Goal: Task Accomplishment & Management: Manage account settings

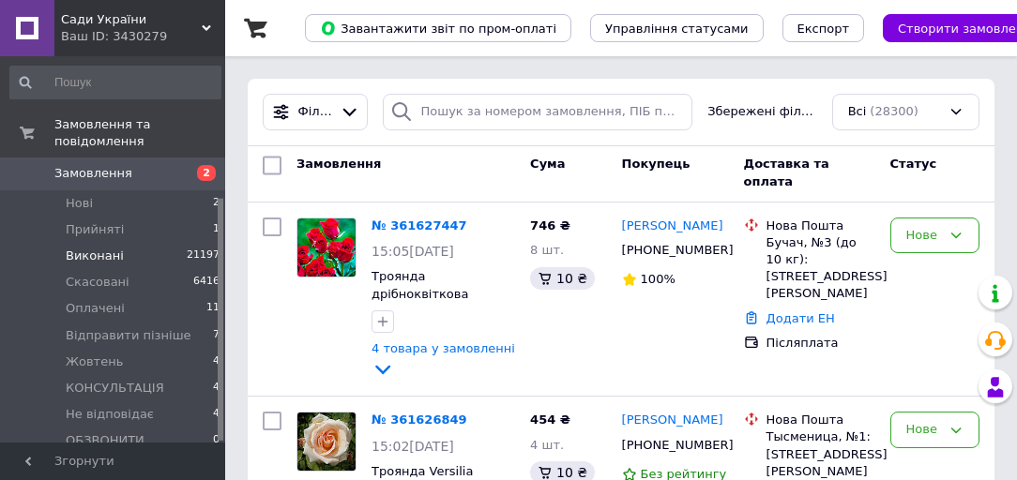
scroll to position [226, 0]
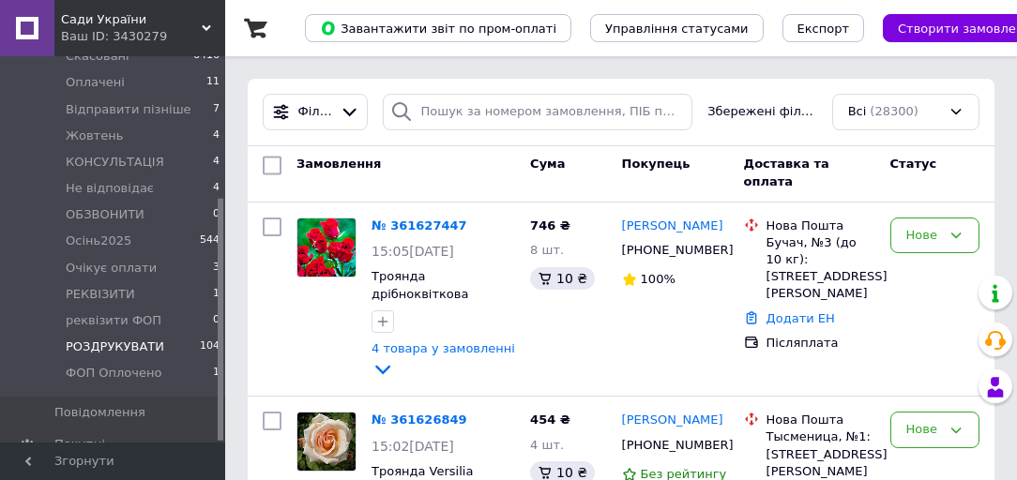
click at [129, 339] on span "РОЗДРУКУВАТИ" at bounding box center [115, 347] width 99 height 17
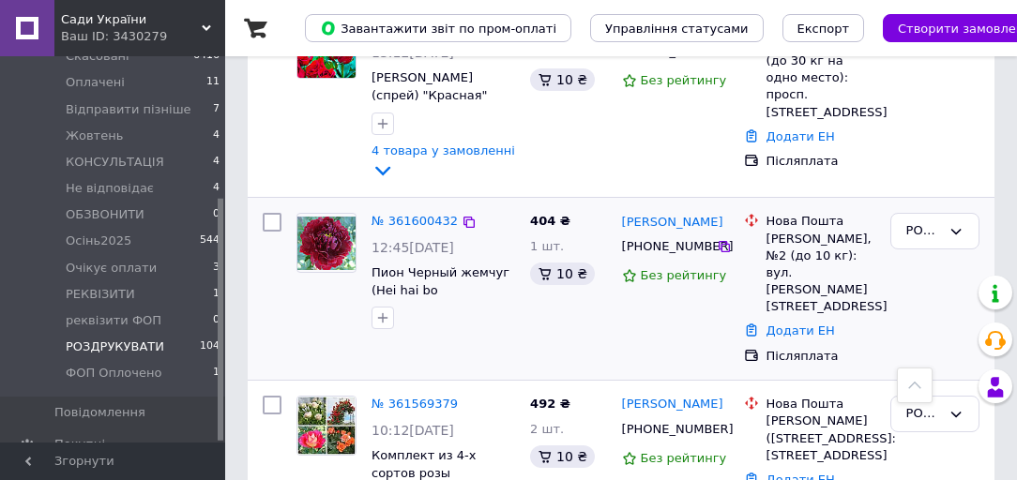
scroll to position [1576, 0]
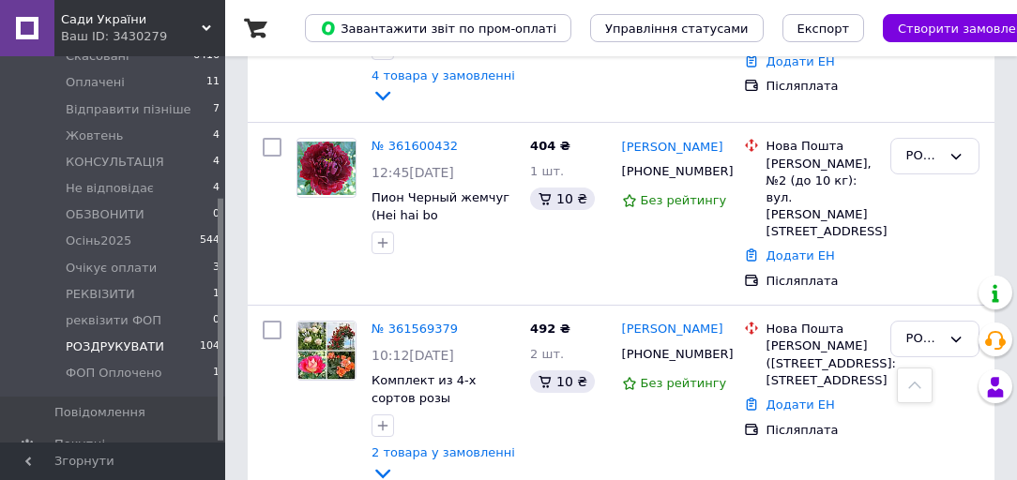
click at [108, 22] on span "Сади України" at bounding box center [131, 19] width 141 height 17
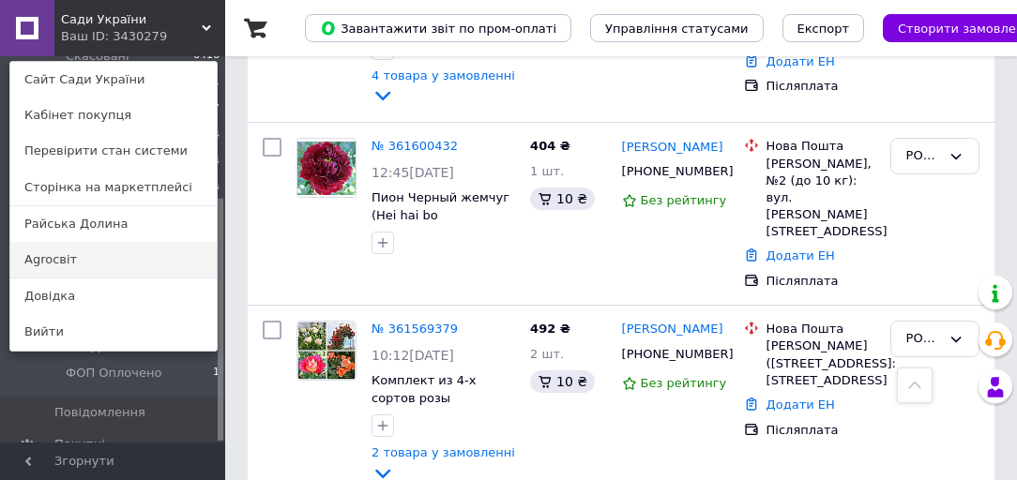
click at [78, 253] on link "Agroсвіт" at bounding box center [113, 260] width 206 height 36
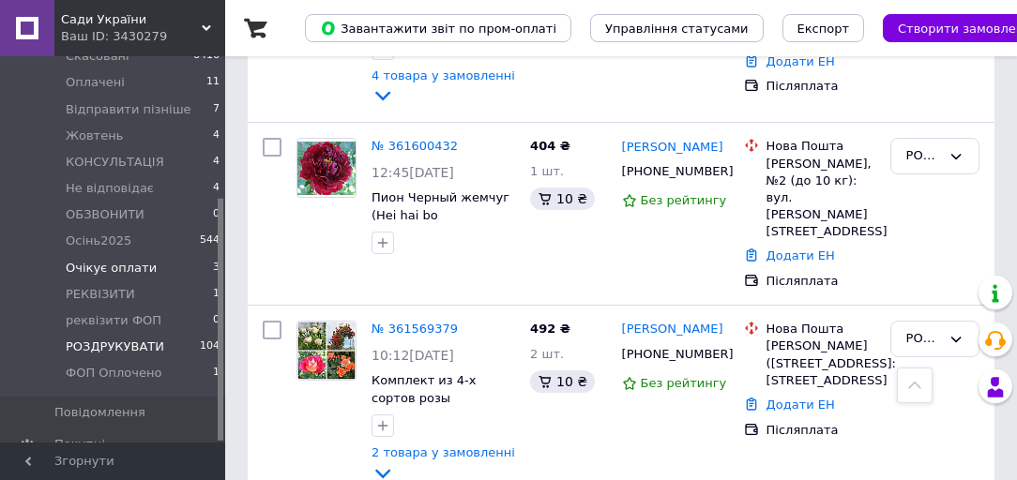
scroll to position [0, 0]
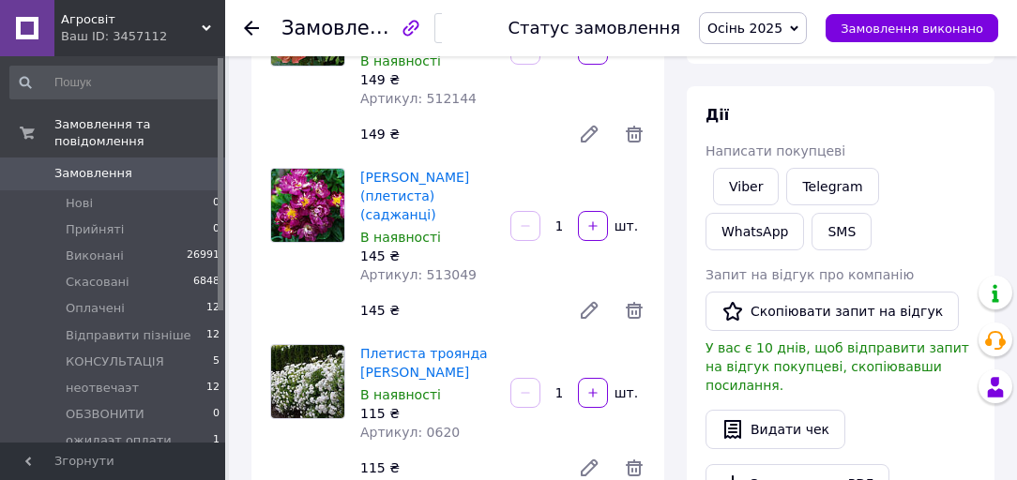
scroll to position [450, 0]
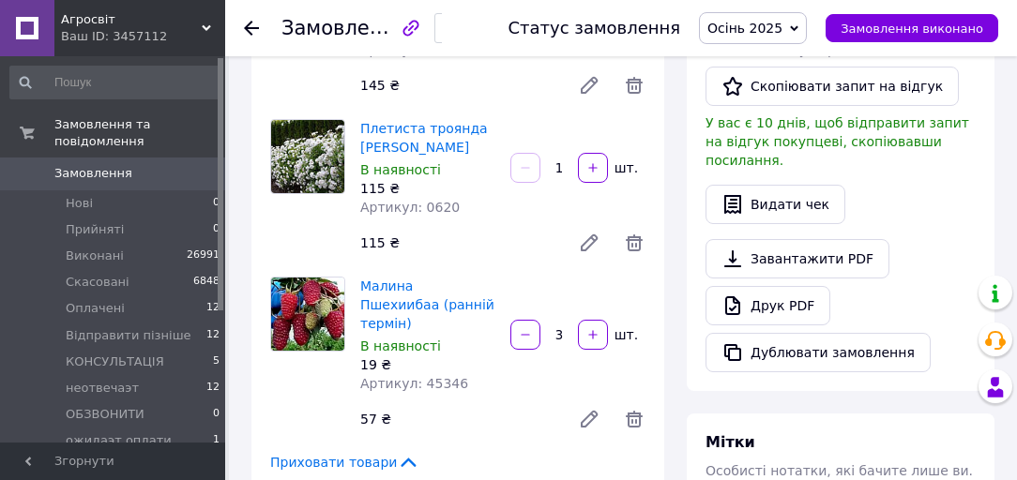
click at [779, 23] on span "Осінь 2025" at bounding box center [744, 28] width 75 height 15
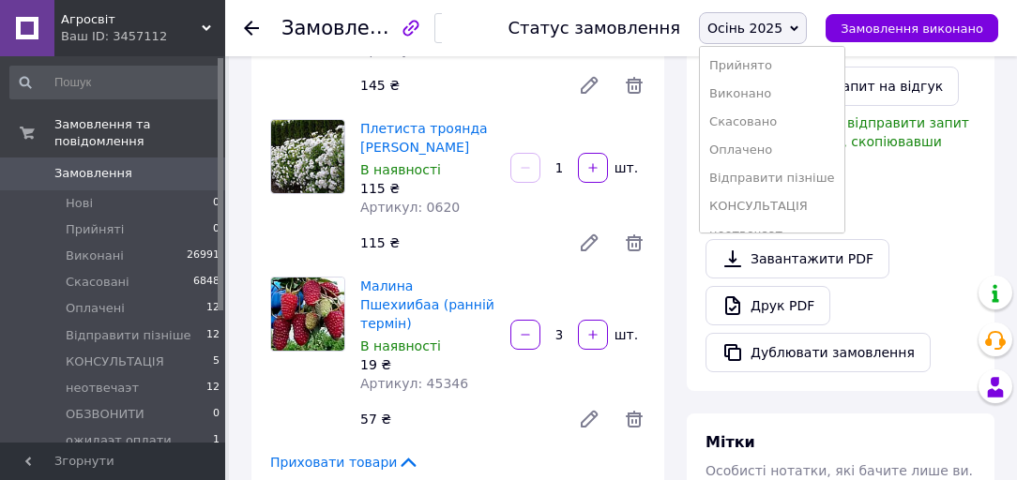
scroll to position [600, 0]
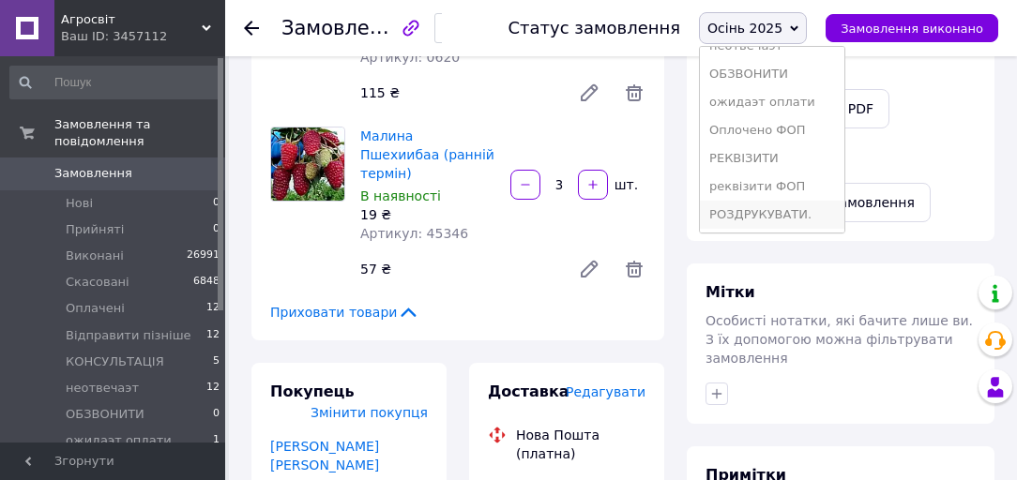
click at [785, 206] on li "РОЗДРУКУВАТИ." at bounding box center [772, 215] width 144 height 28
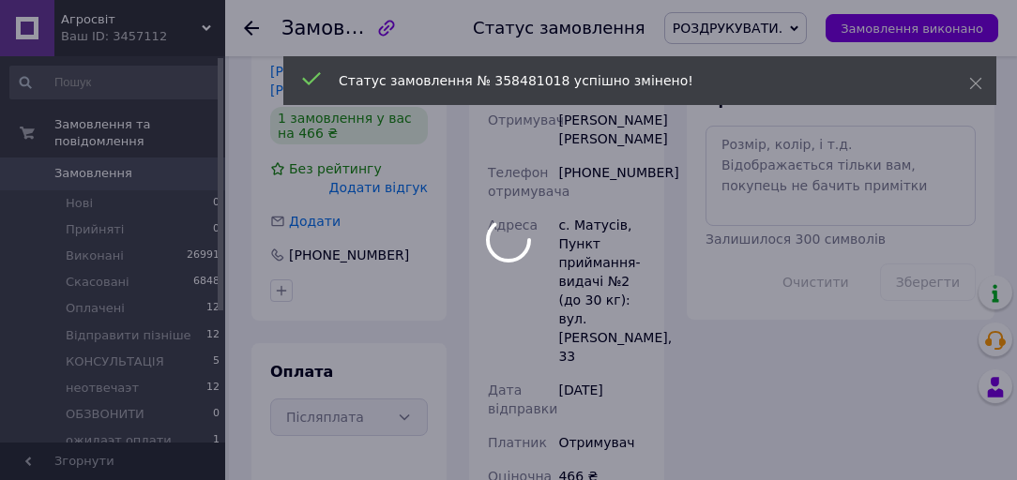
scroll to position [826, 0]
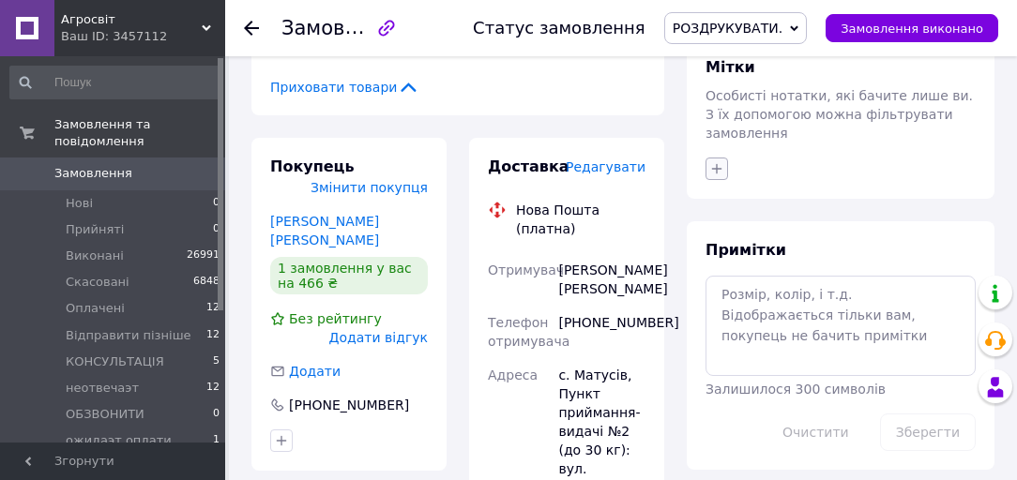
click at [719, 161] on icon "button" at bounding box center [716, 168] width 15 height 15
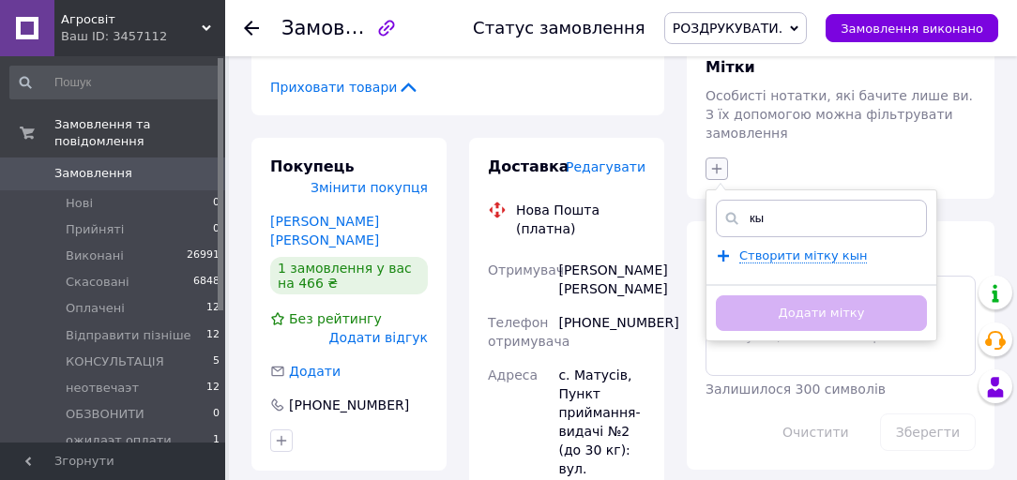
type input "к"
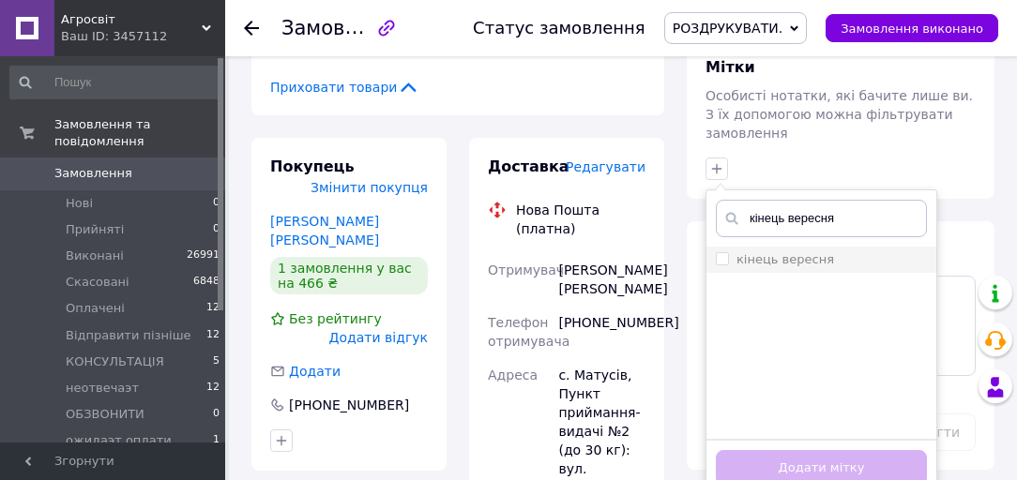
type input "кінець вересня"
click at [728, 252] on span at bounding box center [722, 258] width 13 height 13
click at [728, 252] on input "кінець вересня" at bounding box center [722, 258] width 12 height 12
click at [727, 251] on label "кінець вересня" at bounding box center [775, 259] width 118 height 17
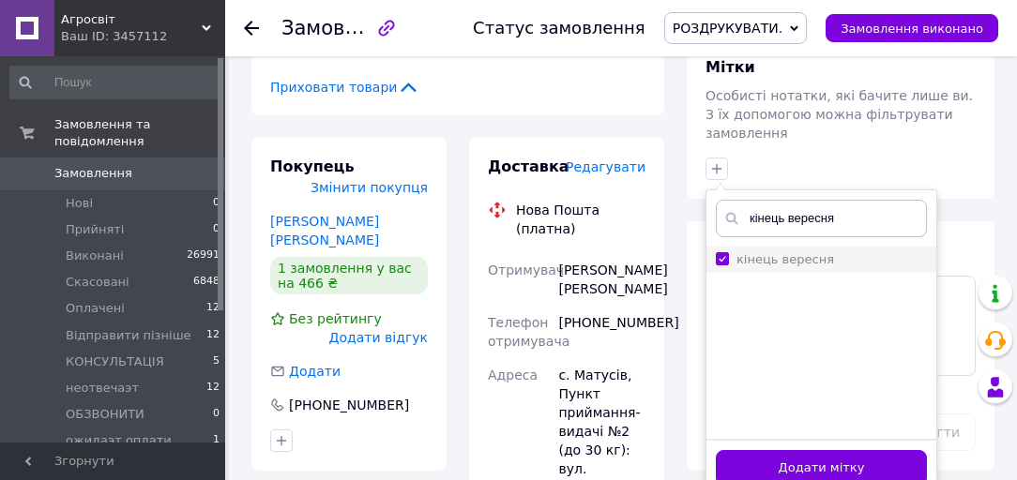
click at [727, 252] on input "кінець вересня" at bounding box center [722, 258] width 12 height 12
click at [724, 252] on input "кінець вересня" at bounding box center [722, 258] width 12 height 12
checkbox input "true"
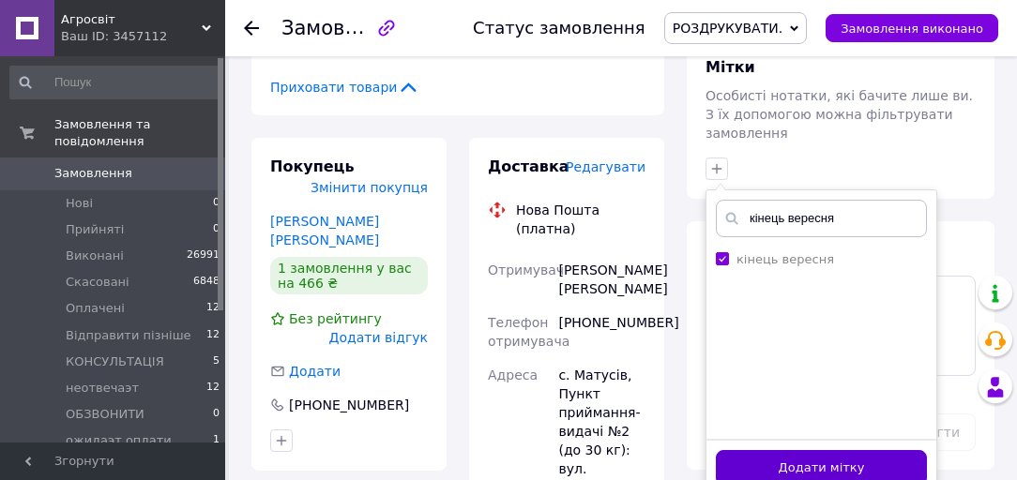
click at [818, 454] on button "Додати мітку" at bounding box center [821, 468] width 211 height 37
click at [818, 454] on div "Всього 4 товари 466 ₴ Доставка Необхідно уточнити Знижка Додати Всього до сплат…" at bounding box center [841, 224] width 330 height 1942
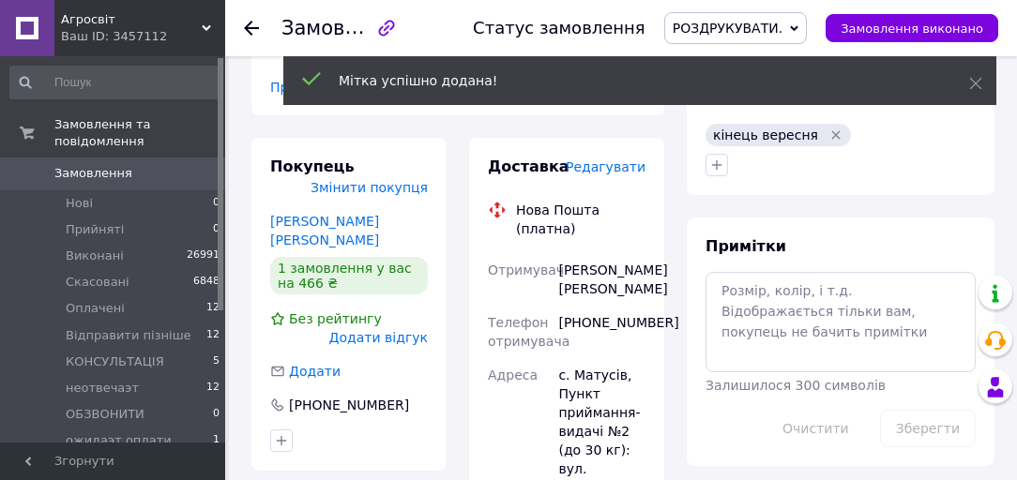
click at [754, 25] on span "РОЗДРУКУВАТИ." at bounding box center [728, 28] width 110 height 15
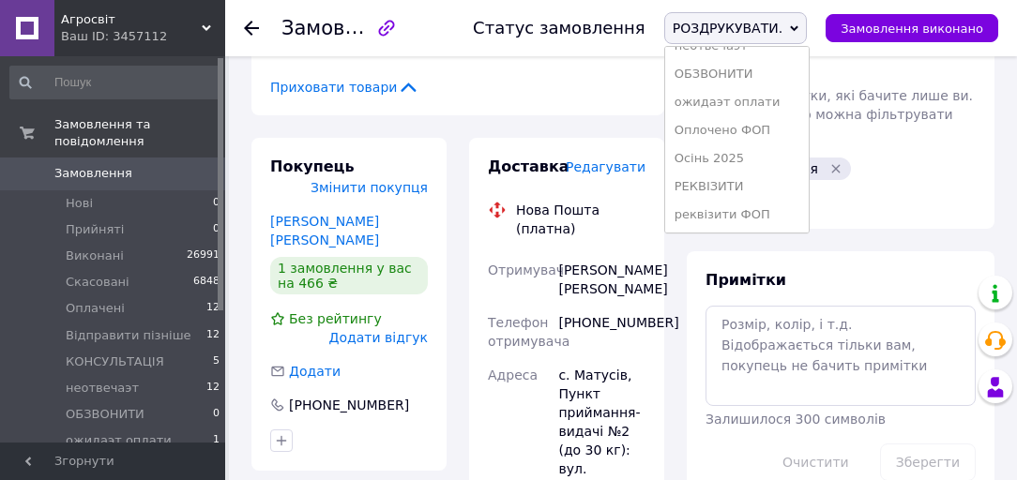
scroll to position [0, 0]
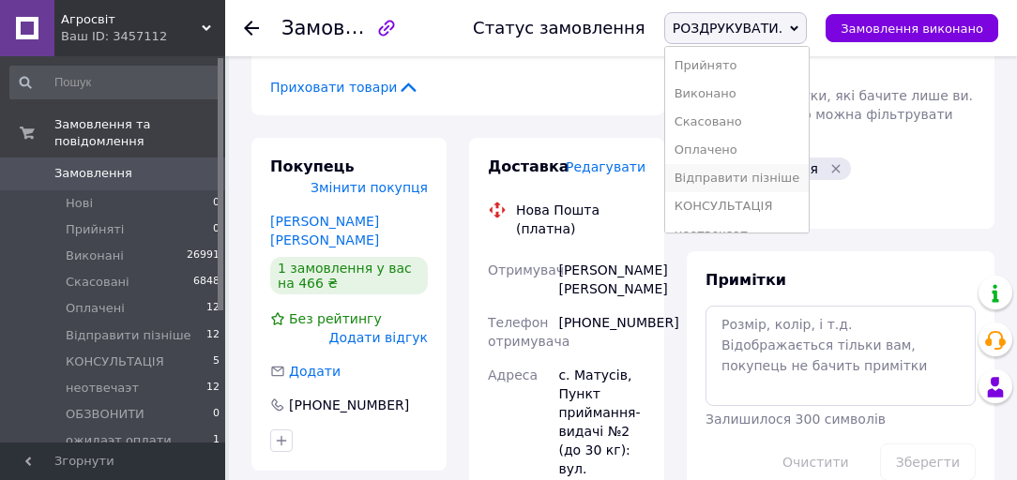
click at [741, 180] on li "Відправити пізніше" at bounding box center [737, 178] width 144 height 28
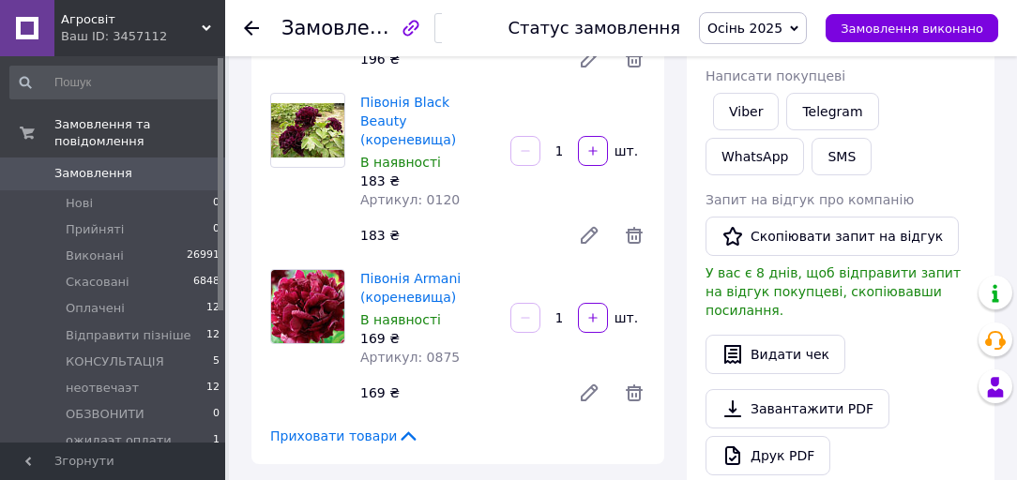
scroll to position [225, 0]
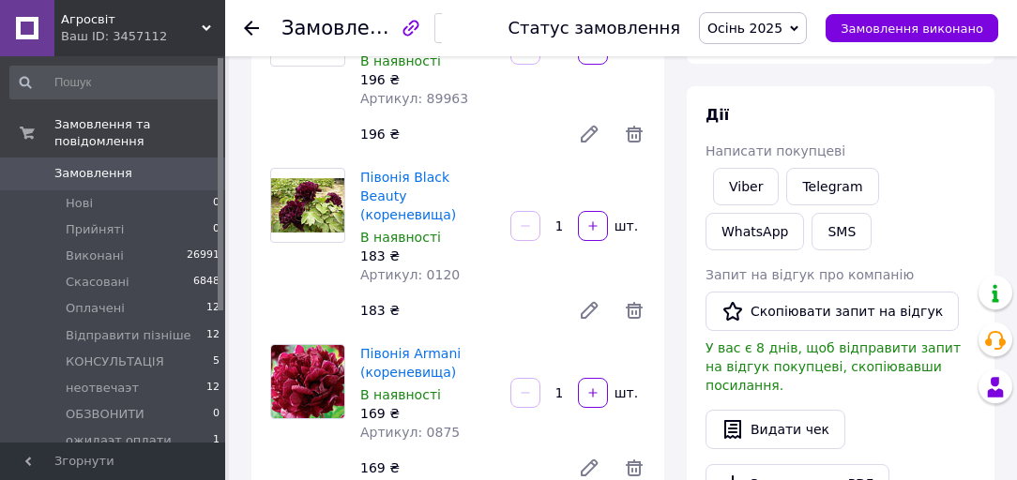
click at [782, 32] on span "Осінь 2025" at bounding box center [744, 28] width 75 height 15
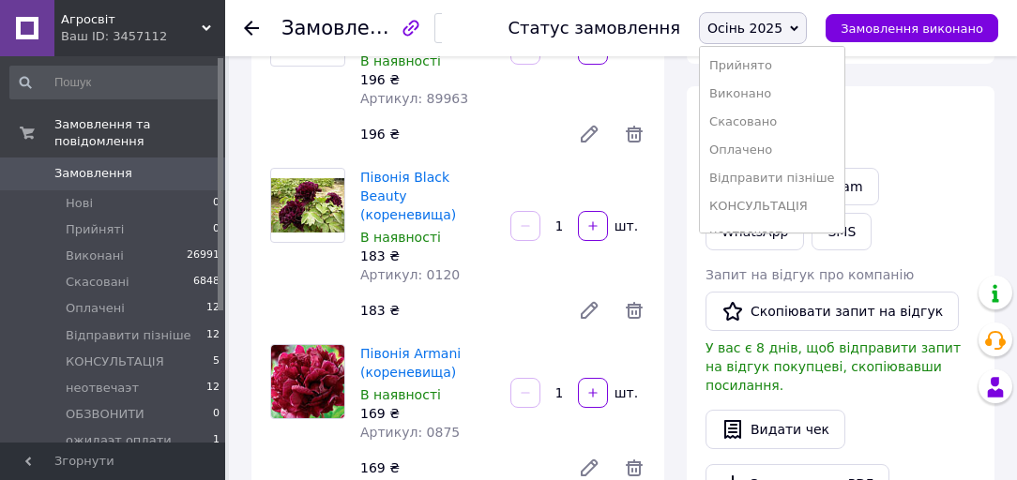
scroll to position [189, 0]
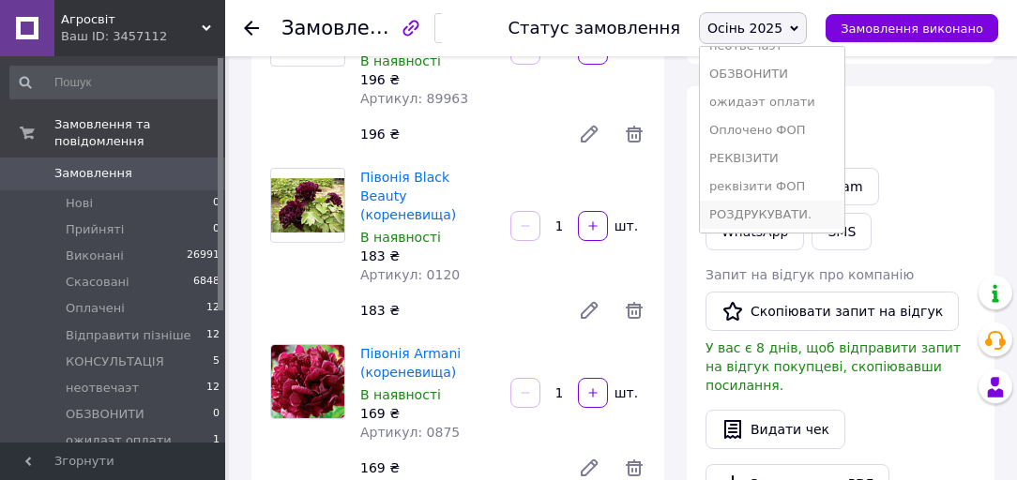
click at [787, 204] on li "РОЗДРУКУВАТИ." at bounding box center [772, 215] width 144 height 28
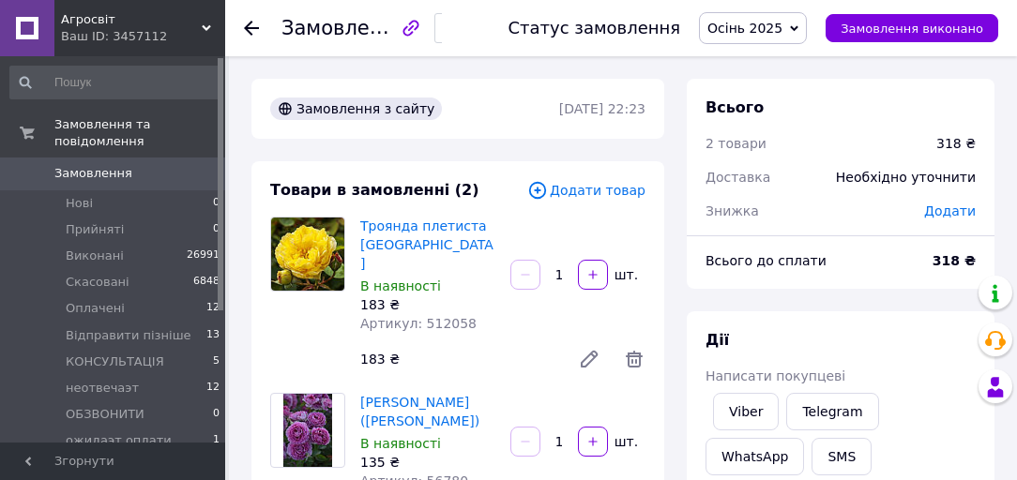
click at [764, 34] on span "Осінь 2025" at bounding box center [744, 28] width 75 height 15
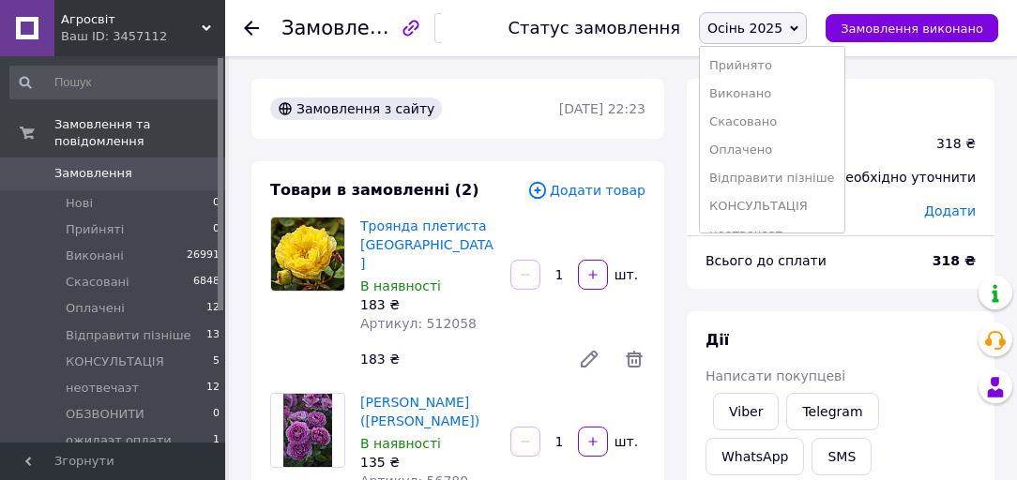
scroll to position [189, 0]
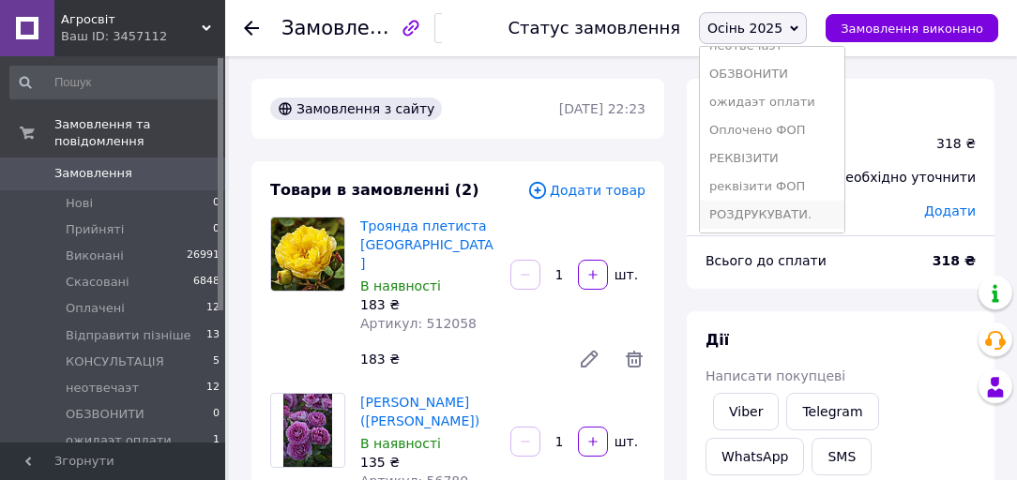
click at [788, 209] on li "РОЗДРУКУВАТИ." at bounding box center [772, 215] width 144 height 28
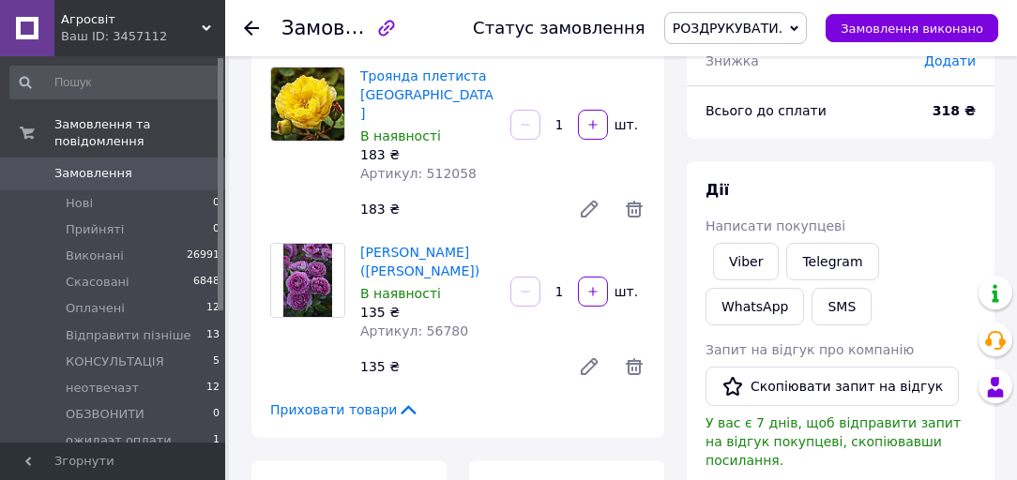
scroll to position [75, 0]
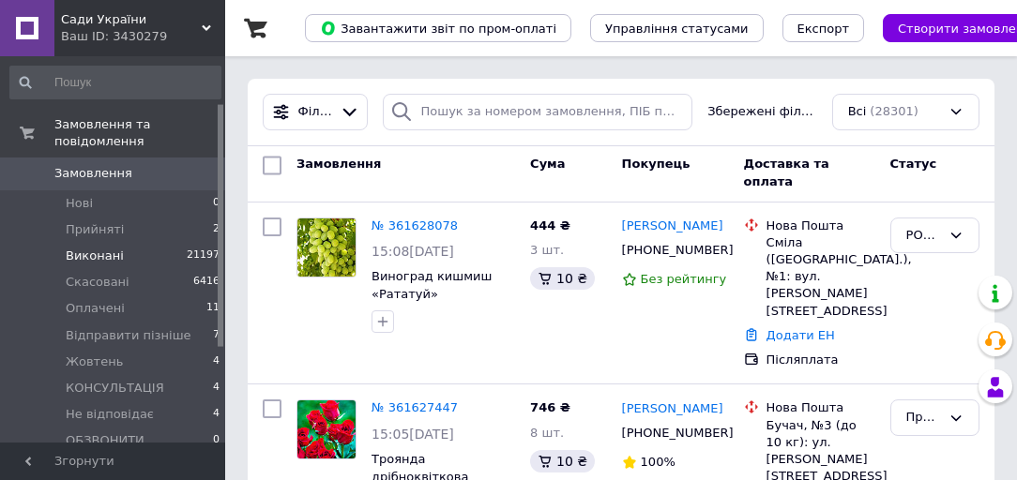
scroll to position [150, 0]
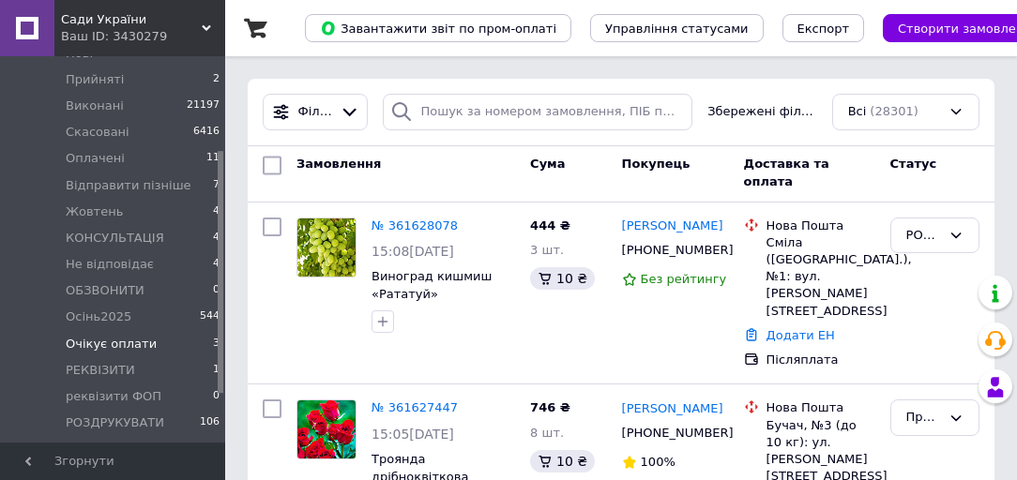
drag, startPoint x: 116, startPoint y: 351, endPoint x: 135, endPoint y: 334, distance: 25.2
click at [116, 362] on span "РЕКВІЗИТИ" at bounding box center [100, 370] width 69 height 17
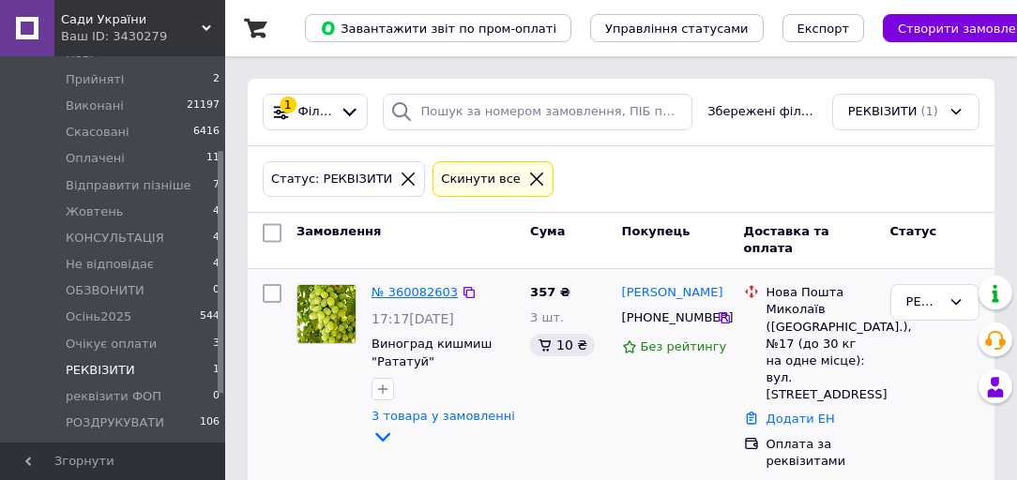
click at [381, 292] on link "№ 360082603" at bounding box center [415, 292] width 86 height 14
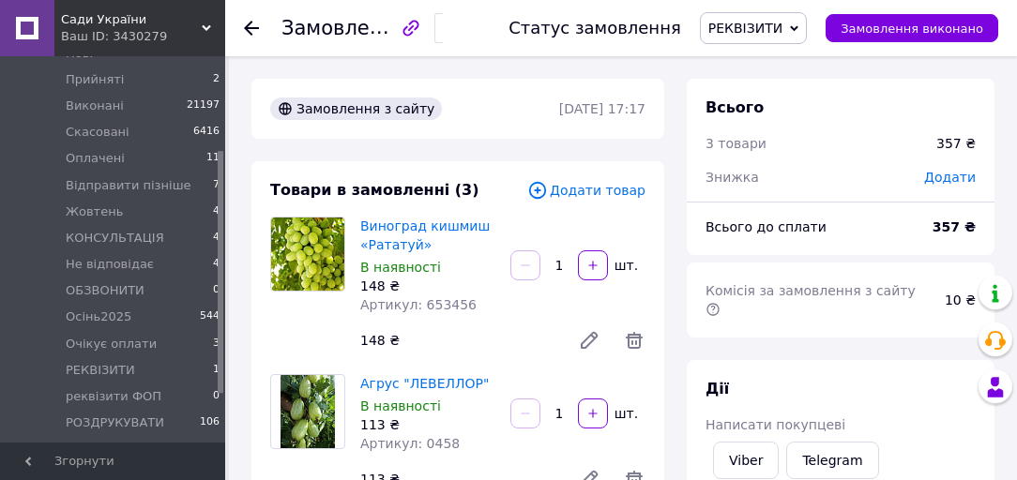
scroll to position [225, 0]
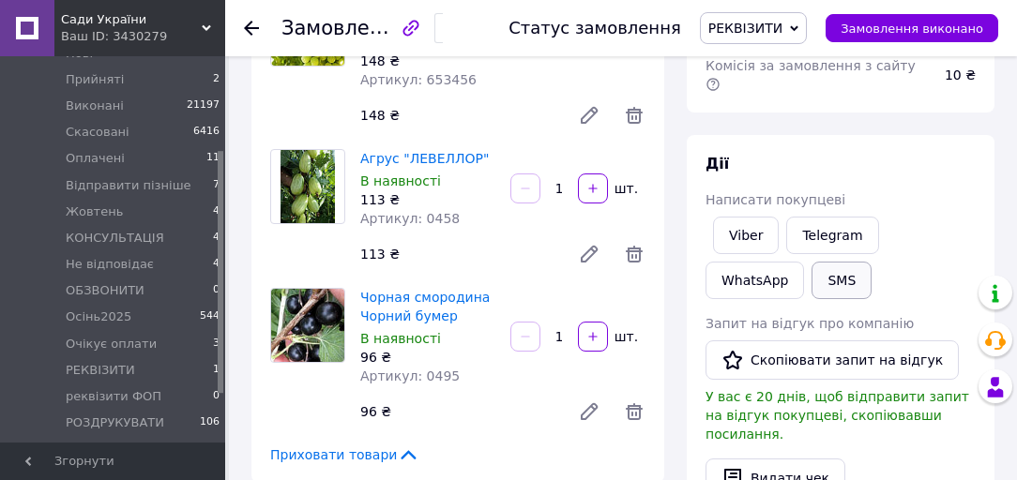
click at [844, 266] on button "SMS" at bounding box center [842, 281] width 60 height 38
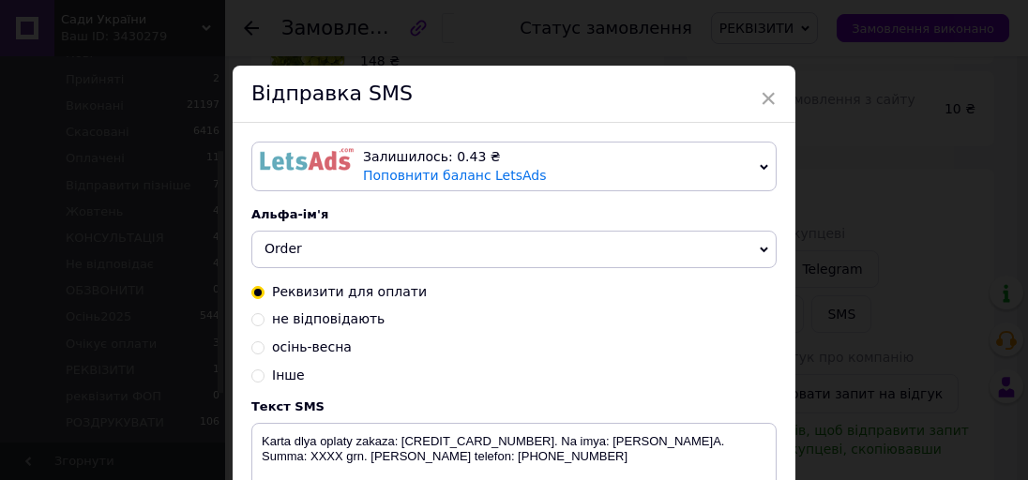
click at [867, 228] on div "× Відправка SMS Залишилось: 0.43 ₴ Поповнити баланс LetsAds Залишилось: 29.30 ₴…" at bounding box center [514, 240] width 1028 height 480
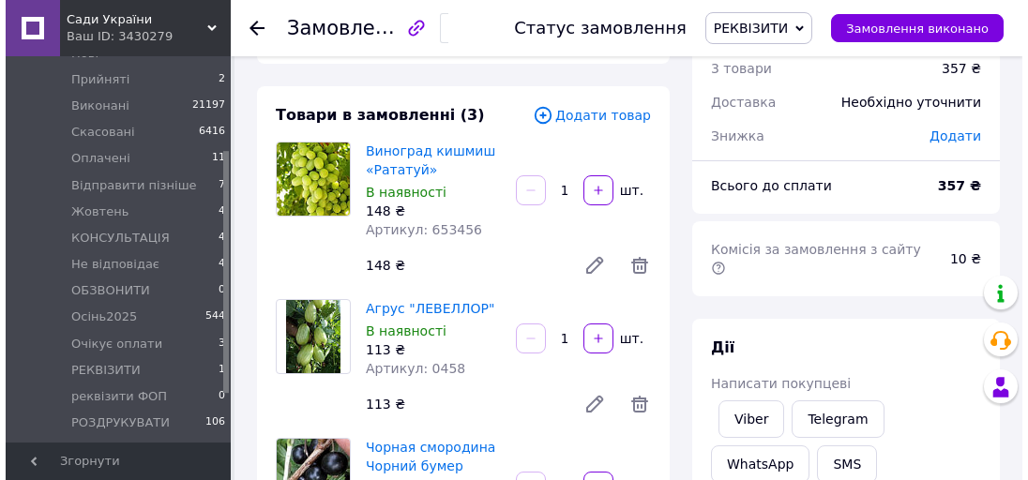
scroll to position [300, 0]
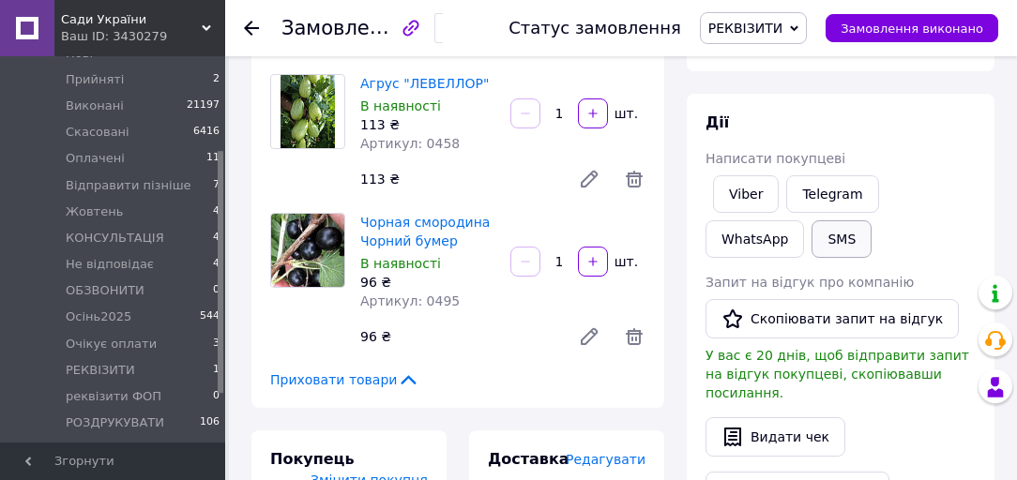
click at [839, 220] on button "SMS" at bounding box center [842, 239] width 60 height 38
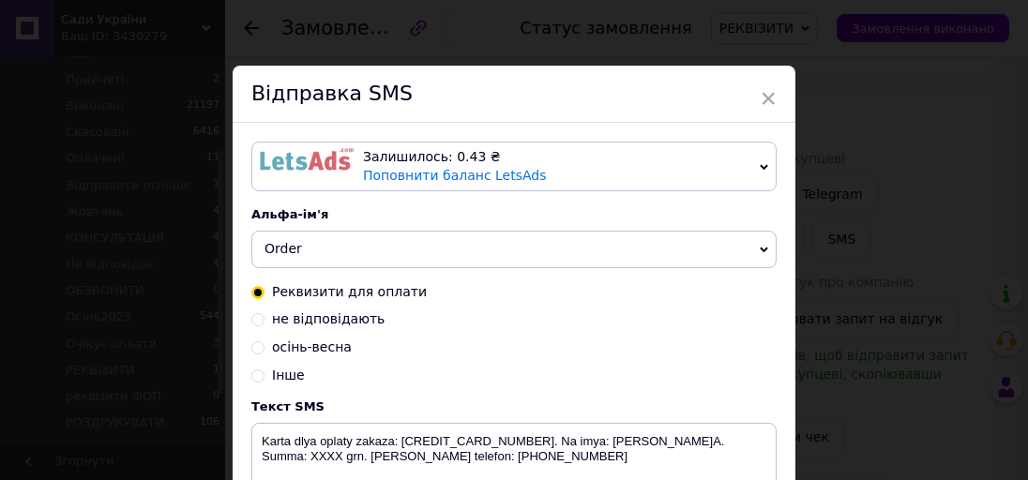
click at [300, 168] on img at bounding box center [307, 159] width 94 height 23
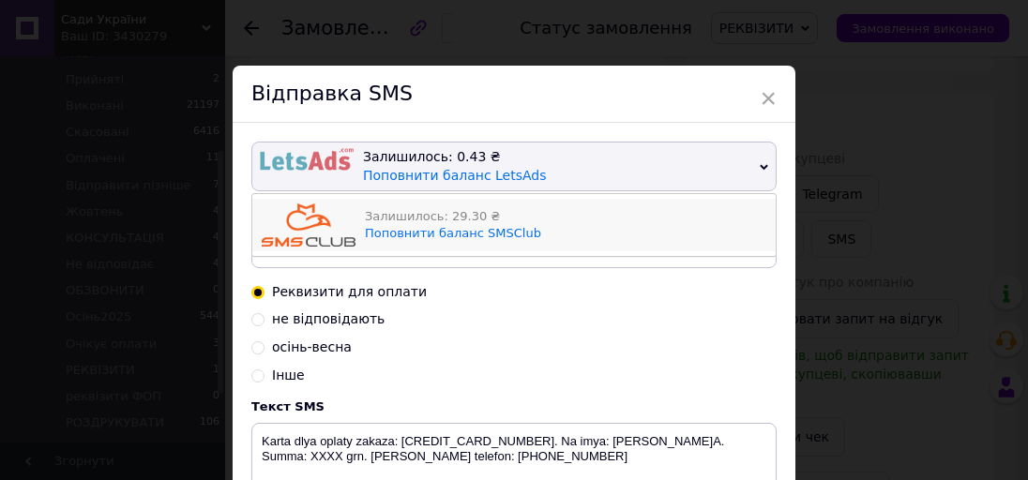
click at [287, 218] on img at bounding box center [309, 225] width 94 height 43
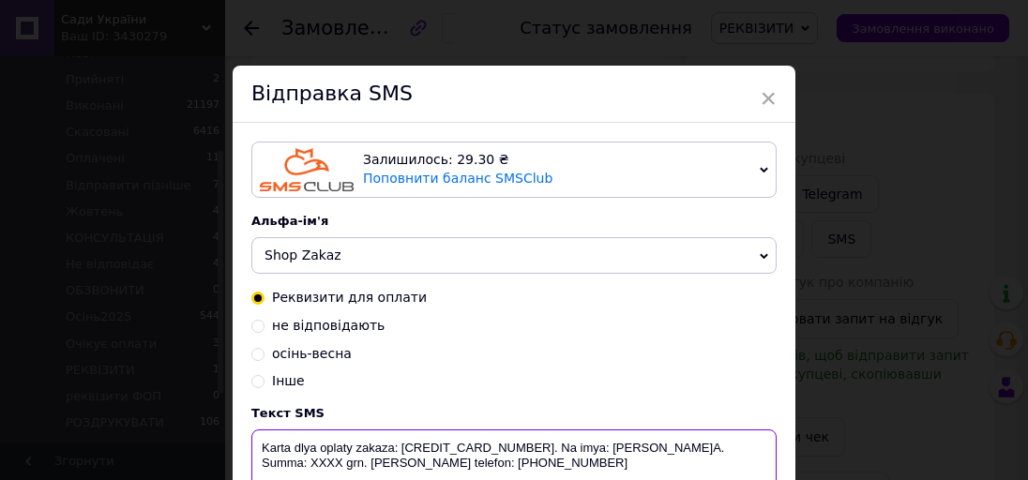
click at [690, 450] on textarea "Karta dlya oplaty zakaza: 4149497504930209. Na imya: Zhaliuk I.А. Summa: XXXX g…" at bounding box center [513, 479] width 525 height 98
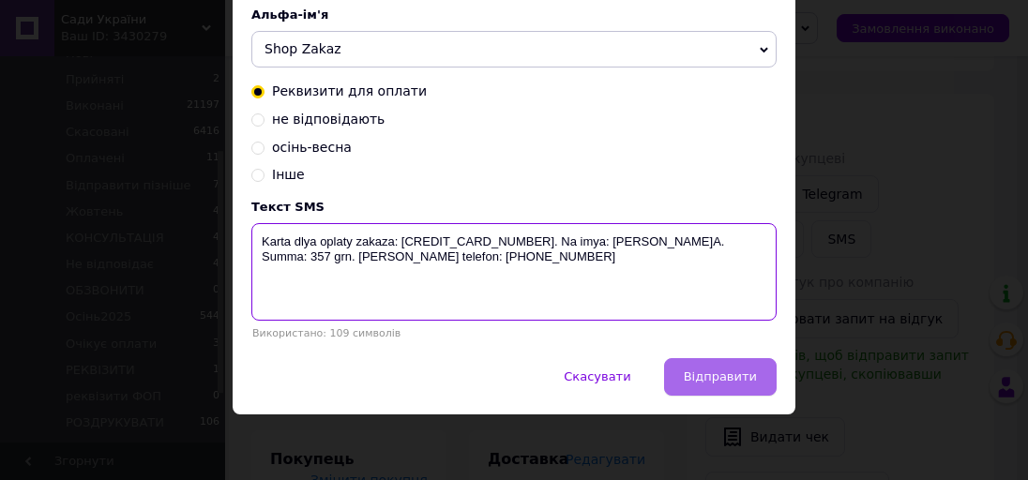
type textarea "Karta dlya oplaty zakaza: 4149497504930209. Na imya: Zhaliuk I.А. Summa: 357 gr…"
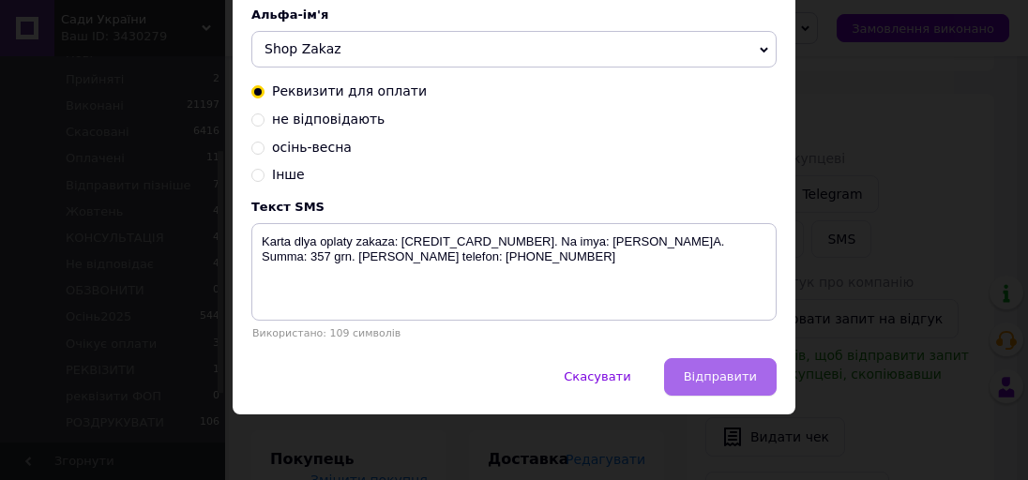
click at [745, 377] on span "Відправити" at bounding box center [720, 377] width 73 height 14
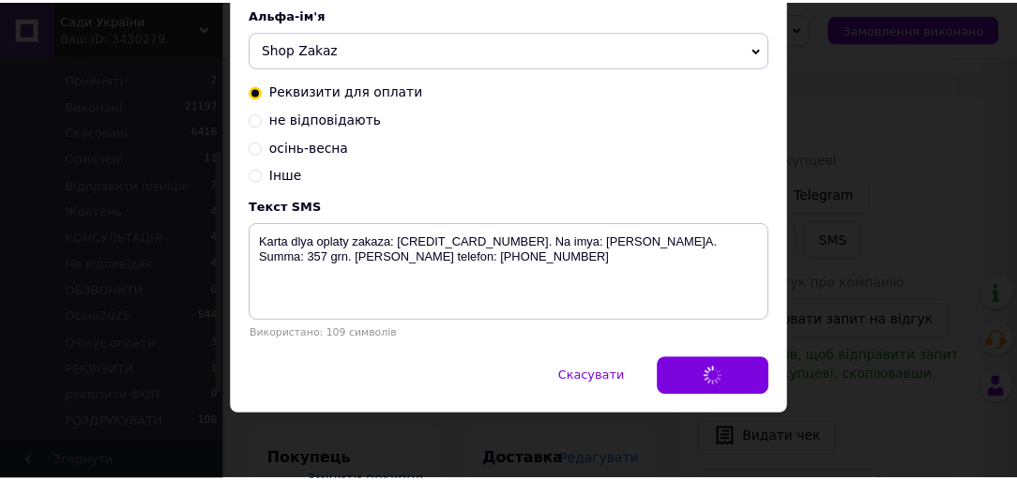
scroll to position [0, 0]
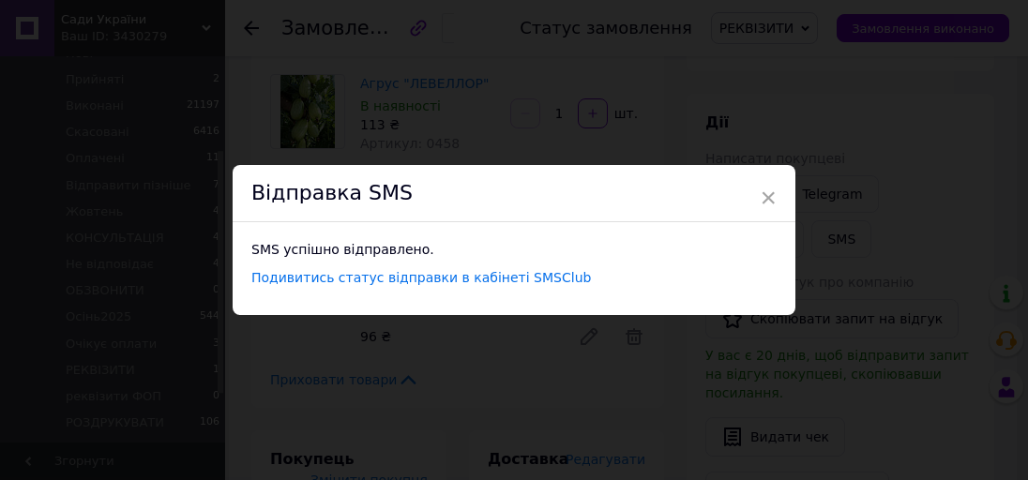
click at [899, 164] on div "× Відправка SMS SMS успішно відправлено. Подивитись статус відправки в кабінеті…" at bounding box center [514, 240] width 1028 height 480
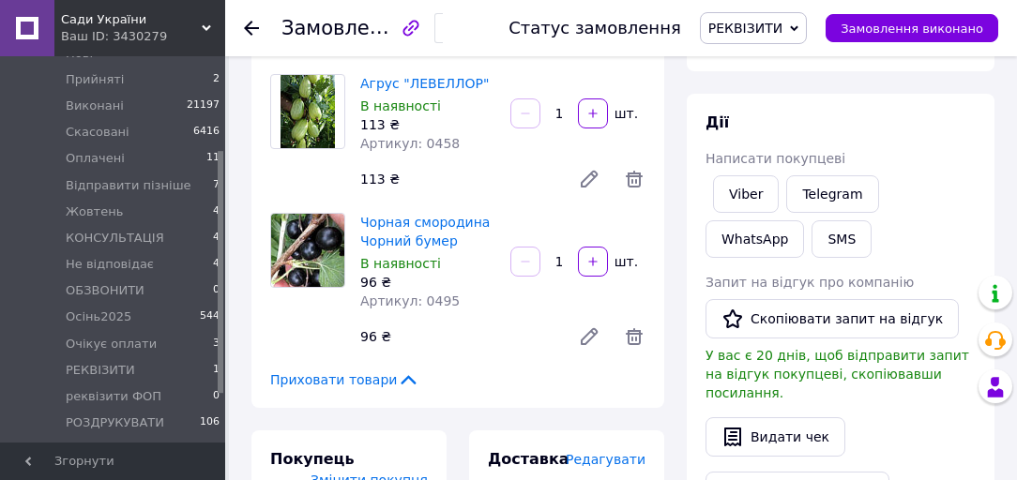
click at [766, 35] on span "РЕКВІЗИТИ" at bounding box center [745, 28] width 74 height 15
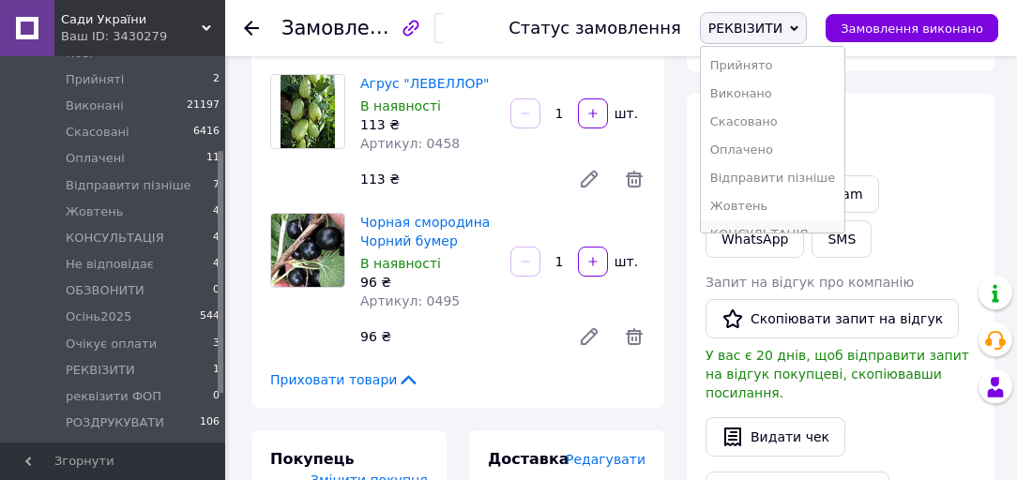
scroll to position [150, 0]
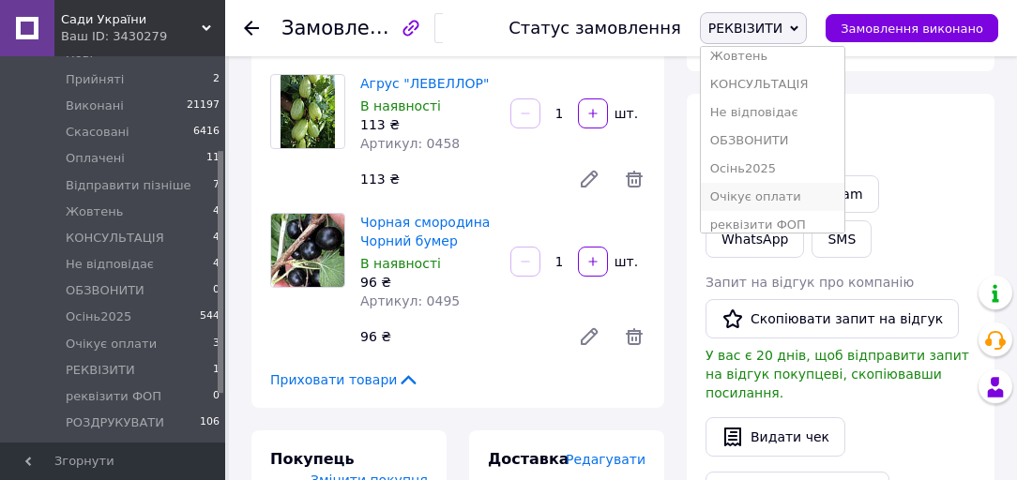
click at [779, 199] on li "Очікує оплати" at bounding box center [773, 197] width 144 height 28
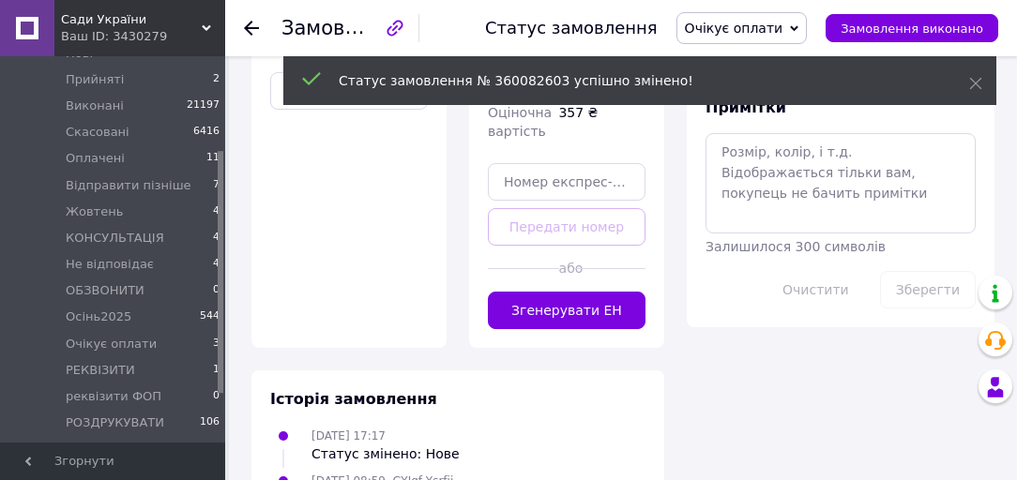
scroll to position [751, 0]
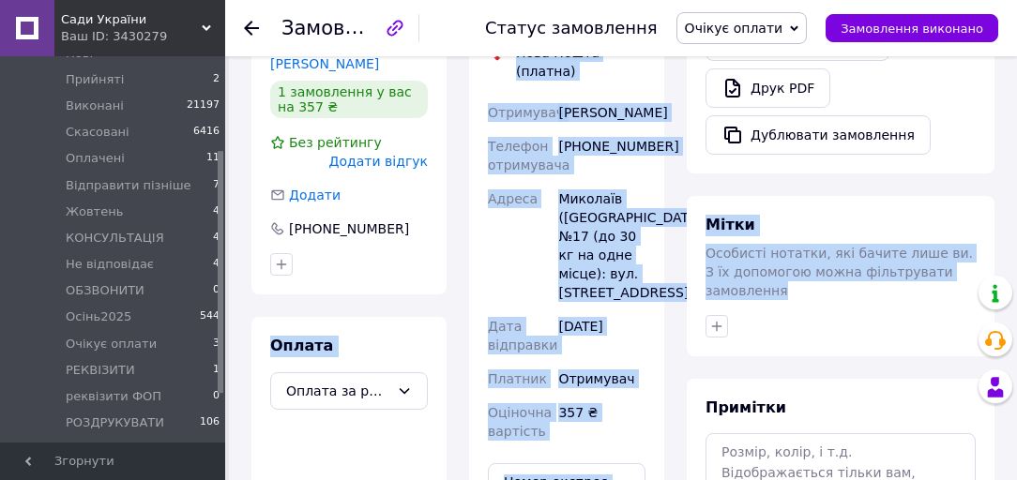
drag, startPoint x: 262, startPoint y: 345, endPoint x: 674, endPoint y: 434, distance: 421.4
click at [716, 458] on div "Замовлення з сайту 02.09.2025 | 17:17 Товари в замовленні (3) Додати товар Вино…" at bounding box center [623, 173] width 766 height 1691
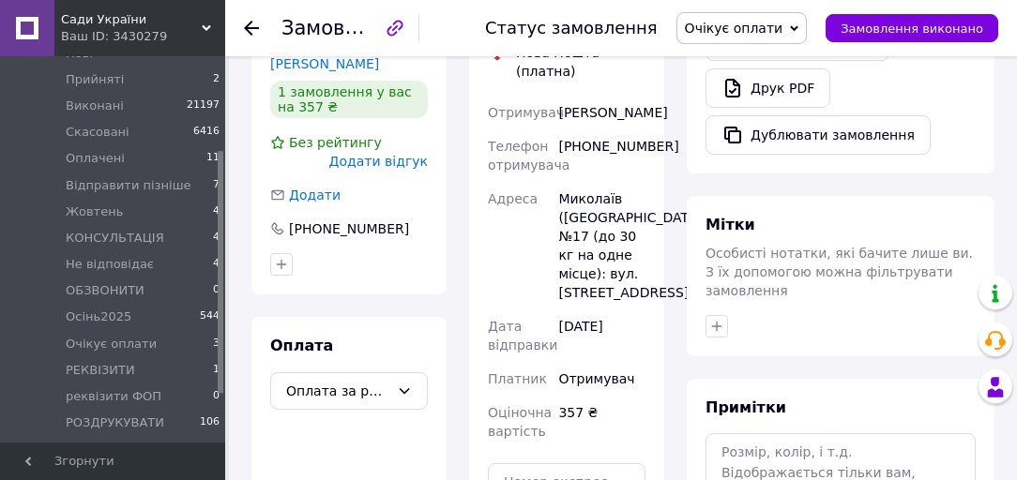
click at [438, 303] on div "Покупець Змінити покупця Соколова Юлія 1 замовлення у вас на 357 ₴ Без рейтингу…" at bounding box center [348, 314] width 195 height 668
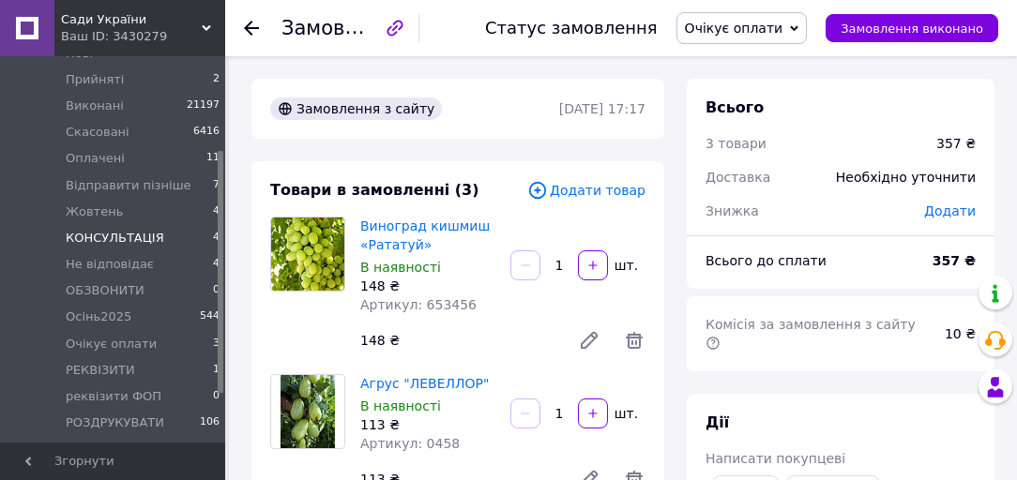
scroll to position [0, 0]
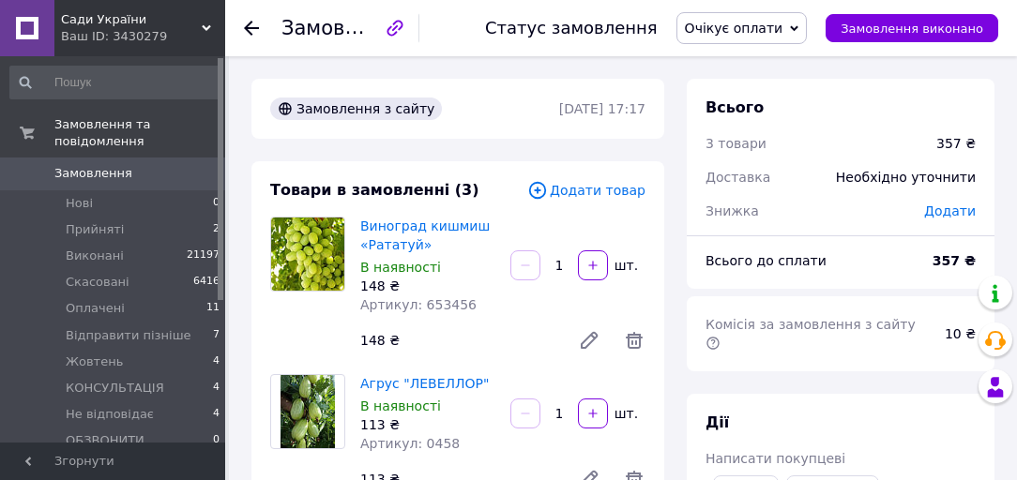
click at [134, 11] on span "Сади України" at bounding box center [131, 19] width 141 height 17
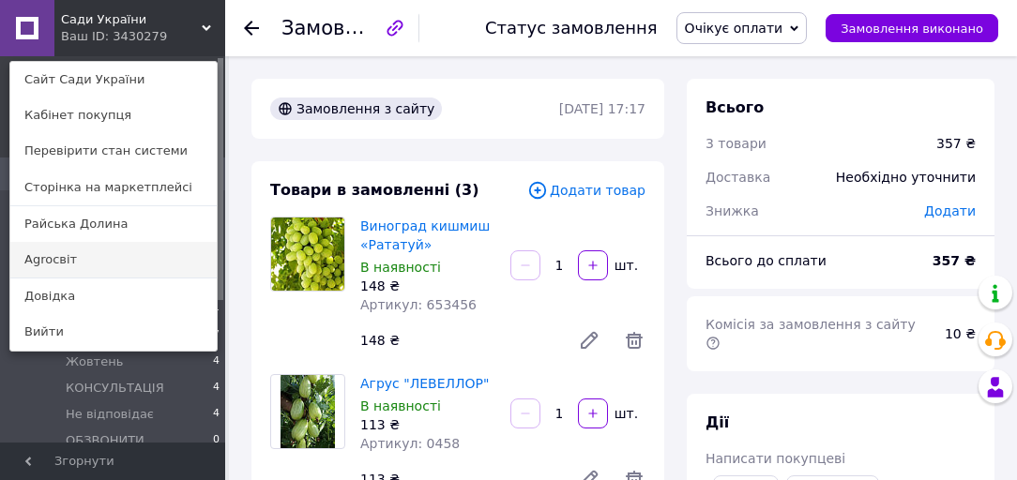
click at [90, 259] on link "Agroсвіт" at bounding box center [113, 260] width 206 height 36
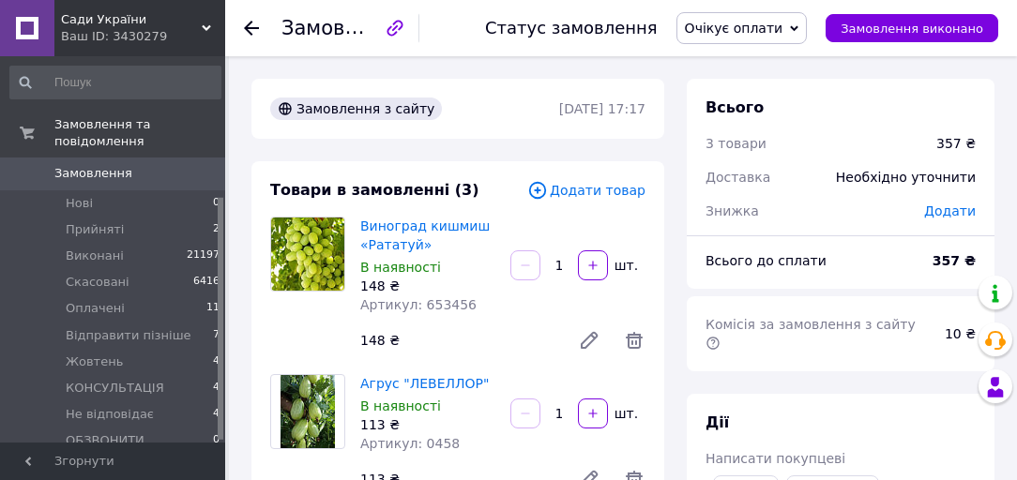
scroll to position [225, 0]
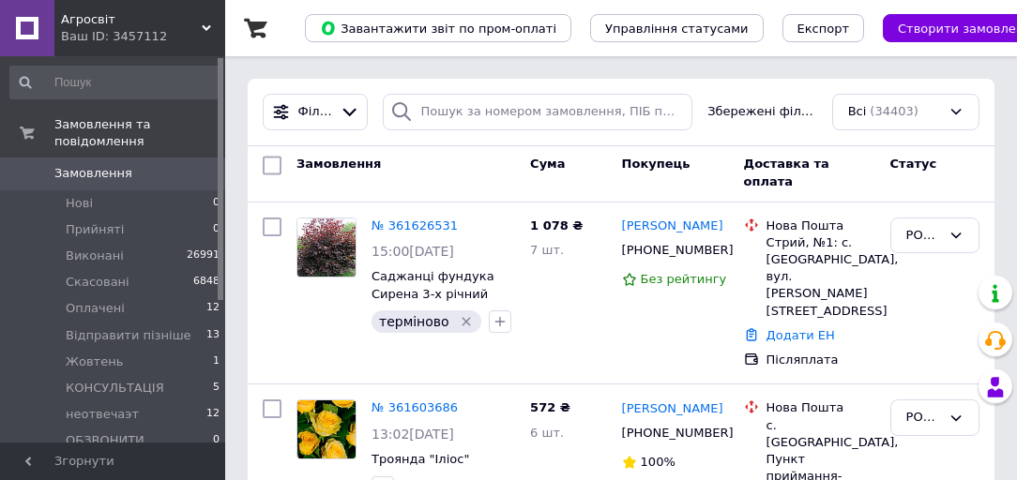
scroll to position [225, 0]
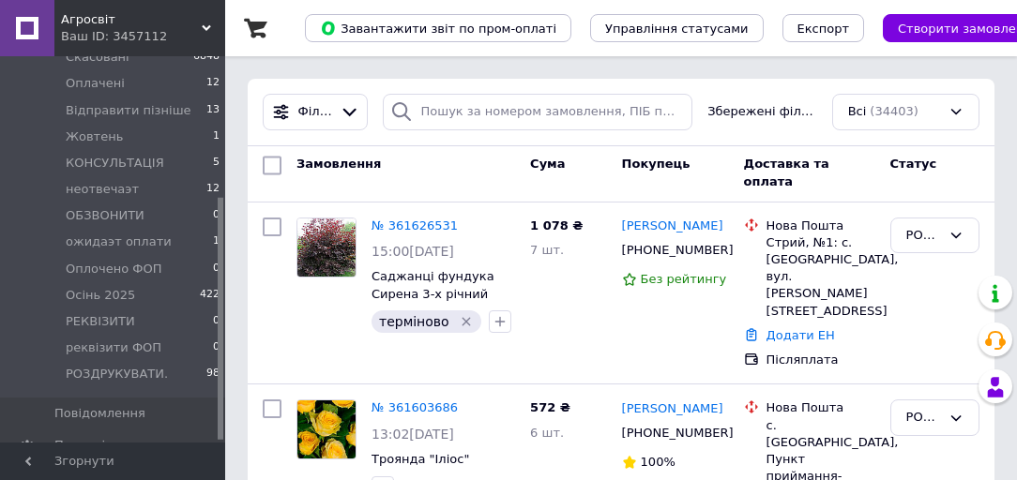
click at [117, 28] on div "Ваш ID: 3457112" at bounding box center [143, 36] width 164 height 17
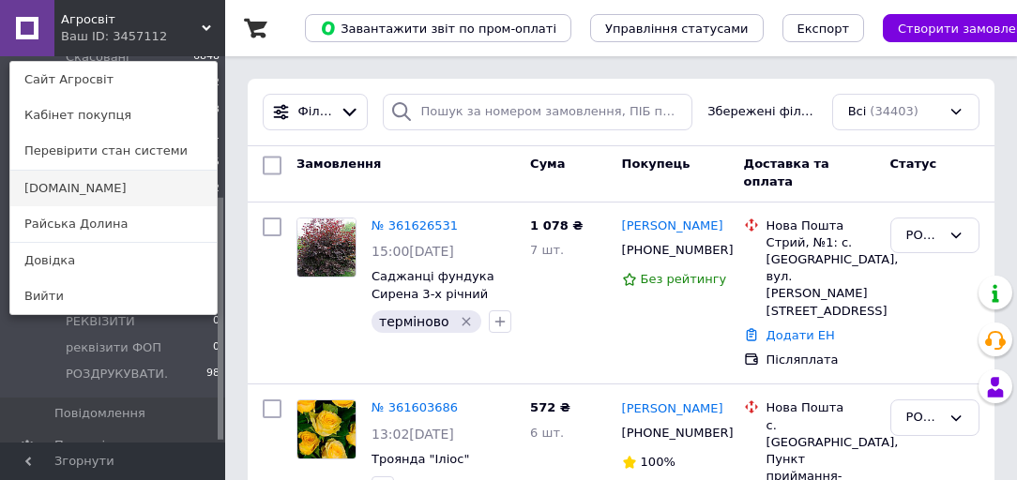
click at [95, 179] on link "Сади.UA" at bounding box center [113, 189] width 206 height 36
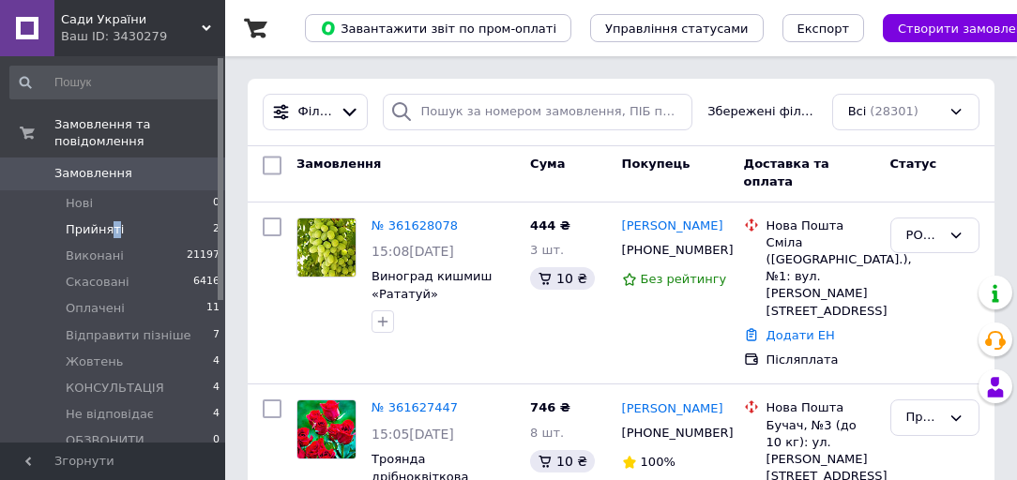
click at [110, 221] on span "Прийняті" at bounding box center [95, 229] width 58 height 17
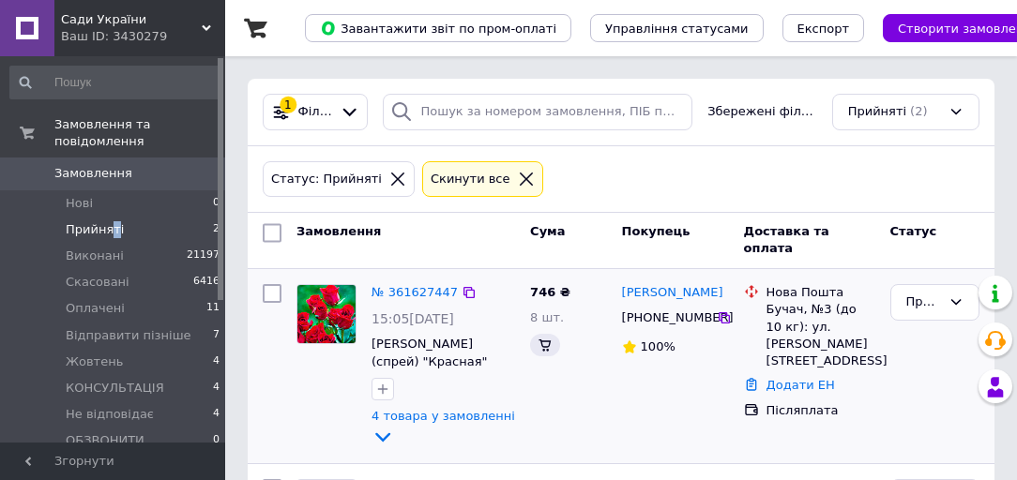
scroll to position [147, 0]
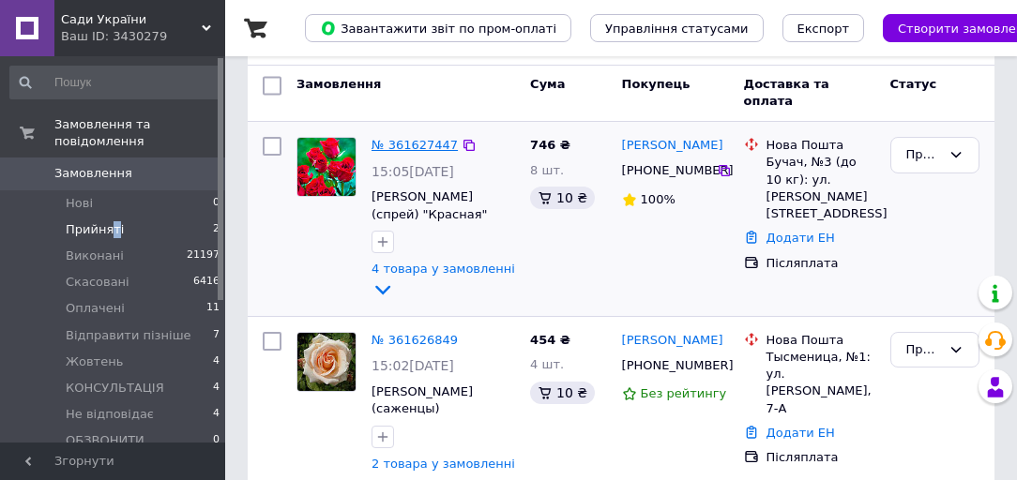
click at [399, 146] on link "№ 361627447" at bounding box center [415, 145] width 86 height 14
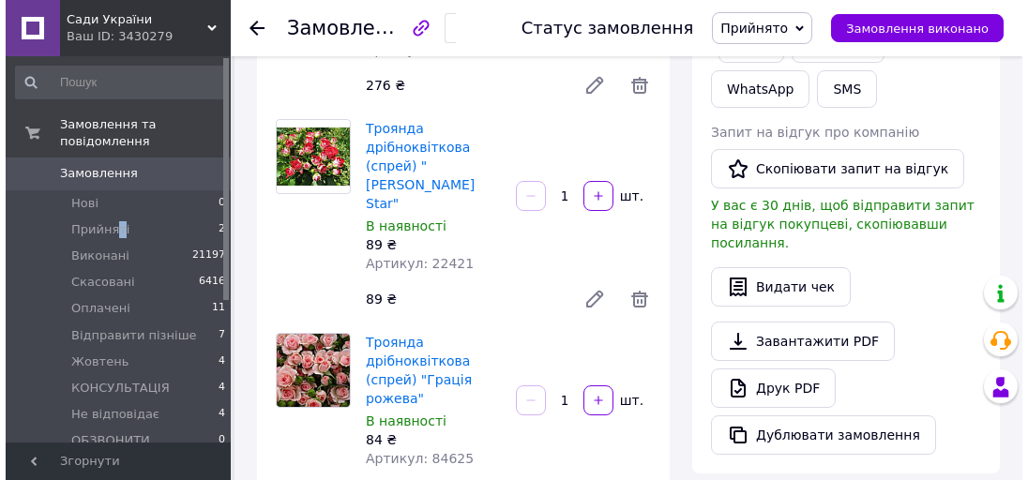
scroll to position [826, 0]
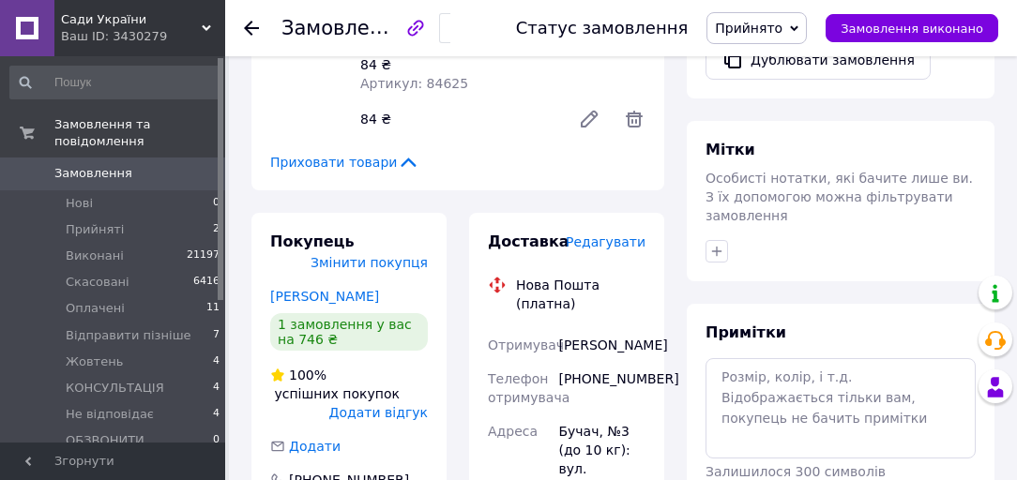
click at [615, 235] on span "Редагувати" at bounding box center [606, 242] width 80 height 15
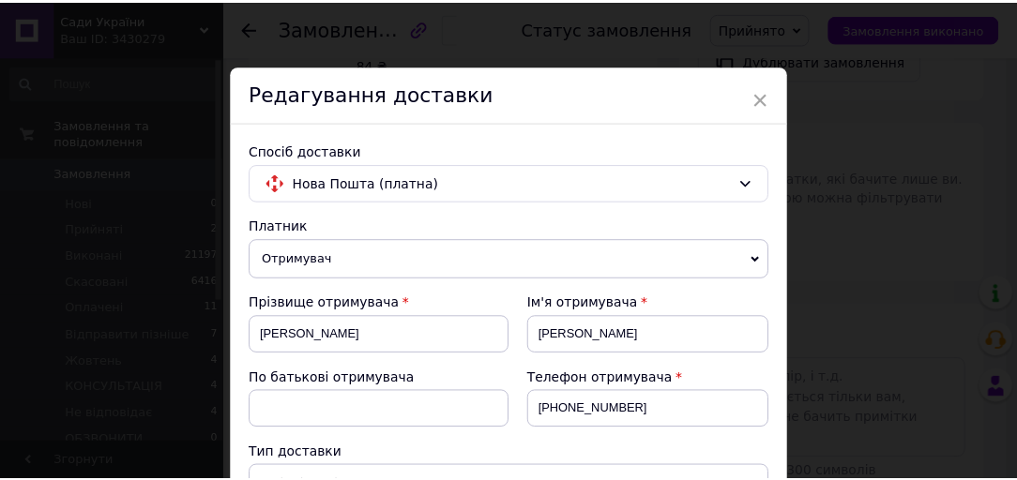
scroll to position [375, 0]
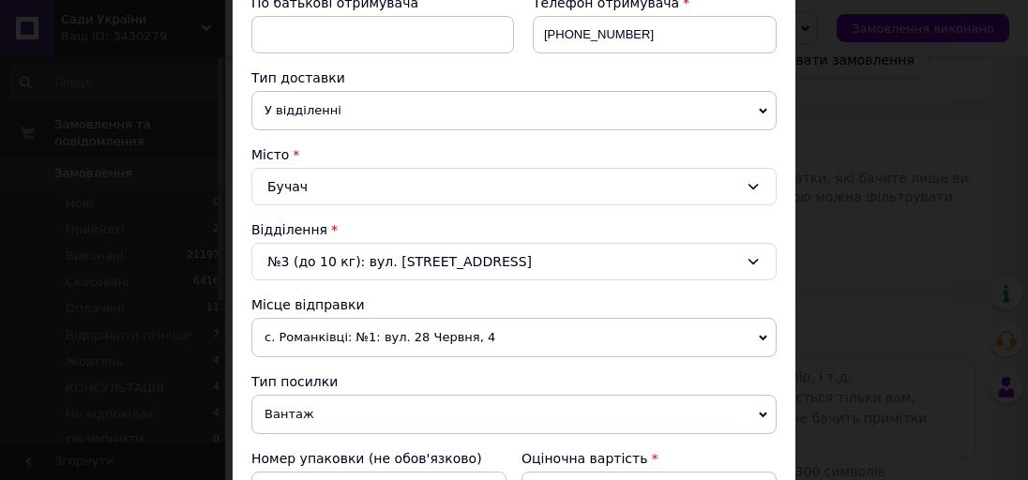
click at [369, 260] on div "№3 (до 10 кг): вул. Галицька, 19а/1" at bounding box center [513, 262] width 525 height 38
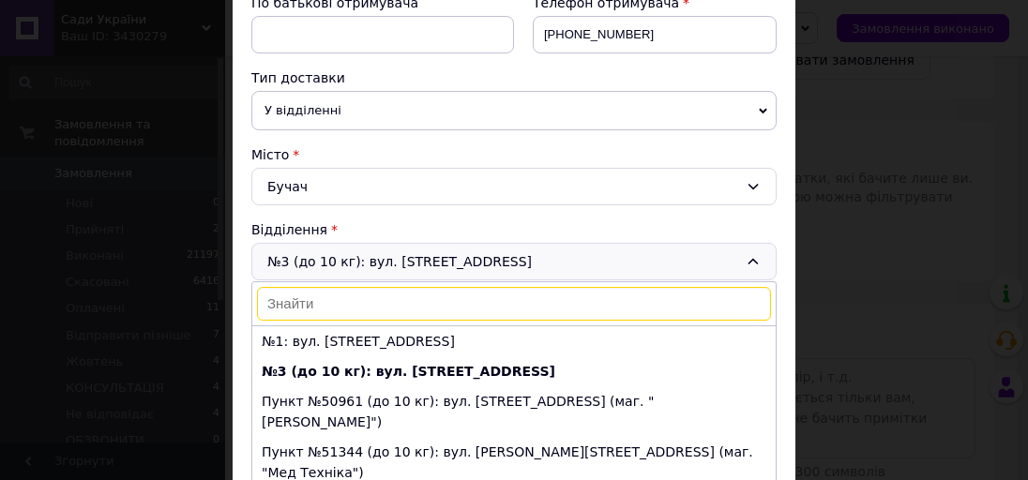
click at [877, 221] on div "× Редагування доставки Спосіб доставки Нова Пошта (платна) Платник Отримувач Ві…" at bounding box center [514, 240] width 1028 height 480
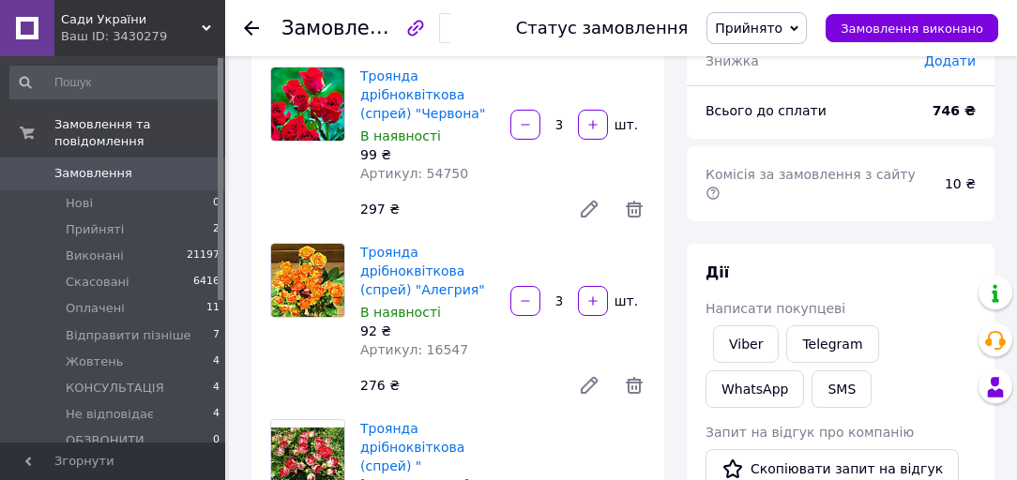
scroll to position [0, 0]
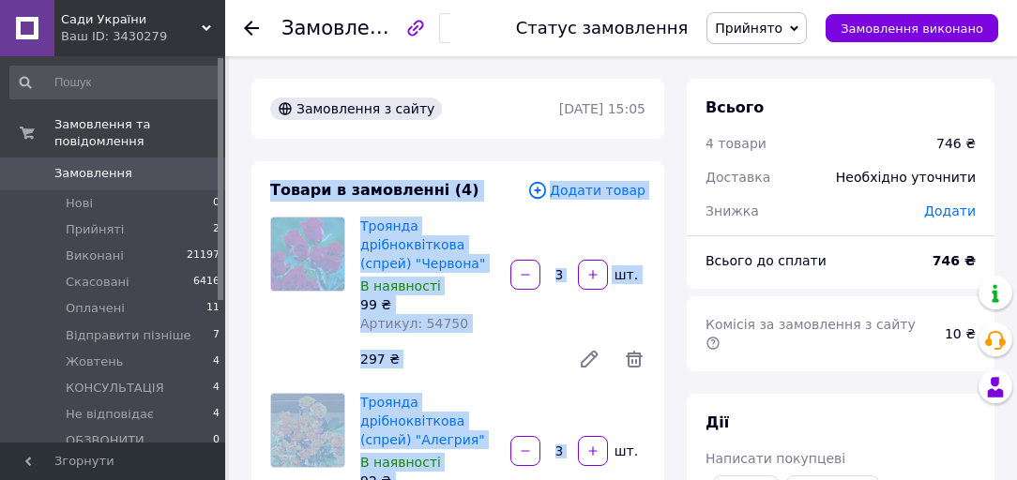
drag, startPoint x: 269, startPoint y: 188, endPoint x: 577, endPoint y: 398, distance: 372.7
click at [446, 338] on div "Троянда дрібноквіткова (спрей) "Червона" В наявності 99 ₴ Артикул: 54750 3   шт…" at bounding box center [503, 297] width 300 height 169
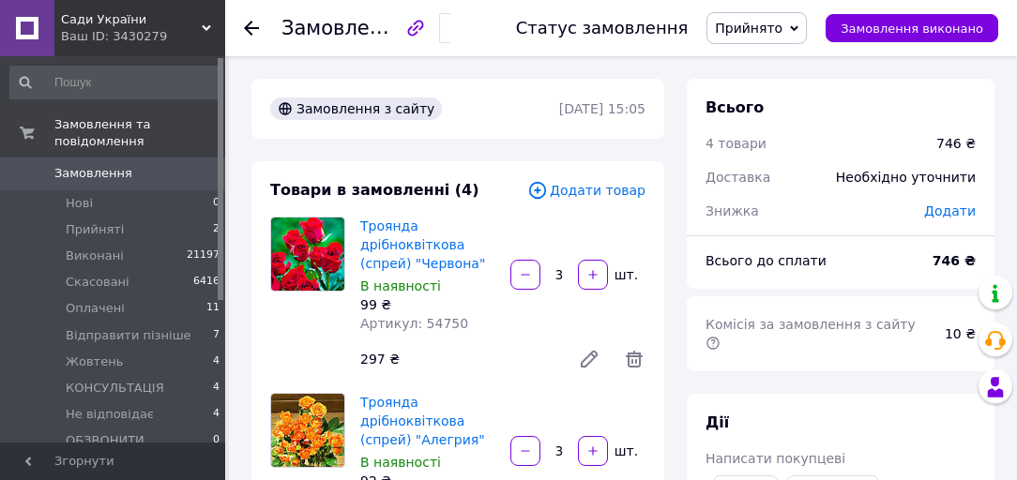
scroll to position [226, 0]
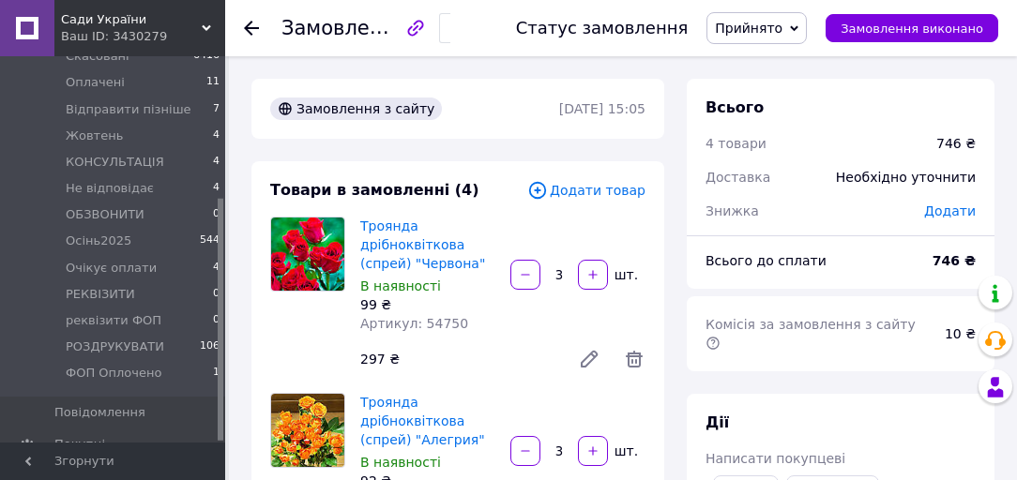
click at [105, 19] on span "Сади України" at bounding box center [131, 19] width 141 height 17
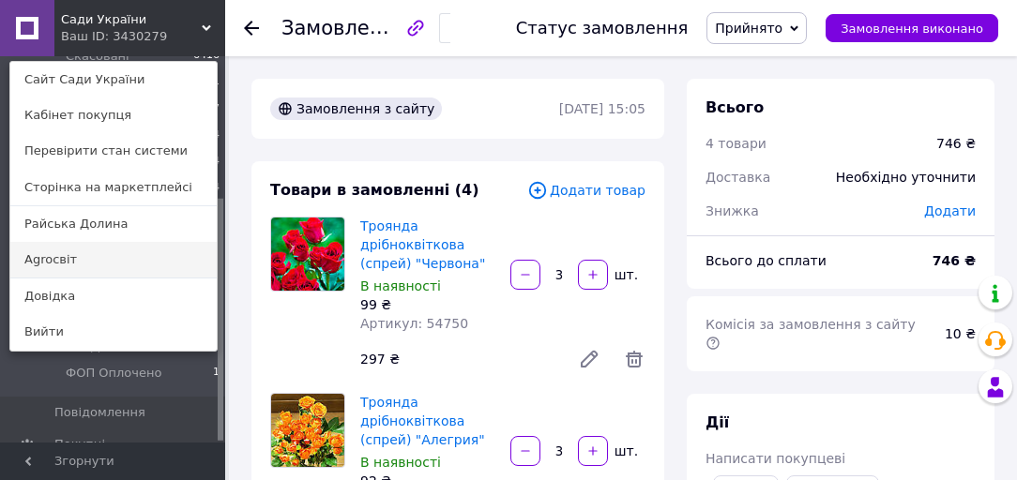
click at [98, 270] on link "Agroсвіт" at bounding box center [113, 260] width 206 height 36
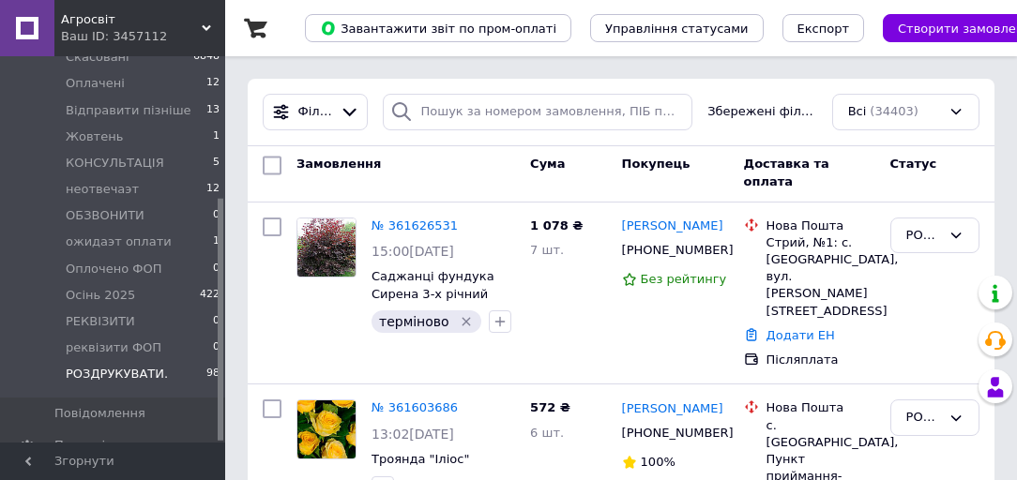
scroll to position [226, 0]
click at [120, 286] on span "Осінь 2025" at bounding box center [100, 294] width 69 height 17
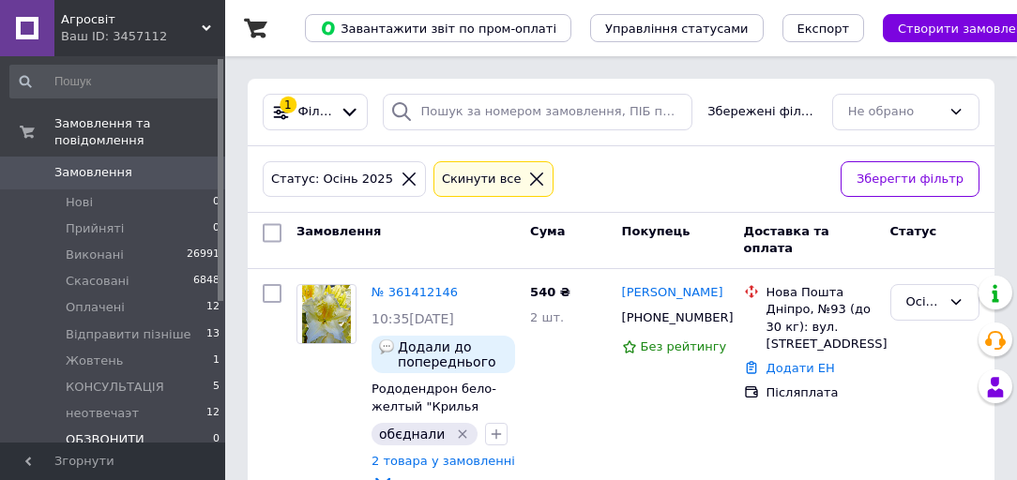
scroll to position [151, 0]
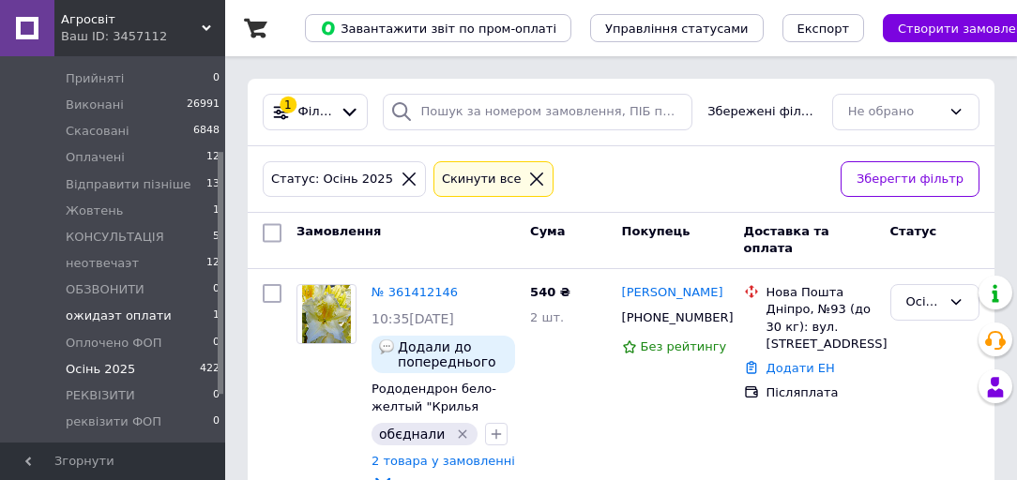
click at [137, 308] on span "ожидаэт оплати" at bounding box center [119, 316] width 106 height 17
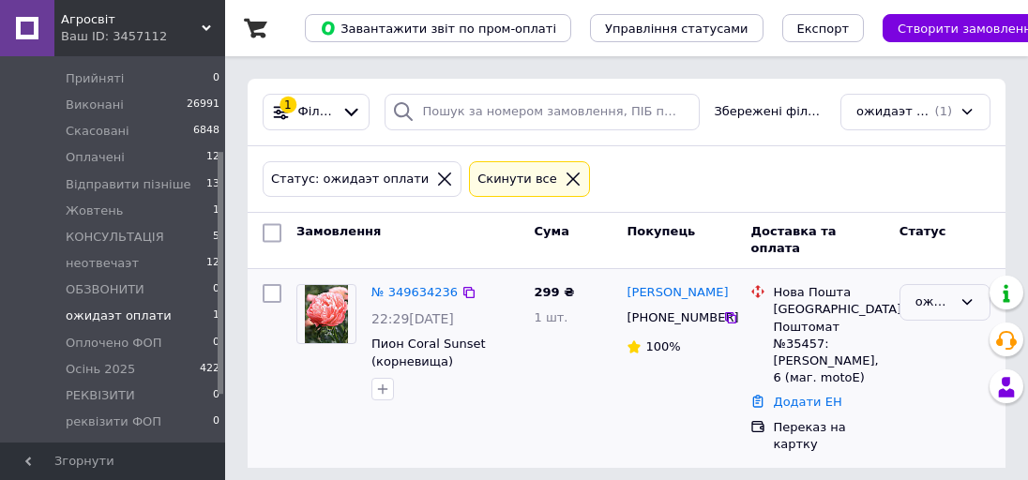
click at [944, 298] on div "ожидаэт оплати" at bounding box center [934, 303] width 37 height 20
click at [533, 372] on div "299 ₴ 1 шт." at bounding box center [572, 369] width 93 height 184
click at [533, 370] on div "299 ₴ 1 шт." at bounding box center [572, 369] width 93 height 184
click at [403, 297] on link "№ 349634236" at bounding box center [415, 292] width 86 height 14
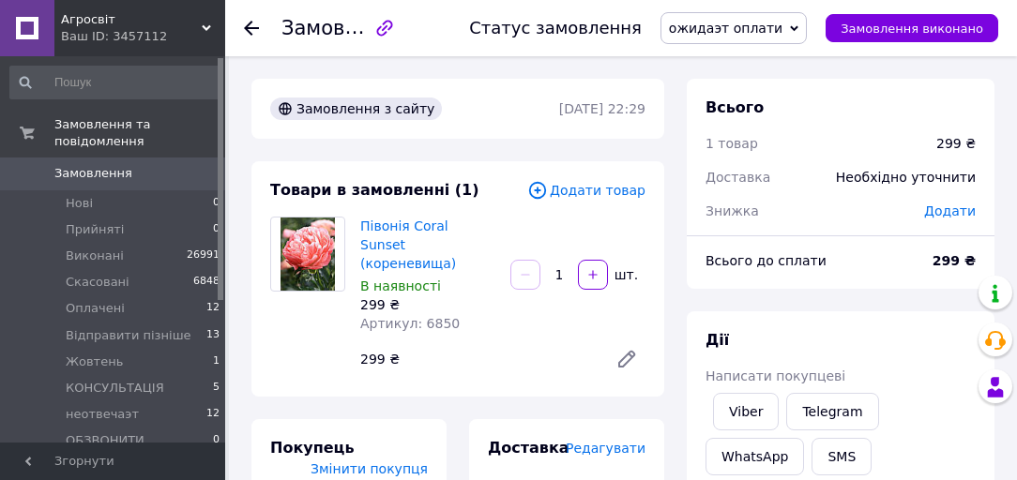
click at [124, 22] on span "Агросвіт" at bounding box center [131, 19] width 141 height 17
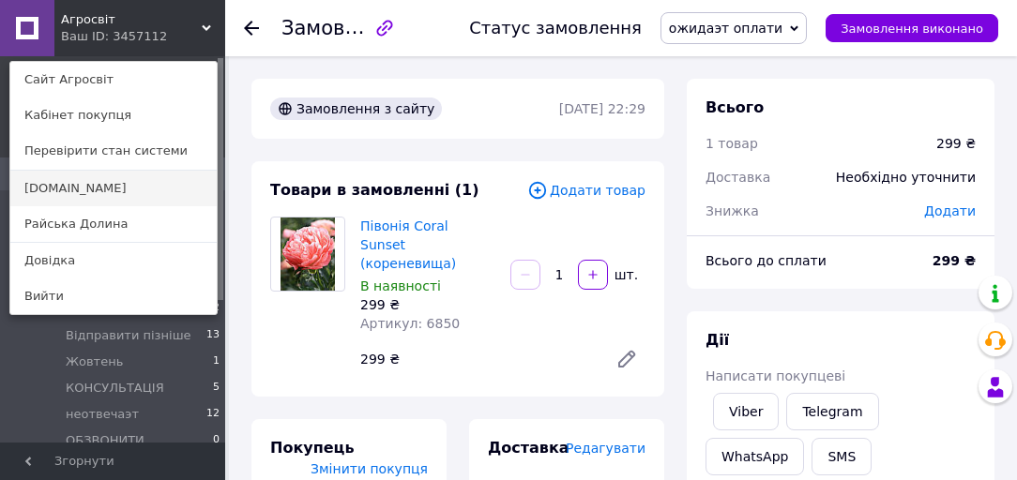
click at [99, 196] on link "Сади.UA" at bounding box center [113, 189] width 206 height 36
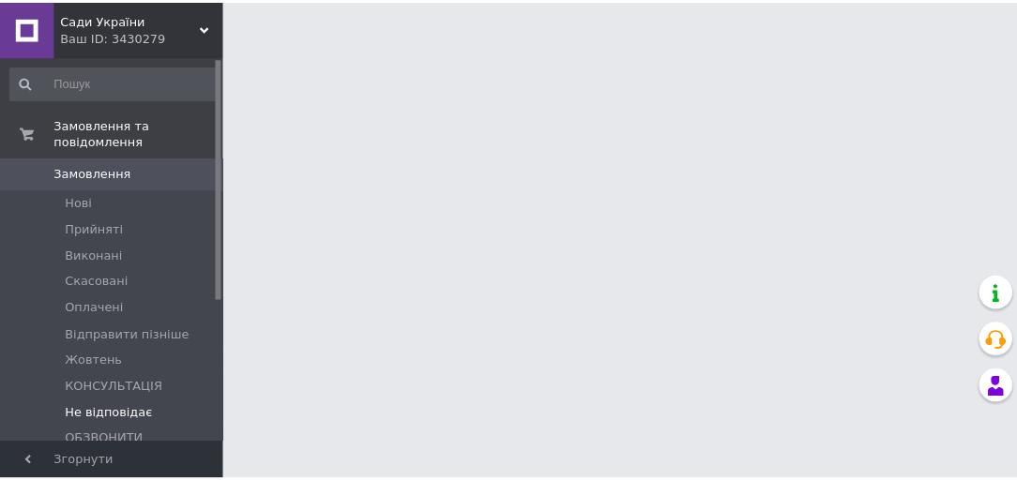
scroll to position [75, 0]
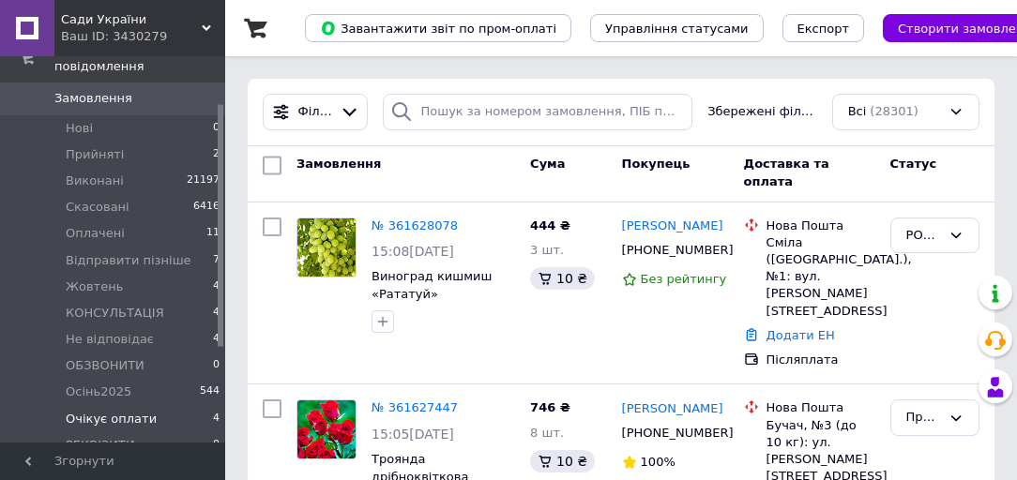
click at [124, 406] on li "Очікує оплати 4" at bounding box center [115, 419] width 231 height 26
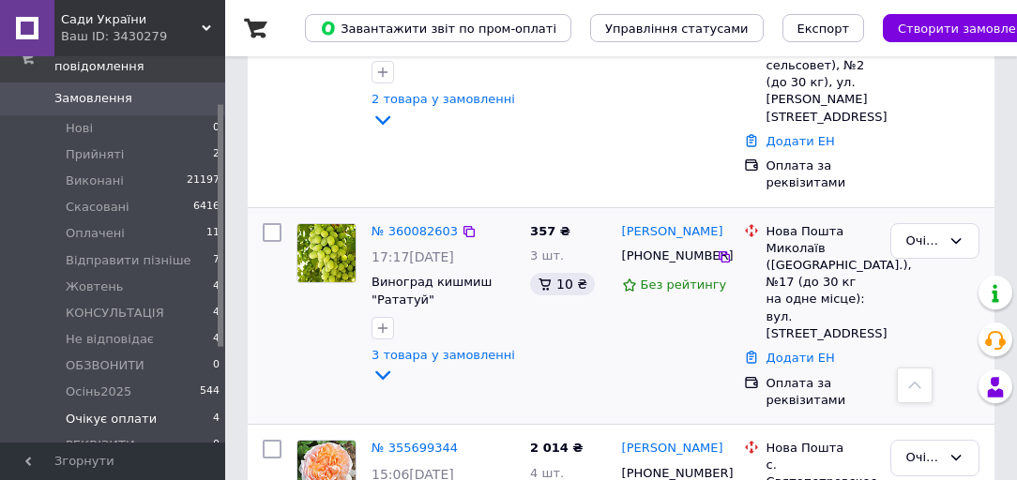
scroll to position [449, 0]
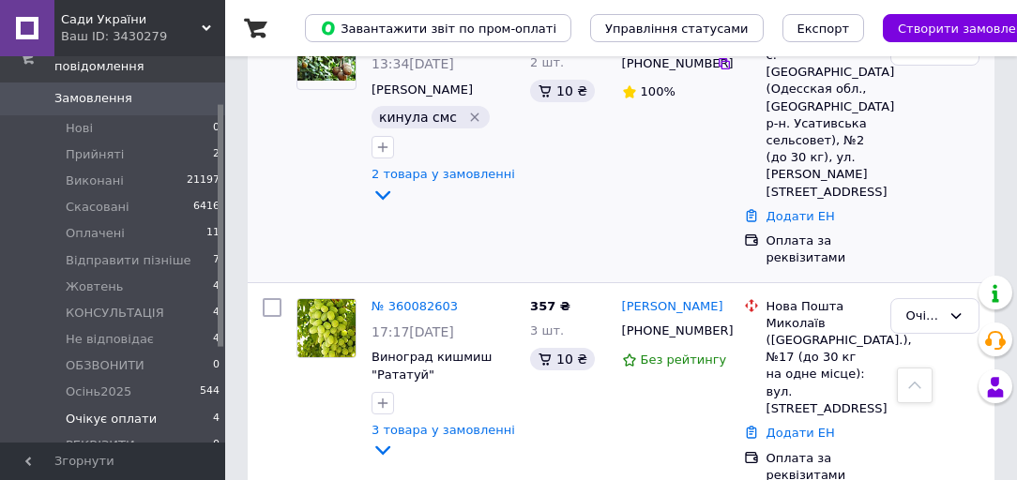
click at [288, 208] on div at bounding box center [272, 149] width 34 height 252
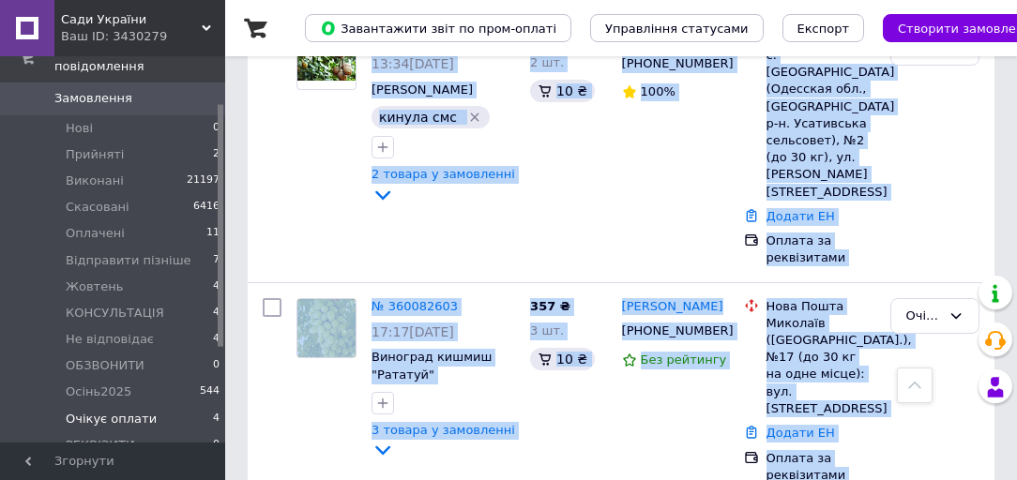
drag, startPoint x: 515, startPoint y: 311, endPoint x: 795, endPoint y: 462, distance: 317.3
click at [795, 462] on div "Замовлення Cума Покупець Доставка та оплата Статус № 361488932 16:54, 11.09.202…" at bounding box center [621, 266] width 747 height 1005
click at [527, 353] on div "357 ₴ 3 шт. 10 ₴" at bounding box center [569, 391] width 92 height 201
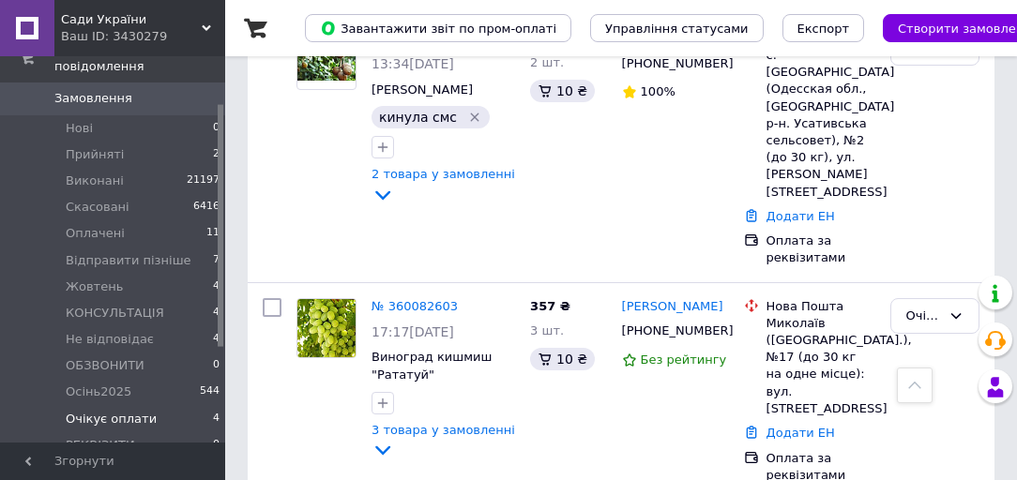
click at [144, 26] on span "Сади України" at bounding box center [131, 19] width 141 height 17
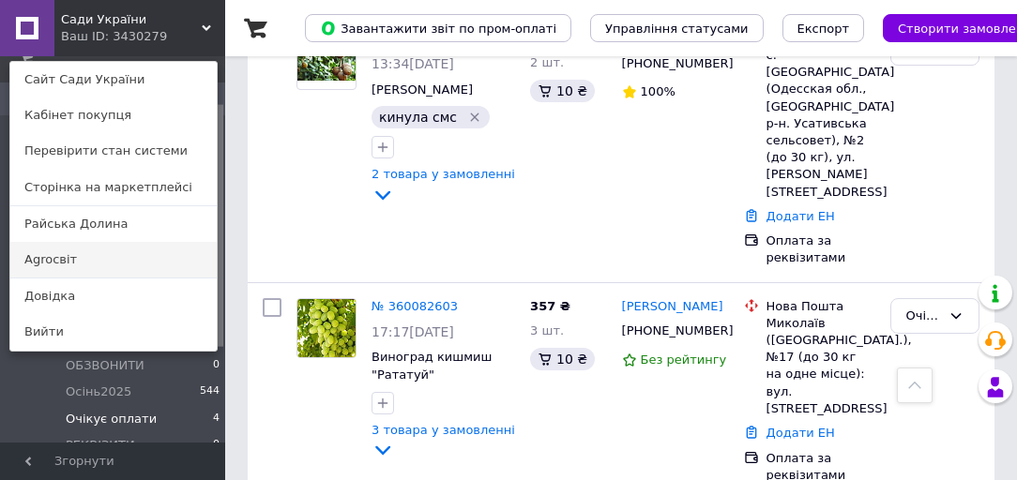
click at [131, 257] on link "Agroсвіт" at bounding box center [113, 260] width 206 height 36
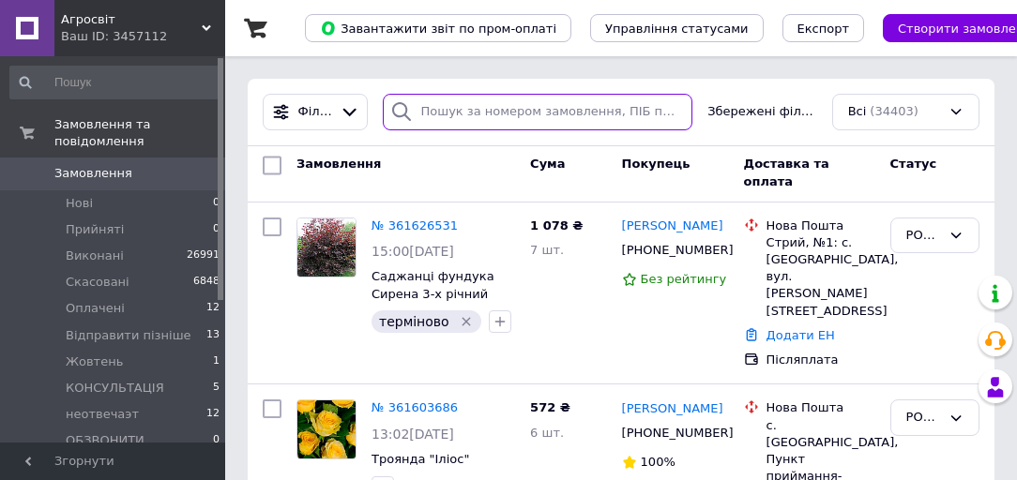
click at [456, 98] on input "search" at bounding box center [538, 112] width 311 height 37
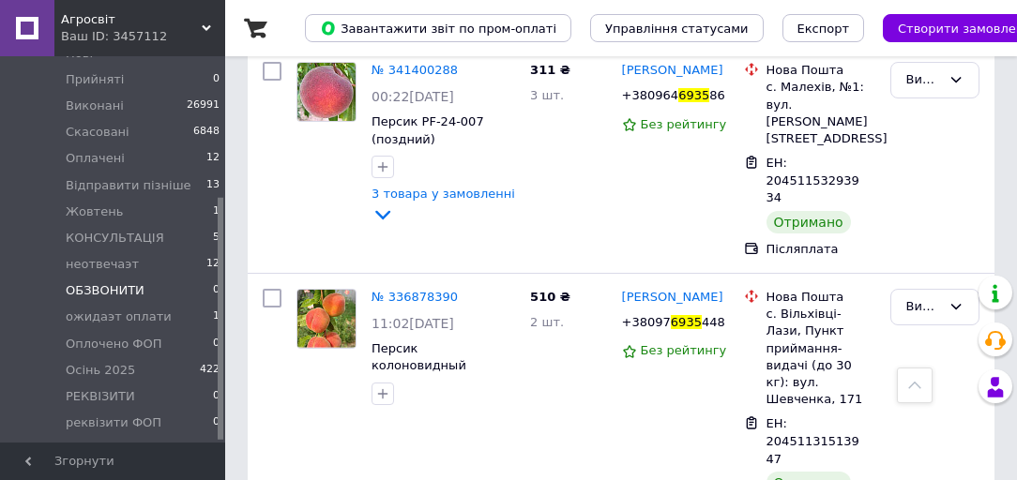
scroll to position [225, 0]
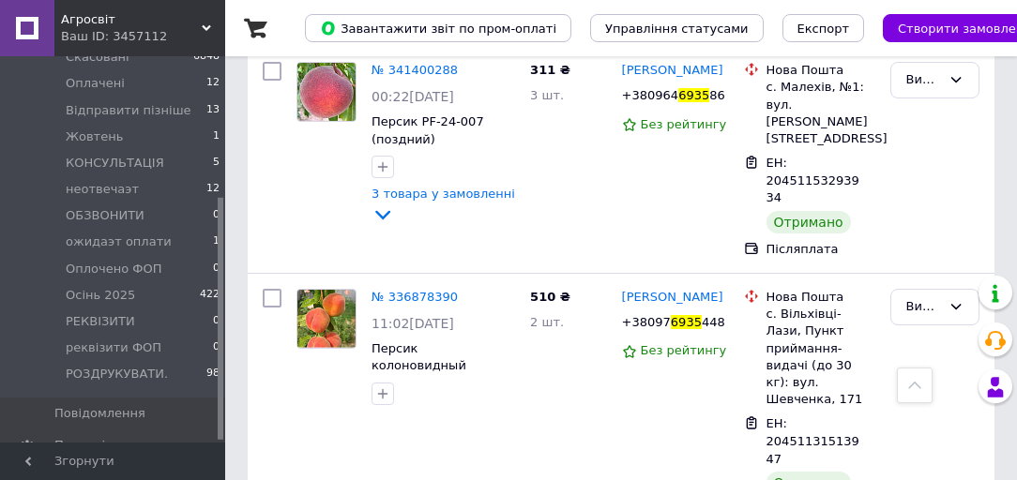
type input "6935"
click at [93, 30] on div "Ваш ID: 3457112" at bounding box center [143, 36] width 164 height 17
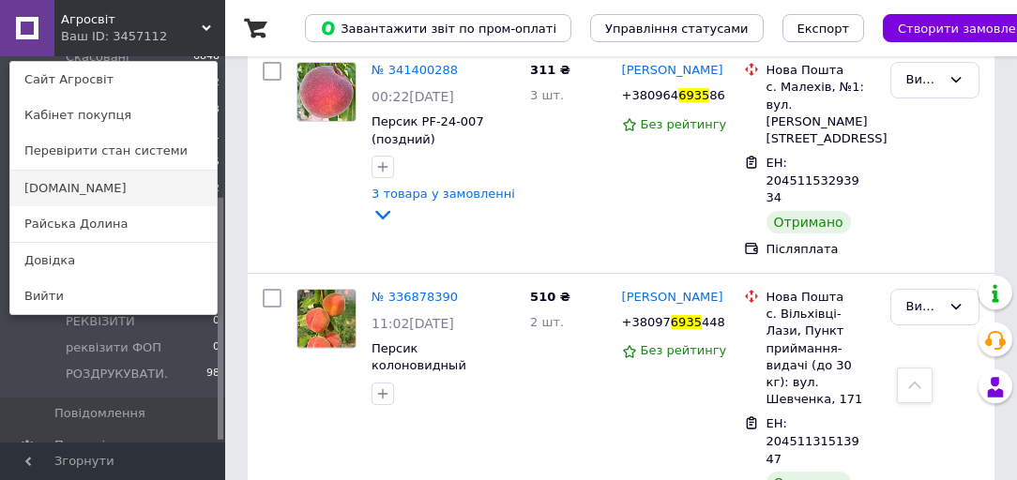
click at [115, 188] on link "Сади.UA" at bounding box center [113, 189] width 206 height 36
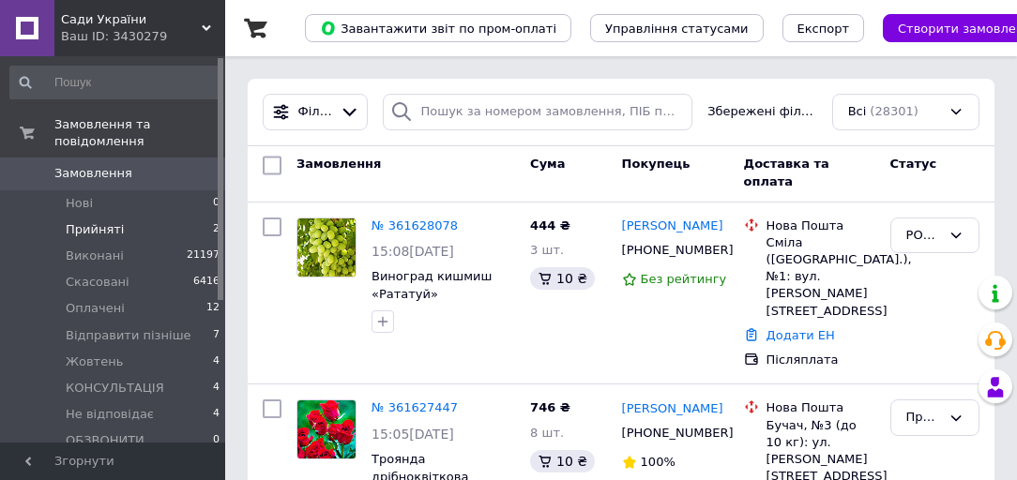
click at [88, 217] on li "Прийняті 2" at bounding box center [115, 230] width 231 height 26
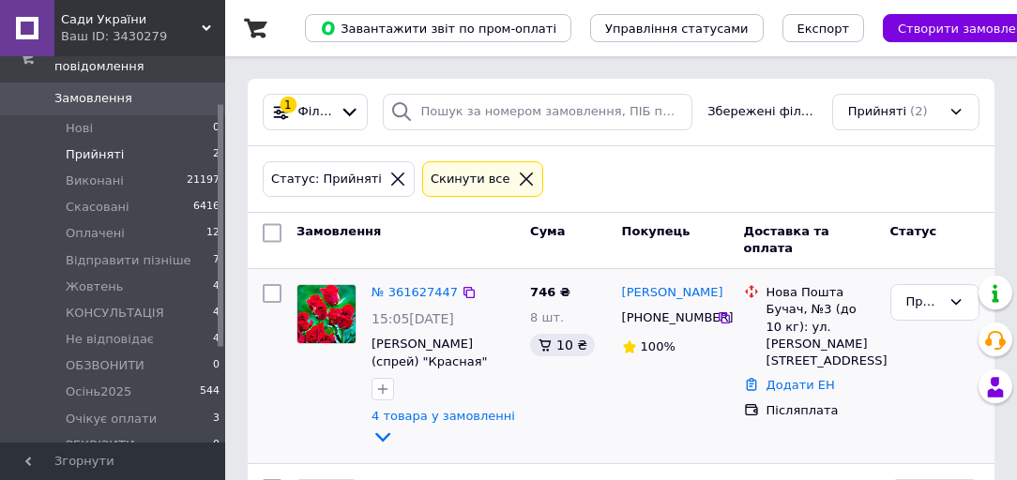
scroll to position [147, 0]
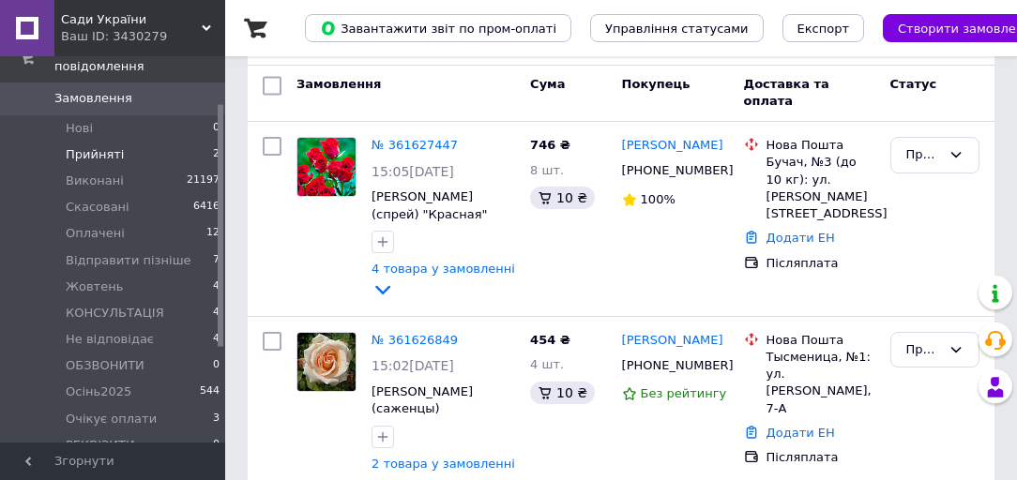
click at [137, 15] on span "Сади України" at bounding box center [131, 19] width 141 height 17
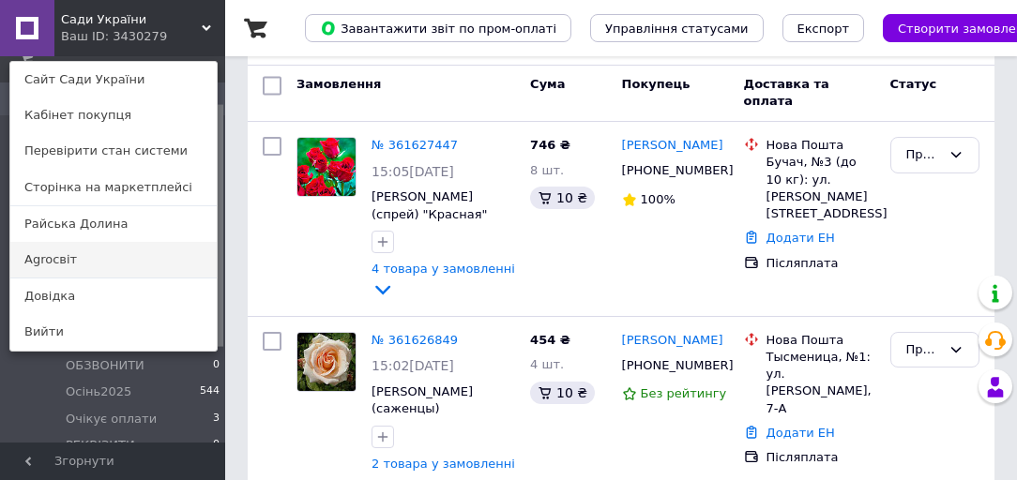
click at [97, 256] on link "Agroсвіт" at bounding box center [113, 260] width 206 height 36
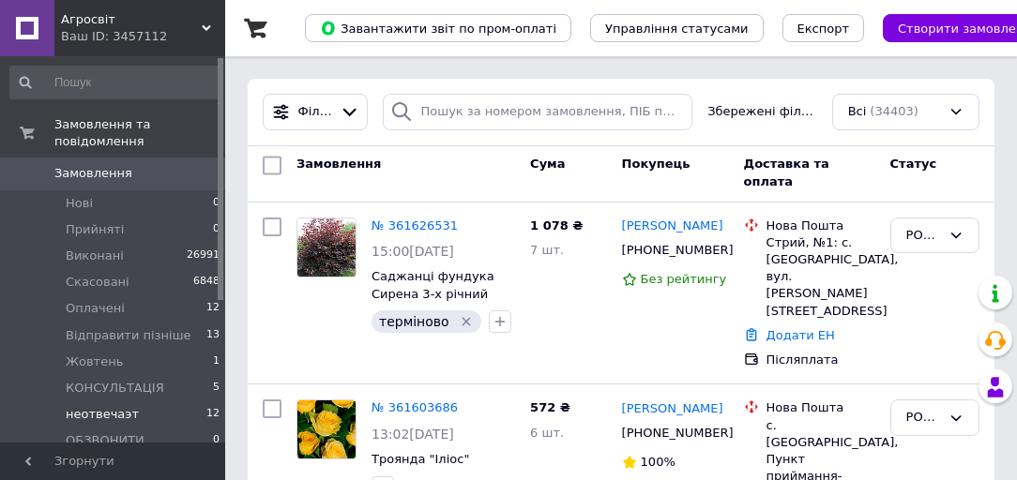
scroll to position [75, 0]
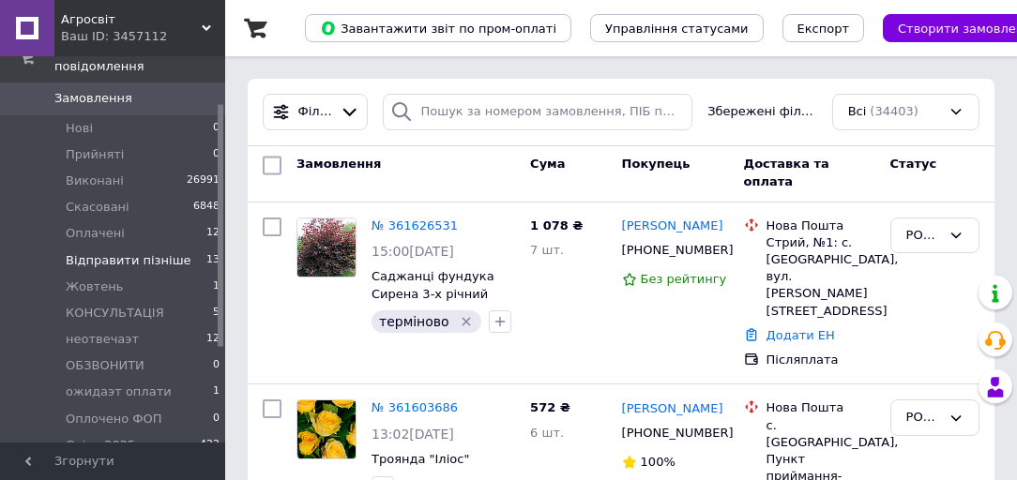
click at [129, 252] on span "Відправити пізніше" at bounding box center [129, 260] width 126 height 17
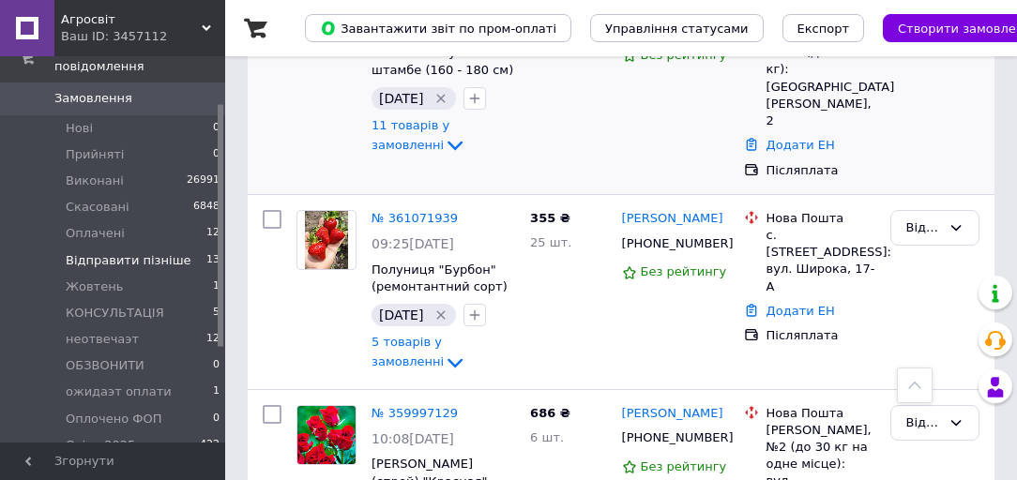
scroll to position [676, 0]
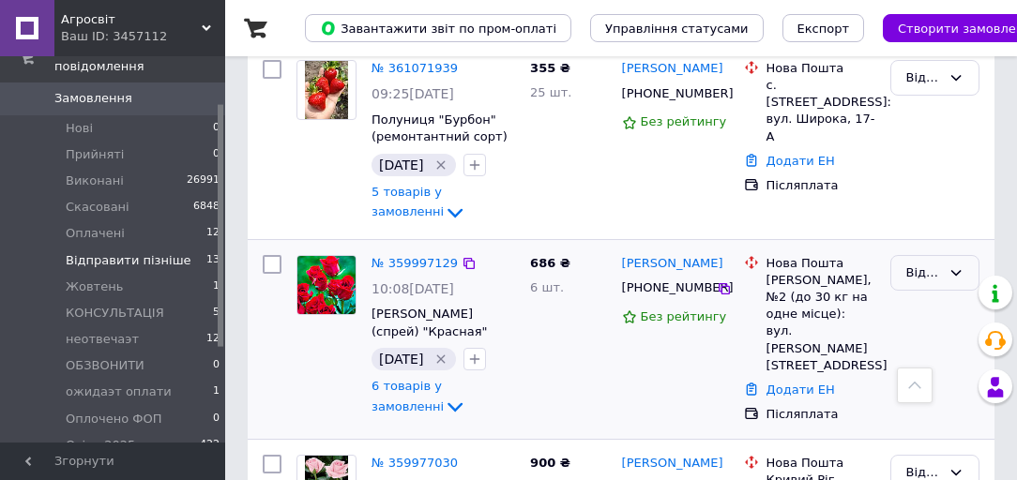
click at [930, 264] on div "Відправити пізніше" at bounding box center [923, 274] width 35 height 20
click at [953, 418] on li "РОЗДРУКУВАТИ." at bounding box center [934, 444] width 87 height 53
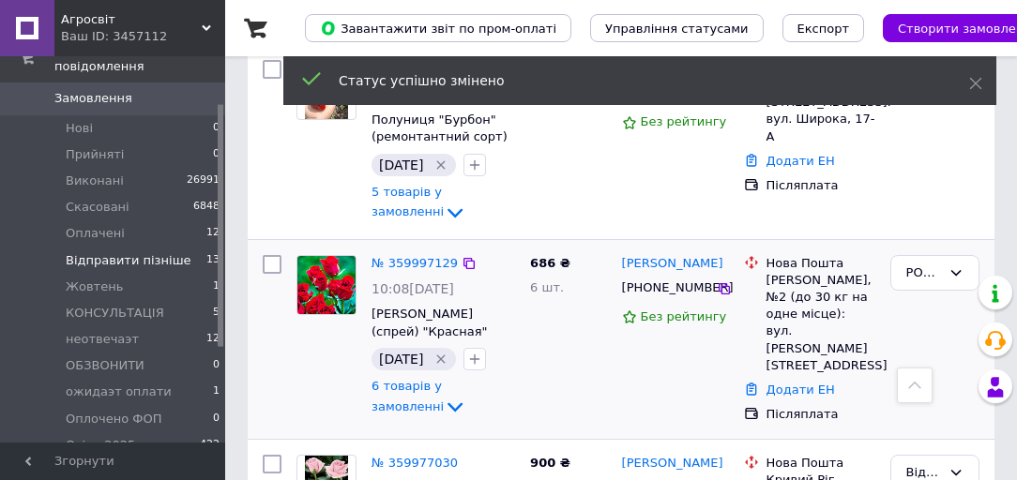
click at [448, 352] on icon "Видалити мітку" at bounding box center [440, 359] width 15 height 15
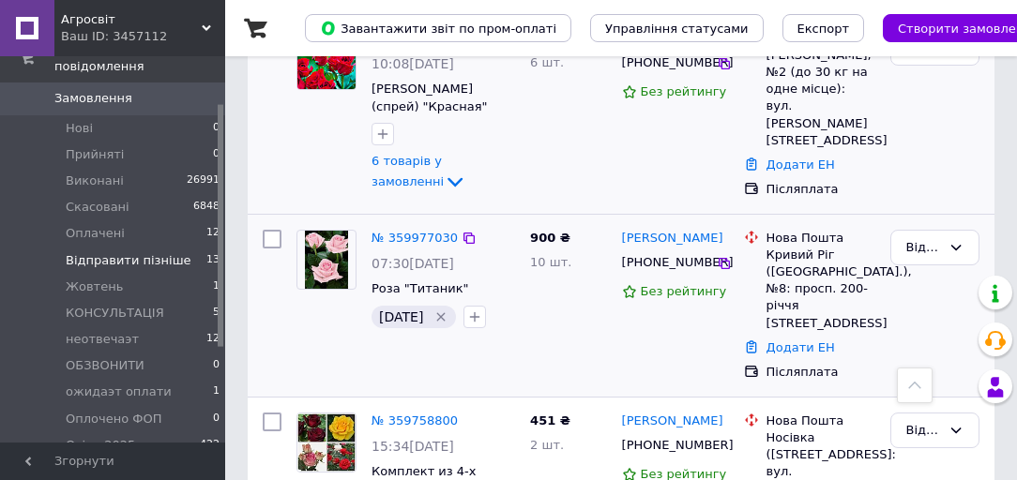
scroll to position [1051, 0]
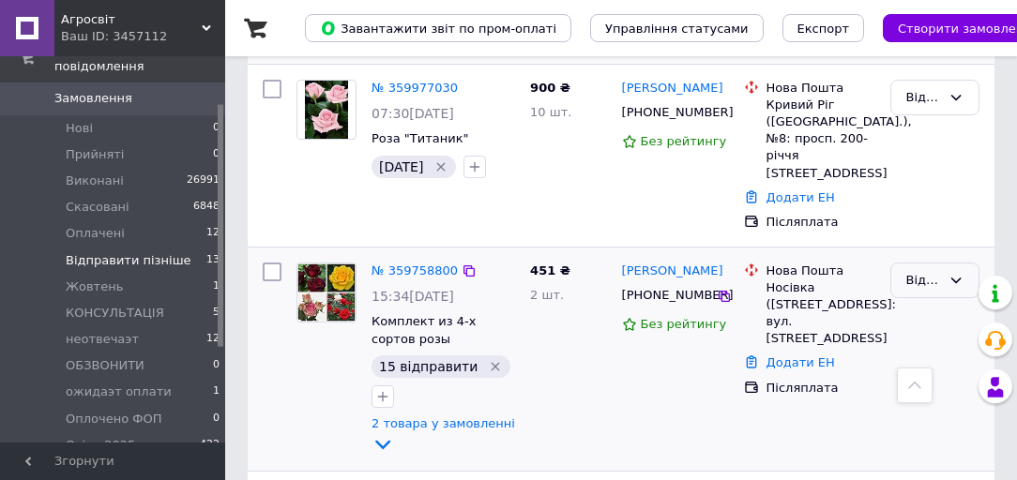
click at [947, 263] on div "Відправити пізніше" at bounding box center [934, 281] width 89 height 37
click at [947, 424] on li "РОЗДРУКУВАТИ." at bounding box center [934, 450] width 87 height 53
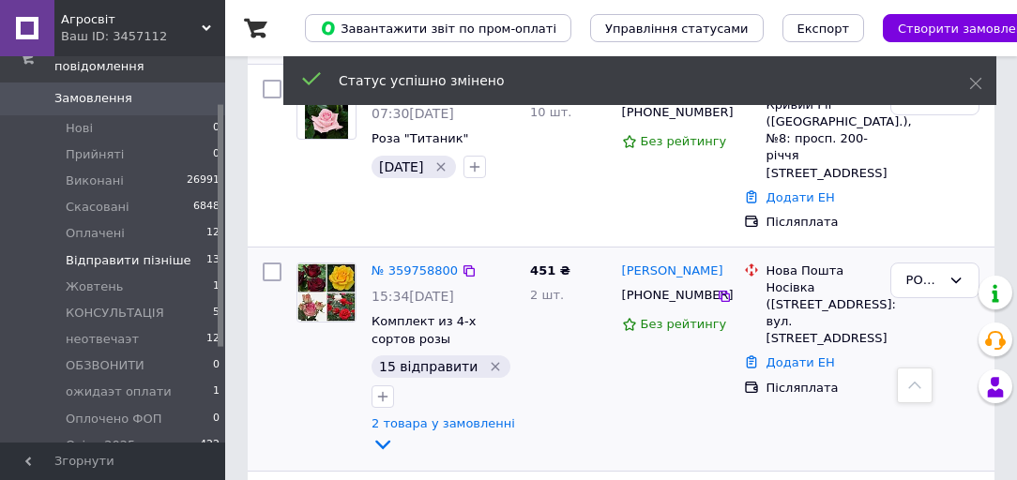
click at [492, 363] on icon "Видалити мітку" at bounding box center [496, 367] width 8 height 8
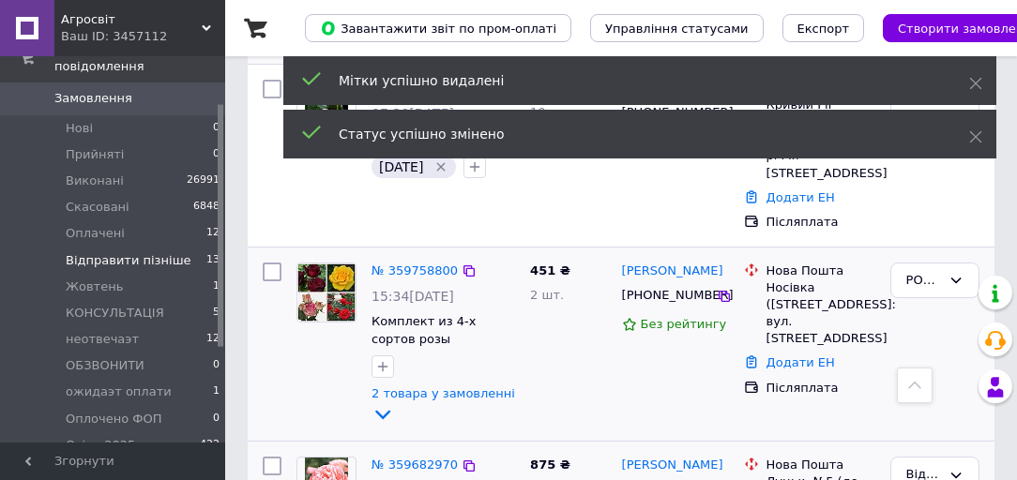
scroll to position [1276, 0]
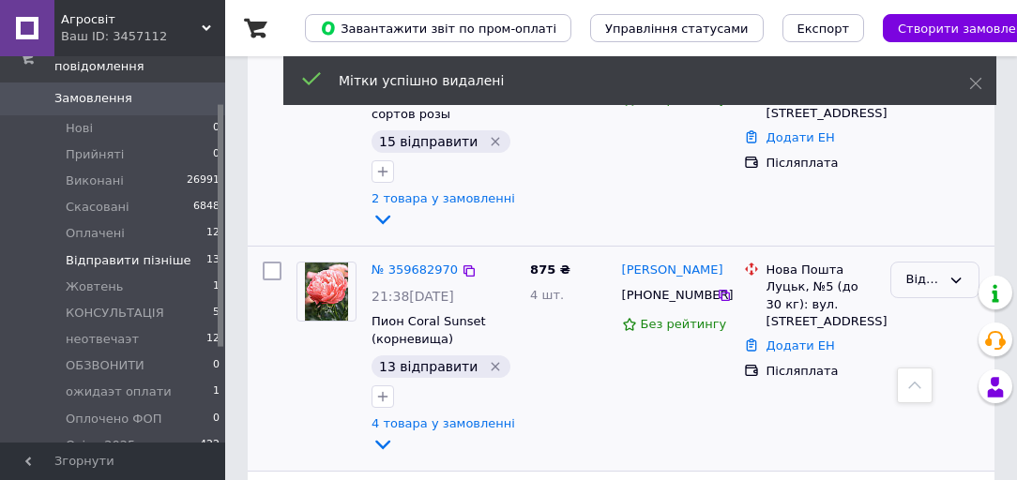
click at [941, 262] on div "Відправити пізніше" at bounding box center [934, 280] width 89 height 37
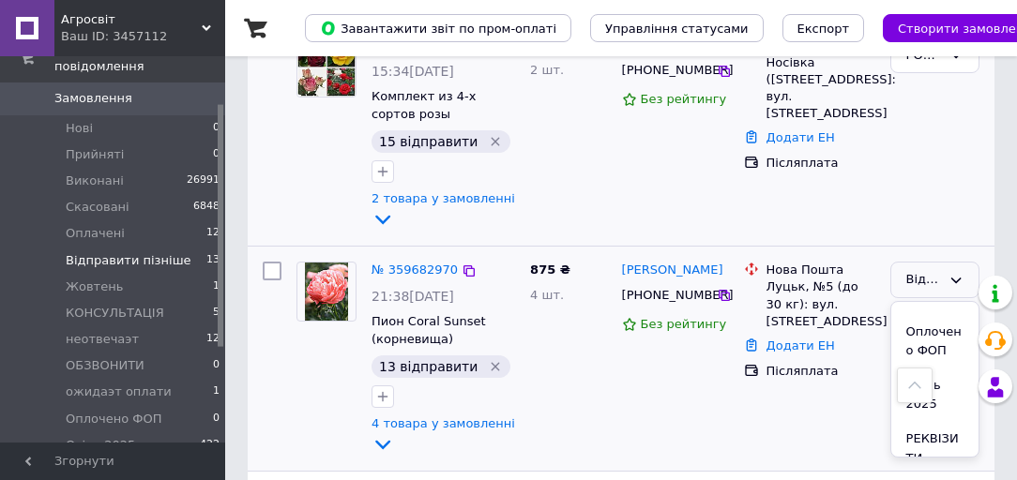
scroll to position [556, 0]
click at [950, 423] on li "РОЗДРУКУВАТИ." at bounding box center [934, 449] width 87 height 53
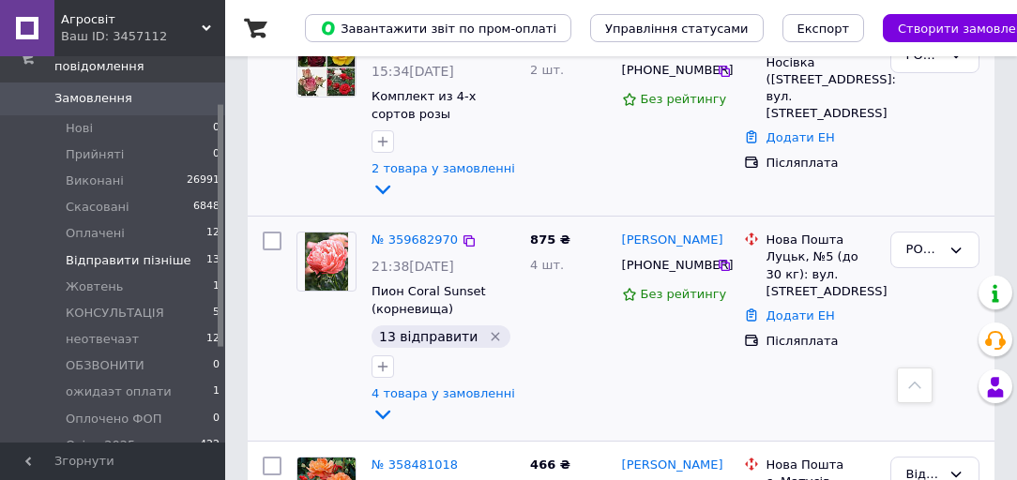
click at [492, 333] on icon "Видалити мітку" at bounding box center [496, 337] width 8 height 8
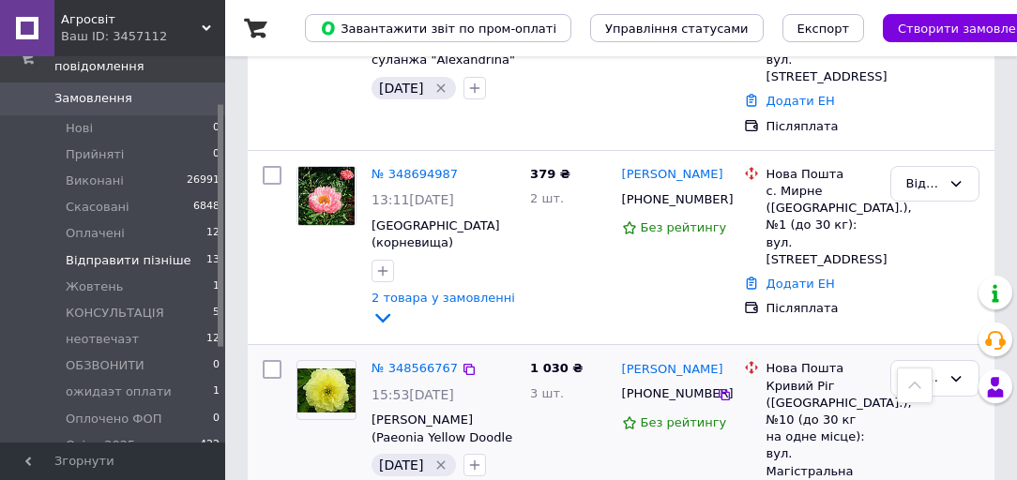
scroll to position [2291, 0]
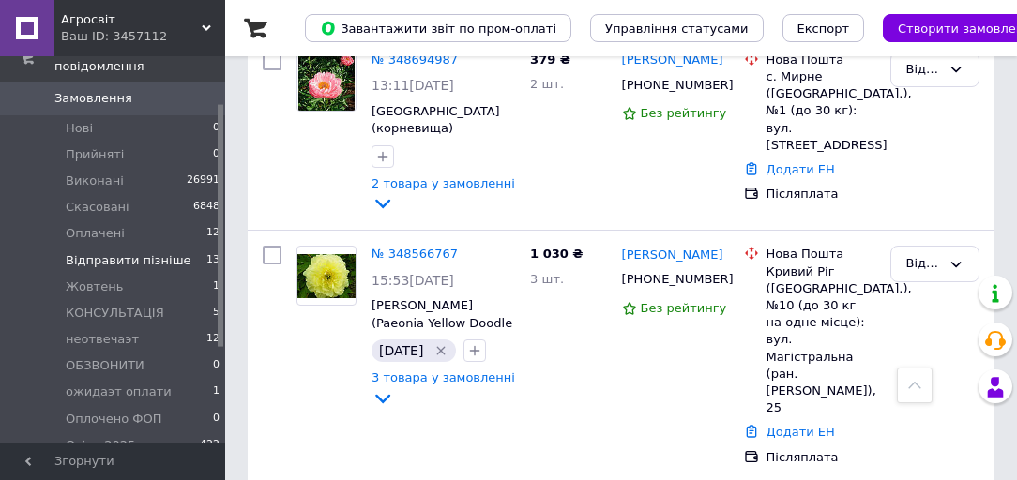
click at [111, 90] on span "Замовлення" at bounding box center [93, 98] width 78 height 17
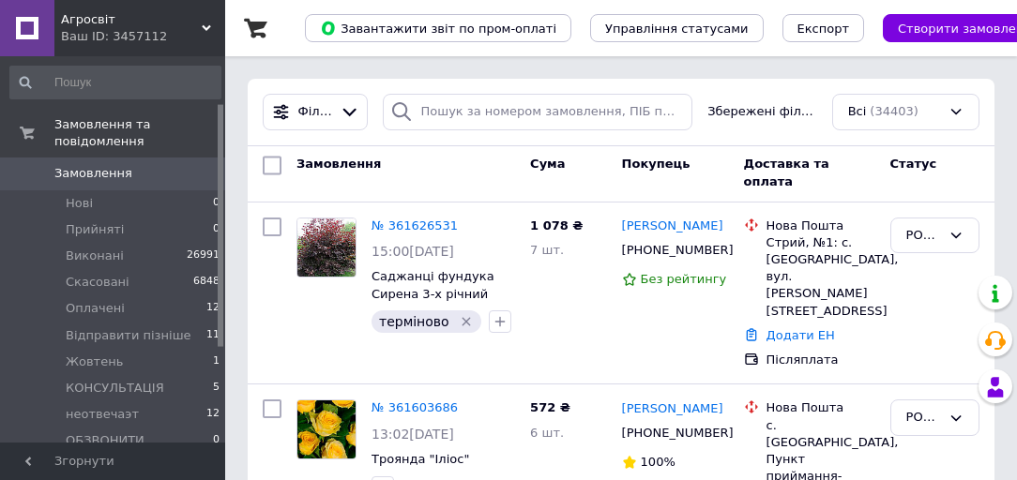
scroll to position [225, 0]
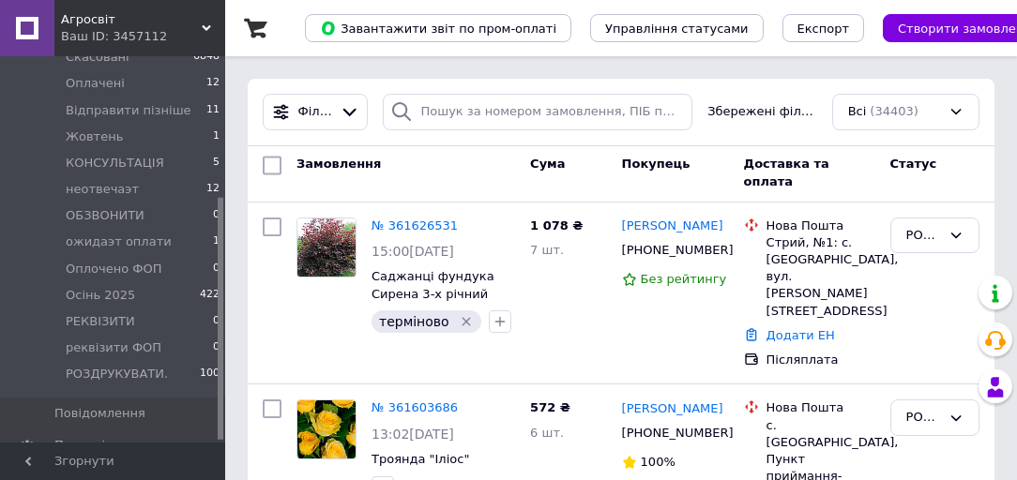
click at [133, 16] on span "Агросвіт" at bounding box center [131, 19] width 141 height 17
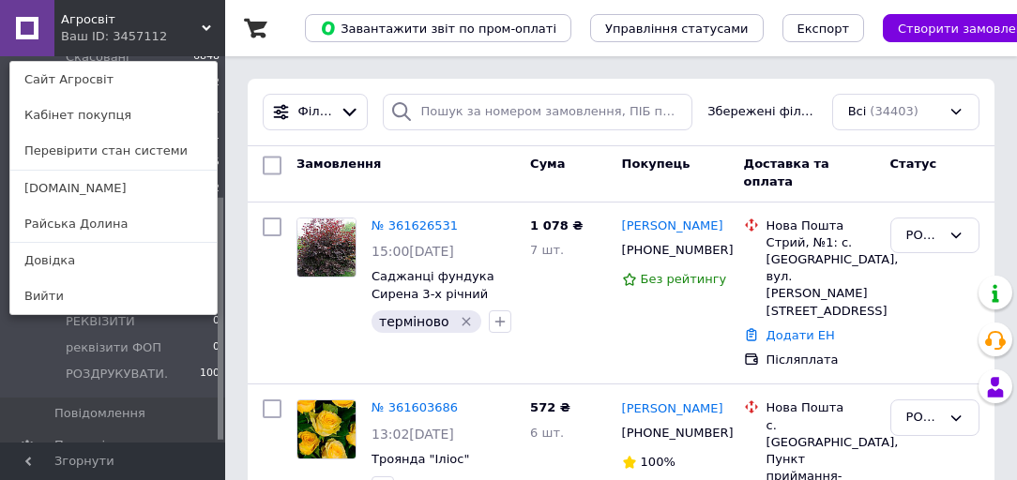
click at [106, 196] on link "[DOMAIN_NAME]" at bounding box center [113, 189] width 206 height 36
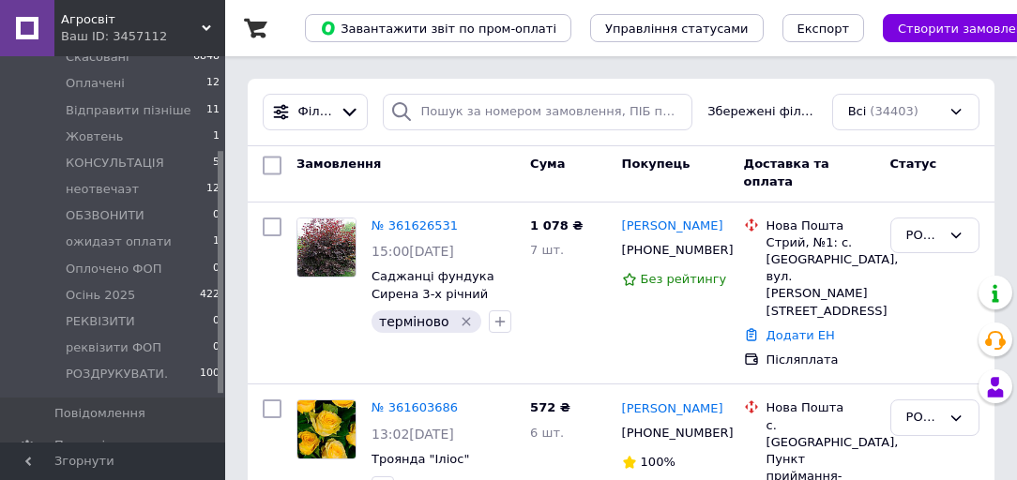
scroll to position [0, 0]
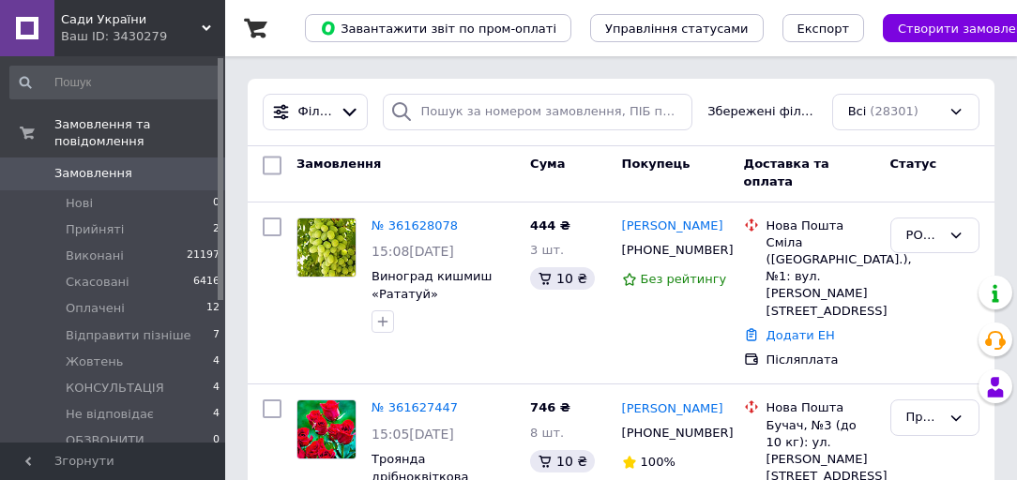
click at [116, 22] on span "Сади України" at bounding box center [131, 19] width 141 height 17
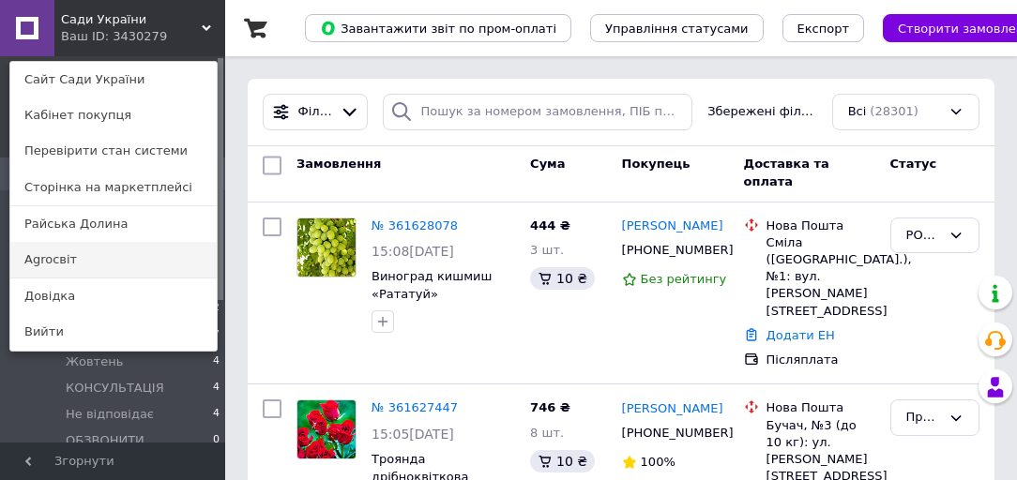
click at [114, 266] on link "Agroсвіт" at bounding box center [113, 260] width 206 height 36
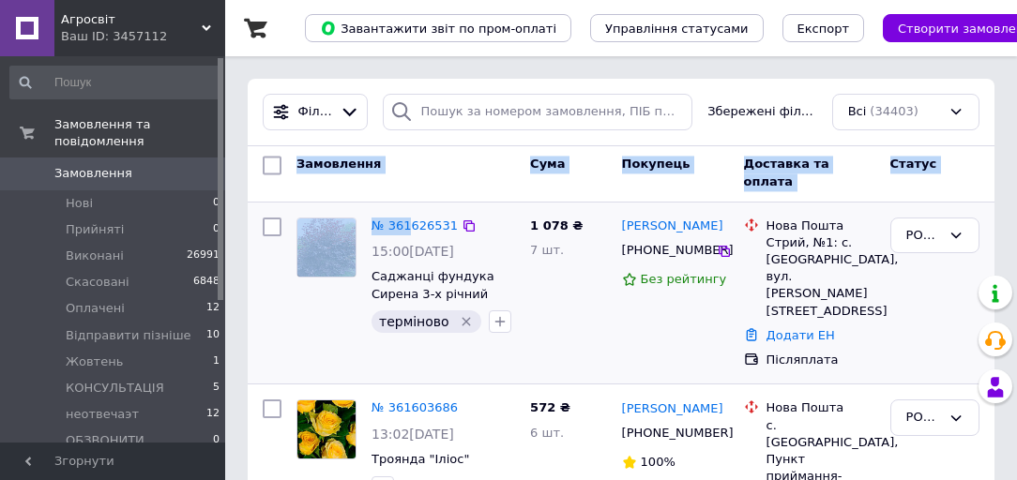
drag, startPoint x: 296, startPoint y: 173, endPoint x: 415, endPoint y: 207, distance: 123.2
click at [434, 160] on div "Замовлення" at bounding box center [406, 174] width 234 height 50
click at [435, 160] on div "Замовлення" at bounding box center [406, 174] width 234 height 50
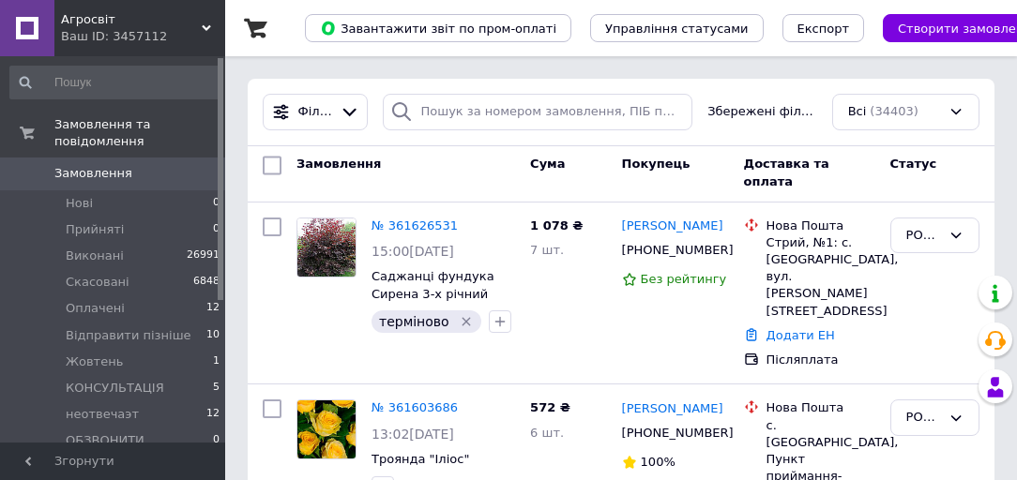
click at [171, 165] on span "Замовлення" at bounding box center [113, 173] width 119 height 17
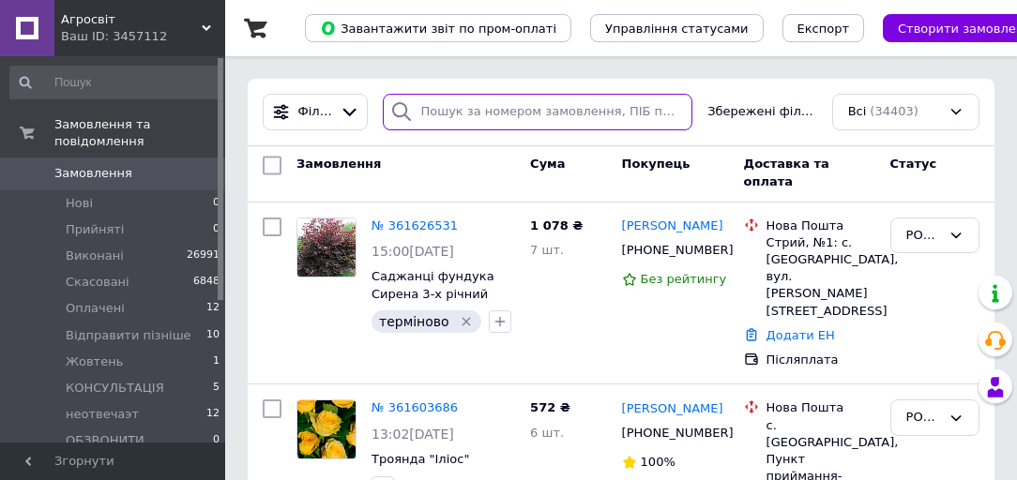
click at [582, 110] on input "search" at bounding box center [538, 112] width 311 height 37
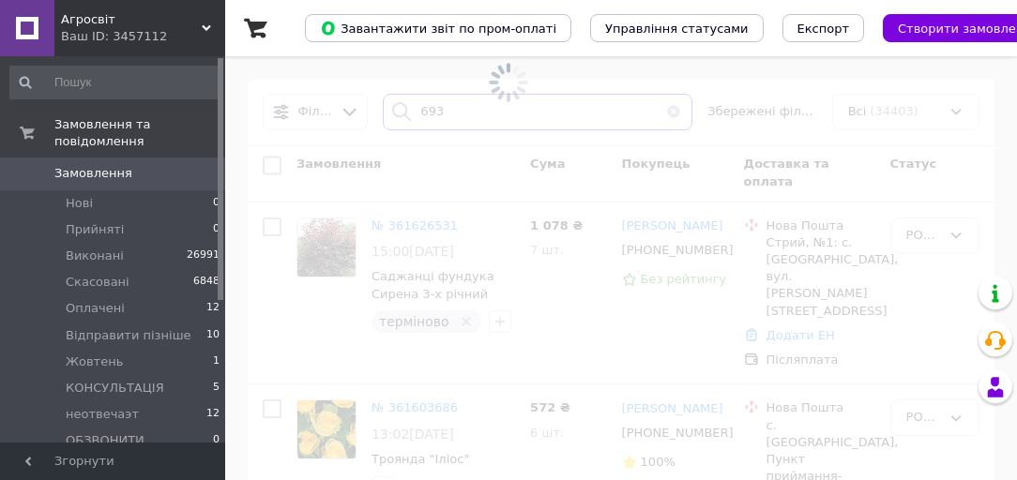
type input "6935"
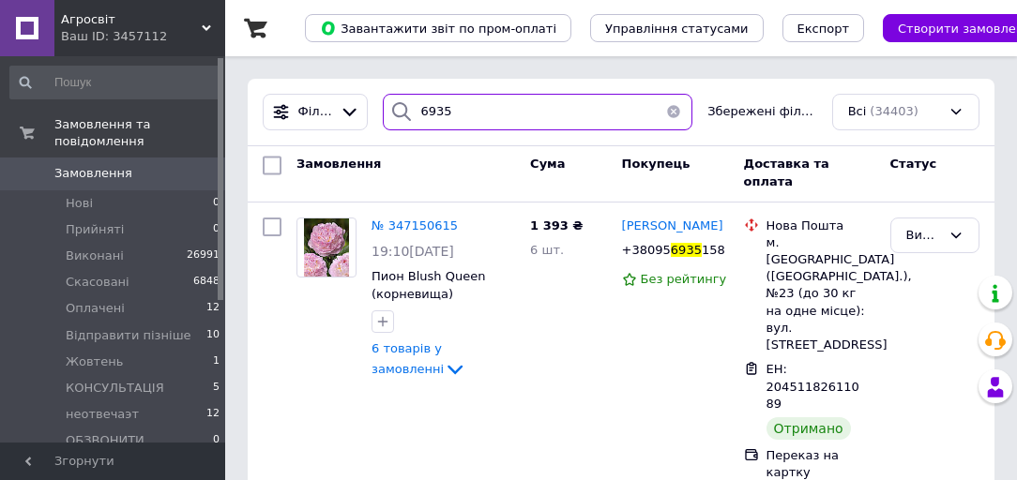
click at [469, 109] on input "6935" at bounding box center [538, 112] width 311 height 37
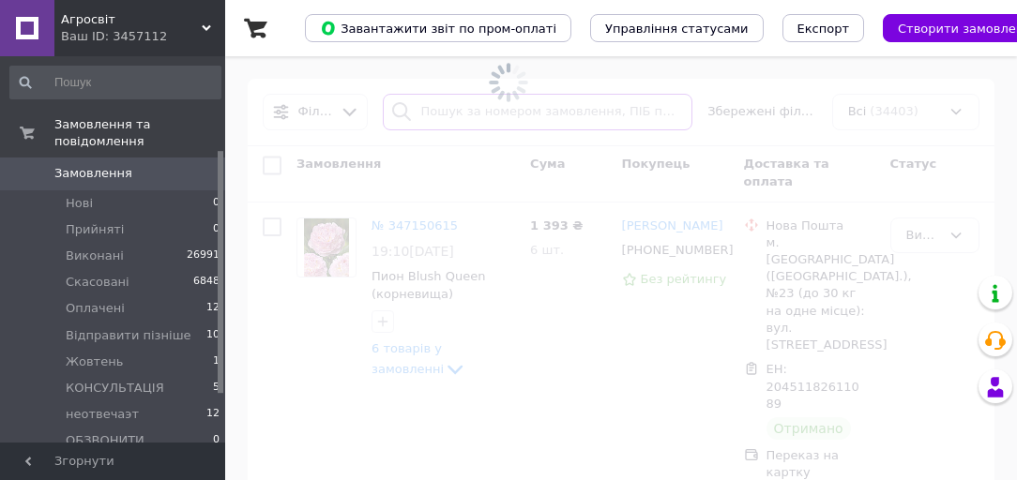
scroll to position [225, 0]
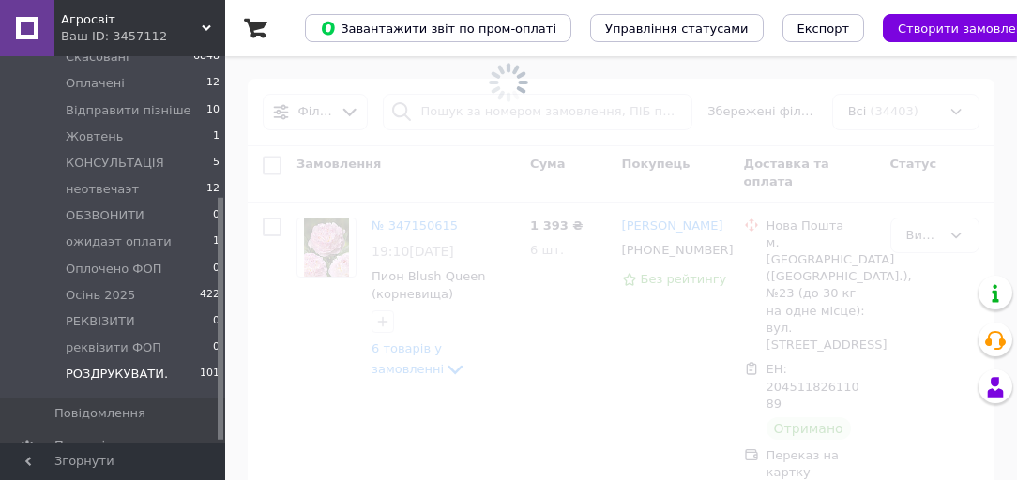
click at [124, 366] on span "РОЗДРУКУВАТИ." at bounding box center [117, 374] width 102 height 17
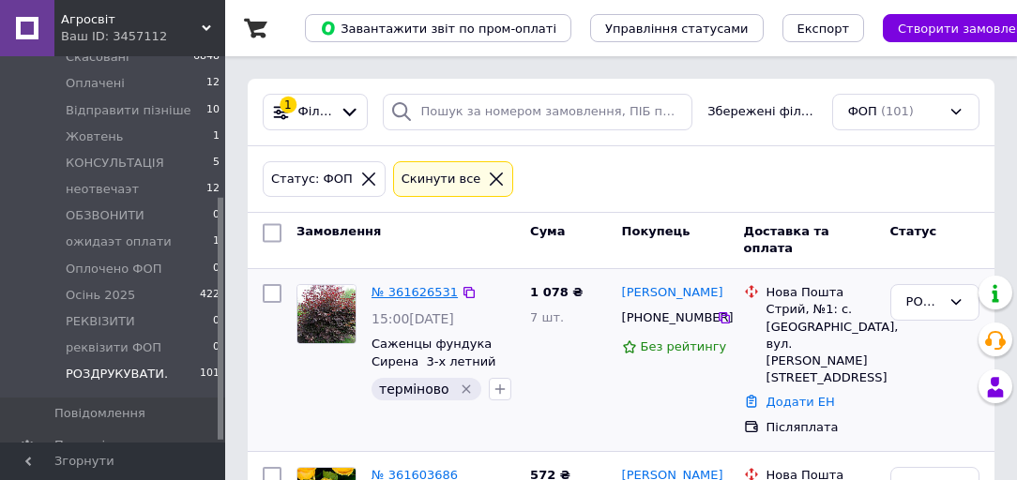
click at [420, 295] on link "№ 361626531" at bounding box center [415, 292] width 86 height 14
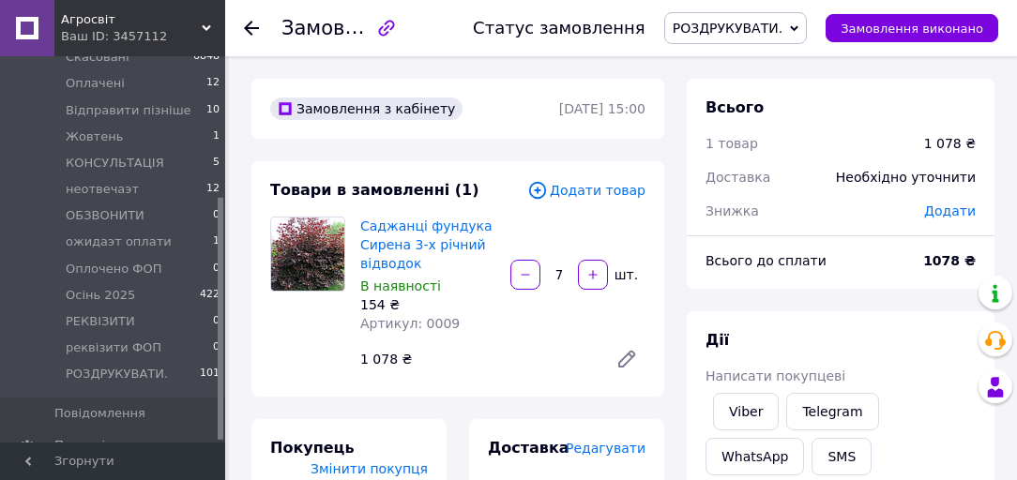
click at [567, 281] on input "7" at bounding box center [559, 275] width 30 height 14
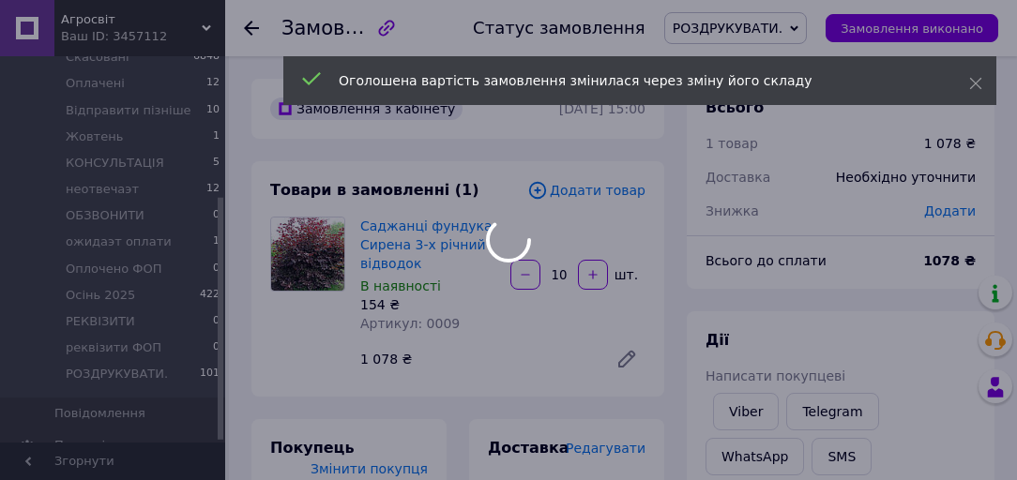
scroll to position [93, 0]
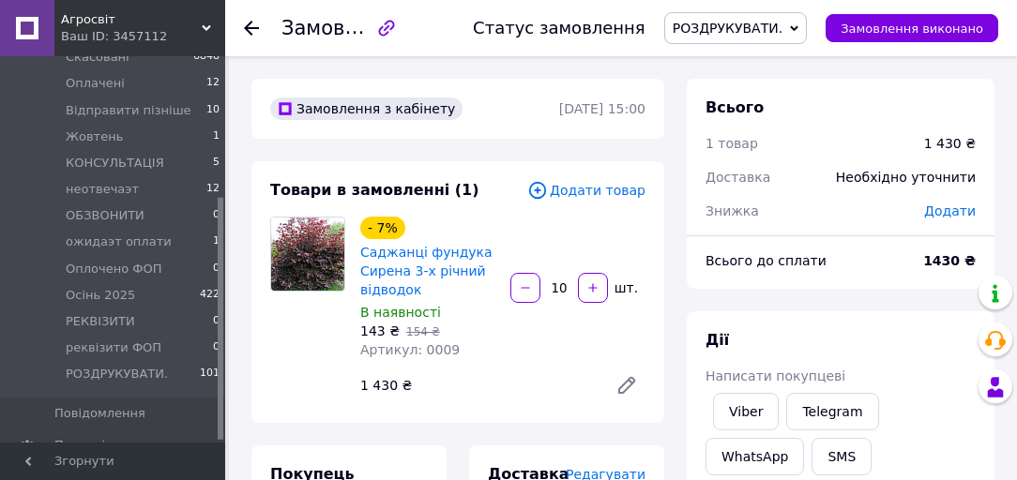
type input "10"
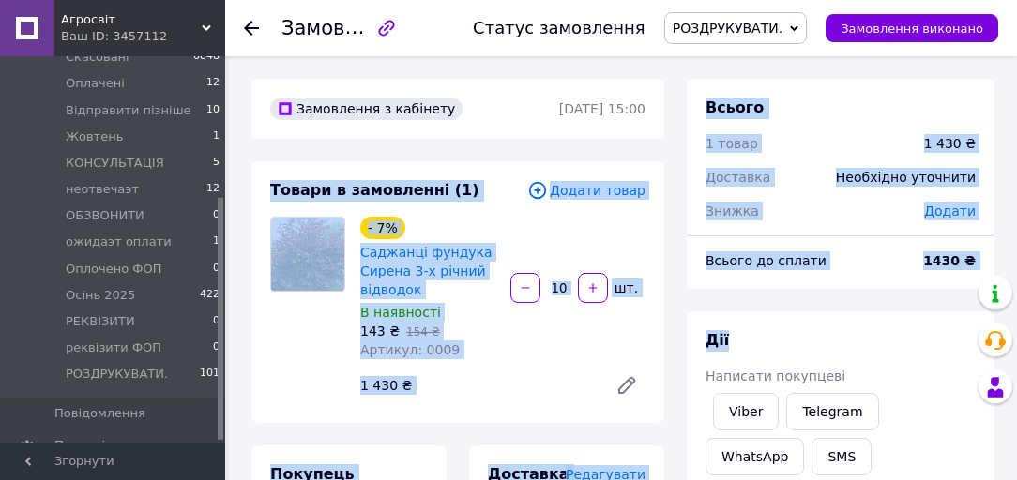
drag, startPoint x: 267, startPoint y: 191, endPoint x: 680, endPoint y: 368, distance: 448.9
click at [482, 206] on div "Товари в замовленні (1) Додати товар - 7% Саджанці фундука Сирена 3-х річний ві…" at bounding box center [457, 292] width 413 height 262
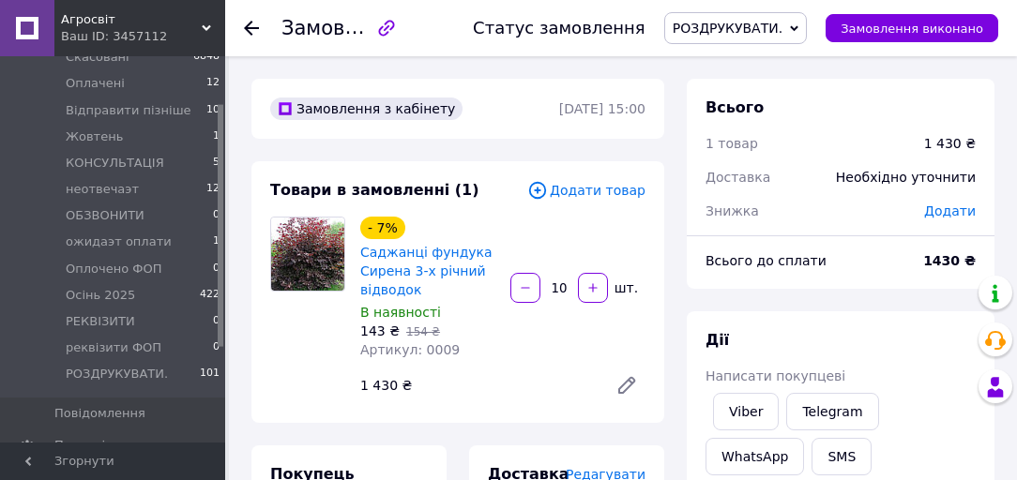
scroll to position [0, 0]
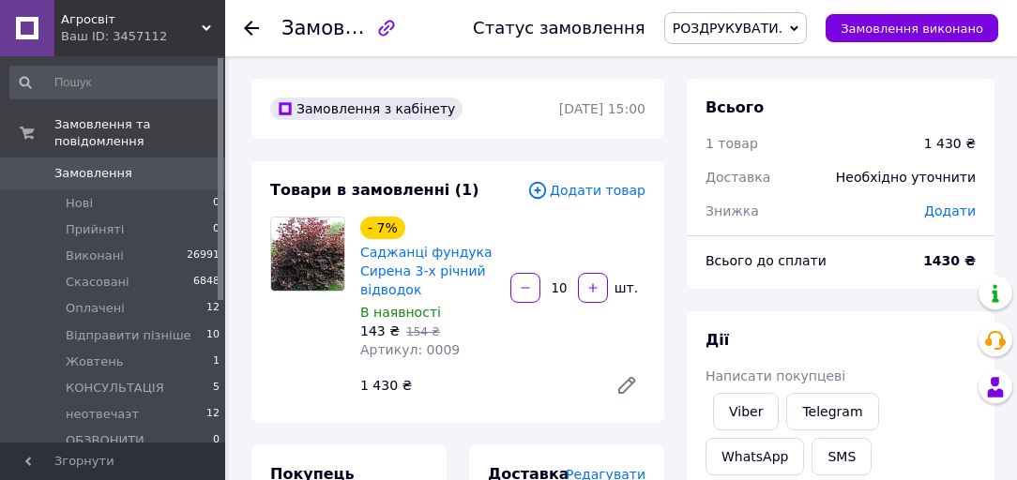
click at [109, 165] on span "Замовлення" at bounding box center [93, 173] width 78 height 17
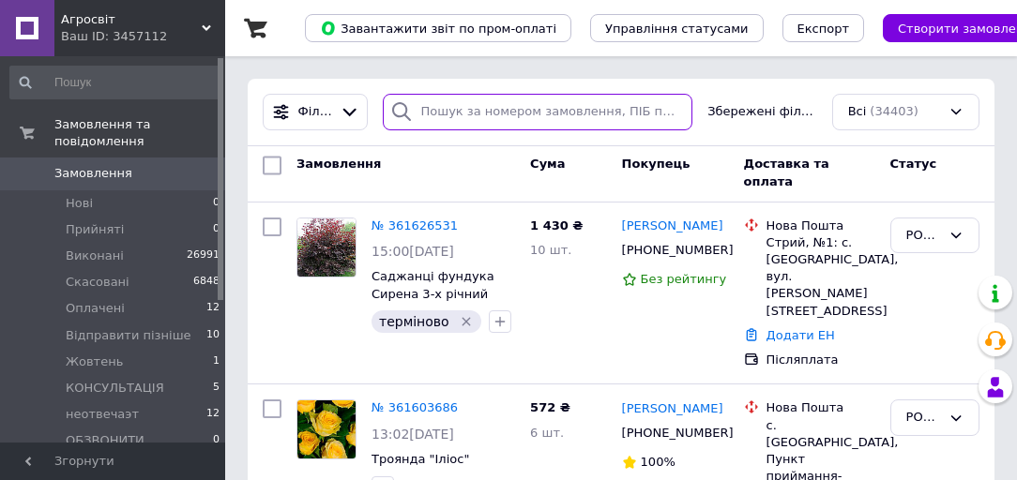
click at [450, 114] on input "search" at bounding box center [538, 112] width 311 height 37
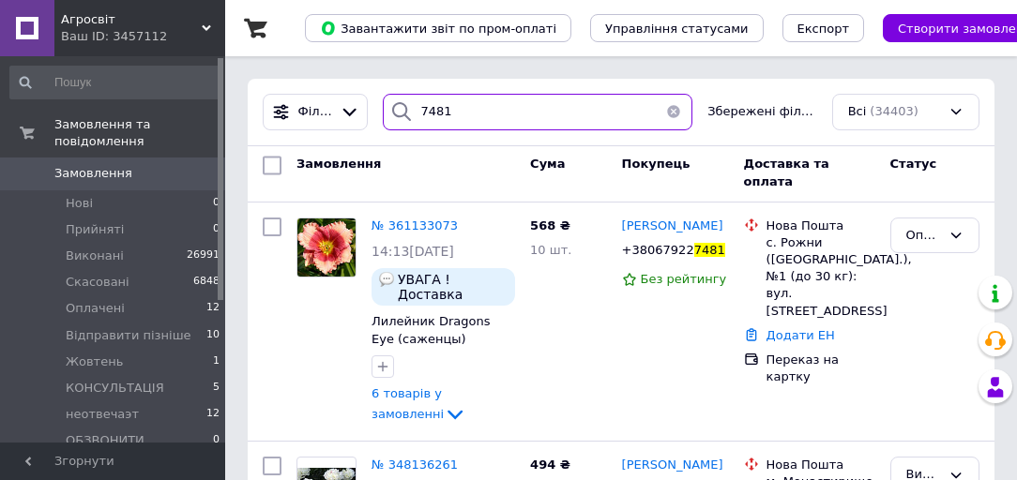
scroll to position [75, 0]
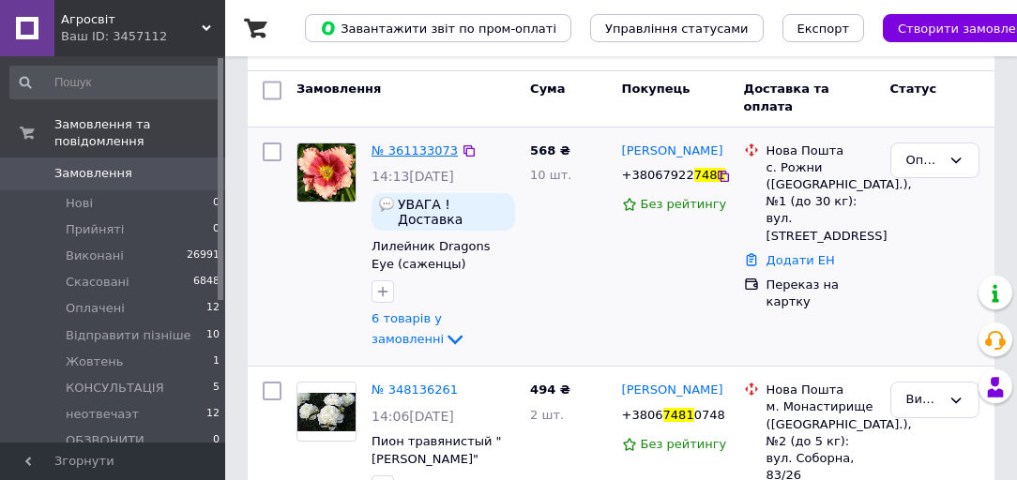
type input "7481"
click at [401, 154] on span "№ 361133073" at bounding box center [415, 151] width 86 height 14
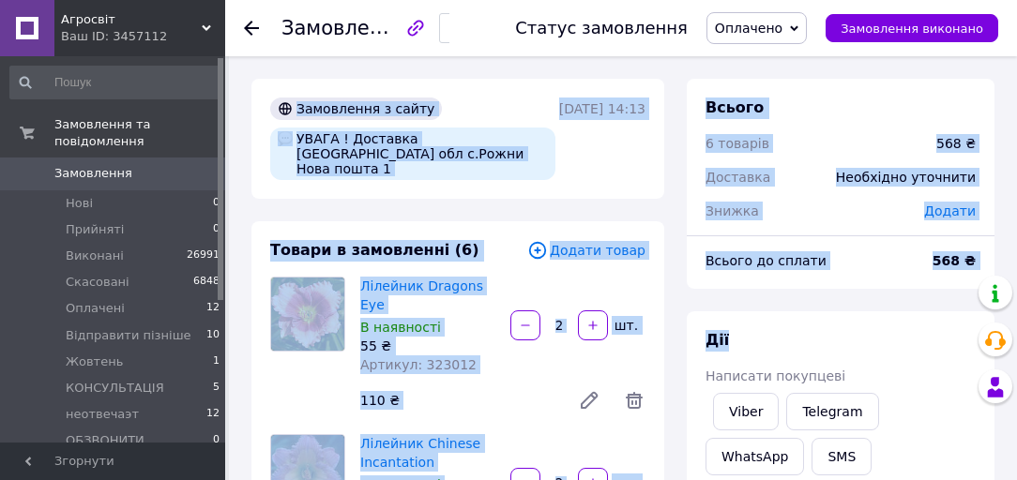
drag, startPoint x: 250, startPoint y: 70, endPoint x: 792, endPoint y: 333, distance: 602.6
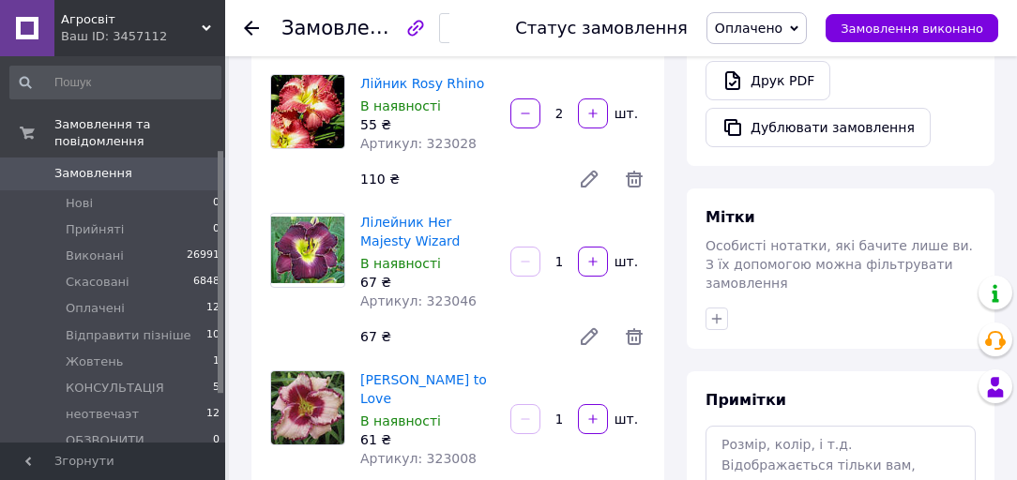
scroll to position [225, 0]
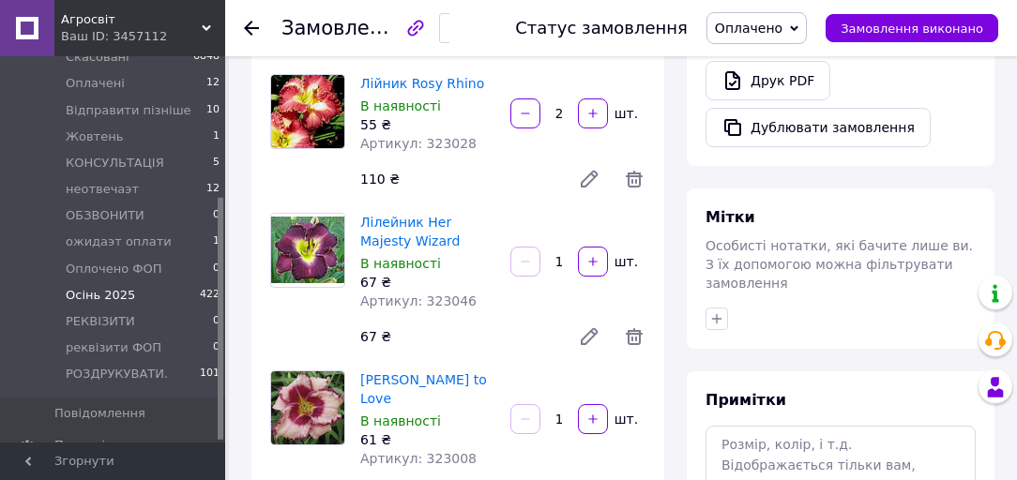
click at [105, 287] on span "Осінь 2025" at bounding box center [100, 295] width 69 height 17
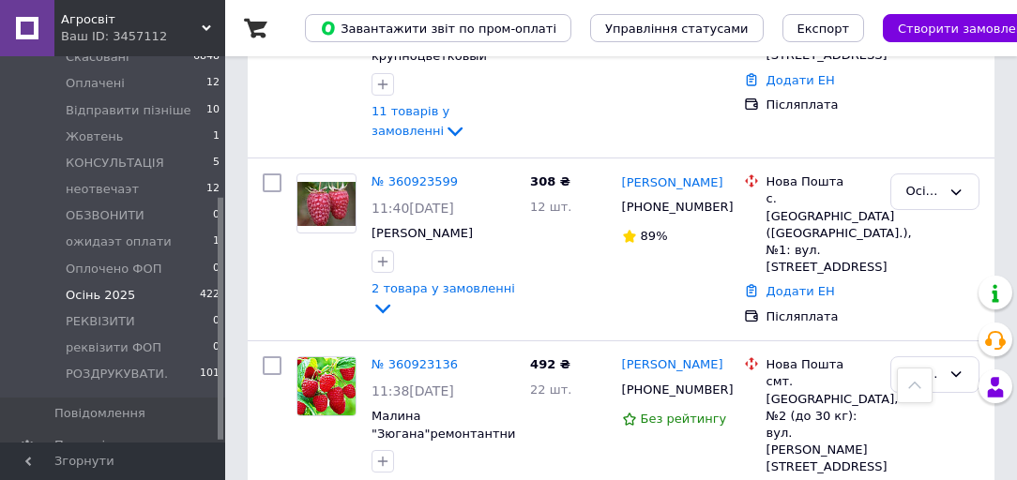
scroll to position [3747, 0]
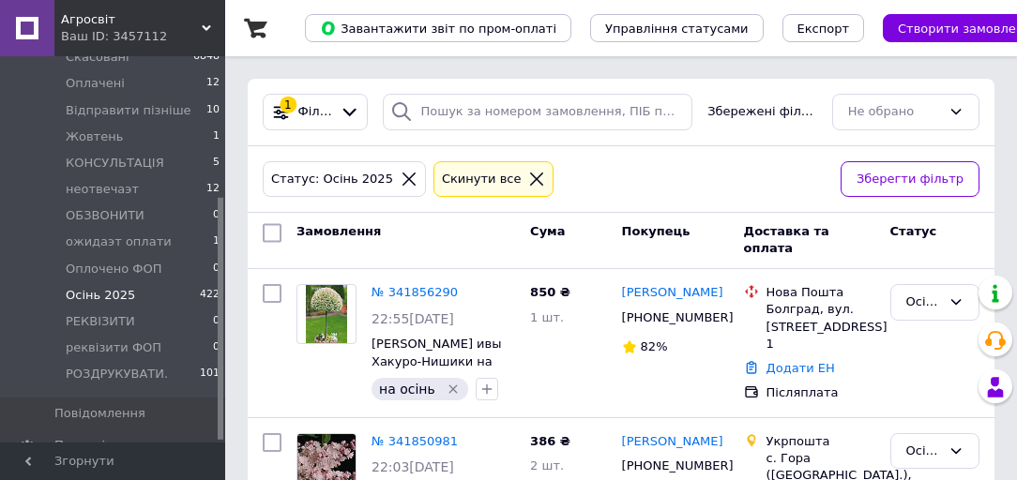
click at [463, 438] on icon at bounding box center [468, 441] width 11 height 11
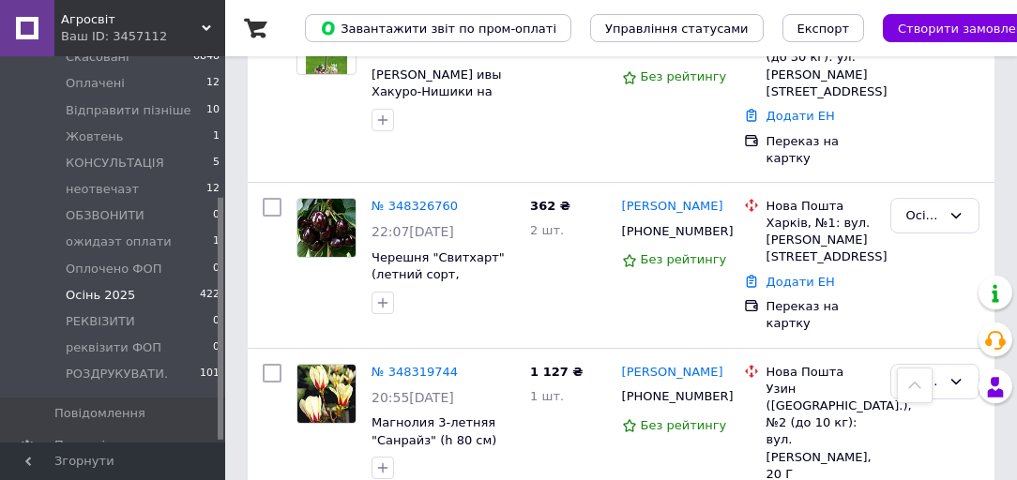
scroll to position [3303, 0]
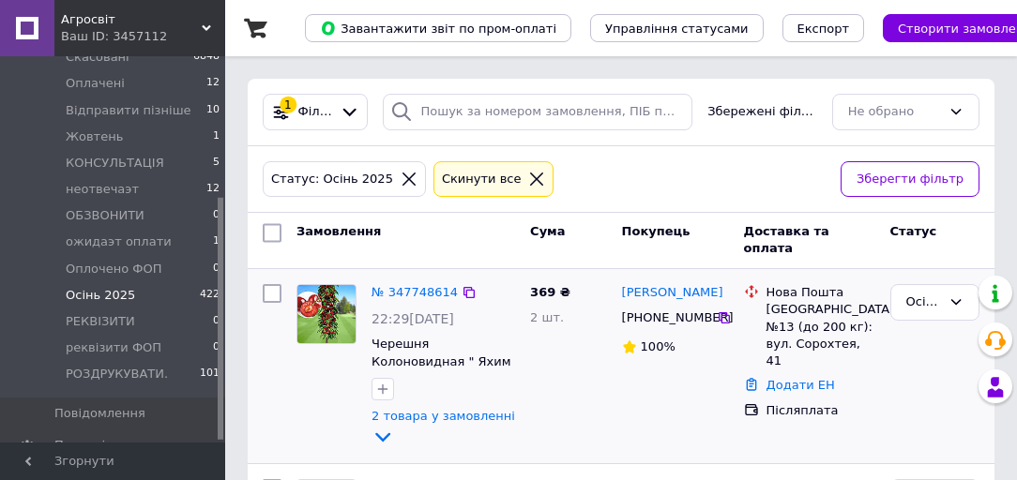
scroll to position [225, 0]
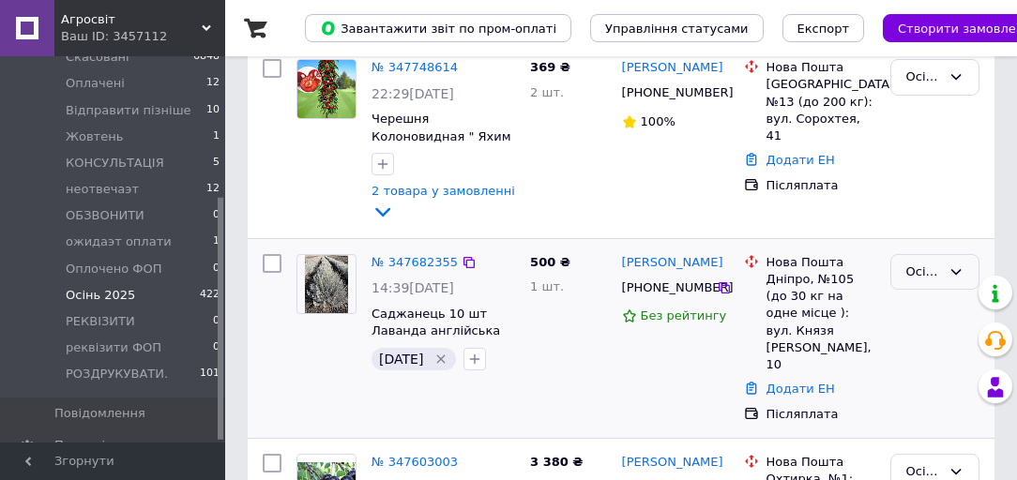
click at [912, 263] on div "Осінь 2025" at bounding box center [923, 273] width 35 height 20
click at [927, 263] on div "Осінь 2025" at bounding box center [923, 273] width 35 height 20
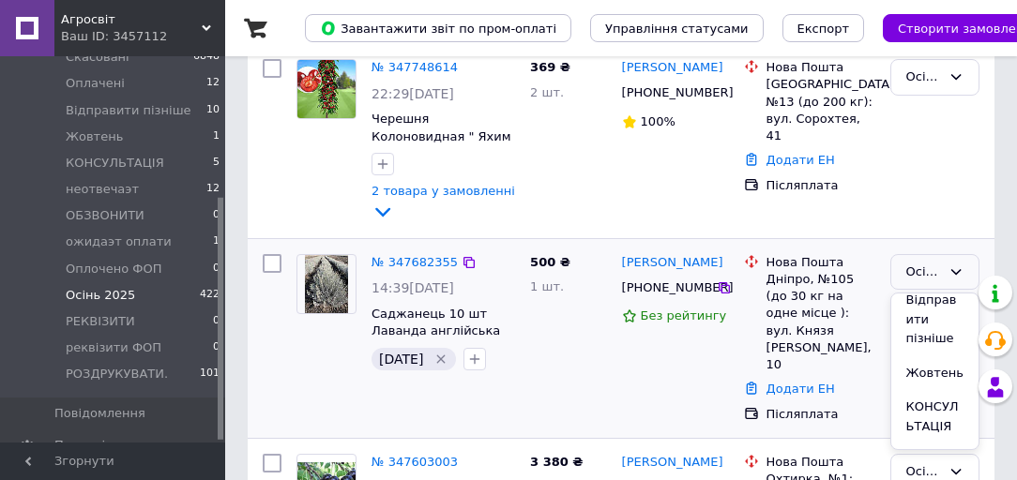
click at [934, 357] on li "Жовтень" at bounding box center [934, 374] width 87 height 35
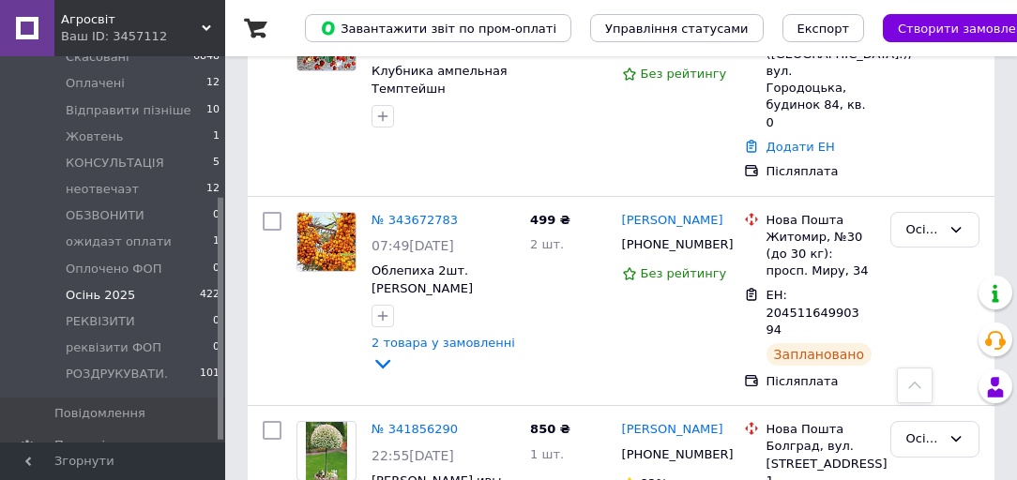
scroll to position [2716, 0]
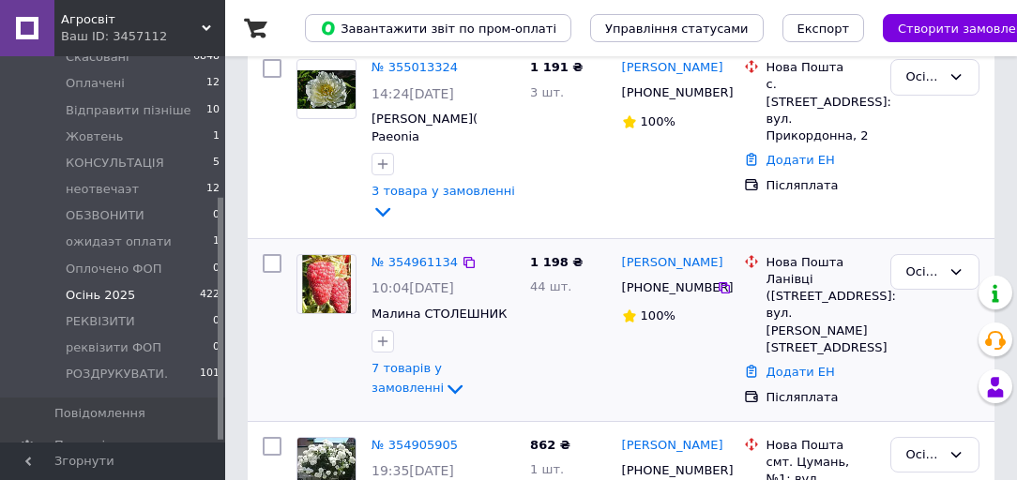
scroll to position [75, 0]
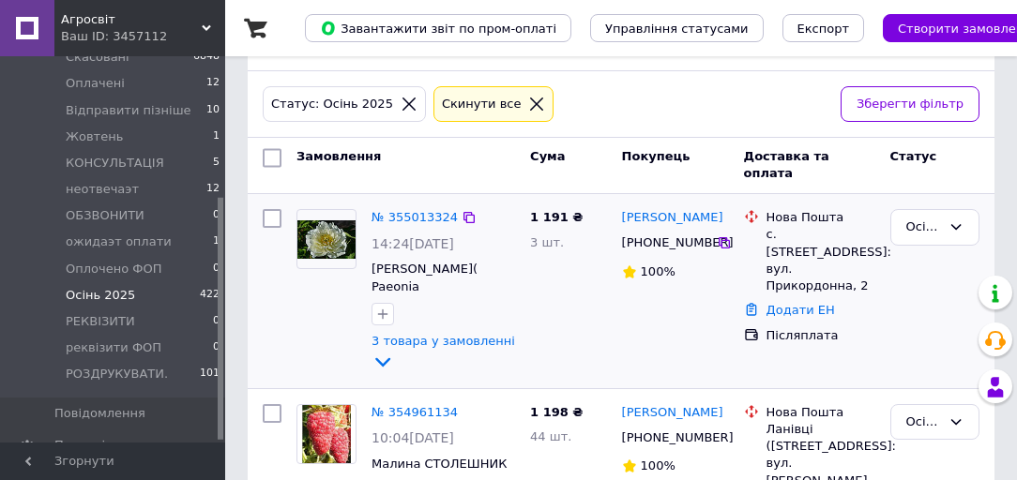
drag, startPoint x: 416, startPoint y: 221, endPoint x: 441, endPoint y: 230, distance: 26.7
click at [441, 230] on div "№ 355013324 14:24, 30.07.2025 Пион Уайт Эмперор( Paeonia White Emperor) корневи…" at bounding box center [443, 291] width 159 height 179
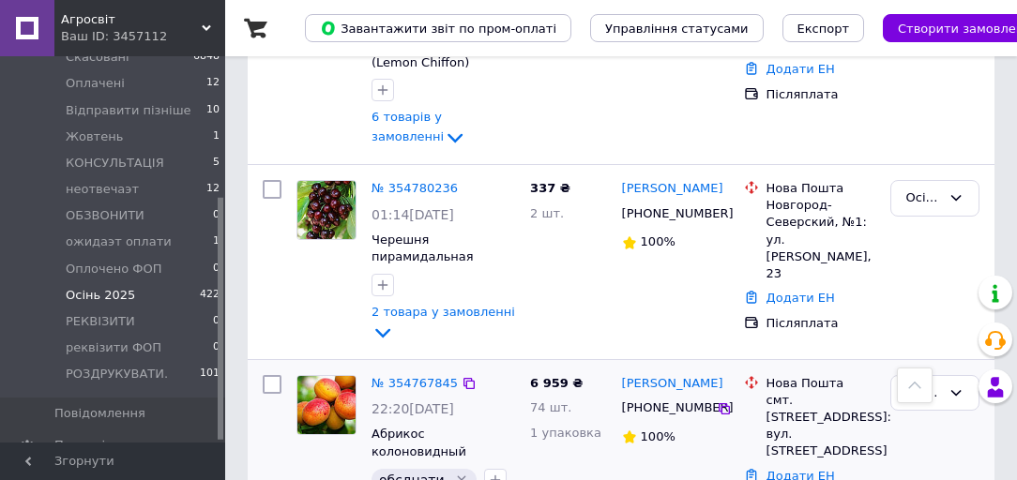
scroll to position [976, 0]
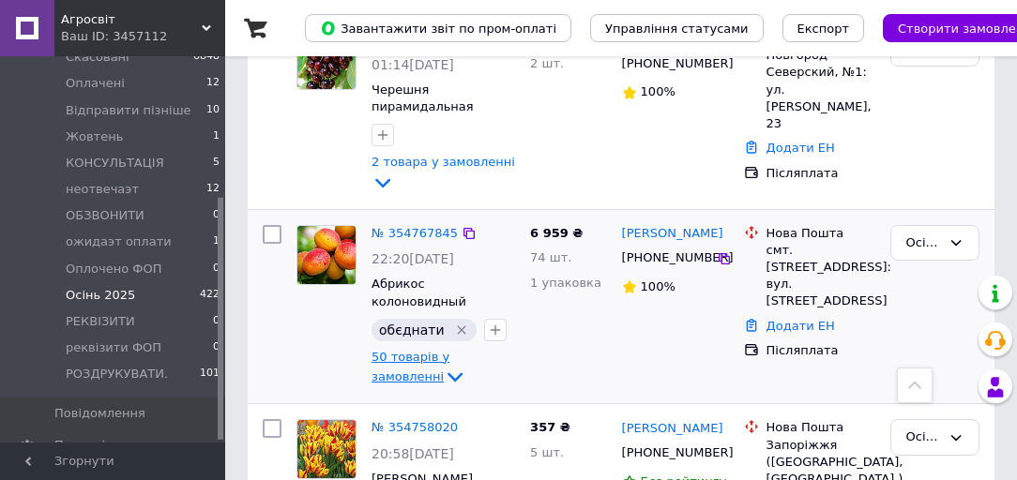
click at [418, 350] on span "50 товарів у замовленні" at bounding box center [411, 367] width 78 height 34
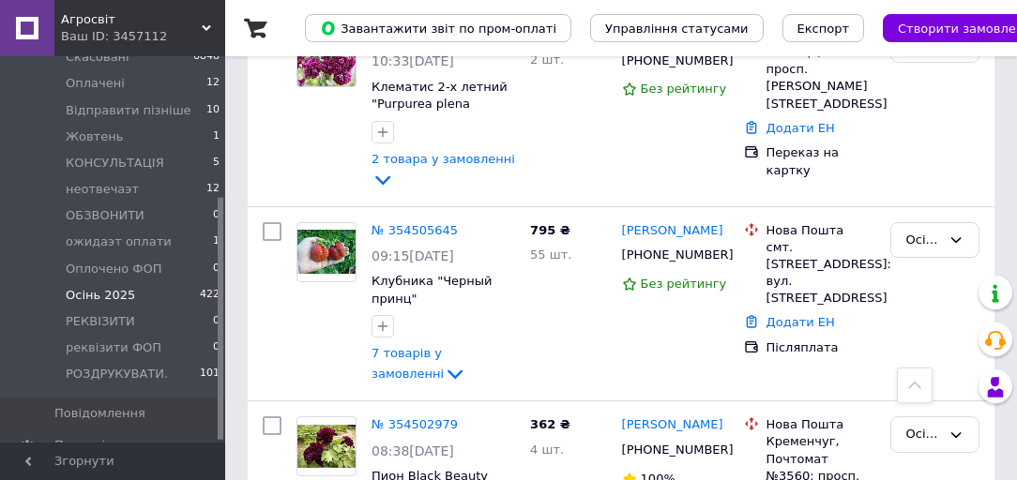
scroll to position [3453, 0]
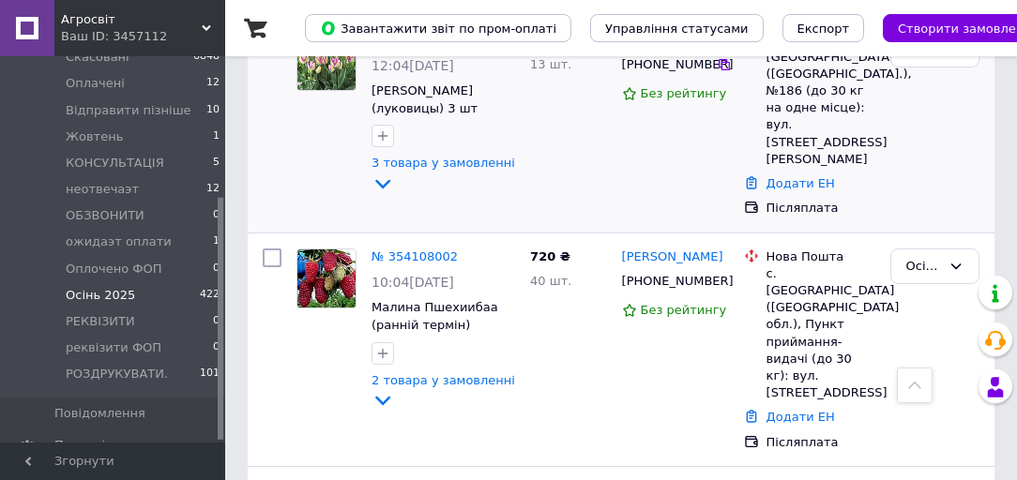
scroll to position [2027, 0]
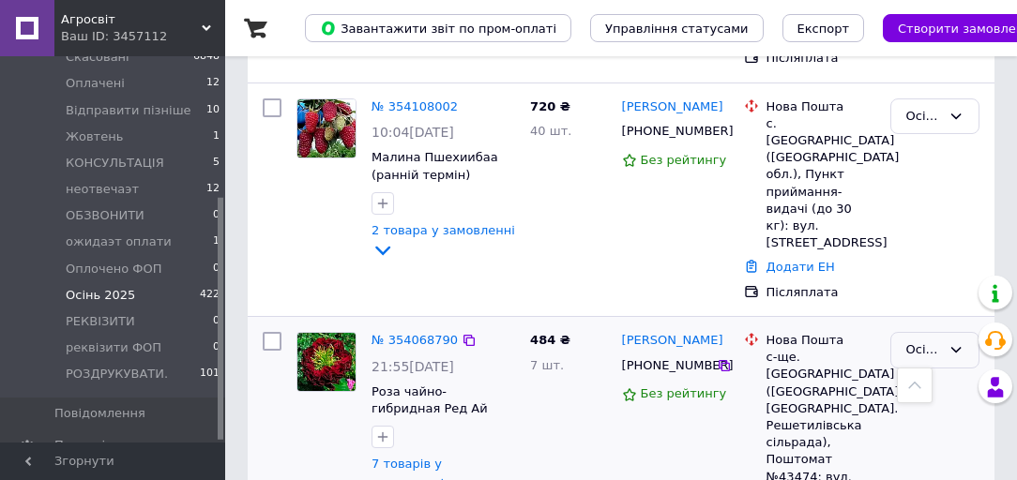
click at [917, 341] on div "Осінь 2025" at bounding box center [923, 351] width 35 height 20
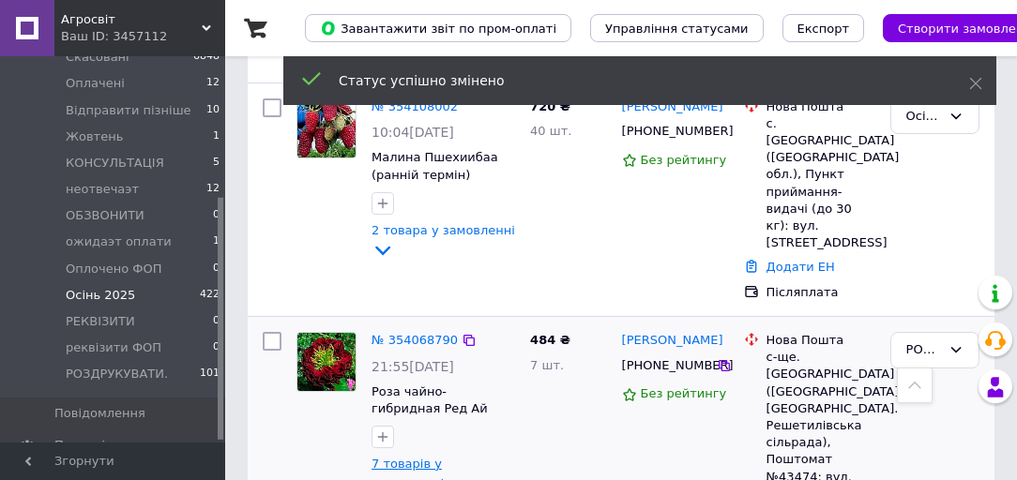
click at [418, 457] on span "7 товарів у замовленні" at bounding box center [408, 474] width 72 height 34
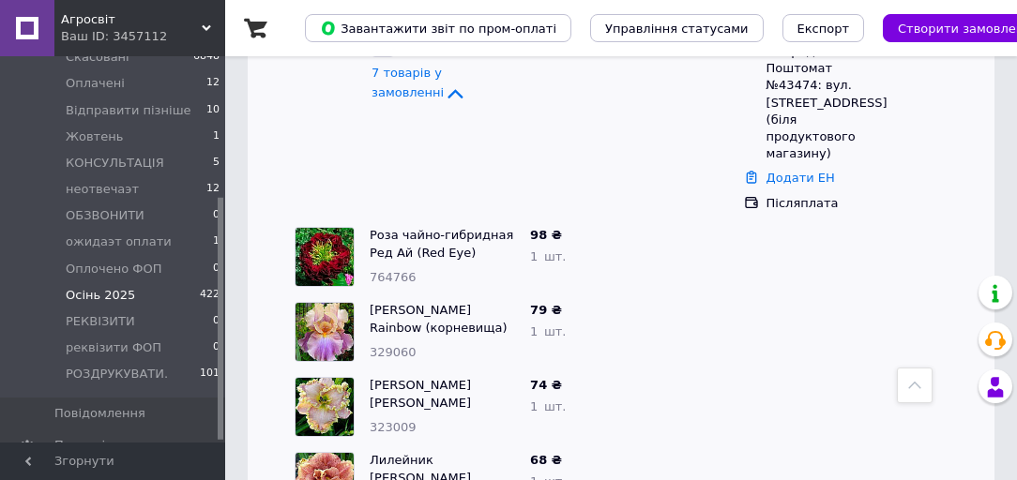
scroll to position [1901, 0]
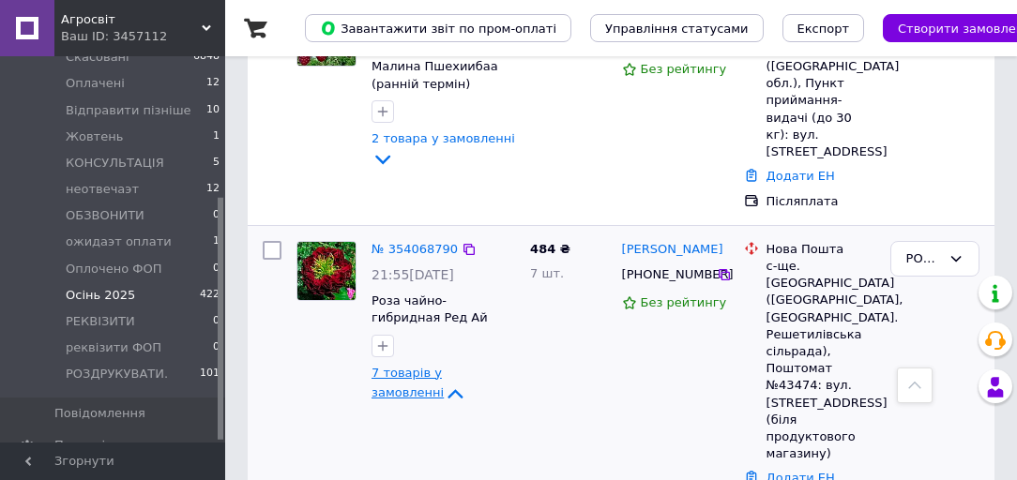
click at [428, 366] on span "7 товарів у замовленні" at bounding box center [408, 383] width 72 height 34
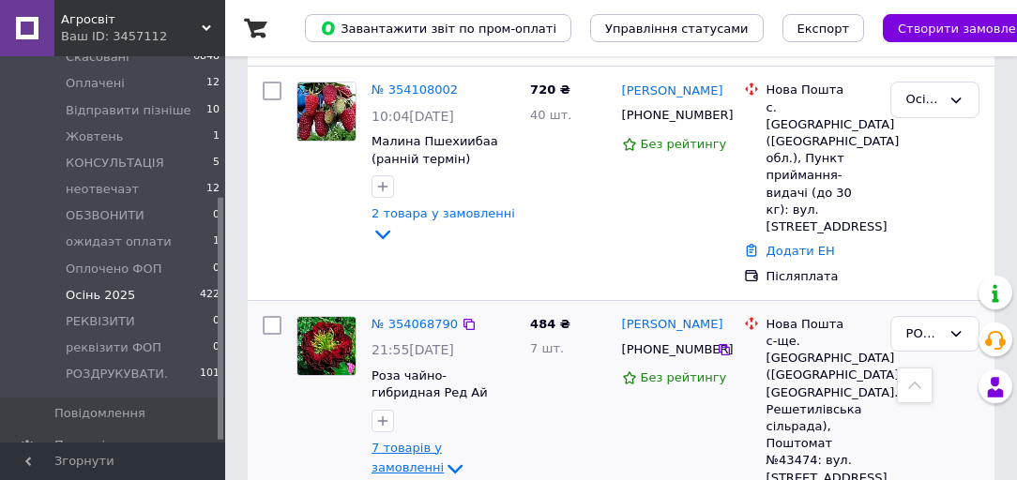
scroll to position [1751, 0]
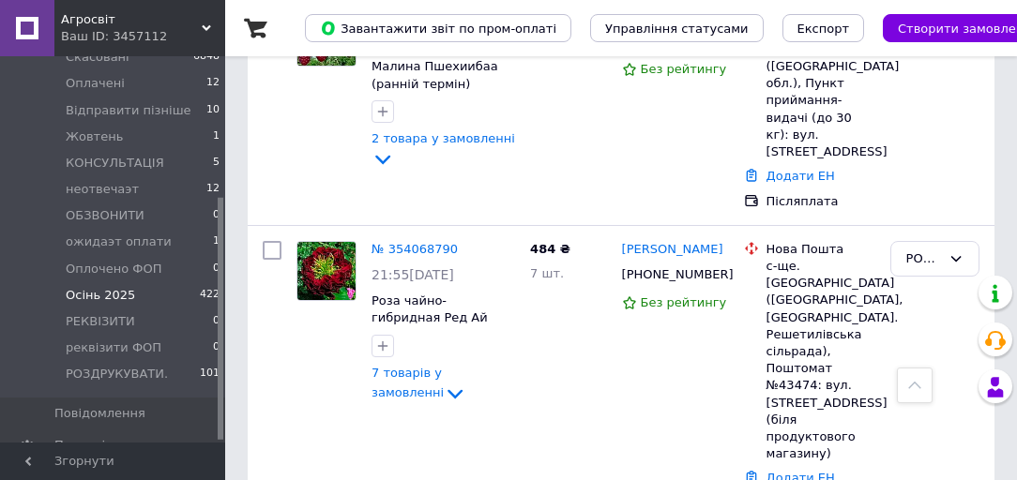
scroll to position [2051, 0]
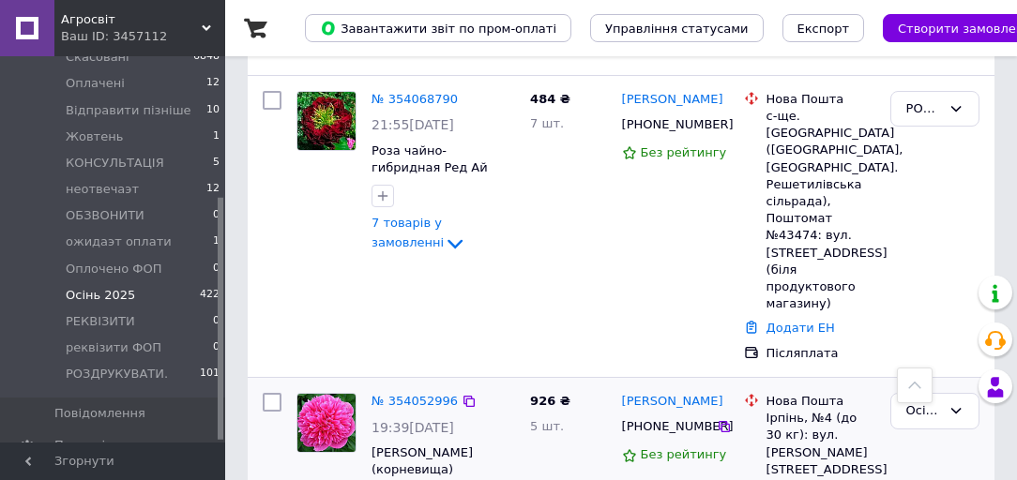
click at [910, 402] on div "Осінь 2025" at bounding box center [923, 412] width 35 height 20
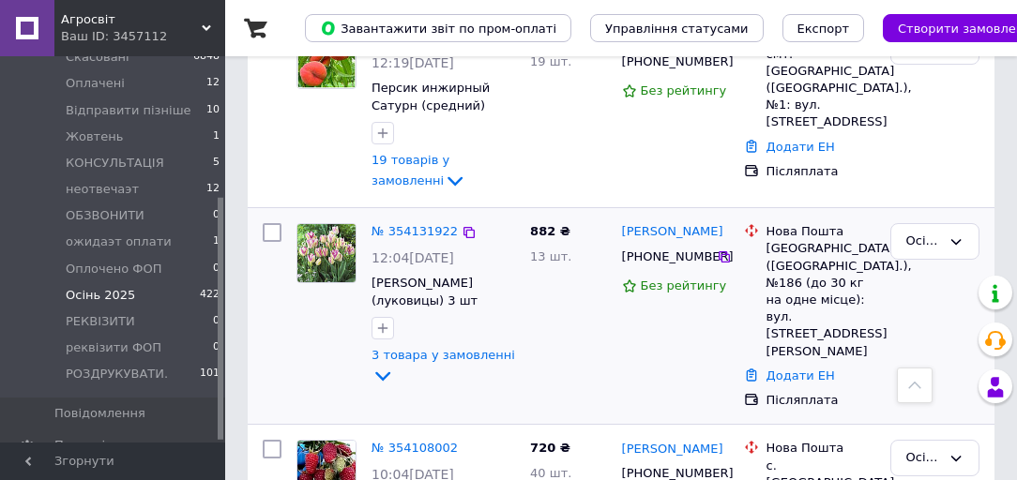
scroll to position [834, 0]
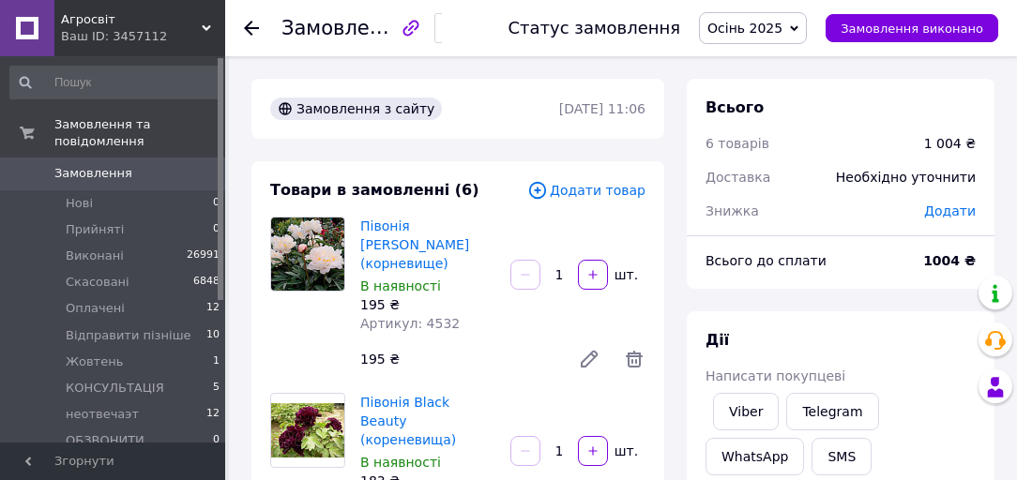
click at [756, 38] on span "Осінь 2025" at bounding box center [753, 28] width 108 height 32
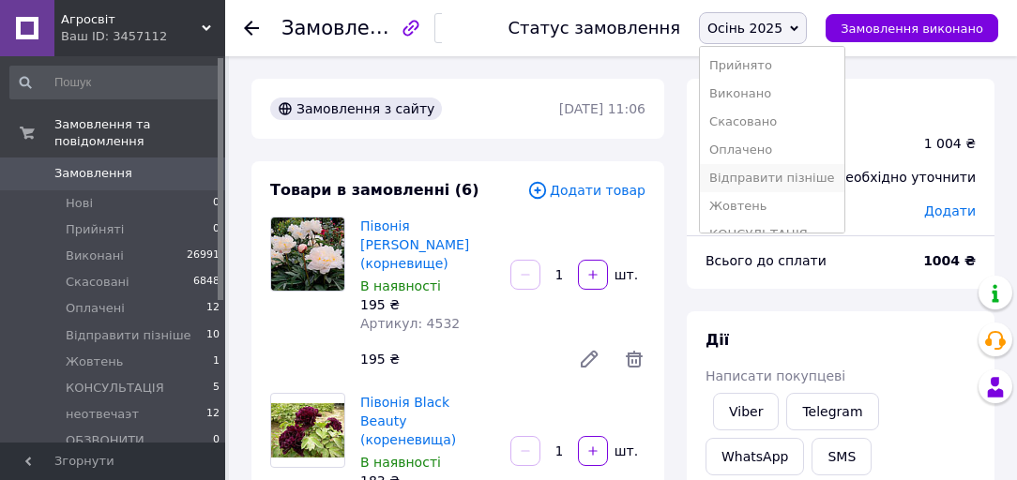
scroll to position [75, 0]
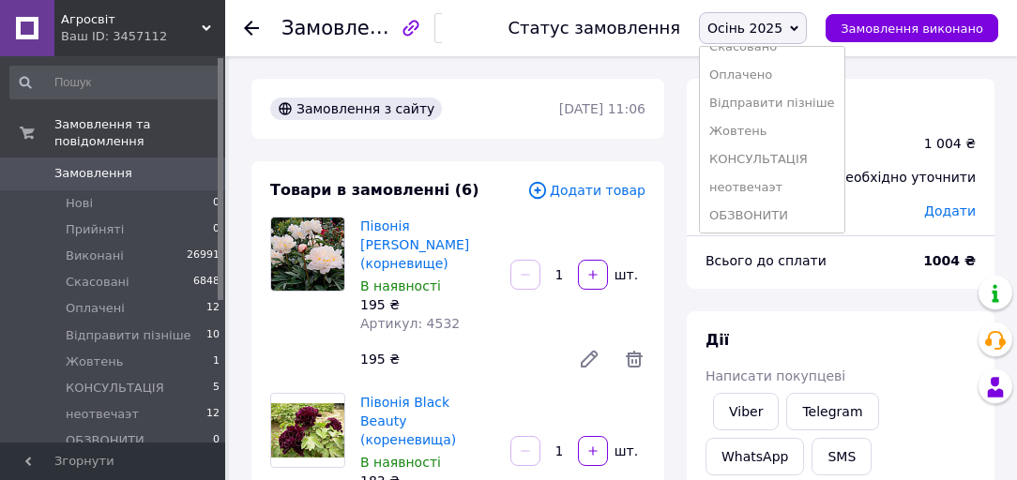
click at [770, 188] on li "неотвечаэт" at bounding box center [772, 188] width 144 height 28
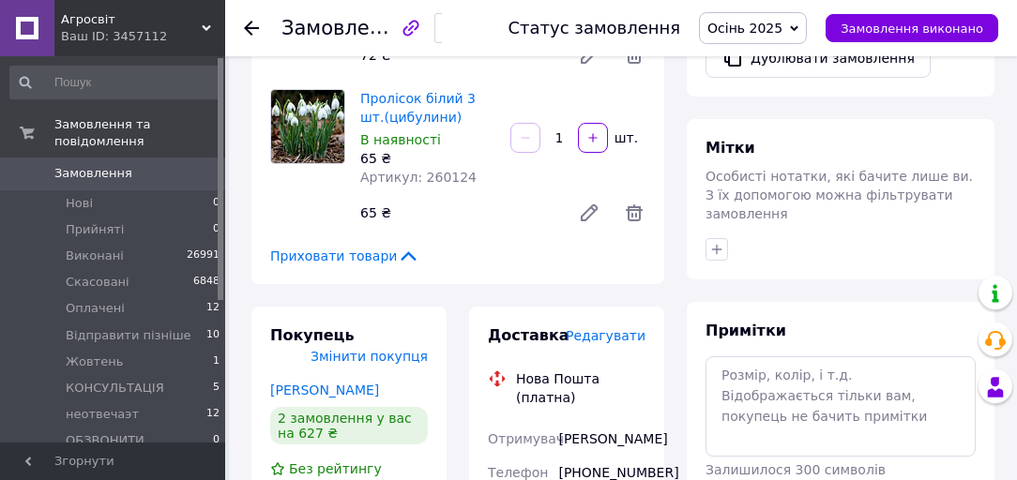
scroll to position [676, 0]
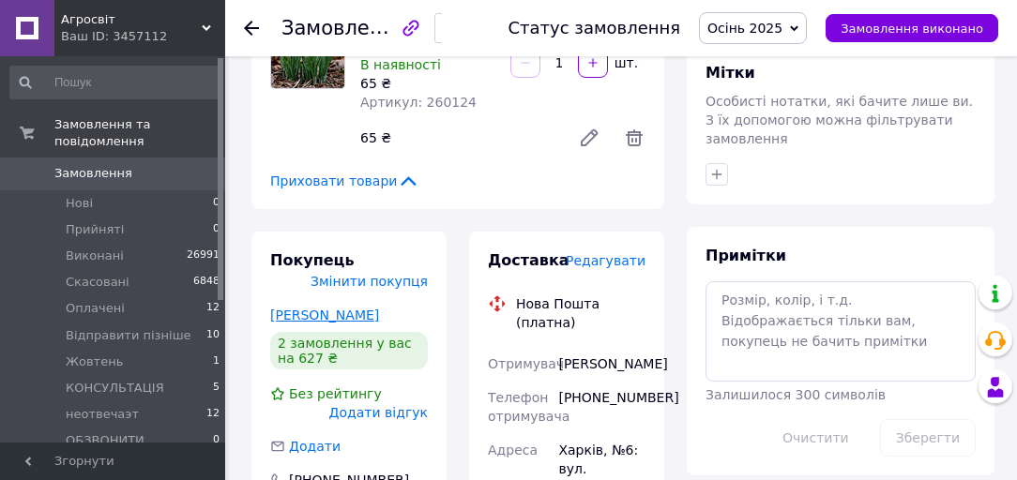
click at [322, 308] on link "[PERSON_NAME]" at bounding box center [324, 315] width 109 height 15
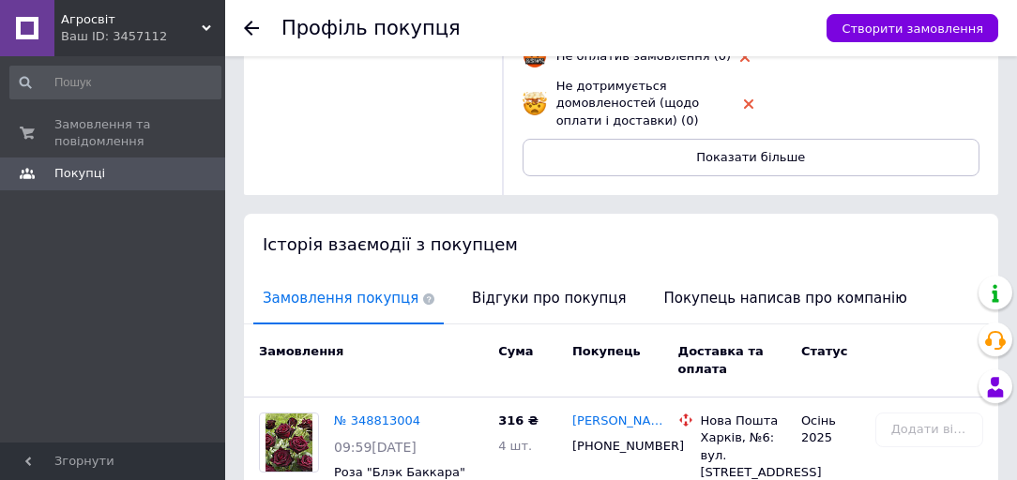
scroll to position [687, 0]
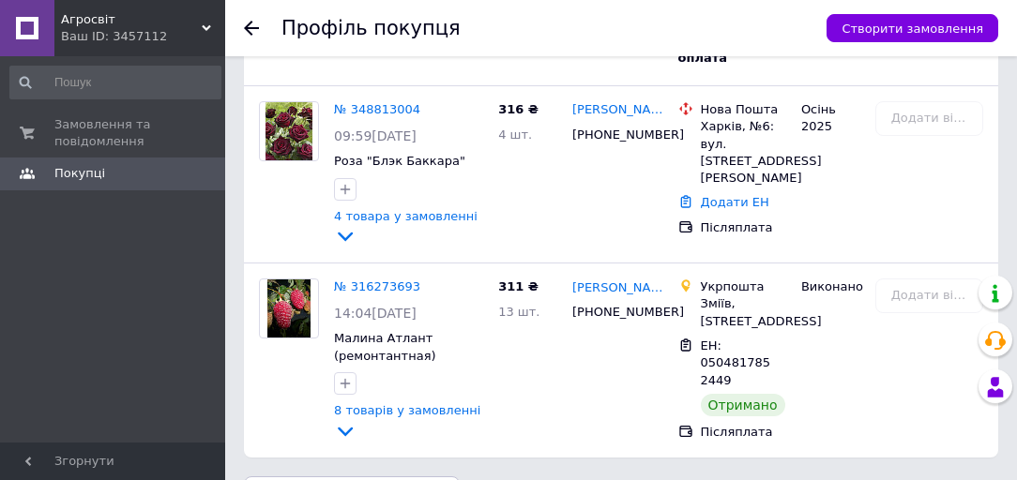
click at [246, 25] on icon at bounding box center [251, 28] width 15 height 15
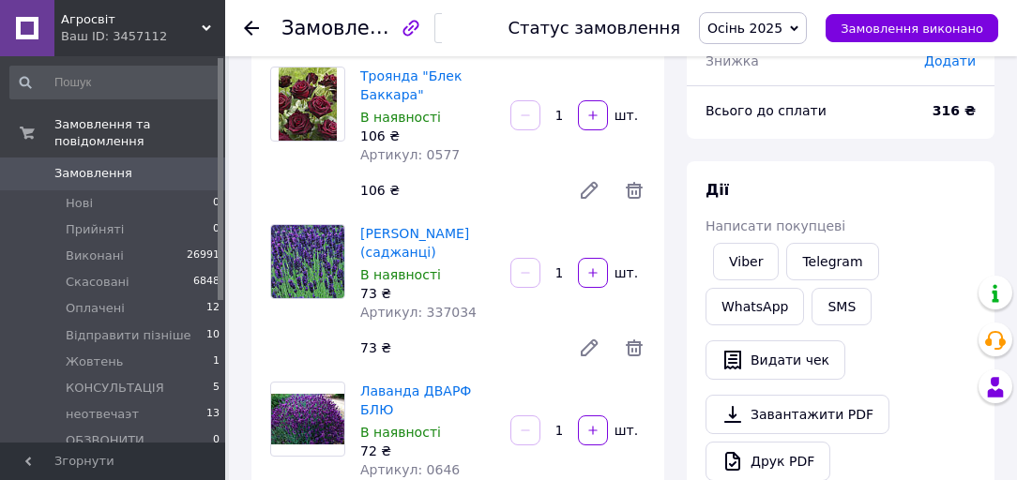
scroll to position [375, 0]
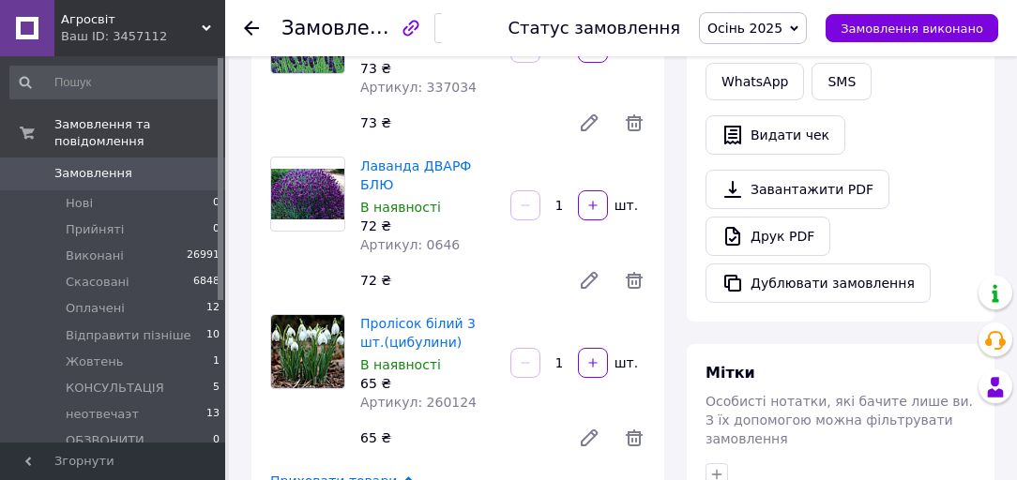
click at [760, 22] on span "Осінь 2025" at bounding box center [744, 28] width 75 height 15
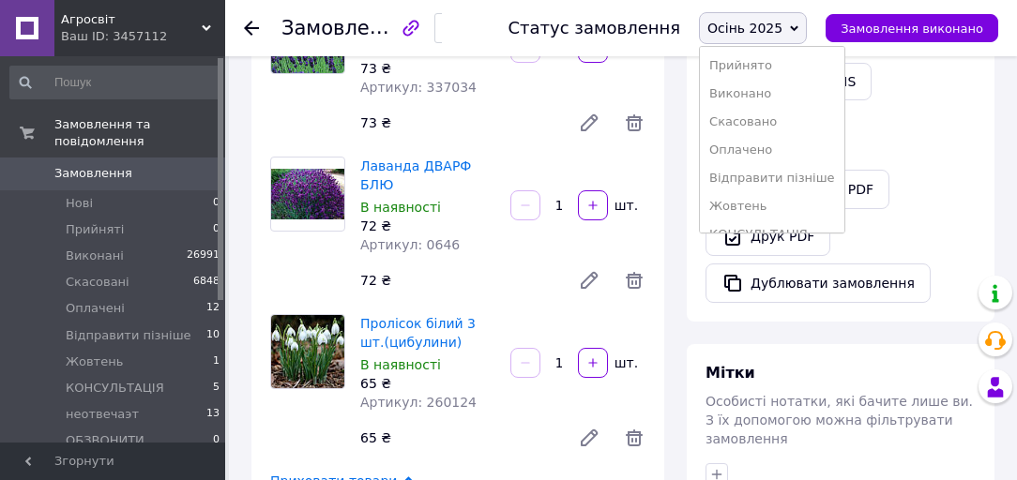
scroll to position [218, 0]
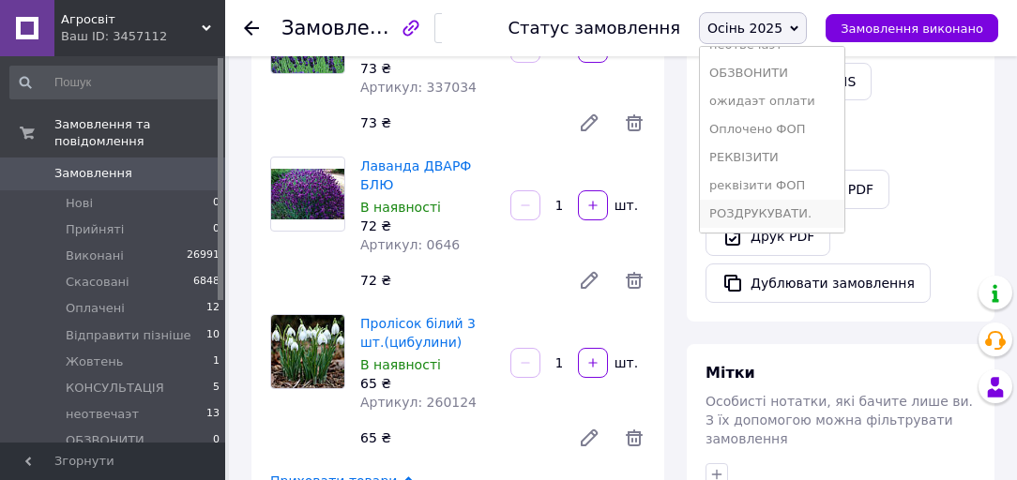
click at [782, 206] on li "РОЗДРУКУВАТИ." at bounding box center [772, 214] width 144 height 28
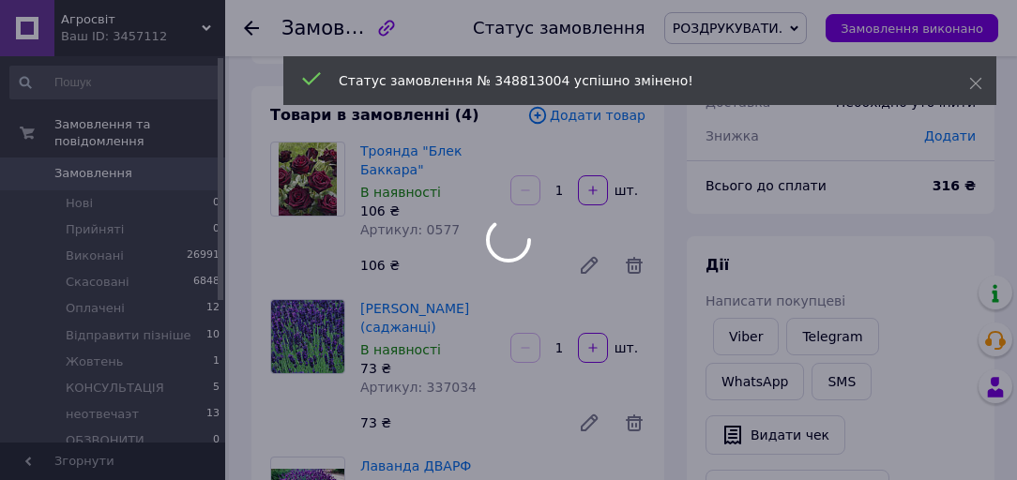
scroll to position [0, 0]
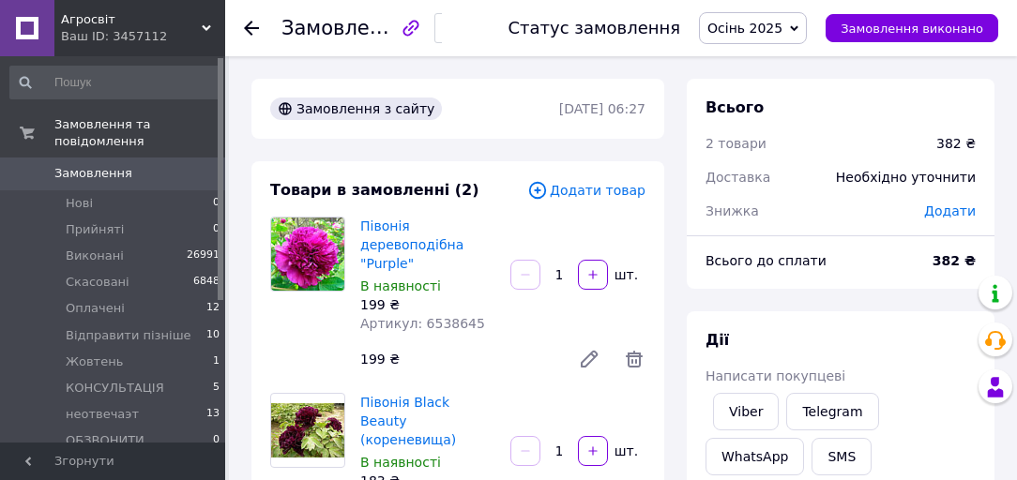
click at [767, 22] on span "Осінь 2025" at bounding box center [744, 28] width 75 height 15
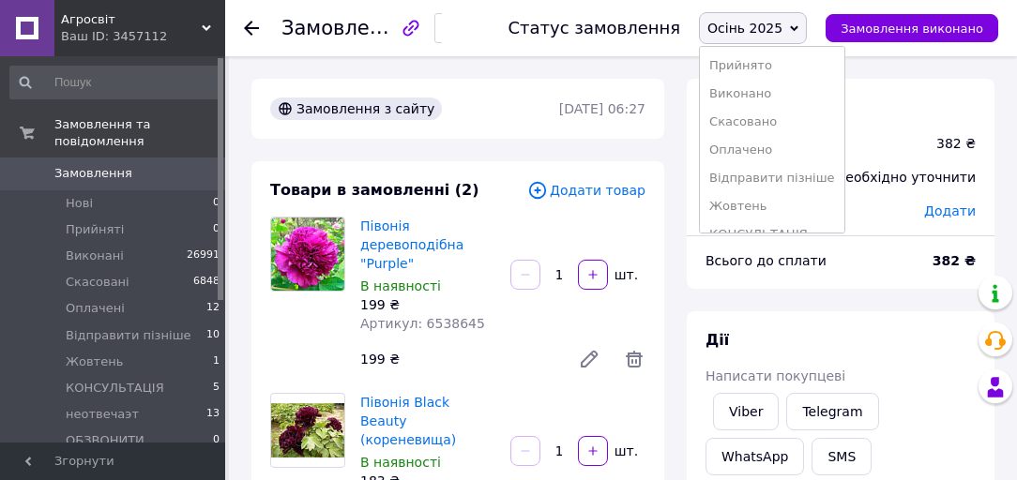
scroll to position [218, 0]
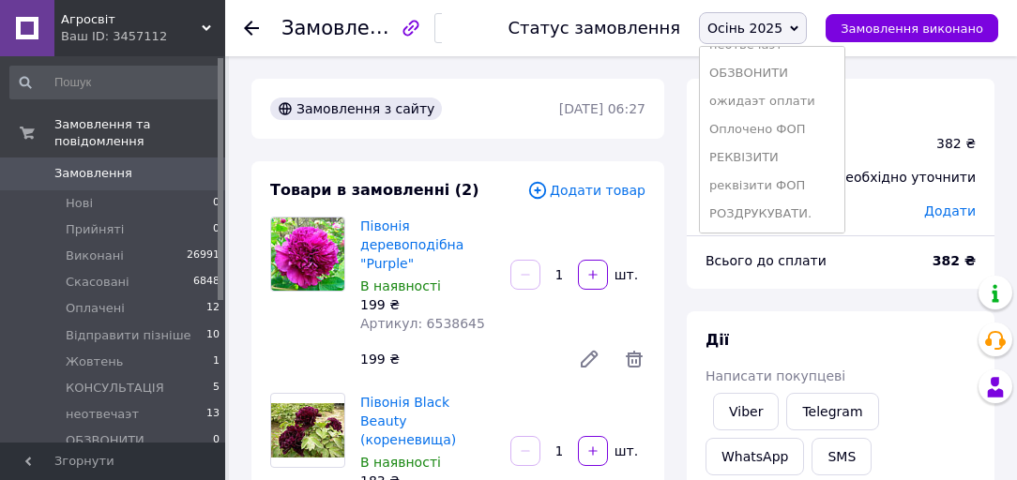
click at [762, 218] on li "РОЗДРУКУВАТИ." at bounding box center [772, 214] width 144 height 28
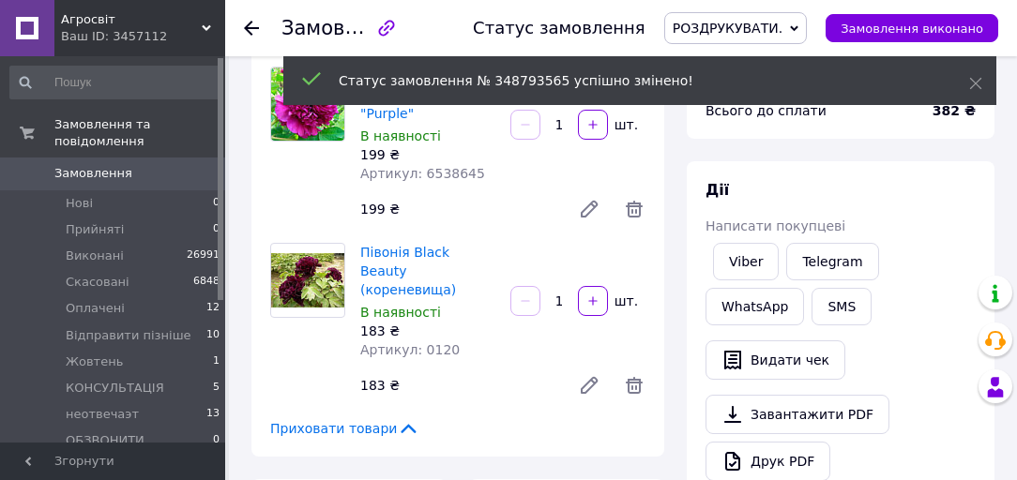
scroll to position [75, 0]
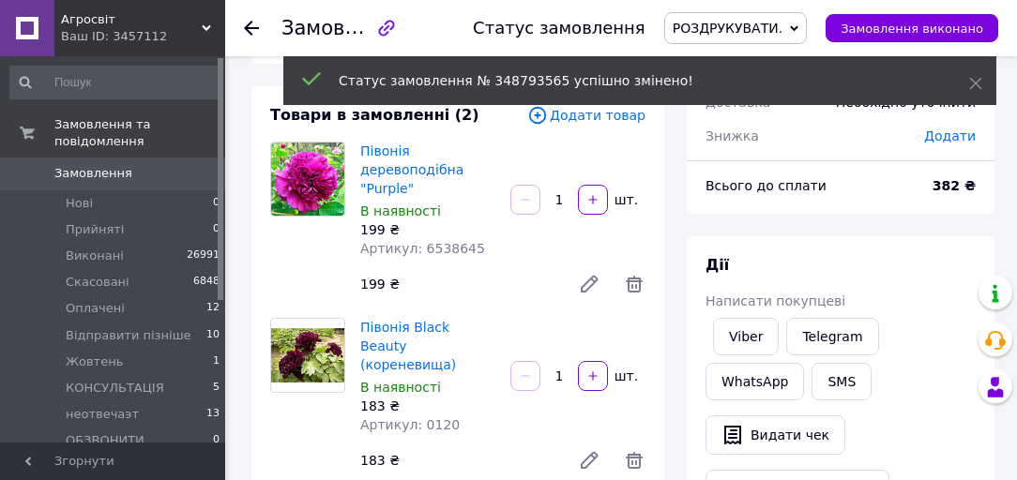
click at [711, 29] on span "РОЗДРУКУВАТИ." at bounding box center [728, 28] width 110 height 15
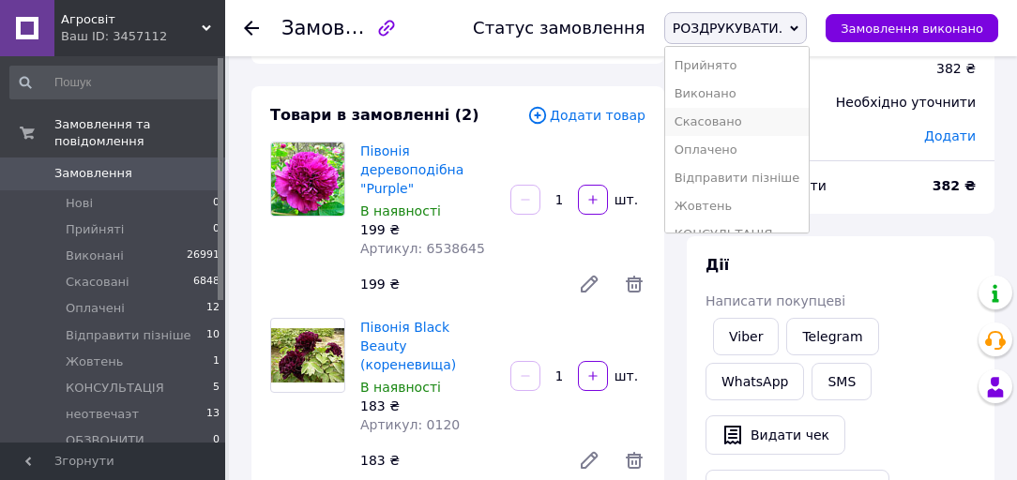
click at [736, 118] on li "Скасовано" at bounding box center [737, 122] width 144 height 28
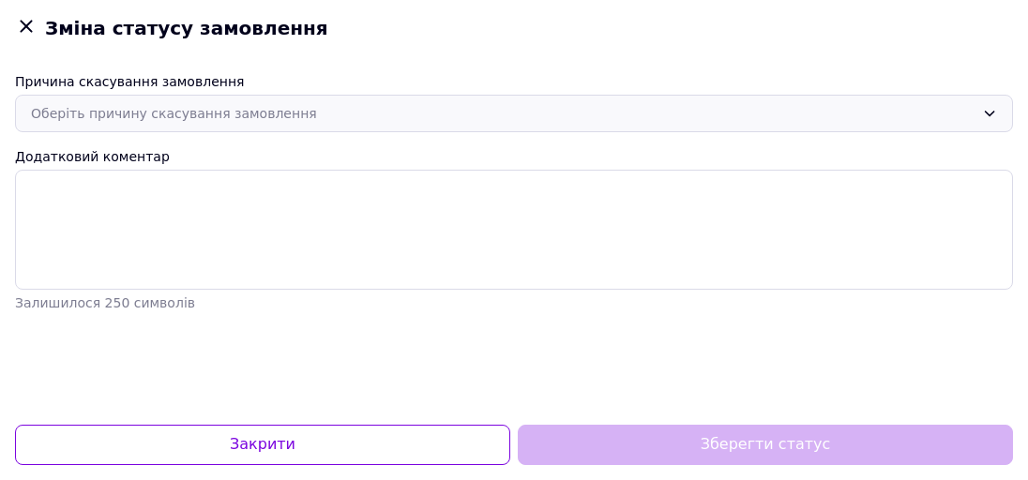
click at [139, 97] on div "Оберіть причину скасування замовлення" at bounding box center [514, 114] width 998 height 38
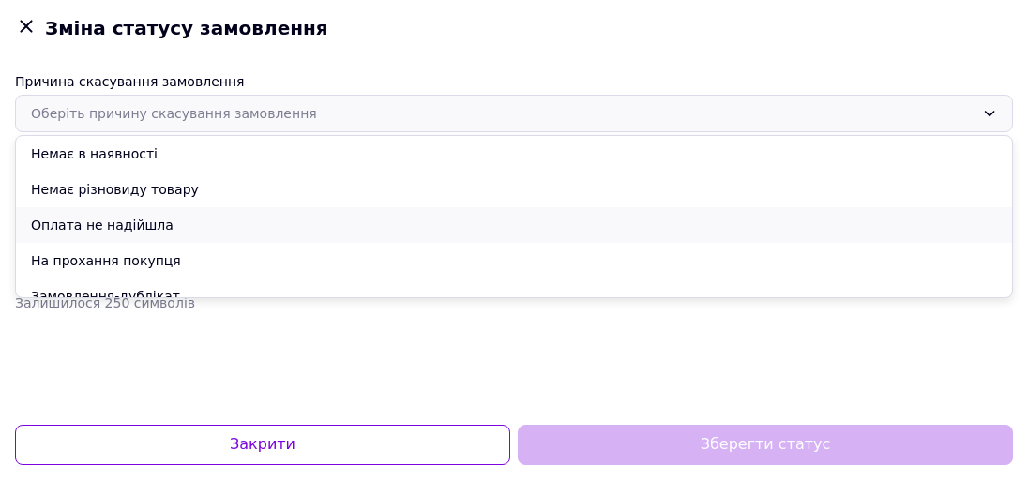
click at [127, 214] on li "Оплата не надійшла" at bounding box center [514, 225] width 996 height 36
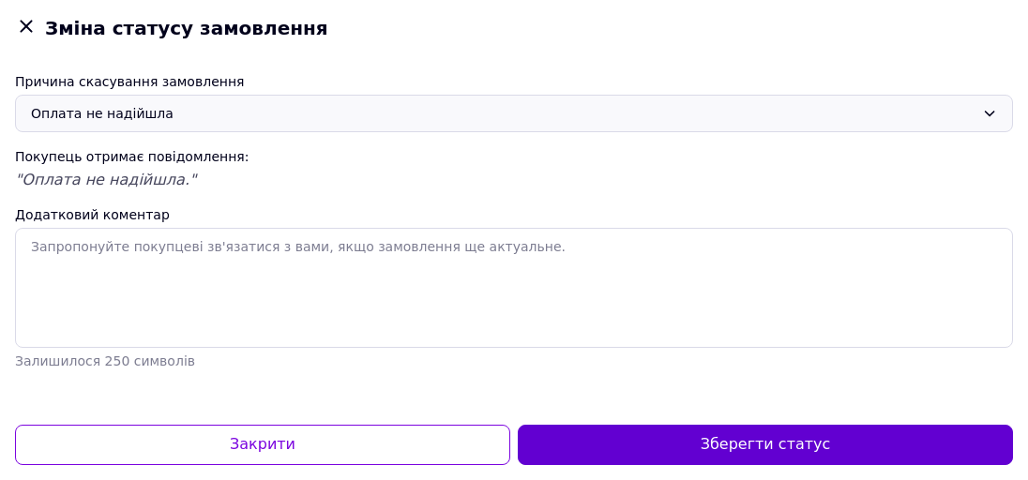
click at [599, 432] on button "Зберегти статус" at bounding box center [765, 445] width 495 height 40
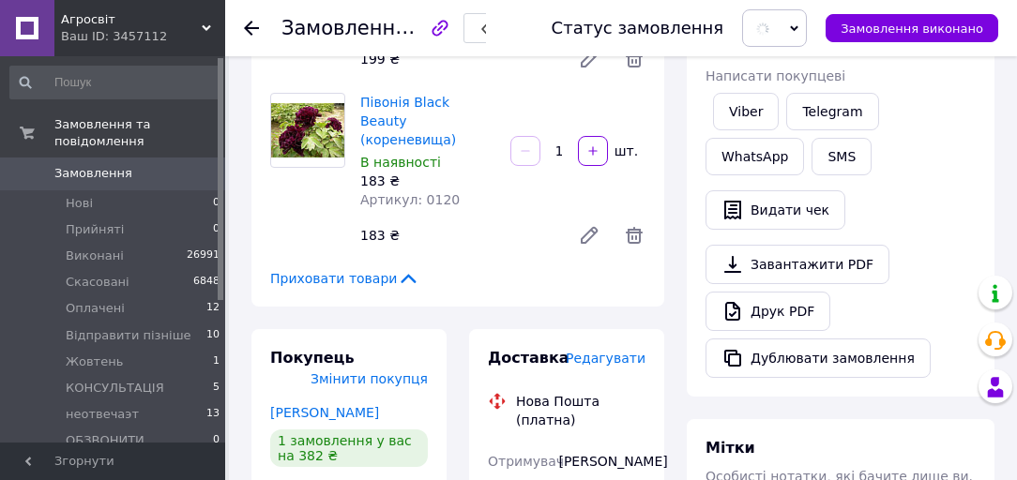
scroll to position [450, 0]
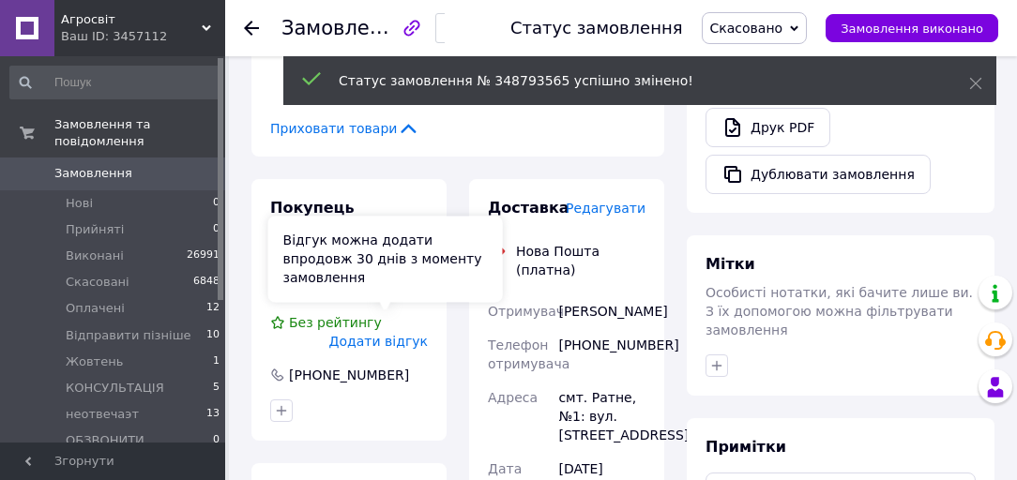
click at [379, 334] on span "Додати відгук" at bounding box center [378, 341] width 99 height 15
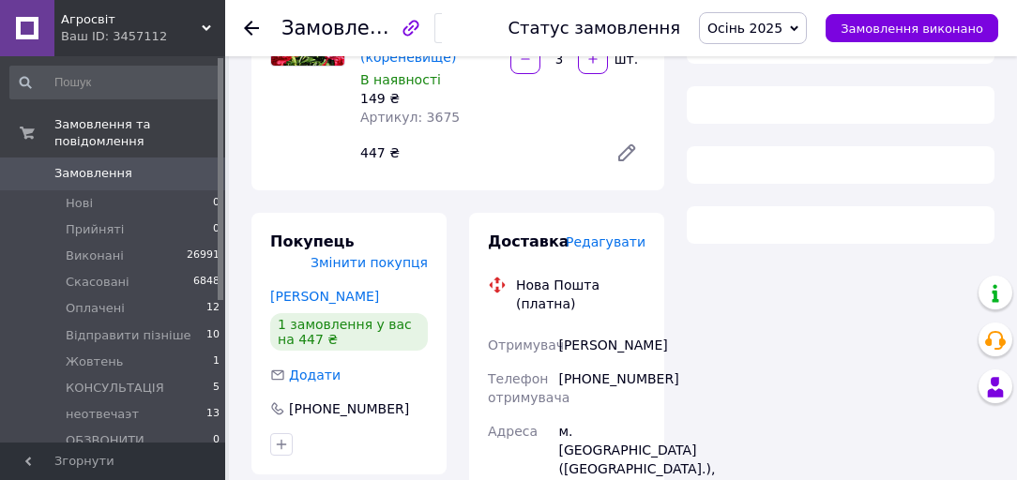
scroll to position [300, 0]
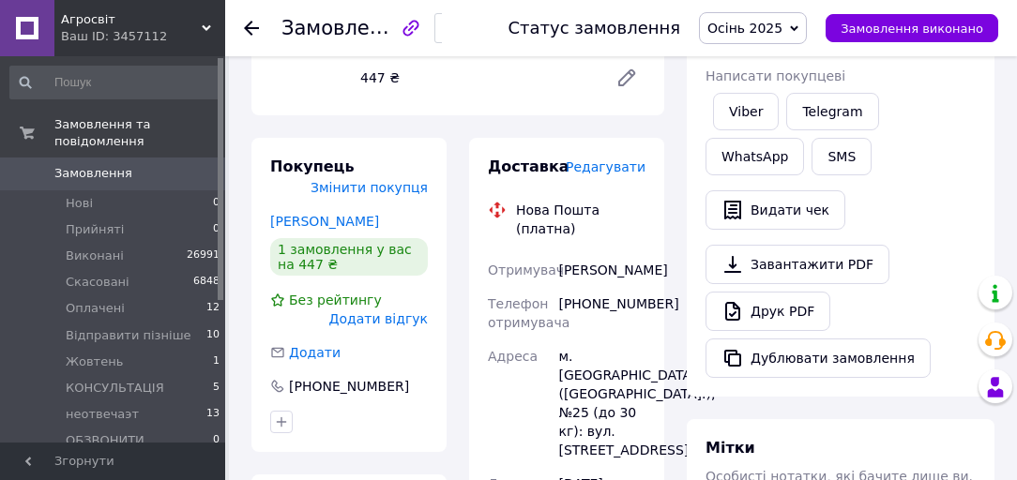
click at [774, 21] on span "Осінь 2025" at bounding box center [744, 28] width 75 height 15
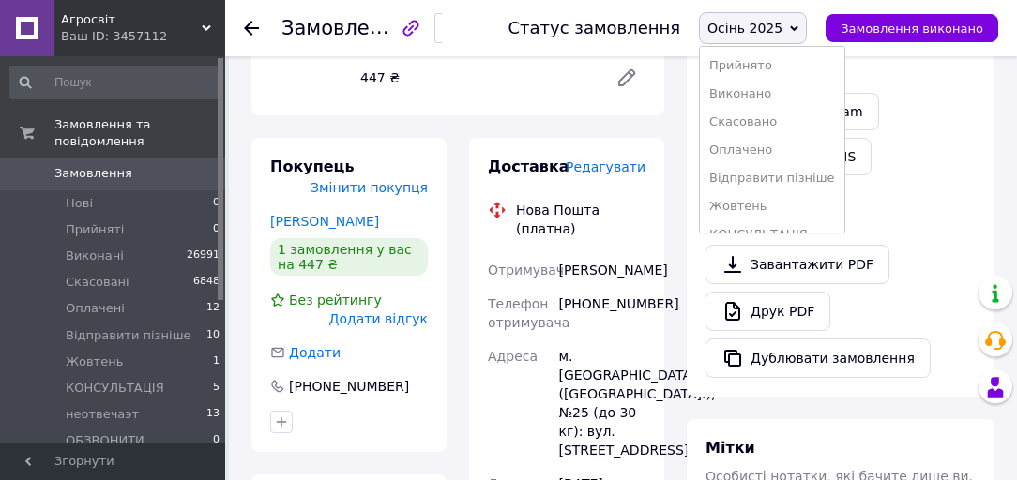
scroll to position [218, 0]
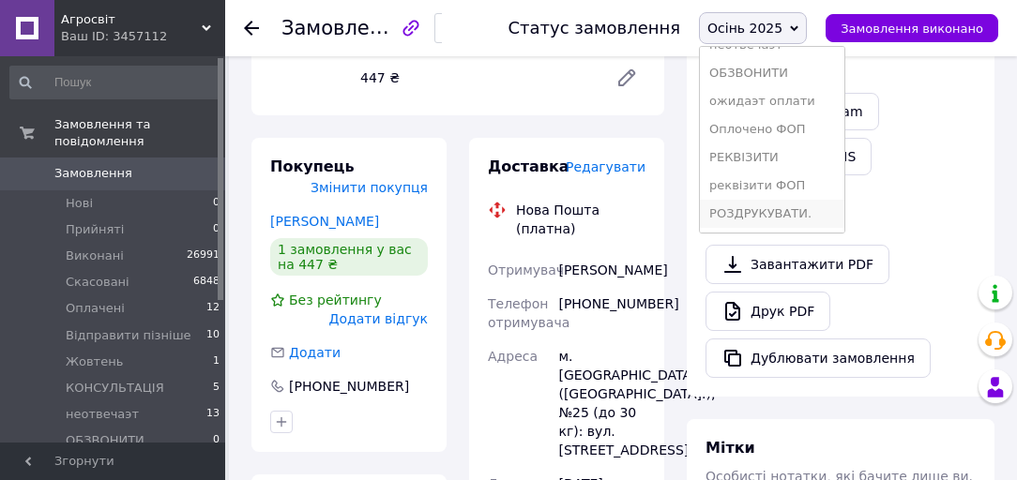
click at [790, 205] on li "РОЗДРУКУВАТИ." at bounding box center [772, 214] width 144 height 28
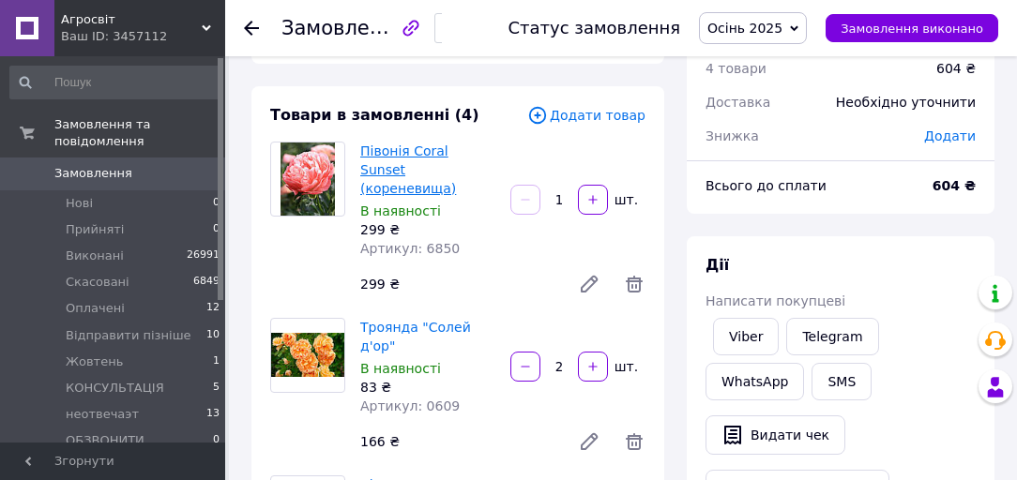
scroll to position [375, 0]
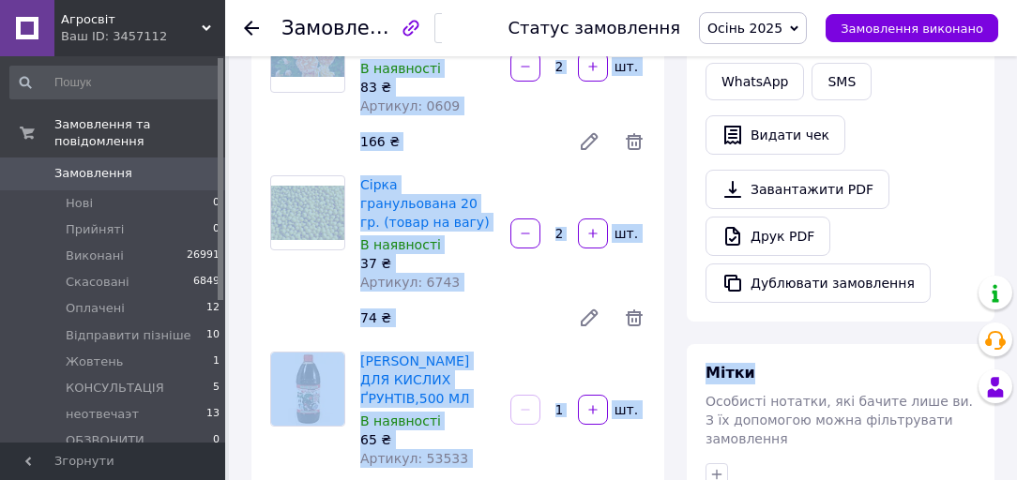
drag, startPoint x: 269, startPoint y: 98, endPoint x: 725, endPoint y: 335, distance: 514.1
click at [520, 240] on div "Сірка гранульована 20 гр. (товар на вагу) В наявності 37 ₴ Артикул: 6743 2   шт…" at bounding box center [503, 256] width 300 height 169
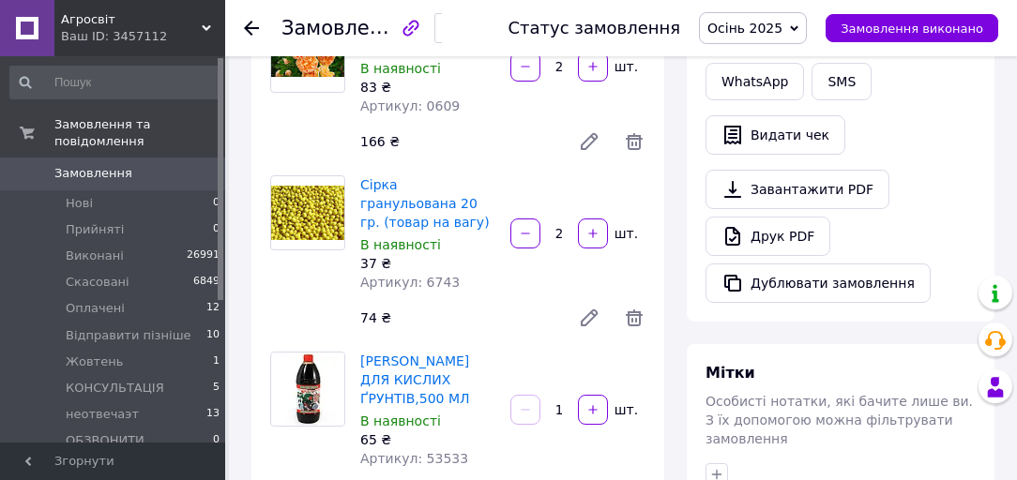
click at [777, 21] on span "Осінь 2025" at bounding box center [744, 28] width 75 height 15
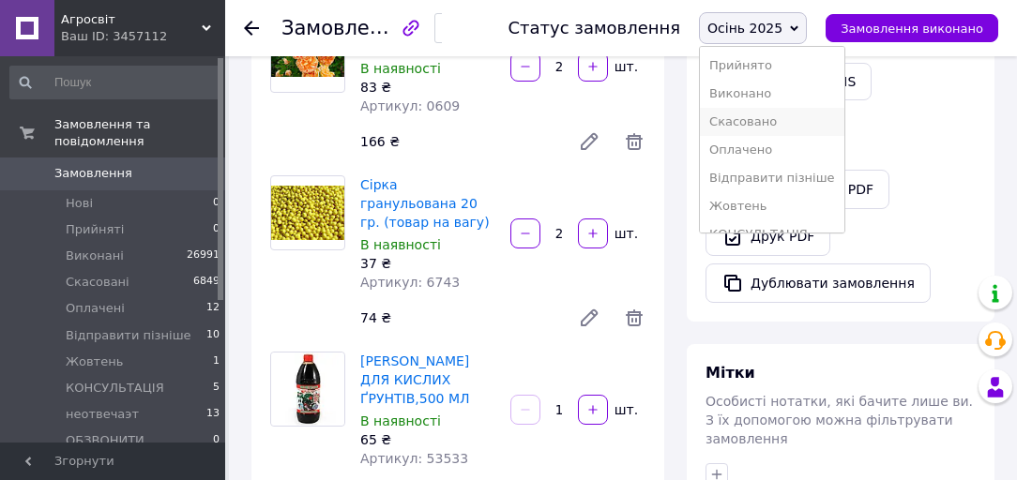
click at [778, 129] on li "Скасовано" at bounding box center [772, 122] width 144 height 28
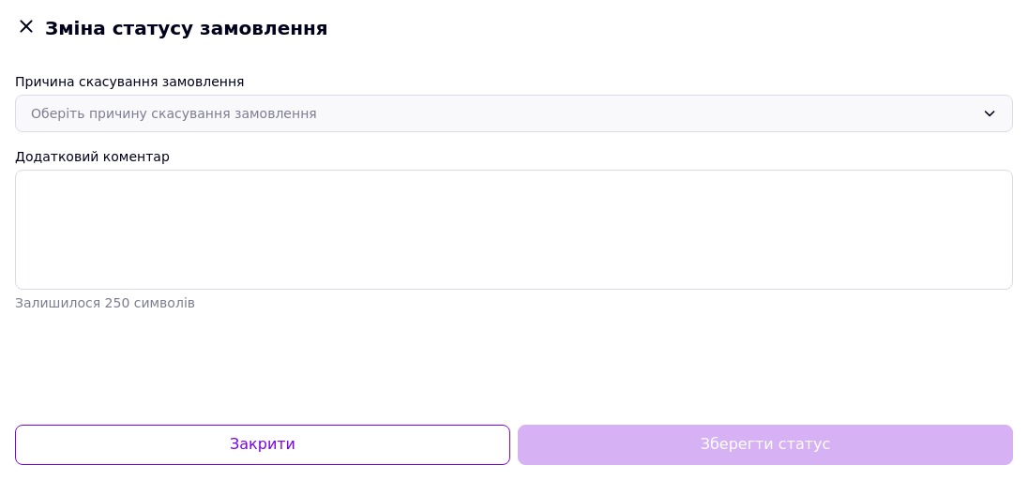
click at [196, 110] on div "Оберіть причину скасування замовлення" at bounding box center [503, 113] width 944 height 21
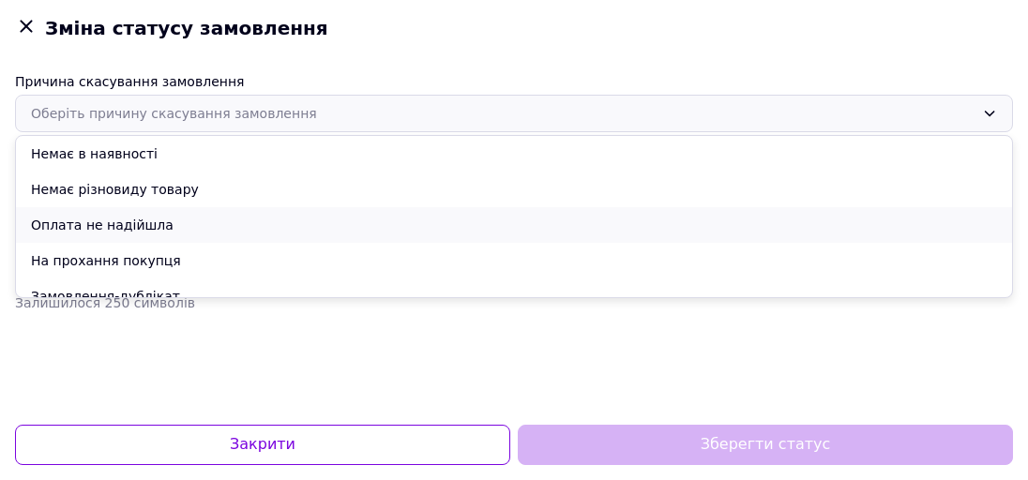
click at [241, 226] on li "Оплата не надійшла" at bounding box center [514, 225] width 996 height 36
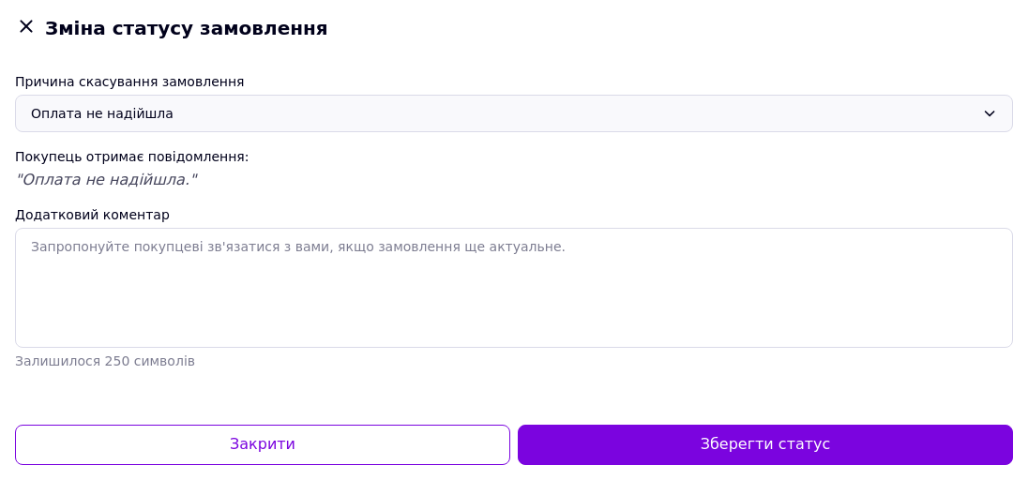
click at [623, 443] on button "Зберегти статус" at bounding box center [765, 445] width 495 height 40
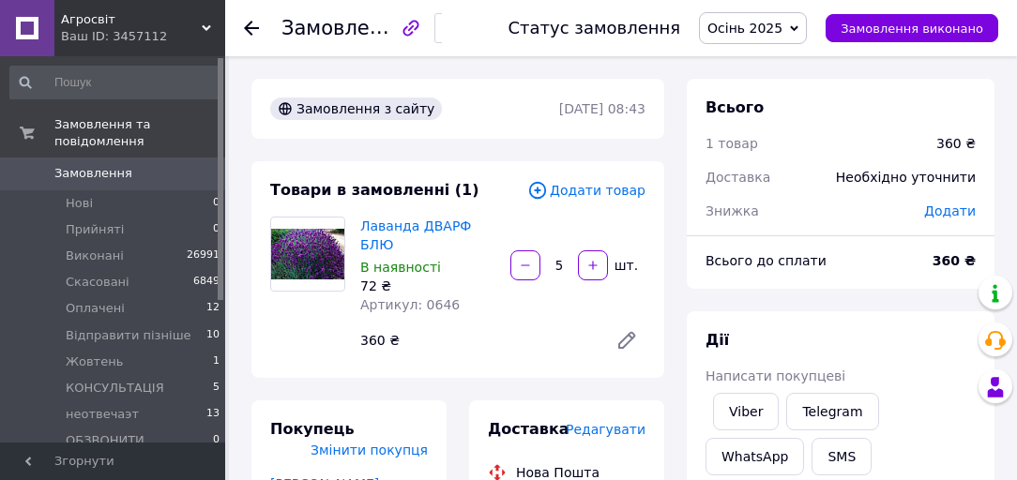
click at [778, 21] on span "Осінь 2025" at bounding box center [744, 28] width 75 height 15
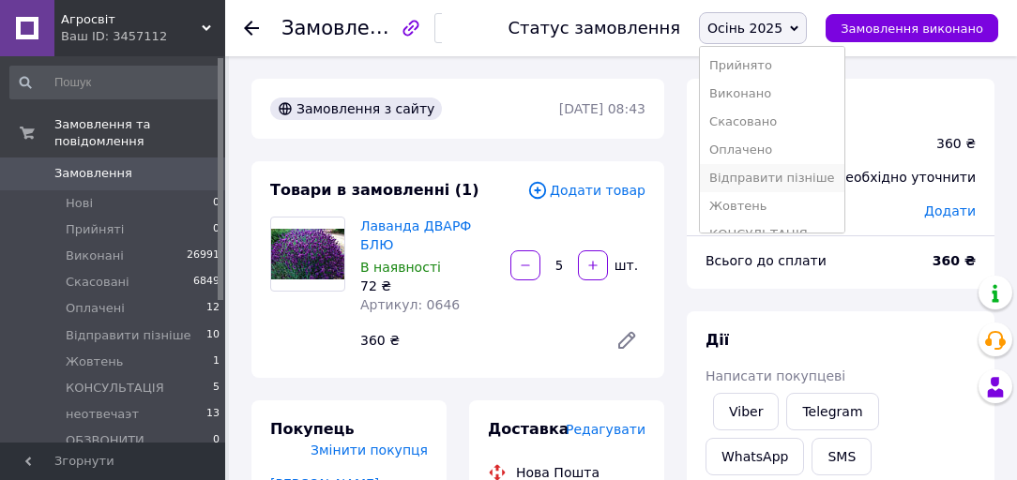
scroll to position [75, 0]
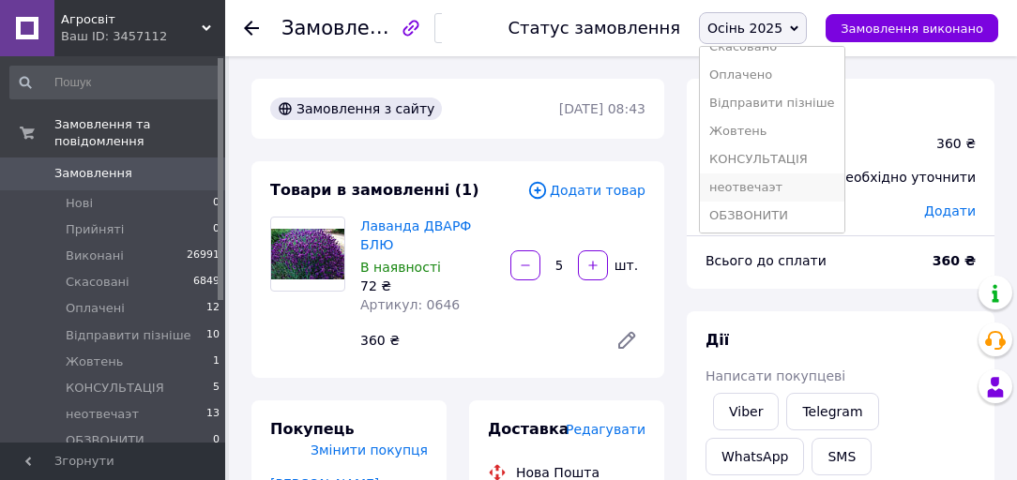
click at [786, 191] on li "неотвечаэт" at bounding box center [772, 188] width 144 height 28
click at [786, 191] on div "Знижка" at bounding box center [803, 210] width 219 height 41
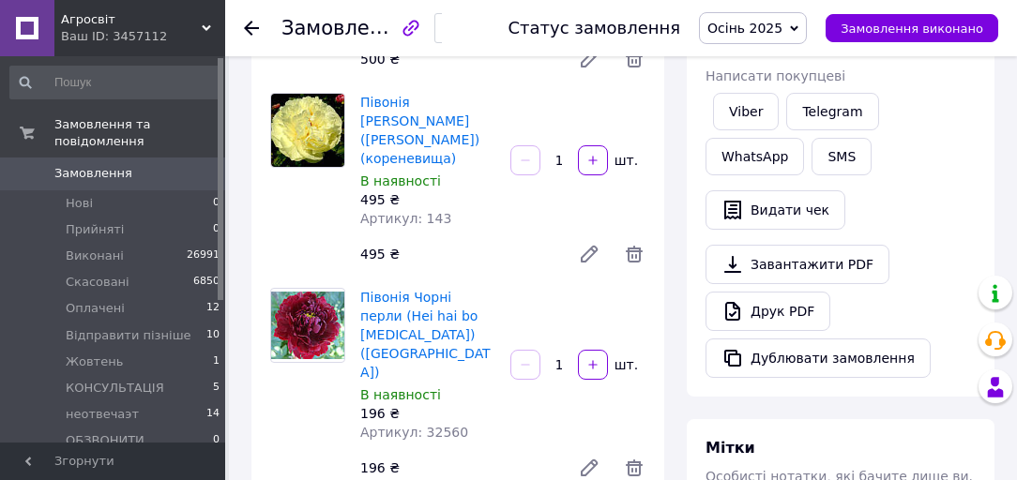
scroll to position [751, 0]
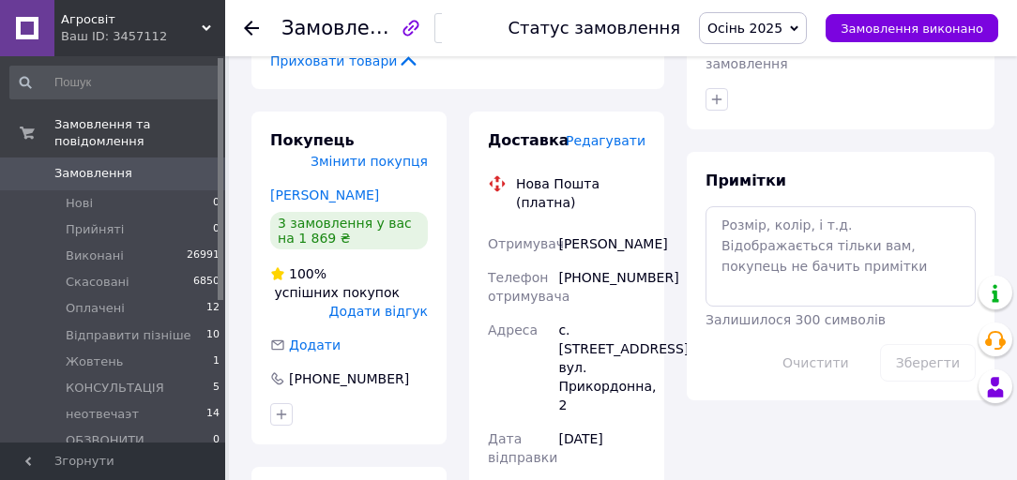
click at [304, 188] on link "[PERSON_NAME]" at bounding box center [324, 195] width 109 height 15
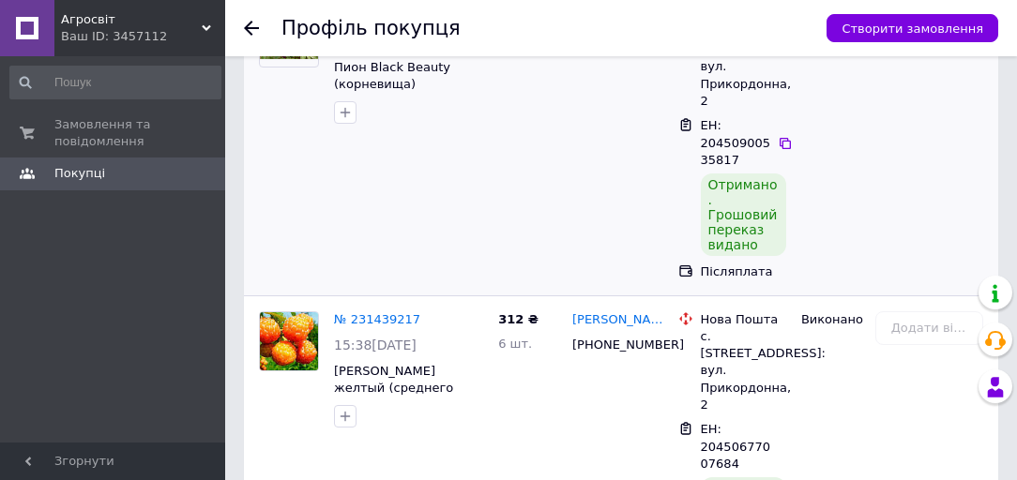
scroll to position [600, 0]
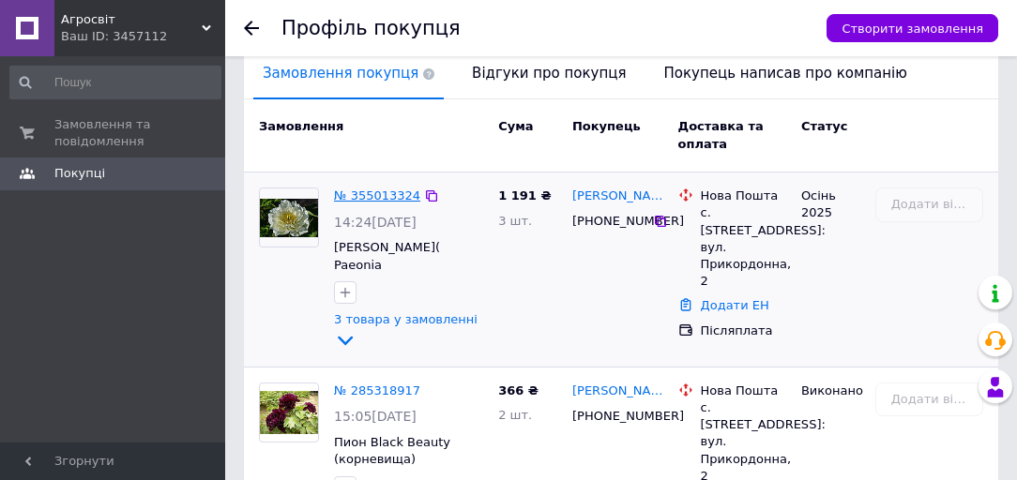
click at [368, 189] on link "№ 355013324" at bounding box center [377, 196] width 86 height 14
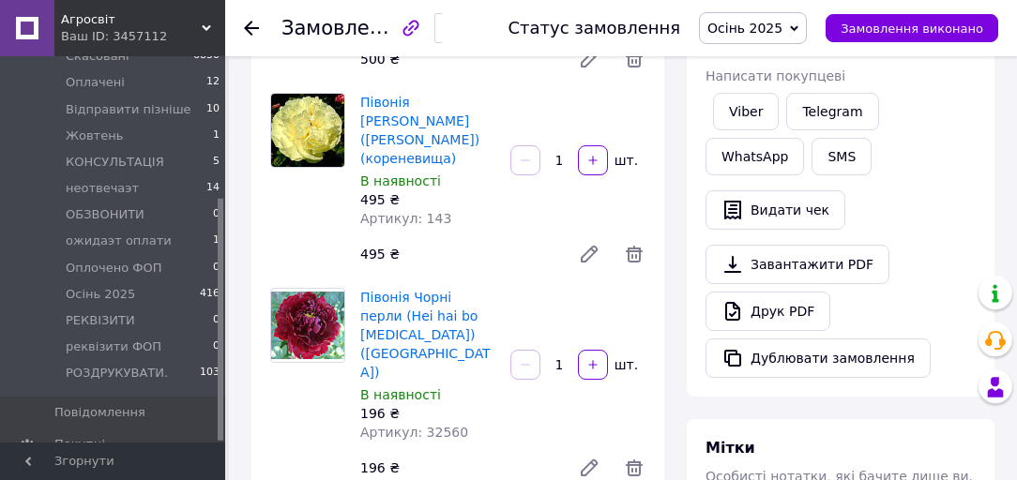
scroll to position [676, 0]
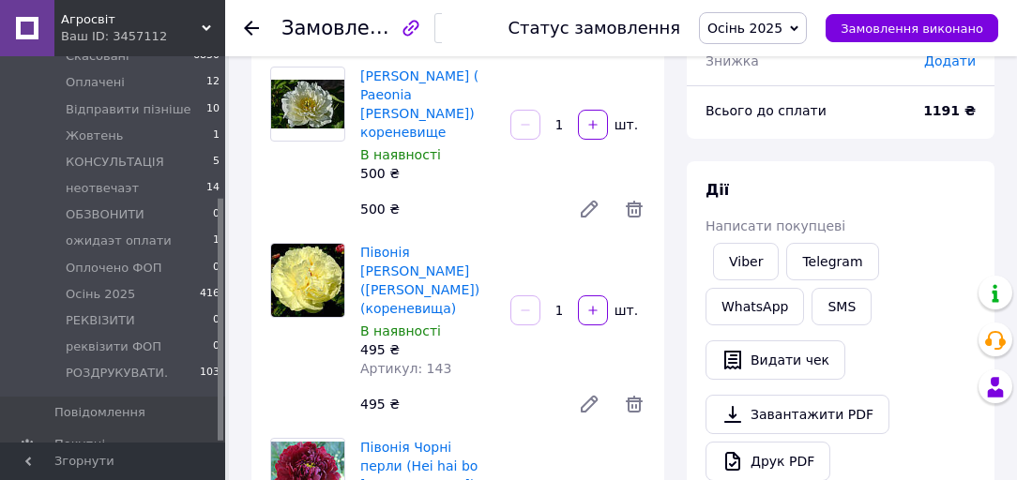
click at [798, 12] on span "Осінь 2025" at bounding box center [753, 28] width 108 height 32
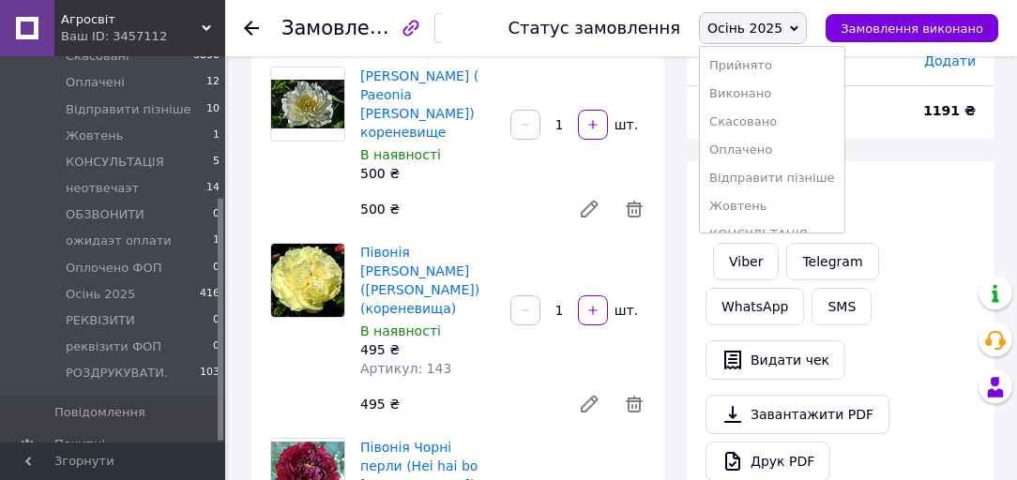
scroll to position [218, 0]
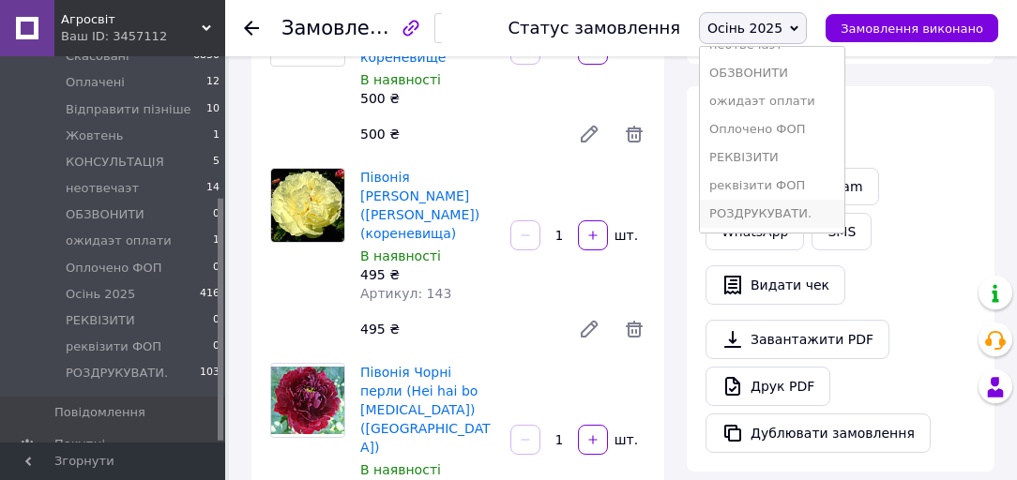
click at [781, 210] on li "РОЗДРУКУВАТИ." at bounding box center [772, 214] width 144 height 28
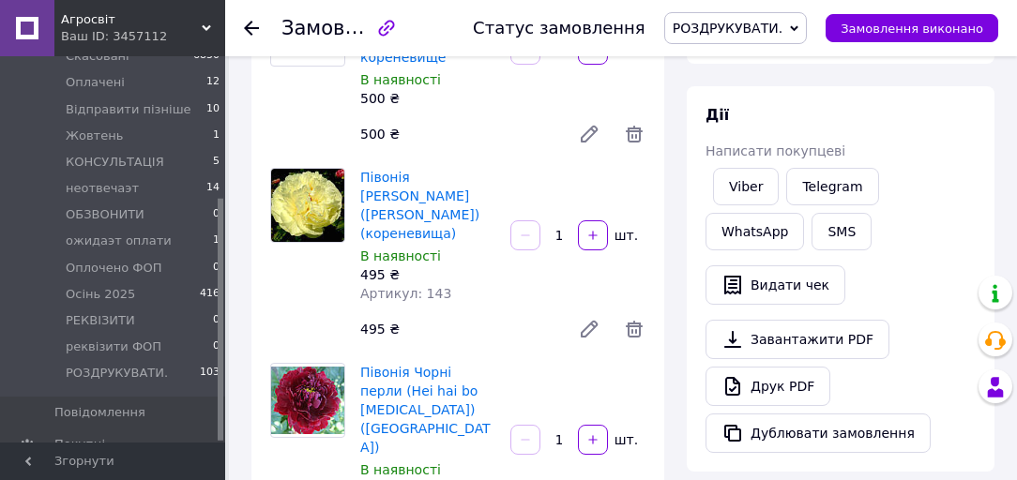
scroll to position [0, 0]
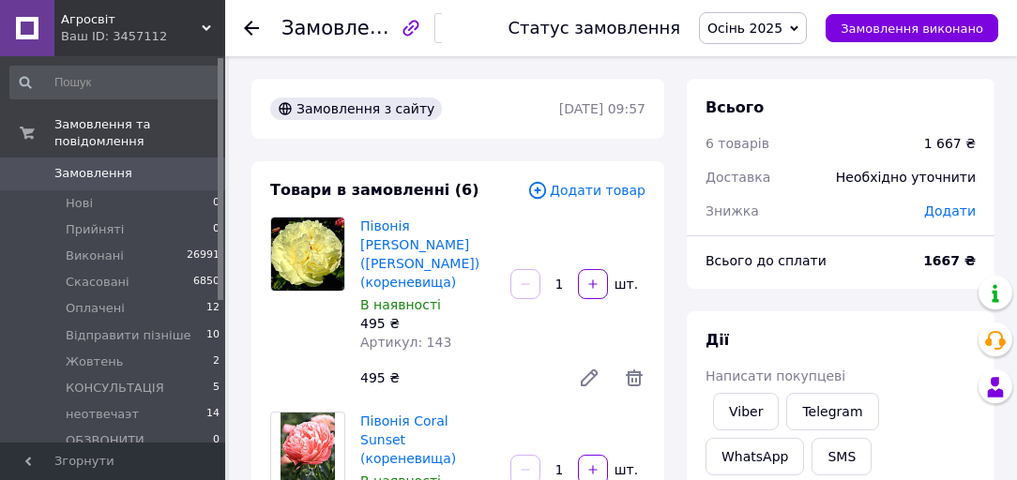
click at [778, 23] on span "Осінь 2025" at bounding box center [744, 28] width 75 height 15
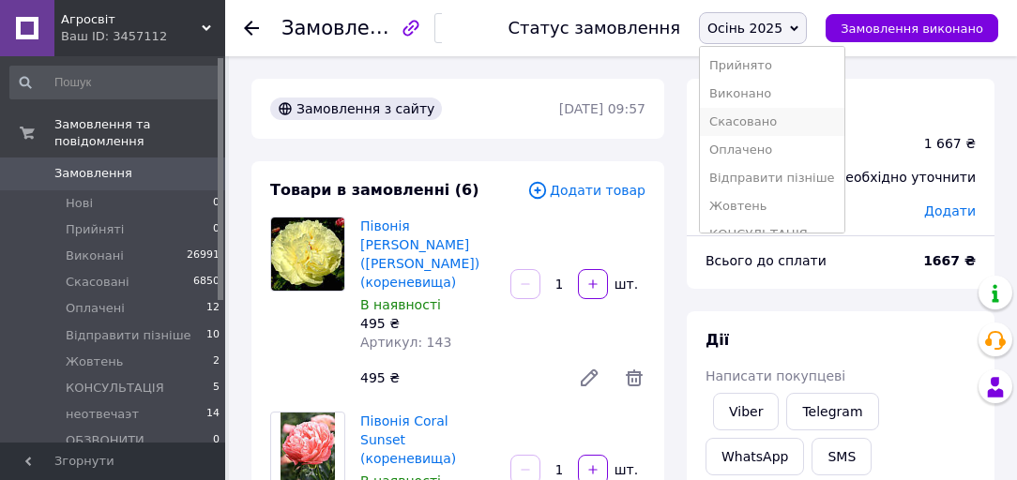
click at [778, 121] on li "Скасовано" at bounding box center [772, 122] width 144 height 28
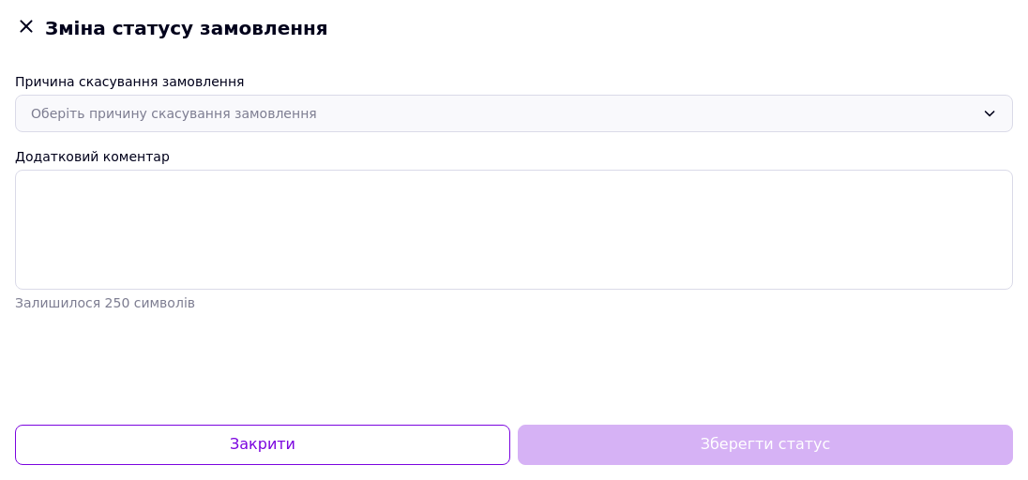
click at [231, 117] on div "Оберіть причину скасування замовлення" at bounding box center [503, 113] width 944 height 21
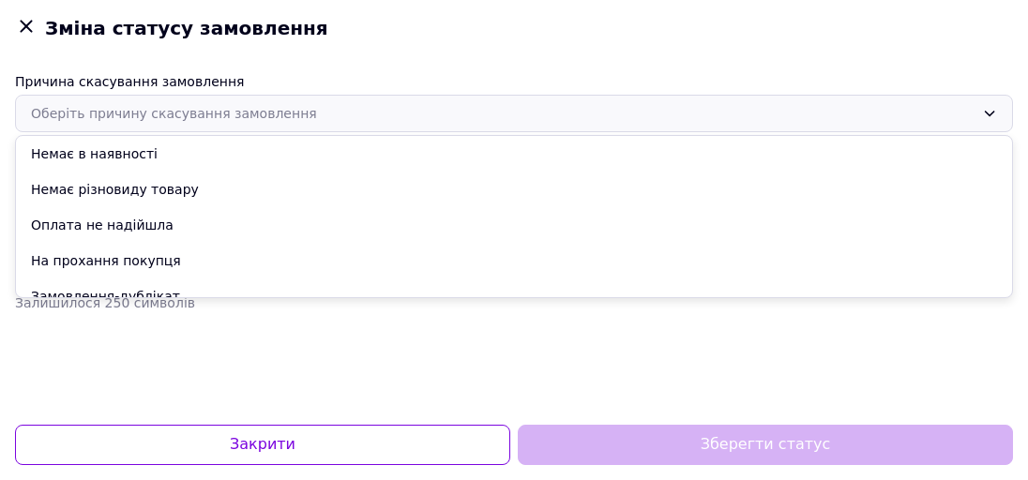
scroll to position [88, 0]
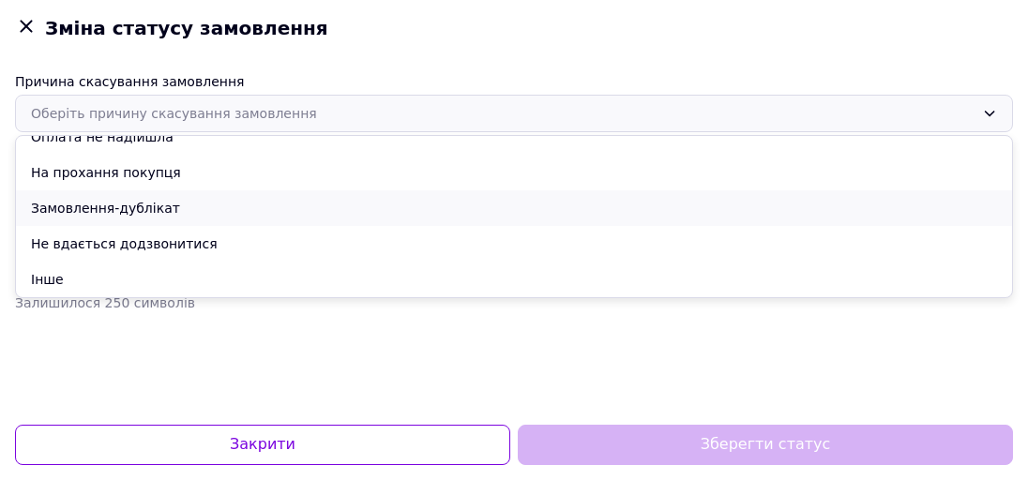
click at [165, 204] on li "Замовлення-дублікат" at bounding box center [514, 208] width 996 height 36
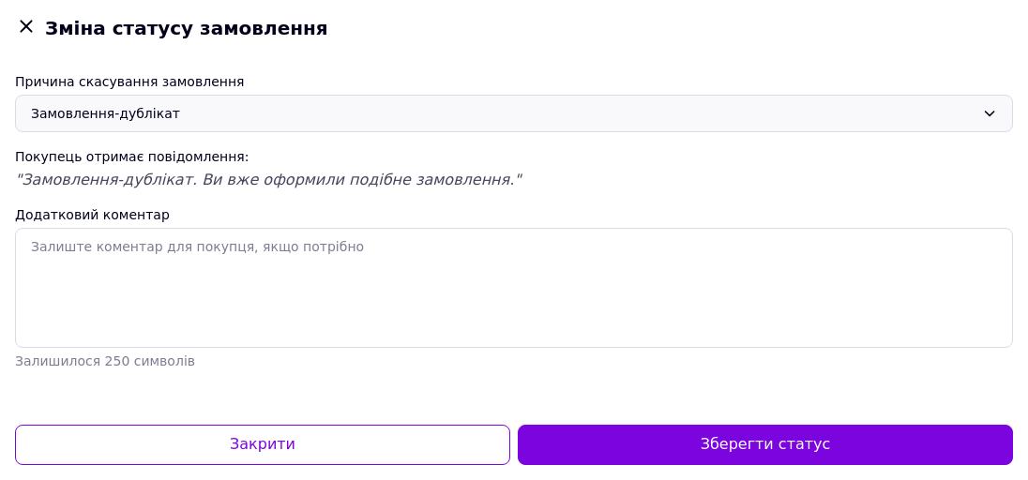
click at [171, 103] on div "Замовлення-дублікат" at bounding box center [503, 113] width 944 height 21
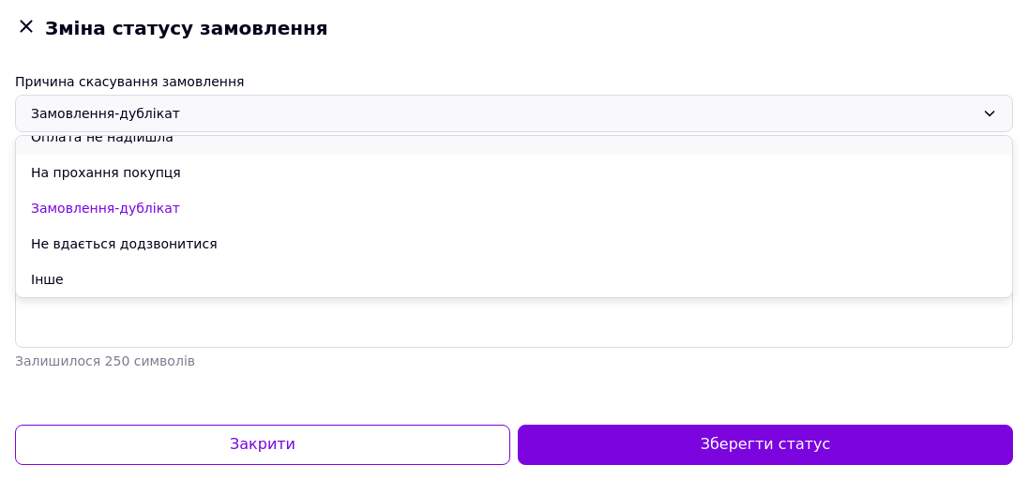
click at [132, 141] on li "Оплата не надійшла" at bounding box center [514, 137] width 996 height 36
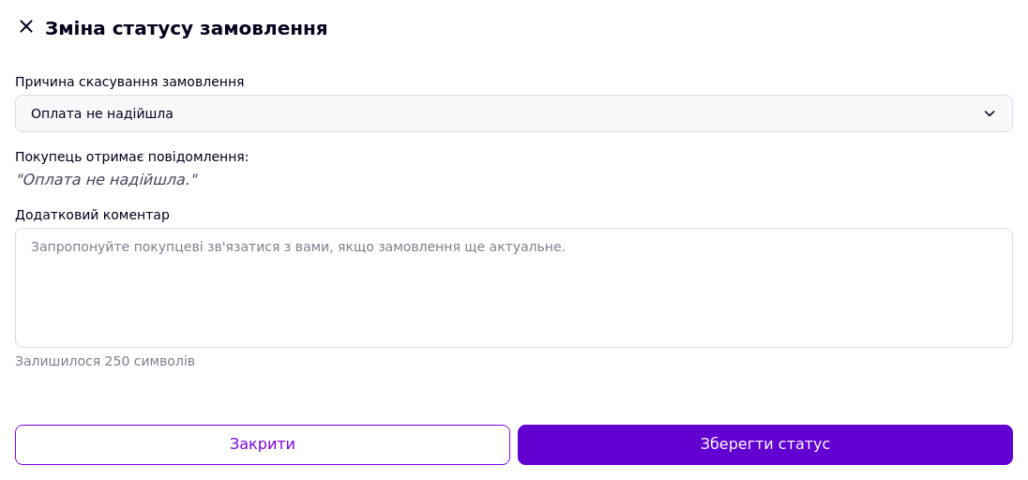
click at [622, 435] on button "Зберегти статус" at bounding box center [765, 445] width 495 height 40
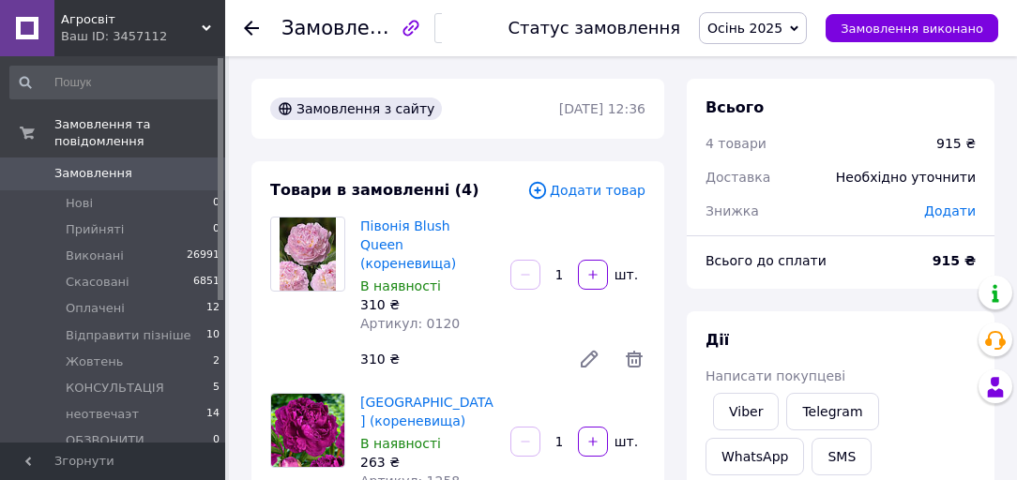
click at [781, 25] on span "Осінь 2025" at bounding box center [744, 28] width 75 height 15
click at [782, 26] on span "Осінь 2025" at bounding box center [744, 28] width 75 height 15
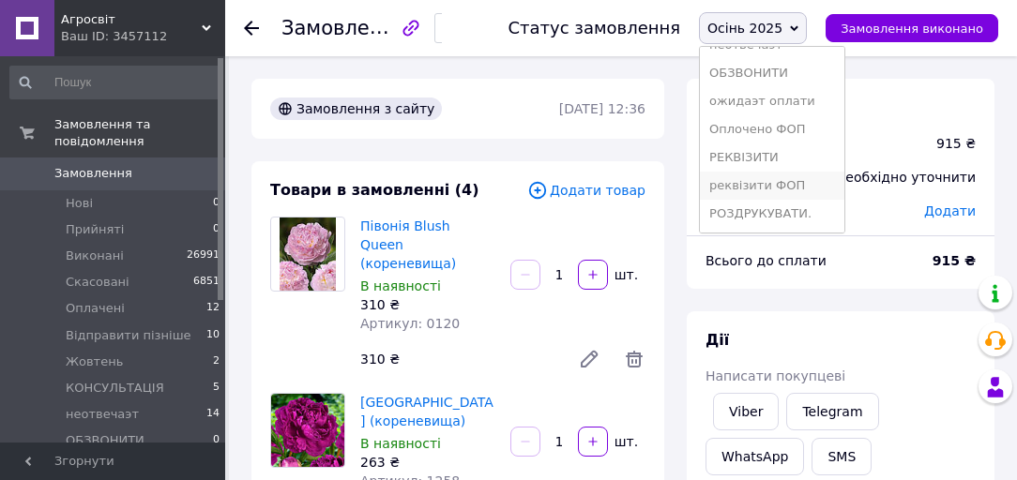
scroll to position [75, 0]
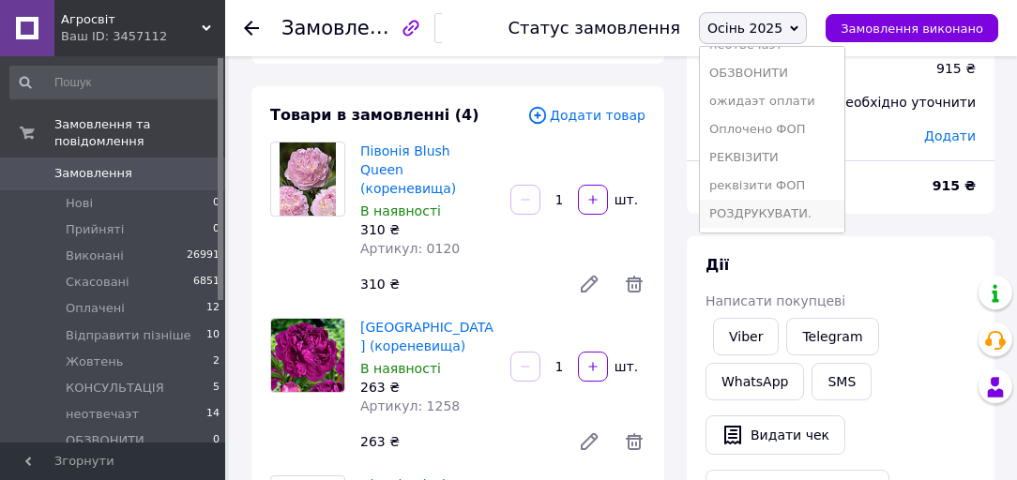
click at [788, 216] on li "РОЗДРУКУВАТИ." at bounding box center [772, 214] width 144 height 28
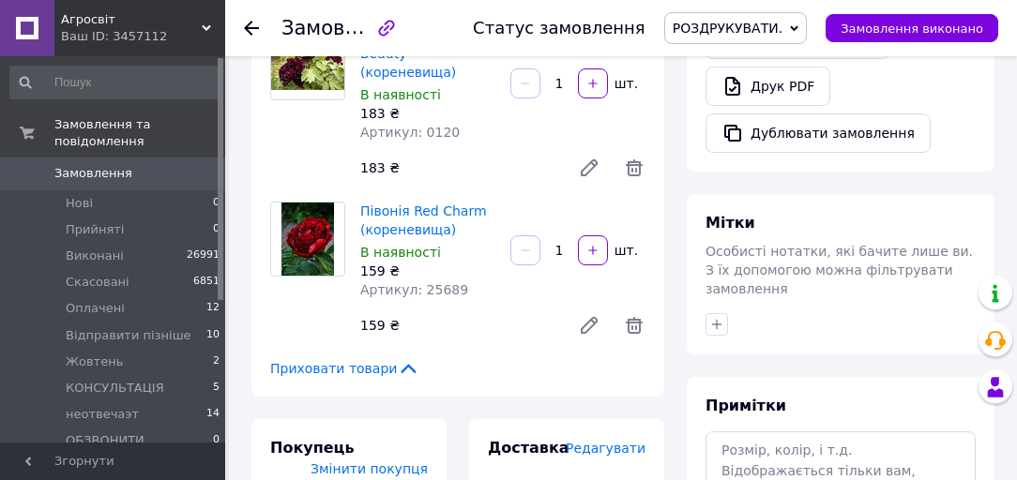
scroll to position [976, 0]
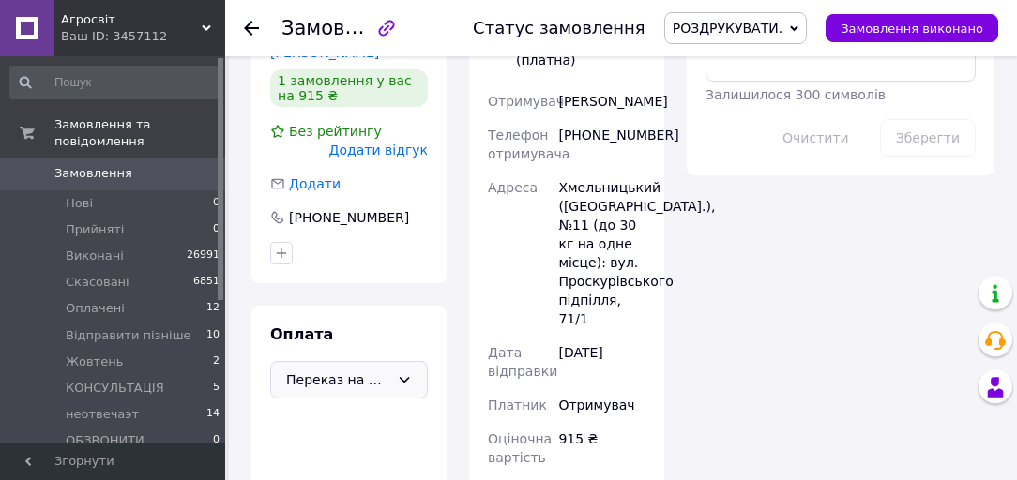
click at [344, 370] on span "Переказ на картку" at bounding box center [337, 380] width 103 height 21
click at [354, 445] on span "Післяплата" at bounding box center [363, 454] width 98 height 19
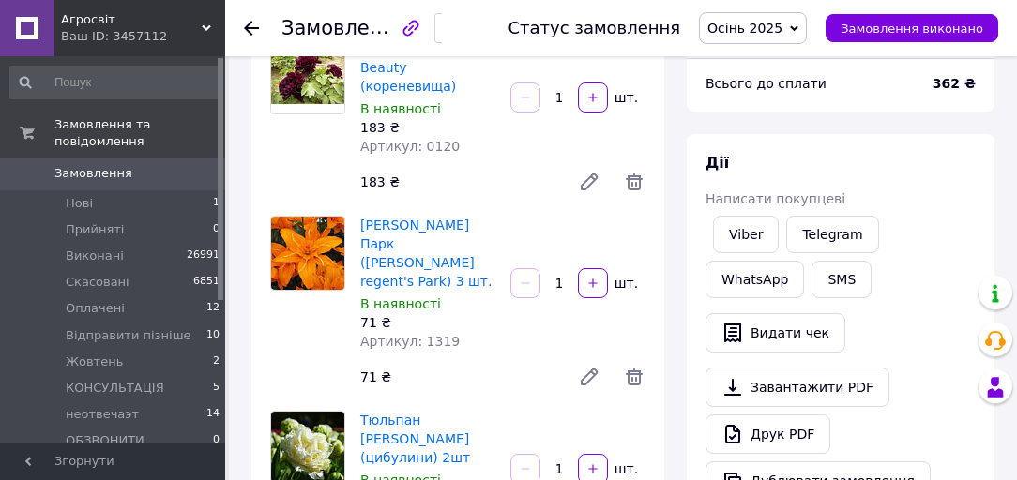
scroll to position [27, 0]
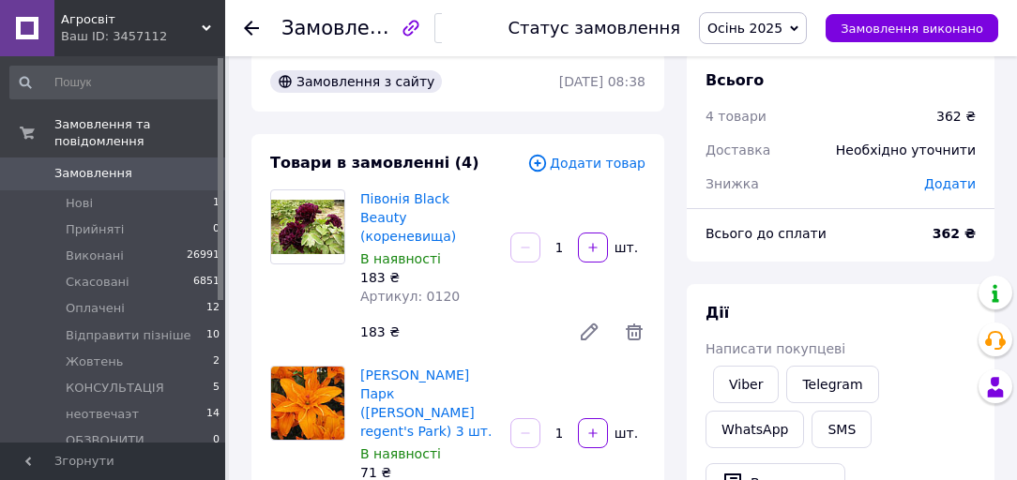
click at [770, 33] on span "Осінь 2025" at bounding box center [744, 28] width 75 height 15
click at [781, 26] on span "Осінь 2025" at bounding box center [744, 28] width 75 height 15
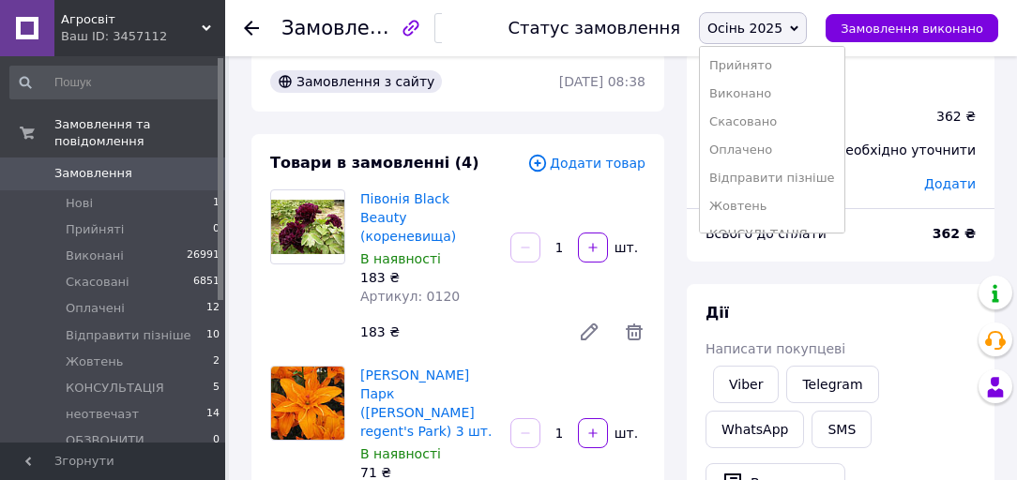
scroll to position [218, 0]
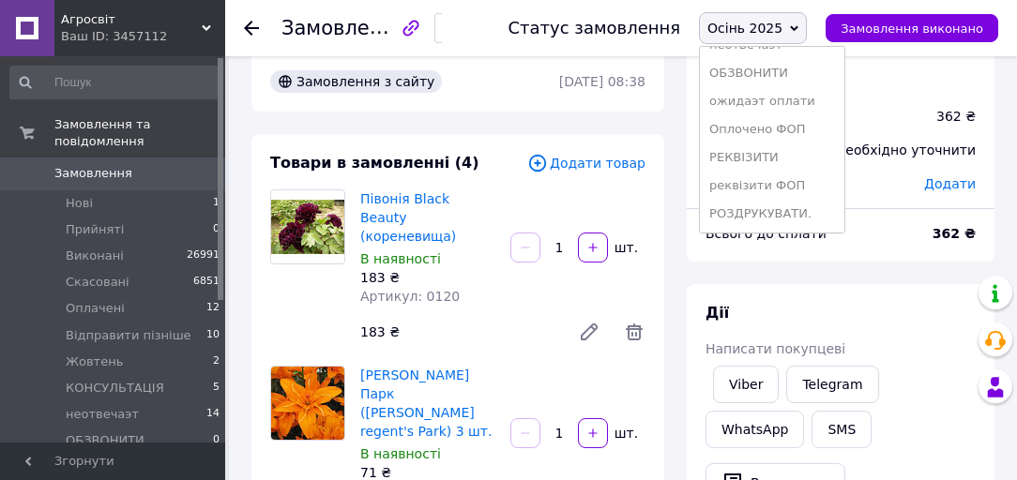
click at [465, 250] on div "В наявності" at bounding box center [427, 259] width 135 height 19
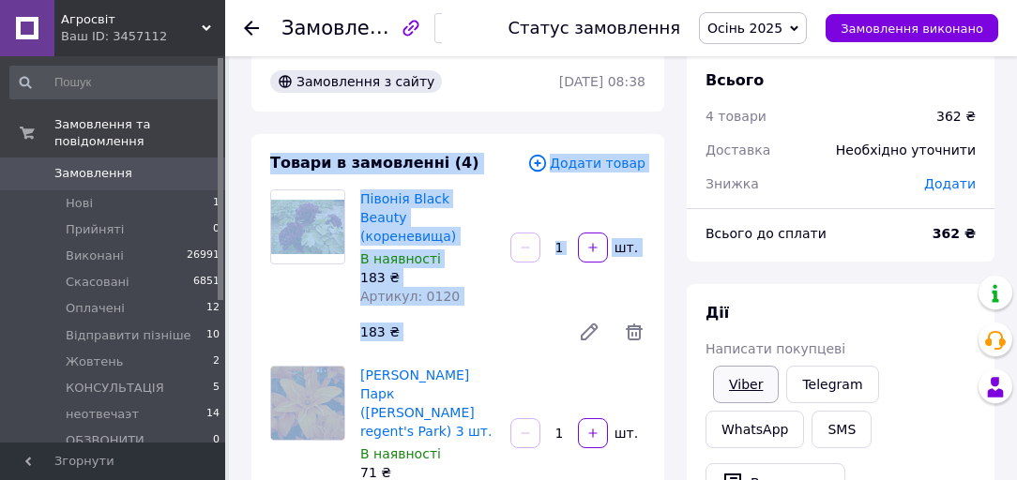
drag, startPoint x: 269, startPoint y: 165, endPoint x: 751, endPoint y: 388, distance: 530.6
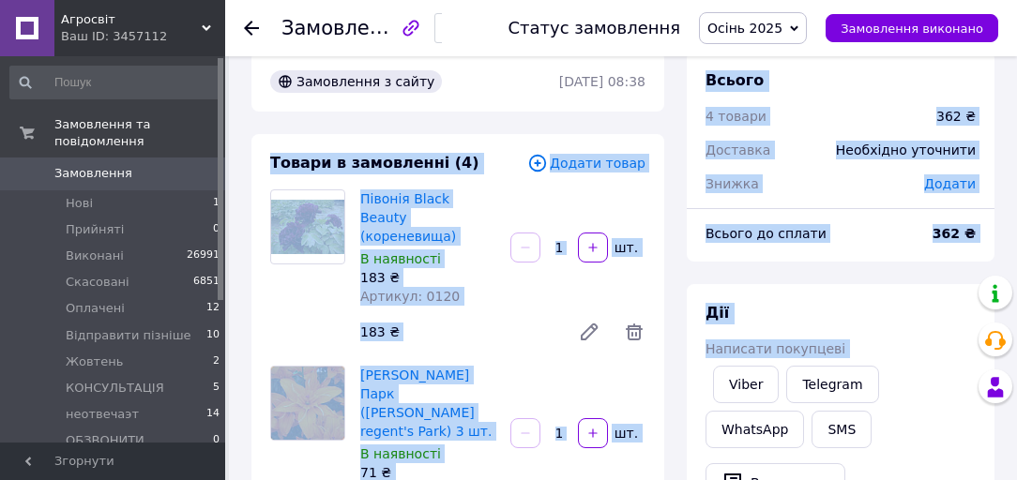
click at [517, 286] on div "Півонія Black Beauty (кореневища) В наявності 183 ₴ Артикул: 0120 1   шт. 183 ₴" at bounding box center [503, 270] width 300 height 169
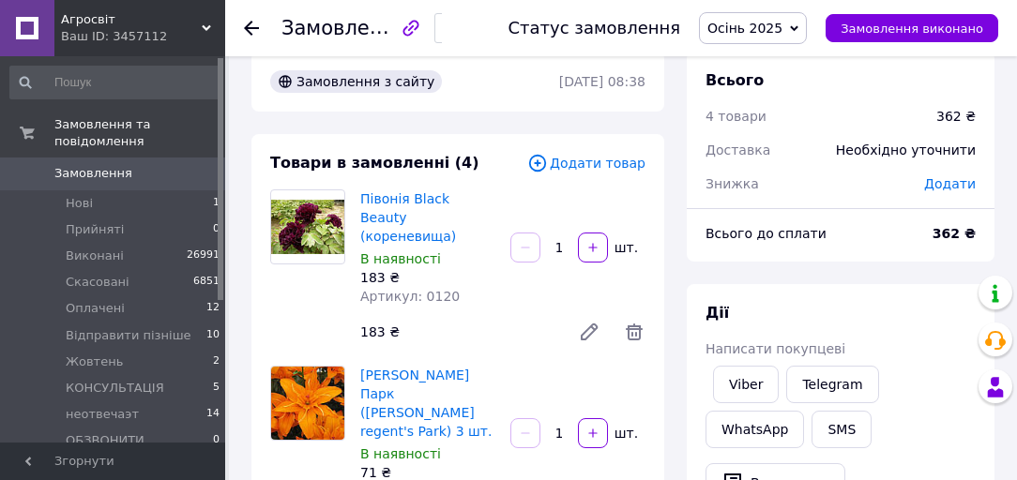
click at [758, 15] on span "Осінь 2025" at bounding box center [753, 28] width 108 height 32
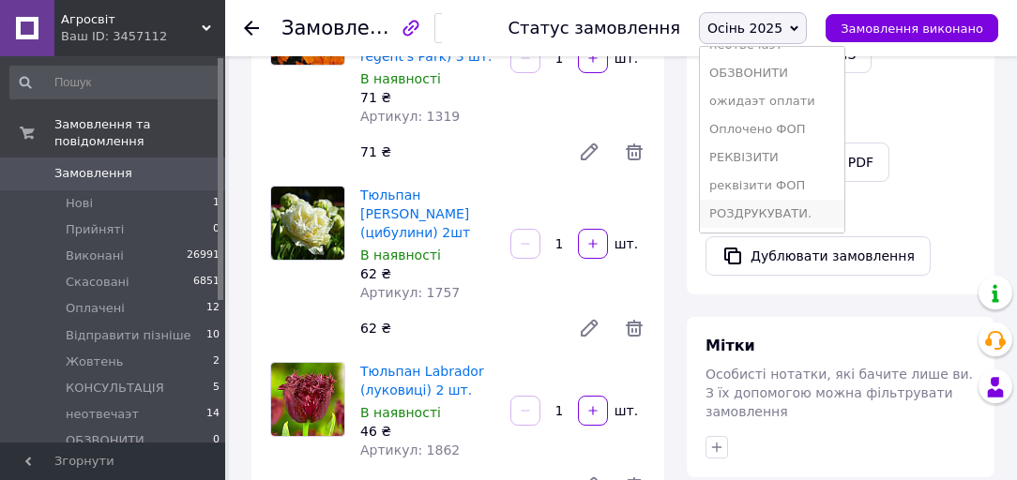
scroll to position [478, 0]
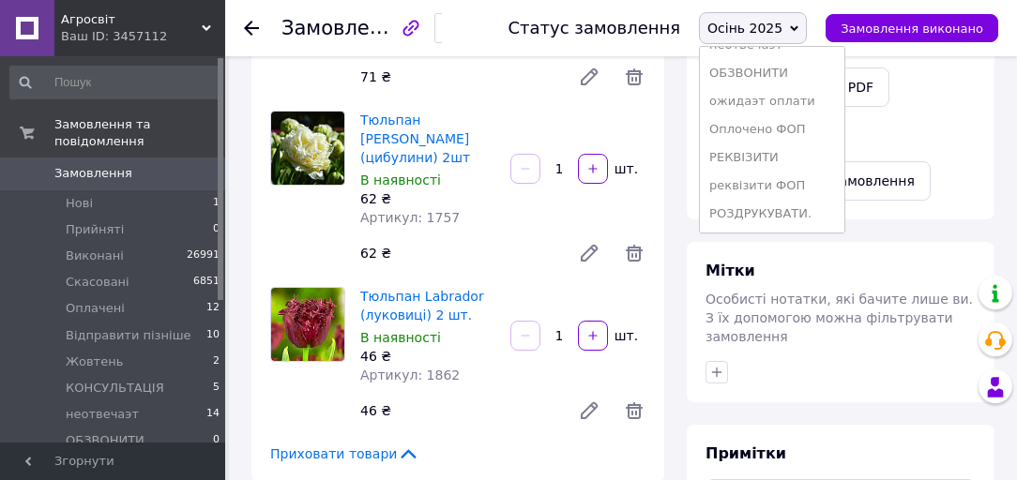
click at [786, 205] on li "РОЗДРУКУВАТИ." at bounding box center [772, 214] width 144 height 28
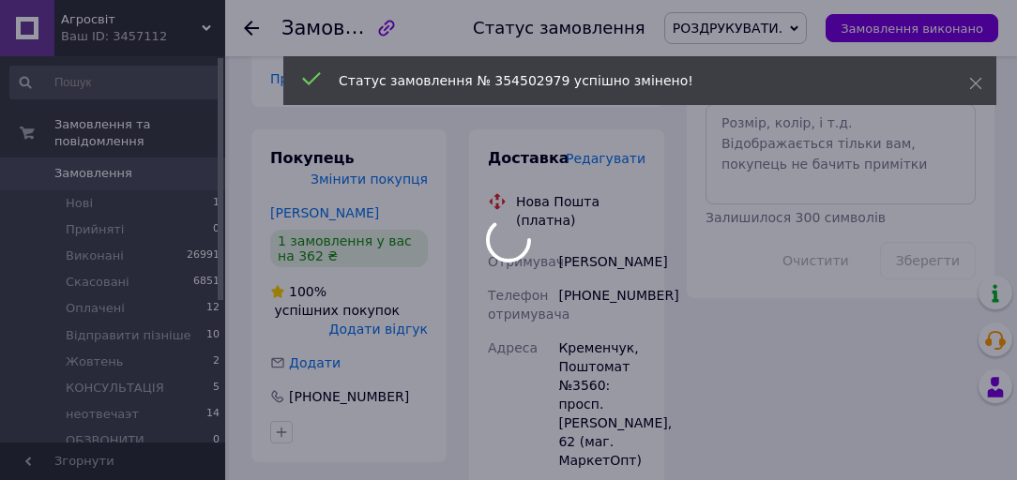
scroll to position [1153, 0]
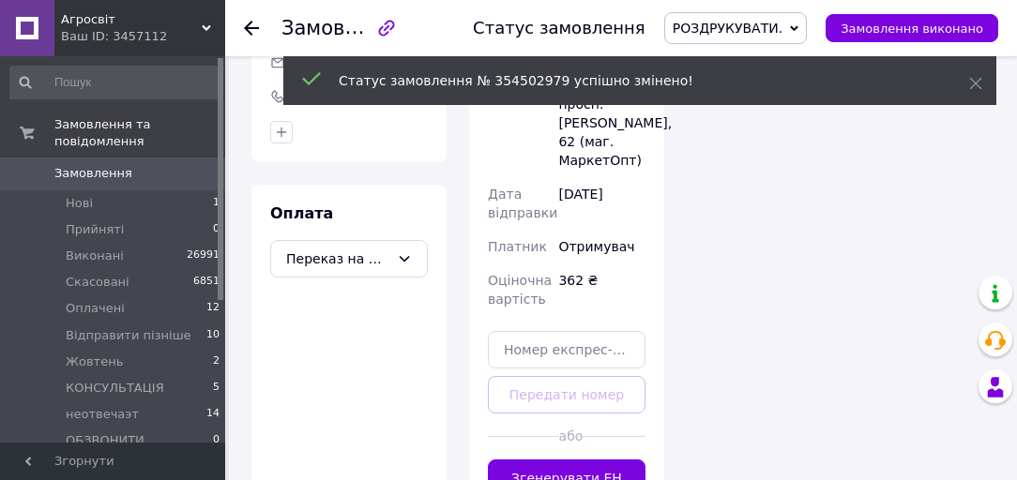
click at [353, 249] on span "Переказ на картку" at bounding box center [337, 259] width 103 height 21
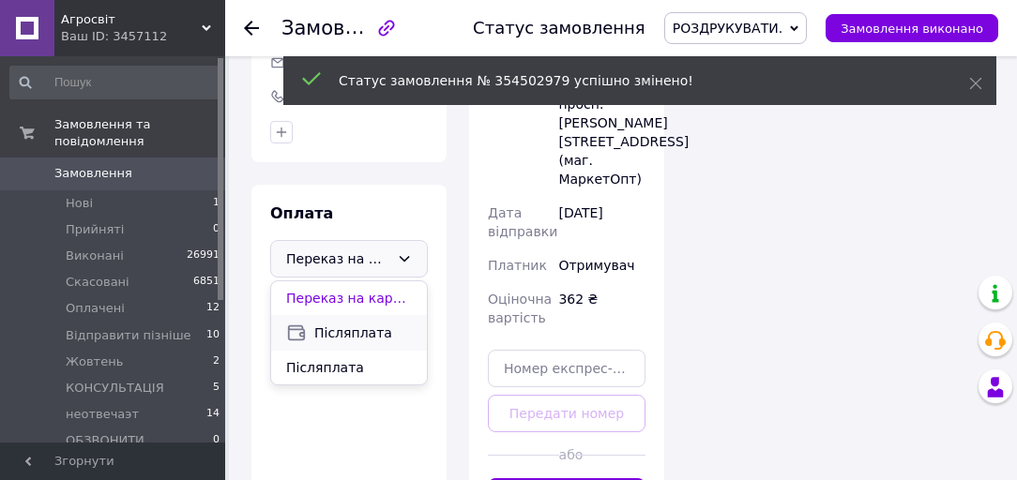
click at [363, 324] on span "Післяплата" at bounding box center [363, 333] width 98 height 19
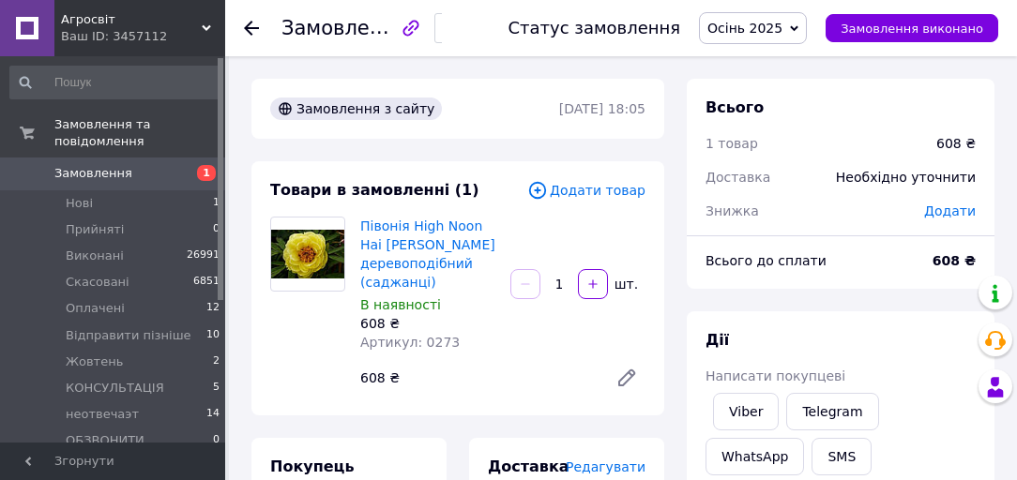
click at [751, 27] on span "Осінь 2025" at bounding box center [744, 28] width 75 height 15
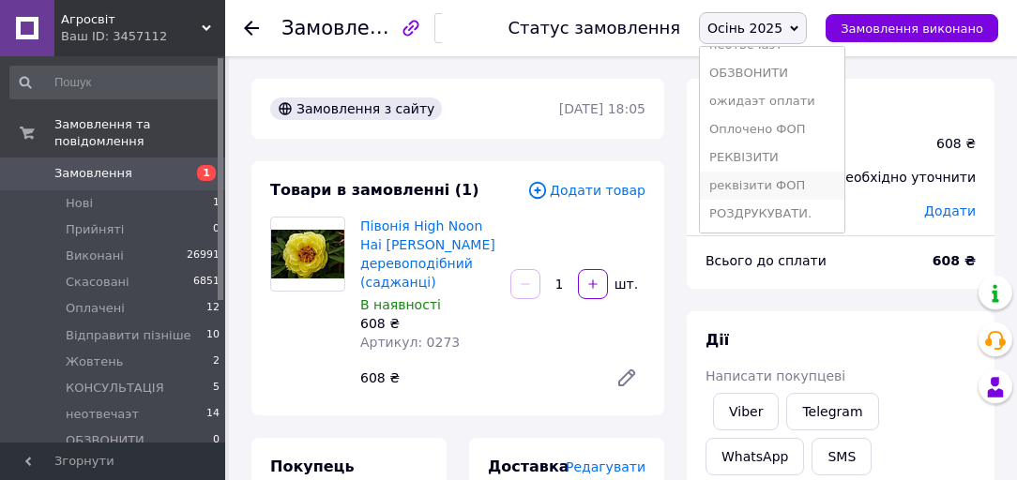
scroll to position [150, 0]
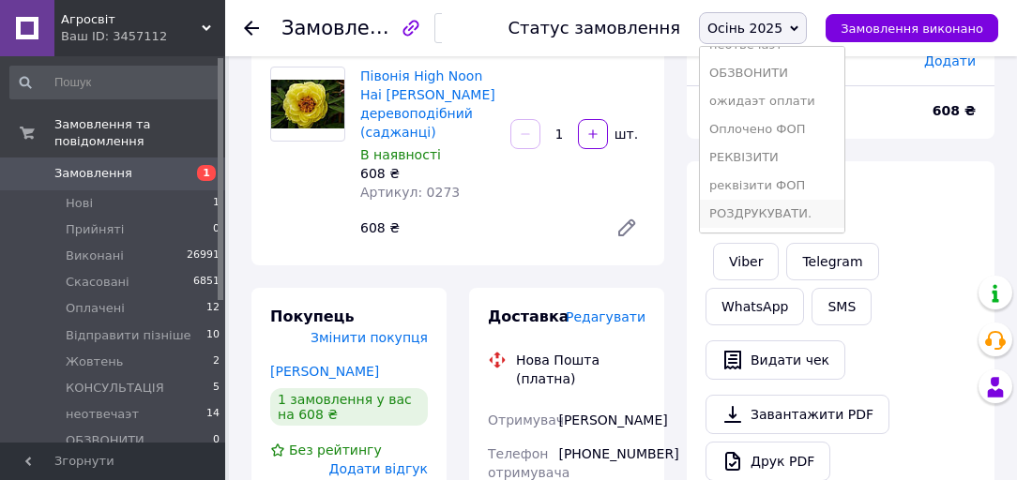
click at [782, 207] on li "РОЗДРУКУВАТИ." at bounding box center [772, 214] width 144 height 28
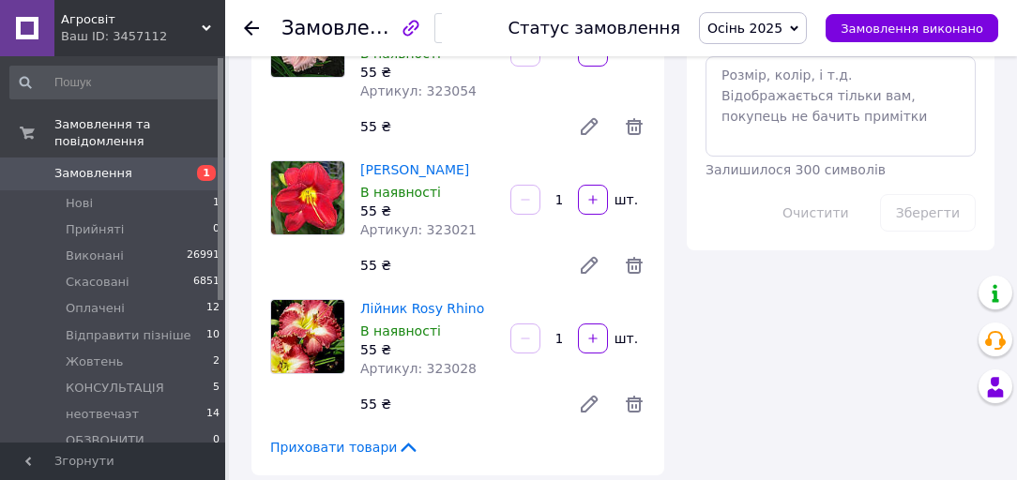
scroll to position [1276, 0]
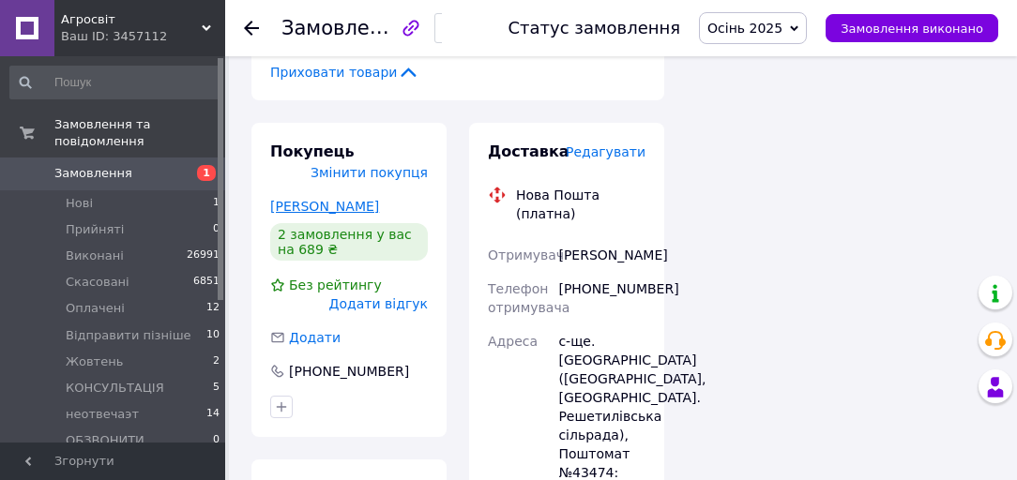
click at [321, 199] on link "[PERSON_NAME]" at bounding box center [324, 206] width 109 height 15
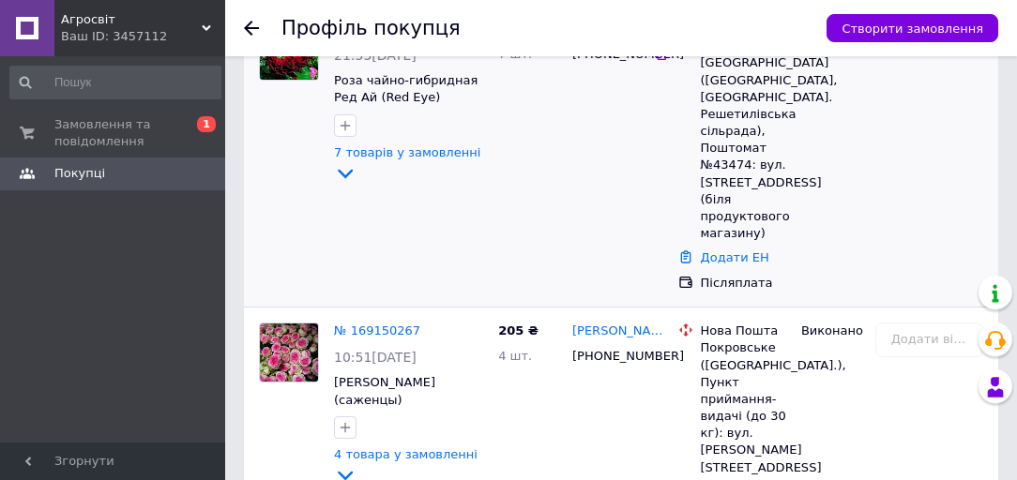
scroll to position [600, 0]
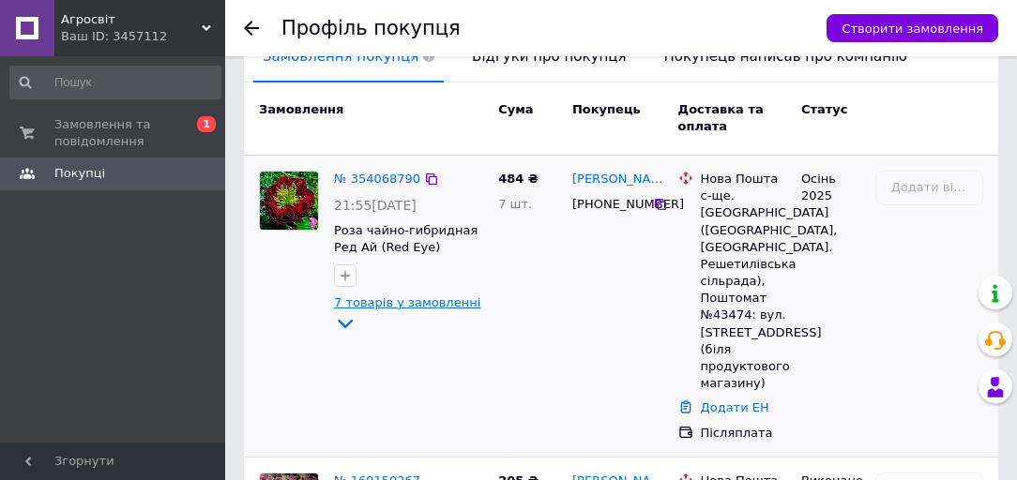
click at [377, 296] on span "7 товарів у замовленні" at bounding box center [407, 303] width 146 height 14
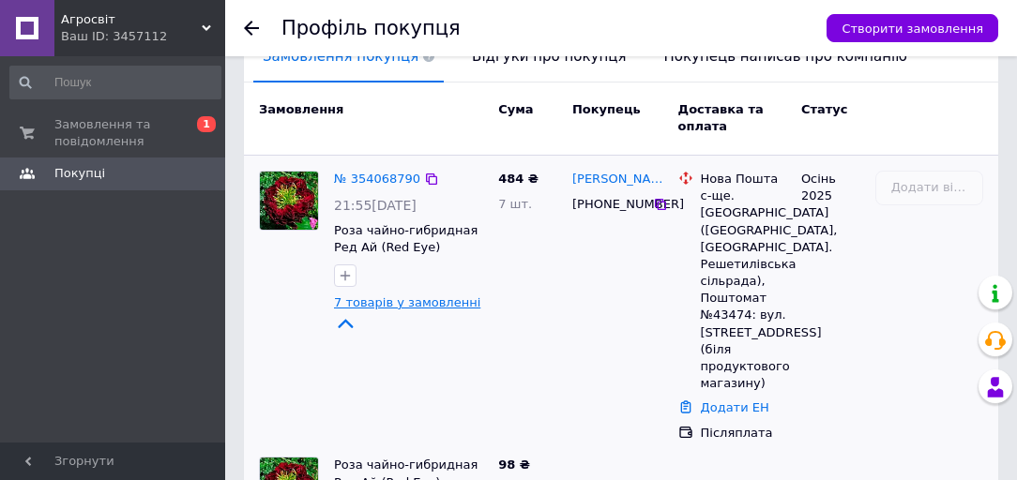
click at [377, 296] on span "7 товарів у замовленні" at bounding box center [407, 303] width 146 height 14
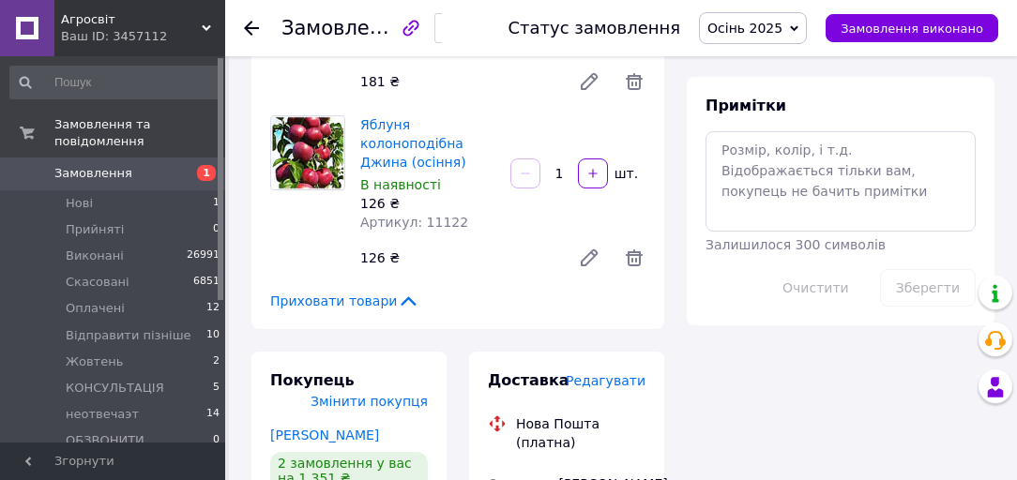
scroll to position [976, 0]
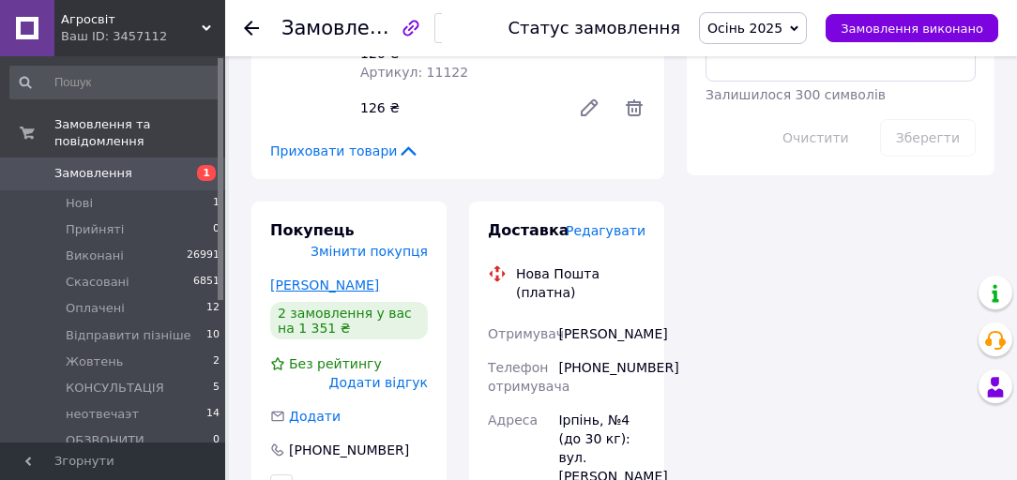
click at [337, 278] on link "Бондар Тетяна" at bounding box center [324, 285] width 109 height 15
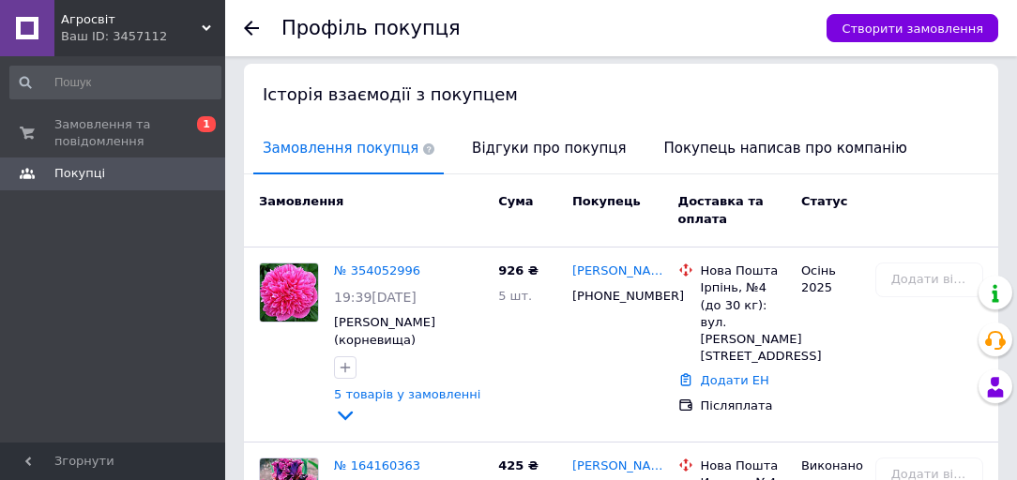
scroll to position [600, 0]
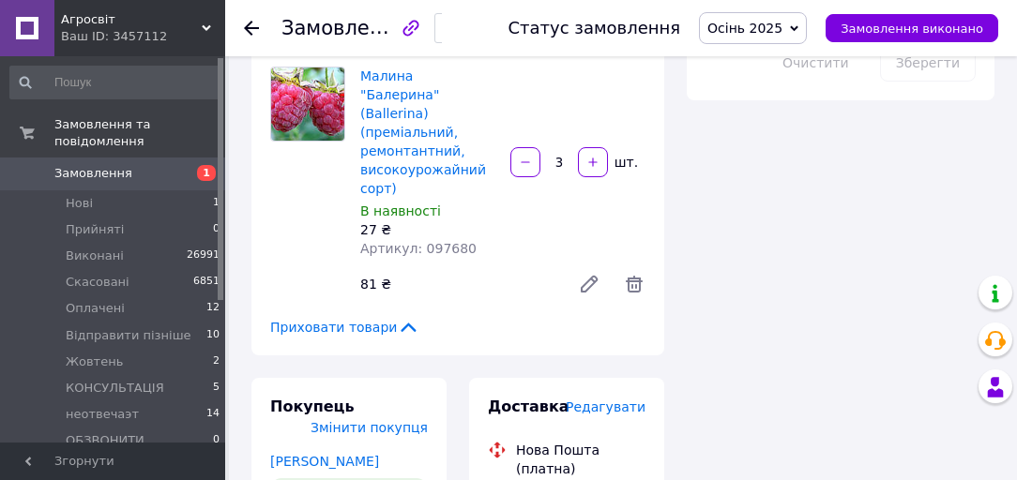
scroll to position [1351, 0]
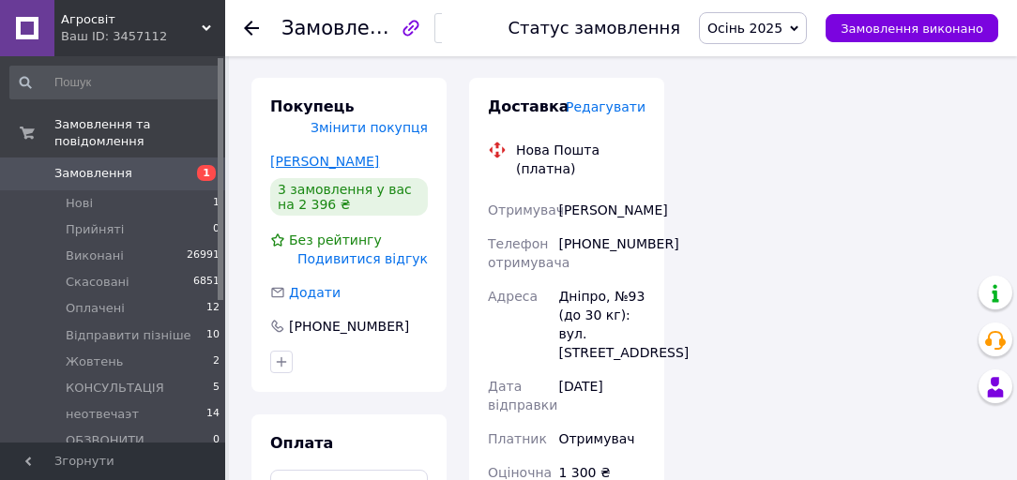
click at [311, 154] on link "[PERSON_NAME]" at bounding box center [324, 161] width 109 height 15
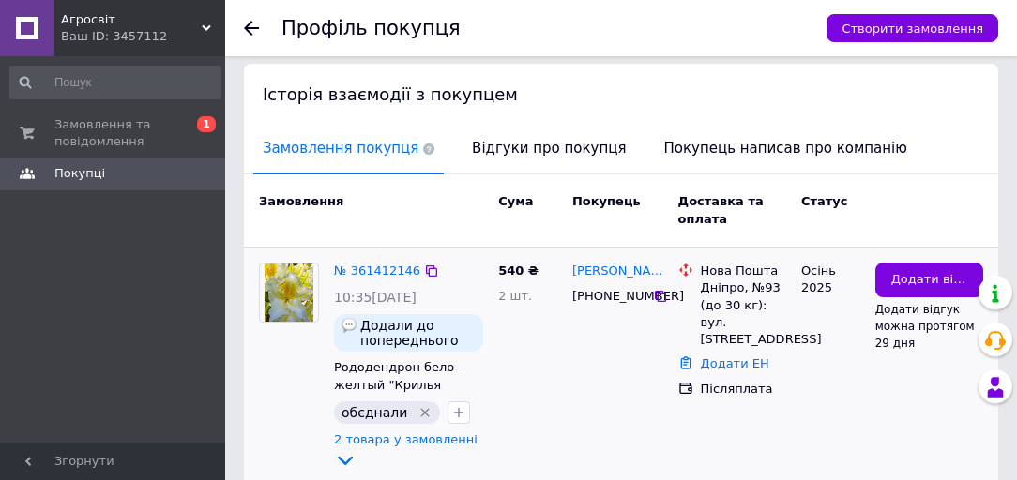
scroll to position [600, 0]
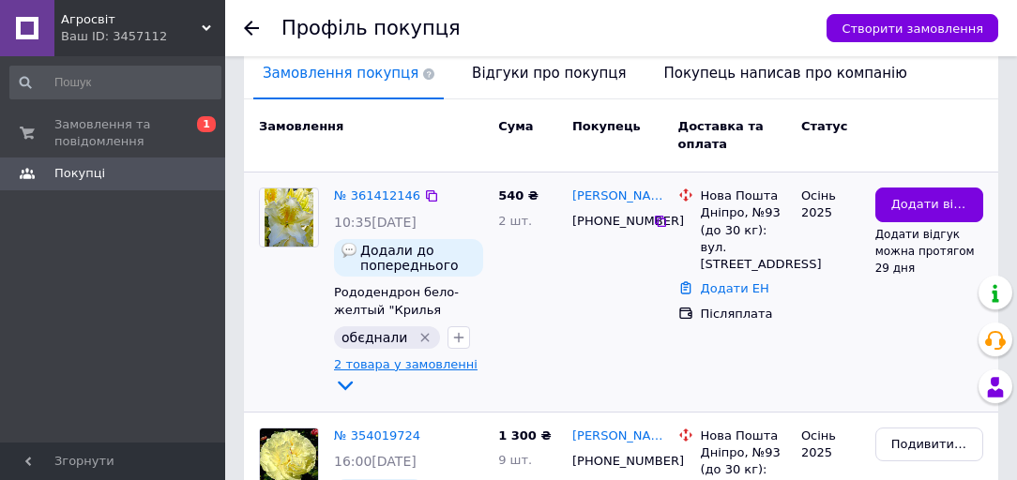
click at [377, 357] on span "2 товара у замовленні" at bounding box center [406, 364] width 144 height 14
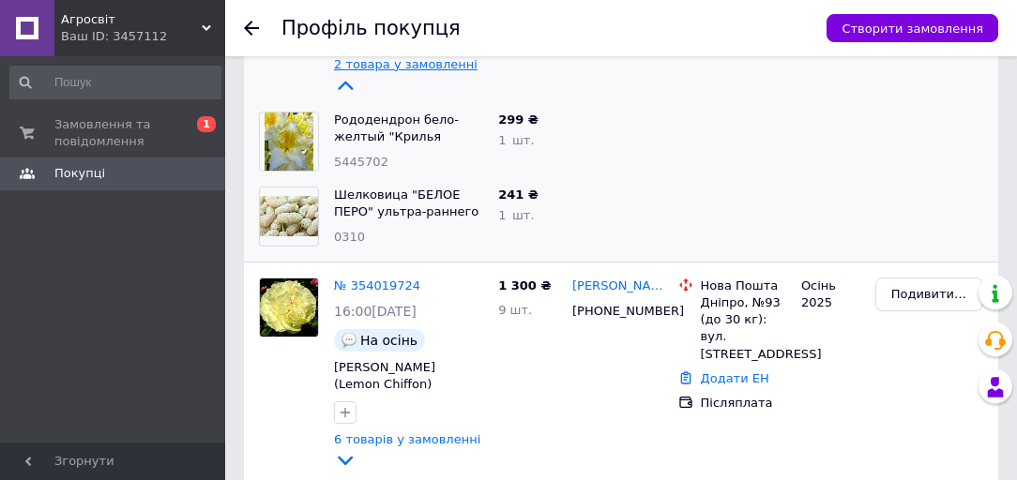
scroll to position [676, 0]
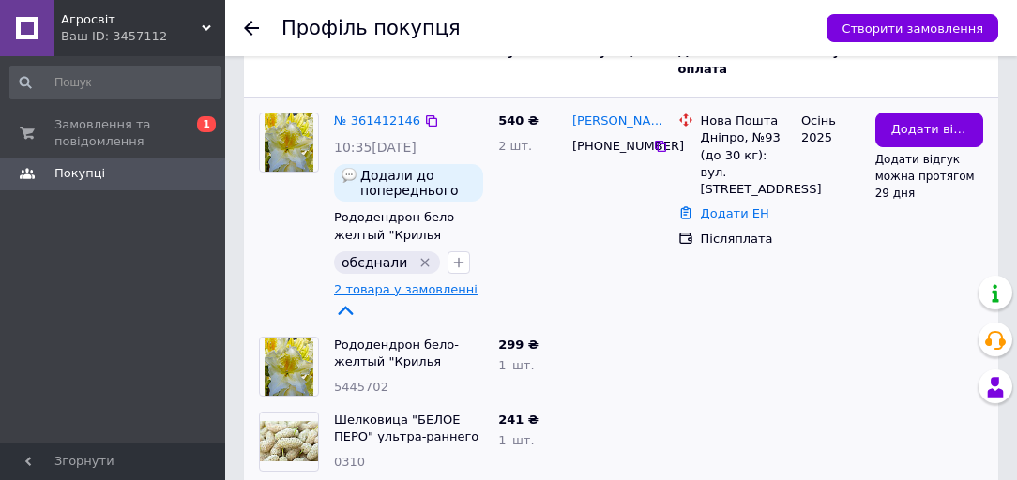
click at [367, 282] on span "2 товара у замовленні" at bounding box center [406, 289] width 144 height 14
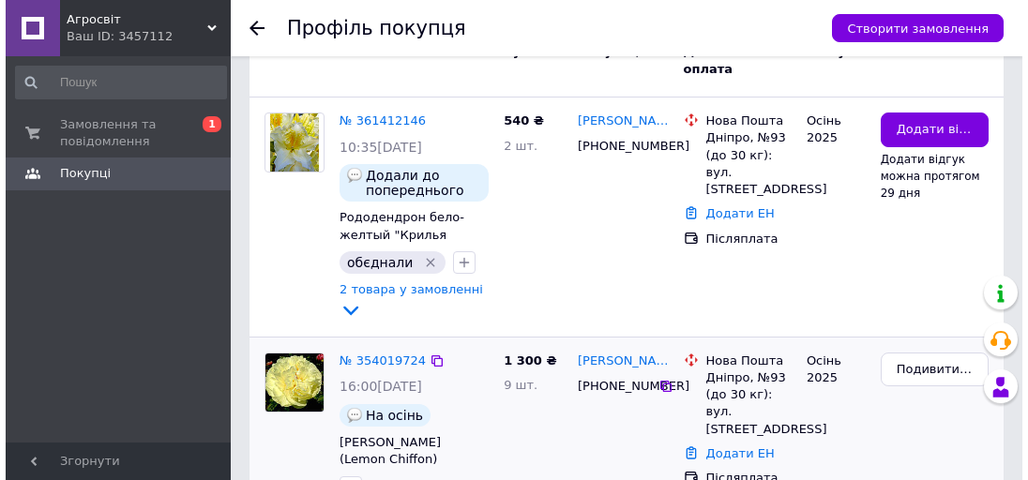
scroll to position [826, 0]
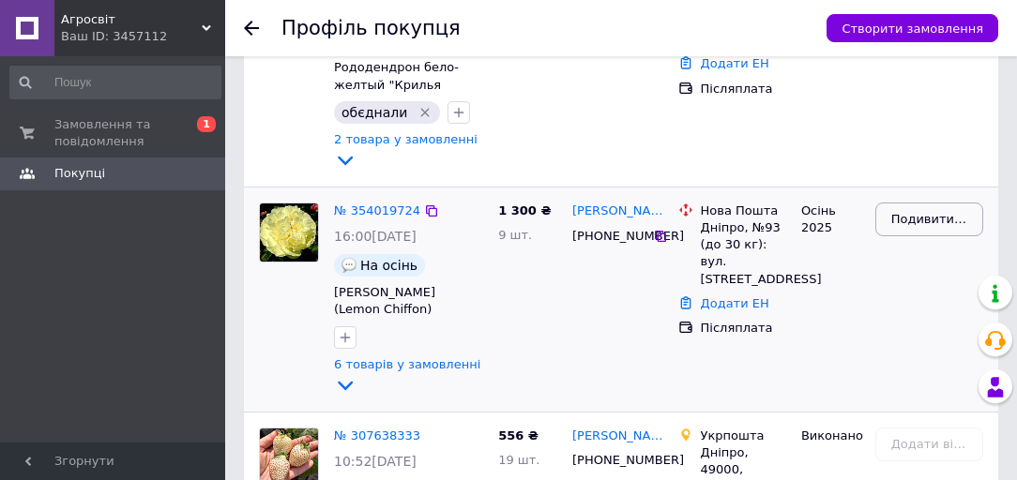
click at [934, 211] on span "Подивитися відгук" at bounding box center [929, 220] width 76 height 18
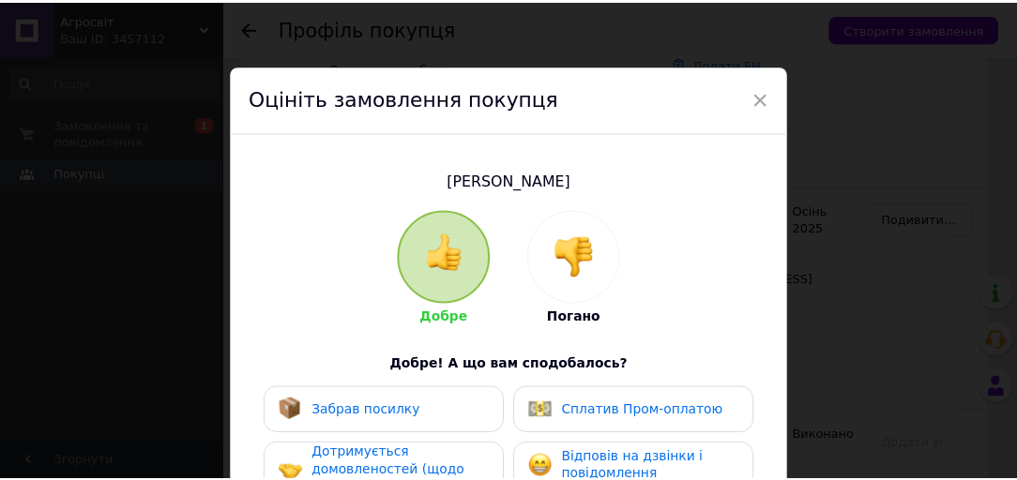
scroll to position [150, 0]
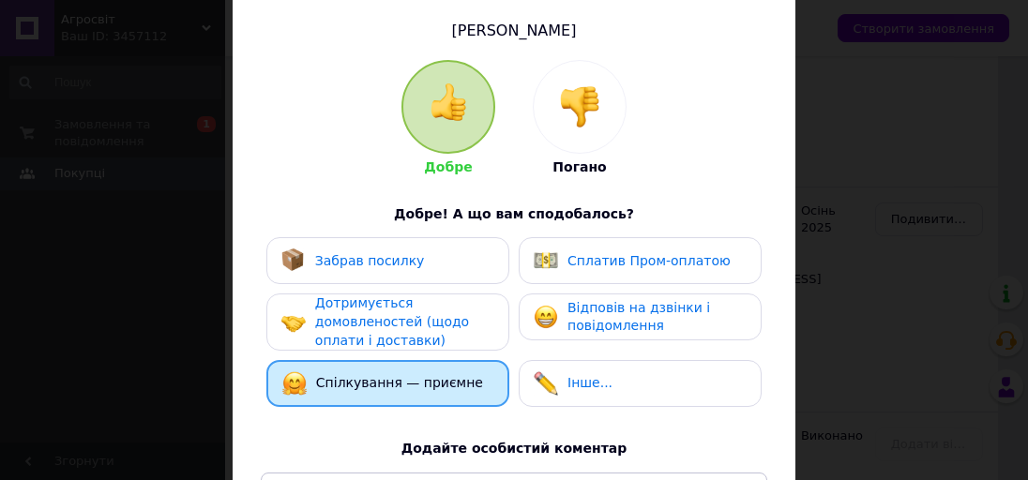
click at [875, 210] on div "× Оцініть замовлення покупця Матвєєнко Оксана Добре Погано Добре! А що вам спод…" at bounding box center [514, 240] width 1028 height 480
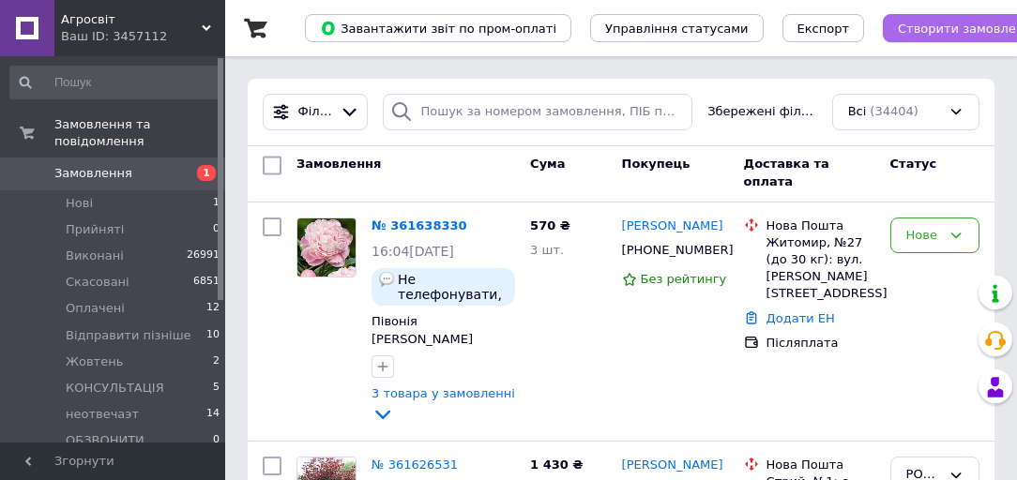
click at [904, 32] on span "Створити замовлення" at bounding box center [969, 29] width 142 height 14
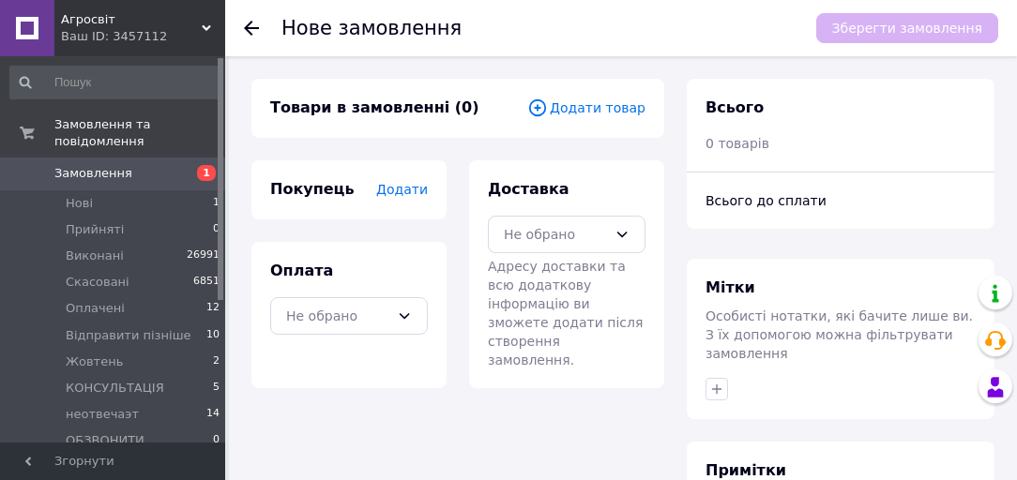
click at [591, 112] on span "Додати товар" at bounding box center [586, 108] width 118 height 21
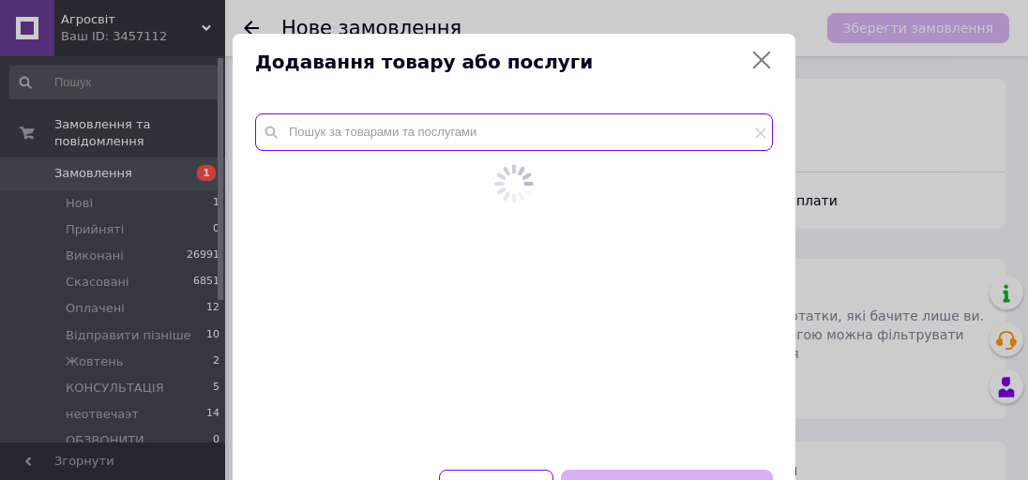
click at [586, 124] on input "text" at bounding box center [514, 133] width 518 height 38
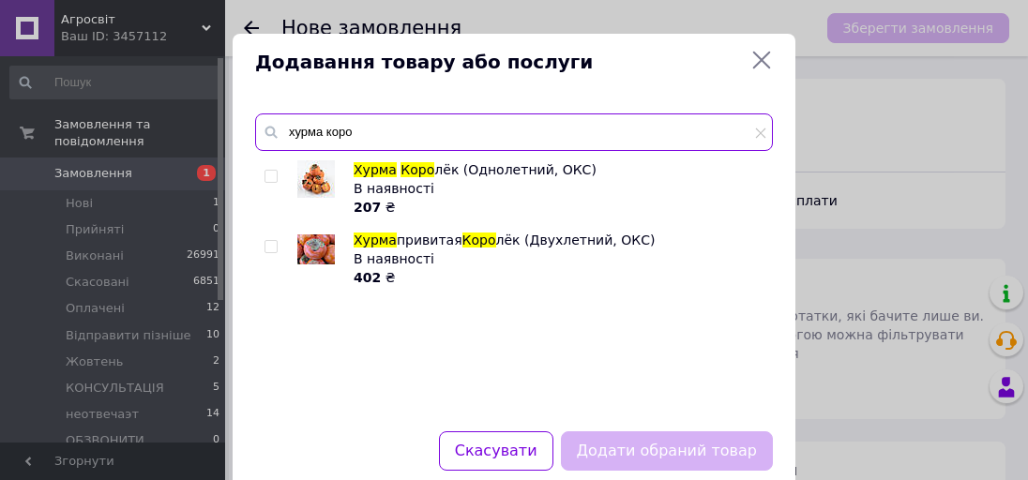
type input "хурма коро"
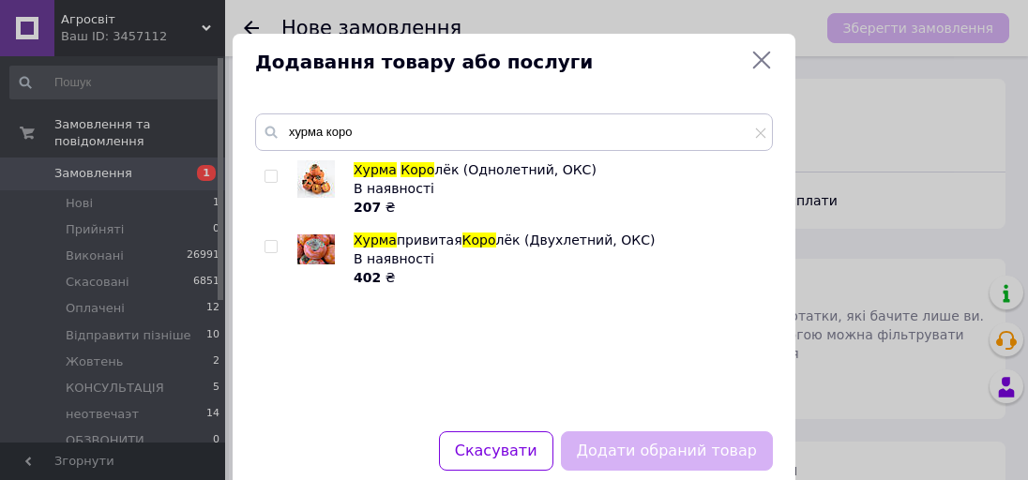
click at [267, 245] on input "checkbox" at bounding box center [271, 247] width 12 height 12
checkbox input "true"
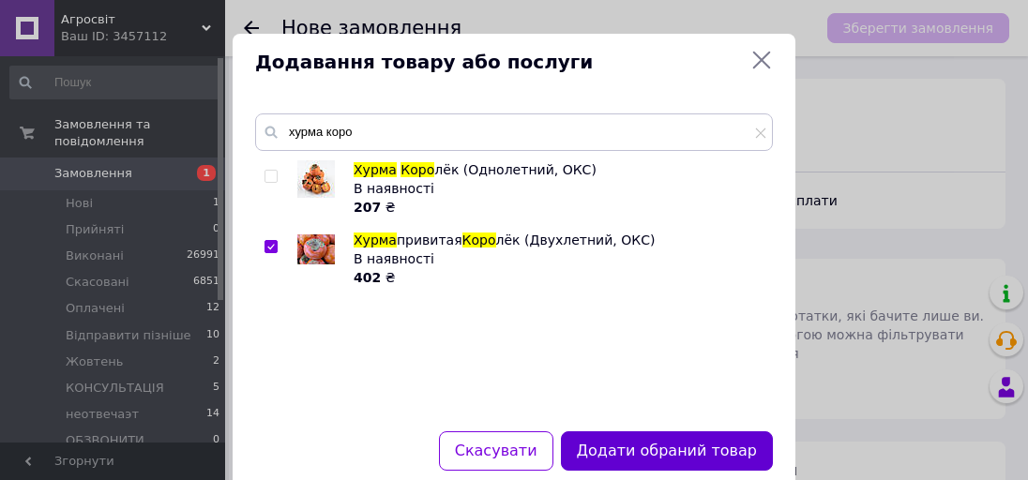
click at [716, 467] on button "Додати обраний товар" at bounding box center [667, 452] width 212 height 40
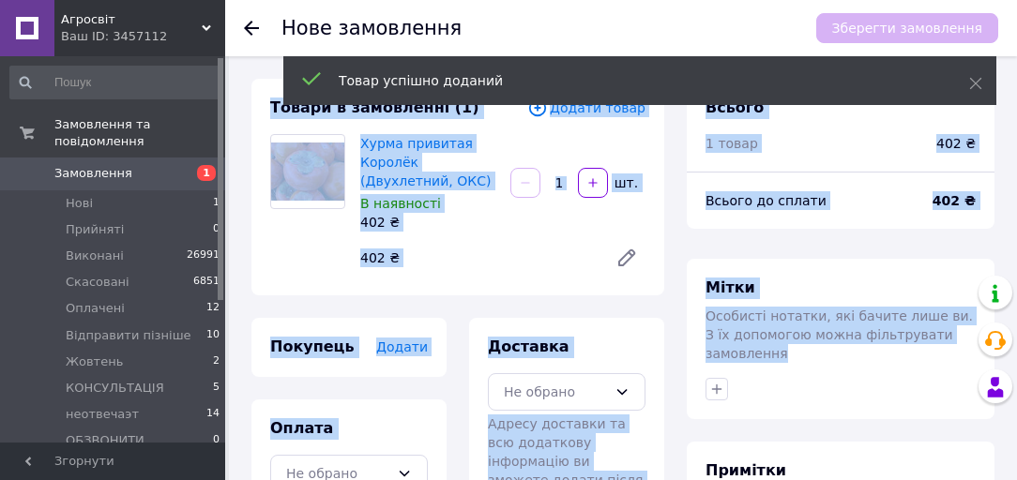
drag, startPoint x: 526, startPoint y: 225, endPoint x: 790, endPoint y: 357, distance: 294.6
click at [790, 357] on div "Товари в замовленні (1) Додати товар Хурма привитая Королёк (Двухлетний, ОКС) В…" at bounding box center [623, 424] width 766 height 691
click at [489, 124] on div "Товари в замовленні (1) Додати товар Хурма привитая Королёк (Двухлетний, ОКС) В…" at bounding box center [457, 187] width 413 height 217
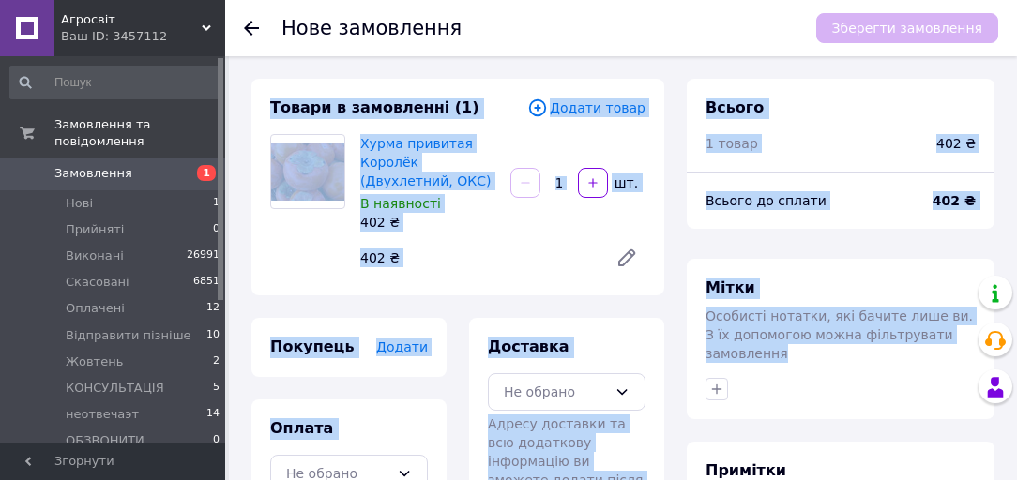
click at [489, 124] on div "Товари в замовленні (1) Додати товар Хурма привитая Королёк (Двухлетний, ОКС) В…" at bounding box center [457, 187] width 413 height 217
click at [398, 349] on span "Додати" at bounding box center [402, 347] width 52 height 15
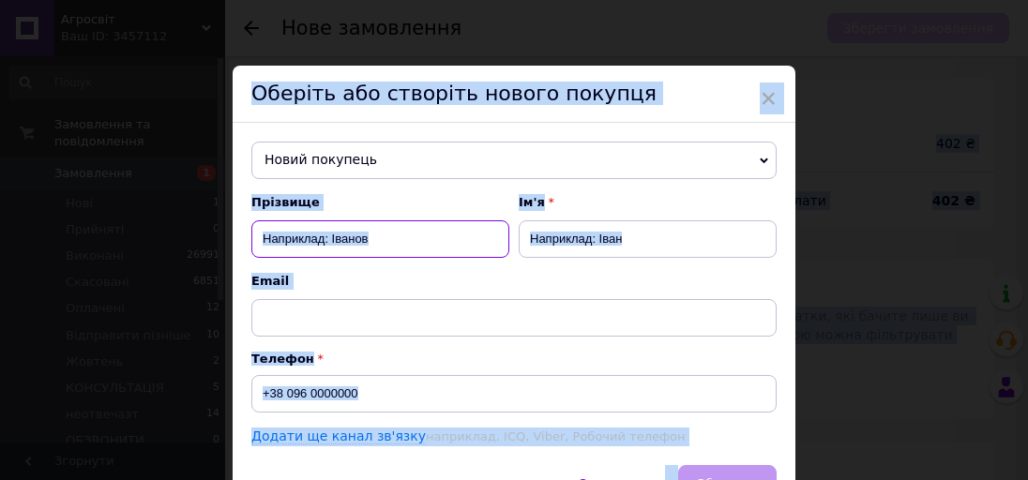
click at [386, 235] on input "text" at bounding box center [380, 239] width 258 height 38
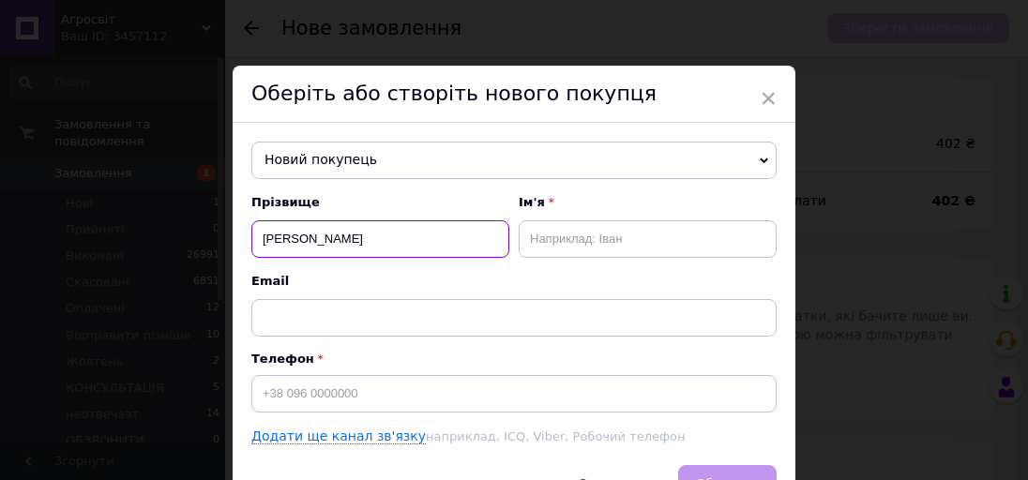
type input "шамян"
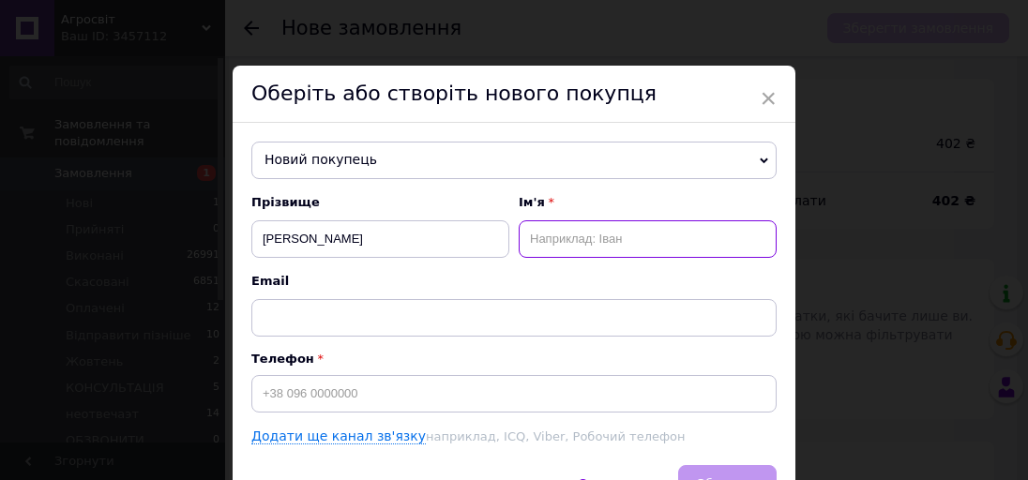
click at [552, 228] on input "text" at bounding box center [648, 239] width 258 height 38
type input "донара"
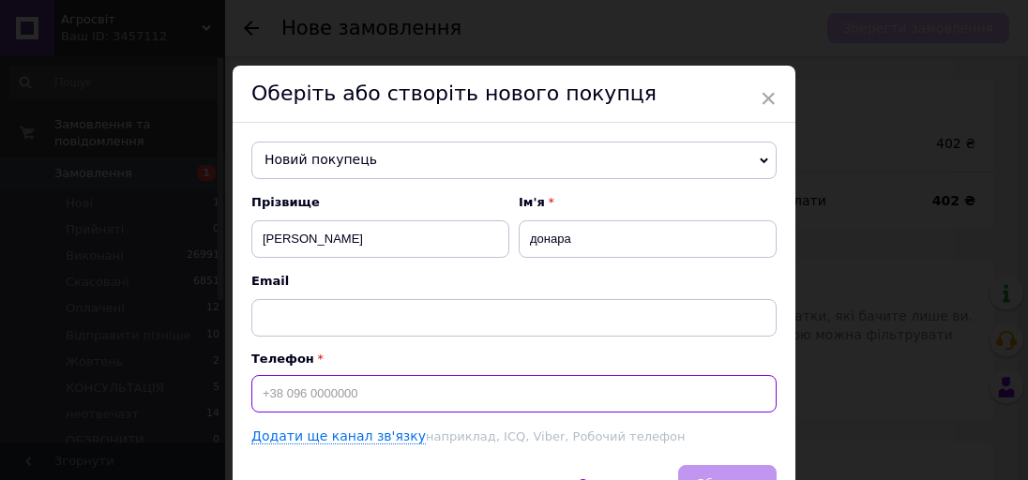
click at [412, 378] on input at bounding box center [513, 394] width 525 height 38
type input "+380933751025"
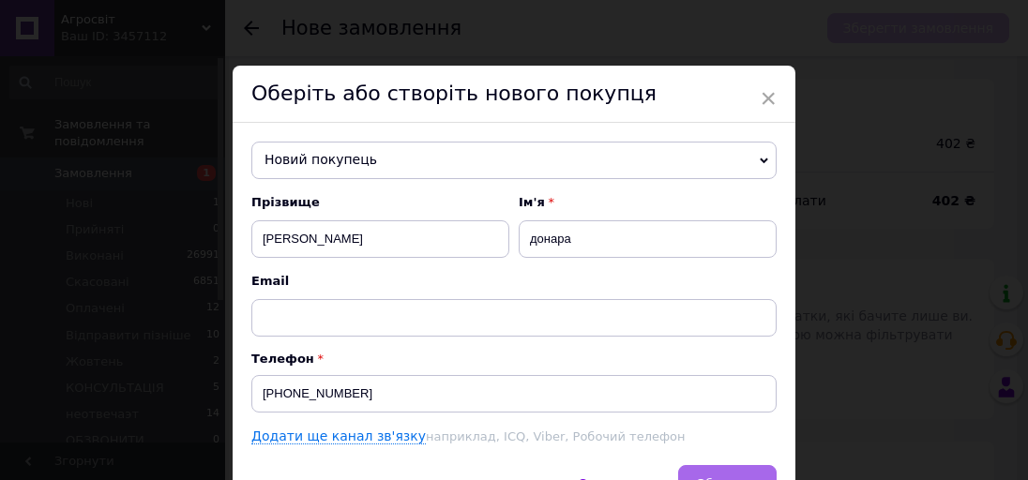
click at [736, 475] on button "Зберегти" at bounding box center [727, 484] width 99 height 38
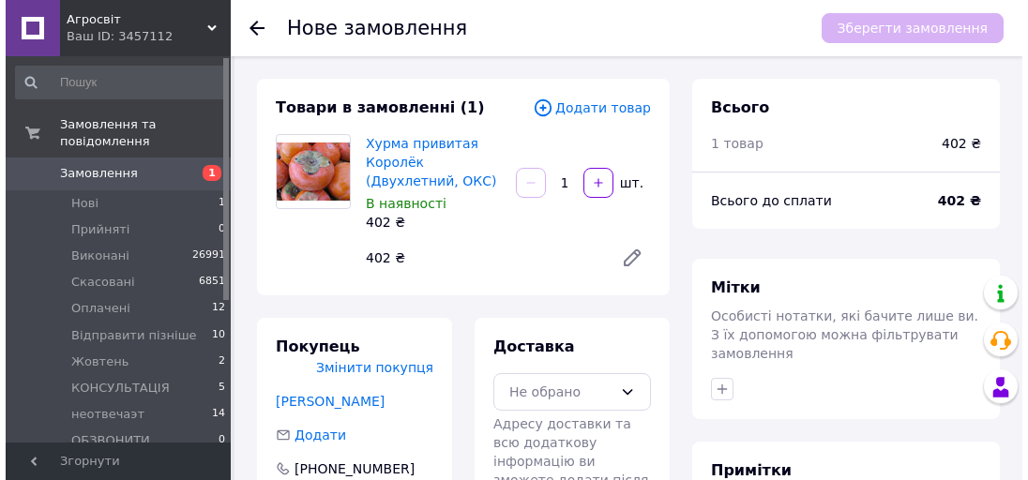
scroll to position [311, 0]
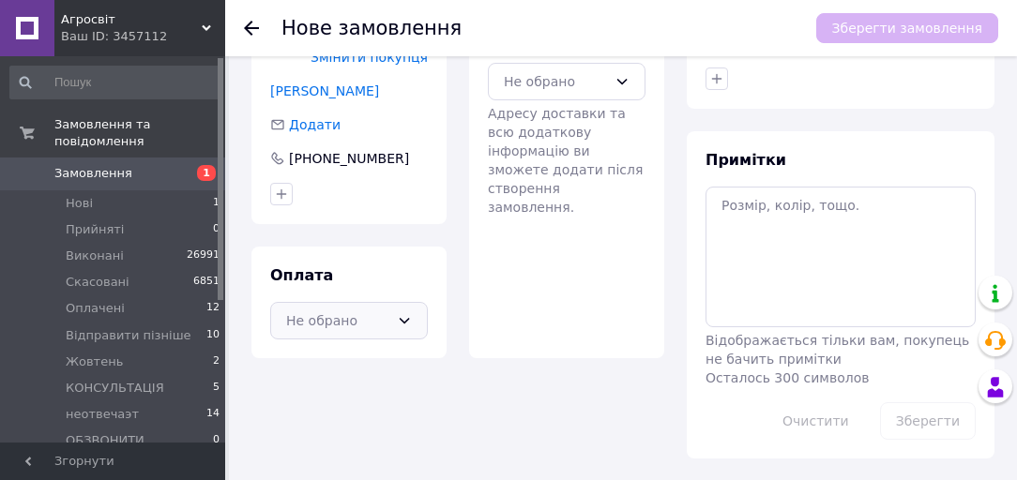
click at [369, 320] on div "Не обрано" at bounding box center [337, 321] width 103 height 21
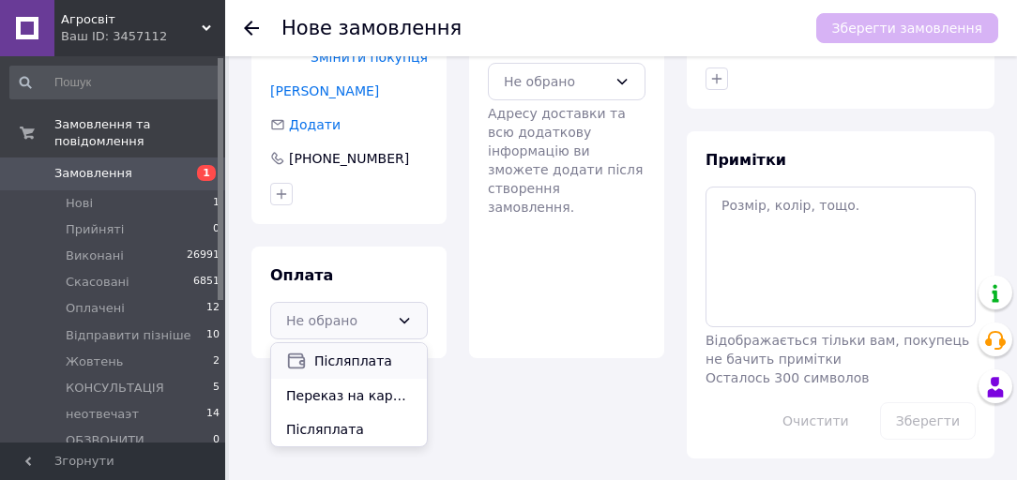
click at [365, 360] on span "Післяплата" at bounding box center [363, 361] width 98 height 19
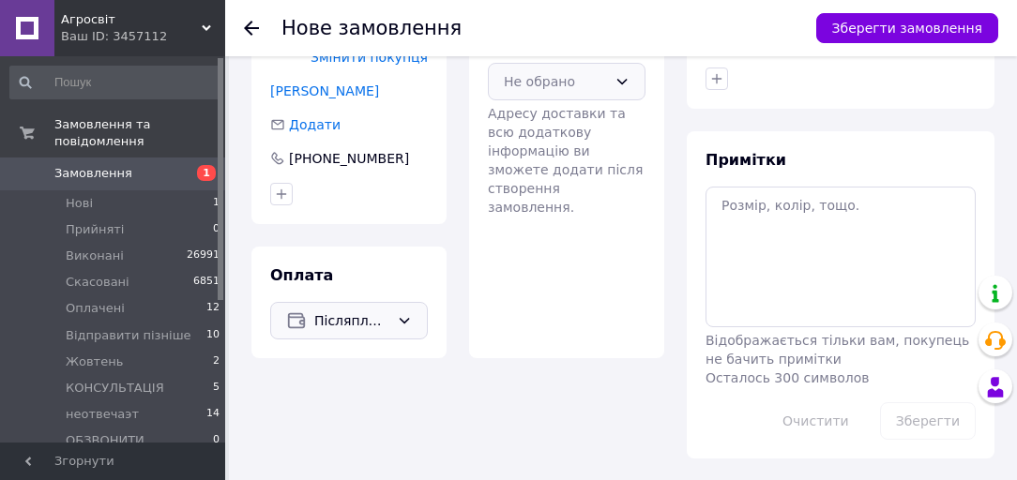
click at [533, 95] on div "Не обрано" at bounding box center [567, 82] width 158 height 38
click at [540, 114] on span "Нова Пошта (платна)" at bounding box center [581, 122] width 98 height 19
click at [869, 15] on button "Зберегти замовлення" at bounding box center [907, 28] width 182 height 30
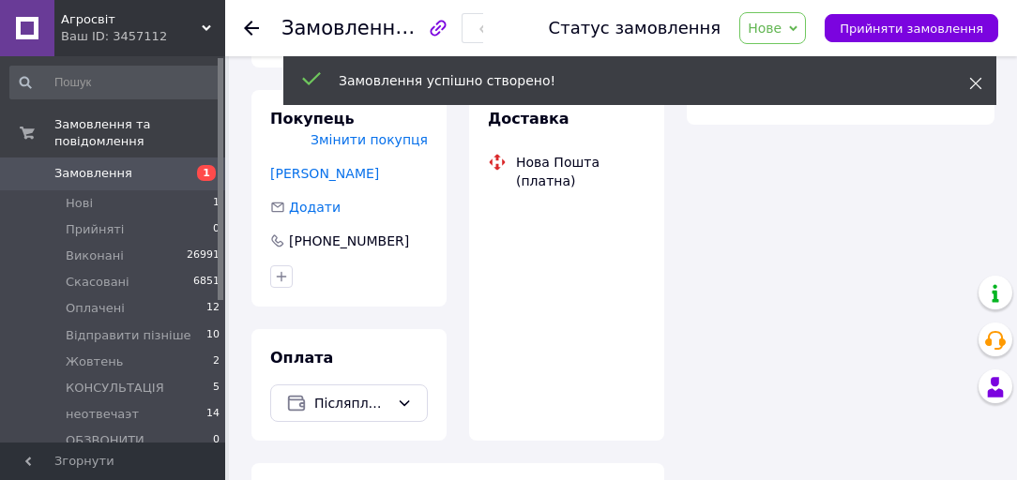
click at [980, 83] on icon at bounding box center [975, 83] width 13 height 13
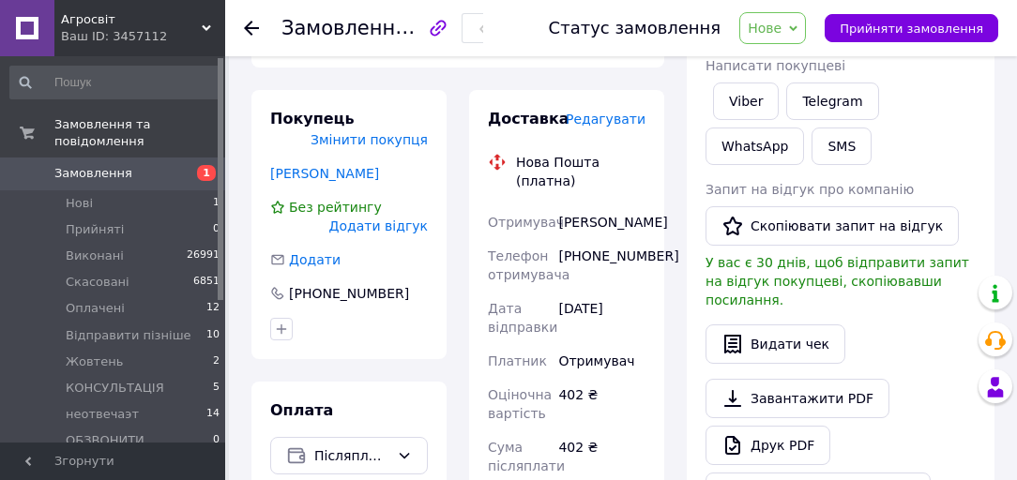
click at [585, 127] on span "Редагувати" at bounding box center [606, 119] width 80 height 15
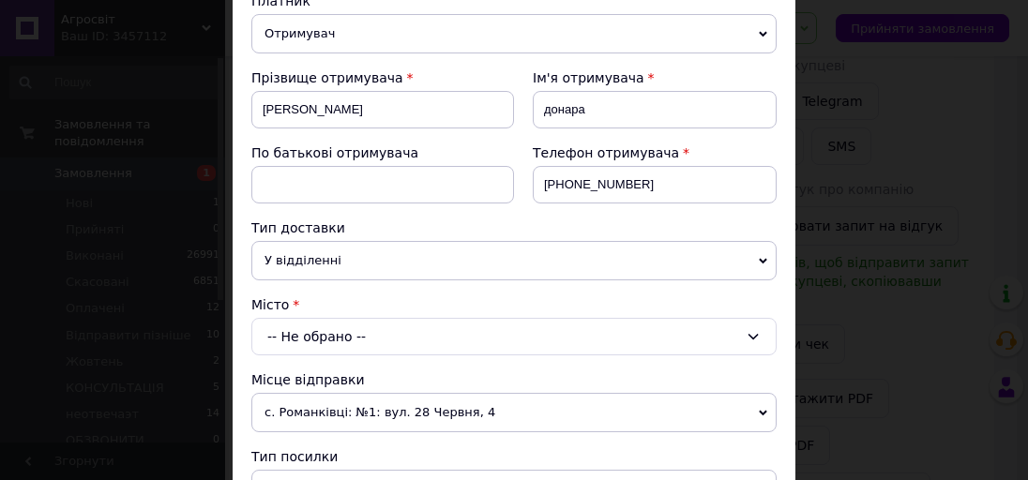
scroll to position [375, 0]
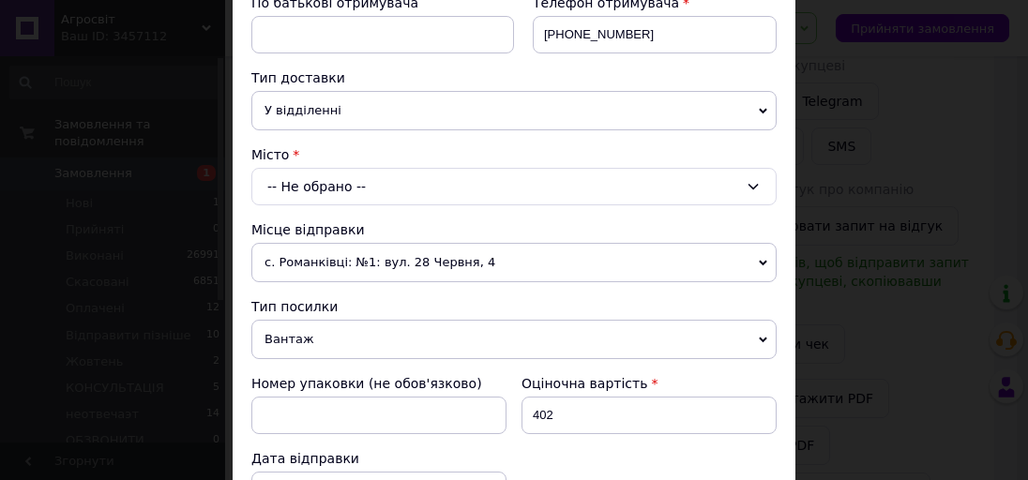
click at [355, 183] on div "-- Не обрано --" at bounding box center [513, 187] width 525 height 38
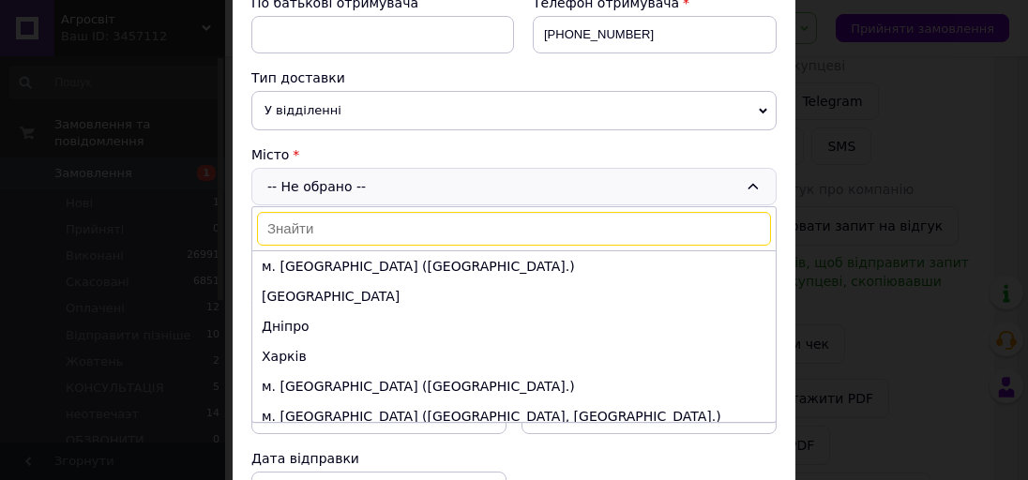
click at [312, 225] on input at bounding box center [514, 229] width 514 height 34
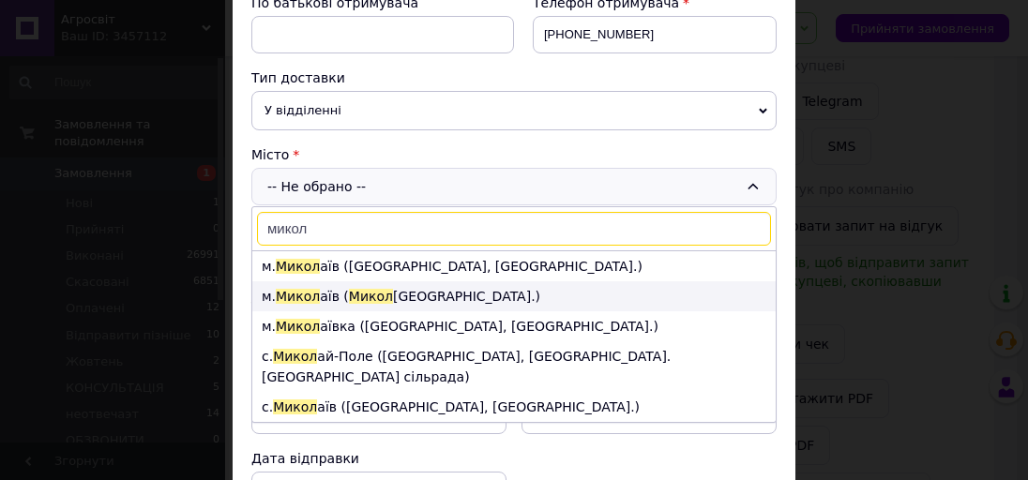
type input "микол"
click at [330, 295] on li "м. Микол аїв ( Микол аївська обл.)" at bounding box center [514, 296] width 524 height 30
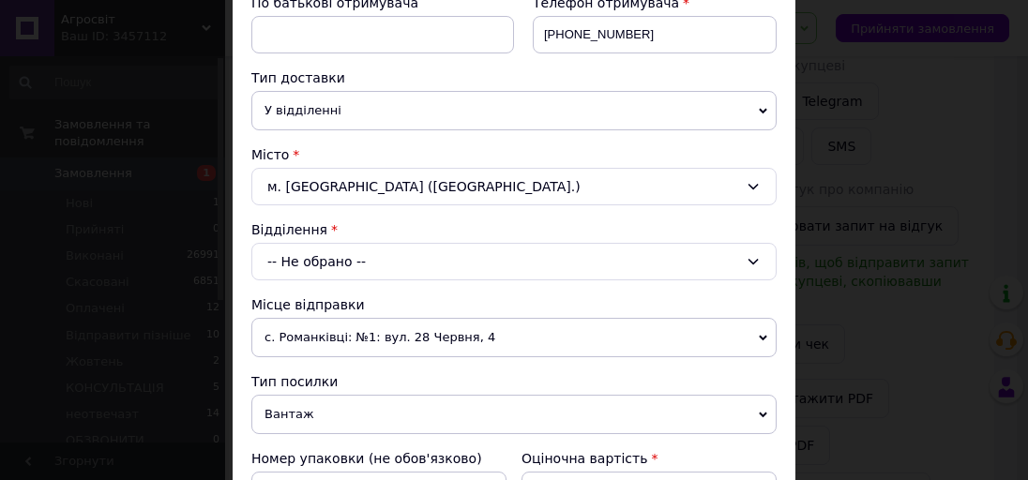
click at [333, 261] on div "-- Не обрано --" at bounding box center [513, 262] width 525 height 38
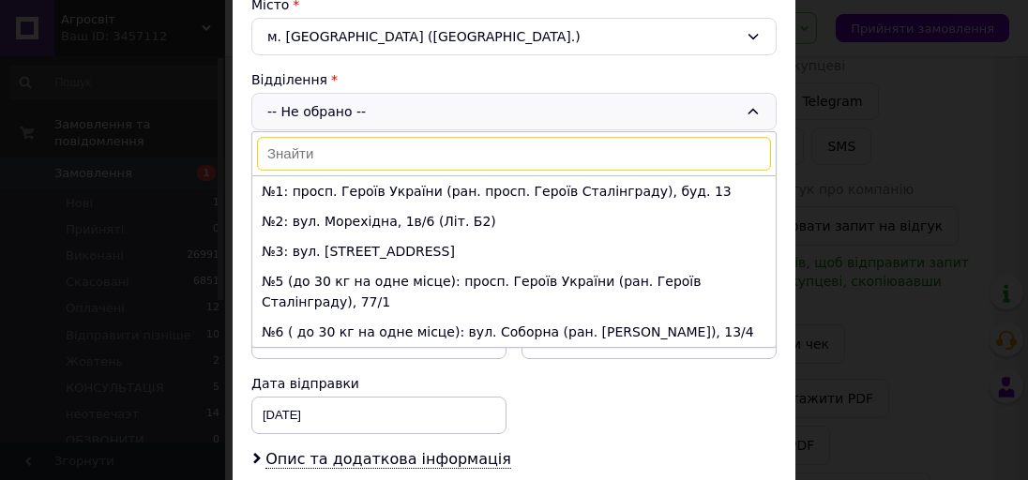
scroll to position [225, 0]
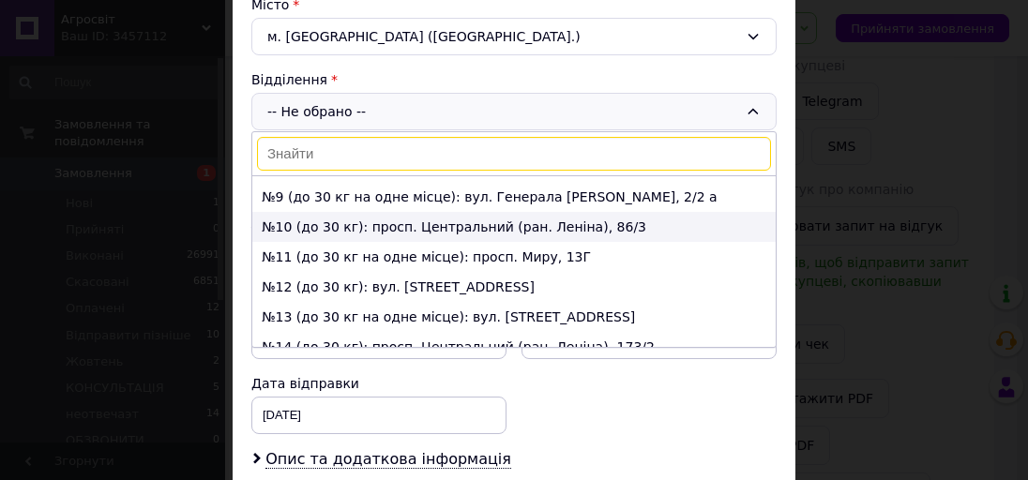
click at [338, 215] on li "№10 (до 30 кг): просп. Центральний (ран. Леніна), 86/3" at bounding box center [514, 227] width 524 height 30
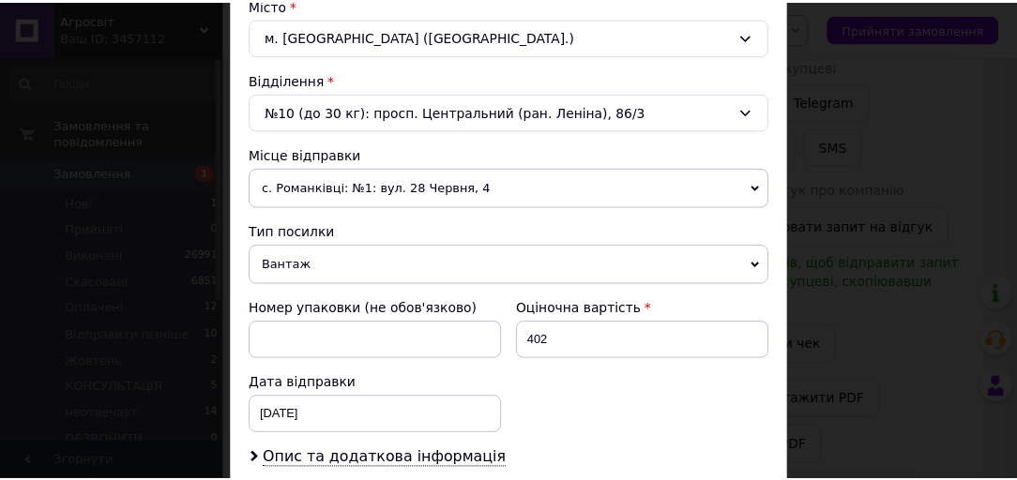
scroll to position [946, 0]
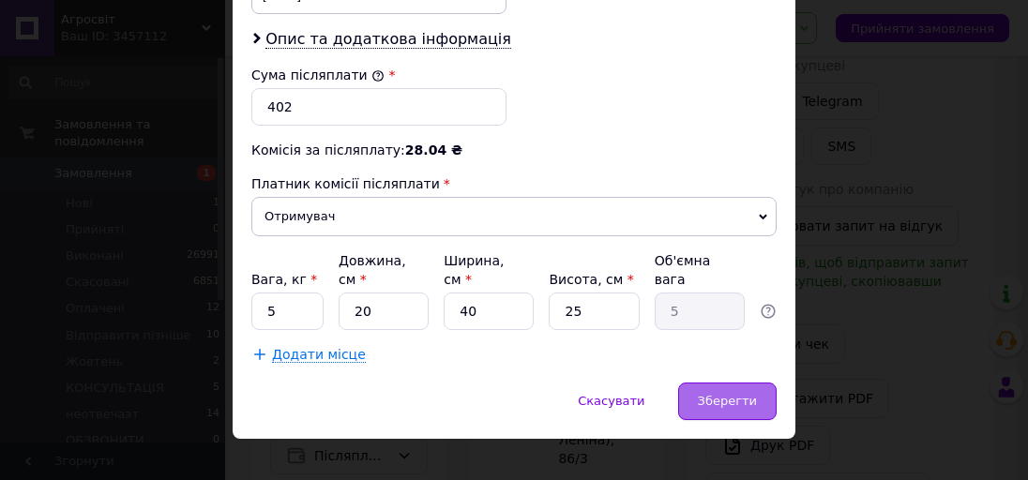
click at [730, 383] on div "Зберегти" at bounding box center [727, 402] width 99 height 38
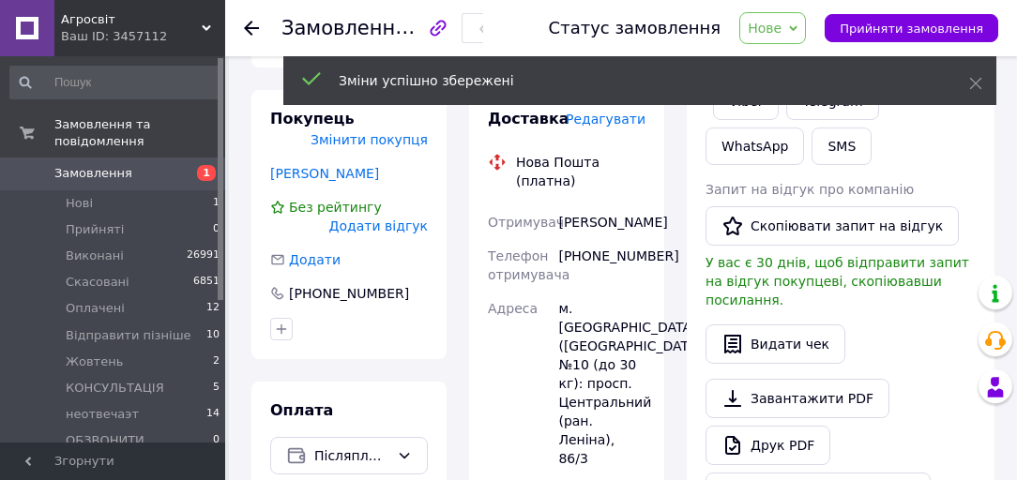
scroll to position [0, 0]
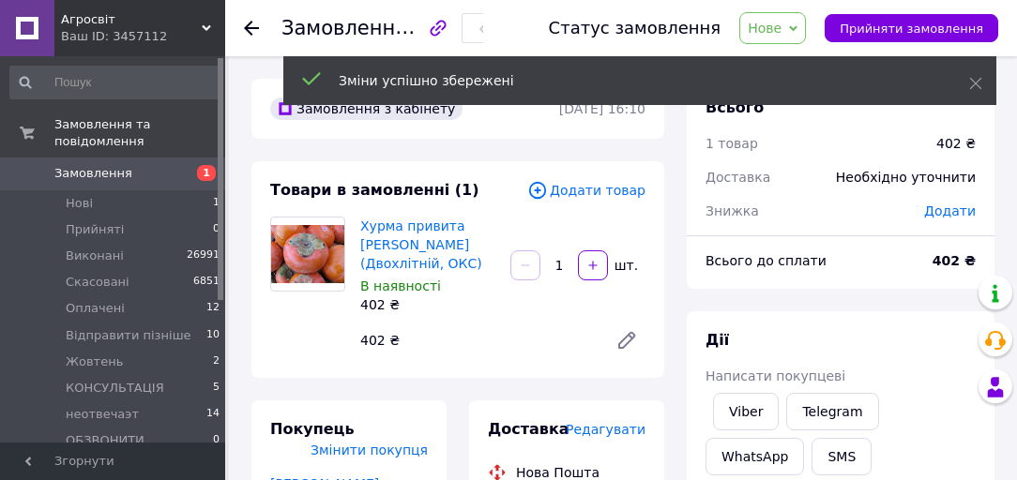
click at [806, 30] on span "Нове" at bounding box center [772, 28] width 67 height 32
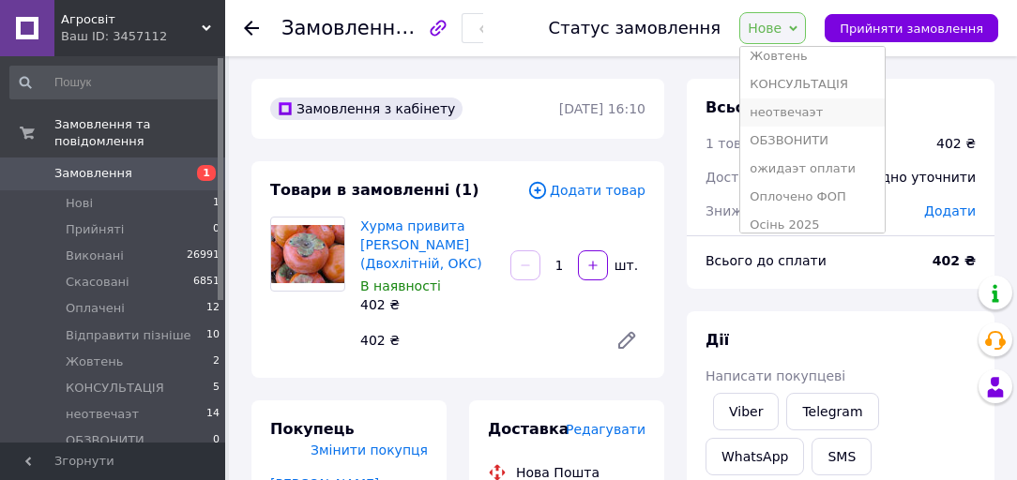
scroll to position [75, 0]
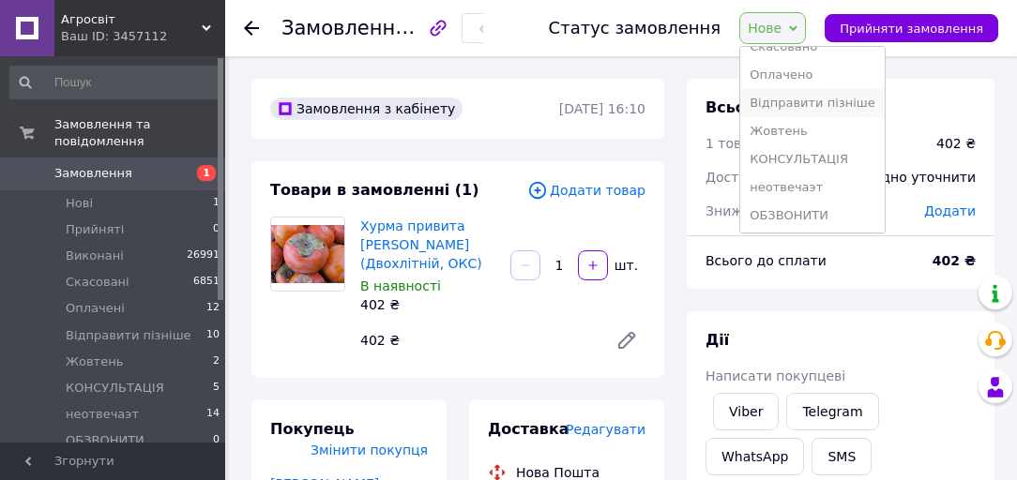
click at [810, 107] on li "Відправити пізніше" at bounding box center [812, 103] width 144 height 28
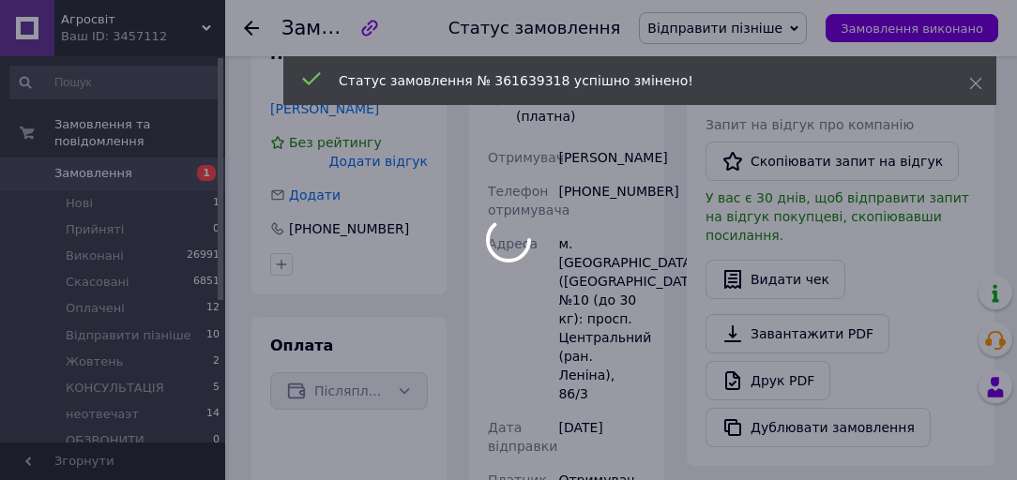
scroll to position [676, 0]
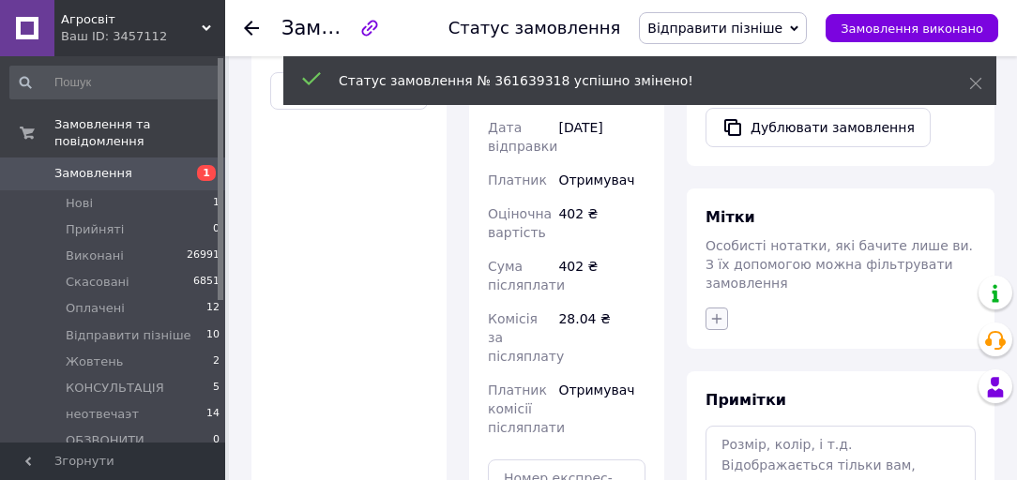
click at [722, 266] on div "Мітки Особисті нотатки, які бачите лише ви. З їх допомогою можна фільтрувати за…" at bounding box center [841, 269] width 308 height 160
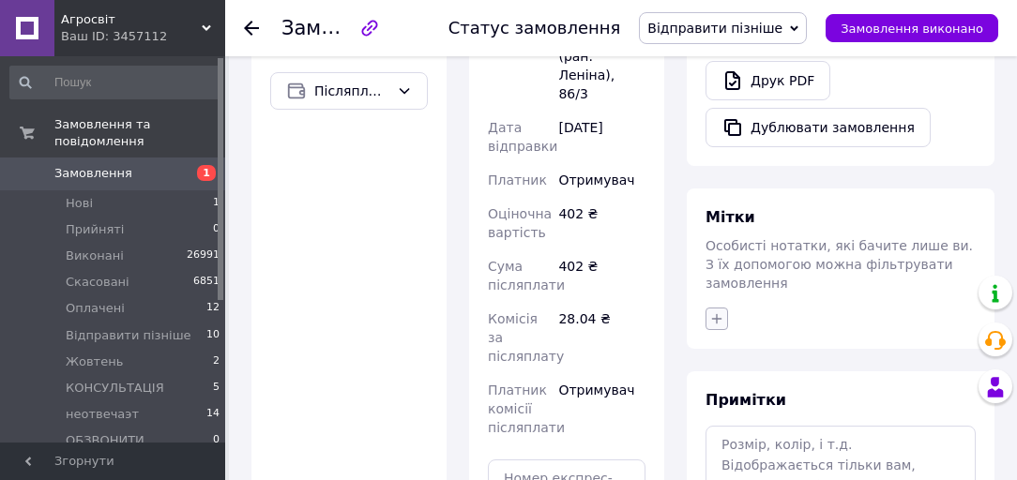
click at [718, 311] on icon "button" at bounding box center [716, 318] width 15 height 15
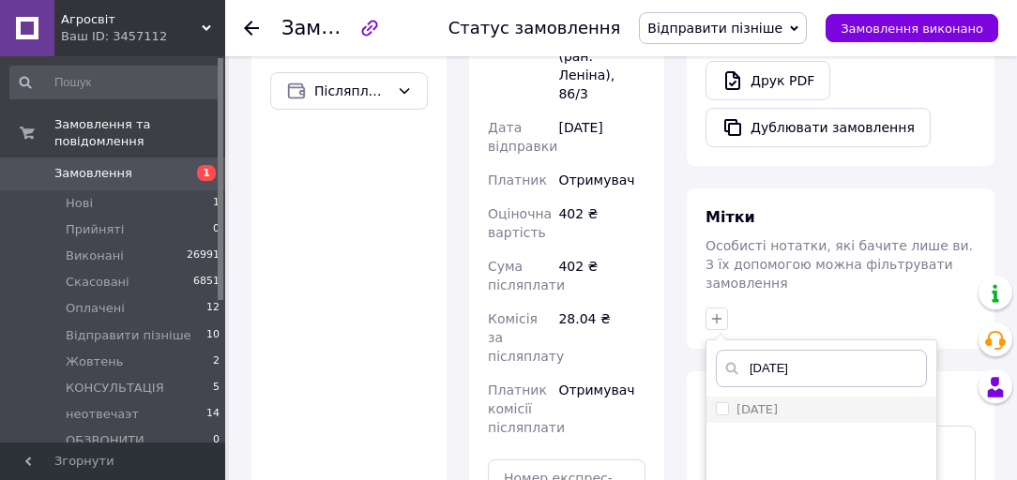
type input "[DATE]"
click at [724, 403] on input "[DATE]" at bounding box center [722, 409] width 12 height 12
checkbox input "true"
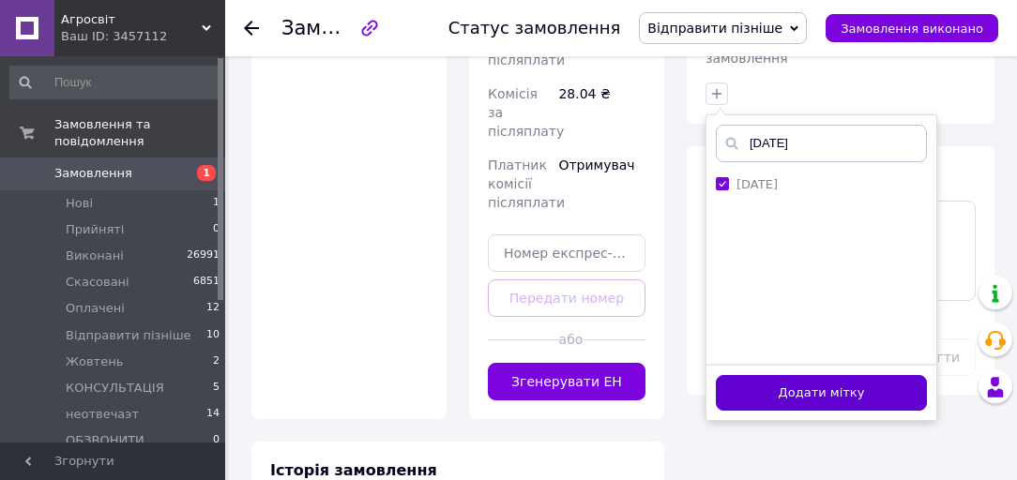
click at [816, 375] on button "Додати мітку" at bounding box center [821, 393] width 211 height 37
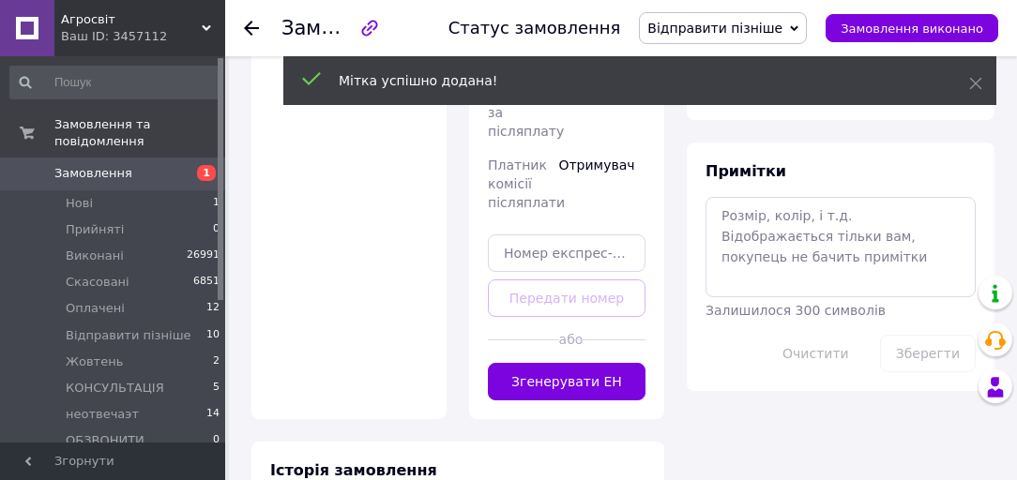
click at [90, 165] on span "Замовлення" at bounding box center [93, 173] width 78 height 17
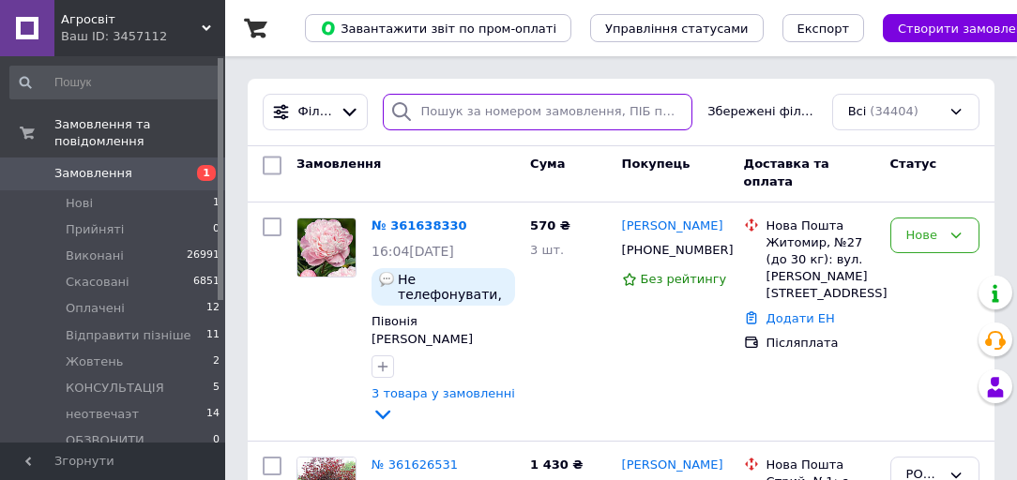
click at [524, 116] on input "search" at bounding box center [538, 112] width 311 height 37
type input "5181"
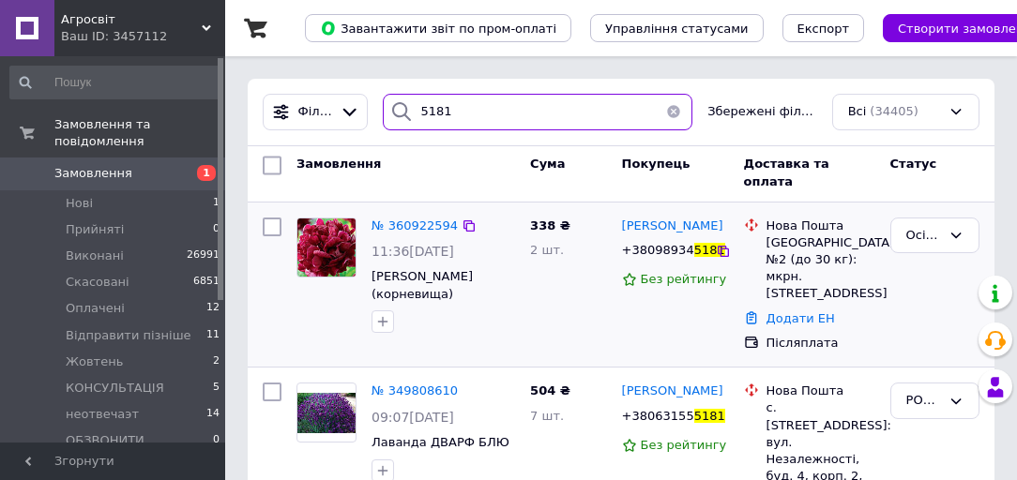
scroll to position [150, 0]
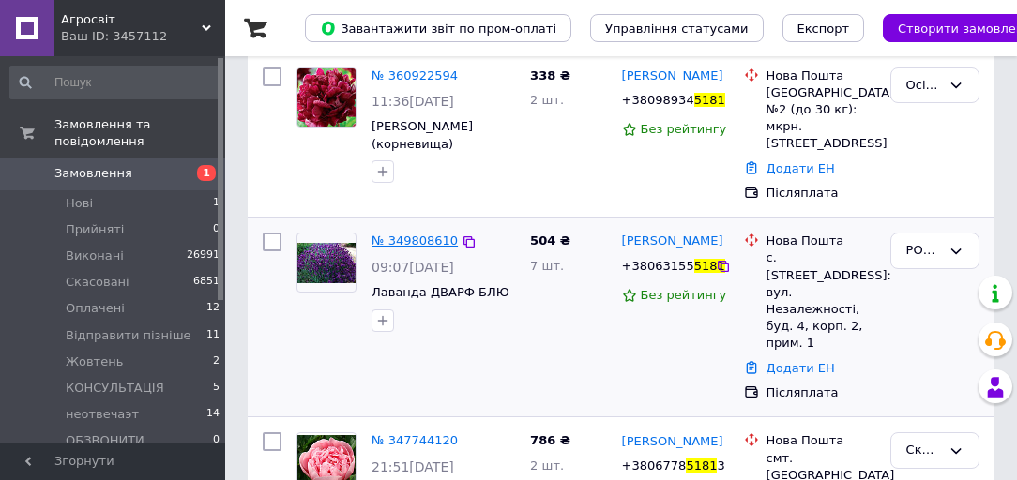
click at [420, 234] on span "№ 349808610" at bounding box center [415, 241] width 86 height 14
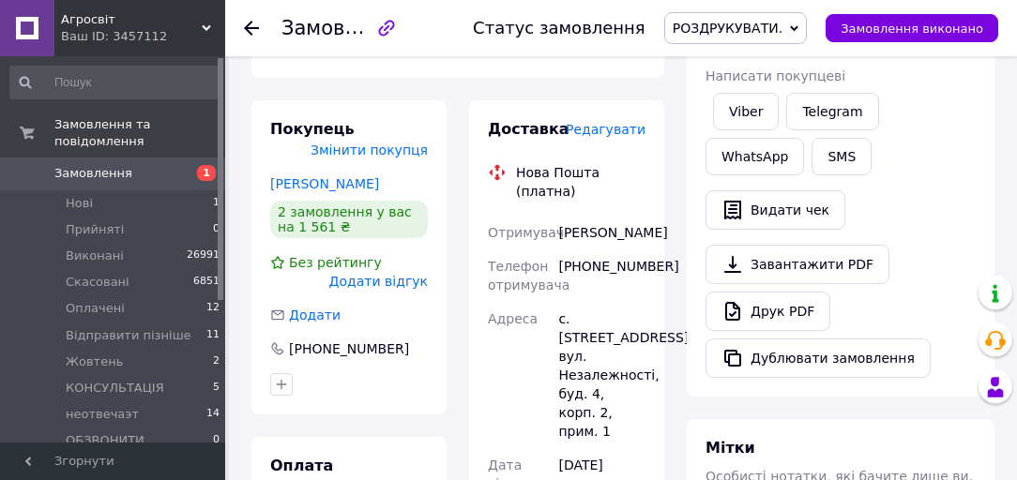
scroll to position [525, 0]
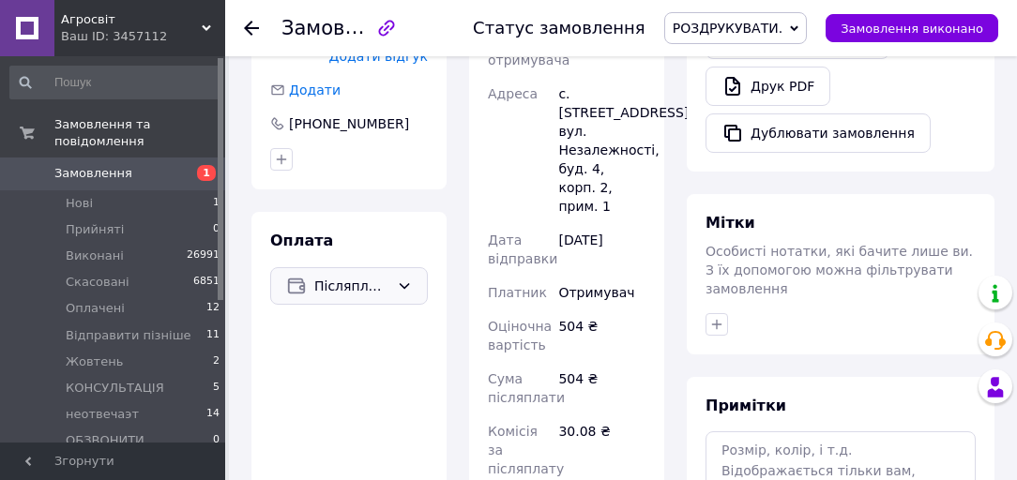
click at [347, 276] on span "Післяплата" at bounding box center [351, 286] width 75 height 21
click at [343, 352] on span "Переказ на картку" at bounding box center [349, 361] width 126 height 19
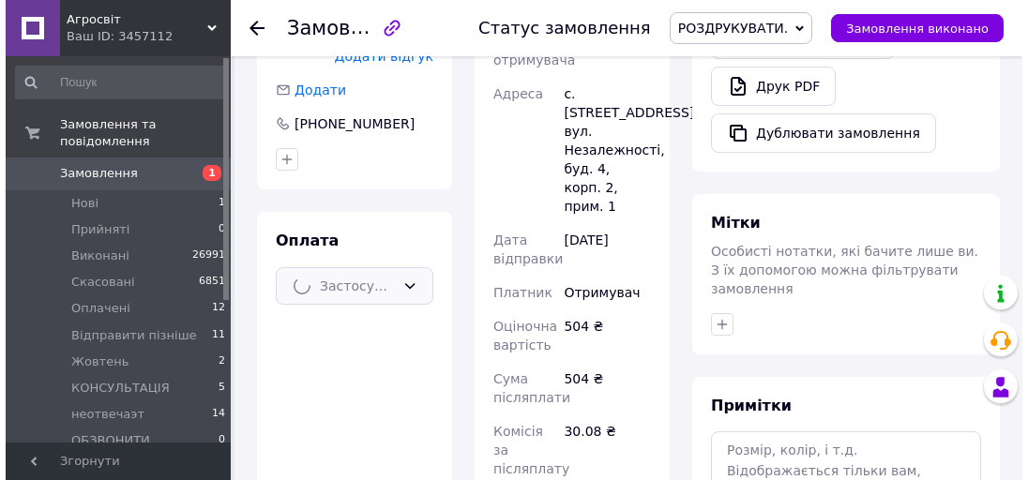
scroll to position [75, 0]
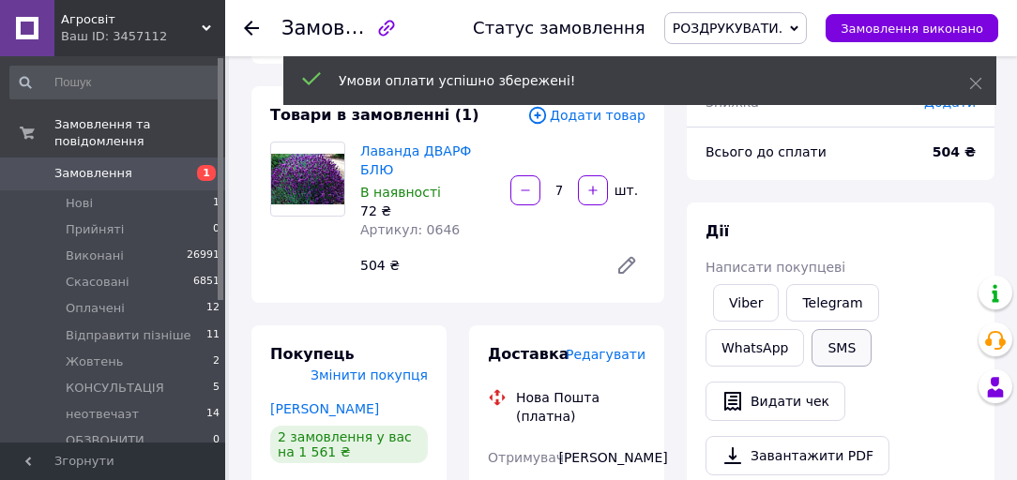
click at [836, 355] on div "Viber Telegram WhatsApp SMS" at bounding box center [841, 326] width 278 height 90
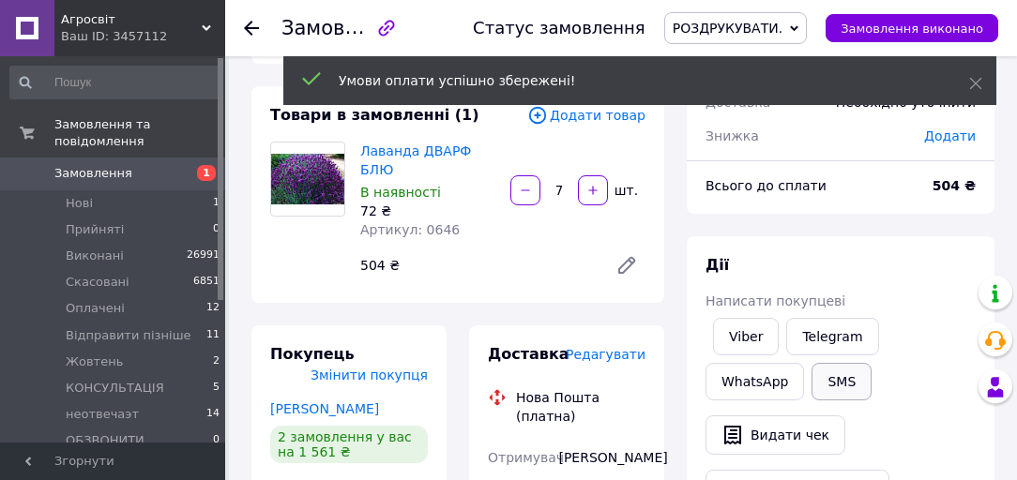
click at [819, 378] on button "SMS" at bounding box center [842, 382] width 60 height 38
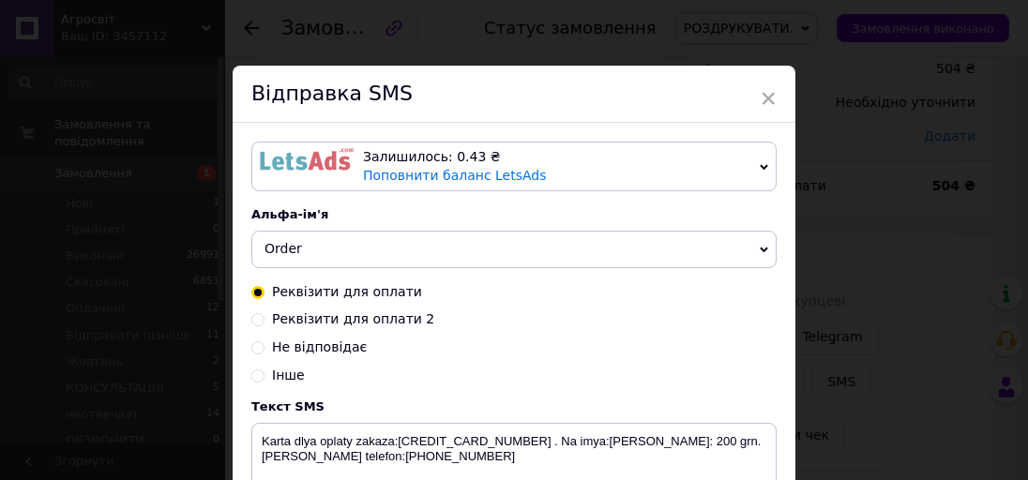
click at [319, 153] on img at bounding box center [307, 159] width 94 height 23
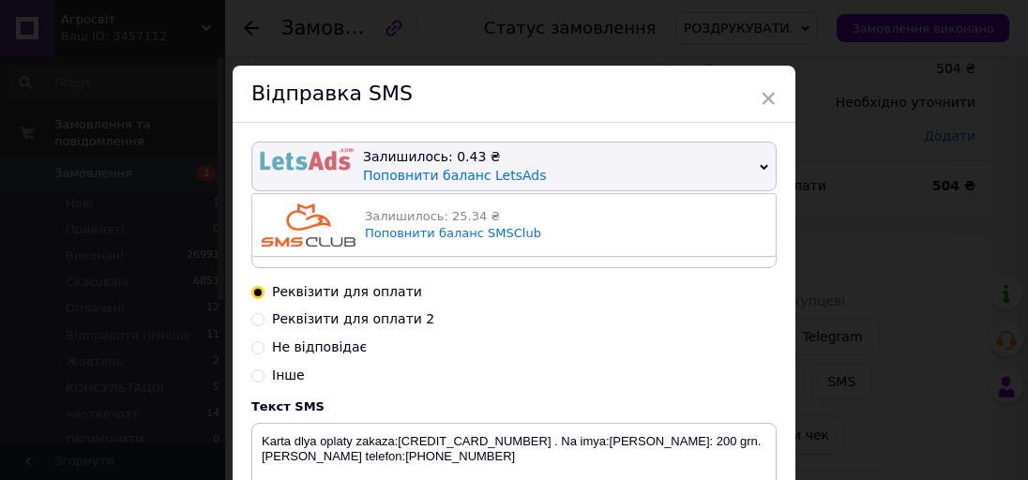
click at [312, 205] on img at bounding box center [309, 225] width 94 height 43
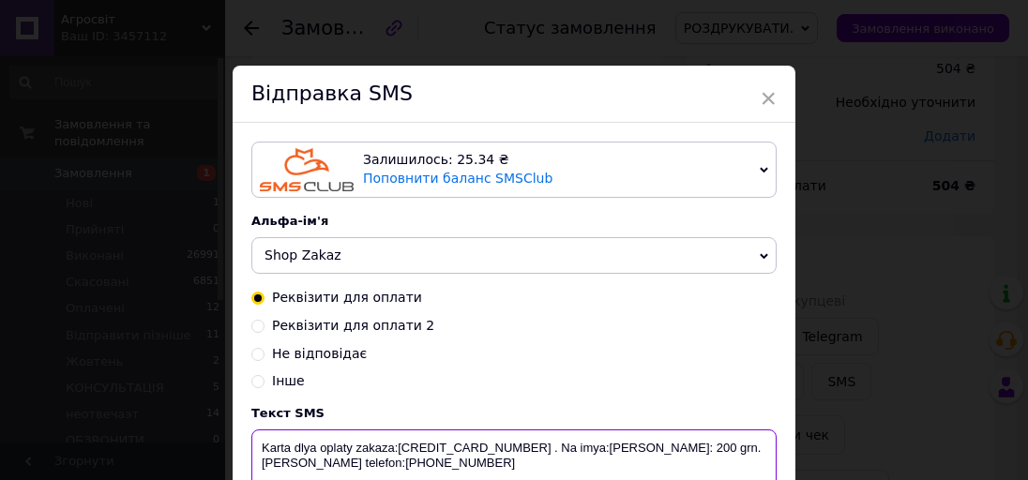
click at [676, 448] on textarea "Karta dlya oplaty zakaza:4441111148167467 . Na imya:Zhaliuk І.А. Summa: 200 grn…" at bounding box center [513, 479] width 525 height 98
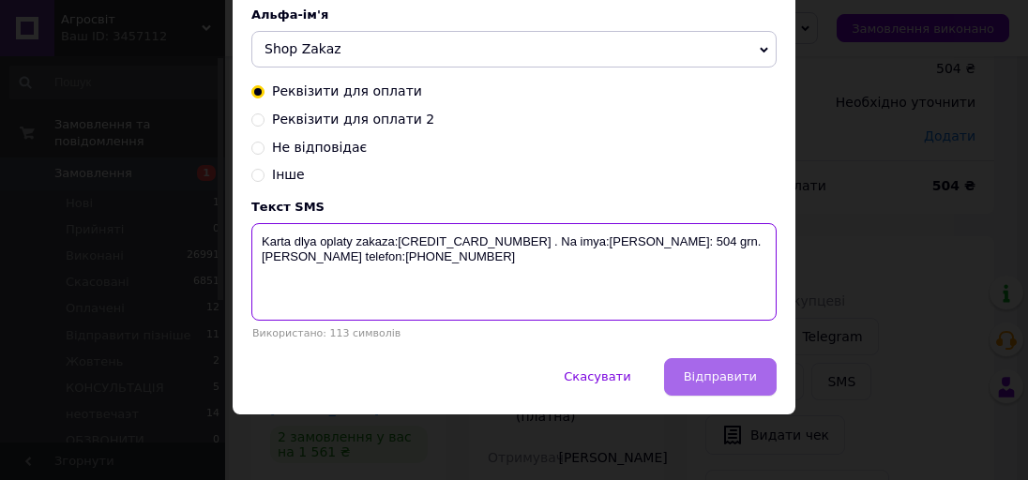
type textarea "Karta dlya oplaty zakaza:4441111148167467 . Na imya:Zhaliuk І.А. Summa: 504 grn…"
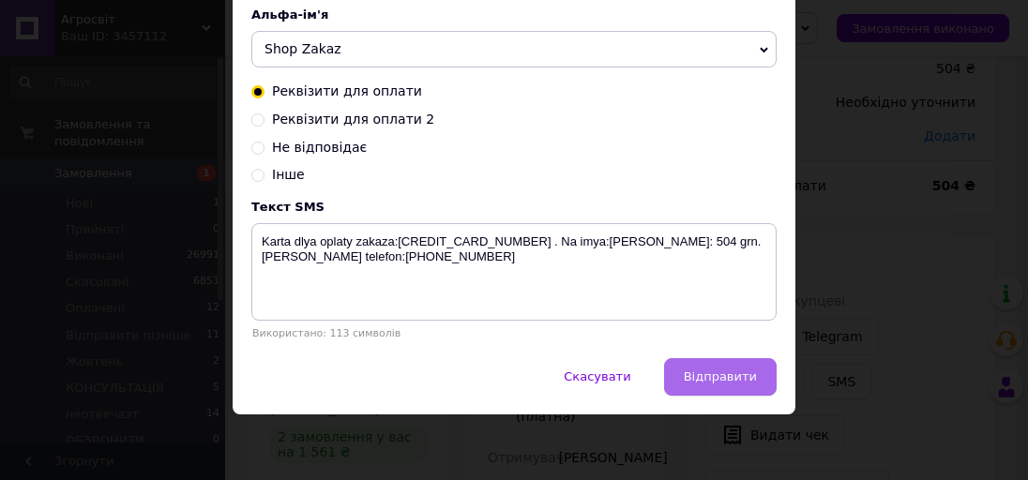
click at [724, 387] on button "Відправити" at bounding box center [720, 377] width 113 height 38
click at [724, 387] on div "Скасувати   Відправити" at bounding box center [514, 386] width 563 height 56
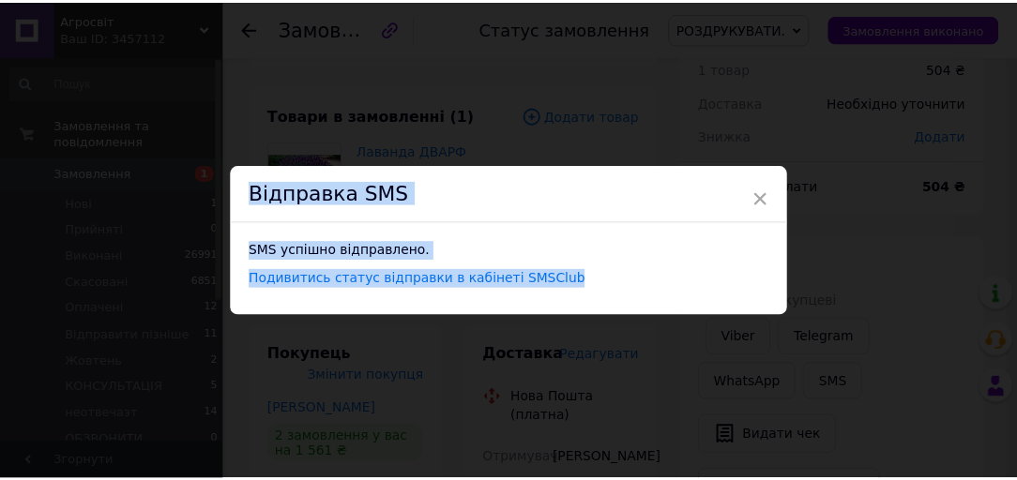
scroll to position [0, 0]
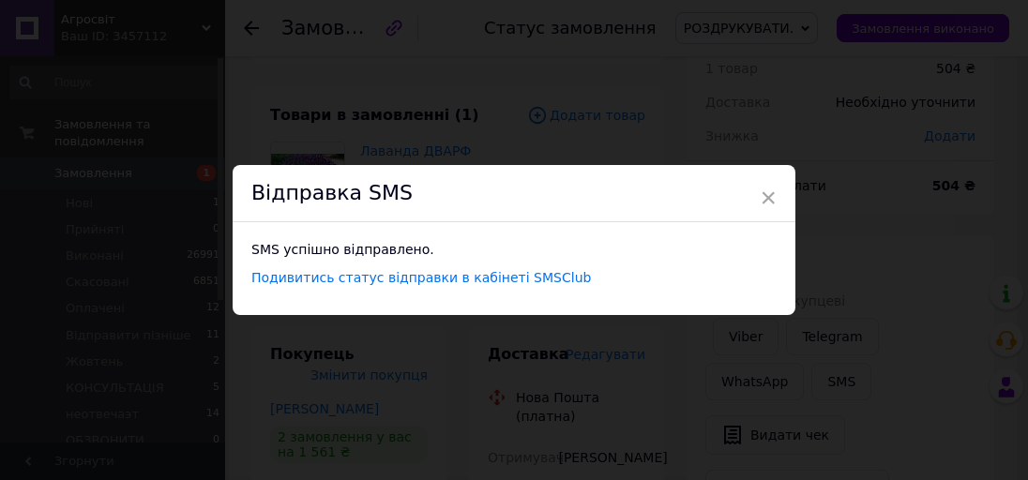
click at [792, 130] on div "× Відправка SMS SMS успішно відправлено. Подивитись статус відправки в кабінеті…" at bounding box center [514, 240] width 1028 height 480
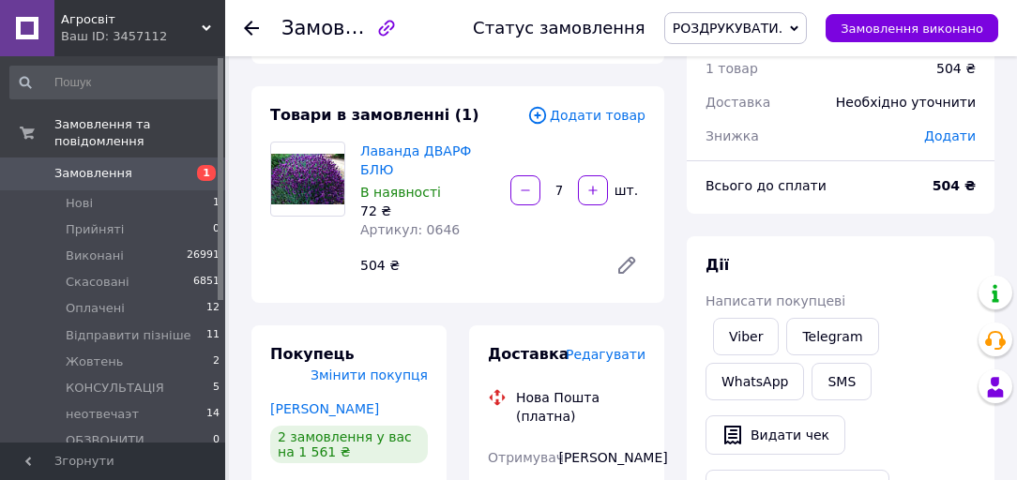
click at [782, 33] on span "РОЗДРУКУВАТИ." at bounding box center [728, 28] width 110 height 15
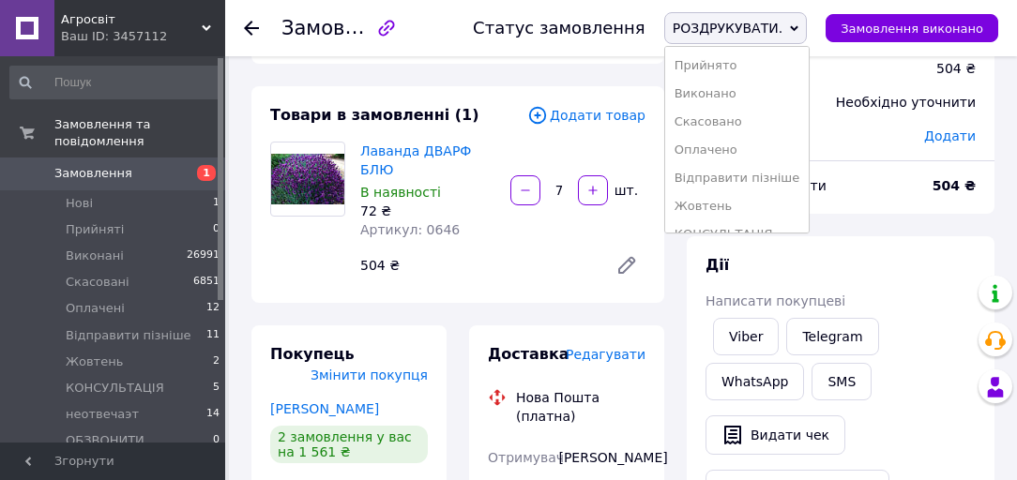
scroll to position [150, 0]
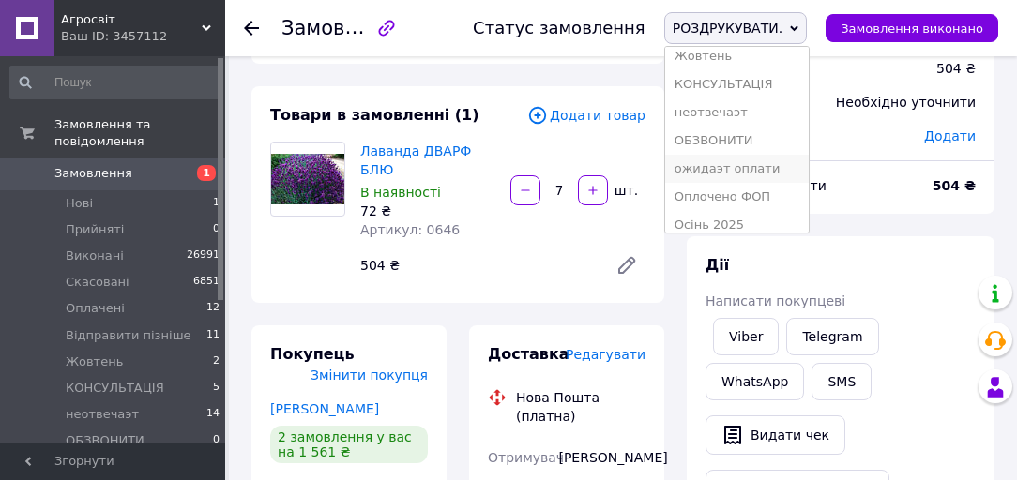
click at [753, 165] on li "ожидаэт оплати" at bounding box center [737, 169] width 144 height 28
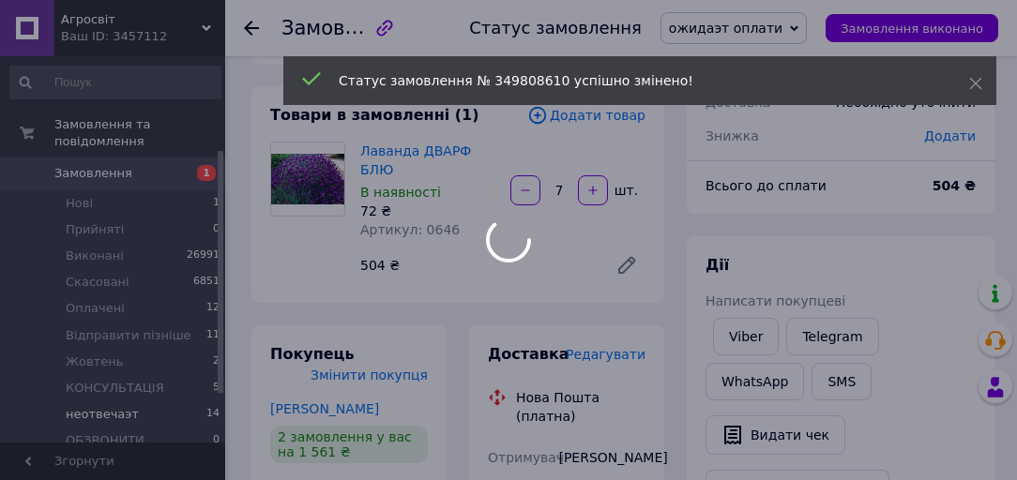
scroll to position [226, 0]
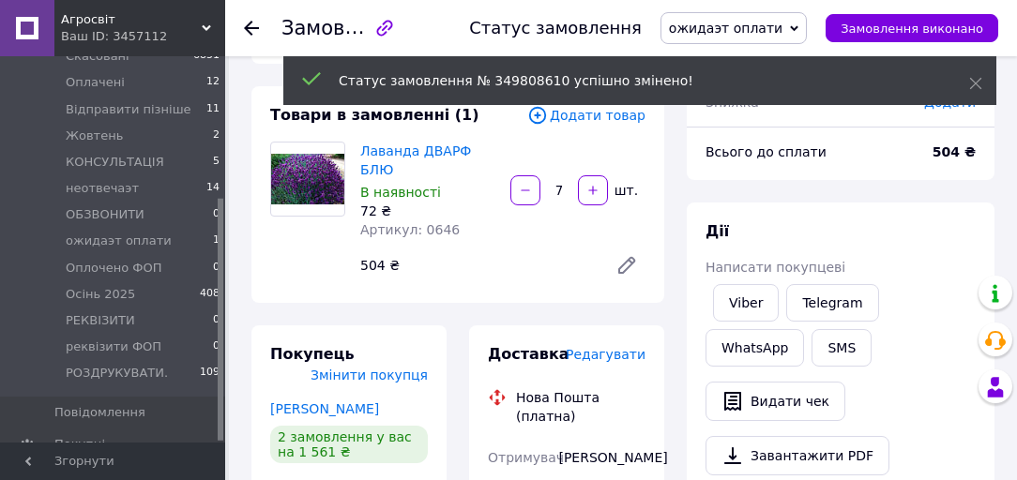
click at [109, 28] on div "Ваш ID: 3457112" at bounding box center [143, 36] width 164 height 17
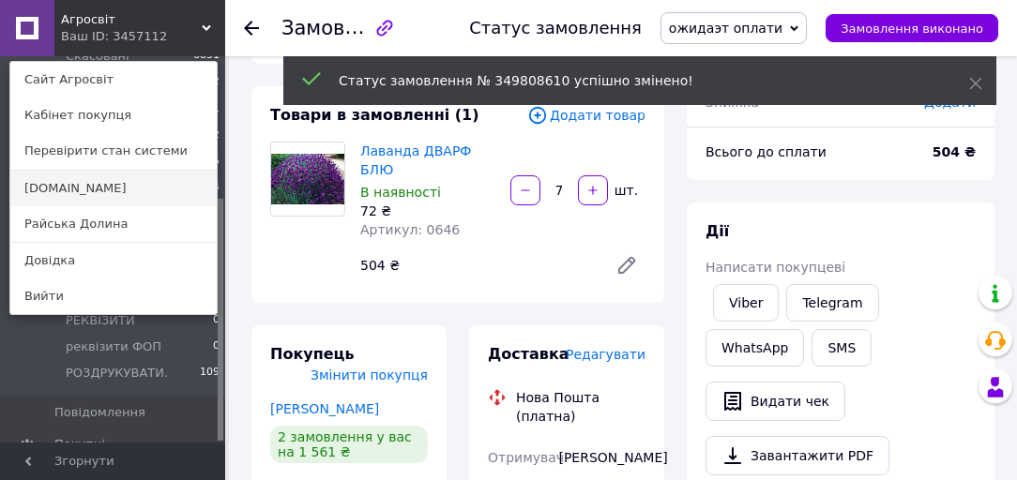
click at [91, 190] on link "[DOMAIN_NAME]" at bounding box center [113, 189] width 206 height 36
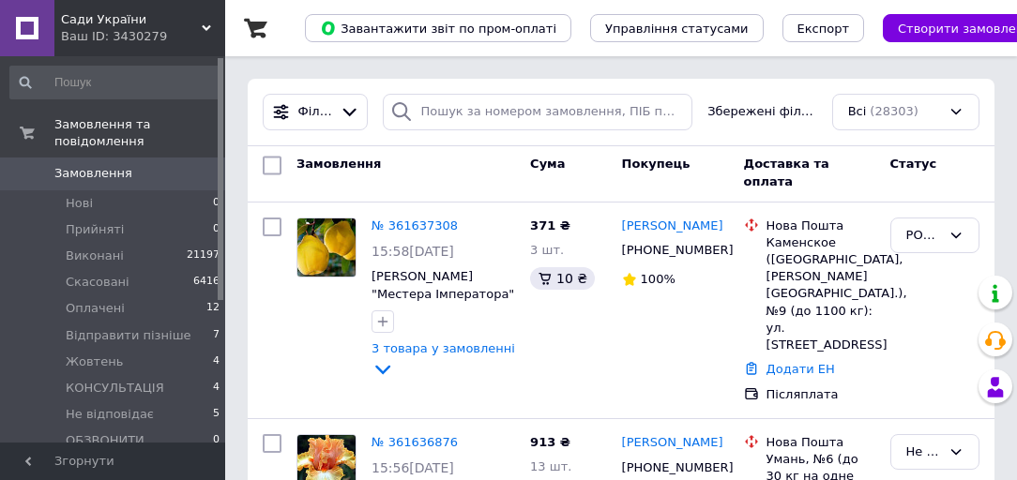
click at [118, 18] on span "Сади України" at bounding box center [131, 19] width 141 height 17
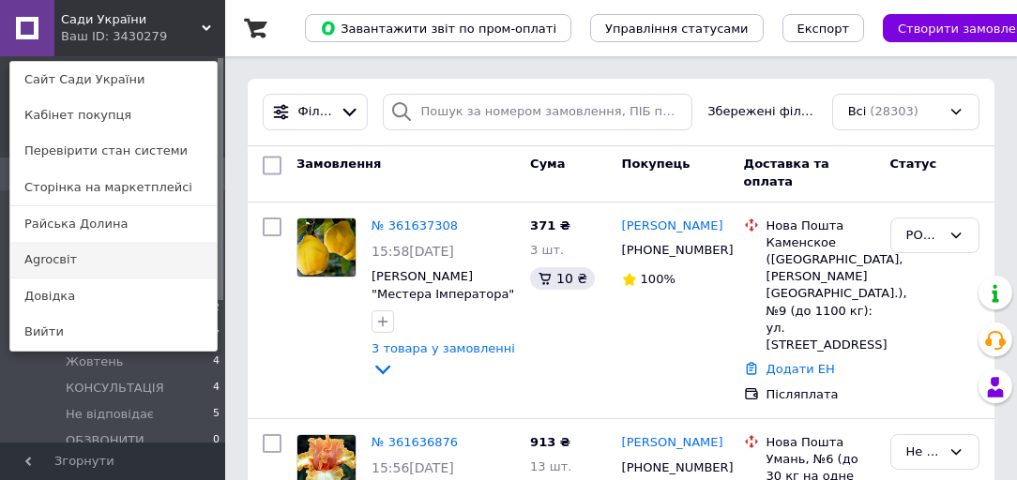
click at [104, 248] on link "Agroсвіт" at bounding box center [113, 260] width 206 height 36
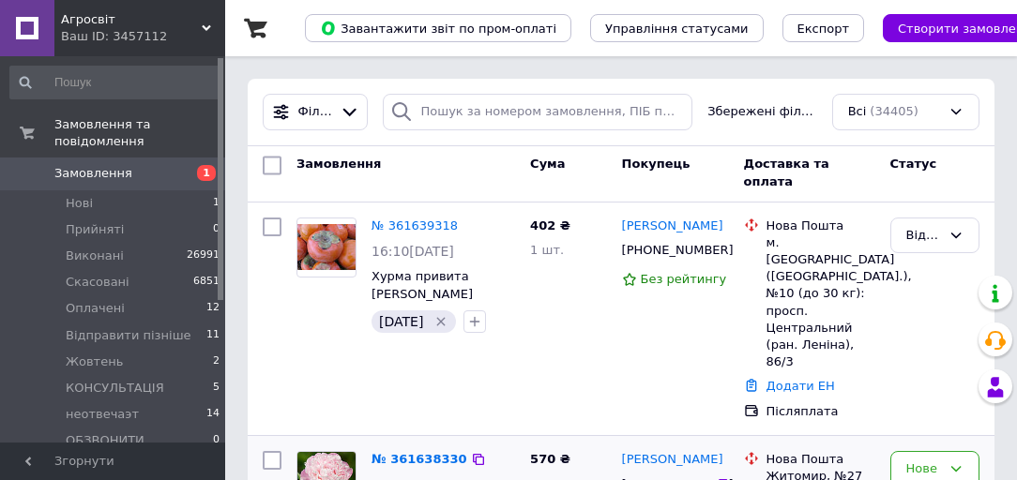
scroll to position [150, 0]
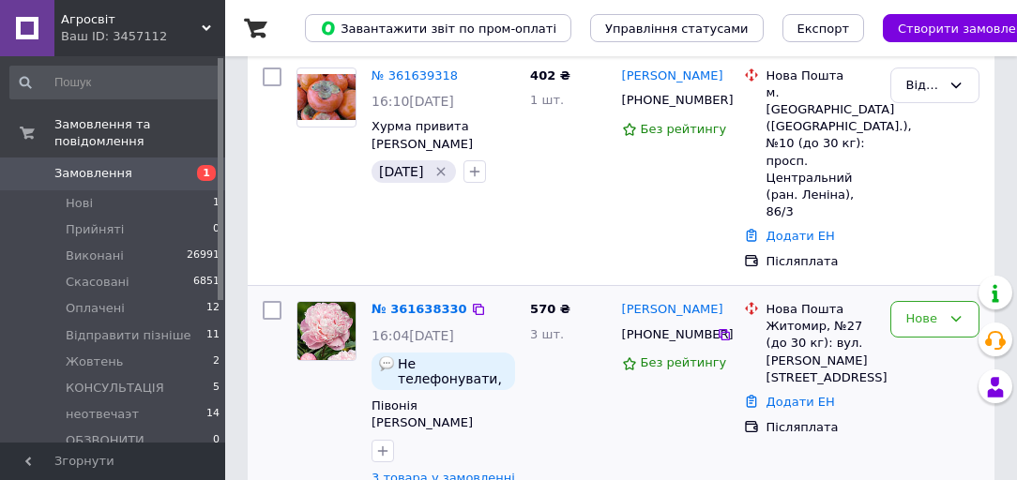
click at [942, 308] on div "Нове" at bounding box center [935, 406] width 104 height 224
click at [914, 301] on div "Нове" at bounding box center [934, 319] width 89 height 37
click at [919, 342] on li "Прийнято" at bounding box center [934, 368] width 87 height 53
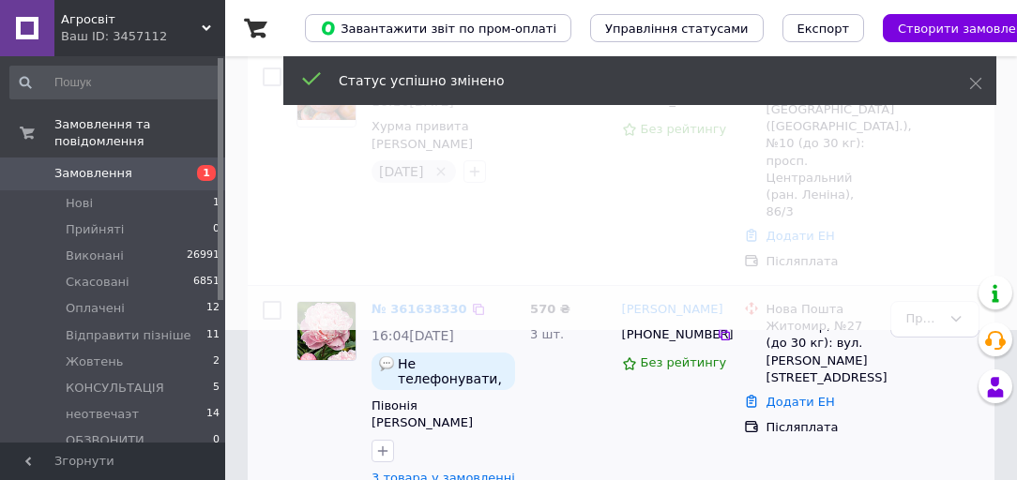
drag, startPoint x: 286, startPoint y: 241, endPoint x: 738, endPoint y: 362, distance: 468.2
click at [547, 363] on div "570 ₴ 3 шт." at bounding box center [569, 406] width 92 height 224
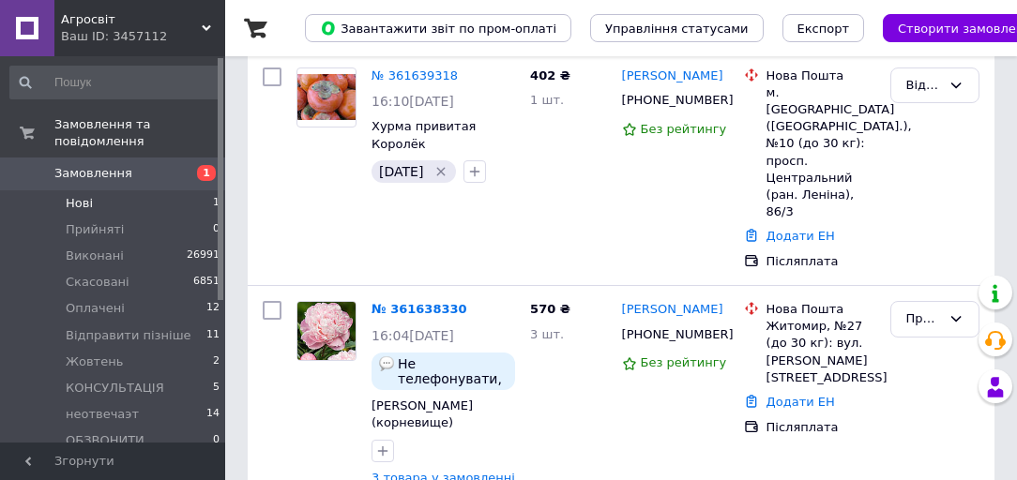
click at [74, 195] on span "Нові" at bounding box center [79, 203] width 27 height 17
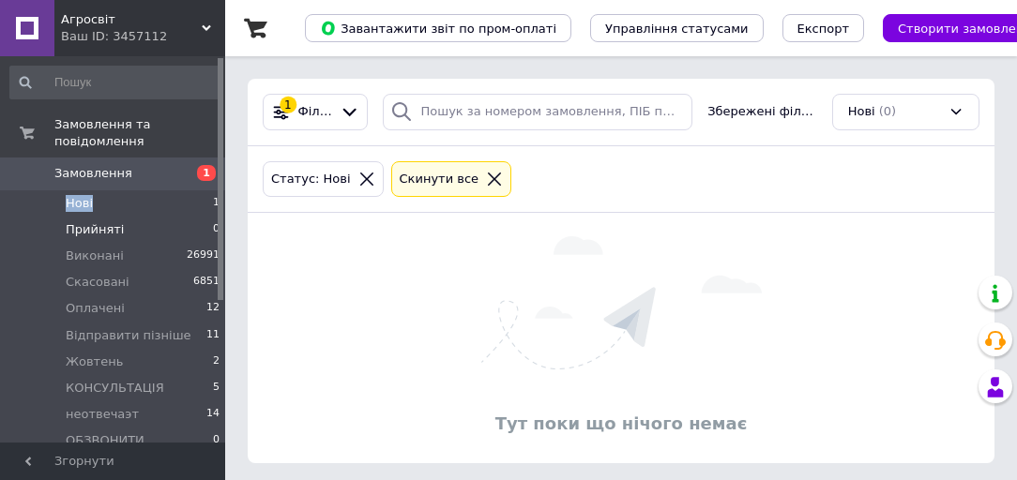
click at [146, 217] on li "Прийняті 0" at bounding box center [115, 230] width 231 height 26
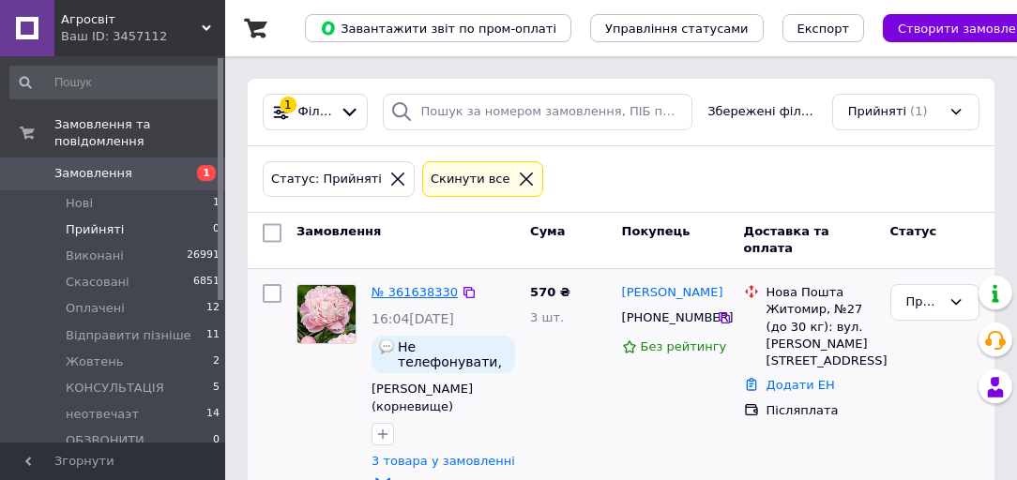
click at [410, 289] on link "№ 361638330" at bounding box center [415, 292] width 86 height 14
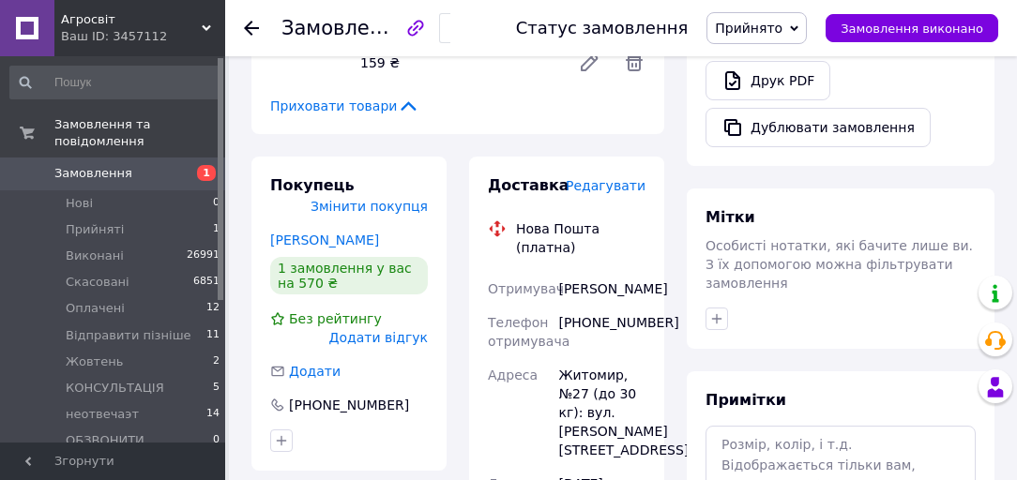
scroll to position [751, 0]
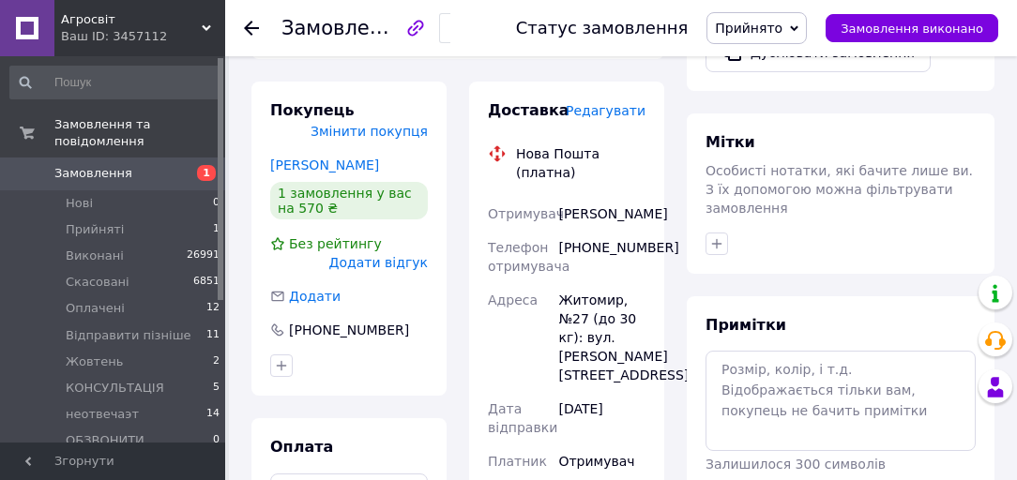
click at [754, 38] on span "Прийнято" at bounding box center [756, 28] width 100 height 32
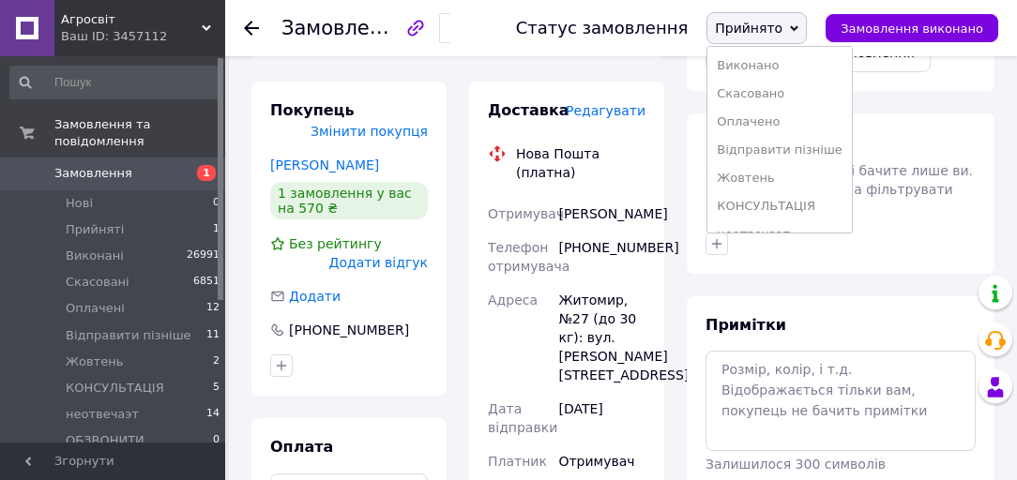
scroll to position [826, 0]
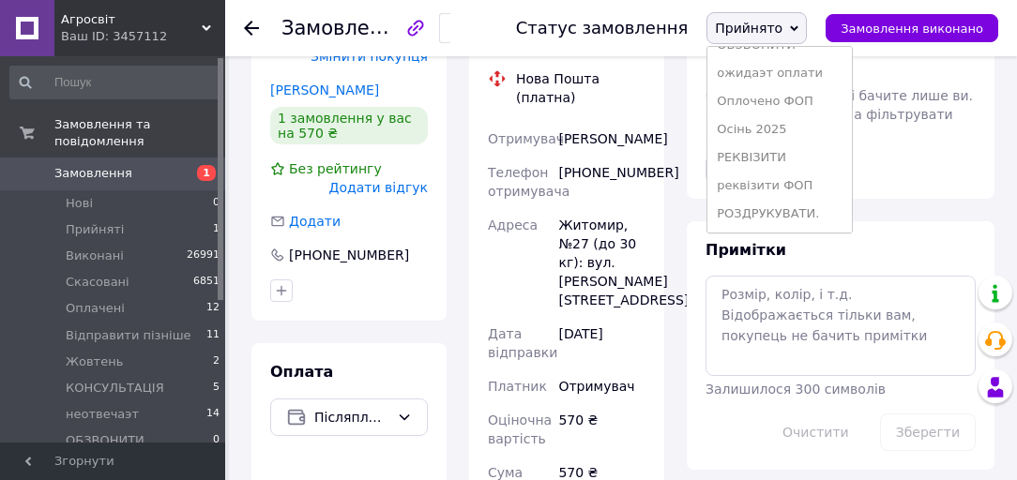
click at [792, 208] on li "РОЗДРУКУВАТИ." at bounding box center [779, 214] width 144 height 28
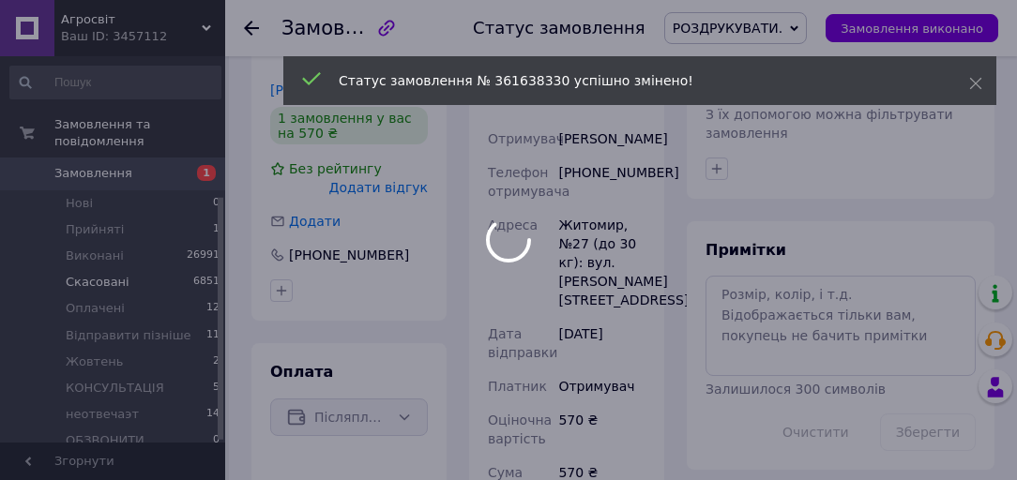
scroll to position [225, 0]
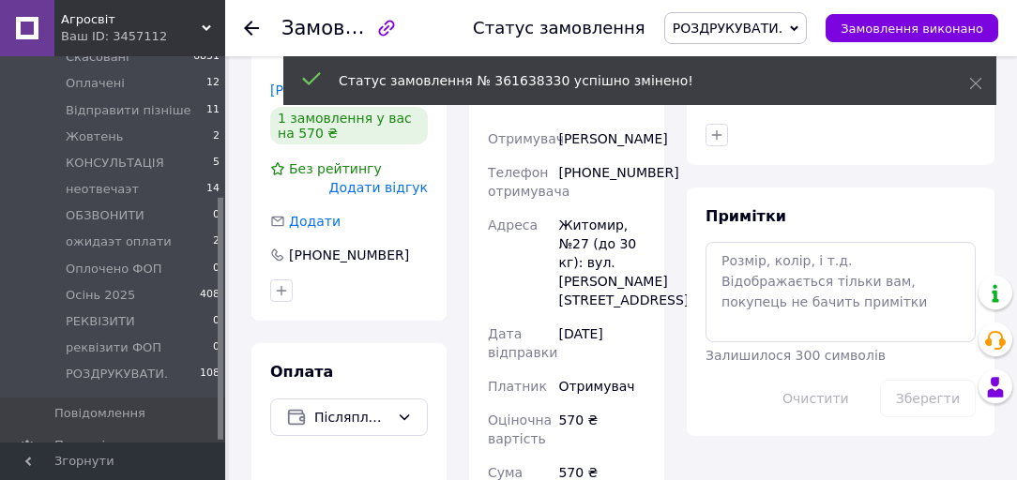
click at [142, 25] on span "Агросвіт" at bounding box center [131, 19] width 141 height 17
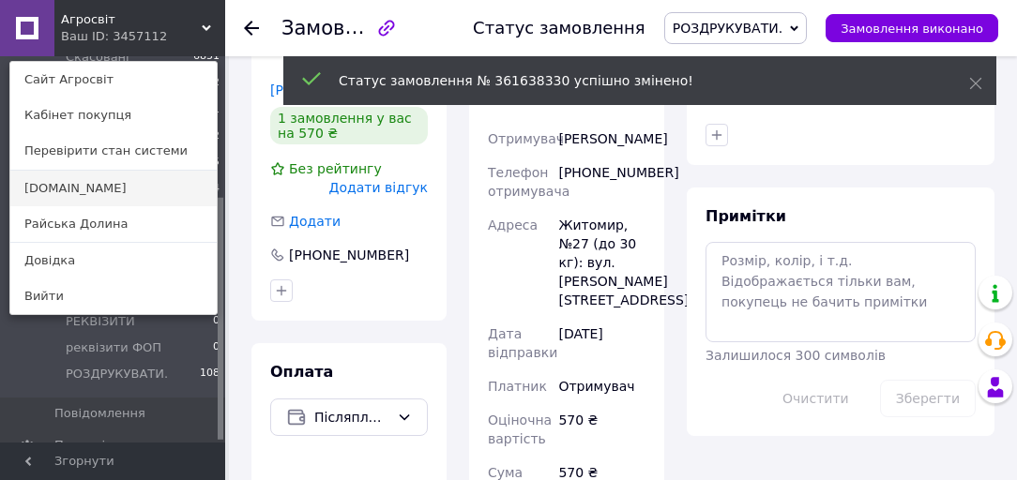
click at [100, 200] on link "[DOMAIN_NAME]" at bounding box center [113, 189] width 206 height 36
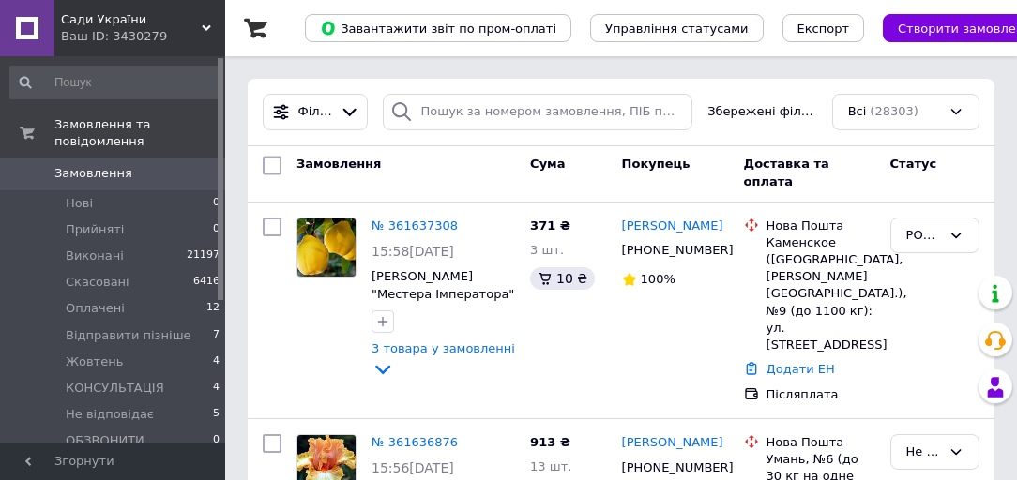
click at [129, 30] on div "Ваш ID: 3430279" at bounding box center [143, 36] width 164 height 17
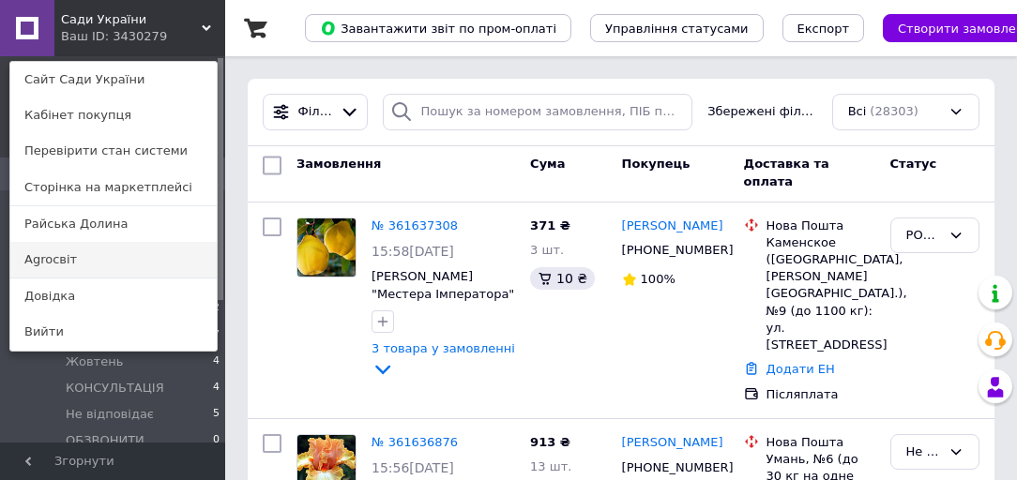
click at [101, 259] on link "Agroсвіт" at bounding box center [113, 260] width 206 height 36
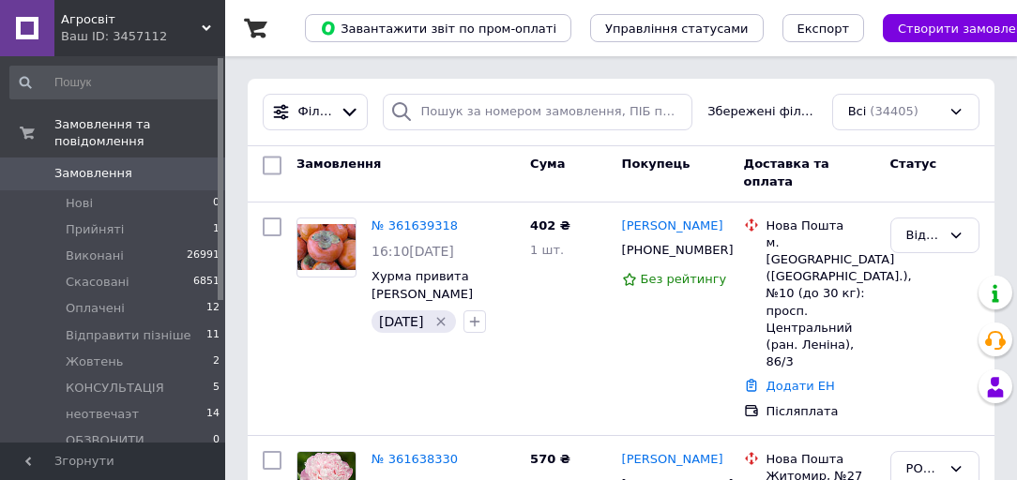
click at [116, 34] on div "Ваш ID: 3457112" at bounding box center [143, 36] width 164 height 17
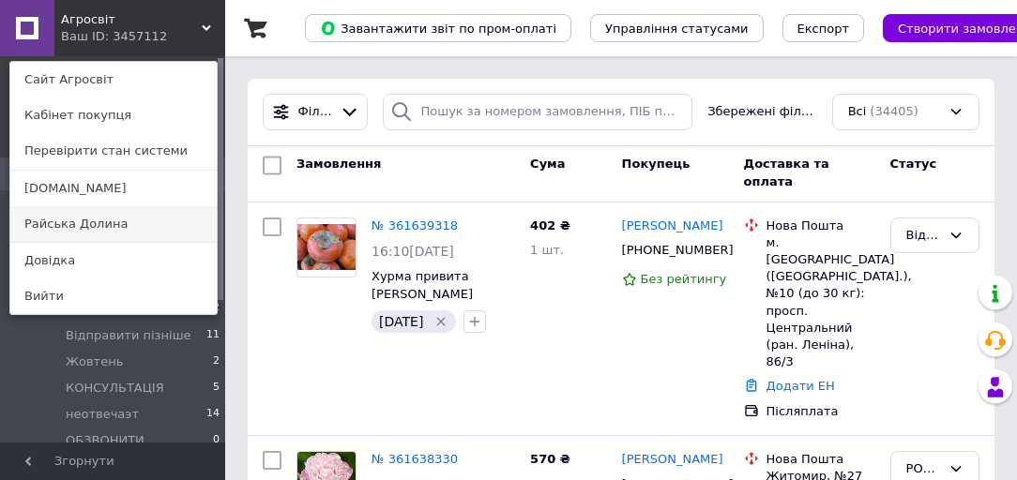
click at [98, 224] on link "Райська Долина" at bounding box center [113, 224] width 206 height 36
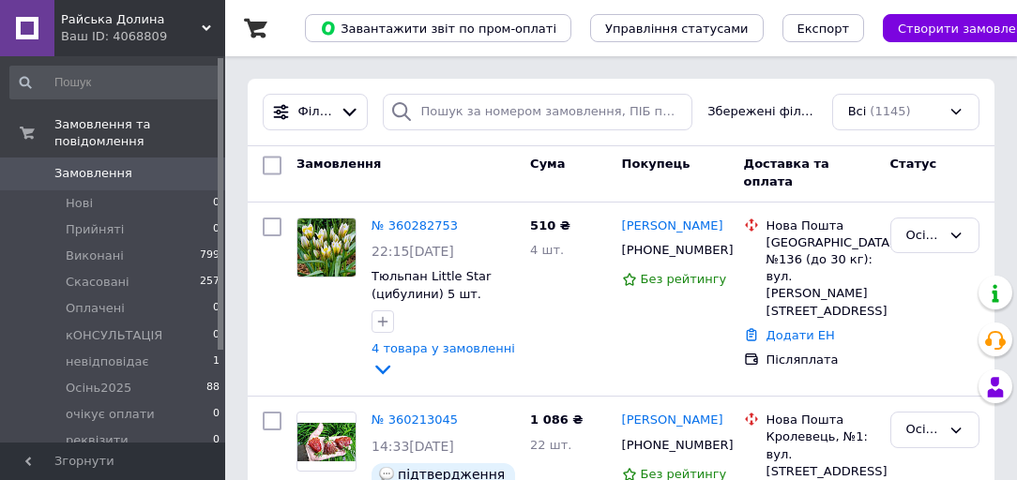
click at [118, 18] on span "Райська Долина" at bounding box center [131, 19] width 141 height 17
click at [119, 15] on span "Райська Долина" at bounding box center [131, 19] width 141 height 17
click at [119, 31] on div "Ваш ID: 4068809" at bounding box center [143, 36] width 164 height 17
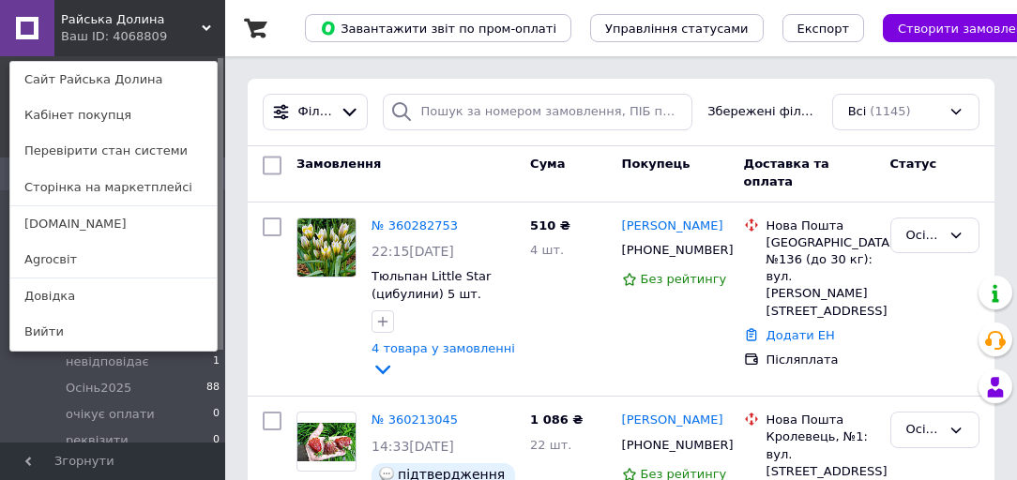
click at [95, 229] on link "Сади.UA" at bounding box center [113, 224] width 206 height 36
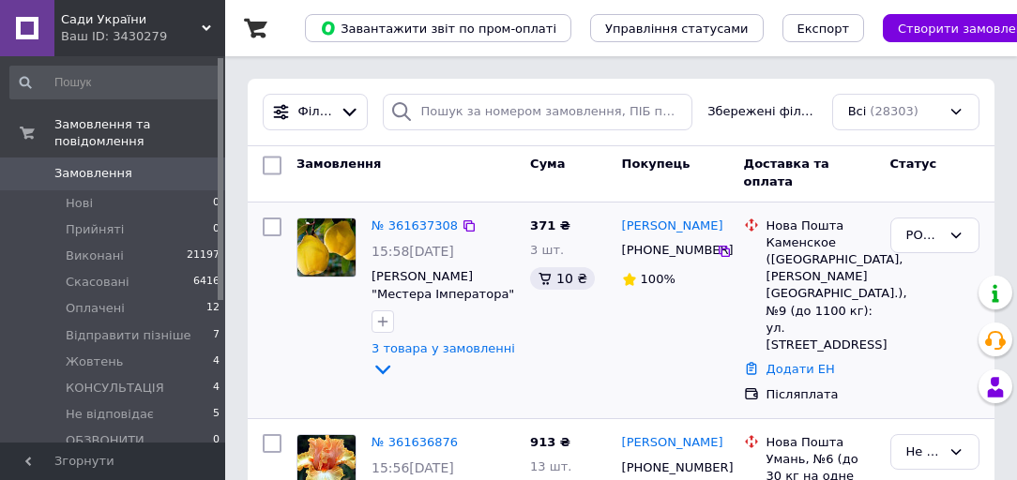
drag, startPoint x: 296, startPoint y: 173, endPoint x: 540, endPoint y: 274, distance: 264.2
click at [563, 329] on div "371 ₴ 3 шт. 10 ₴" at bounding box center [569, 310] width 92 height 201
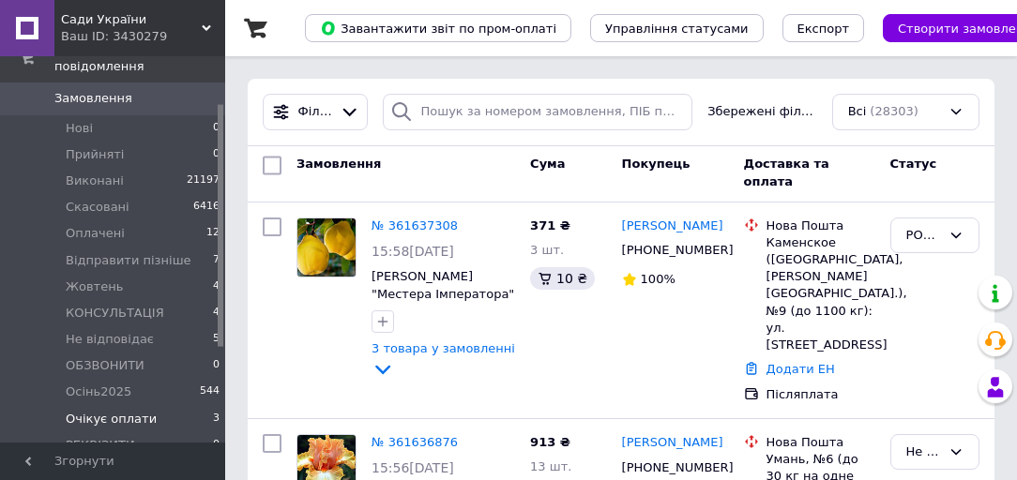
click at [129, 411] on span "Очікує оплати" at bounding box center [111, 419] width 91 height 17
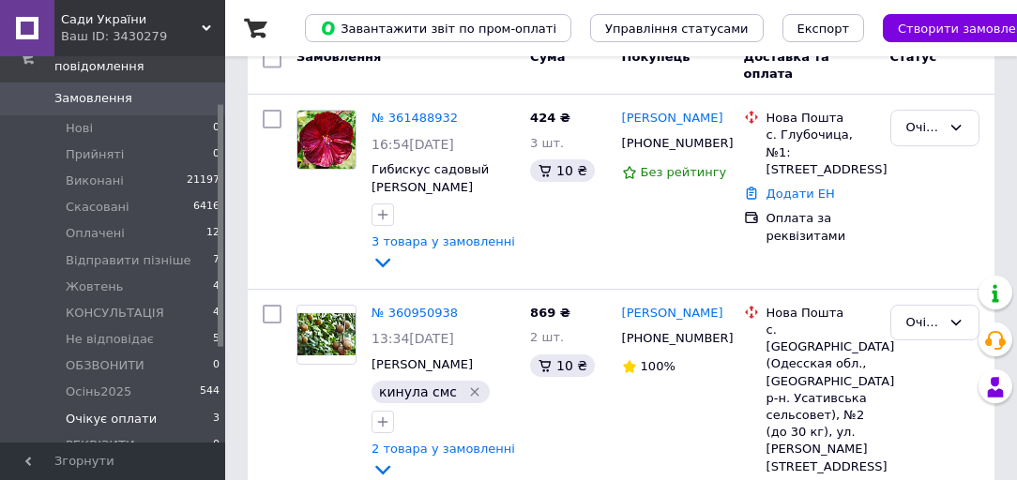
scroll to position [475, 0]
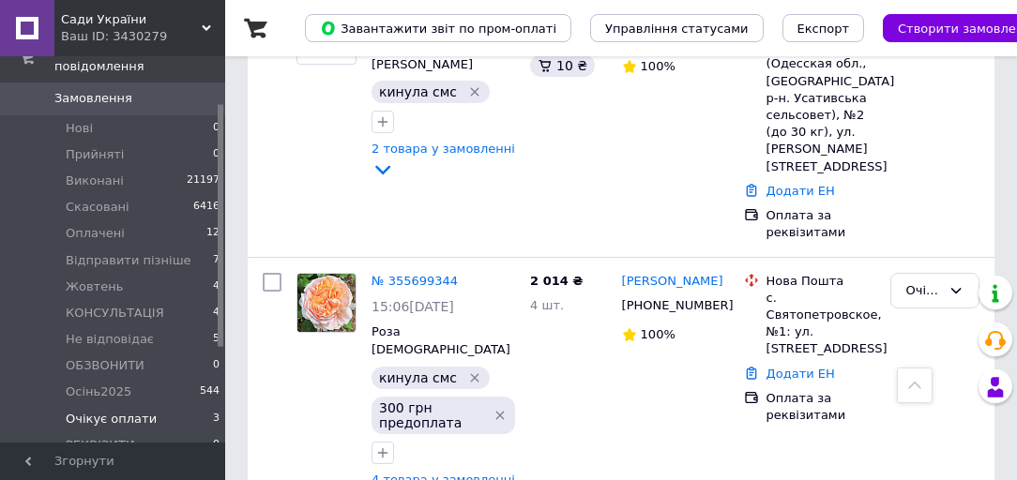
click at [94, 24] on span "Сади України" at bounding box center [131, 19] width 141 height 17
click at [108, 26] on span "Сади України" at bounding box center [131, 19] width 141 height 17
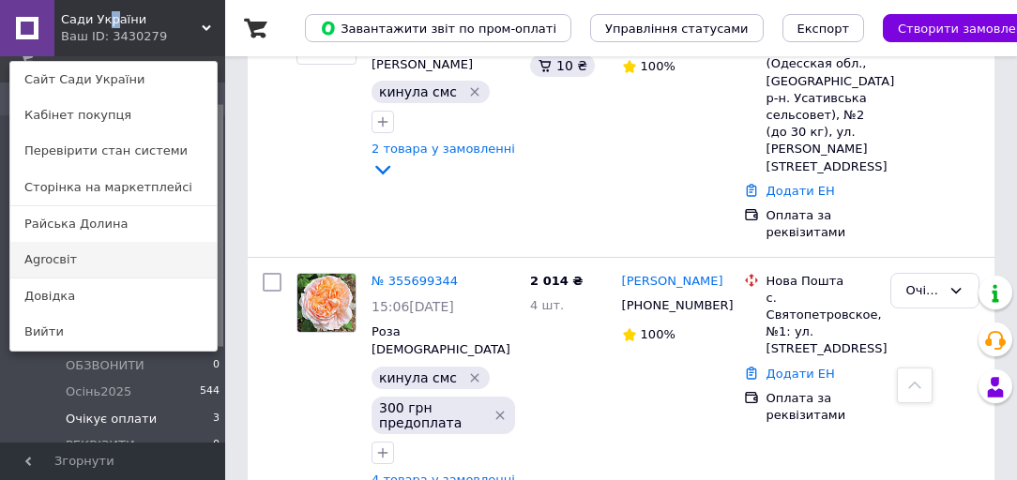
click at [111, 266] on link "Agroсвіт" at bounding box center [113, 260] width 206 height 36
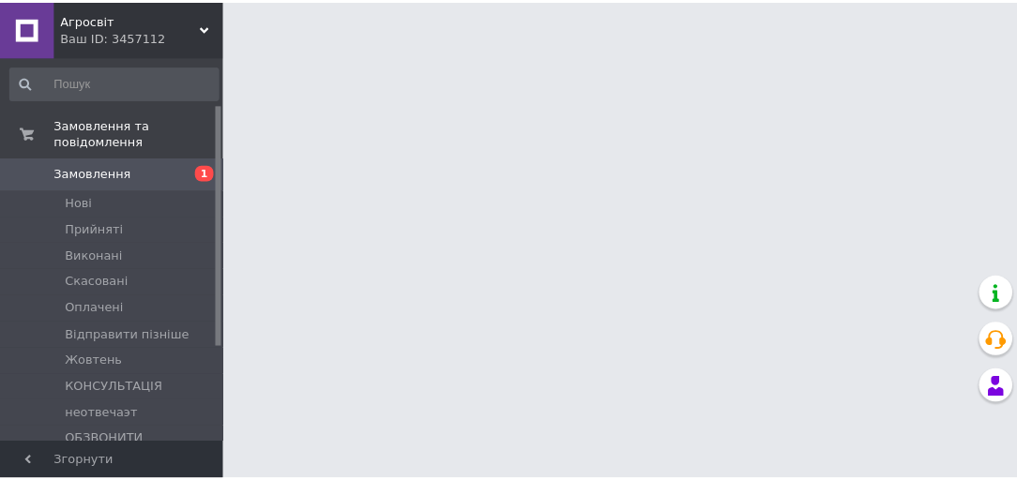
scroll to position [150, 0]
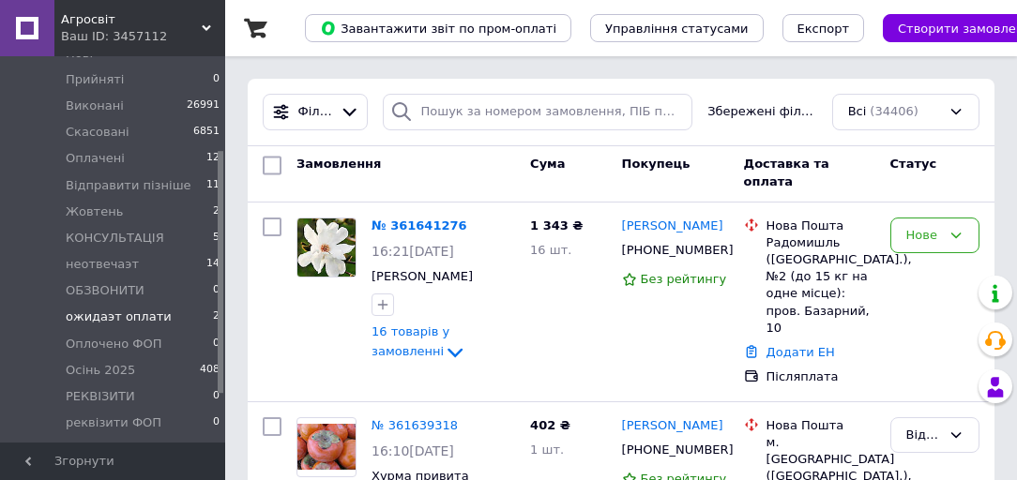
click at [135, 309] on span "ожидаэт оплати" at bounding box center [119, 317] width 106 height 17
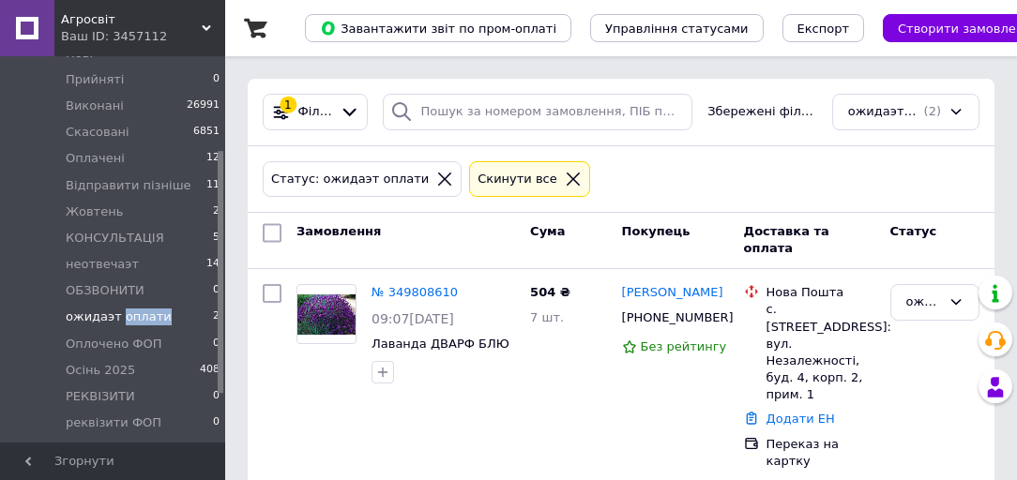
scroll to position [150, 0]
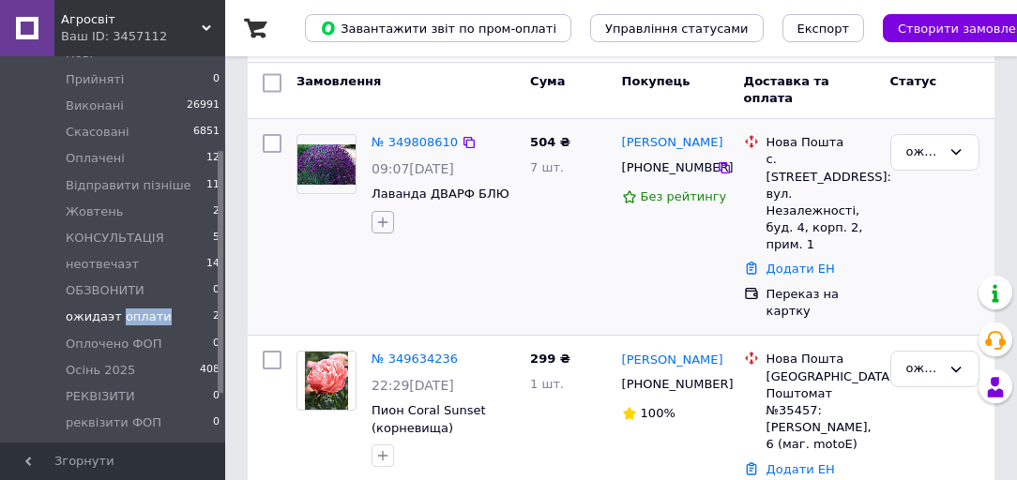
click at [380, 222] on icon "button" at bounding box center [382, 222] width 15 height 15
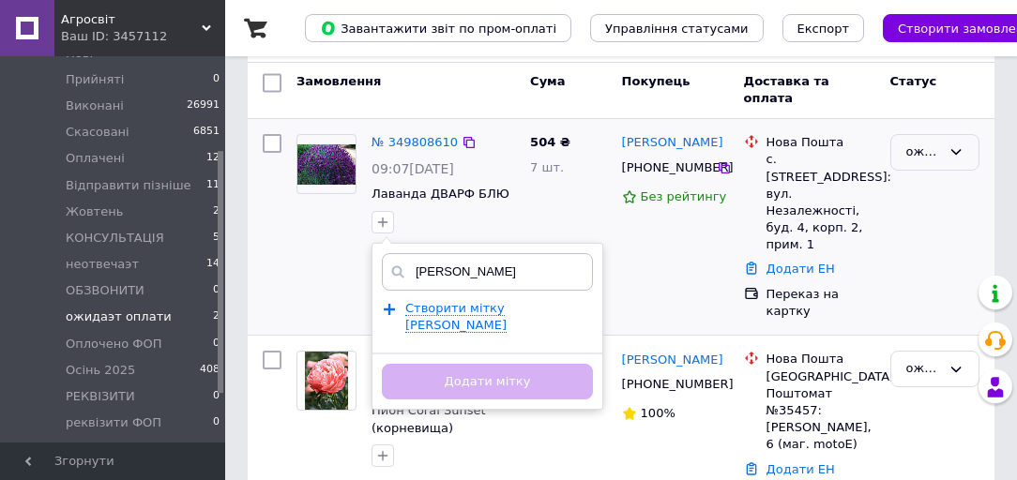
type input "[PERSON_NAME]"
click at [908, 154] on div "ожидаэт оплати" at bounding box center [923, 153] width 35 height 20
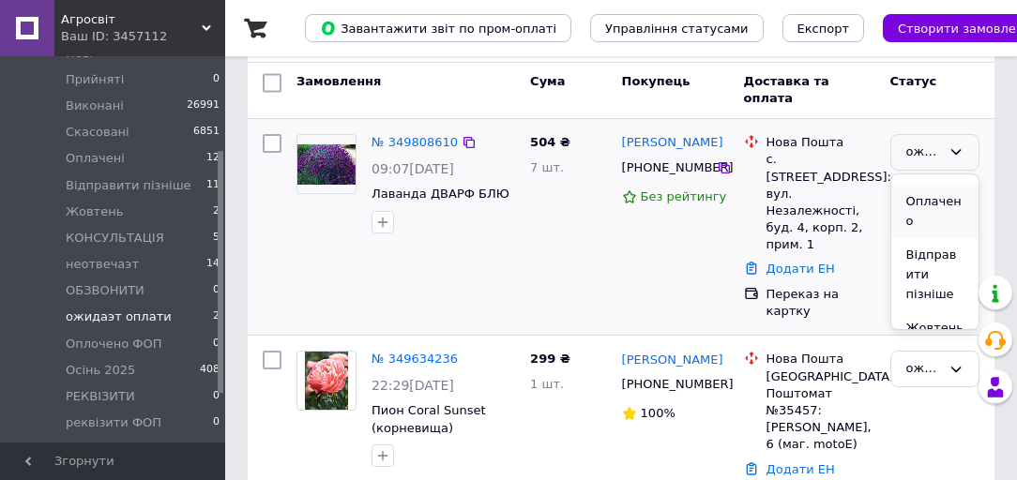
click at [930, 199] on li "Оплачено" at bounding box center [934, 211] width 87 height 53
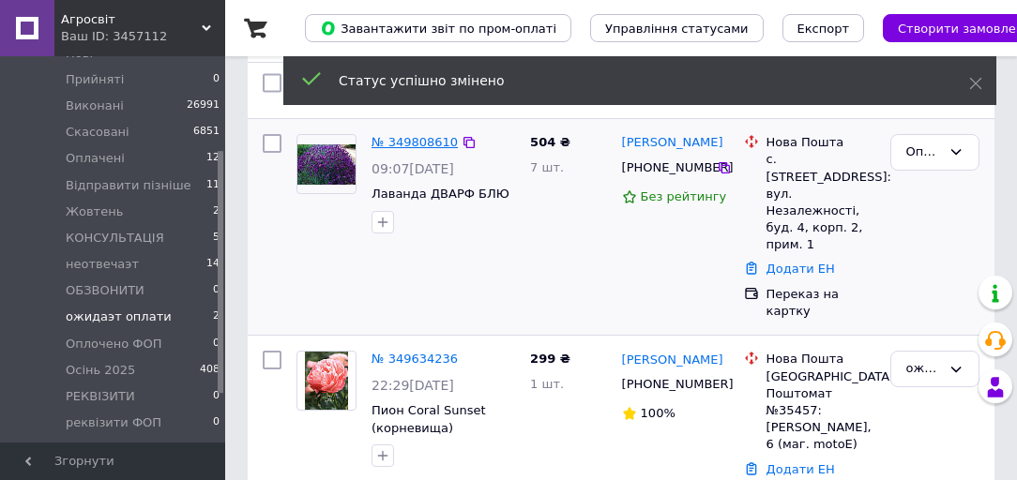
click at [403, 138] on link "№ 349808610" at bounding box center [415, 142] width 86 height 14
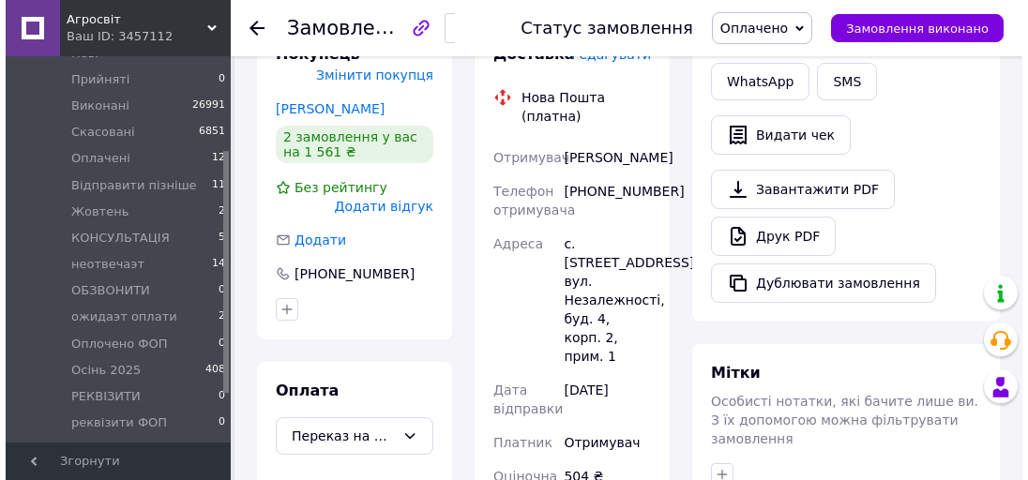
scroll to position [300, 0]
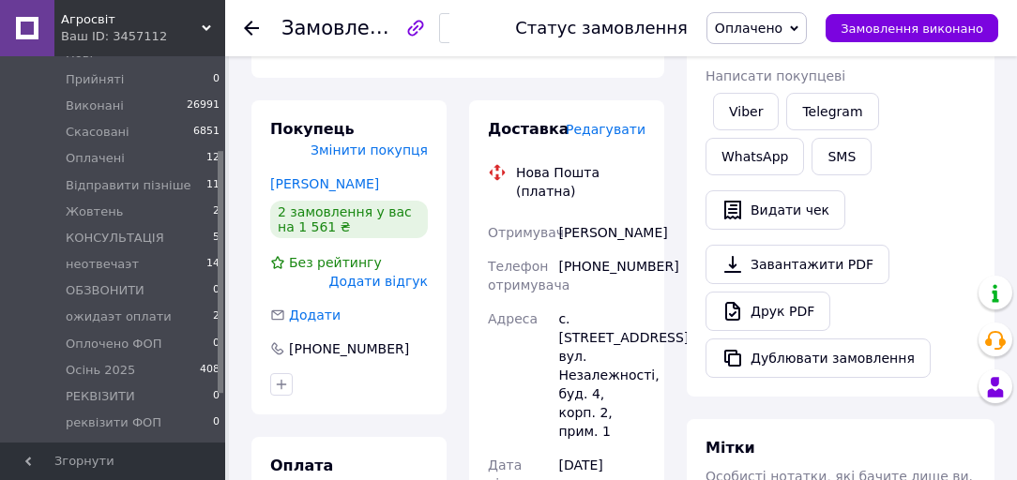
click at [602, 122] on span "Редагувати" at bounding box center [606, 129] width 80 height 15
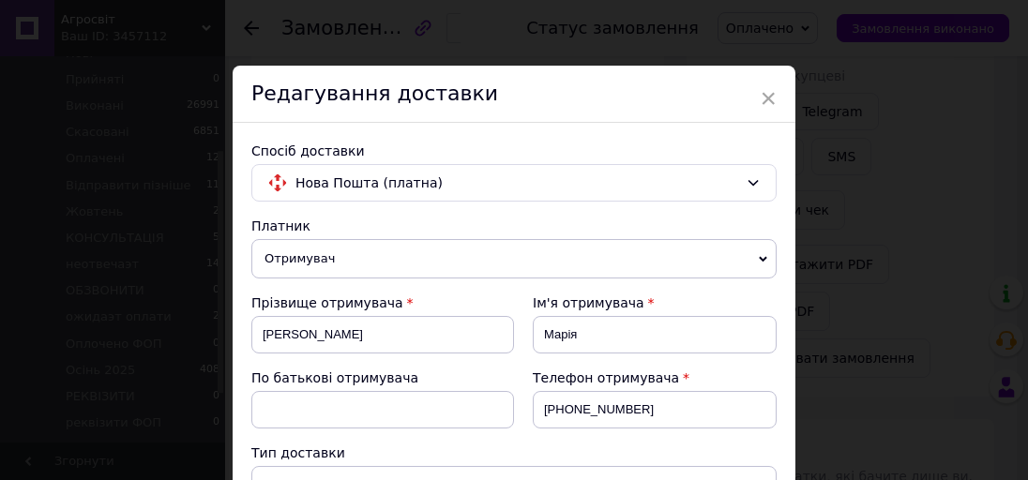
scroll to position [150, 0]
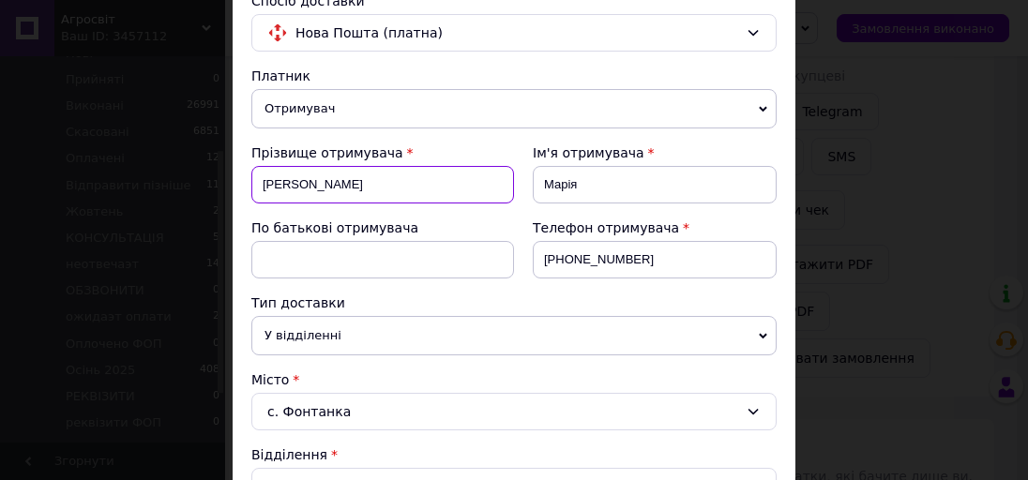
click at [347, 176] on input "Кравченко" at bounding box center [382, 185] width 263 height 38
type input "К"
type input "тарасян"
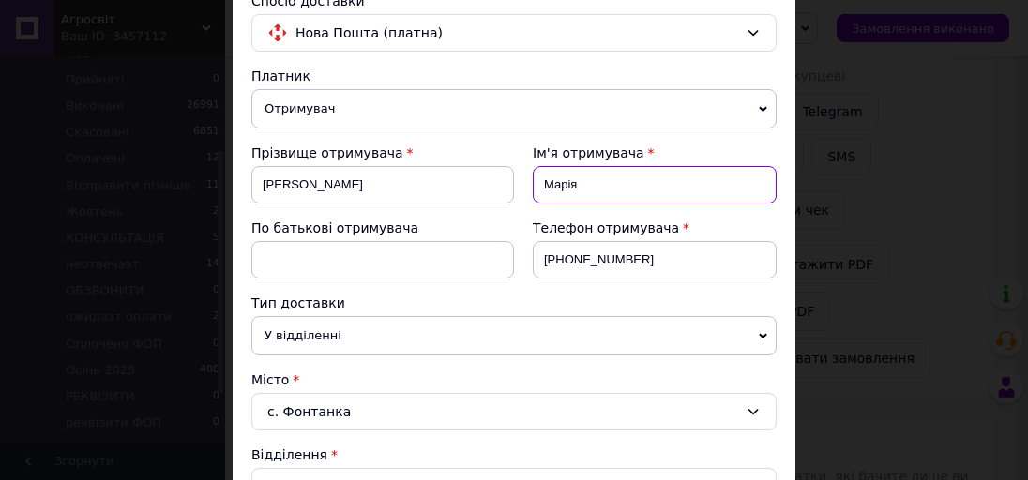
click at [588, 184] on input "Марія" at bounding box center [655, 185] width 244 height 38
type input "М"
type input "Ірина"
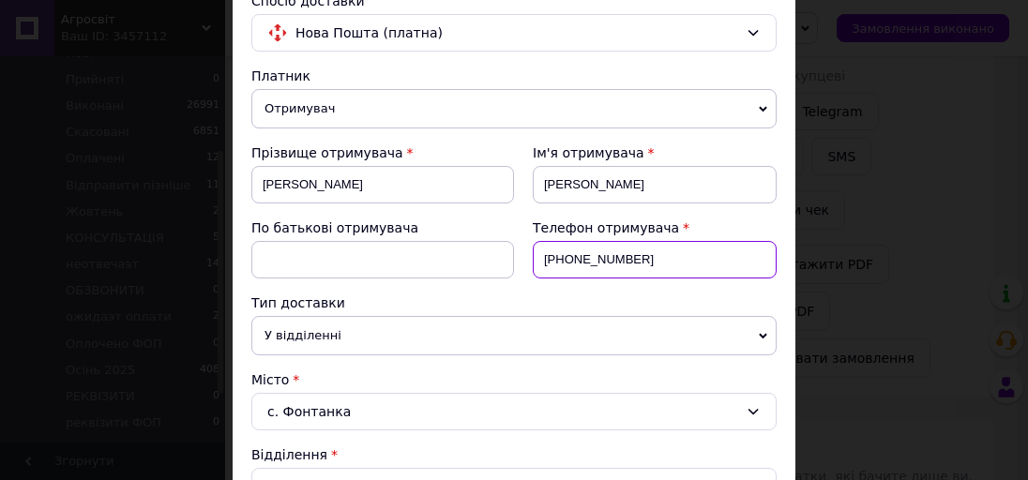
click at [662, 263] on input "+380631555181" at bounding box center [655, 260] width 244 height 38
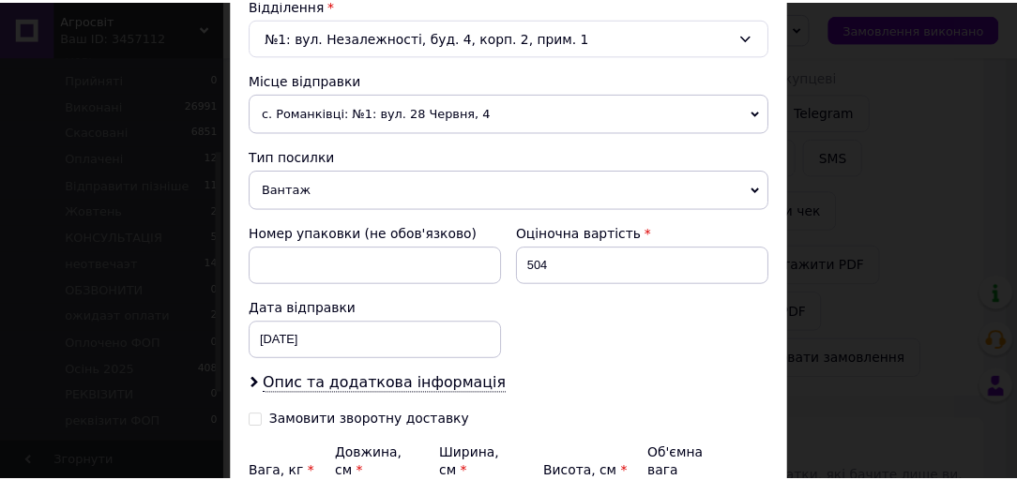
scroll to position [794, 0]
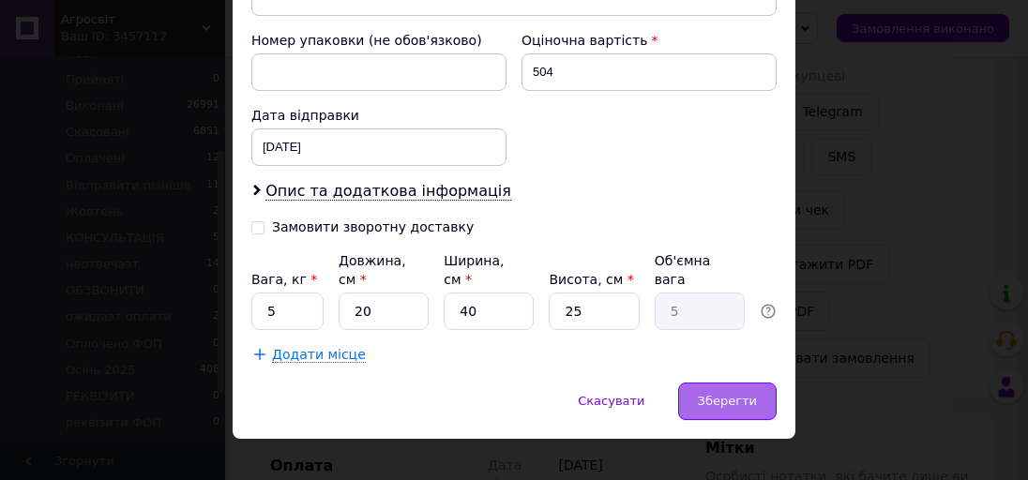
type input "+380935139173"
click at [740, 392] on div "Зберегти" at bounding box center [727, 402] width 99 height 38
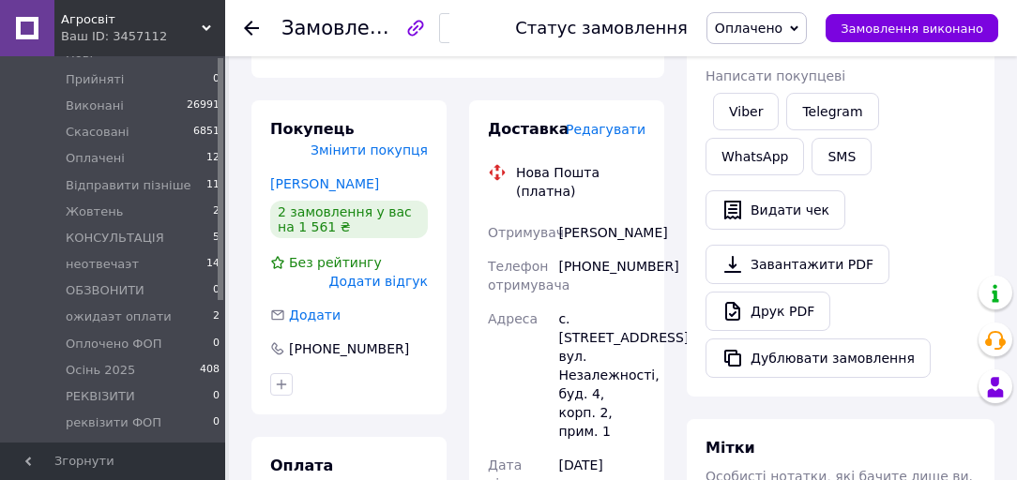
scroll to position [0, 0]
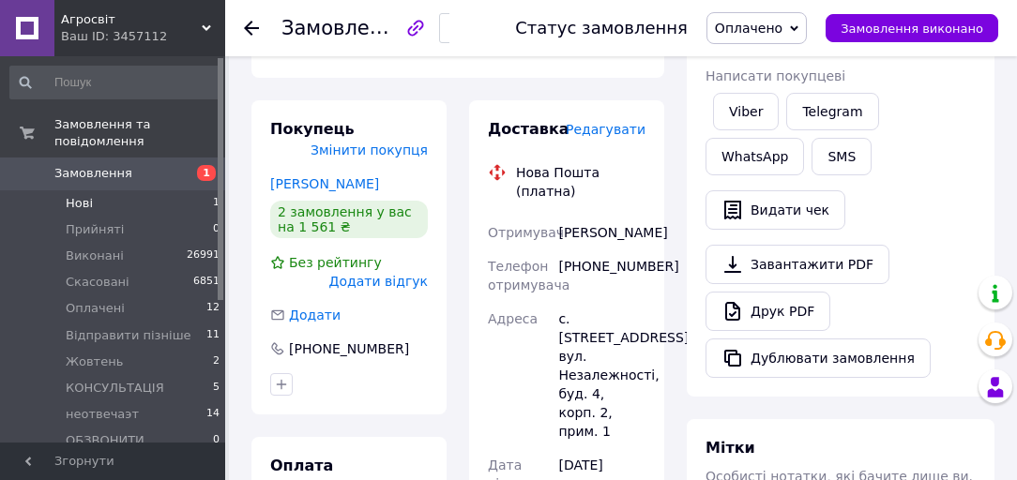
click at [129, 190] on li "Нові 1" at bounding box center [115, 203] width 231 height 26
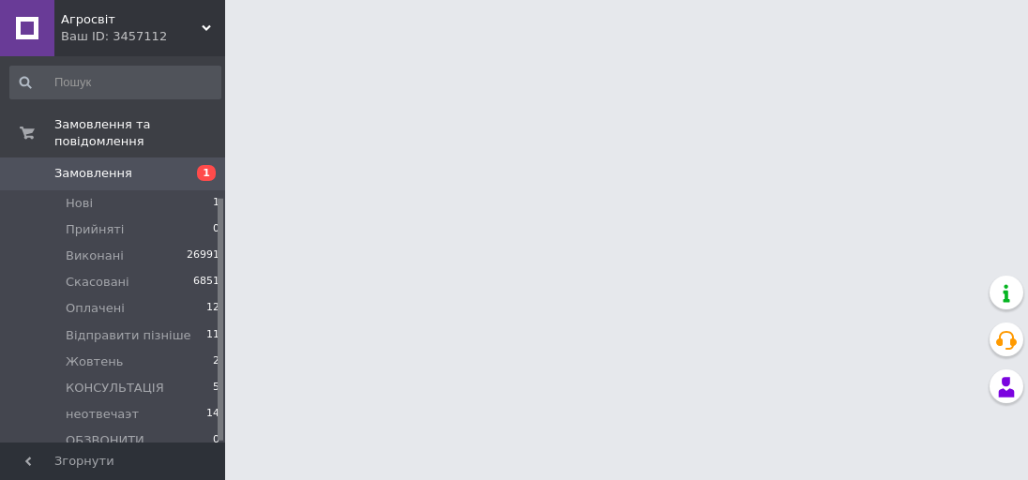
scroll to position [226, 0]
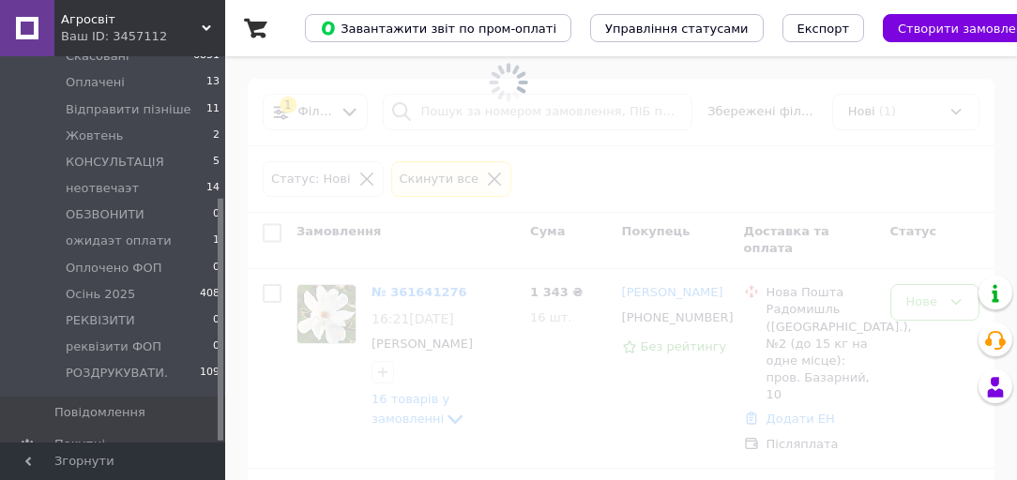
click at [941, 263] on span at bounding box center [508, 240] width 1017 height 480
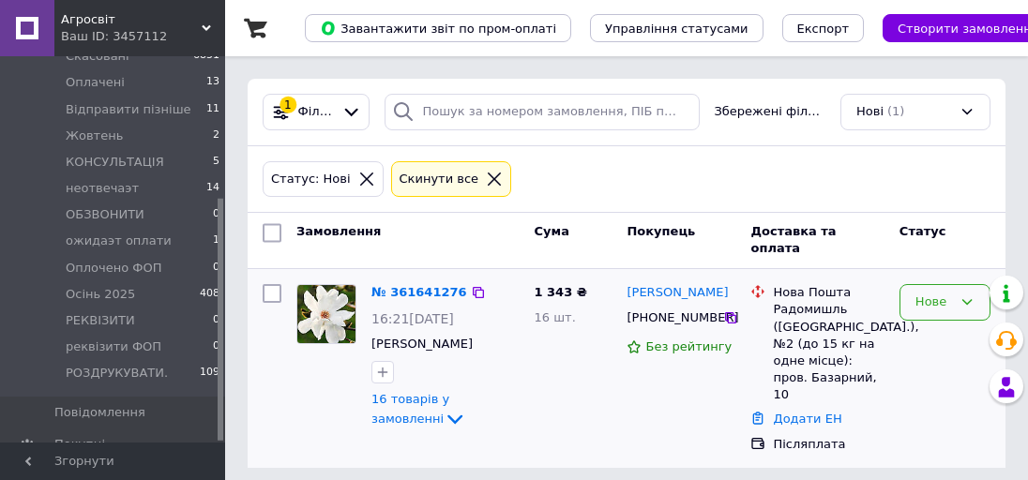
drag, startPoint x: 917, startPoint y: 296, endPoint x: 923, endPoint y: 314, distance: 19.0
click at [919, 296] on div "Нове" at bounding box center [934, 303] width 37 height 20
click at [930, 328] on li "Прийнято" at bounding box center [945, 351] width 89 height 53
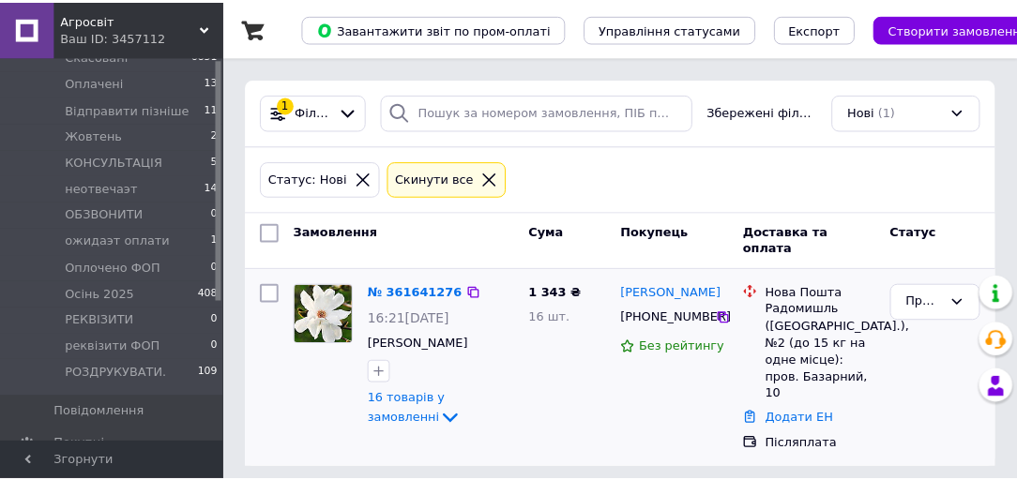
scroll to position [1, 0]
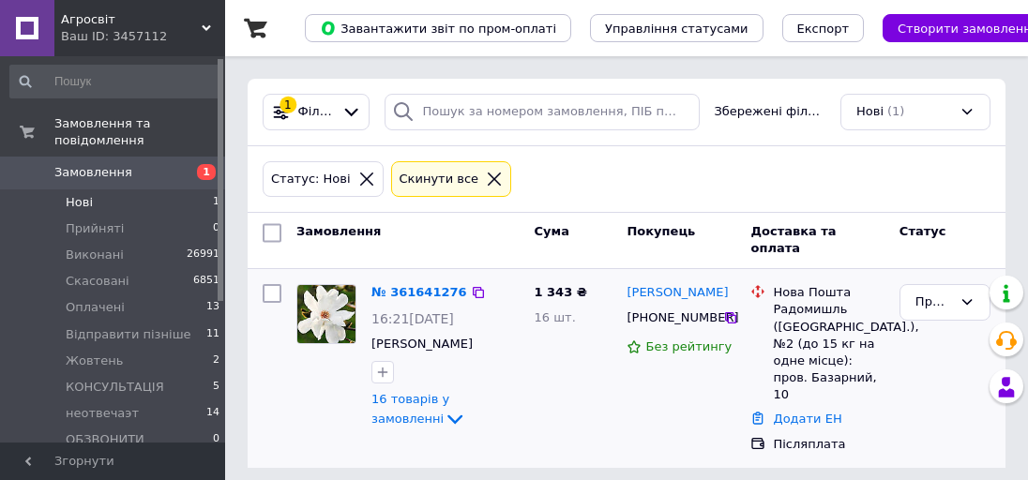
click at [120, 164] on span "Замовлення" at bounding box center [113, 172] width 119 height 17
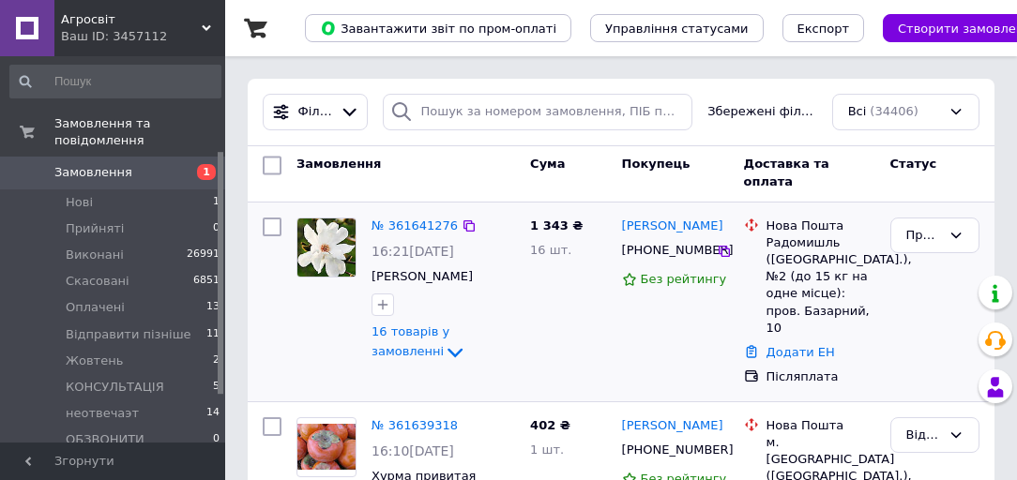
scroll to position [226, 0]
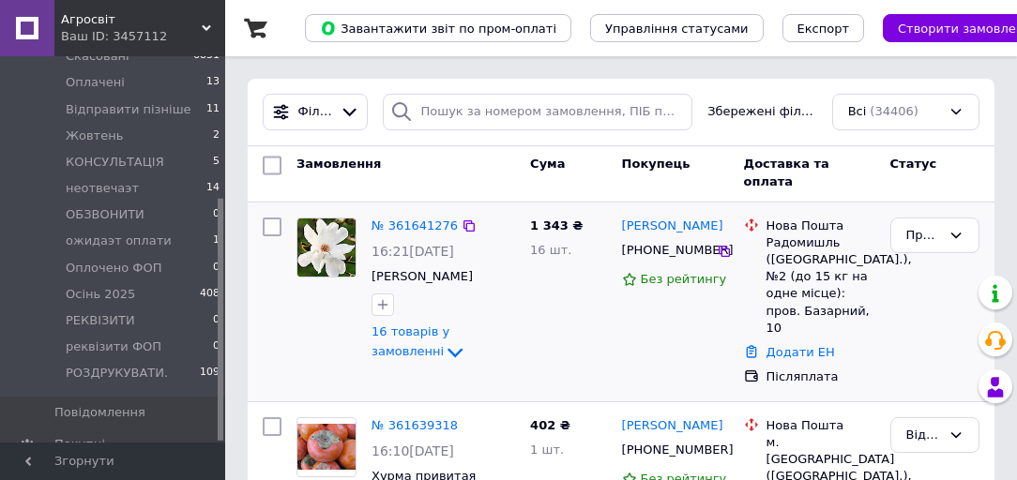
click at [138, 32] on div "Ваш ID: 3457112" at bounding box center [143, 36] width 164 height 17
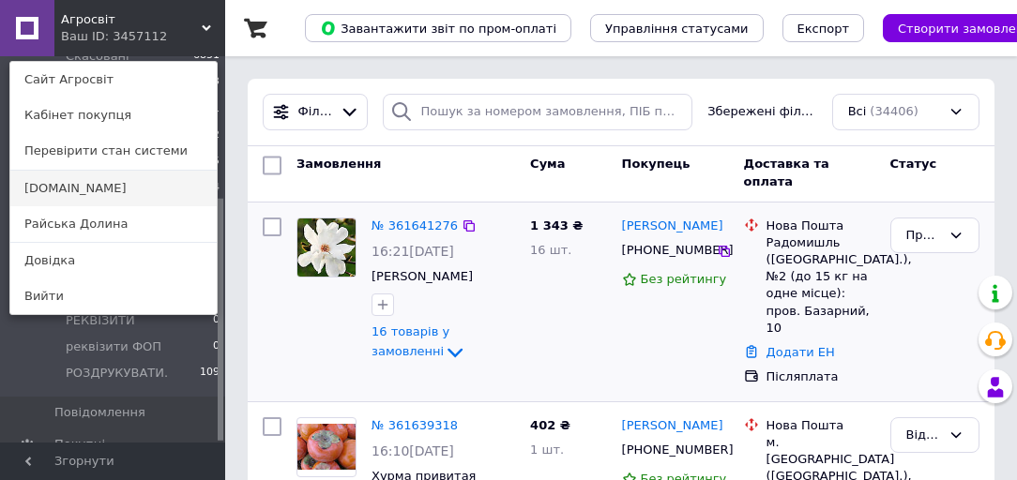
click at [118, 191] on link "[DOMAIN_NAME]" at bounding box center [113, 189] width 206 height 36
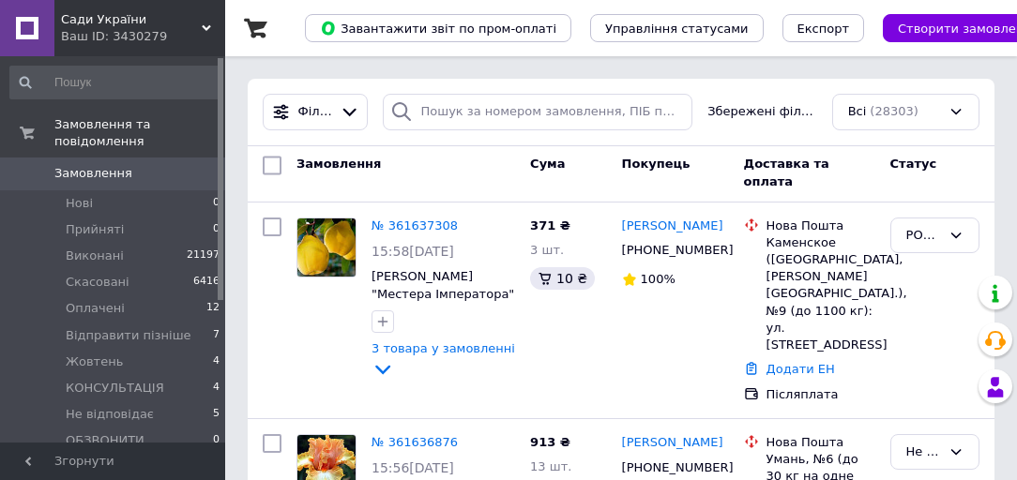
click at [114, 26] on span "Сади України" at bounding box center [131, 19] width 141 height 17
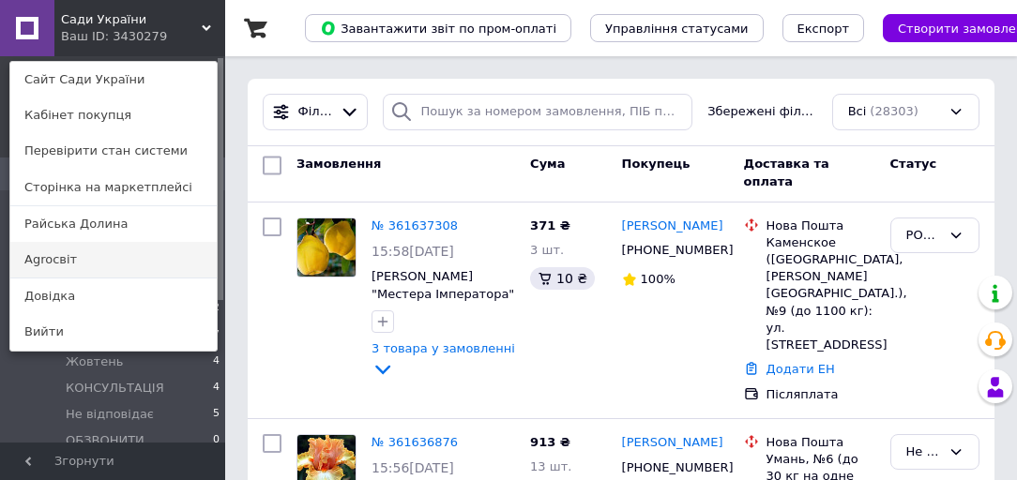
click at [94, 256] on link "Agroсвіт" at bounding box center [113, 260] width 206 height 36
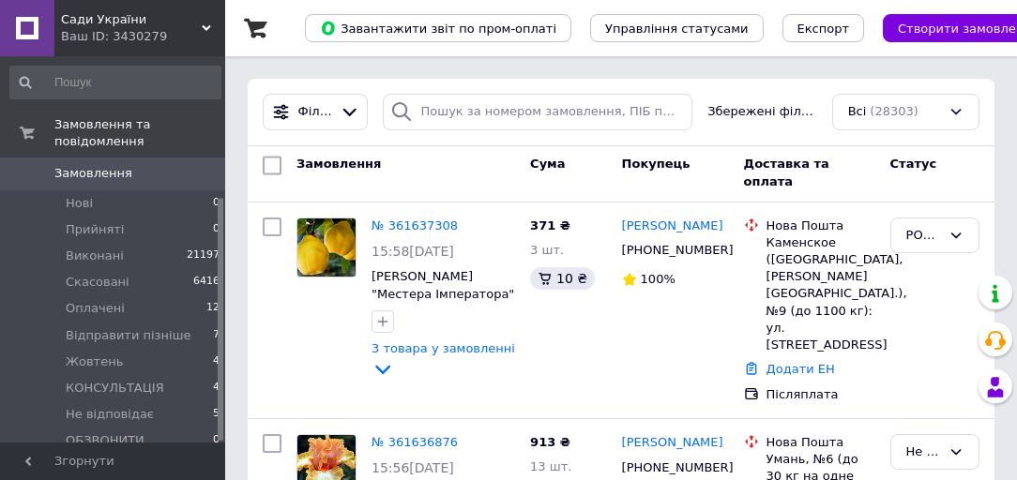
scroll to position [226, 0]
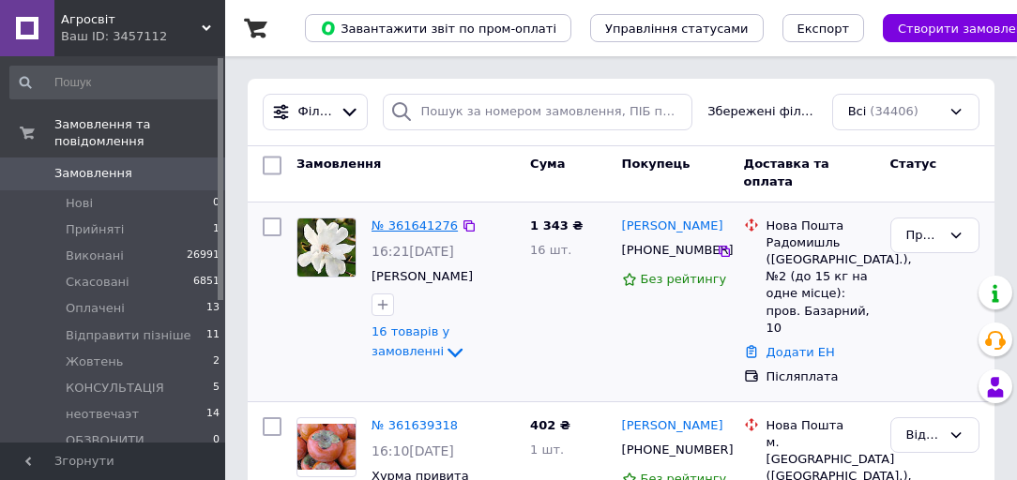
click at [386, 226] on link "№ 361641276" at bounding box center [415, 226] width 86 height 14
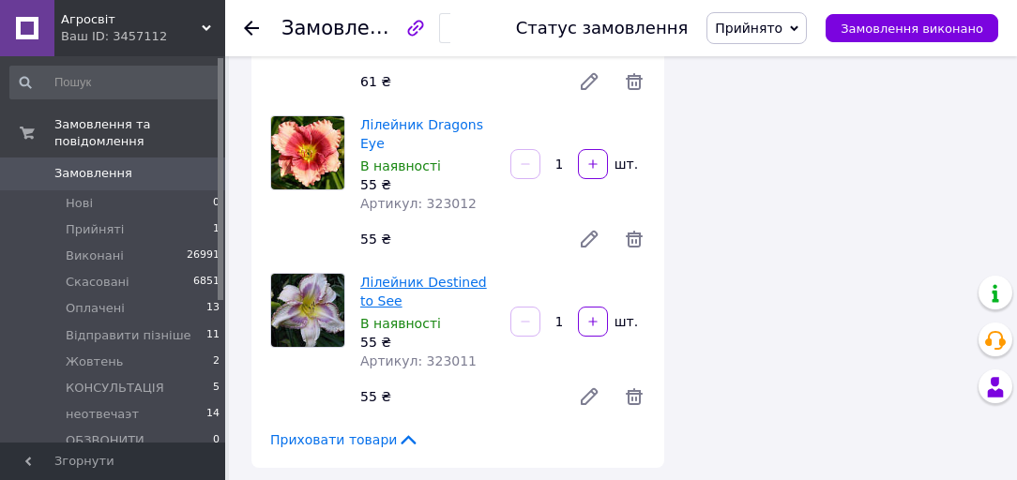
scroll to position [2702, 0]
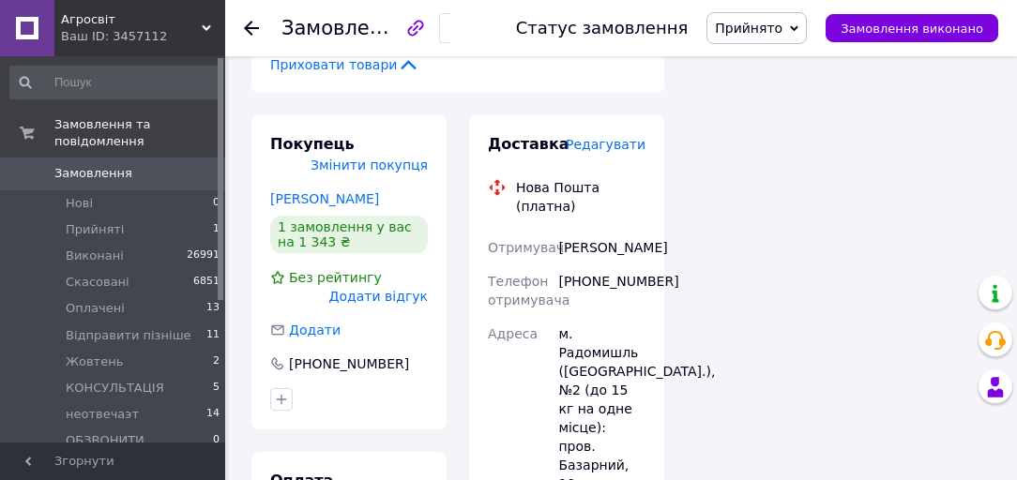
click at [779, 26] on span "Прийнято" at bounding box center [749, 28] width 68 height 15
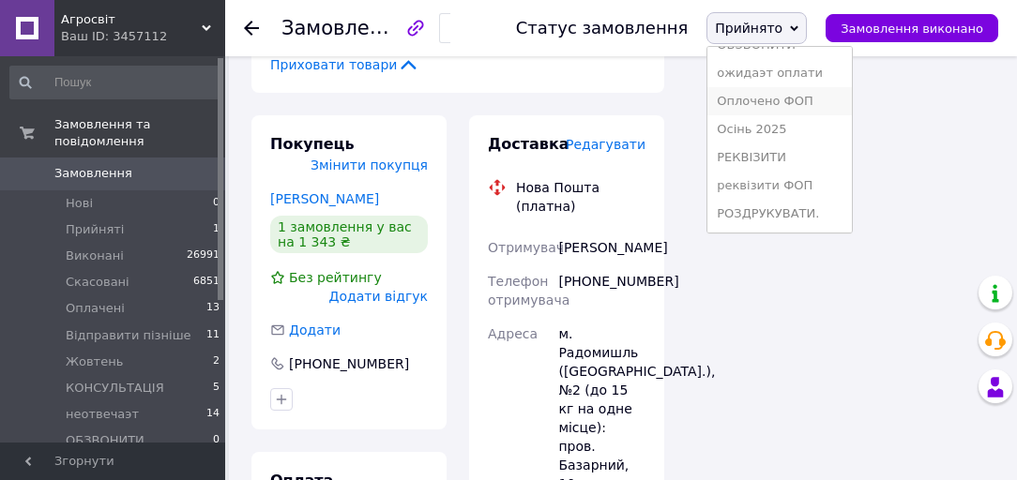
scroll to position [143, 0]
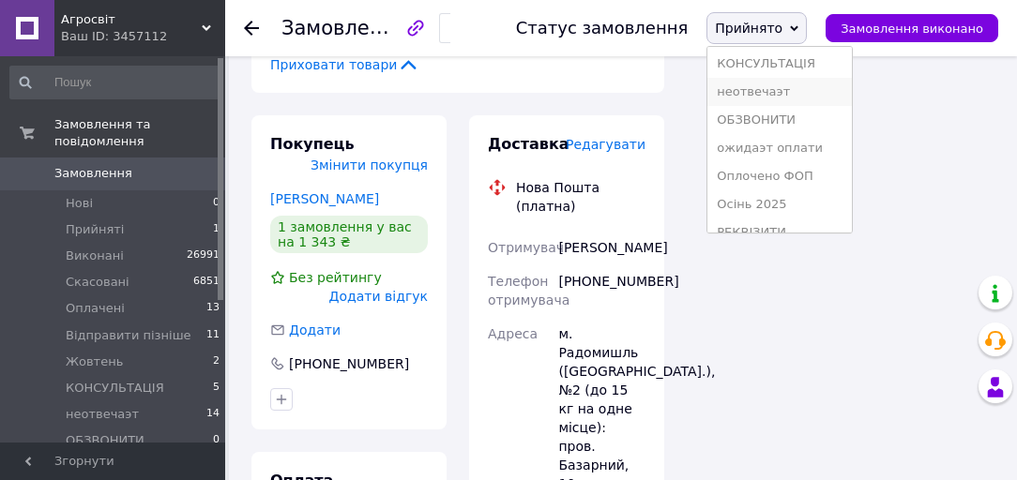
click at [773, 98] on li "неотвечаэт" at bounding box center [779, 92] width 144 height 28
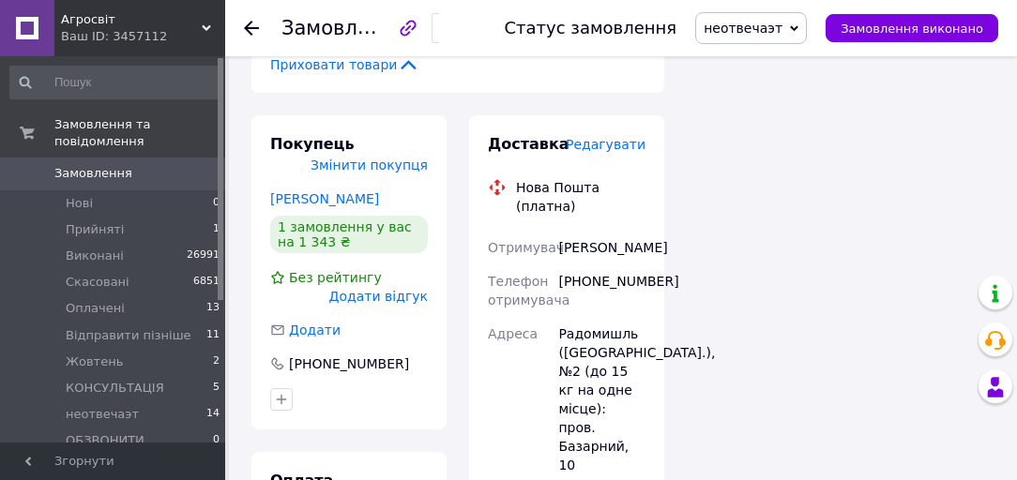
click at [130, 24] on span "Агросвіт" at bounding box center [131, 19] width 141 height 17
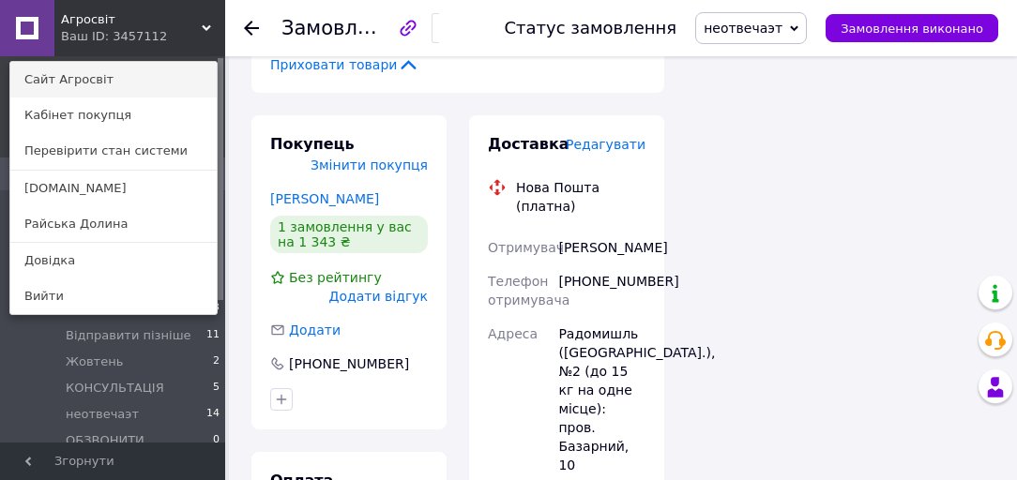
click at [90, 85] on link "Сайт Агросвіт" at bounding box center [113, 80] width 206 height 36
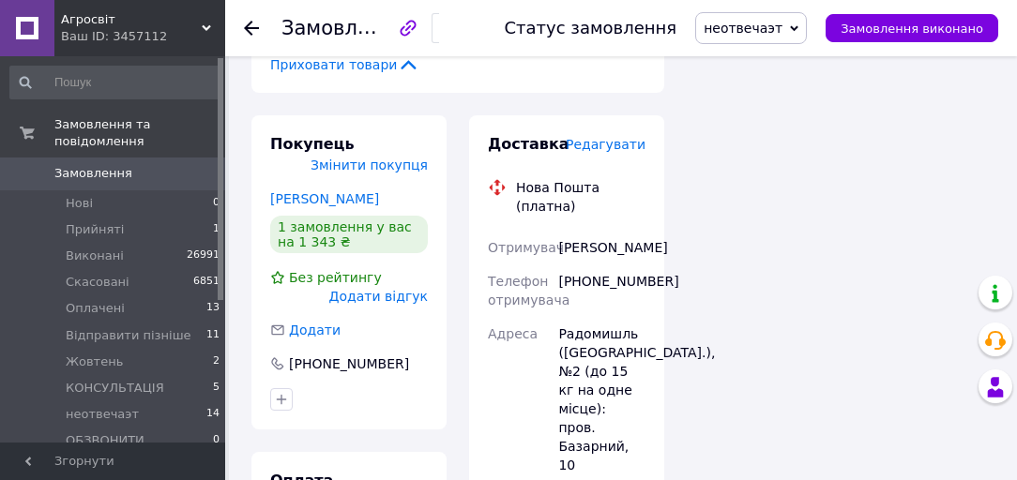
click at [83, 165] on span "Замовлення" at bounding box center [93, 173] width 78 height 17
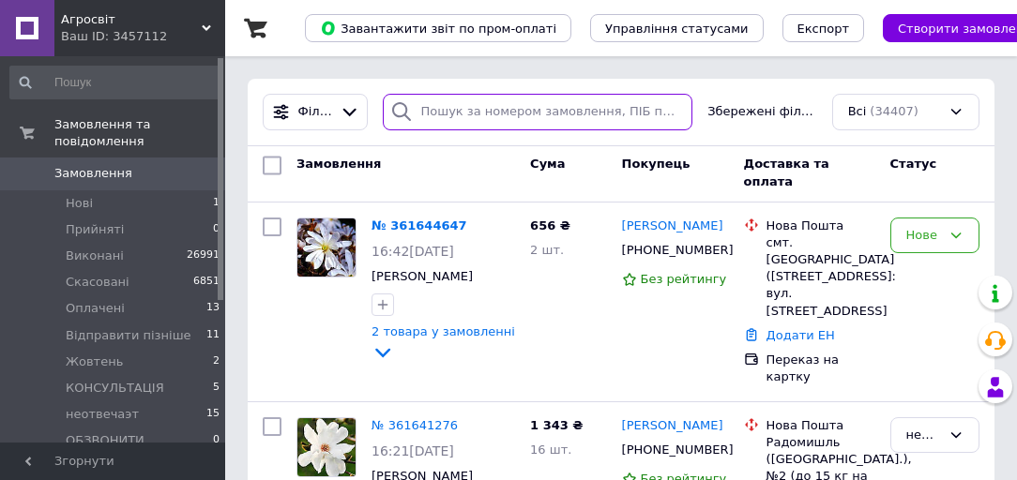
click at [524, 125] on input "search" at bounding box center [538, 112] width 311 height 37
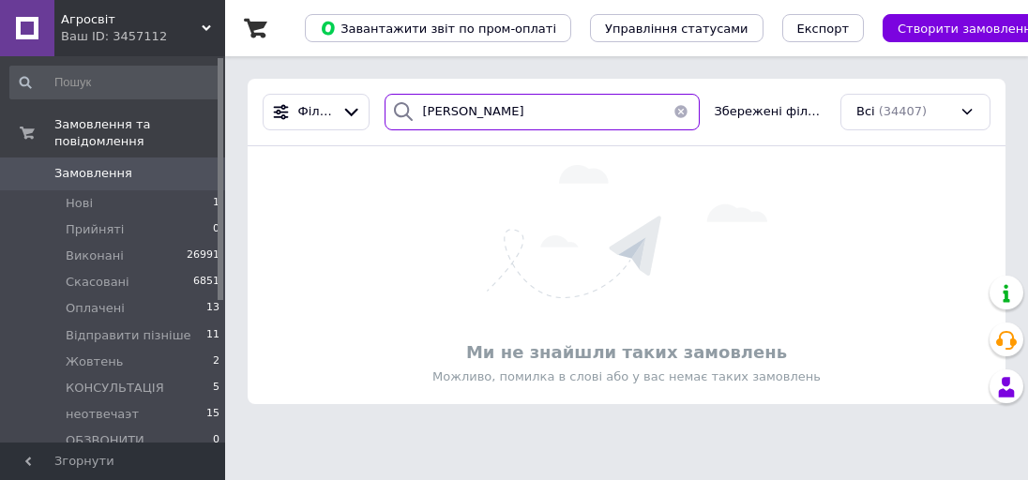
type input "конова"
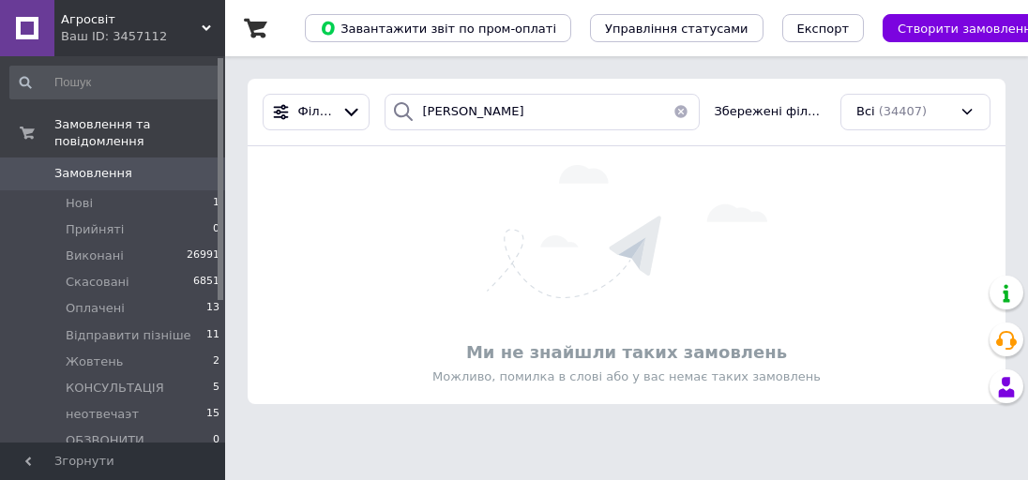
click at [135, 165] on span "Замовлення" at bounding box center [113, 173] width 119 height 17
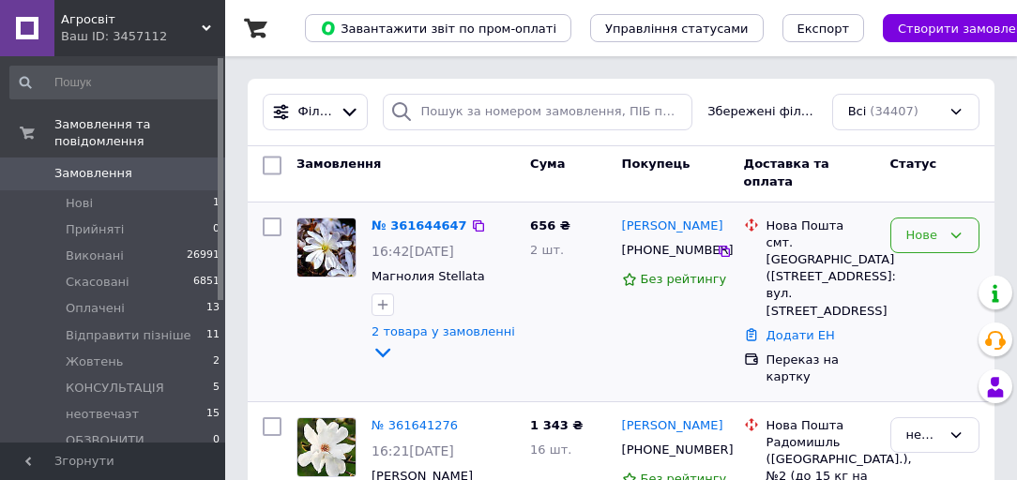
click at [923, 230] on div "Нове" at bounding box center [923, 236] width 35 height 20
click at [919, 273] on li "Прийнято" at bounding box center [934, 283] width 87 height 53
click at [919, 273] on div "Нове Прийнято Виконано Скасовано Оплачено Відправити пізніше Жовтень КОНСУЛЬТАЦ…" at bounding box center [935, 302] width 104 height 184
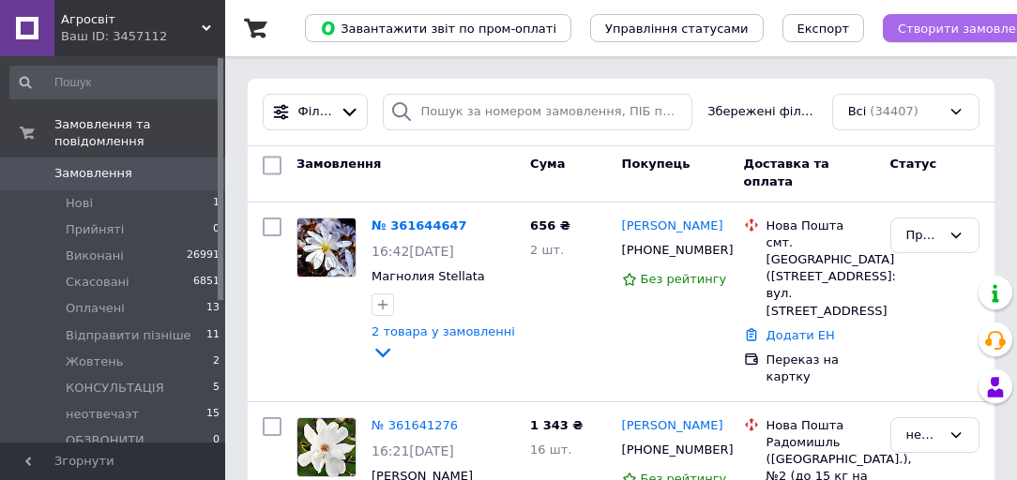
click at [916, 26] on span "Створити замовлення" at bounding box center [969, 29] width 142 height 14
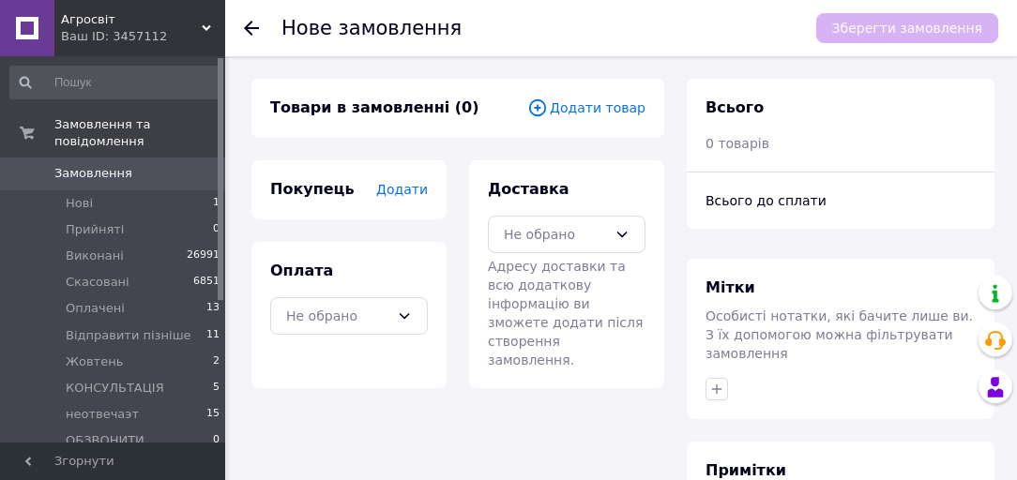
click at [619, 109] on span "Додати товар" at bounding box center [586, 108] width 118 height 21
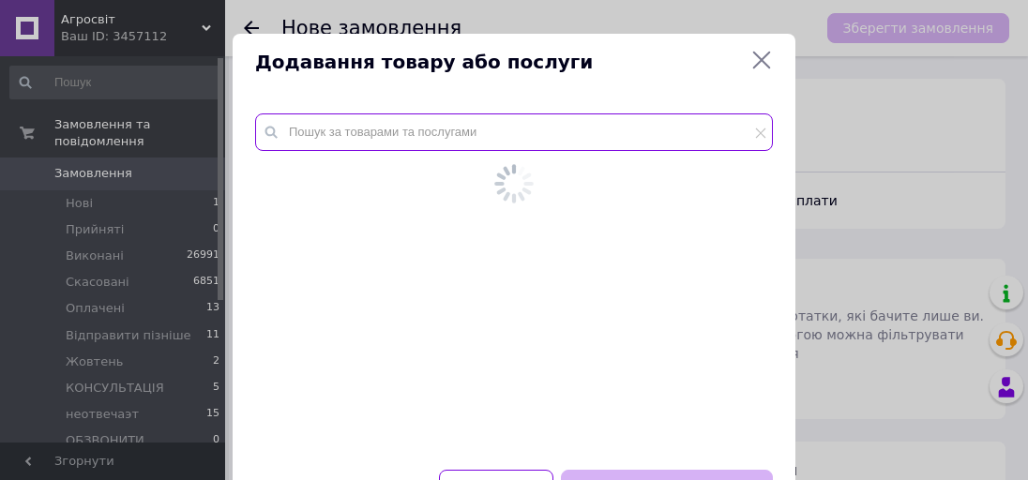
click at [593, 117] on input "text" at bounding box center [514, 133] width 518 height 38
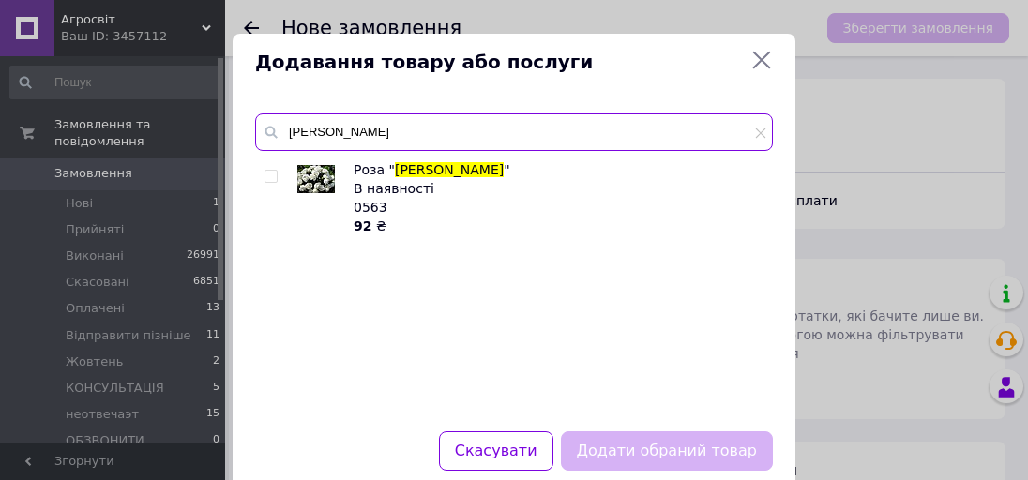
type input "ломоносов"
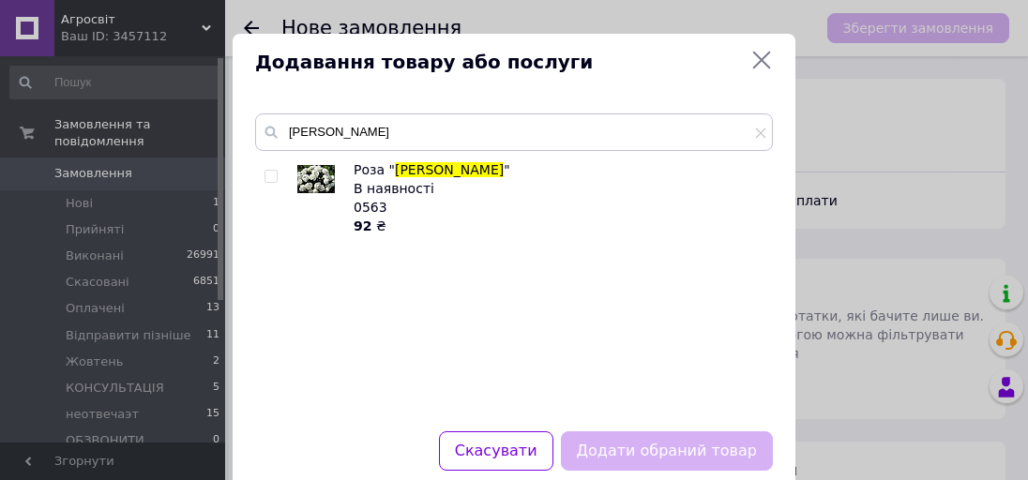
click at [270, 178] on input "checkbox" at bounding box center [271, 177] width 12 height 12
checkbox input "true"
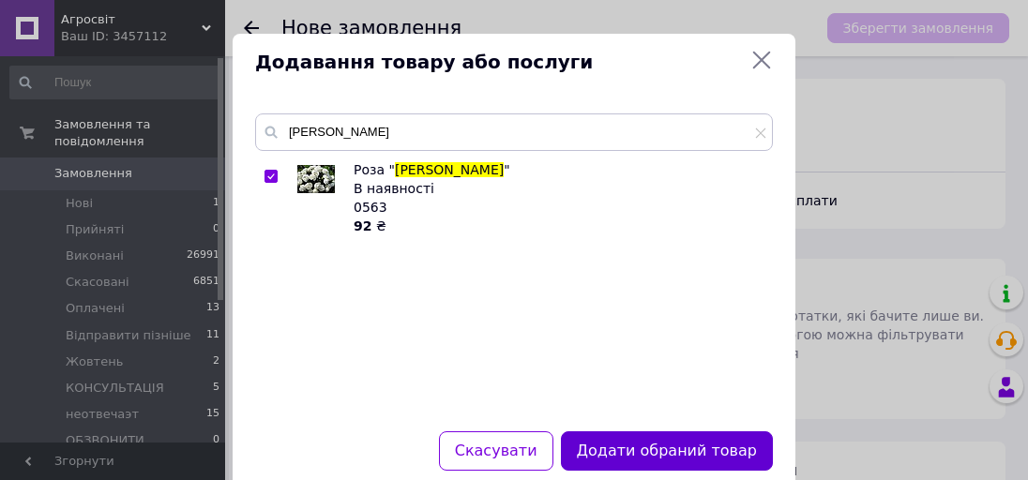
click at [661, 456] on button "Додати обраний товар" at bounding box center [667, 452] width 212 height 40
click at [661, 456] on div "Товари в замовленні (0) Додати товар Покупець Додати Оплата Не обрано Доставка …" at bounding box center [463, 424] width 447 height 691
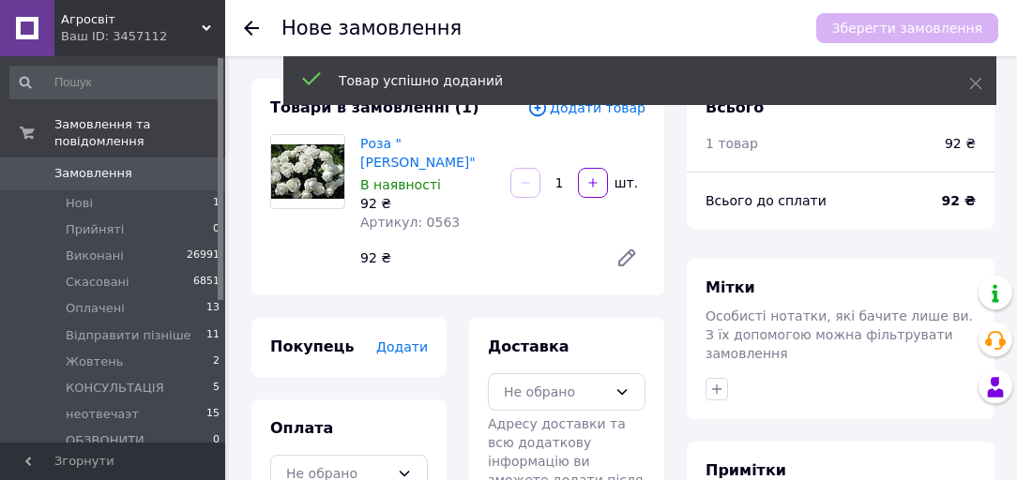
click at [563, 109] on div "Товар успішно доданий" at bounding box center [639, 82] width 713 height 53
click at [580, 115] on span "Додати товар" at bounding box center [586, 108] width 118 height 21
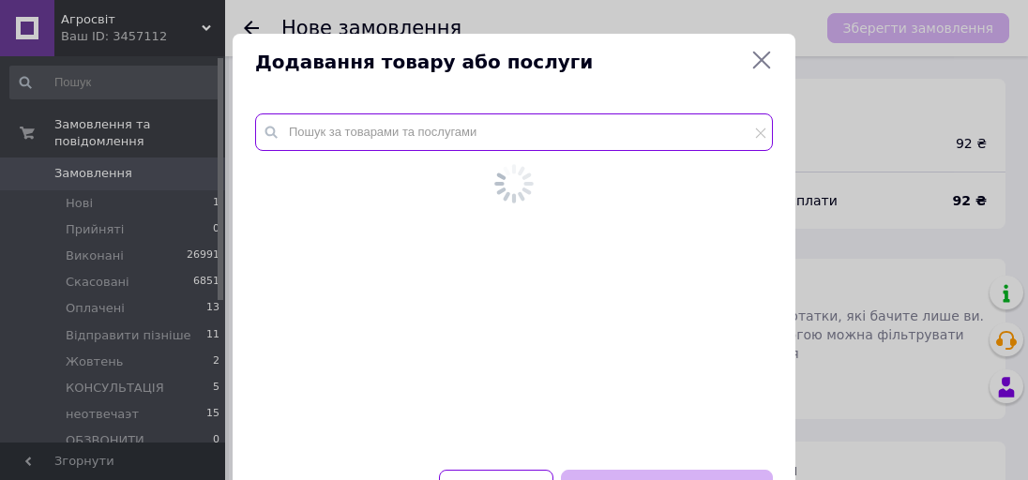
click at [579, 124] on input "text" at bounding box center [514, 133] width 518 height 38
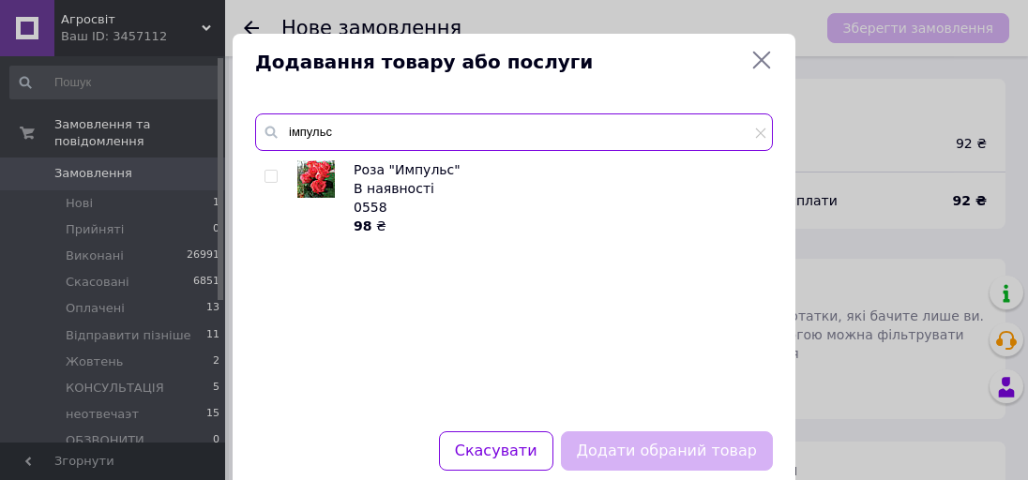
type input "імпульс"
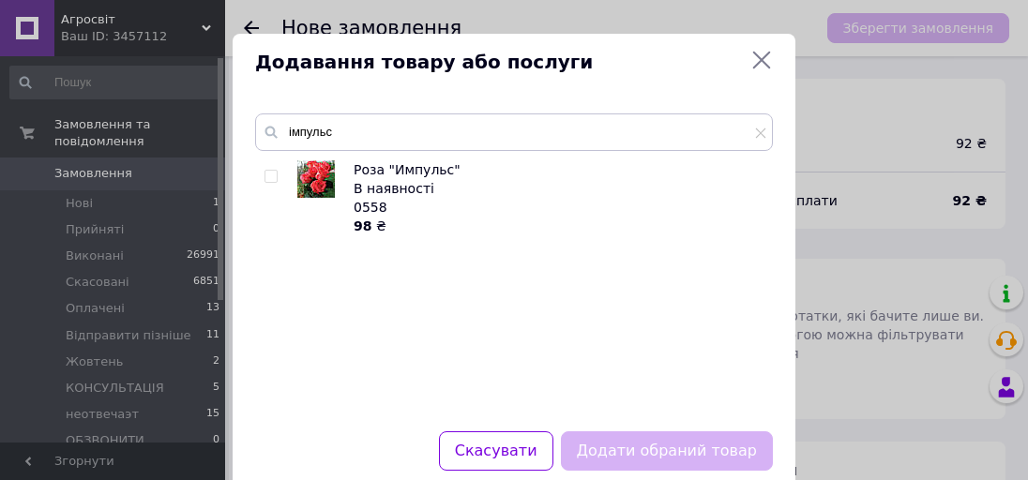
click at [270, 174] on input "checkbox" at bounding box center [271, 177] width 12 height 12
checkbox input "true"
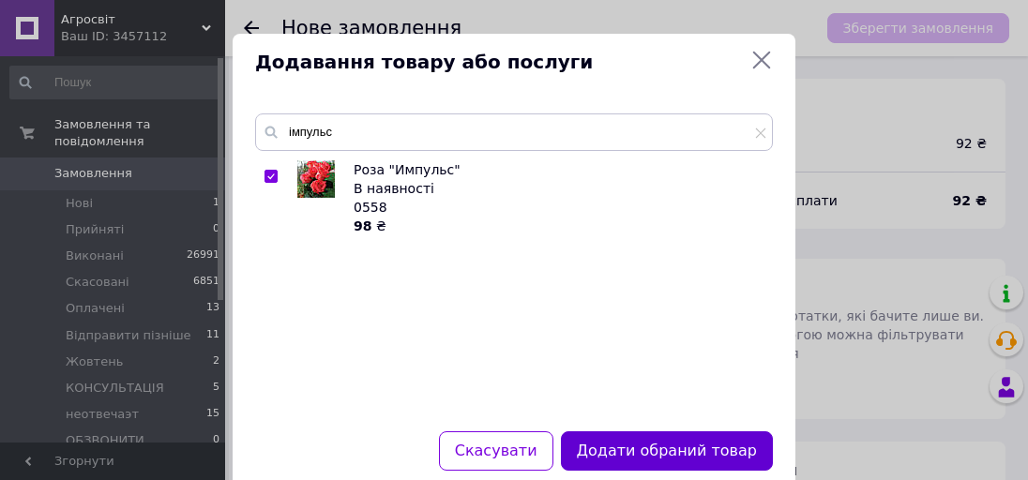
click at [627, 443] on button "Додати обраний товар" at bounding box center [667, 452] width 212 height 40
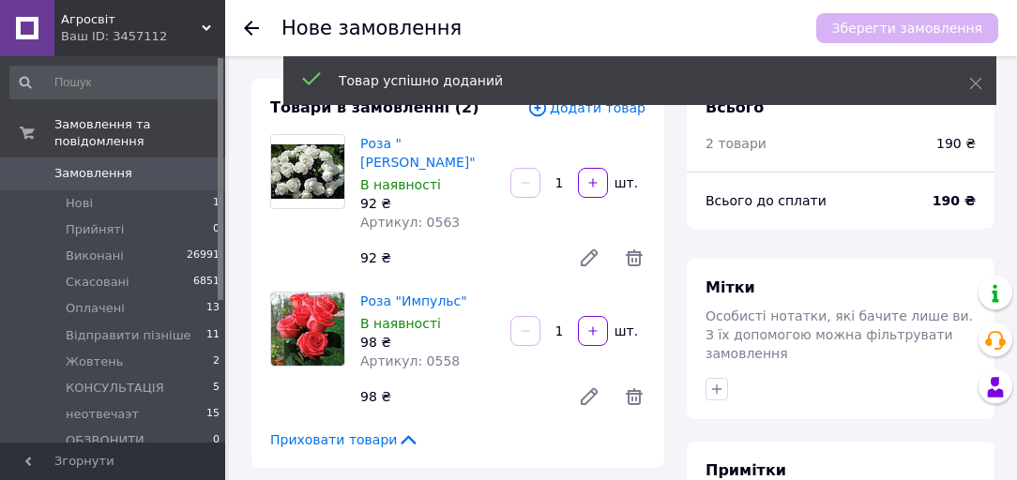
click at [571, 115] on span "Додати товар" at bounding box center [586, 108] width 118 height 21
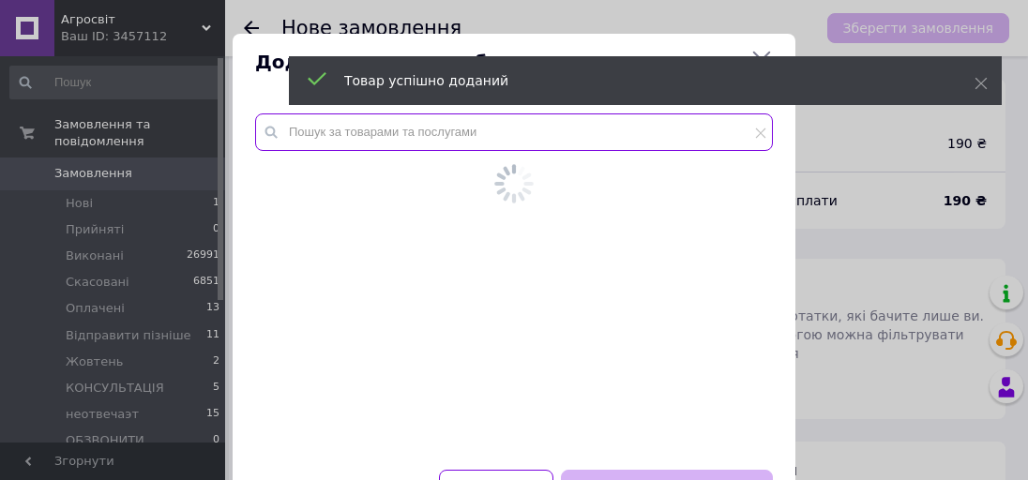
click at [573, 117] on input "text" at bounding box center [514, 133] width 518 height 38
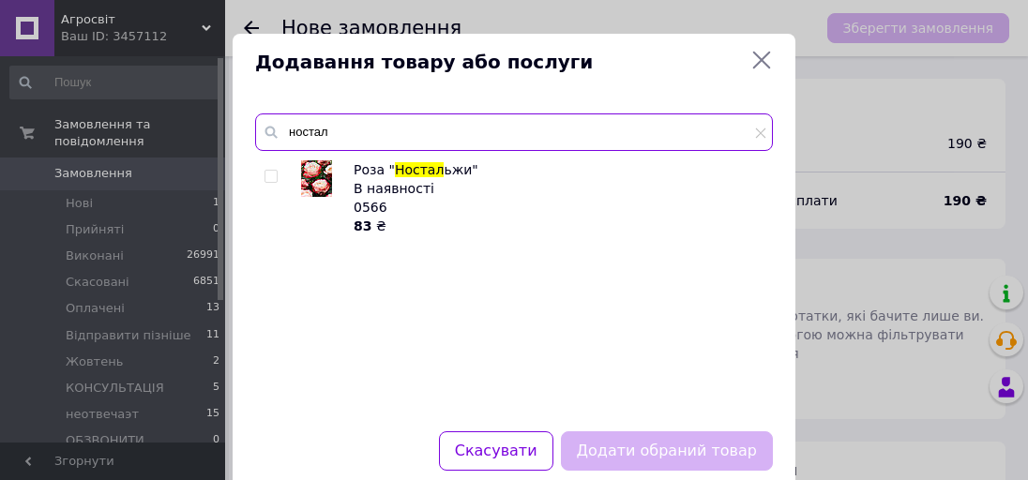
type input "ностал"
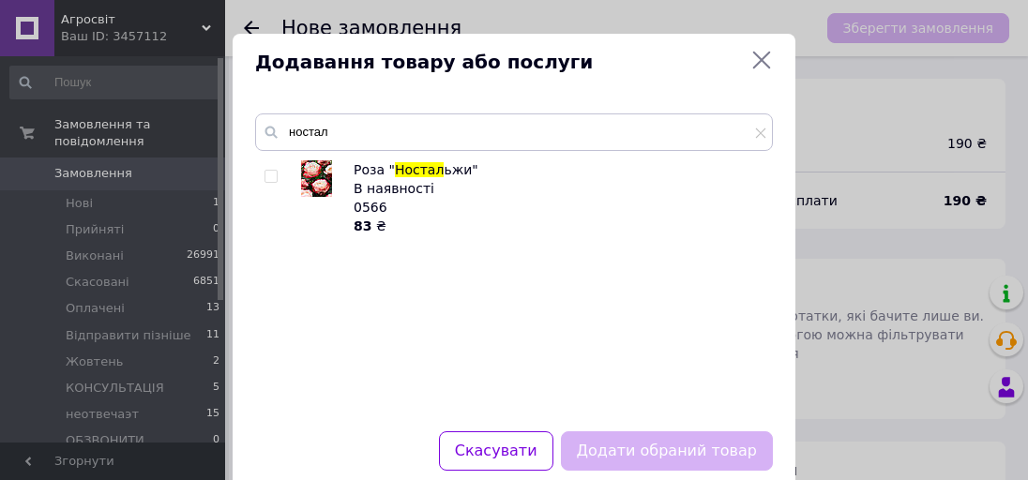
click at [265, 177] on input "checkbox" at bounding box center [271, 177] width 12 height 12
checkbox input "true"
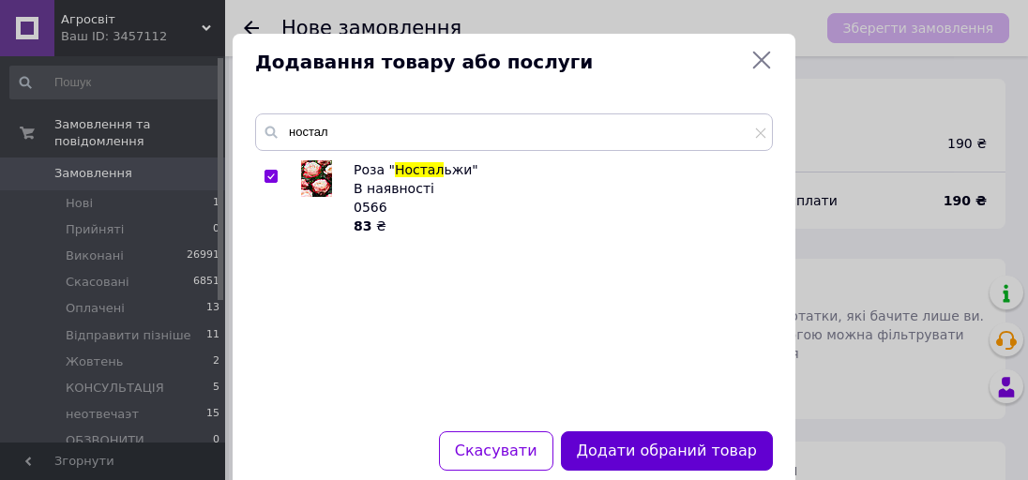
click at [647, 434] on button "Додати обраний товар" at bounding box center [667, 452] width 212 height 40
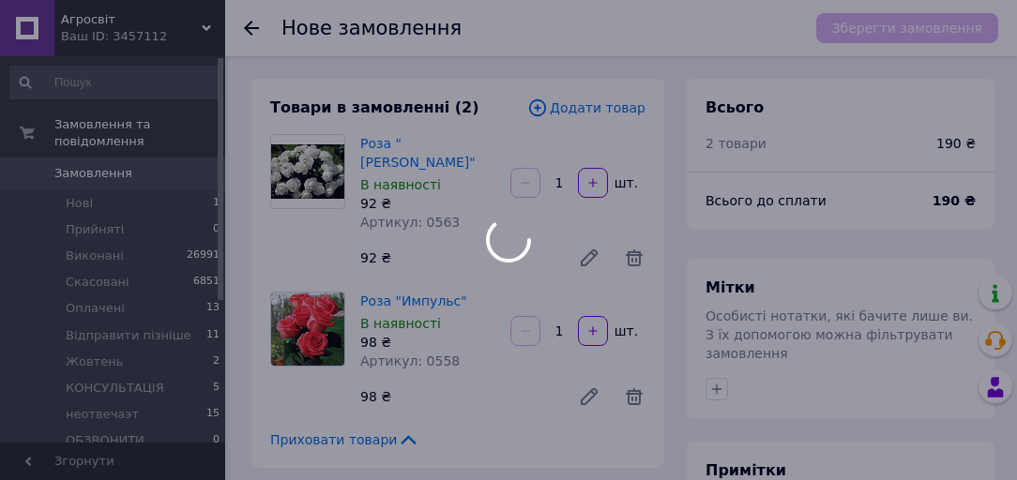
scroll to position [225, 0]
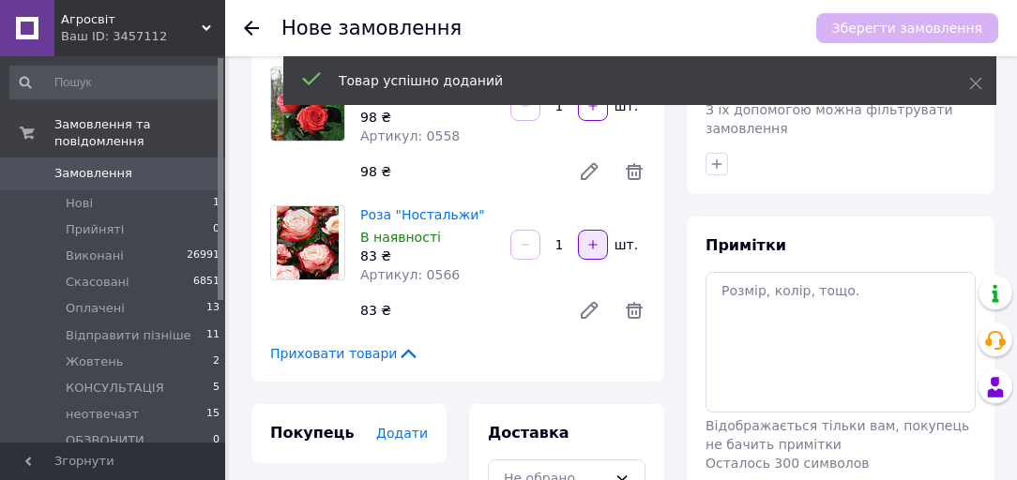
click at [586, 238] on icon "button" at bounding box center [592, 244] width 13 height 13
type input "2"
click at [393, 426] on span "Додати" at bounding box center [402, 433] width 52 height 15
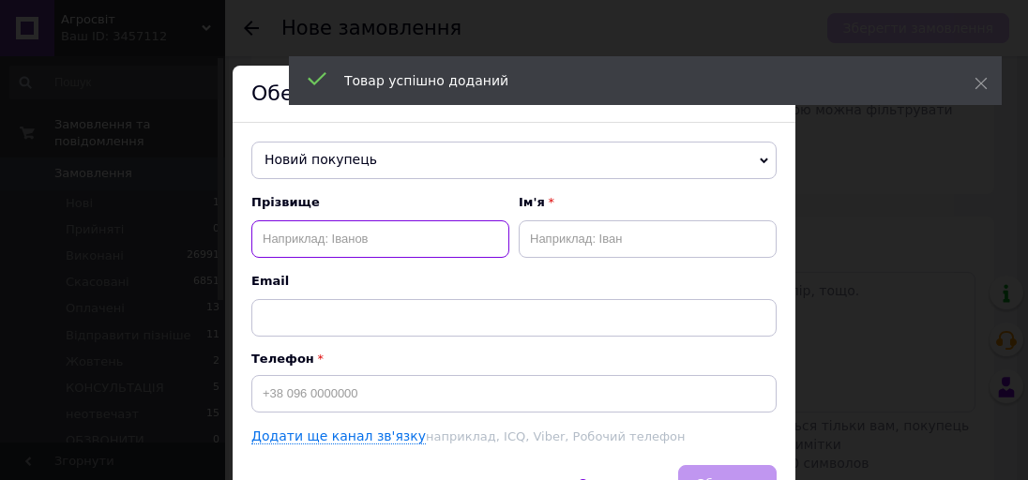
click at [417, 238] on input "text" at bounding box center [380, 239] width 258 height 38
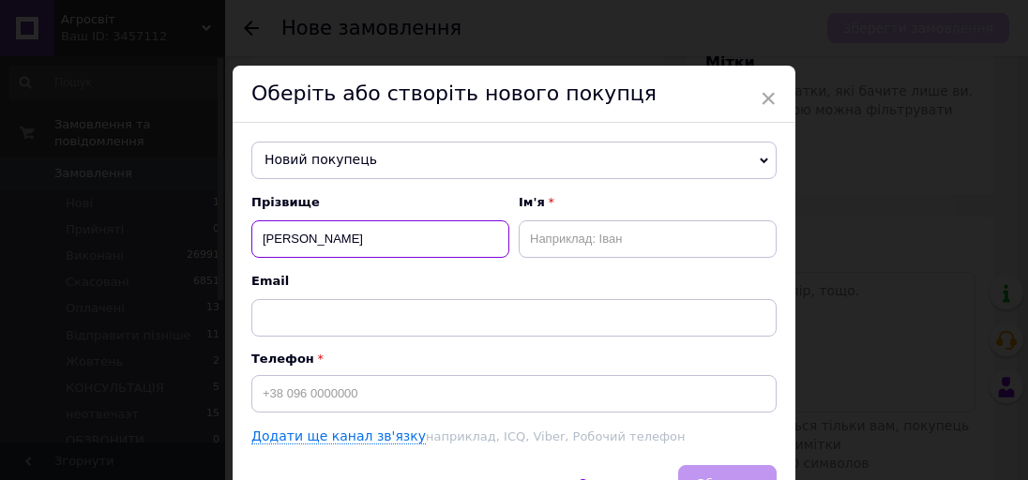
type input "конова"
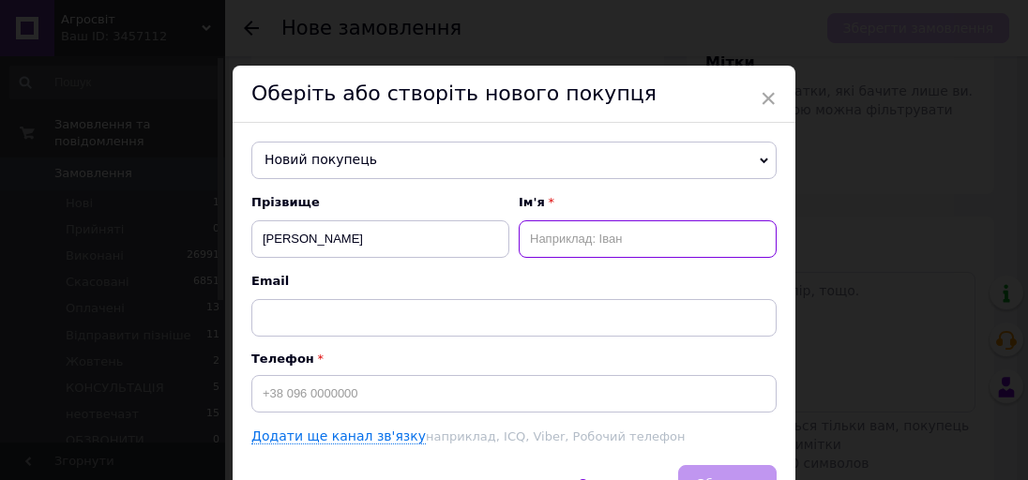
click at [623, 250] on input "text" at bounding box center [648, 239] width 258 height 38
type input "вікторія"
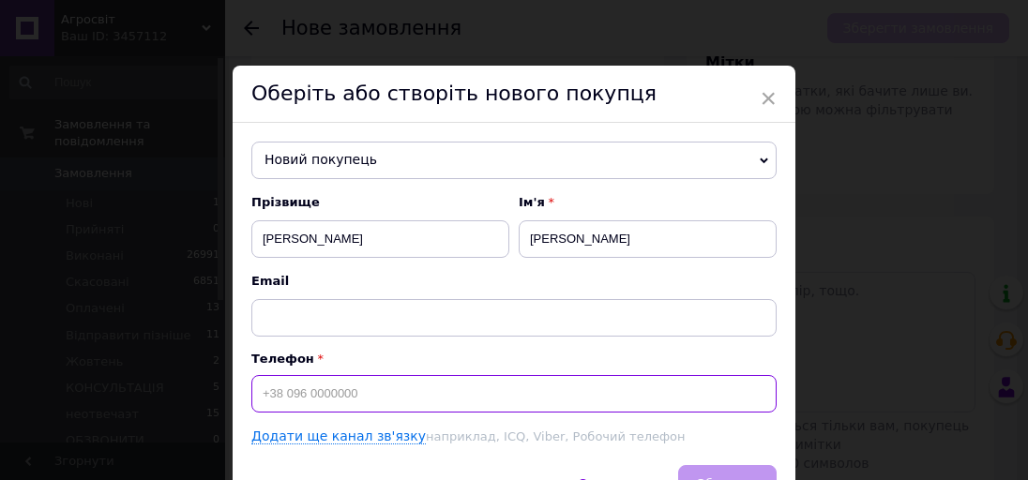
click at [476, 382] on input at bounding box center [513, 394] width 525 height 38
type input "+380934905880"
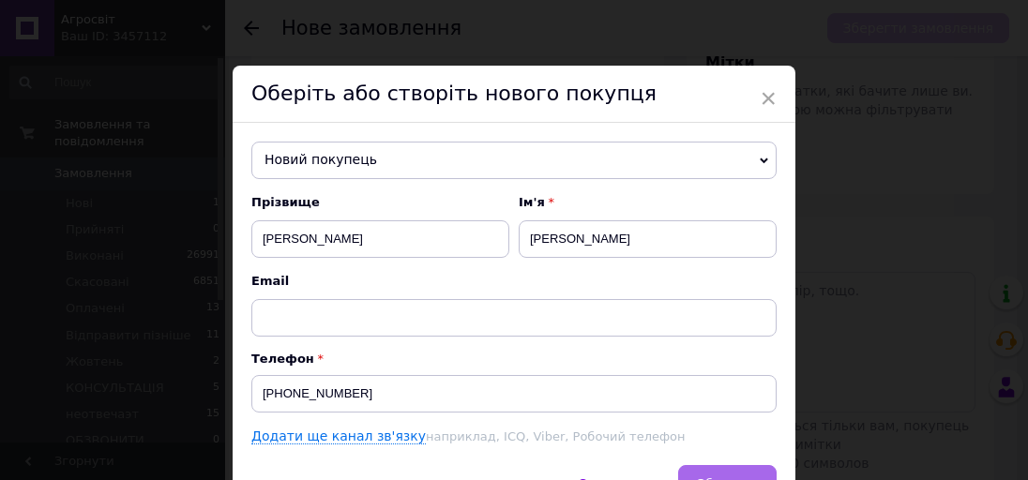
click at [745, 473] on button "Зберегти" at bounding box center [727, 484] width 99 height 38
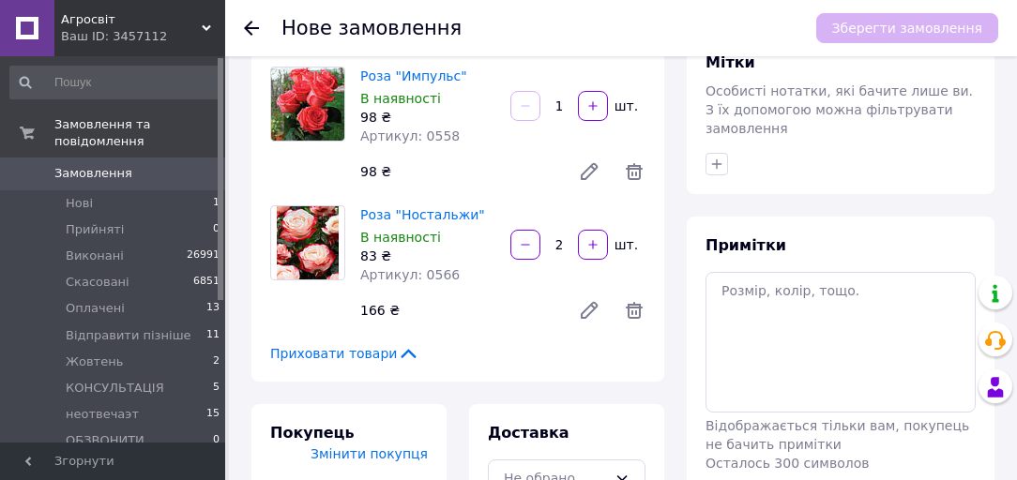
scroll to position [503, 0]
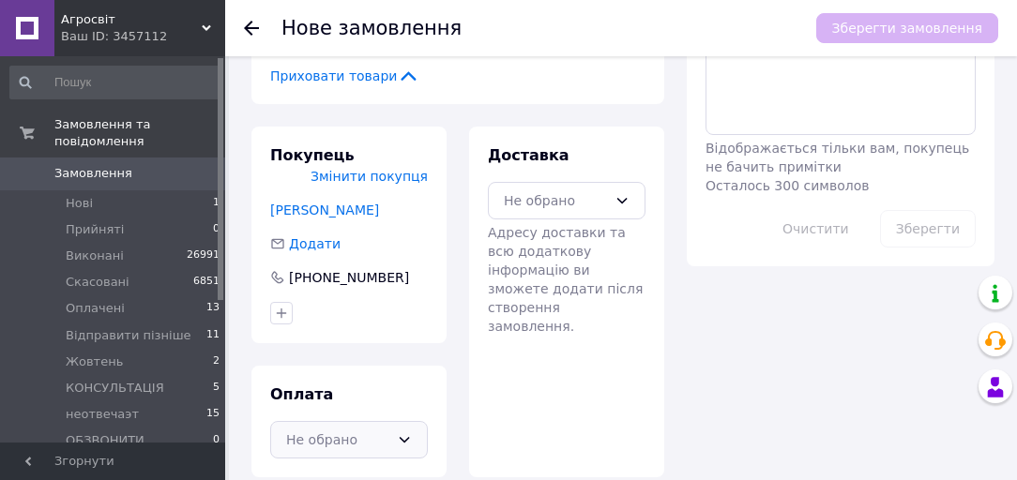
click at [357, 430] on div "Не обрано" at bounding box center [337, 440] width 103 height 21
click at [360, 471] on span "Післяплата" at bounding box center [363, 480] width 98 height 19
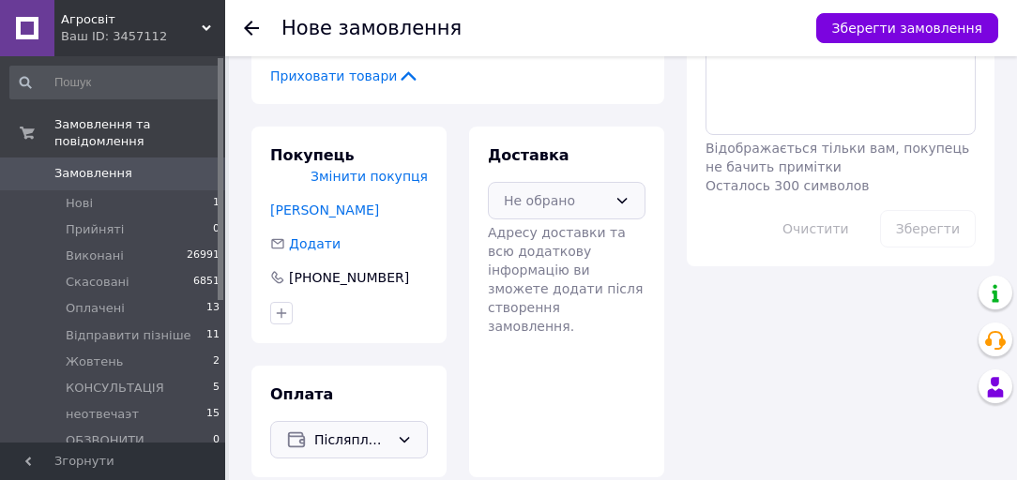
click at [590, 190] on div "Не обрано" at bounding box center [555, 200] width 103 height 21
click at [591, 198] on div "Не обрано" at bounding box center [567, 201] width 158 height 38
click at [592, 231] on div "Нова Пошта (платна)" at bounding box center [566, 241] width 133 height 21
click at [858, 26] on button "Зберегти замовлення" at bounding box center [907, 28] width 182 height 30
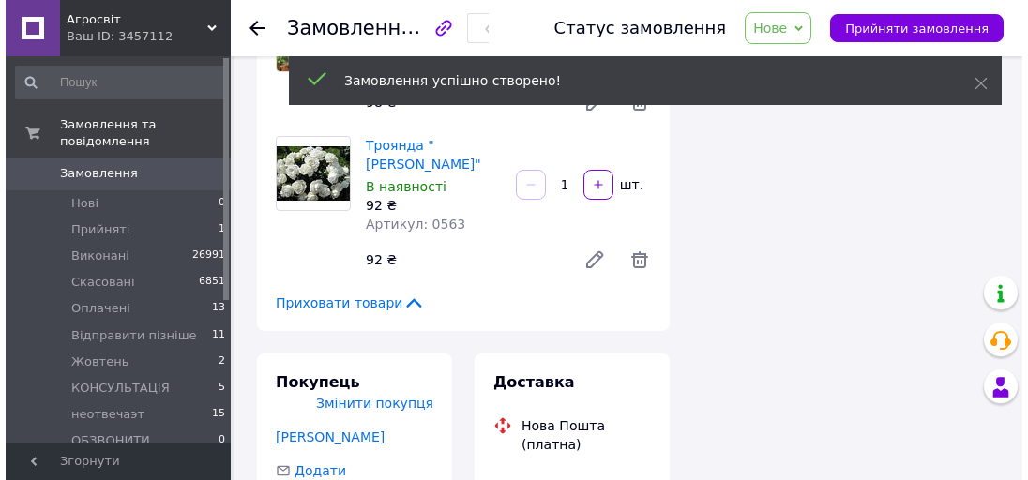
scroll to position [503, 0]
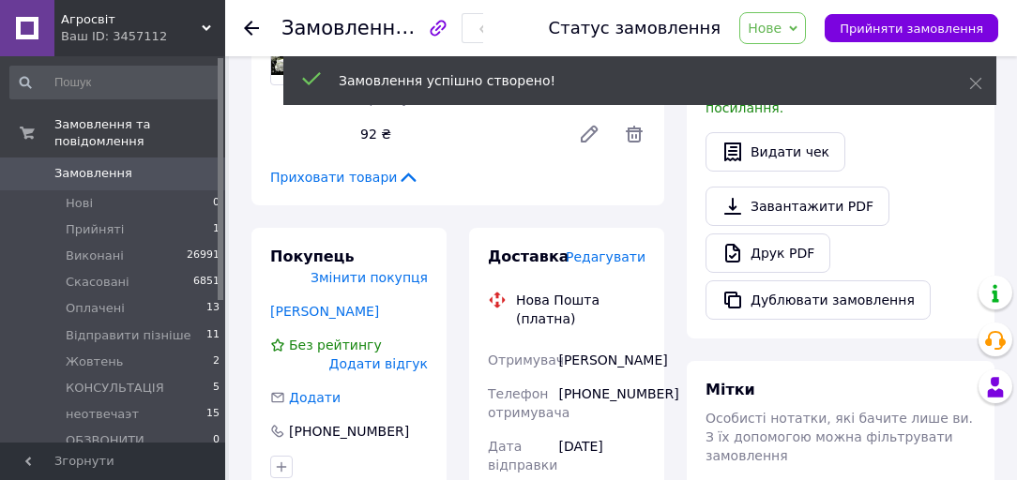
click at [599, 250] on span "Редагувати" at bounding box center [606, 257] width 80 height 15
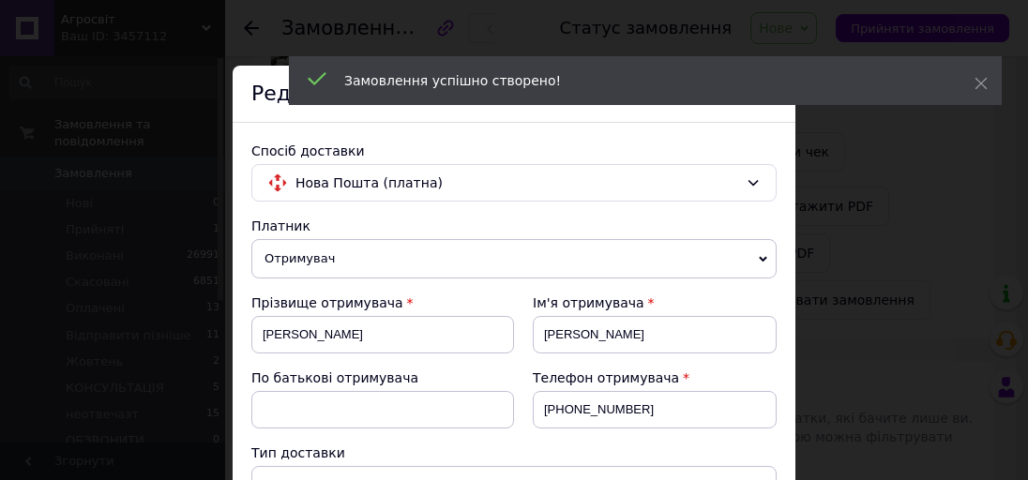
scroll to position [450, 0]
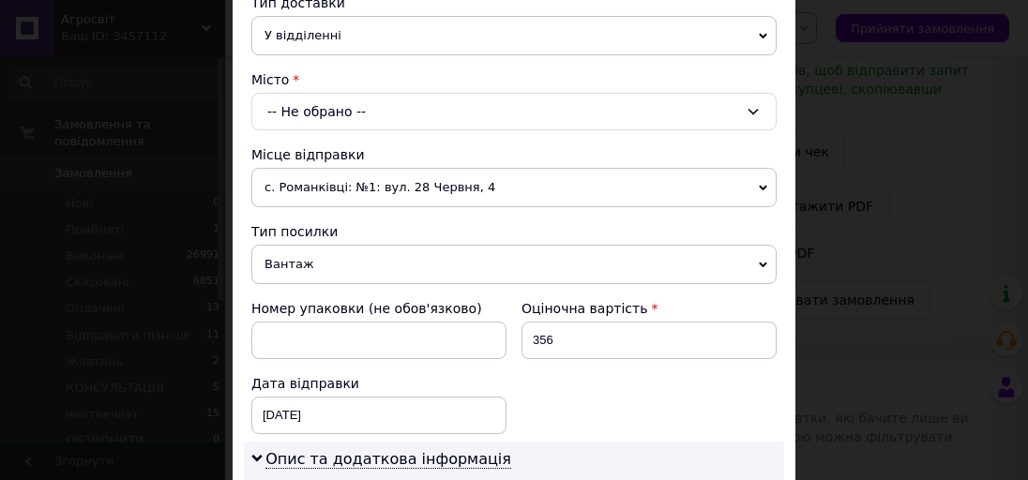
click at [320, 99] on div "-- Не обрано --" at bounding box center [513, 112] width 525 height 38
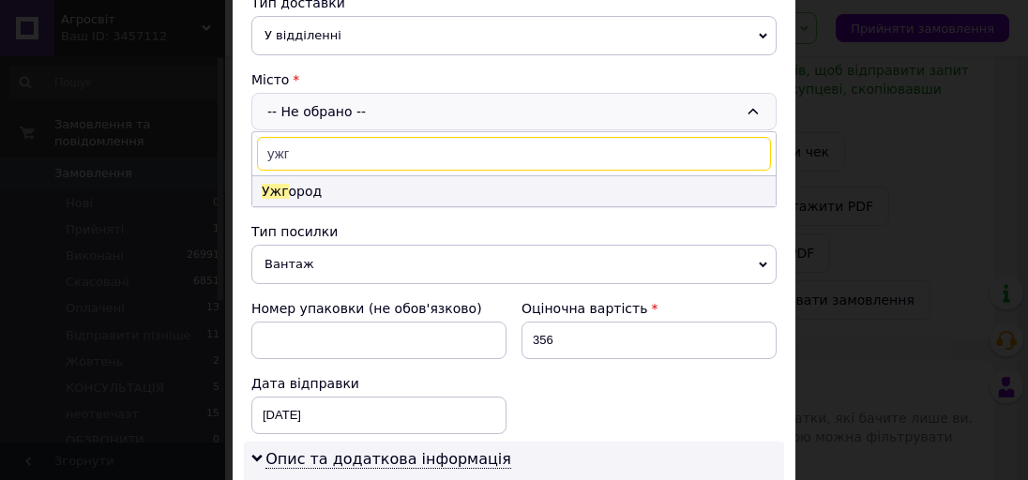
type input "ужг"
click at [331, 195] on li "Ужг ород" at bounding box center [514, 191] width 524 height 30
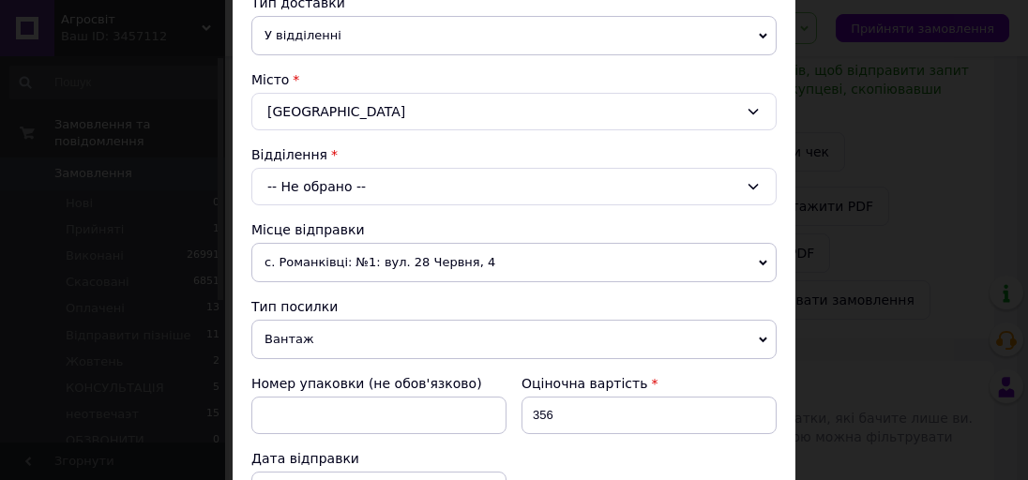
click at [336, 185] on div "-- Не обрано --" at bounding box center [513, 187] width 525 height 38
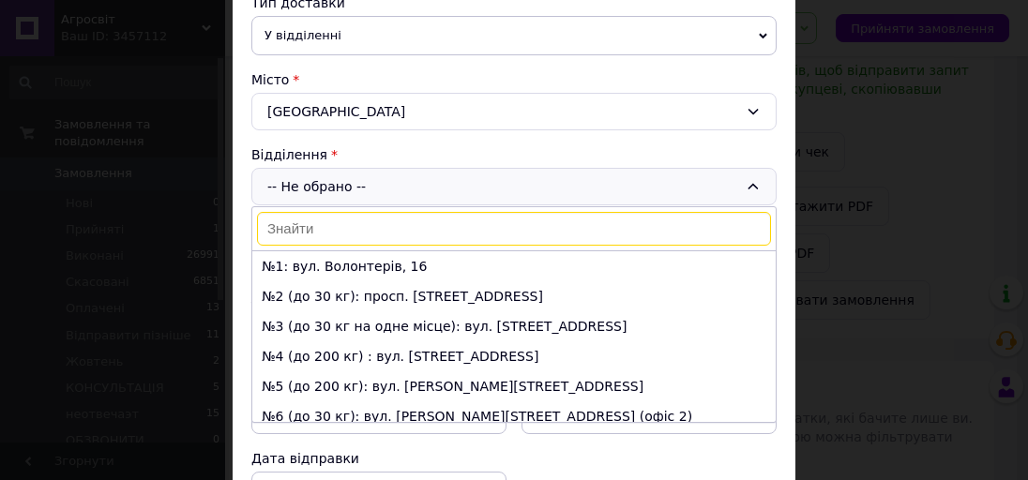
click at [357, 324] on li "№3 (до 30 кг на одне місце): вул. Острівна, 9А" at bounding box center [514, 326] width 524 height 30
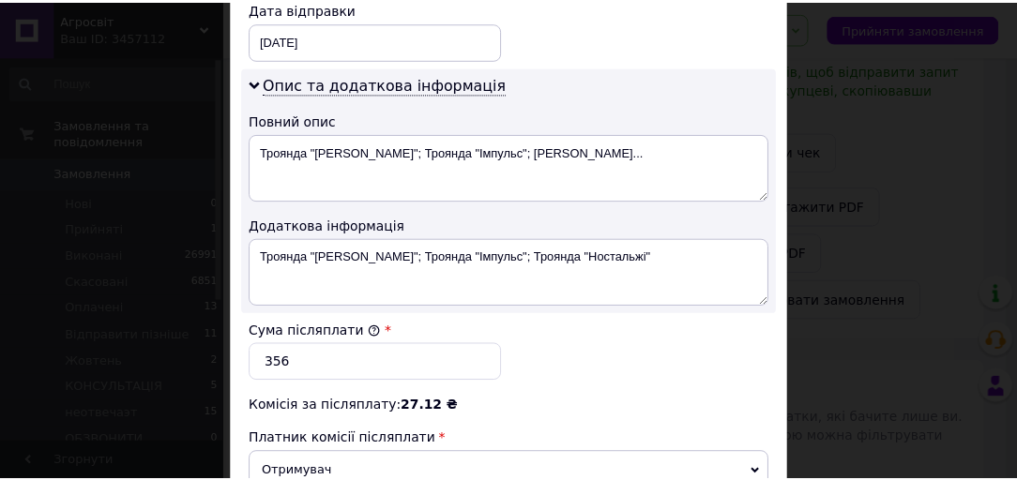
scroll to position [1051, 0]
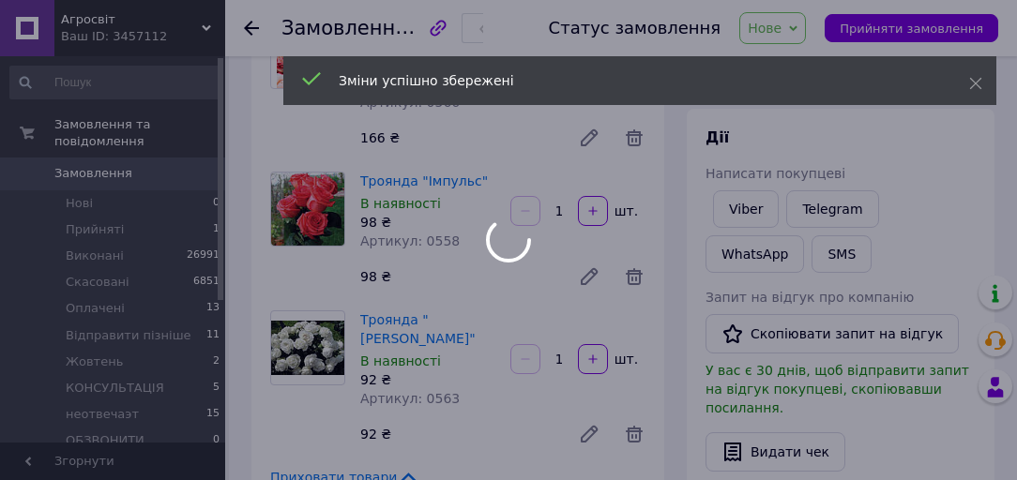
scroll to position [0, 0]
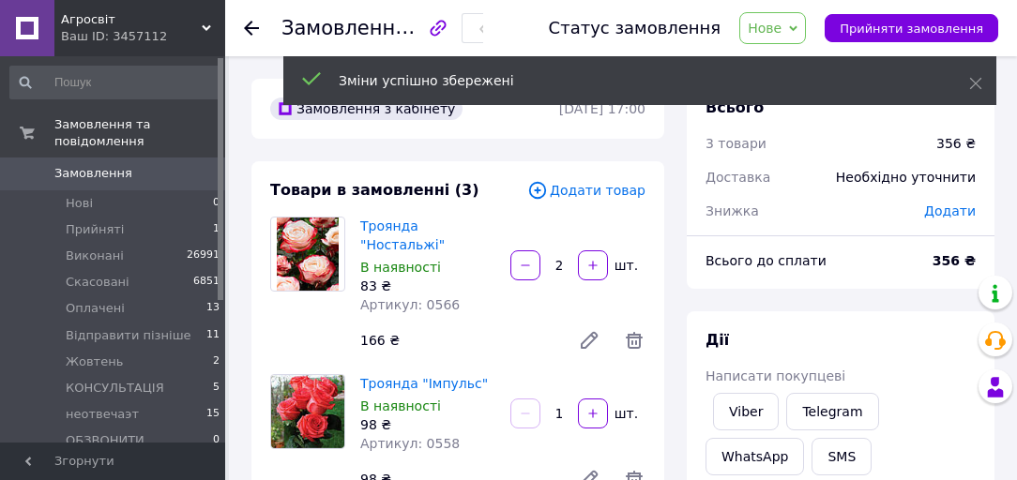
click at [782, 33] on span "Нове" at bounding box center [765, 28] width 34 height 15
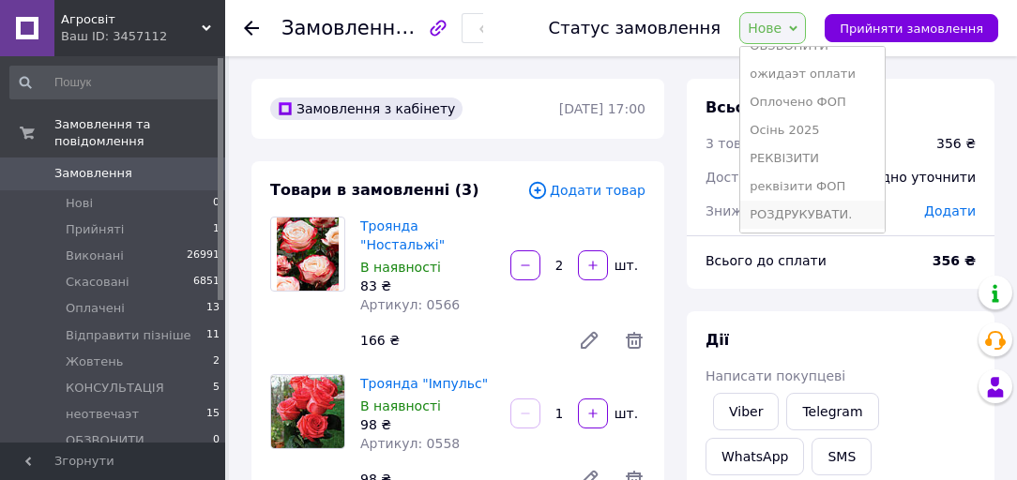
click at [826, 209] on li "РОЗДРУКУВАТИ." at bounding box center [812, 215] width 144 height 28
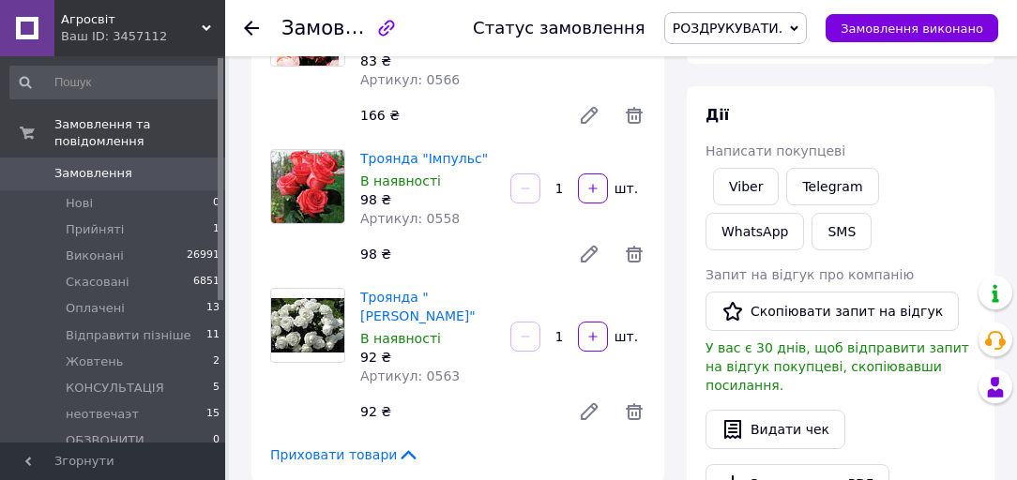
scroll to position [375, 0]
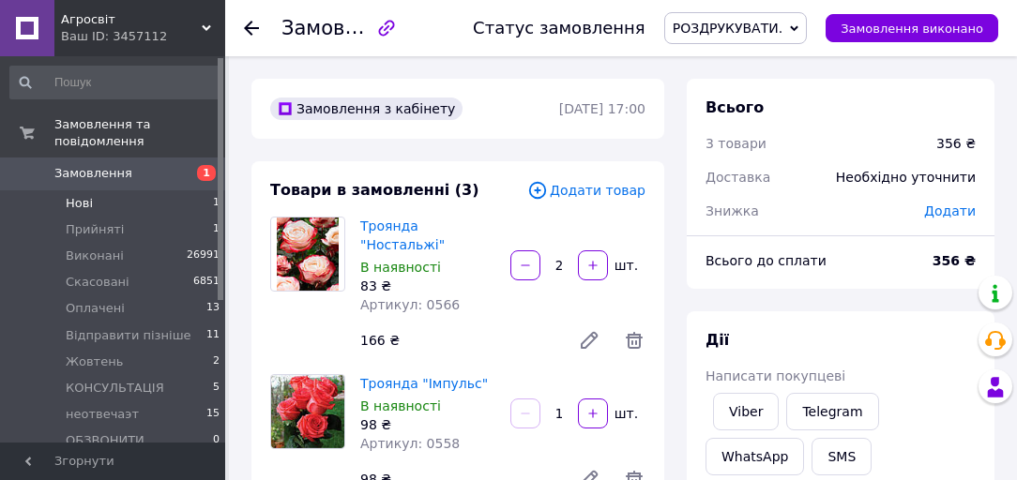
click at [161, 190] on li "Нові 1" at bounding box center [115, 203] width 231 height 26
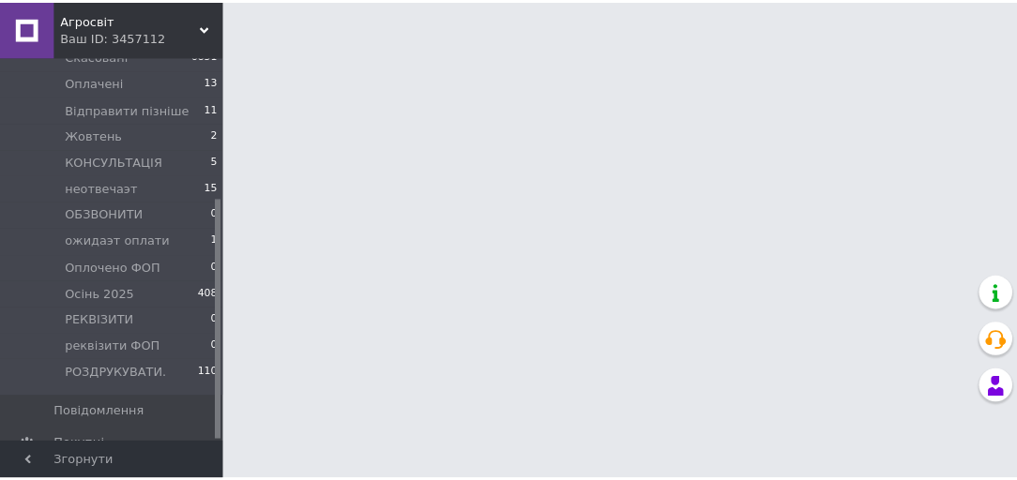
scroll to position [1, 0]
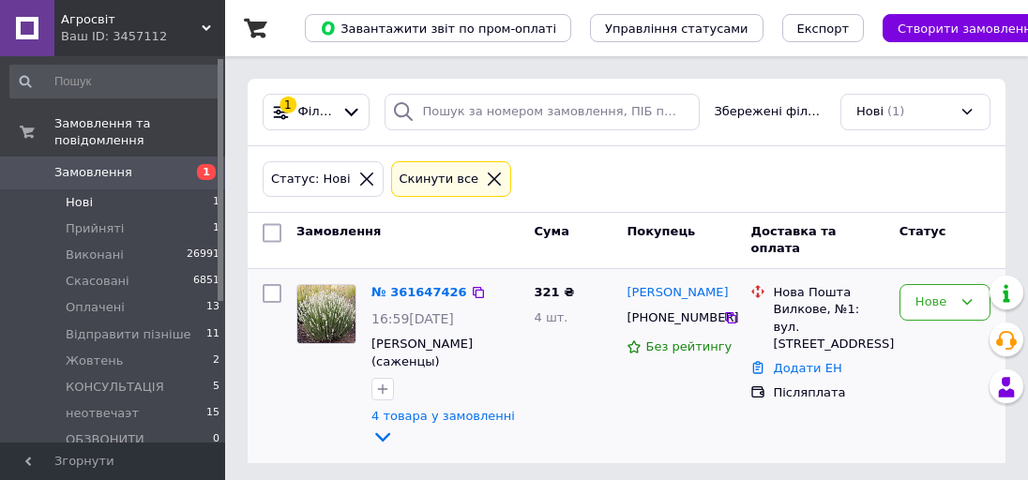
click at [418, 301] on div "№ 361647426" at bounding box center [419, 293] width 99 height 22
click at [418, 298] on link "№ 361647426" at bounding box center [420, 292] width 96 height 14
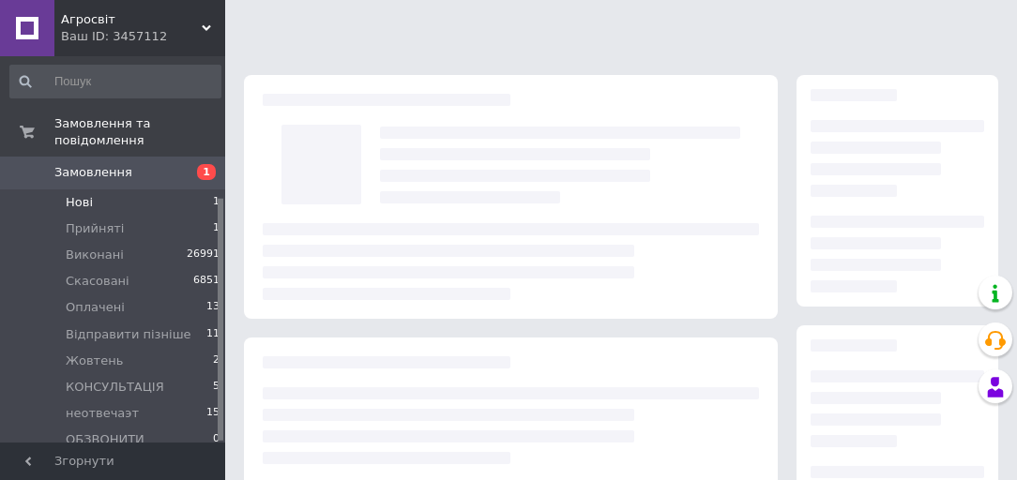
scroll to position [226, 0]
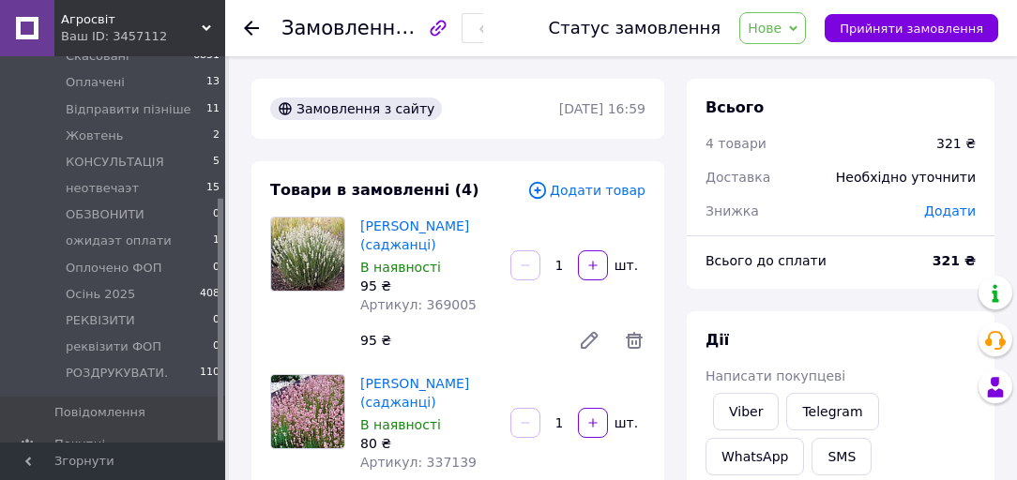
click at [782, 24] on span "Нове" at bounding box center [765, 28] width 34 height 15
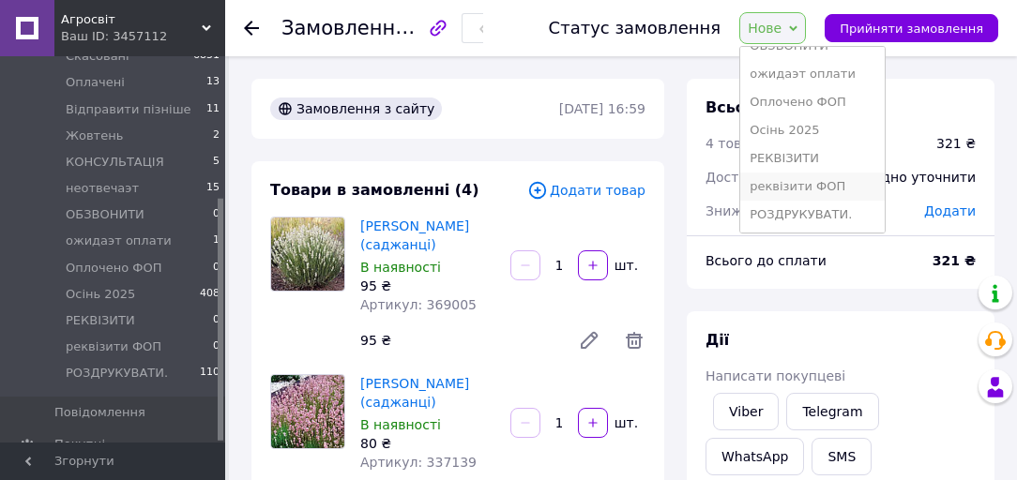
scroll to position [75, 0]
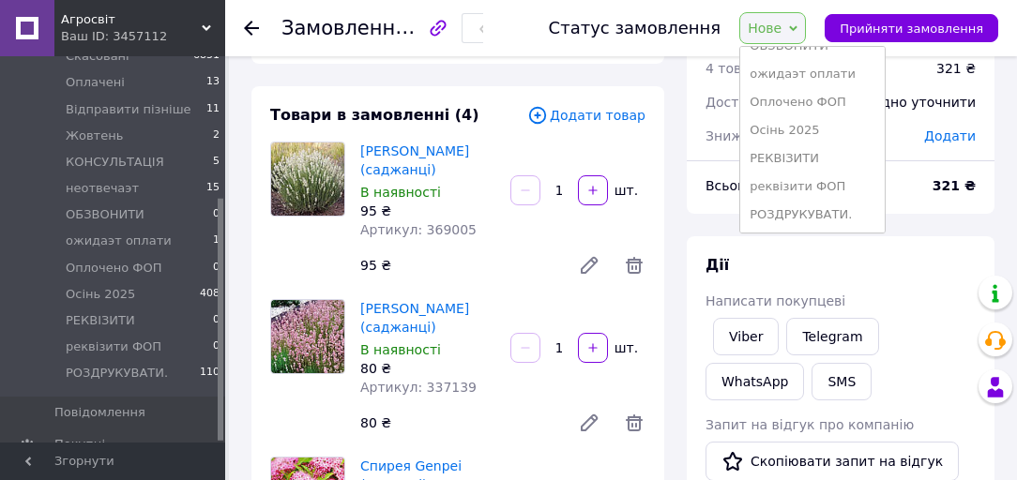
click at [821, 208] on li "РОЗДРУКУВАТИ." at bounding box center [812, 215] width 144 height 28
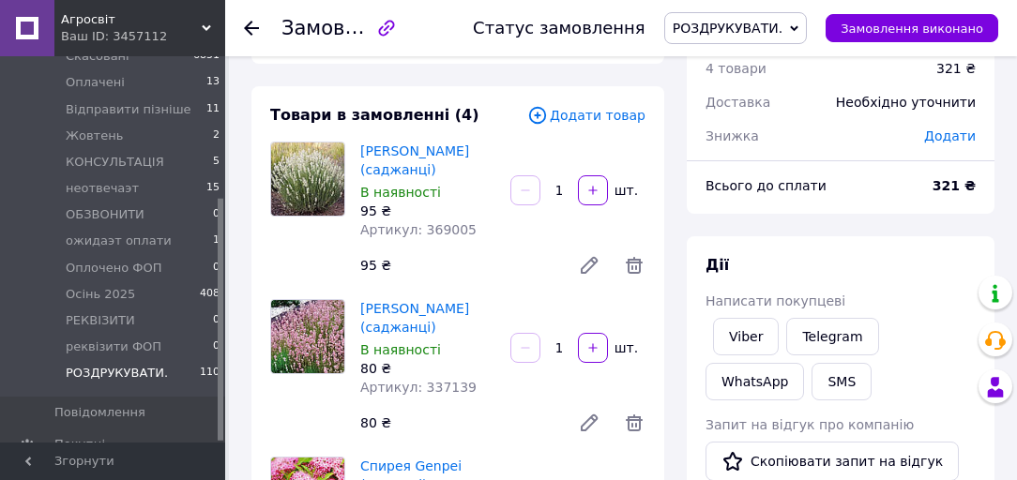
click at [98, 365] on span "РОЗДРУКУВАТИ." at bounding box center [117, 373] width 102 height 17
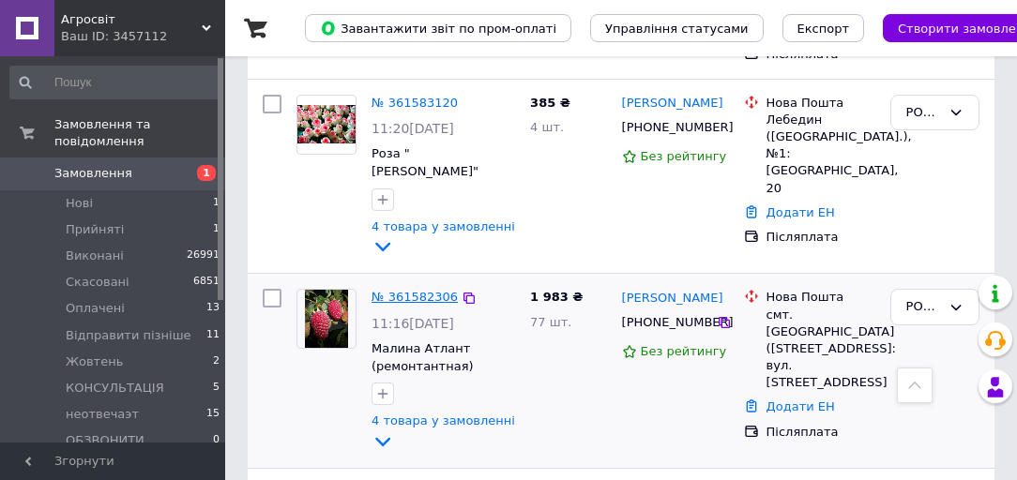
click at [138, 165] on span "Замовлення" at bounding box center [113, 173] width 119 height 17
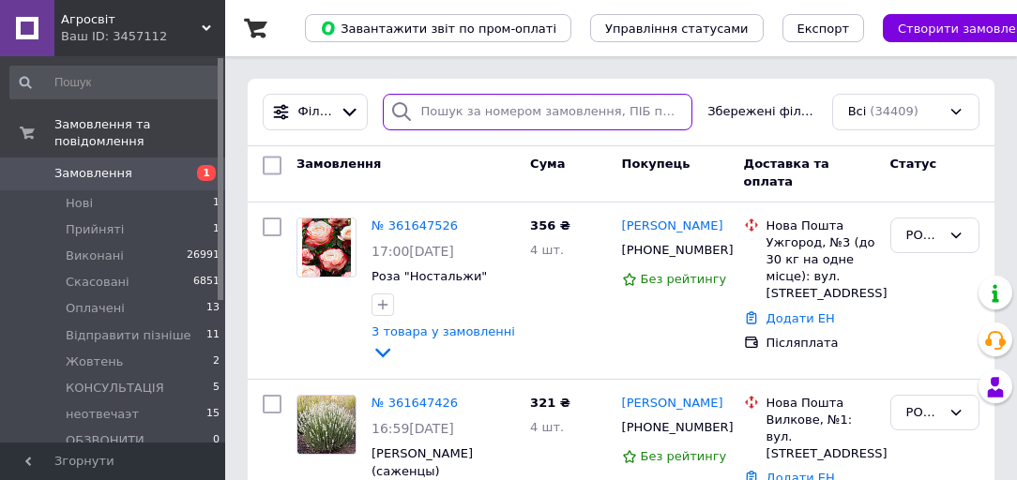
click at [518, 114] on input "search" at bounding box center [538, 112] width 311 height 37
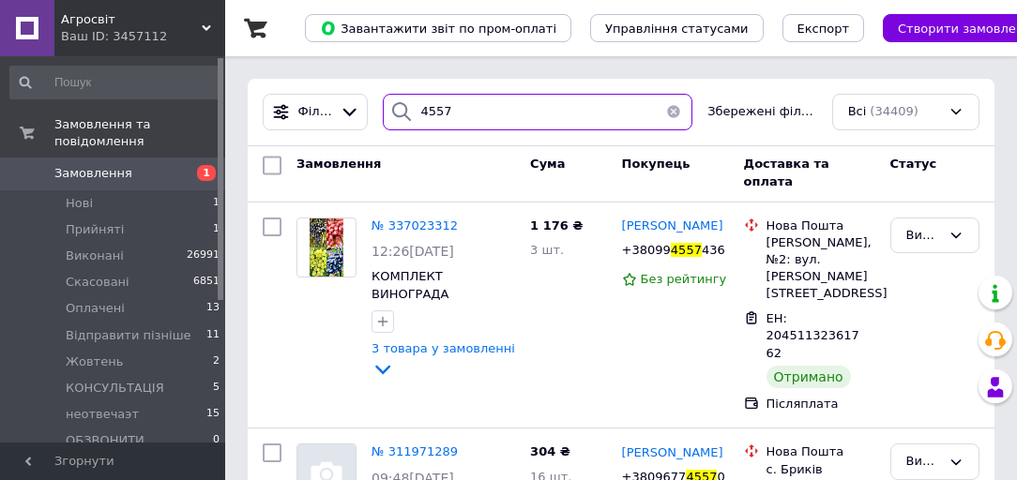
type input "4557"
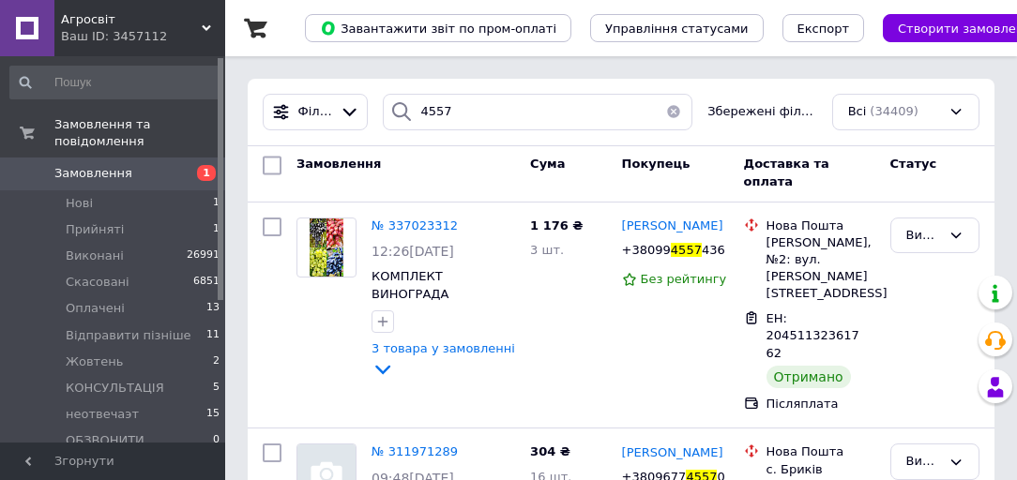
click at [892, 12] on div "Завантажити звіт по пром-оплаті Управління статусами Експорт Створити замовлення" at bounding box center [660, 28] width 787 height 56
click at [898, 25] on span "Створити замовлення" at bounding box center [969, 29] width 142 height 14
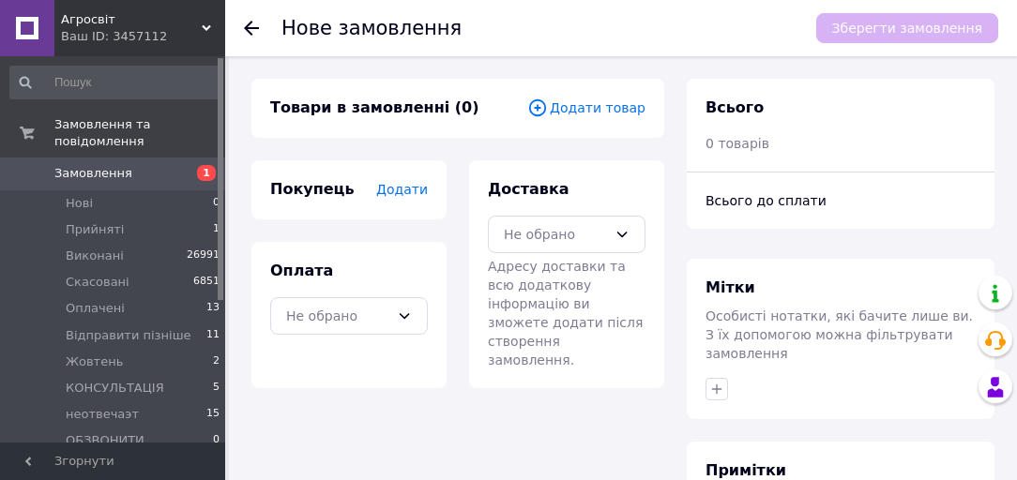
click at [593, 101] on span "Додати товар" at bounding box center [586, 108] width 118 height 21
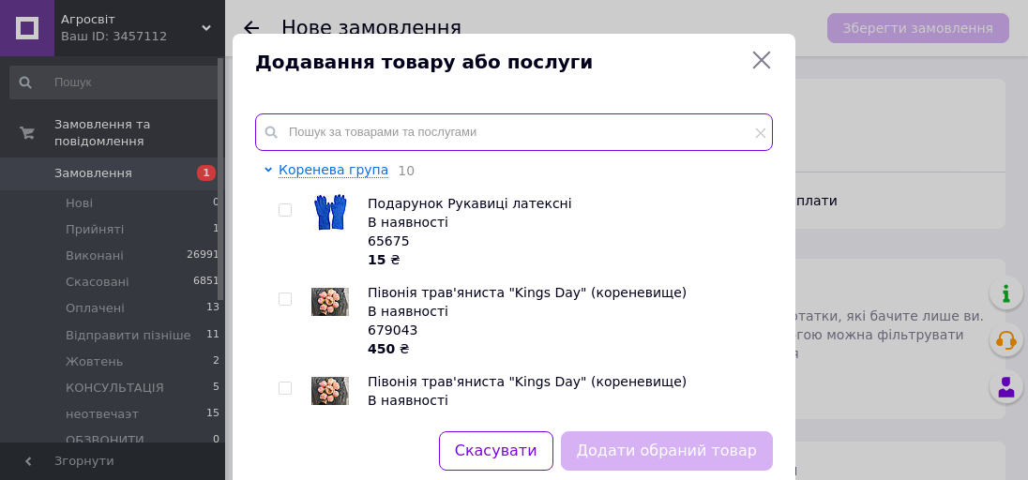
click at [473, 124] on input "text" at bounding box center [514, 133] width 518 height 38
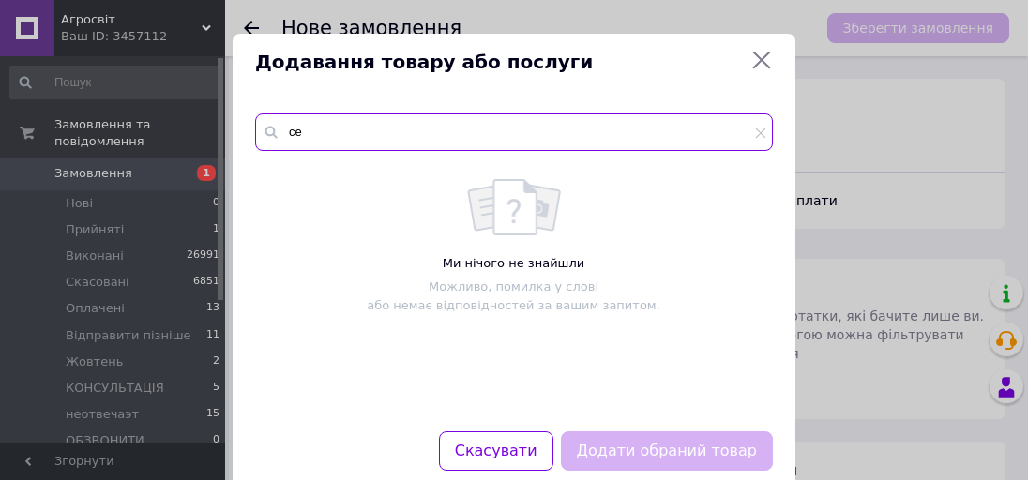
type input "с"
click at [327, 135] on input "пхеб" at bounding box center [514, 133] width 518 height 38
type input "п"
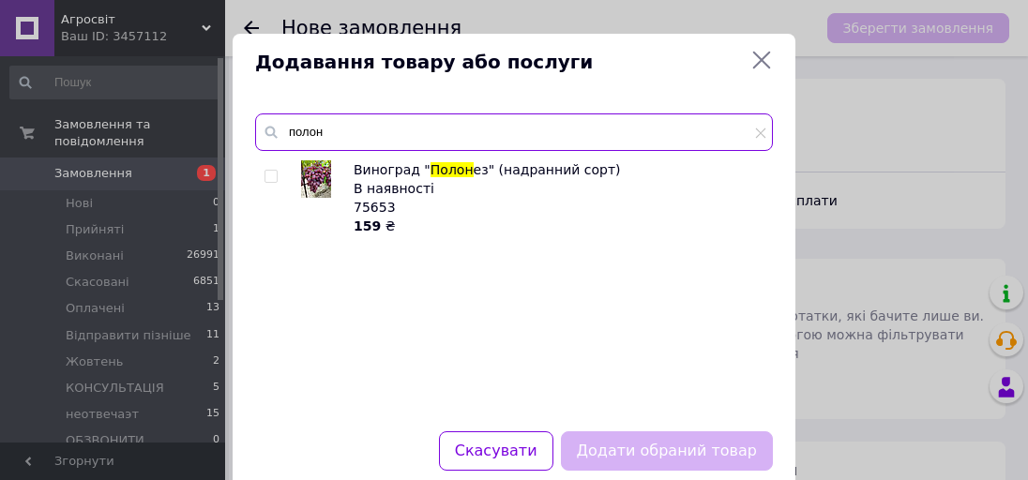
click at [342, 131] on input "полон" at bounding box center [514, 133] width 518 height 38
type input "п"
type input "пшех"
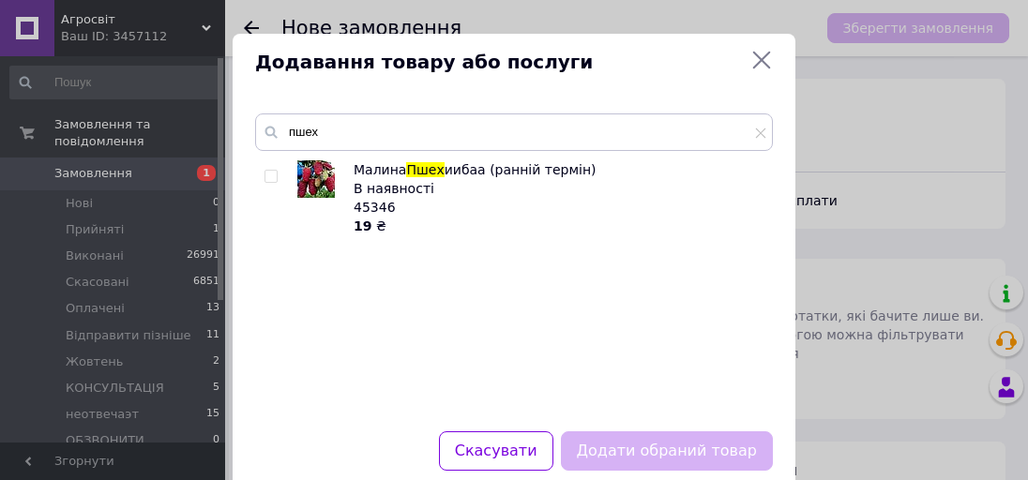
click at [268, 179] on input "checkbox" at bounding box center [271, 177] width 12 height 12
checkbox input "true"
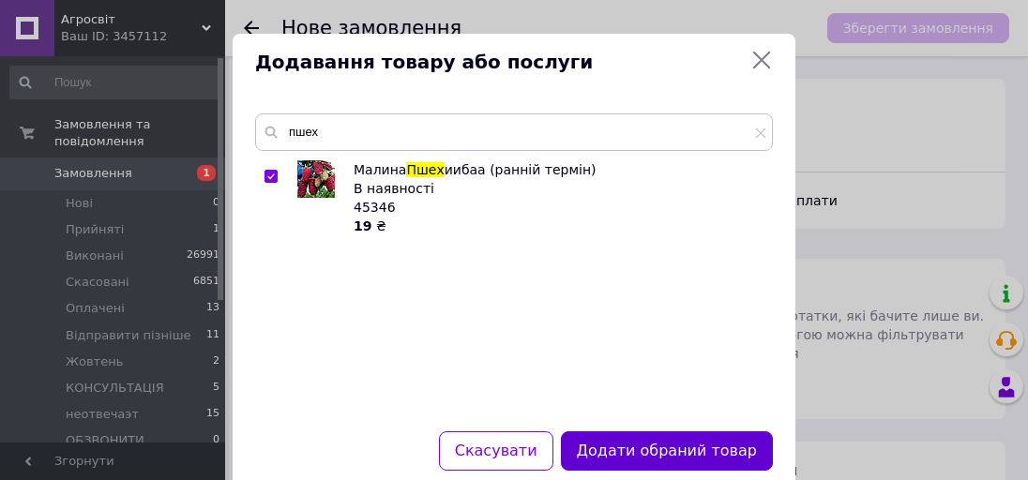
click at [699, 446] on button "Додати обраний товар" at bounding box center [667, 452] width 212 height 40
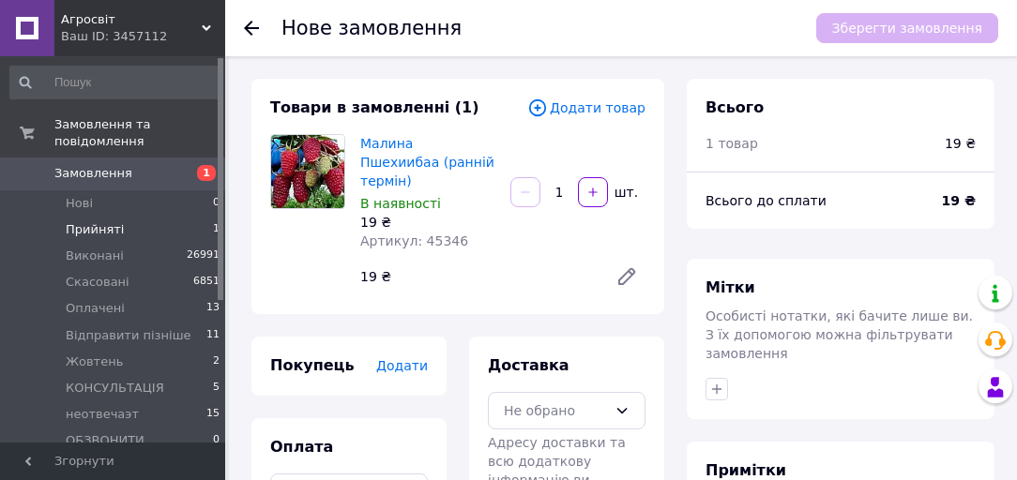
click at [109, 221] on span "Прийняті" at bounding box center [95, 229] width 58 height 17
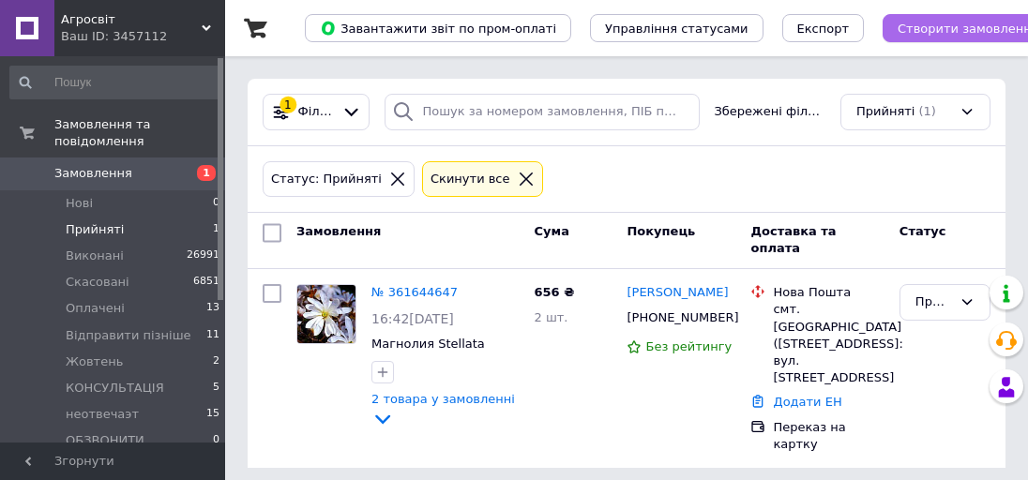
click at [904, 26] on span "Створити замовлення" at bounding box center [969, 29] width 142 height 14
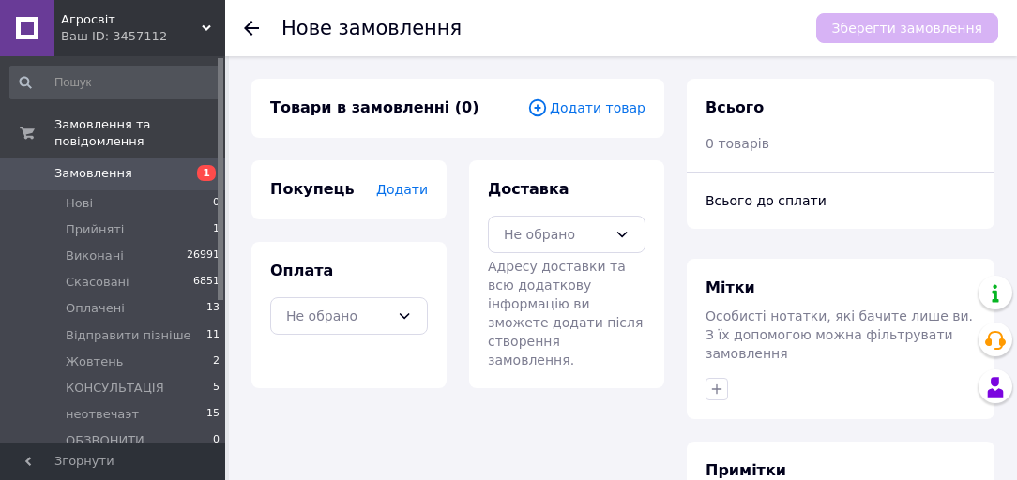
click at [578, 109] on span "Додати товар" at bounding box center [586, 108] width 118 height 21
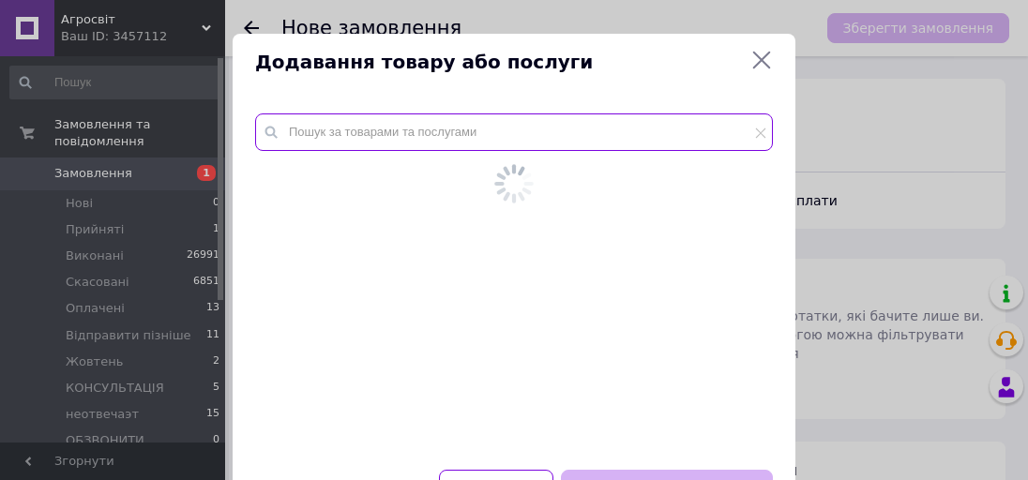
click at [583, 119] on input "text" at bounding box center [514, 133] width 518 height 38
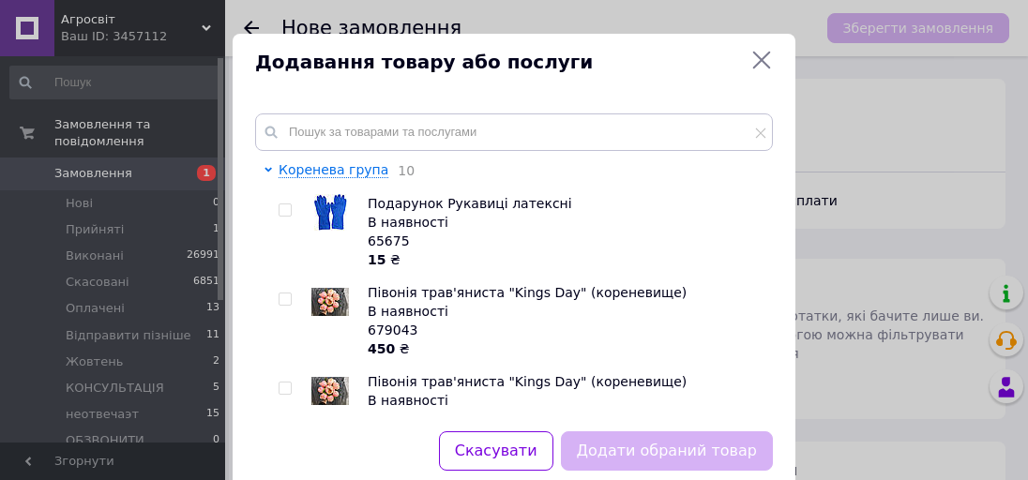
click at [134, 158] on div "Додавання товару або послуги Коренева група 10 Подарунок Рукавиці латексні В на…" at bounding box center [514, 263] width 1028 height 527
click at [134, 165] on span "Замовлення" at bounding box center [113, 173] width 119 height 17
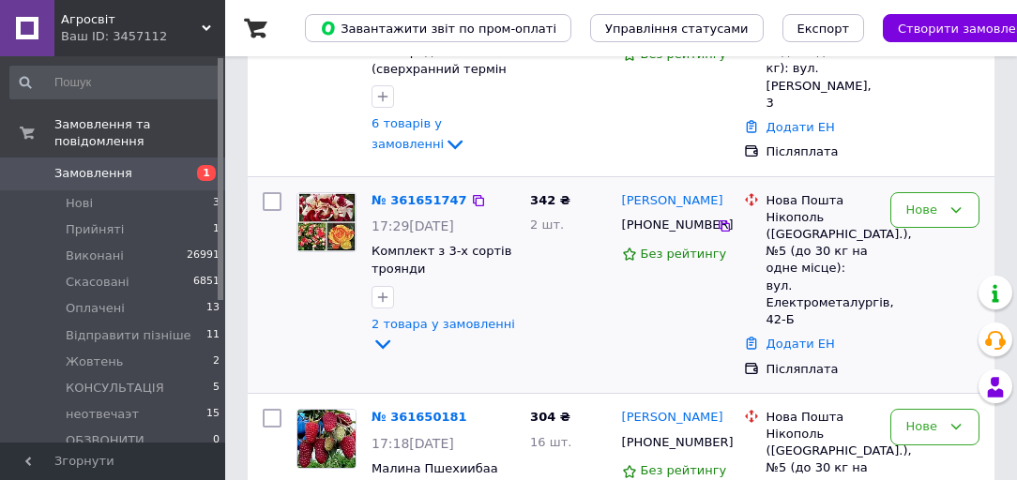
scroll to position [300, 0]
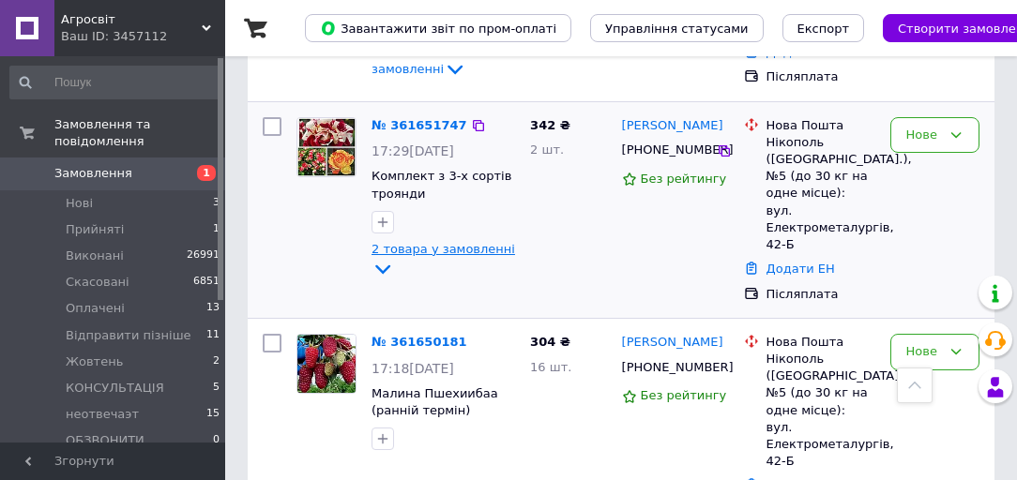
click at [412, 247] on span "2 товара у замовленні" at bounding box center [444, 249] width 144 height 14
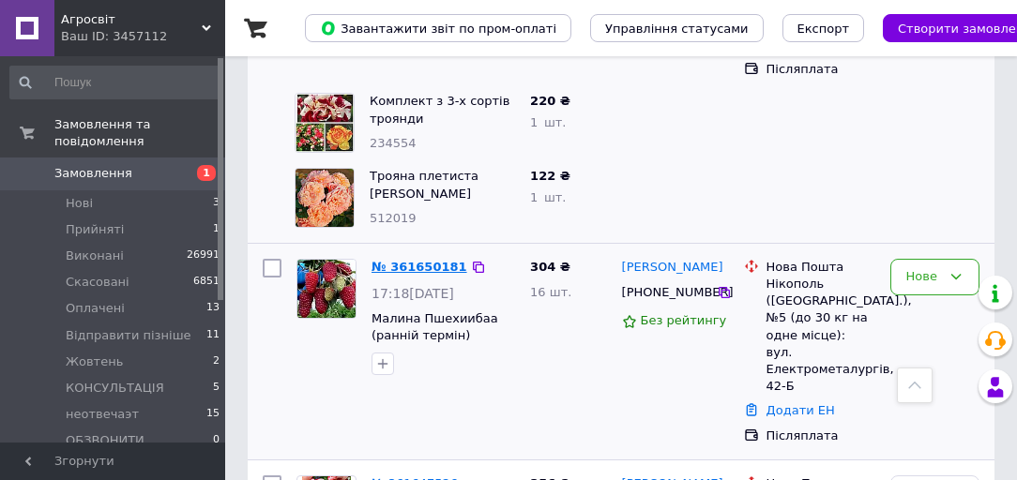
click at [416, 260] on link "№ 361650181" at bounding box center [420, 267] width 96 height 14
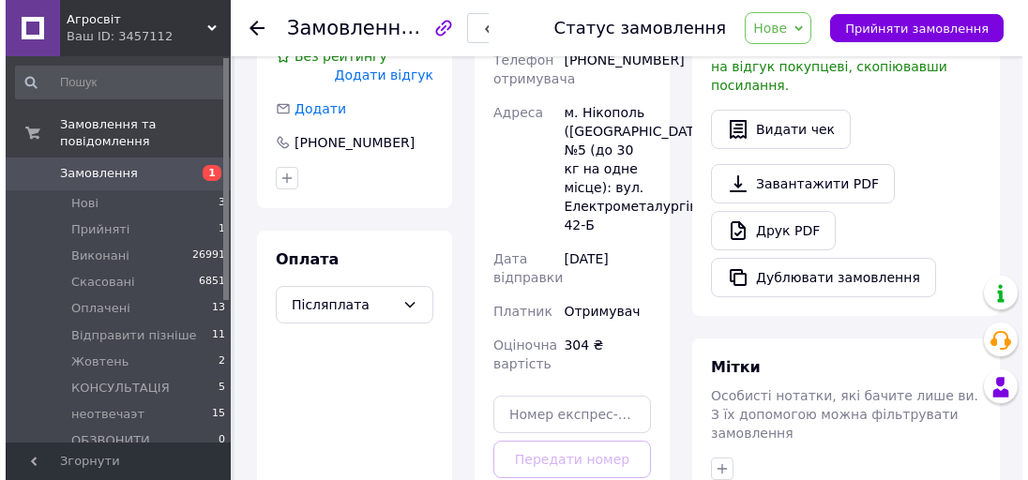
scroll to position [225, 0]
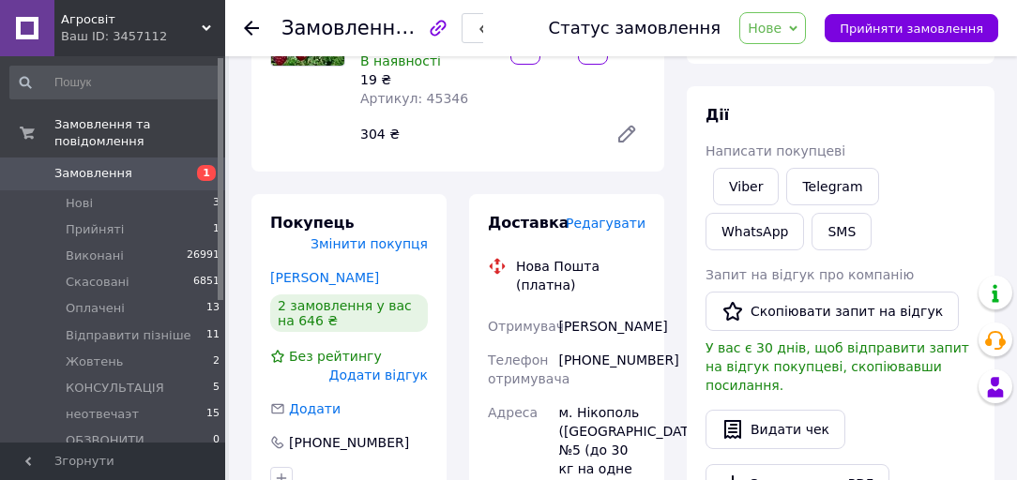
click at [782, 24] on span "Нове" at bounding box center [765, 28] width 34 height 15
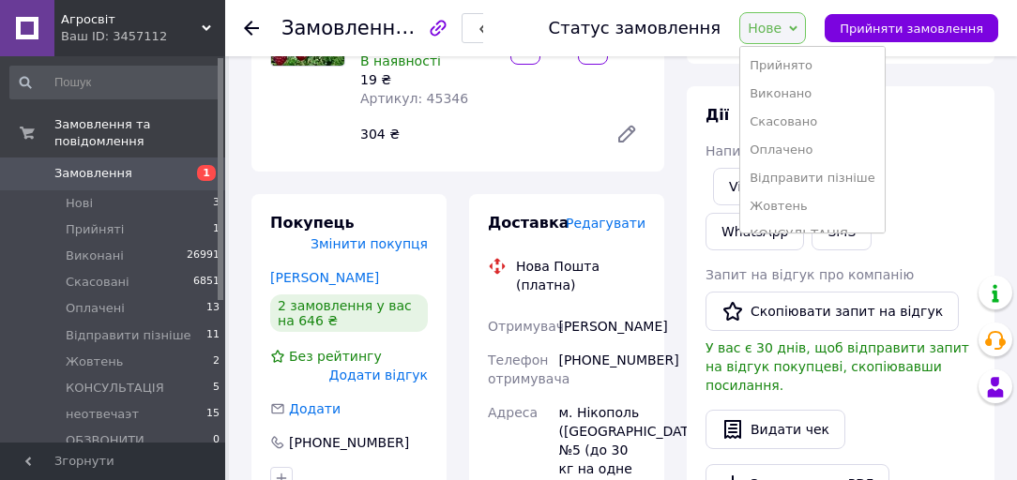
click at [814, 129] on li "Скасовано" at bounding box center [812, 122] width 144 height 28
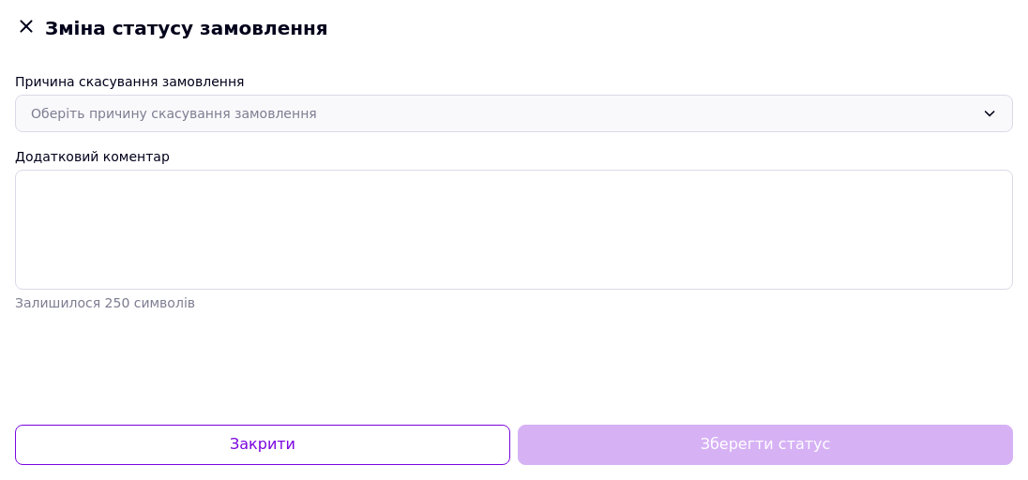
click at [291, 105] on div "Оберіть причину скасування замовлення" at bounding box center [503, 113] width 944 height 21
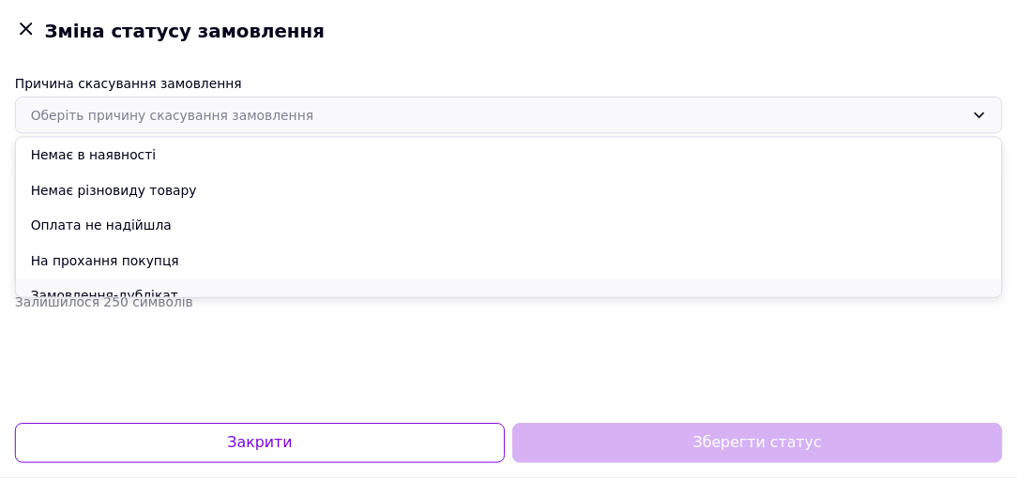
scroll to position [88, 0]
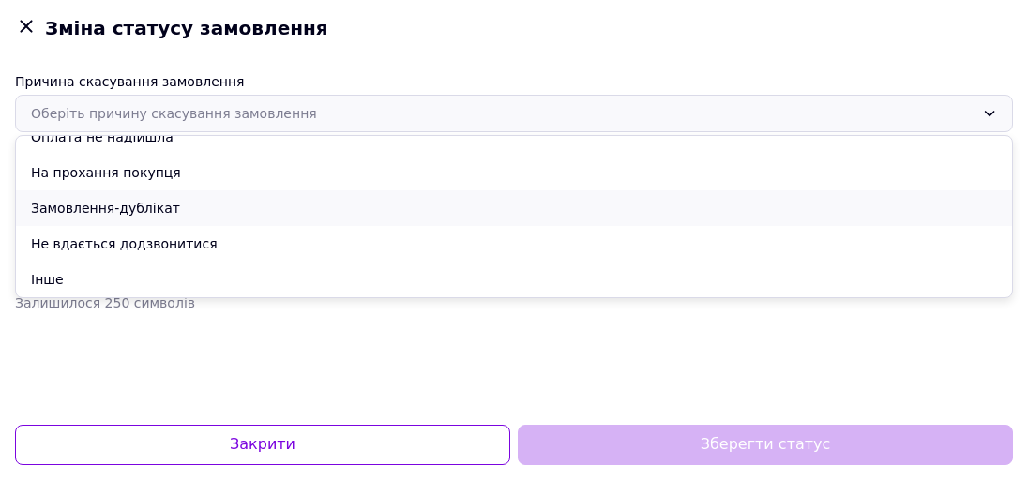
click at [188, 218] on li "Замовлення-дублікат" at bounding box center [514, 208] width 996 height 36
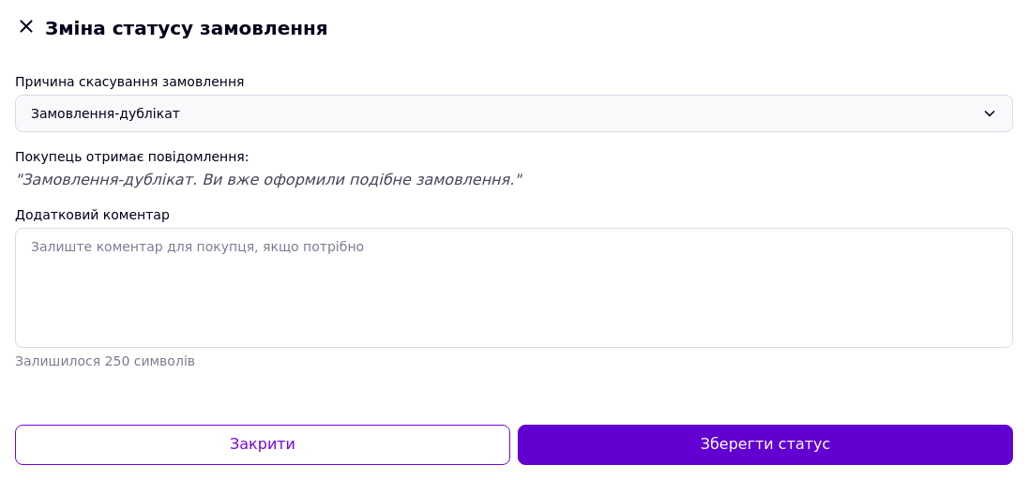
click at [691, 462] on button "Зберегти статус" at bounding box center [765, 445] width 495 height 40
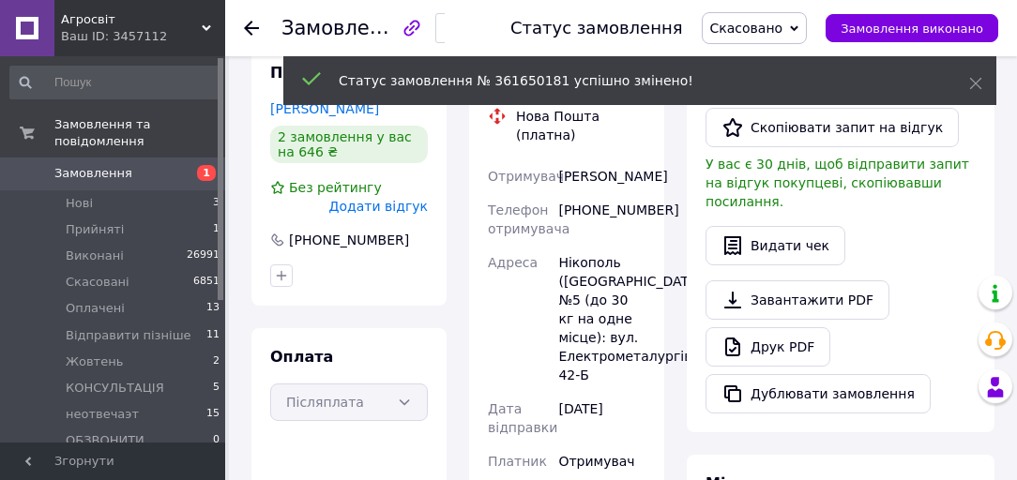
scroll to position [225, 0]
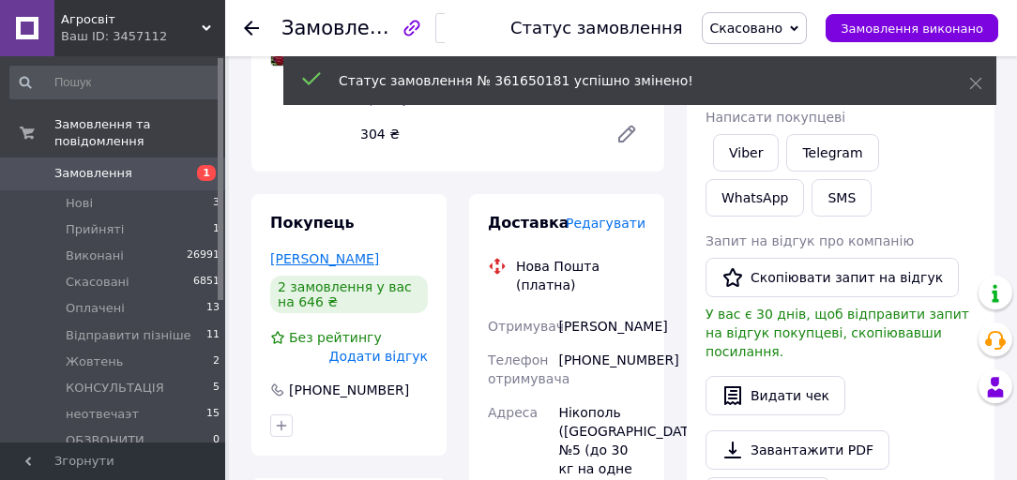
click at [330, 251] on link "Оверчук Оверчук" at bounding box center [324, 258] width 109 height 15
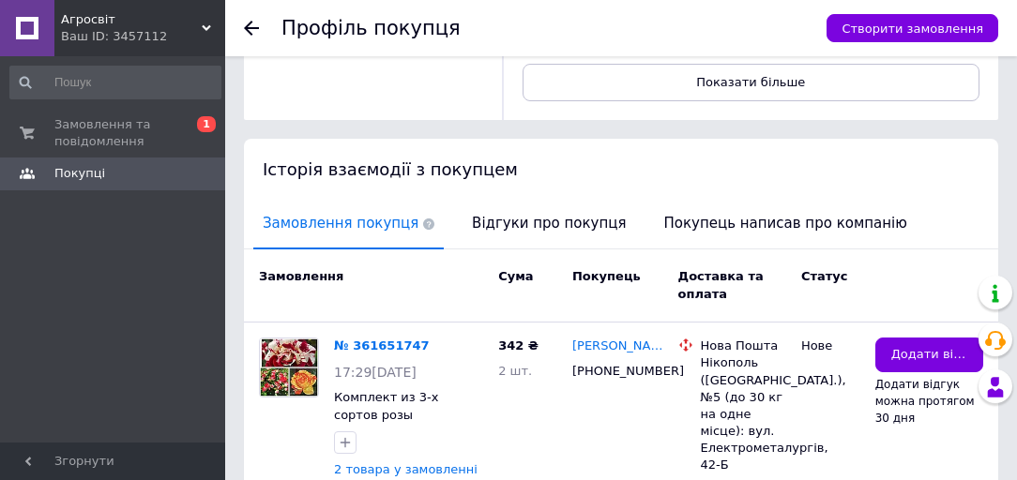
scroll to position [525, 0]
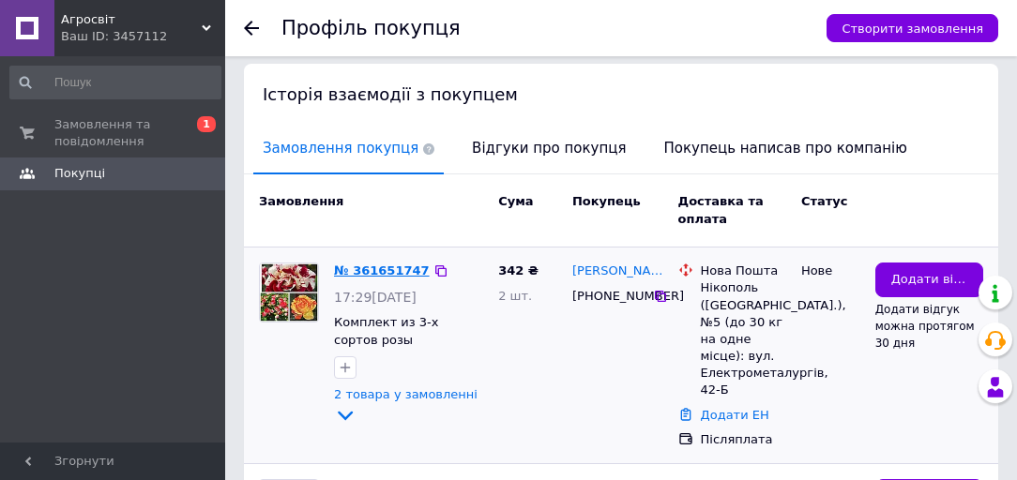
click at [385, 264] on link "№ 361651747" at bounding box center [382, 271] width 96 height 14
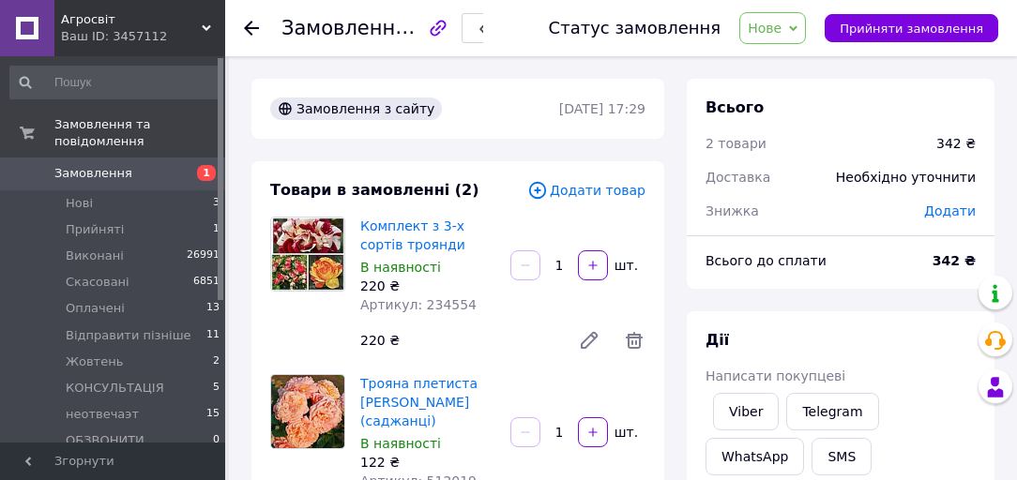
click at [585, 195] on span "Додати товар" at bounding box center [586, 190] width 118 height 21
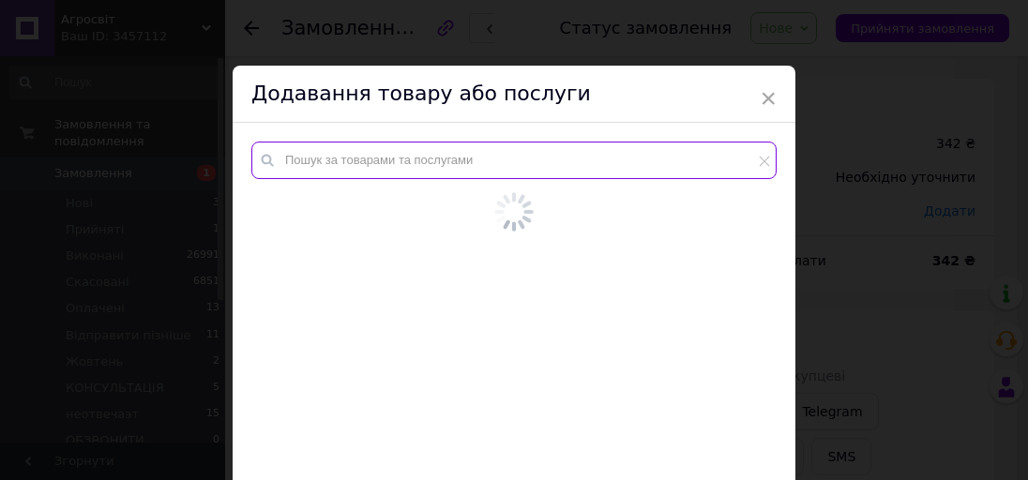
click at [586, 160] on input "text" at bounding box center [513, 161] width 525 height 38
click at [586, 159] on input "text" at bounding box center [513, 161] width 525 height 38
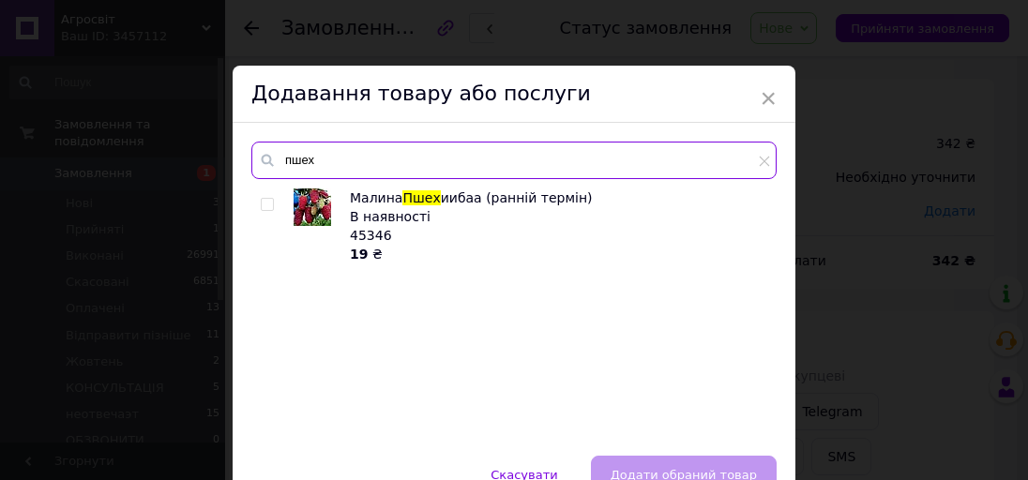
type input "пшех"
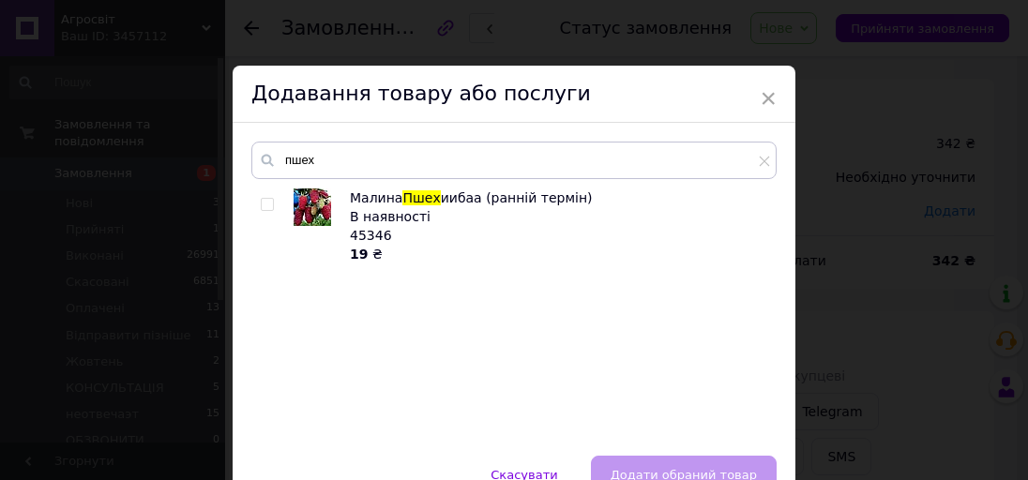
click at [268, 203] on input "checkbox" at bounding box center [267, 205] width 12 height 12
checkbox input "true"
click at [701, 454] on div "пшех Малина Пшех иибаа (ранній термін) В наявності 45346 19 ₴" at bounding box center [514, 289] width 563 height 333
click at [690, 463] on button "Додати обраний товар" at bounding box center [684, 475] width 186 height 38
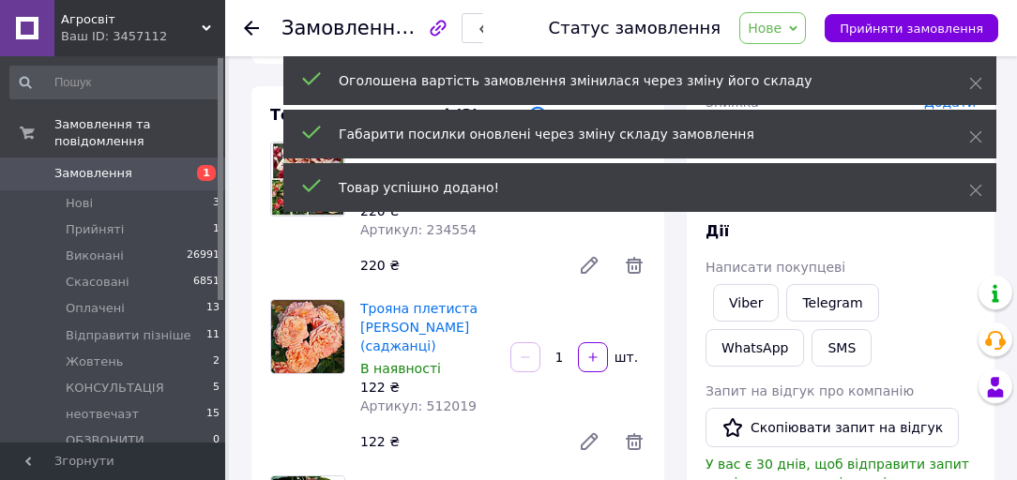
scroll to position [225, 0]
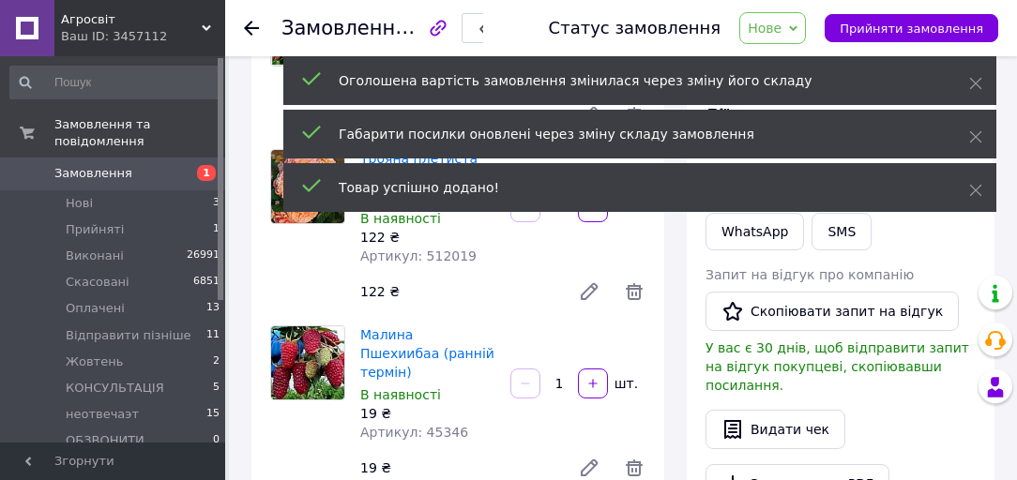
click at [566, 377] on input "1" at bounding box center [559, 384] width 30 height 14
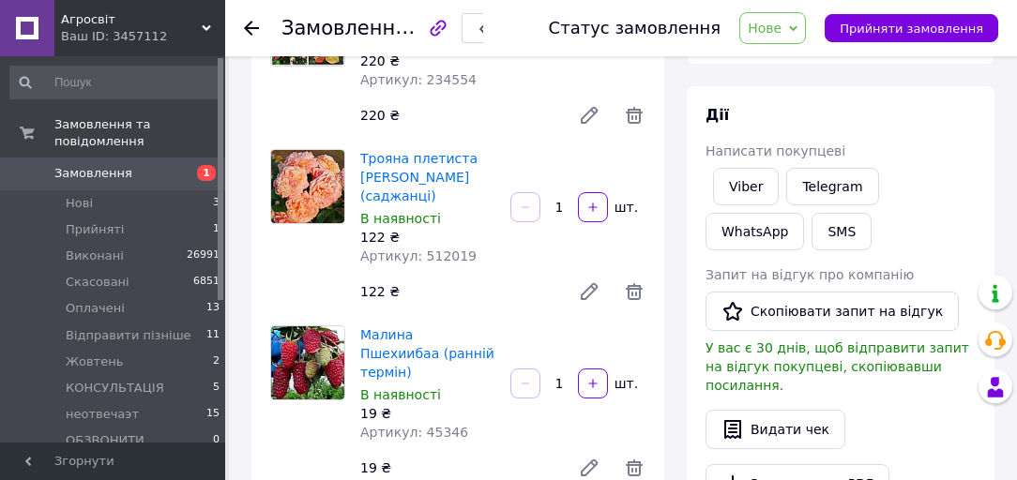
type input "16"
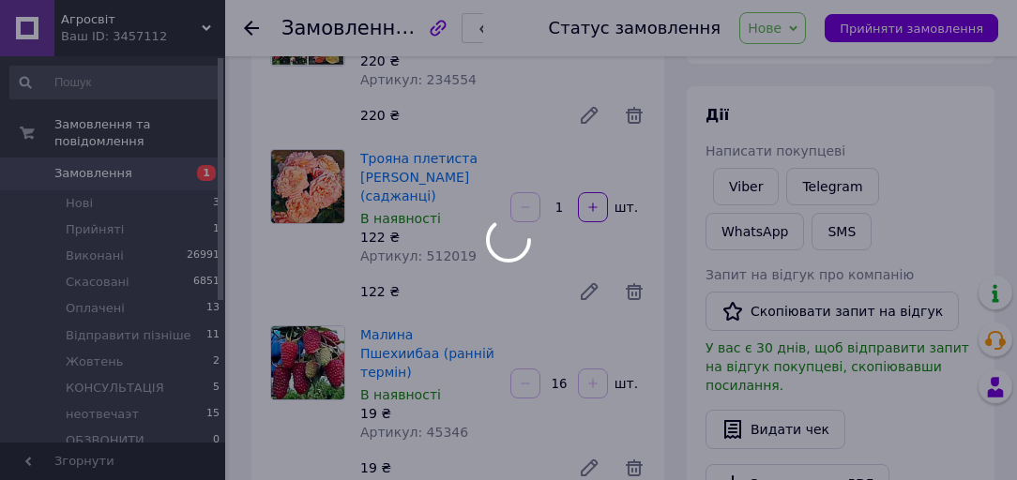
scroll to position [0, 0]
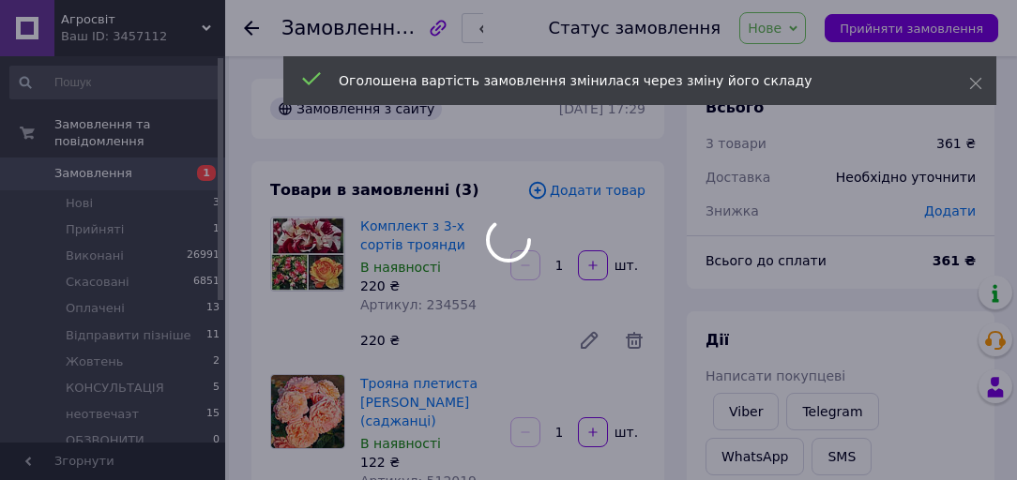
type input "16"
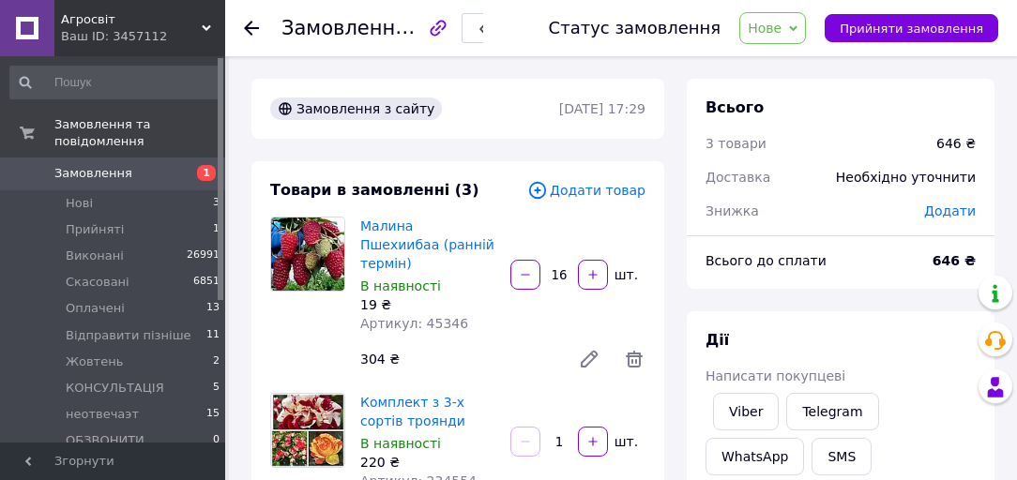
click at [798, 19] on span "Нове" at bounding box center [772, 28] width 67 height 32
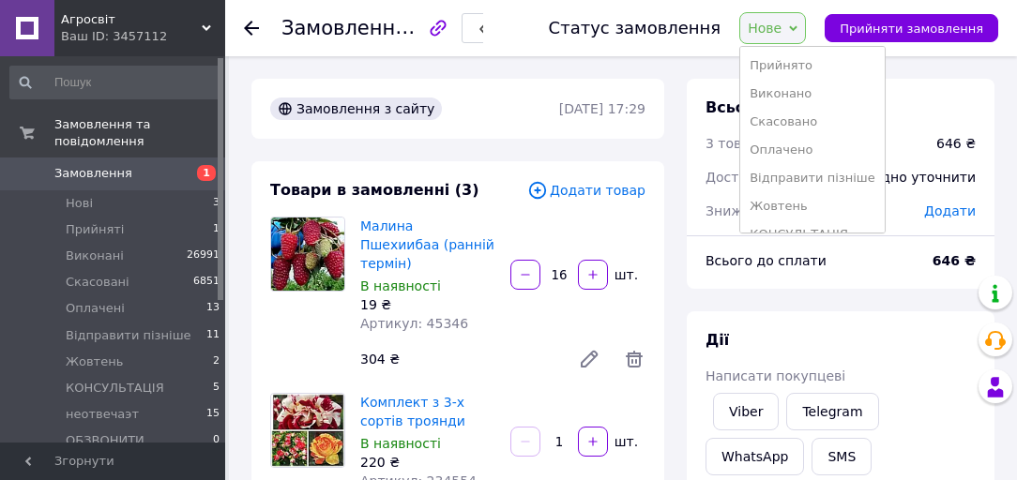
scroll to position [245, 0]
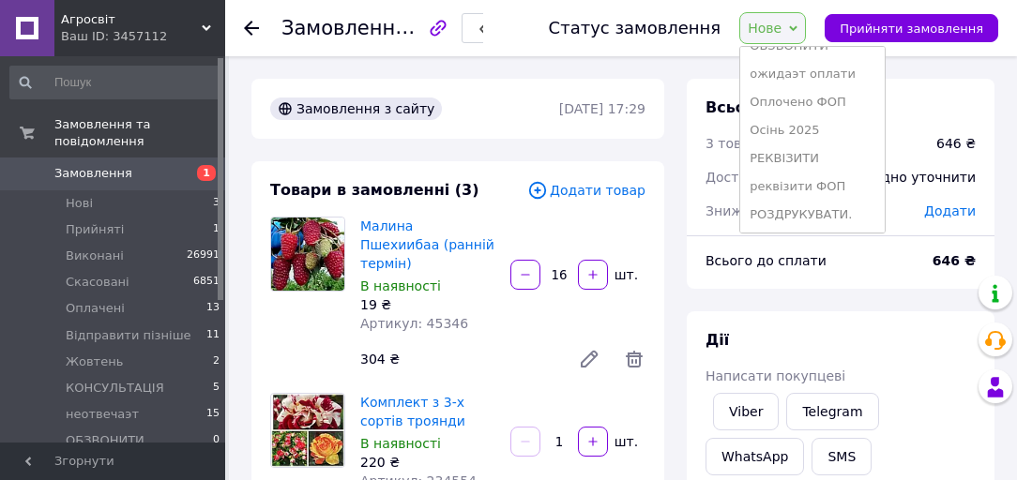
click at [822, 212] on li "РОЗДРУКУВАТИ." at bounding box center [812, 215] width 144 height 28
click at [822, 212] on div "Знижка" at bounding box center [803, 210] width 219 height 41
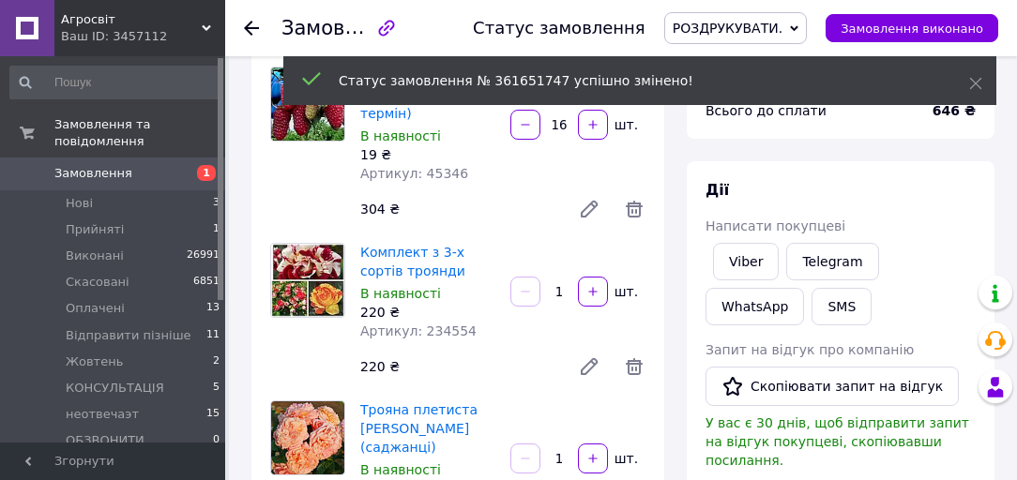
scroll to position [300, 0]
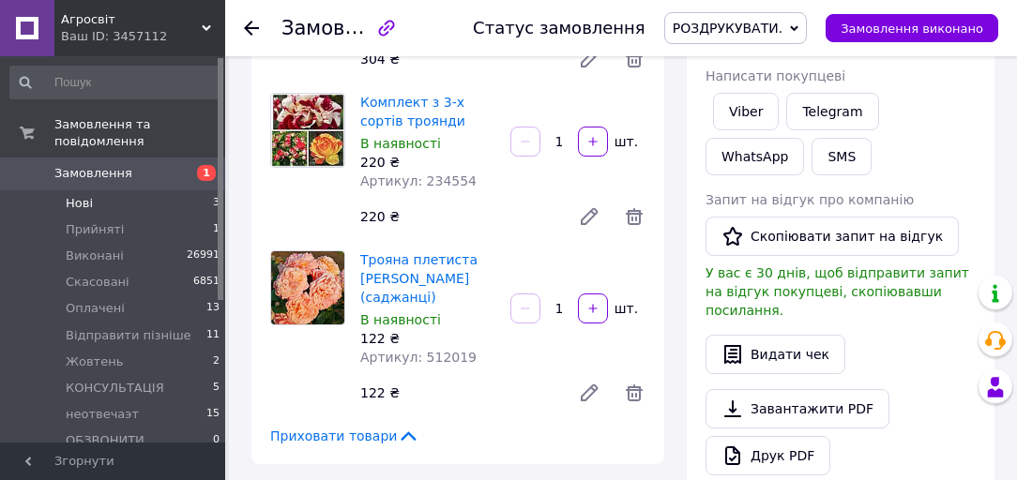
click at [135, 190] on li "Нові 3" at bounding box center [115, 203] width 231 height 26
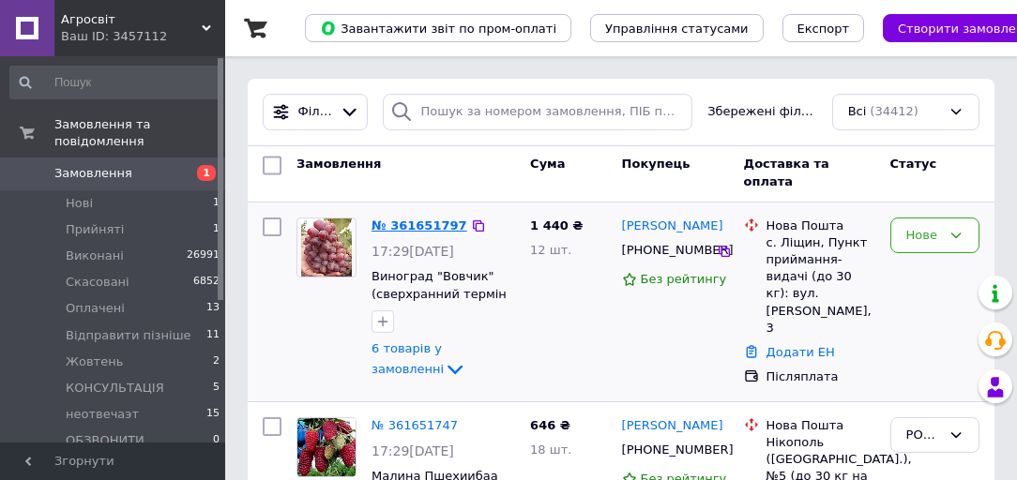
click at [392, 230] on link "№ 361651797" at bounding box center [420, 226] width 96 height 14
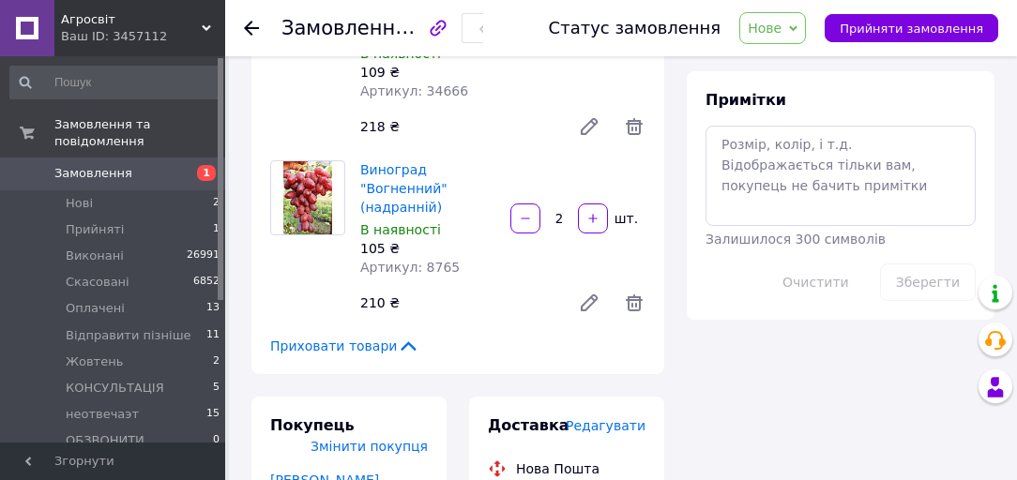
scroll to position [1201, 0]
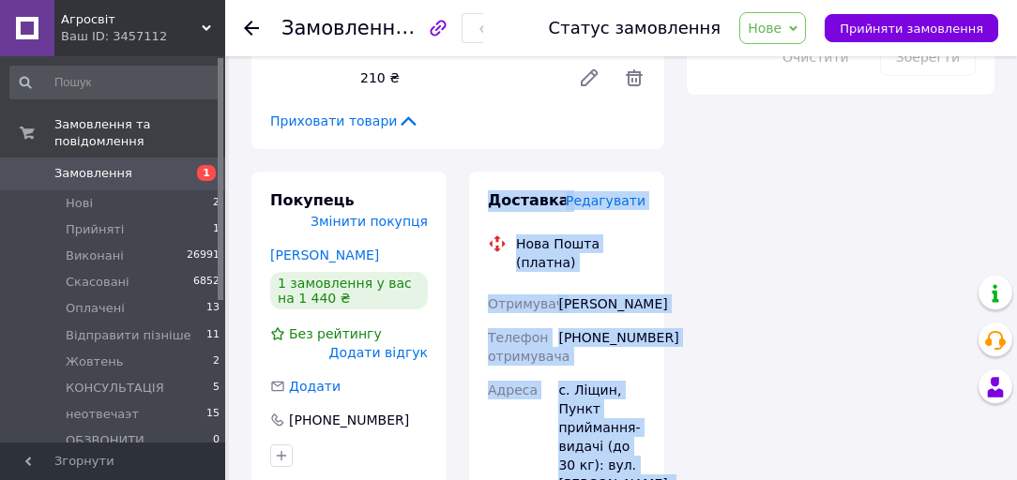
drag, startPoint x: 499, startPoint y: 188, endPoint x: 814, endPoint y: 379, distance: 368.8
click at [814, 379] on div "Замовлення з сайту 12.09.2025 | 17:29 Товари в замовленні (6) Додати товар Вино…" at bounding box center [623, 33] width 766 height 2310
click at [777, 270] on div "Всього 6 товарів 1 440 ₴ Доставка Необхідно уточнити Знижка Додати Всього до сп…" at bounding box center [841, 33] width 330 height 2310
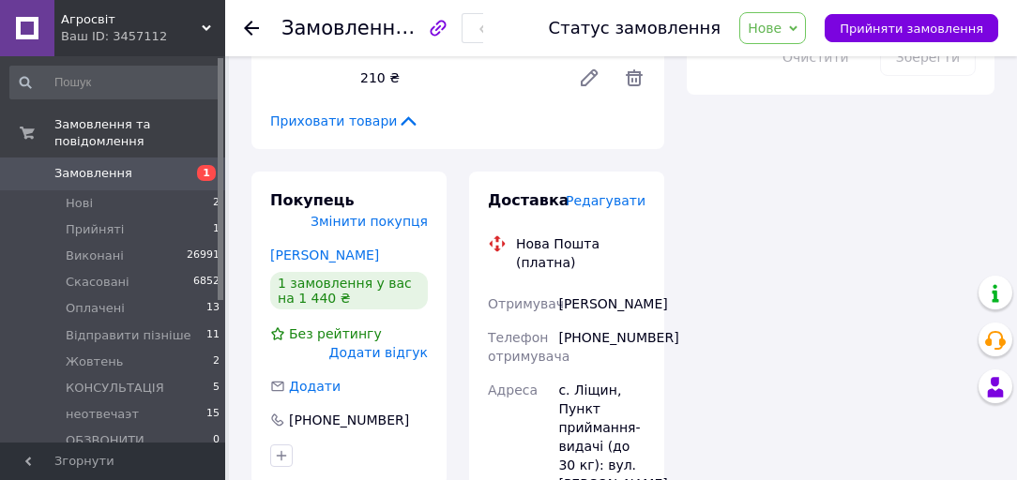
click at [777, 270] on div "Всього 6 товарів 1 440 ₴ Доставка Необхідно уточнити Знижка Додати Всього до сп…" at bounding box center [841, 33] width 330 height 2310
click at [782, 26] on span "Нове" at bounding box center [765, 28] width 34 height 15
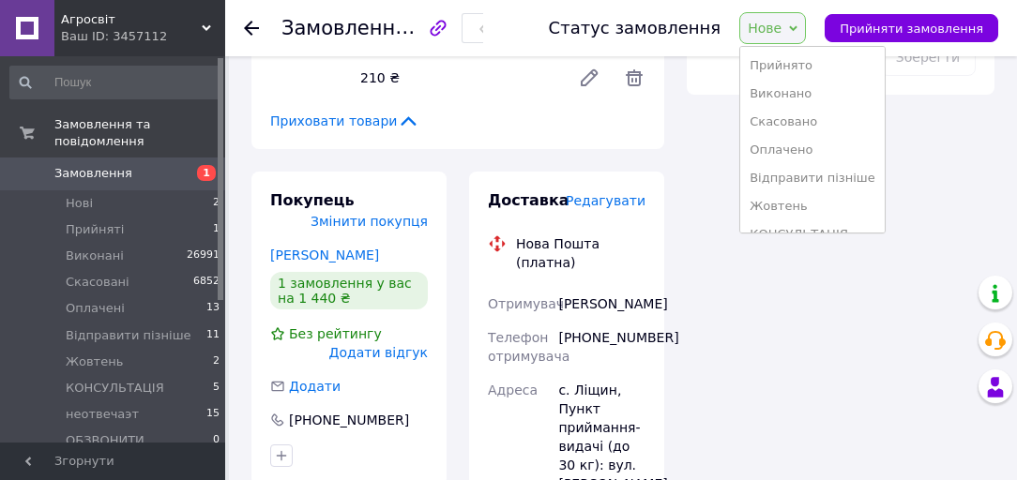
scroll to position [245, 0]
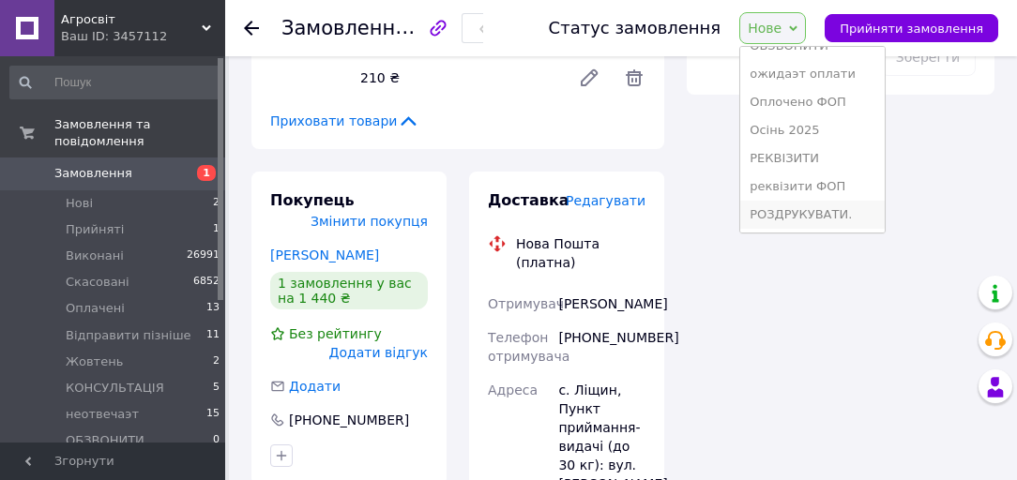
click at [827, 211] on li "РОЗДРУКУВАТИ." at bounding box center [812, 215] width 144 height 28
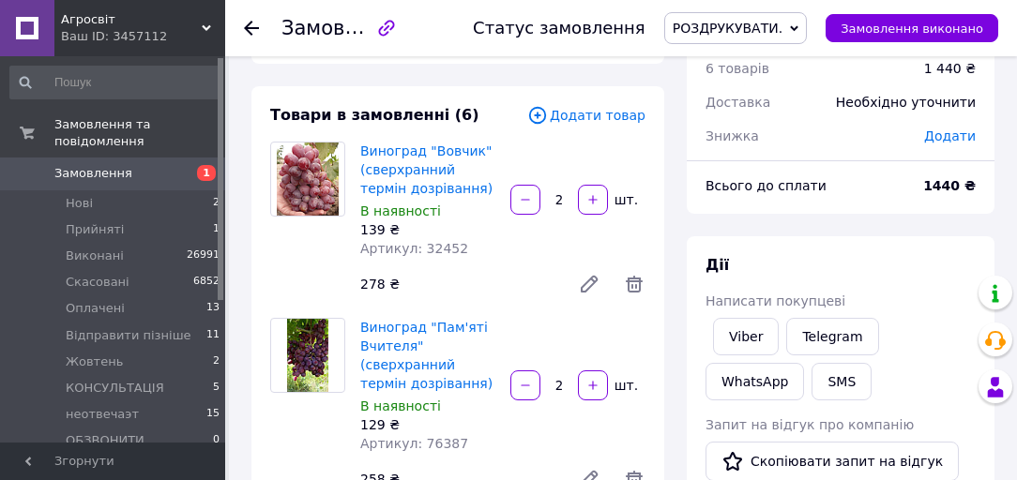
scroll to position [0, 0]
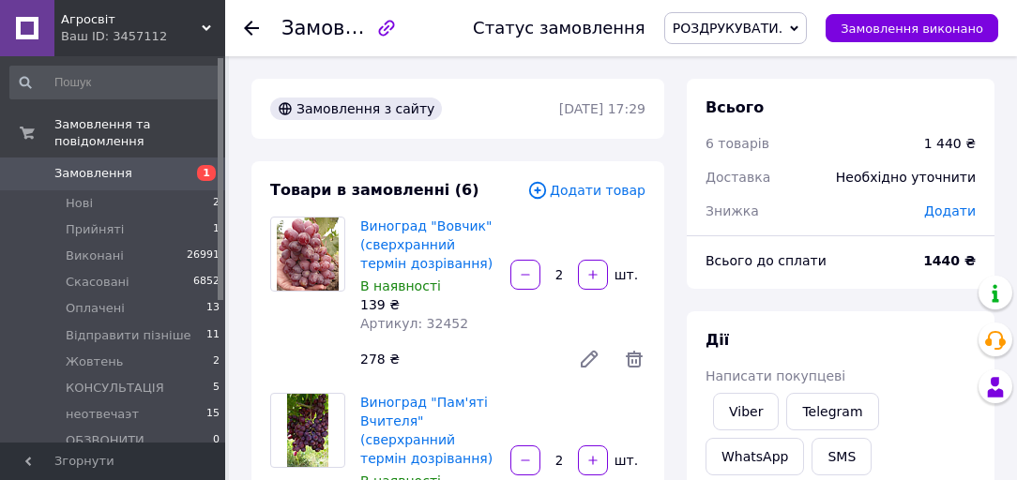
click at [748, 25] on span "РОЗДРУКУВАТИ." at bounding box center [728, 28] width 110 height 15
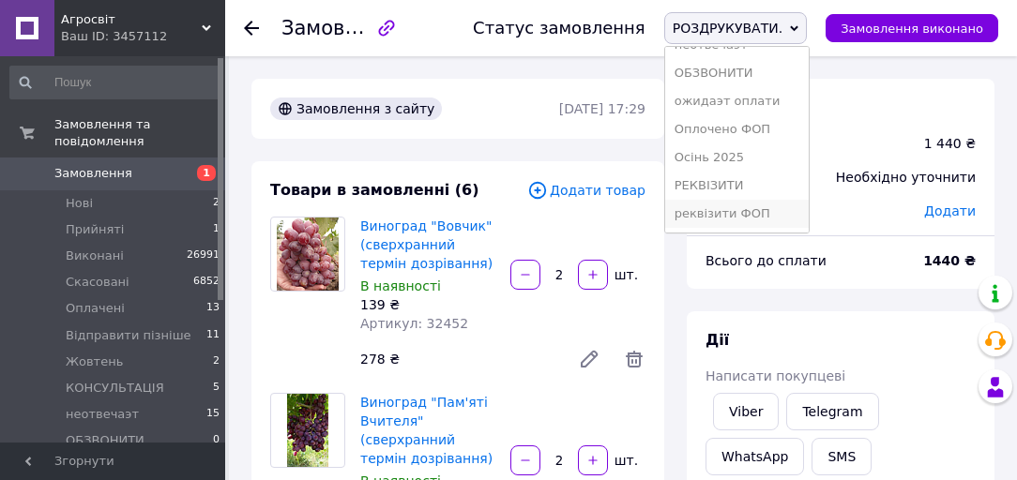
scroll to position [225, 0]
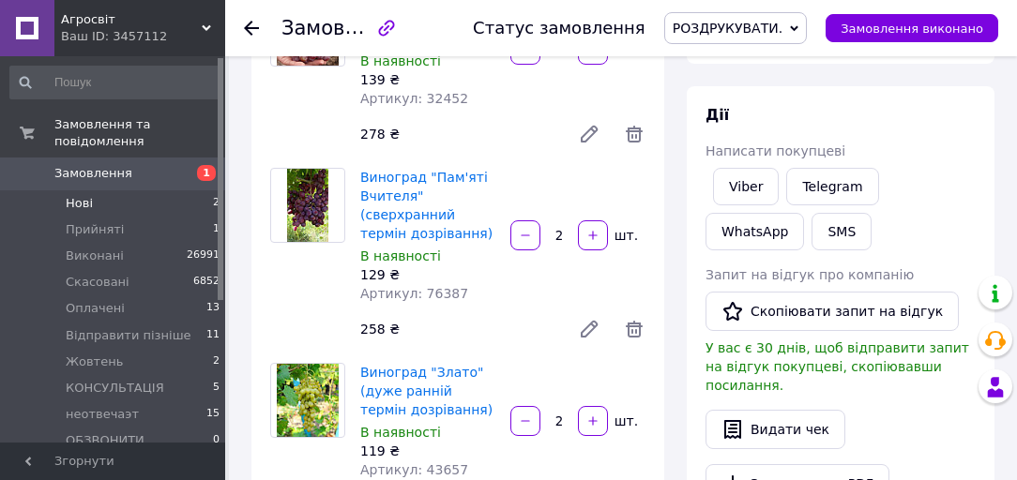
click at [114, 190] on li "Нові 2" at bounding box center [115, 203] width 231 height 26
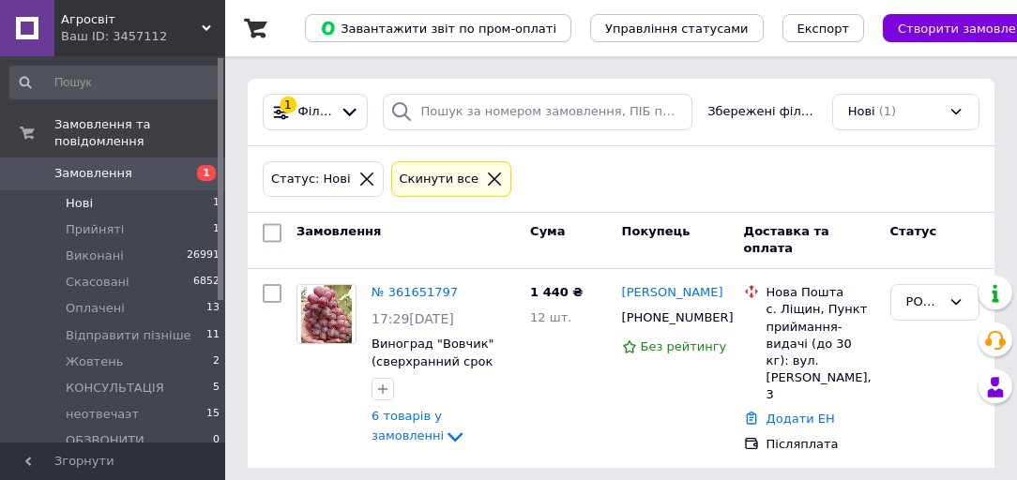
scroll to position [7, 0]
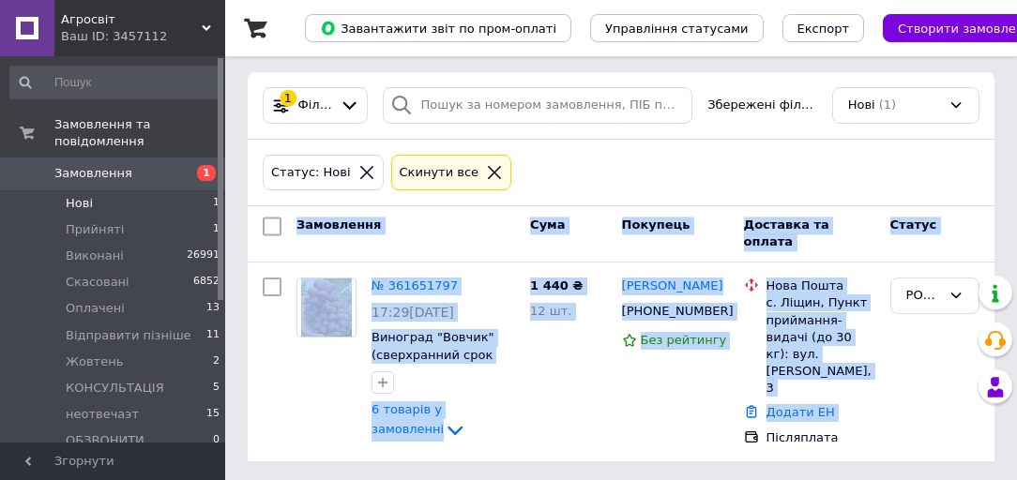
drag, startPoint x: 296, startPoint y: 234, endPoint x: 796, endPoint y: 458, distance: 547.2
click at [780, 451] on div "Замовлення Cума Покупець Доставка та оплата Статус № 361651797 17:29, 12.09.202…" at bounding box center [621, 333] width 747 height 255
click at [796, 458] on div "Список замовлень Завантажити звіт по пром-оплаті Управління статусами Експорт С…" at bounding box center [621, 238] width 792 height 491
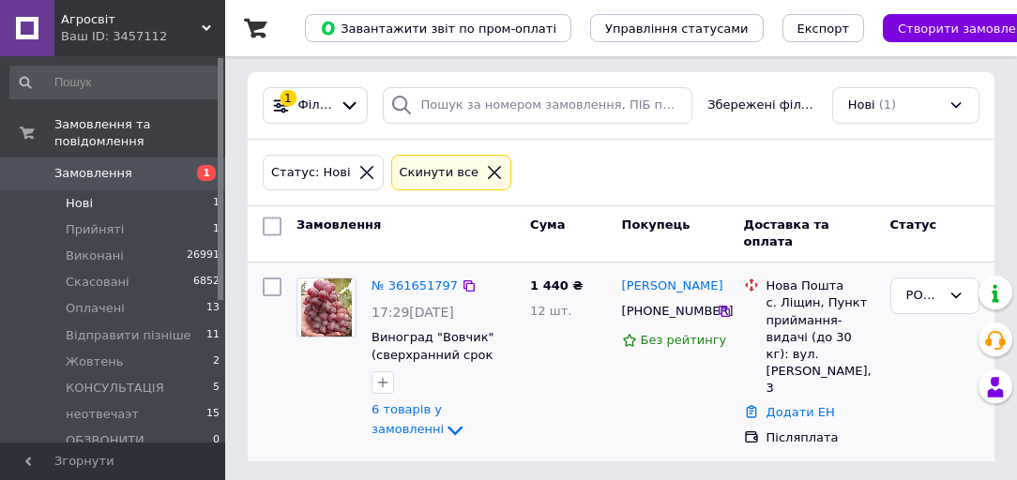
click at [533, 359] on div "1 440 ₴ 12 шт." at bounding box center [569, 362] width 92 height 184
click at [105, 221] on span "Прийняті" at bounding box center [95, 229] width 58 height 17
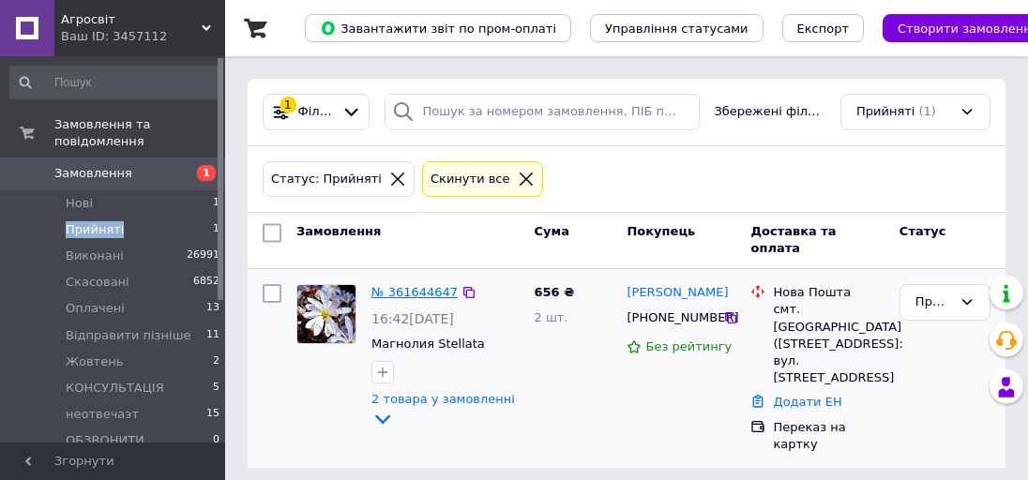
click at [404, 294] on link "№ 361644647" at bounding box center [415, 292] width 86 height 14
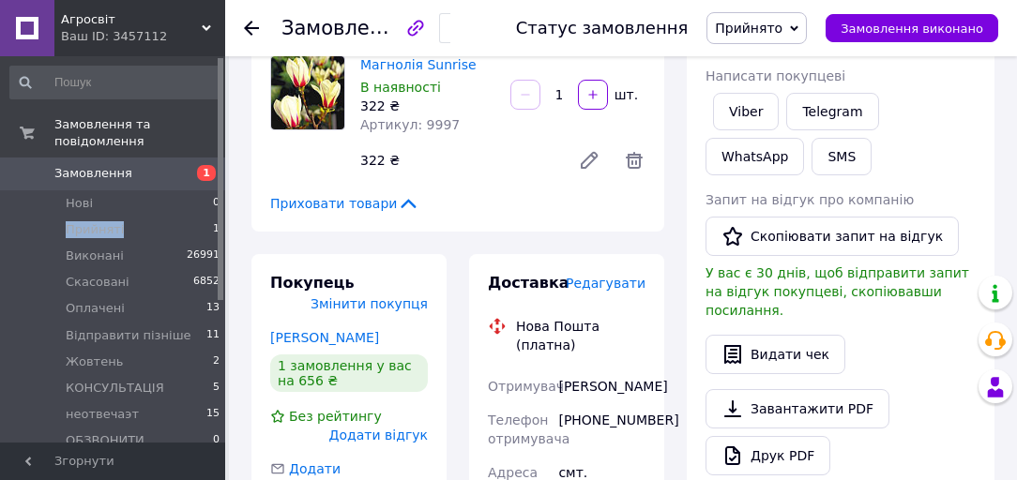
scroll to position [375, 0]
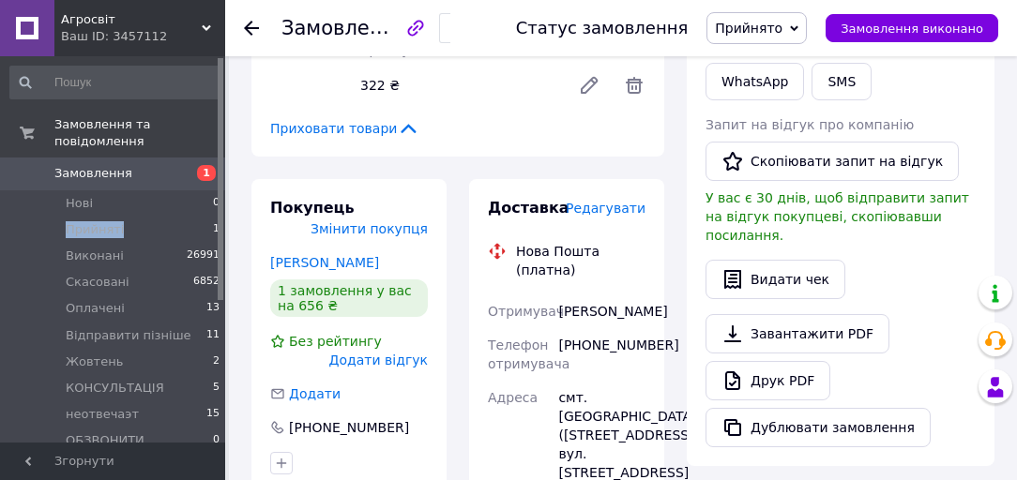
click at [757, 30] on span "Прийнято" at bounding box center [749, 28] width 68 height 15
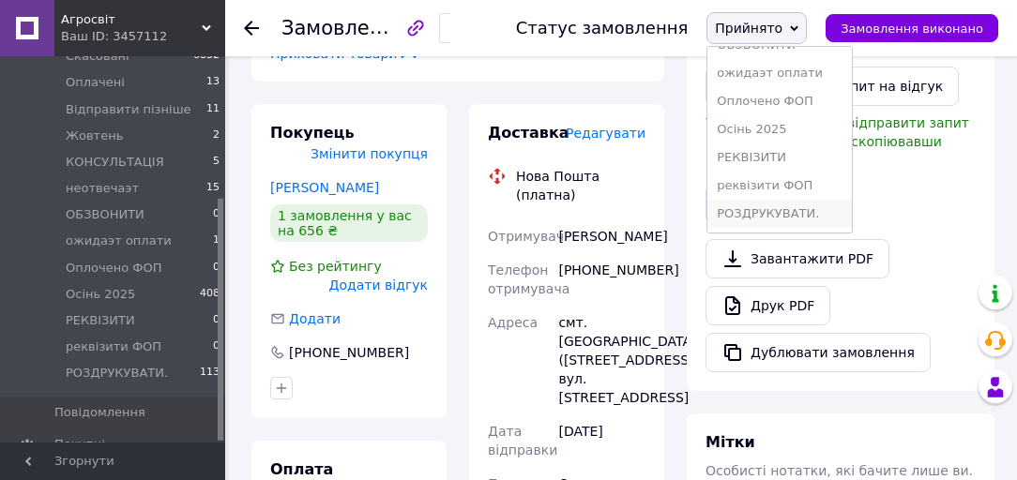
scroll to position [300, 0]
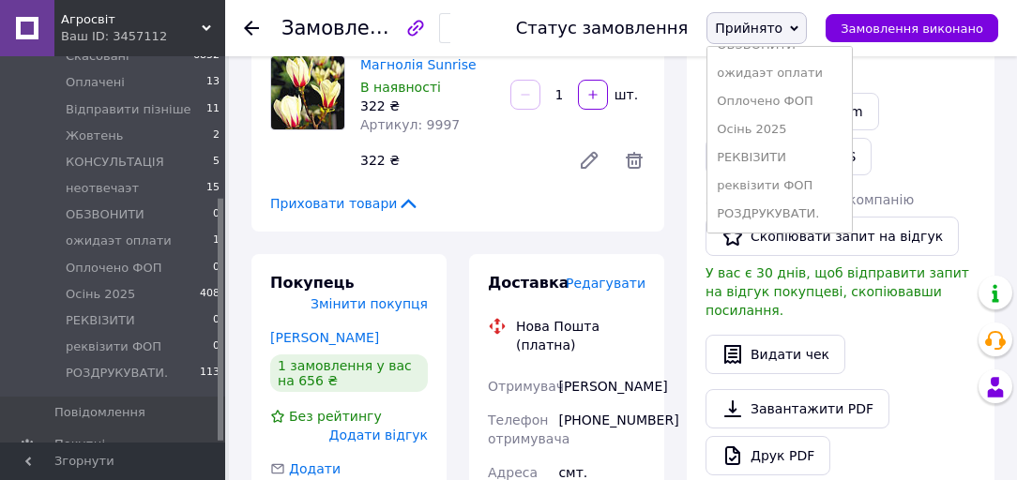
click at [937, 160] on div "Viber Telegram WhatsApp SMS" at bounding box center [841, 134] width 278 height 90
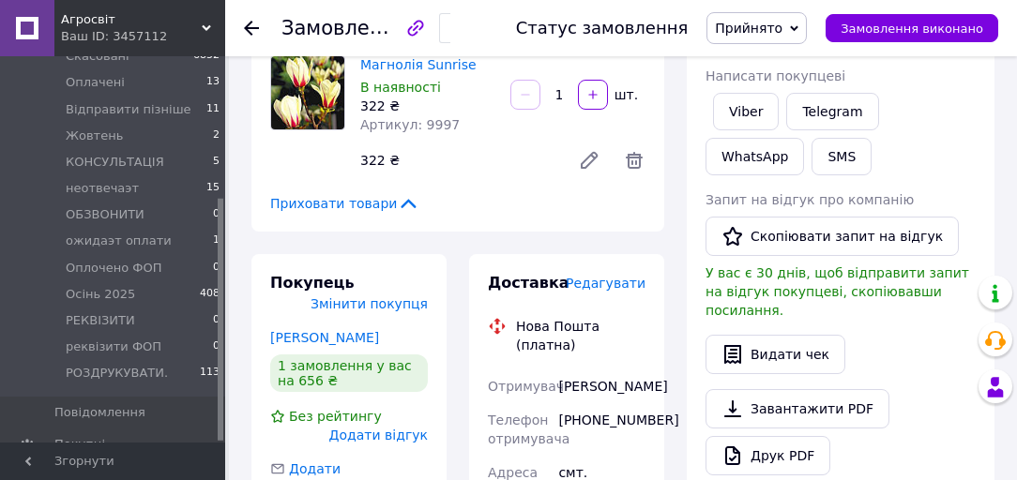
scroll to position [0, 0]
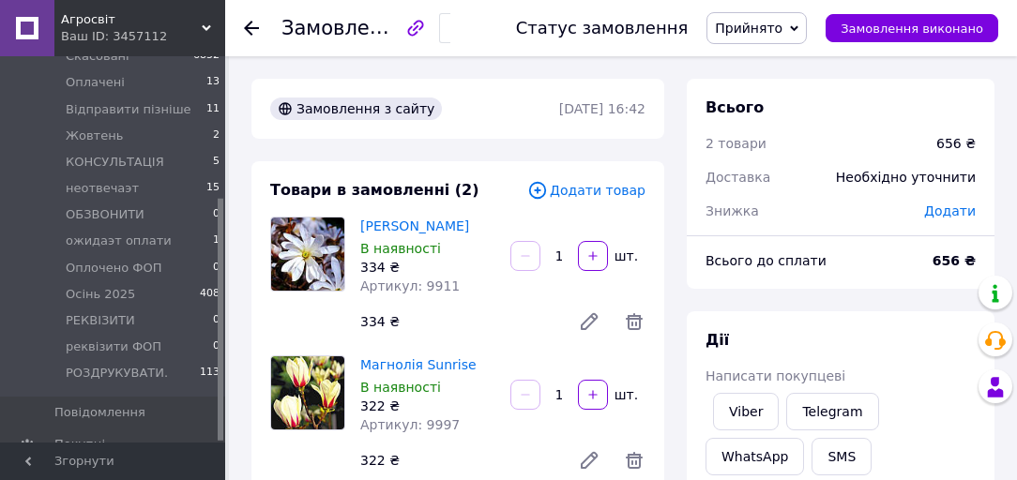
click at [782, 28] on span "Прийнято" at bounding box center [749, 28] width 68 height 15
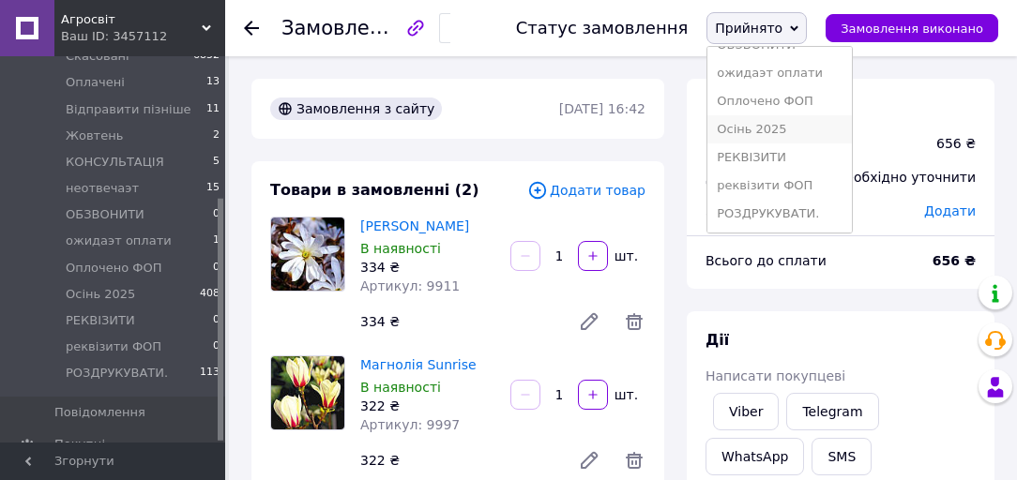
scroll to position [150, 0]
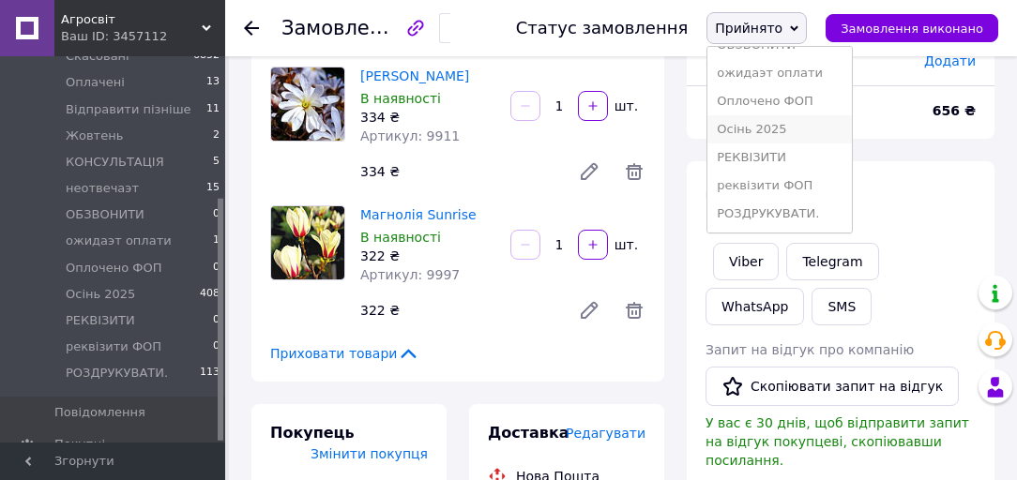
click at [791, 118] on li "Осінь 2025" at bounding box center [779, 129] width 144 height 28
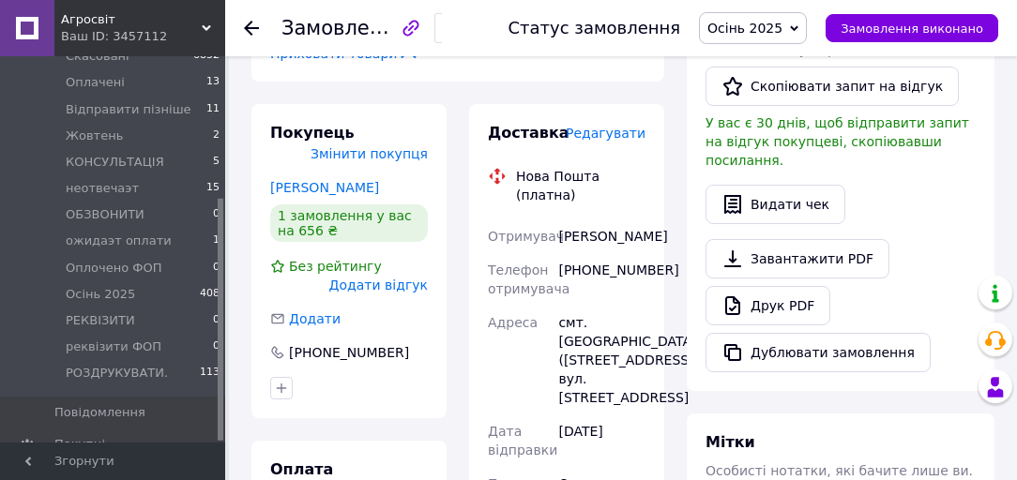
scroll to position [751, 0]
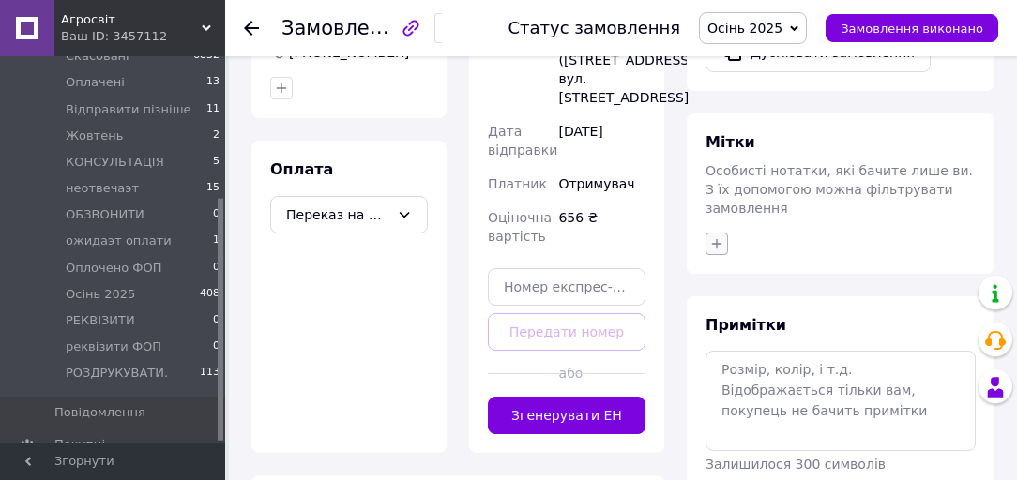
click at [722, 236] on icon "button" at bounding box center [716, 243] width 15 height 15
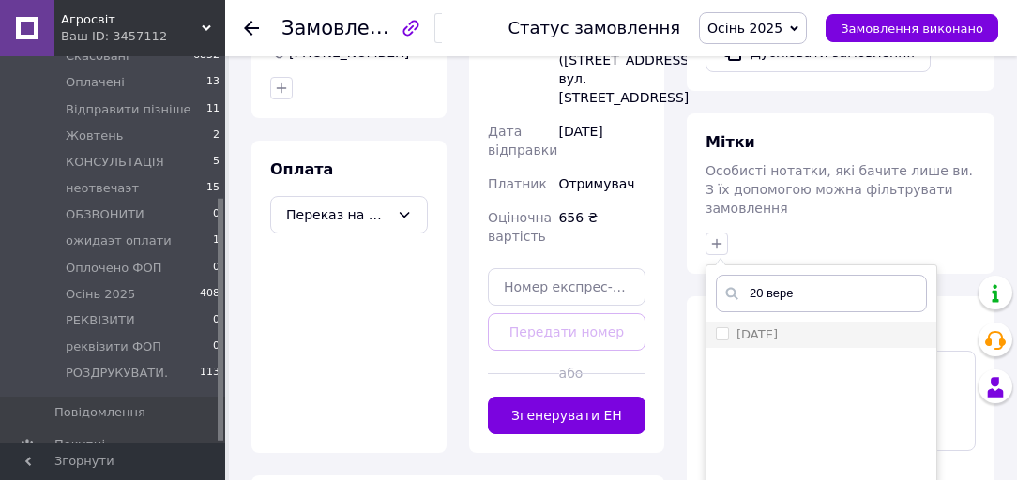
type input "20 вере"
click at [722, 327] on input "20 вересня" at bounding box center [722, 333] width 12 height 12
checkbox input "true"
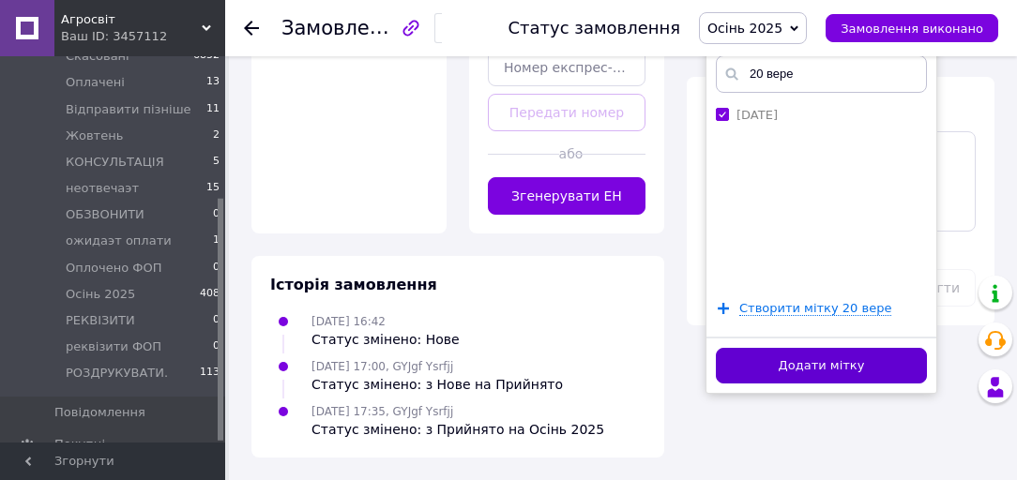
click at [780, 348] on button "Додати мітку" at bounding box center [821, 366] width 211 height 37
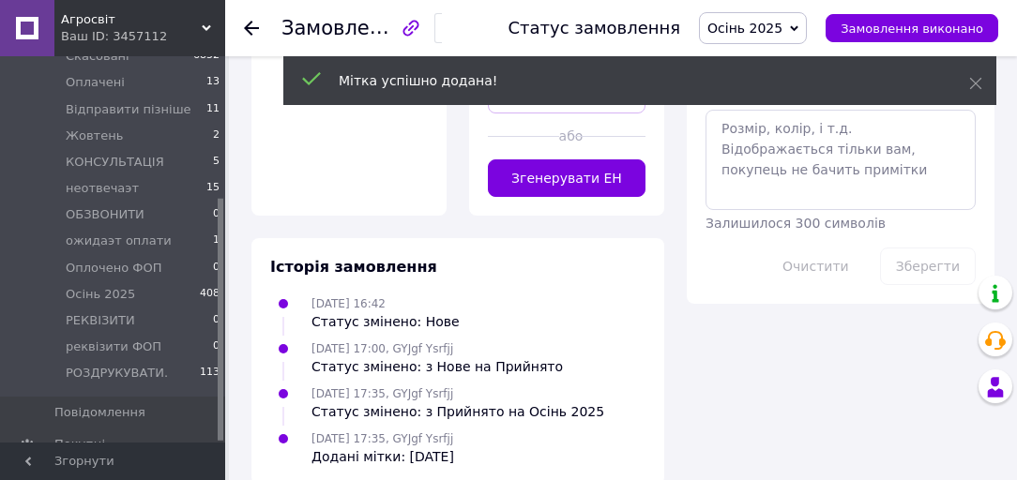
click at [101, 11] on span "Агросвіт" at bounding box center [131, 19] width 141 height 17
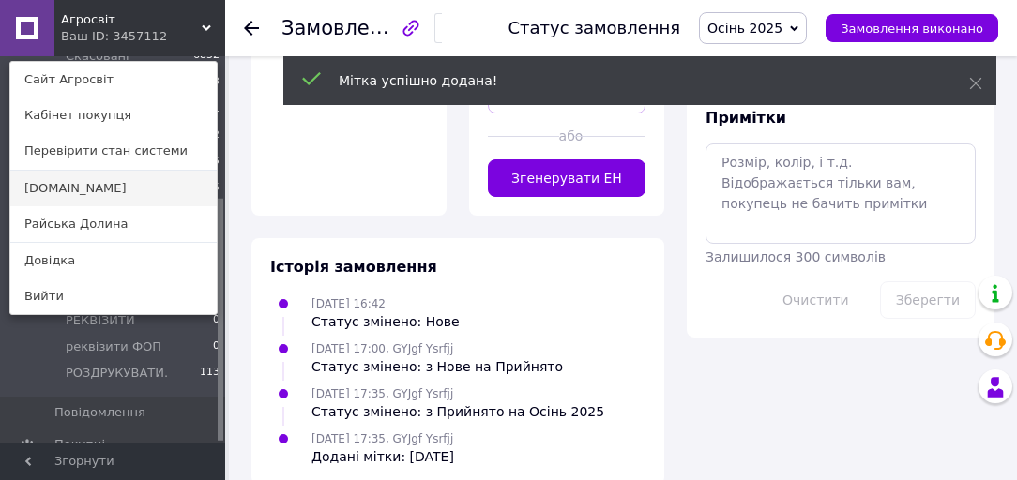
click at [89, 177] on link "[DOMAIN_NAME]" at bounding box center [113, 189] width 206 height 36
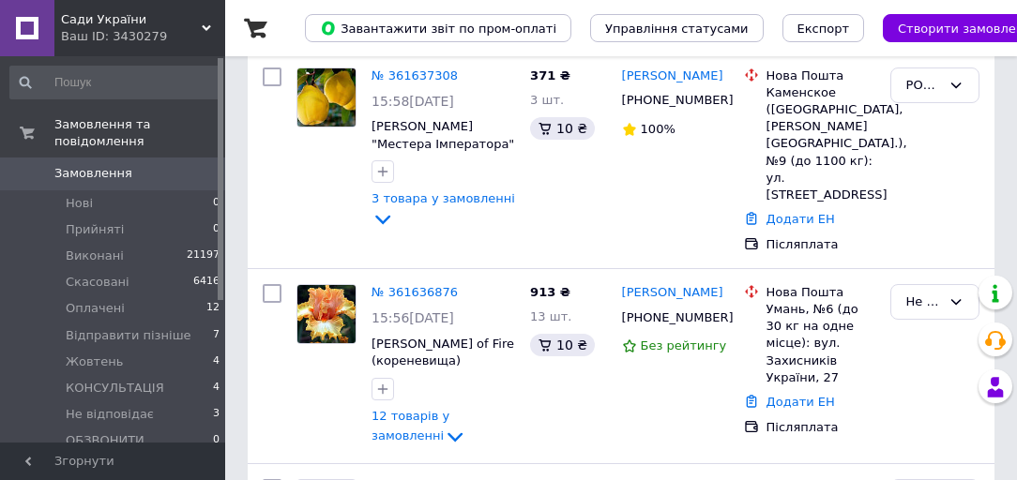
click at [86, 21] on span "Сади України" at bounding box center [131, 19] width 141 height 17
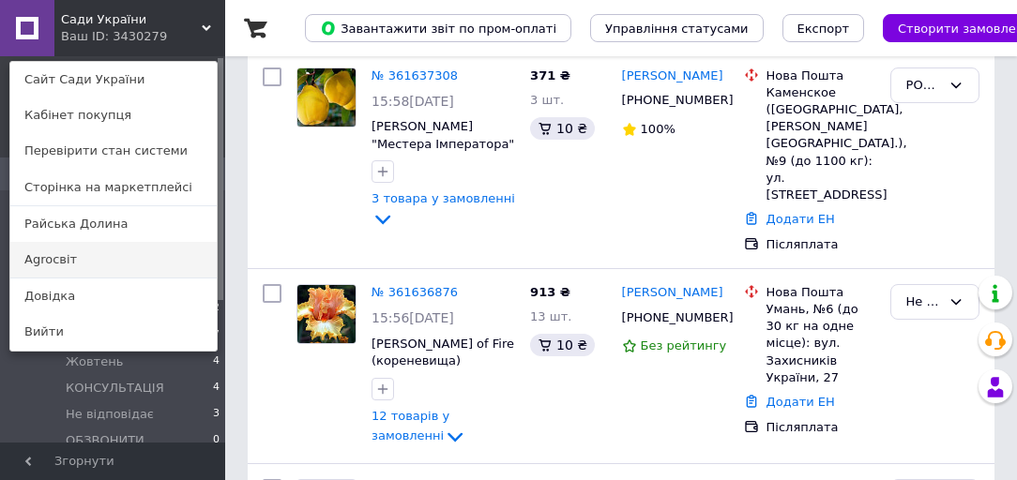
click at [109, 263] on link "Agroсвіт" at bounding box center [113, 260] width 206 height 36
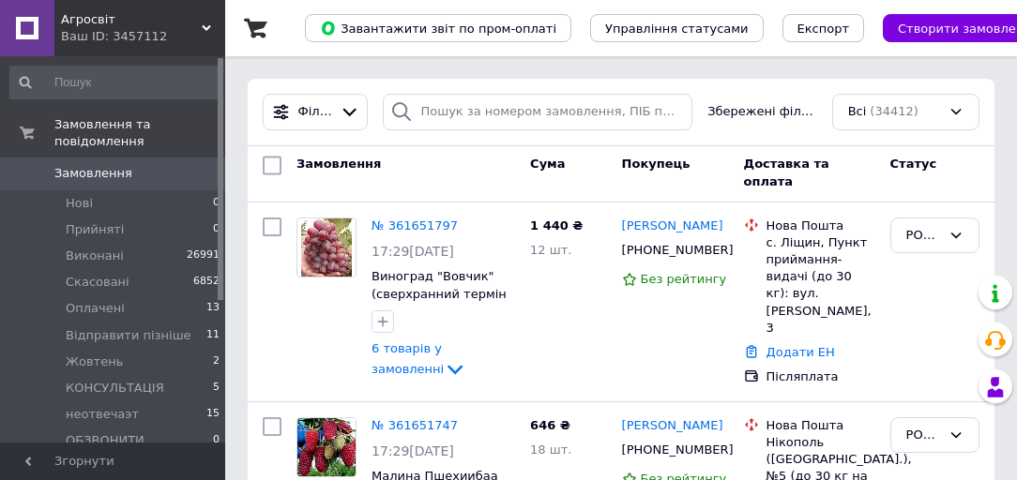
click at [111, 38] on div "Ваш ID: 3457112" at bounding box center [143, 36] width 164 height 17
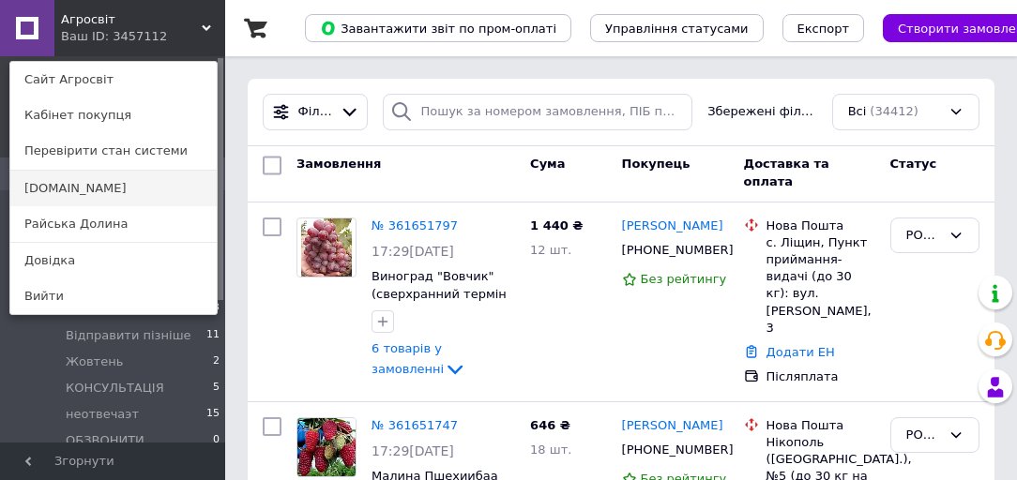
click at [97, 197] on link "[DOMAIN_NAME]" at bounding box center [113, 189] width 206 height 36
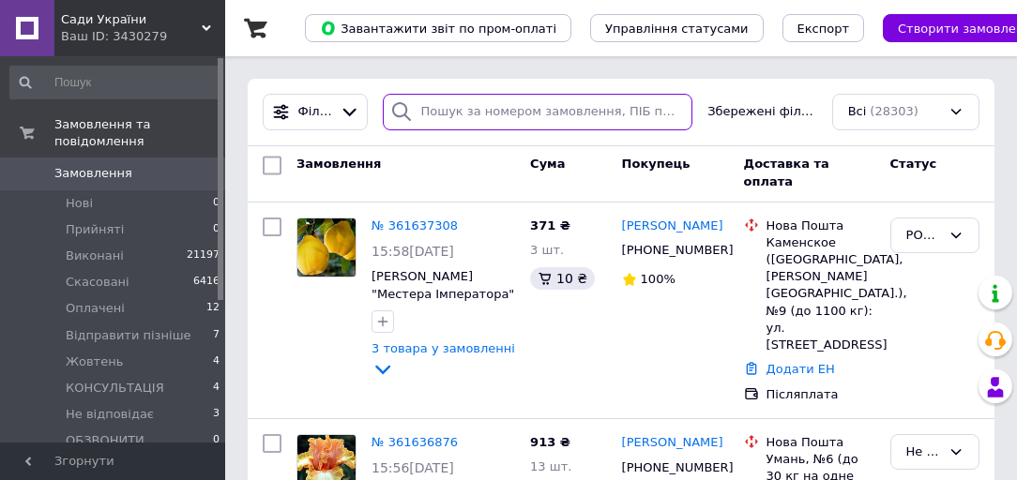
click at [455, 111] on input "search" at bounding box center [538, 112] width 311 height 37
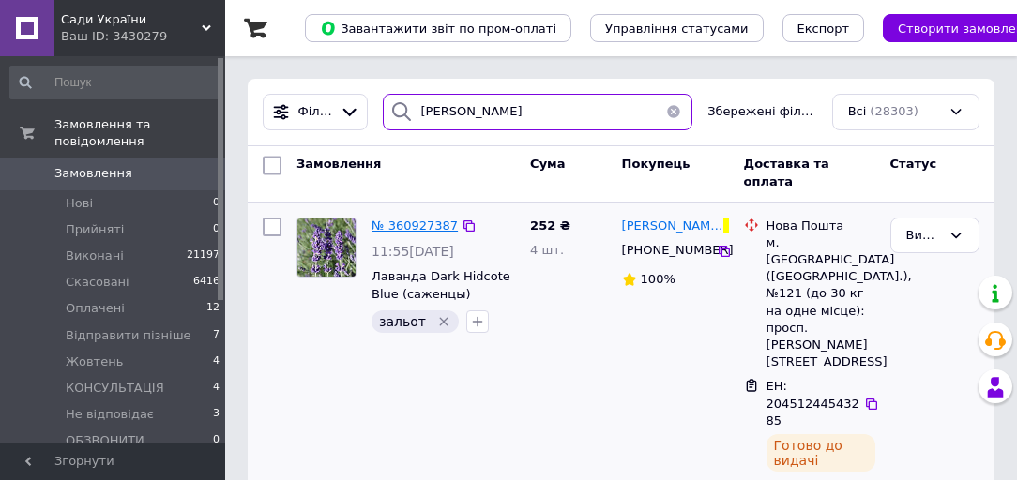
type input "[PERSON_NAME]"
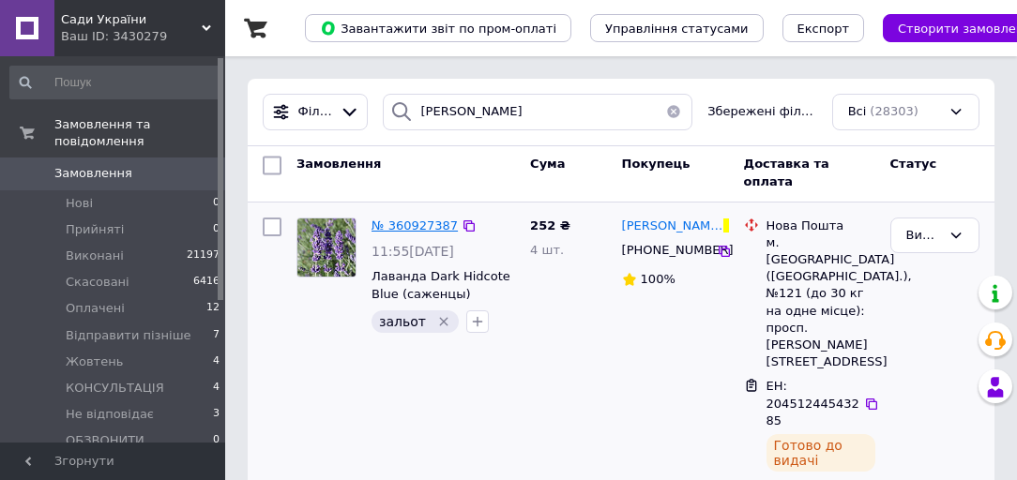
click at [417, 230] on span "№ 360927387" at bounding box center [415, 226] width 86 height 14
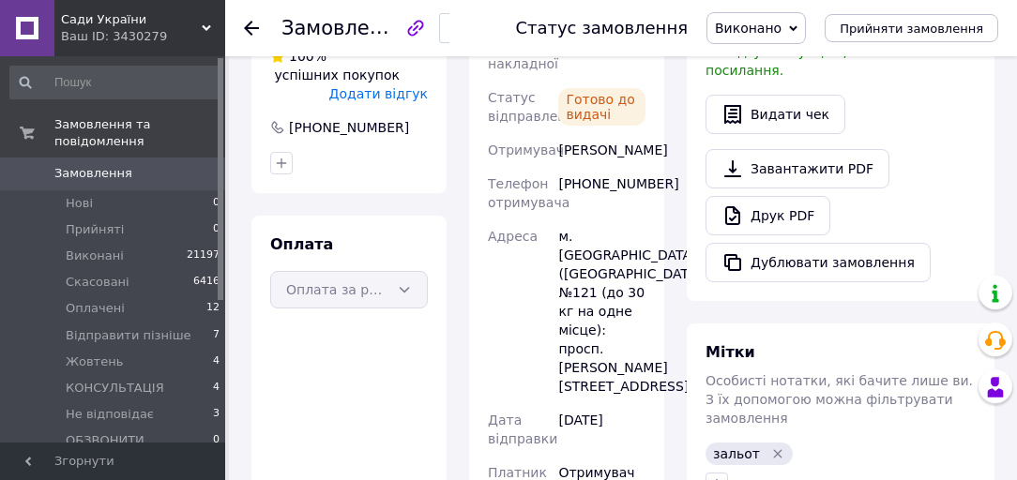
scroll to position [206, 0]
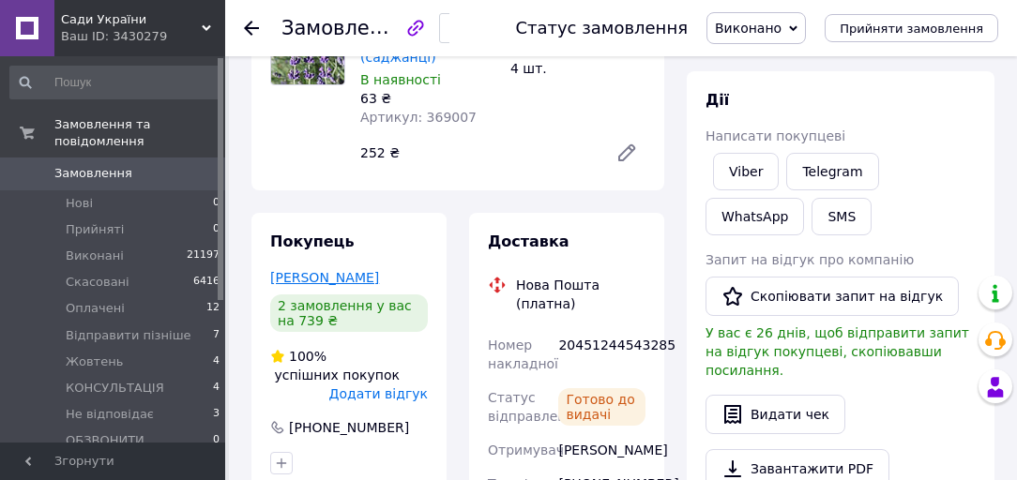
click at [327, 270] on link "[PERSON_NAME]" at bounding box center [324, 277] width 109 height 15
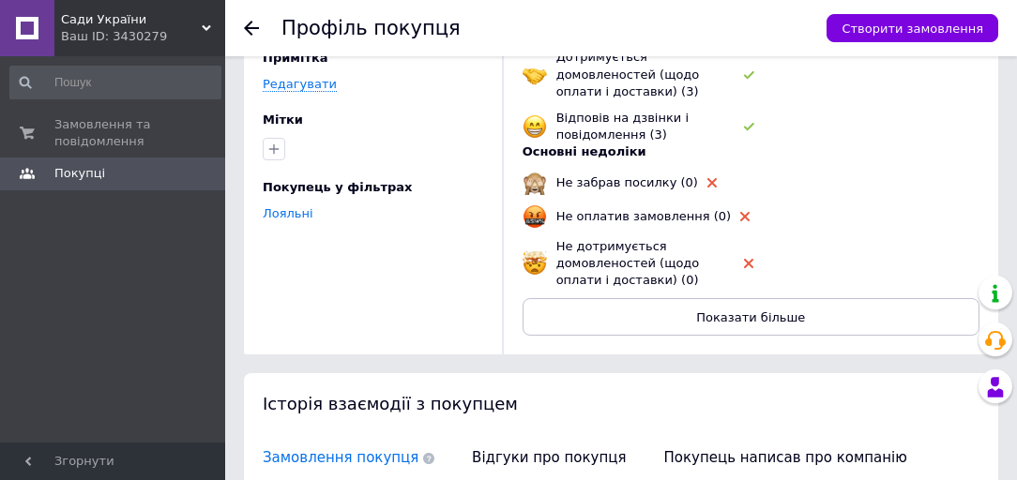
scroll to position [525, 0]
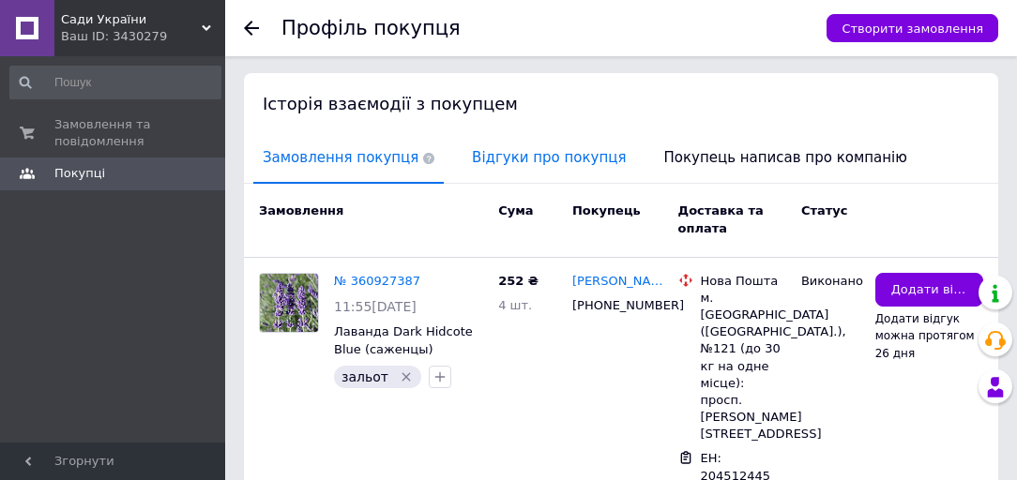
click at [533, 134] on span "Відгуки про покупця" at bounding box center [549, 158] width 173 height 48
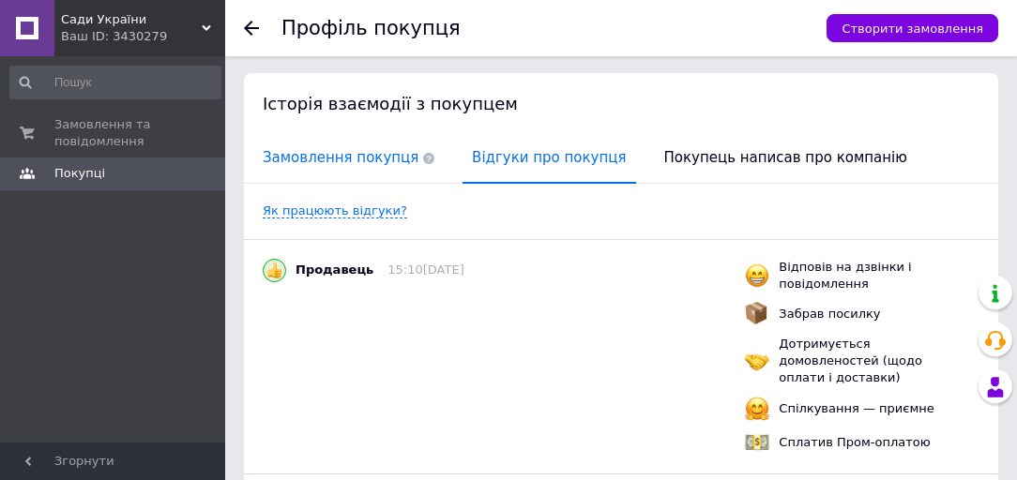
click at [366, 134] on span "Замовлення покупця" at bounding box center [348, 158] width 190 height 48
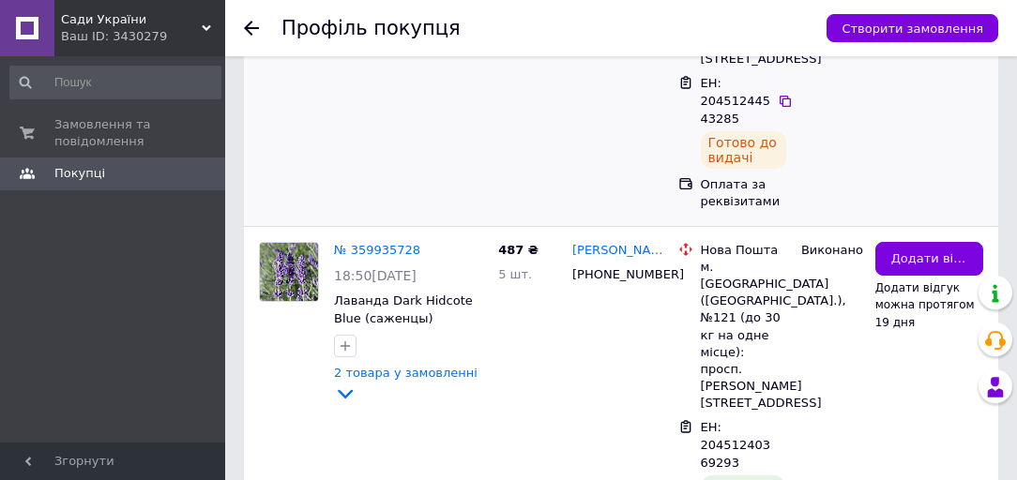
scroll to position [600, 0]
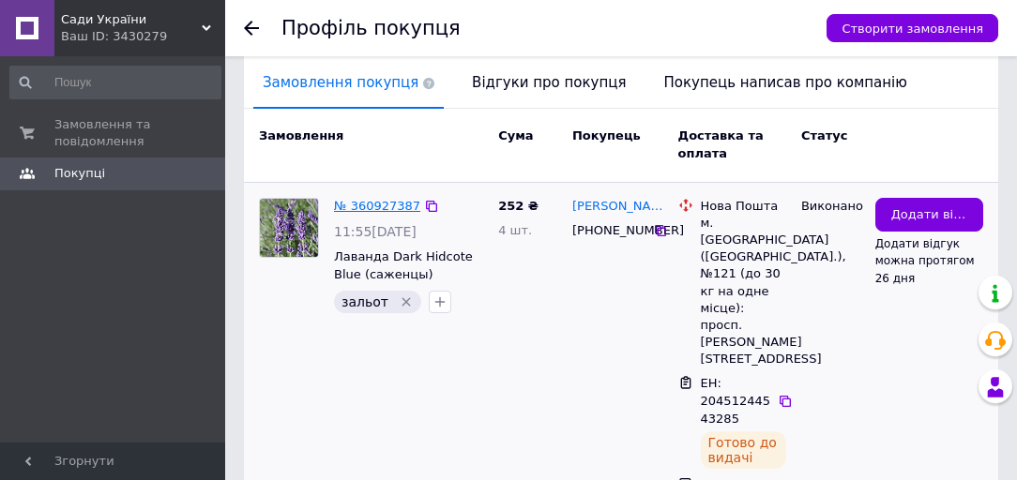
click at [365, 199] on link "№ 360927387" at bounding box center [377, 206] width 86 height 14
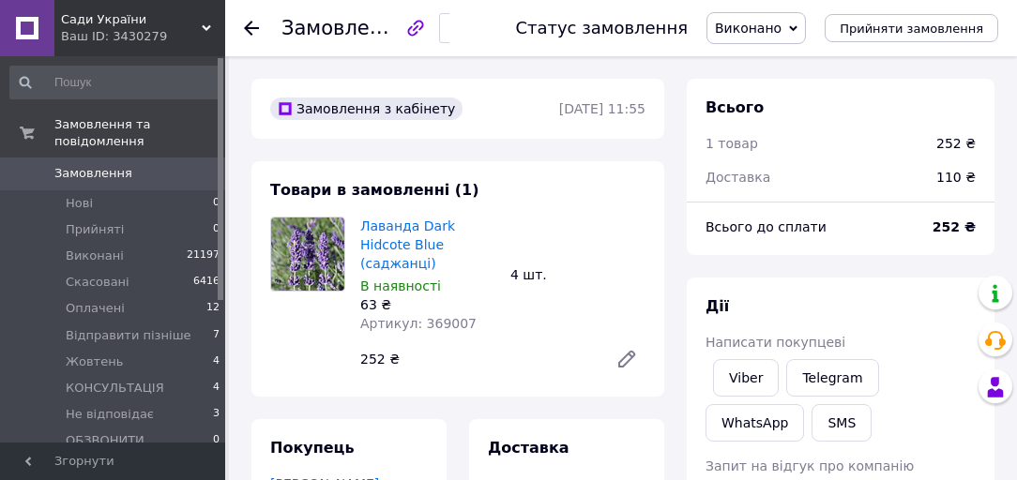
scroll to position [75, 0]
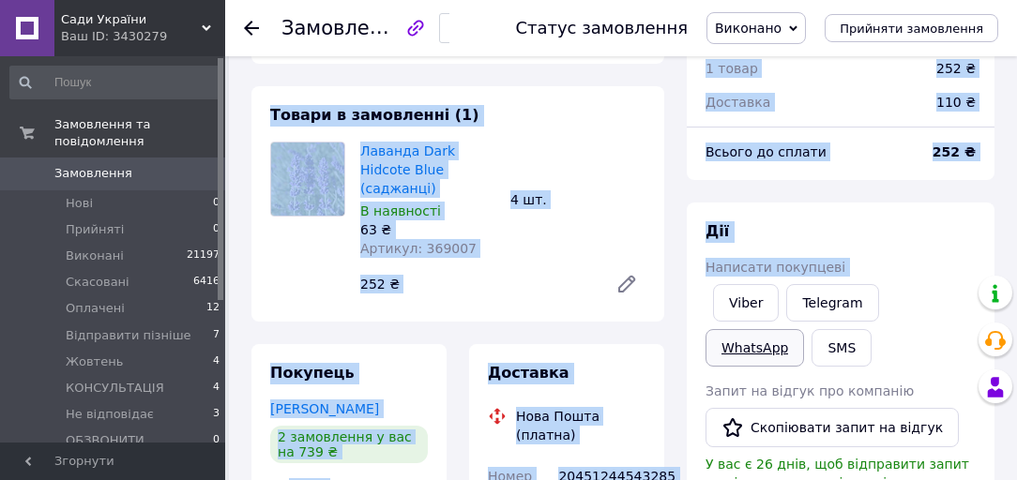
drag, startPoint x: 268, startPoint y: 116, endPoint x: 768, endPoint y: 332, distance: 544.7
click at [527, 246] on div "Лаванда Dark Hidcote Blue (саджанці) В наявності 63 ₴ Артикул: 369007 4 шт. 252…" at bounding box center [503, 222] width 300 height 169
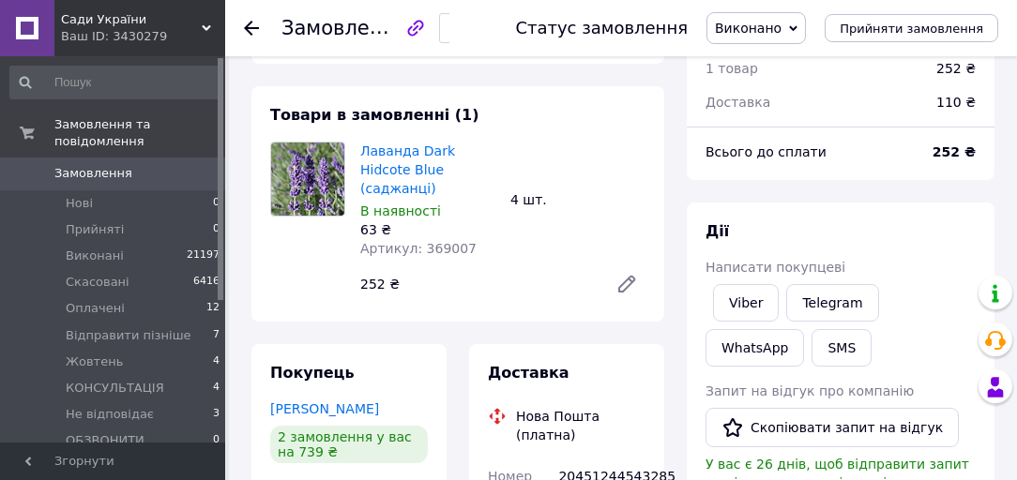
click at [527, 246] on div "Лаванда Dark Hidcote Blue (саджанці) В наявності 63 ₴ Артикул: 369007 4 шт. 252…" at bounding box center [503, 222] width 300 height 169
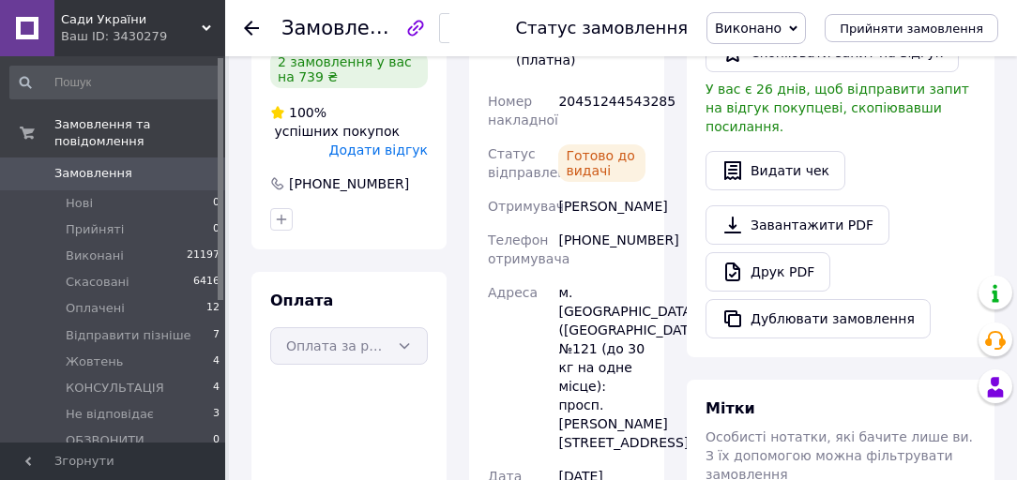
scroll to position [525, 0]
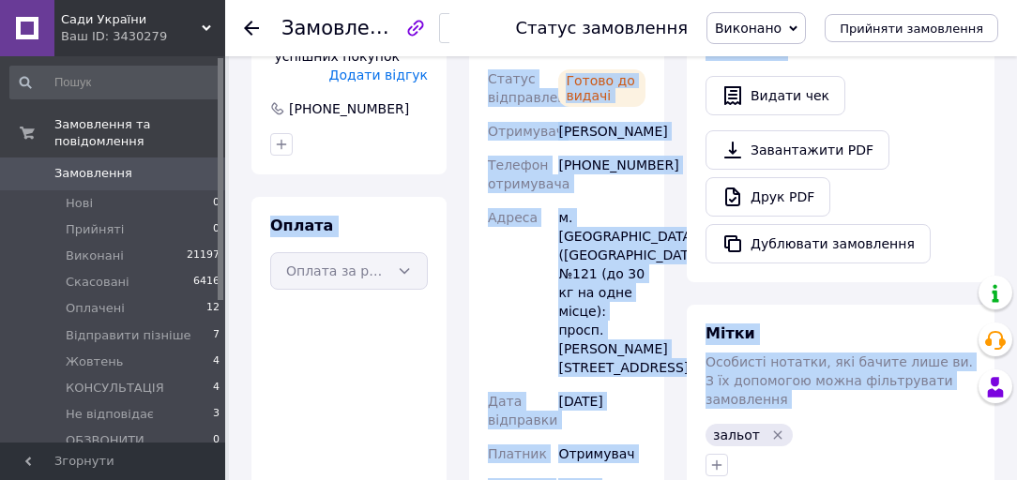
drag, startPoint x: 257, startPoint y: 210, endPoint x: 770, endPoint y: 402, distance: 547.7
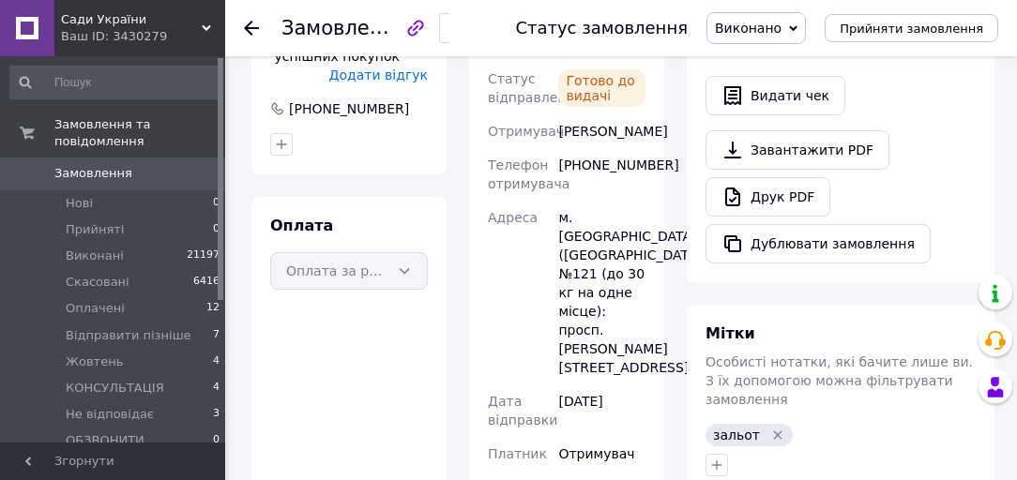
click at [442, 158] on div "Покупець [PERSON_NAME] 2 замовлення у вас на 739 ₴ 100% успішних покупок Додати…" at bounding box center [348, 368] width 195 height 949
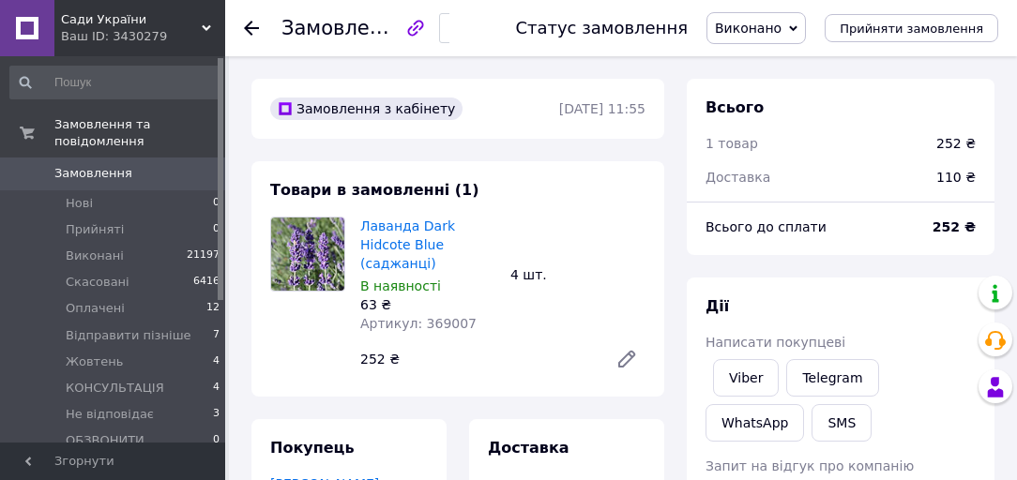
scroll to position [225, 0]
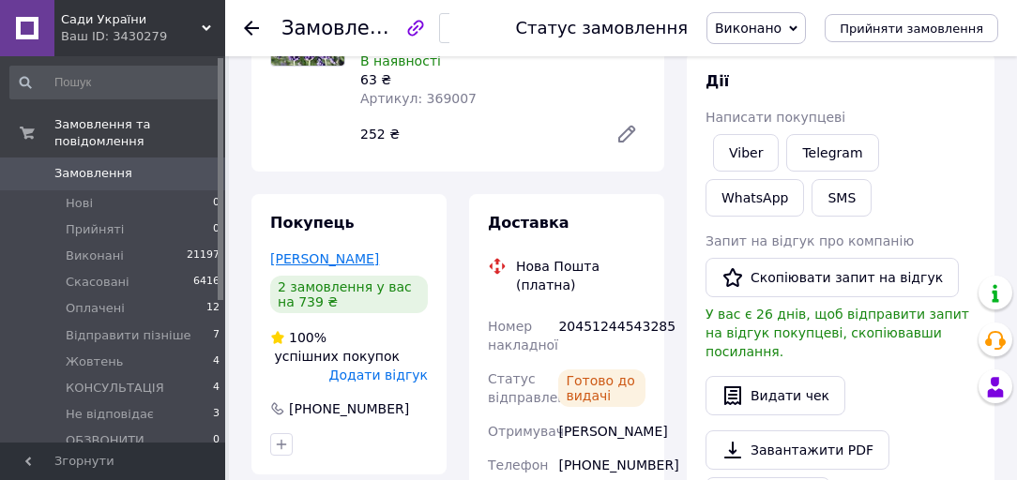
click at [318, 251] on link "[PERSON_NAME]" at bounding box center [324, 258] width 109 height 15
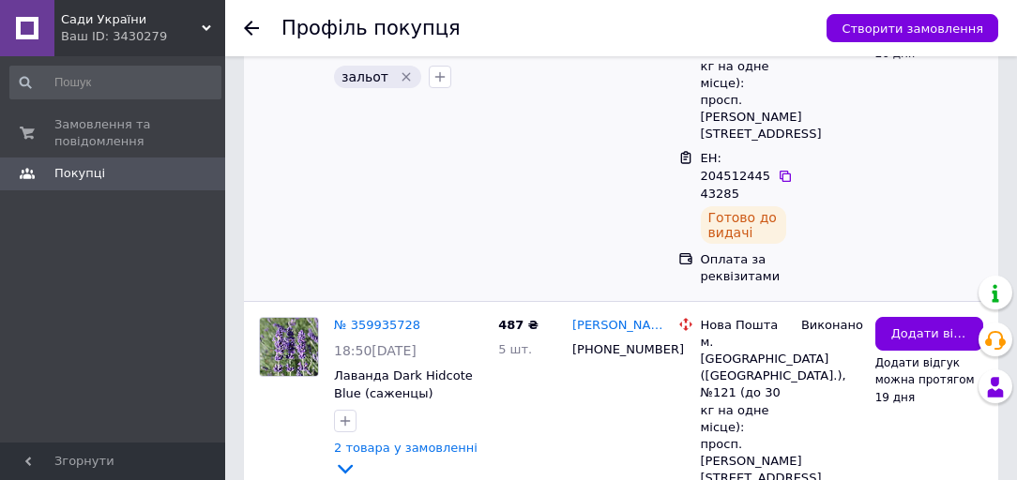
scroll to position [600, 0]
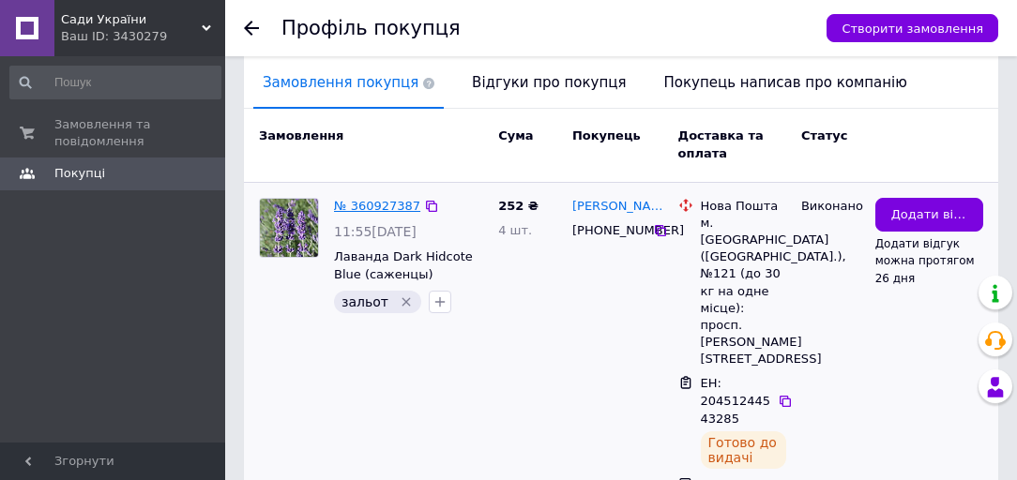
click at [384, 199] on link "№ 360927387" at bounding box center [377, 206] width 86 height 14
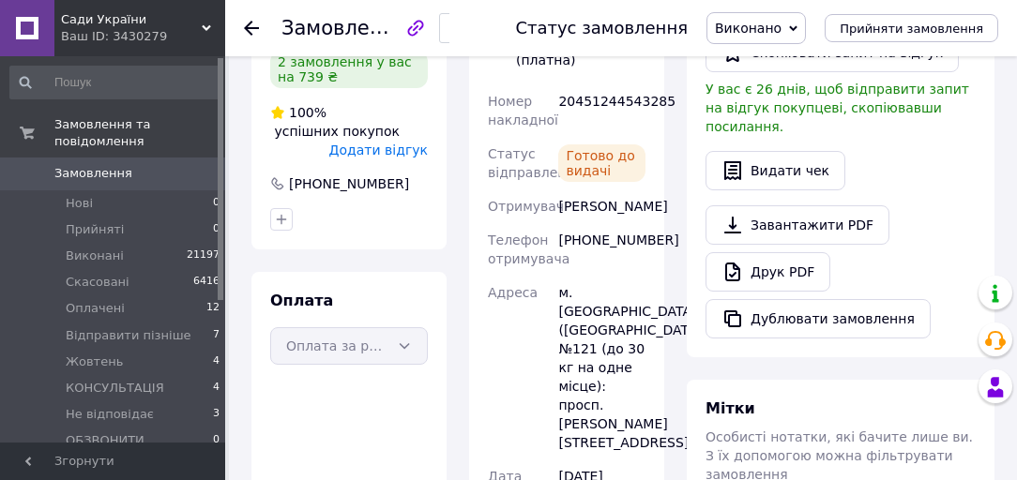
scroll to position [375, 0]
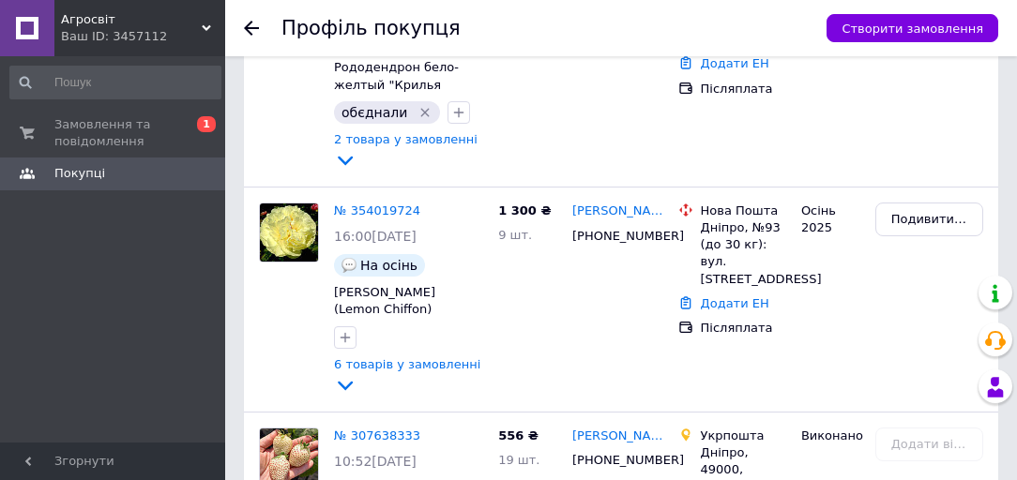
scroll to position [826, 0]
click at [122, 25] on span "Агросвіт" at bounding box center [131, 19] width 141 height 17
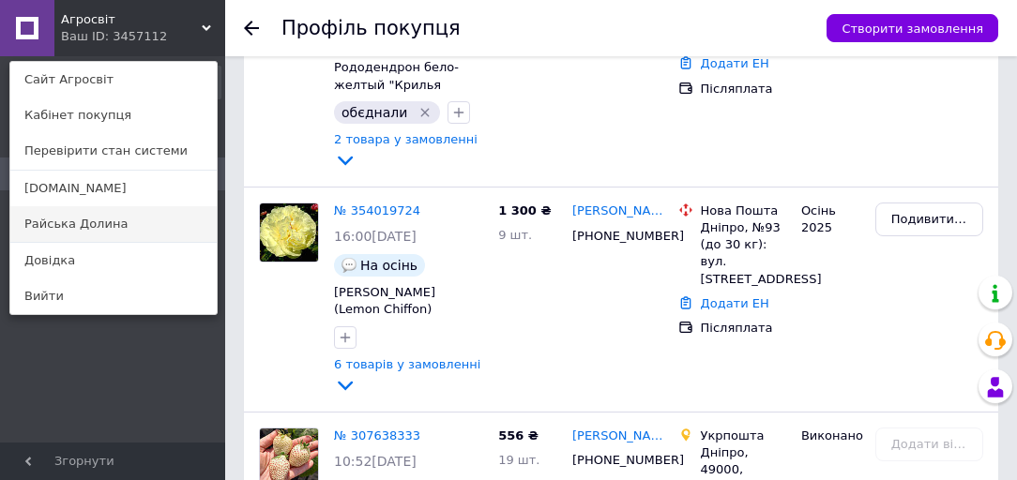
click at [90, 214] on link "Райська Долина" at bounding box center [113, 224] width 206 height 36
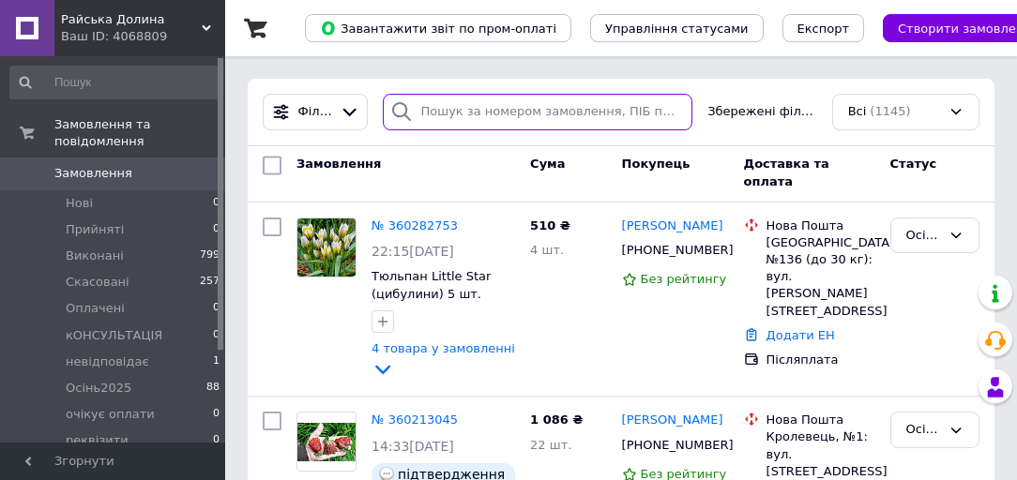
click at [477, 109] on input "search" at bounding box center [538, 112] width 311 height 37
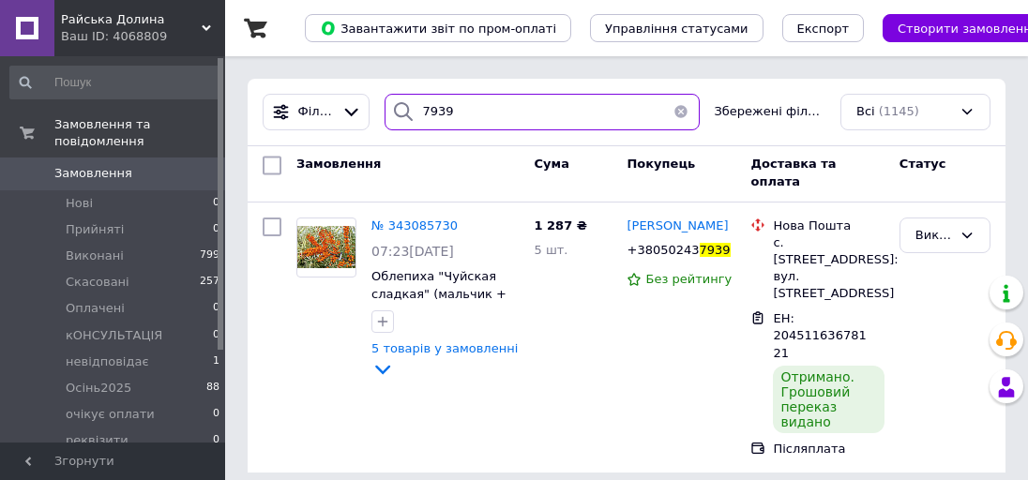
type input "7939"
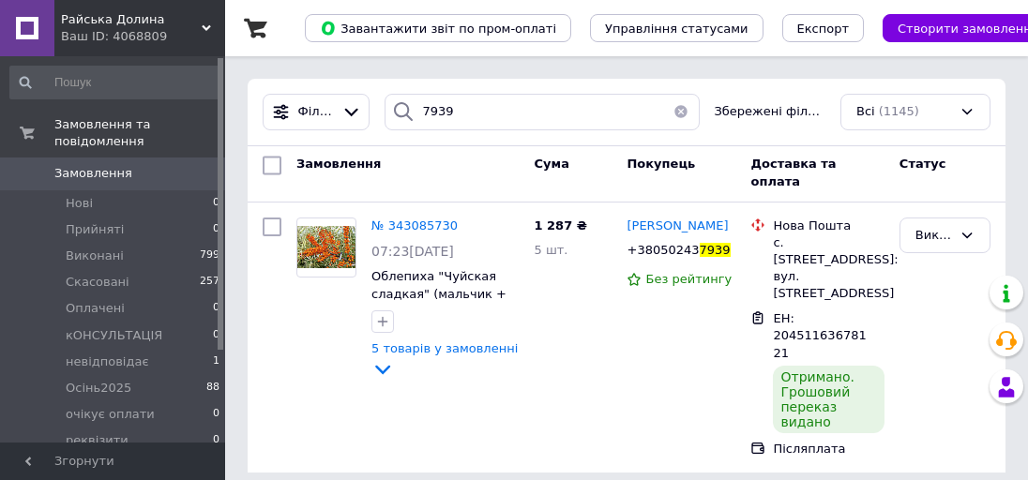
click at [687, 110] on button "button" at bounding box center [681, 112] width 38 height 37
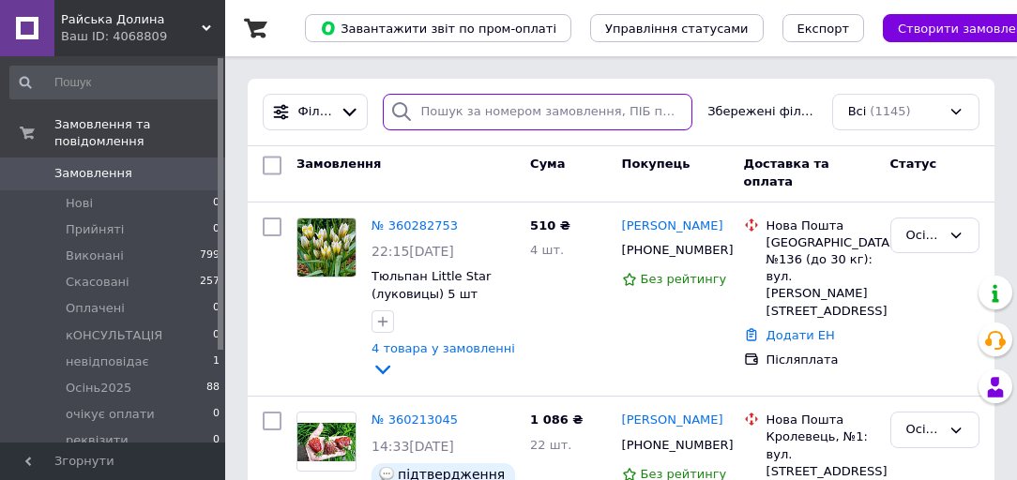
click at [510, 113] on input "search" at bounding box center [538, 112] width 311 height 37
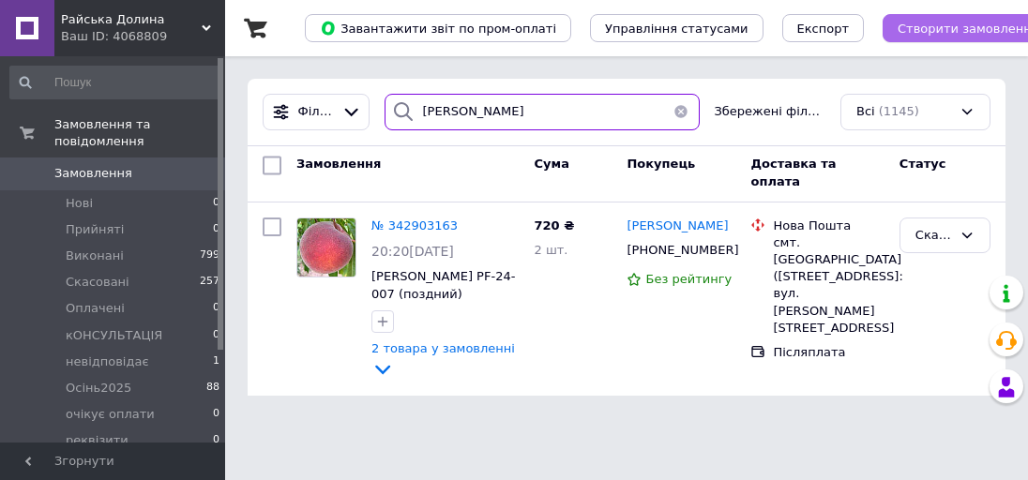
type input "іванова"
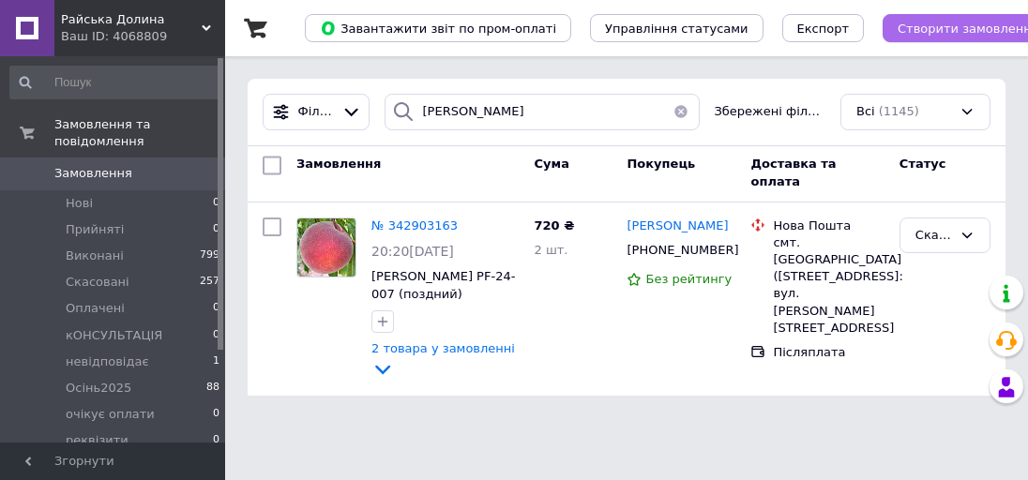
click at [898, 32] on span "Створити замовлення" at bounding box center [969, 29] width 142 height 14
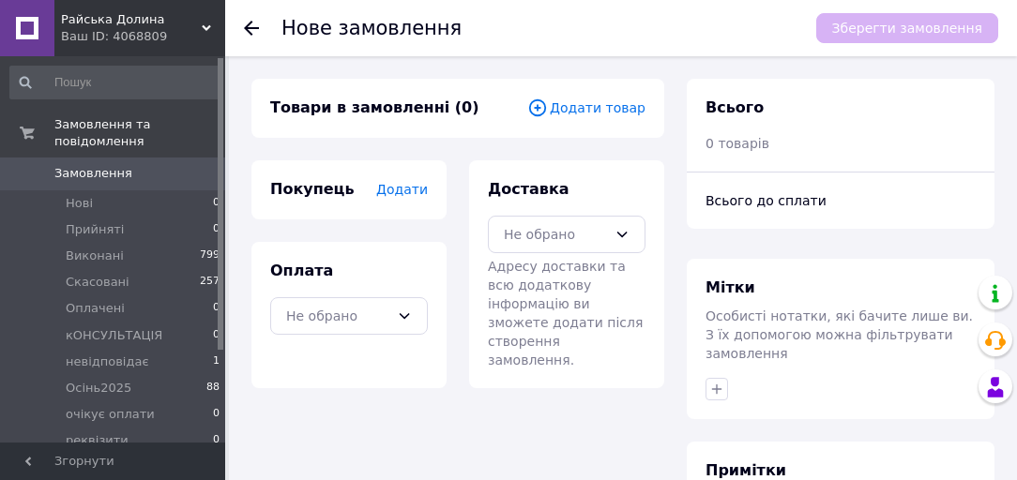
click at [619, 103] on span "Додати товар" at bounding box center [586, 108] width 118 height 21
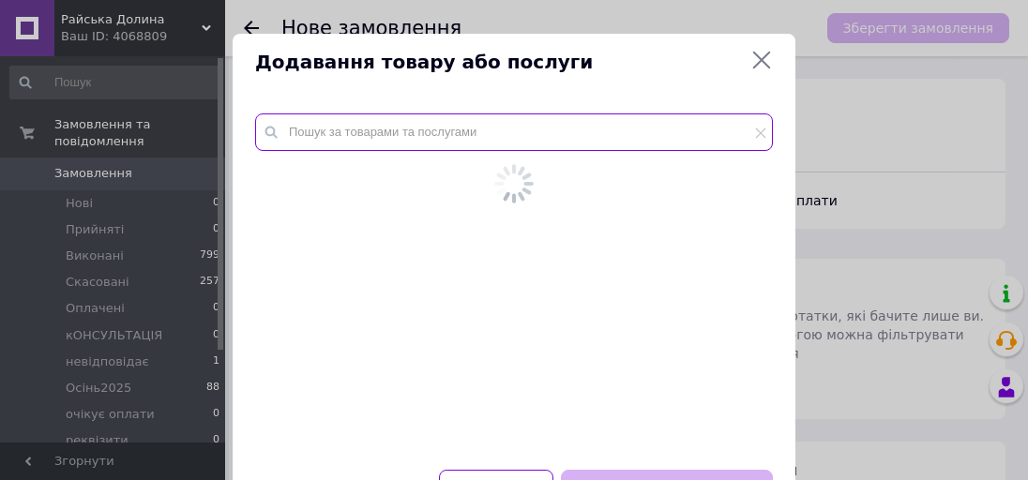
click at [598, 124] on input "text" at bounding box center [514, 133] width 518 height 38
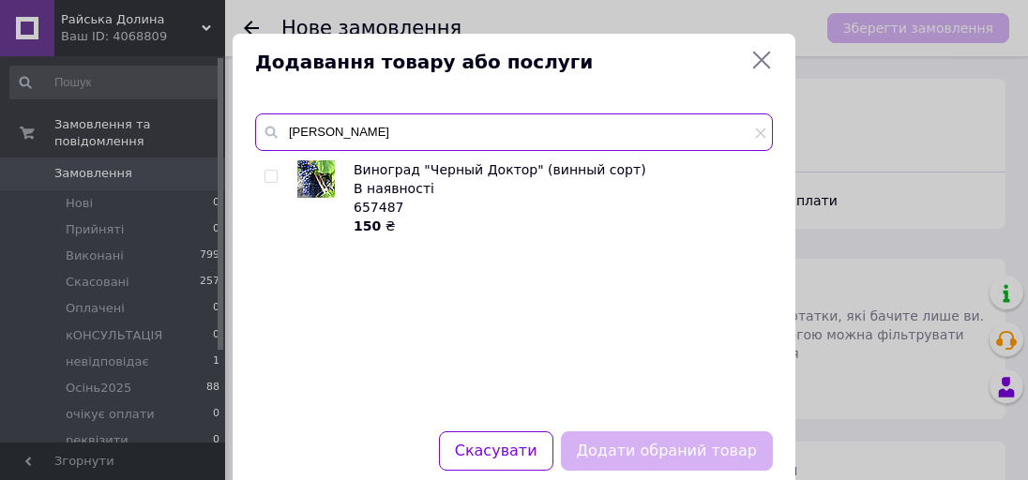
type input "чорний ліка"
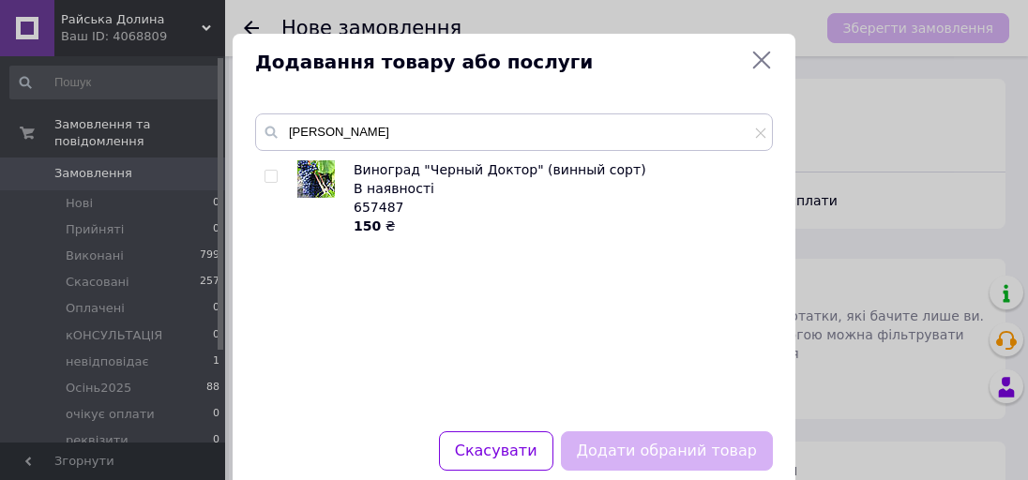
click at [338, 166] on div at bounding box center [325, 197] width 56 height 75
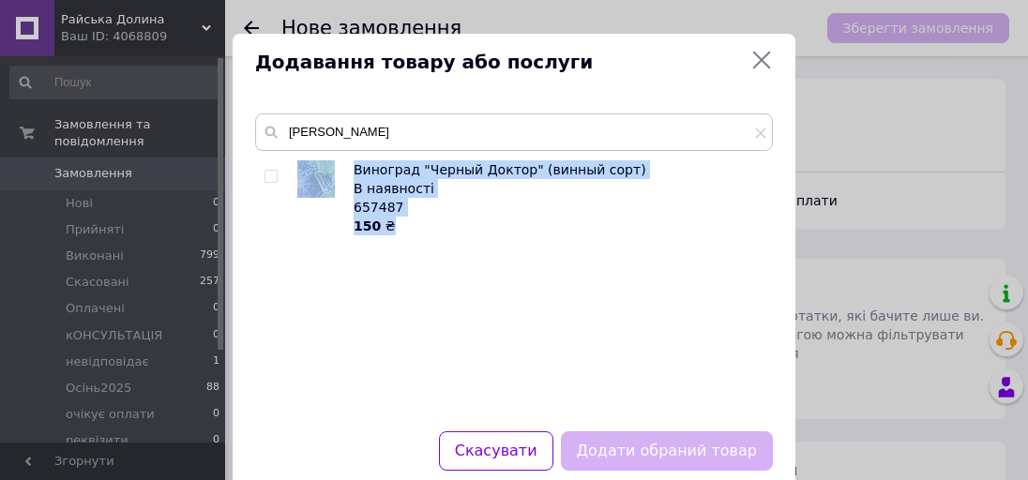
drag, startPoint x: 338, startPoint y: 166, endPoint x: 553, endPoint y: 233, distance: 224.9
click at [553, 233] on li "Виноград "Черный Доктор" (винный сорт) В наявності 657487 150 ₴" at bounding box center [514, 197] width 498 height 75
click at [494, 195] on div "В наявності" at bounding box center [558, 188] width 409 height 19
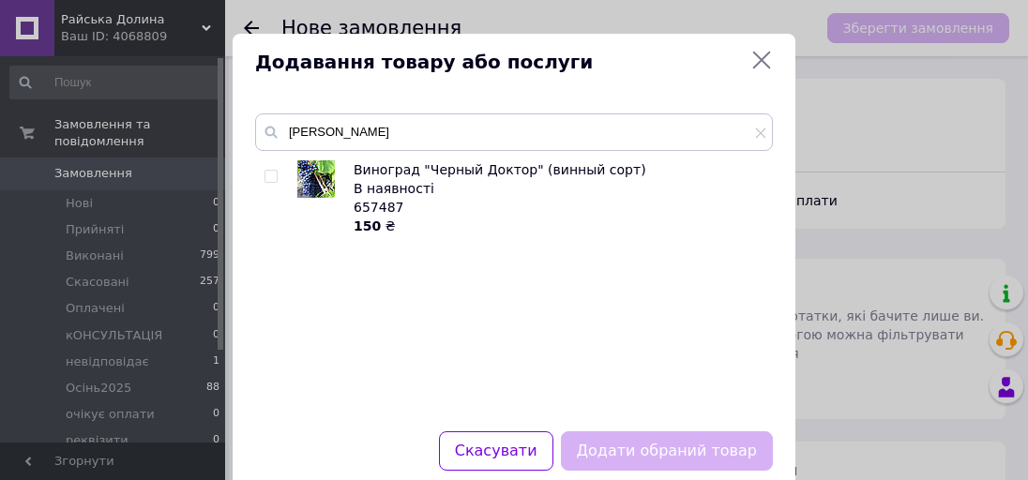
click at [901, 154] on div "Додавання товару або послуги чорний ліка Виноград "Черный Доктор" (винный сорт)…" at bounding box center [514, 263] width 1028 height 527
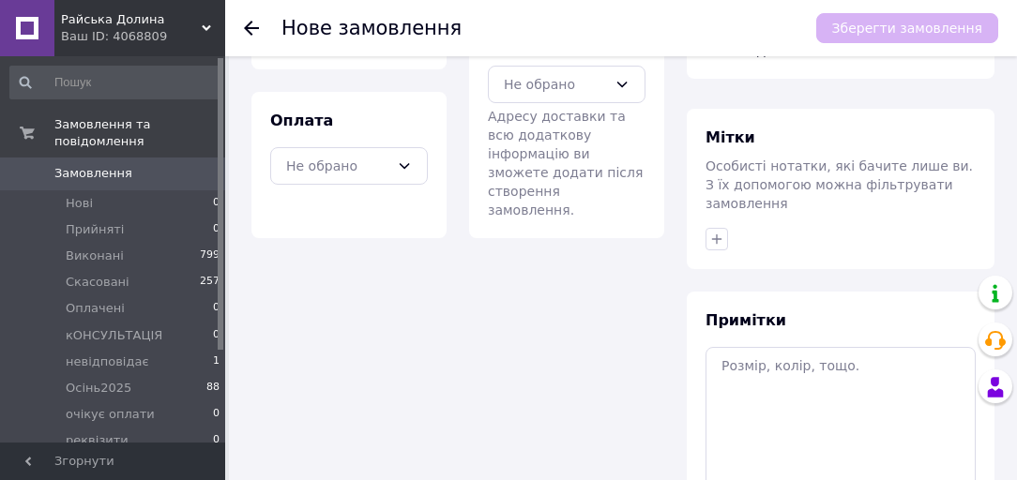
click at [131, 34] on div "Ваш ID: 4068809" at bounding box center [143, 36] width 164 height 17
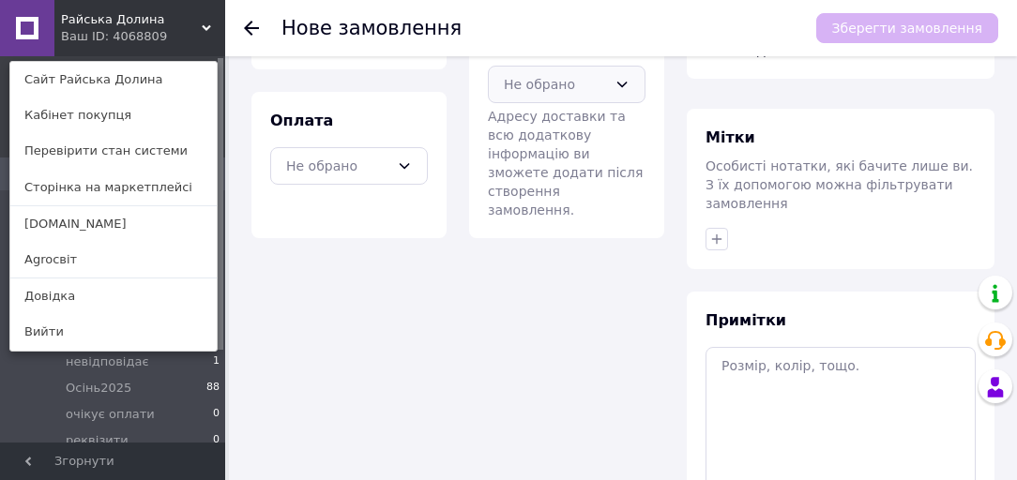
click at [562, 89] on div "Не обрано" at bounding box center [555, 84] width 103 height 21
click at [563, 89] on div "Не обрано" at bounding box center [555, 84] width 103 height 21
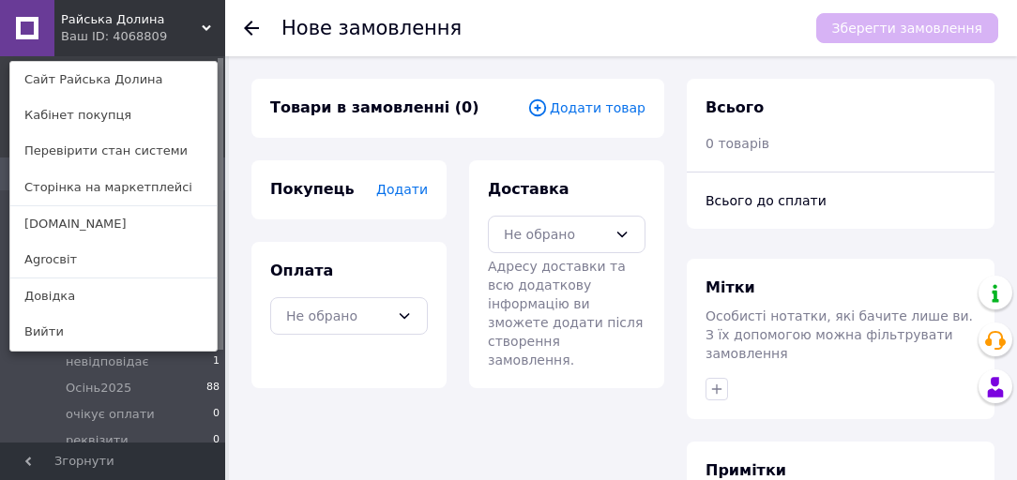
click at [576, 109] on span "Додати товар" at bounding box center [586, 108] width 118 height 21
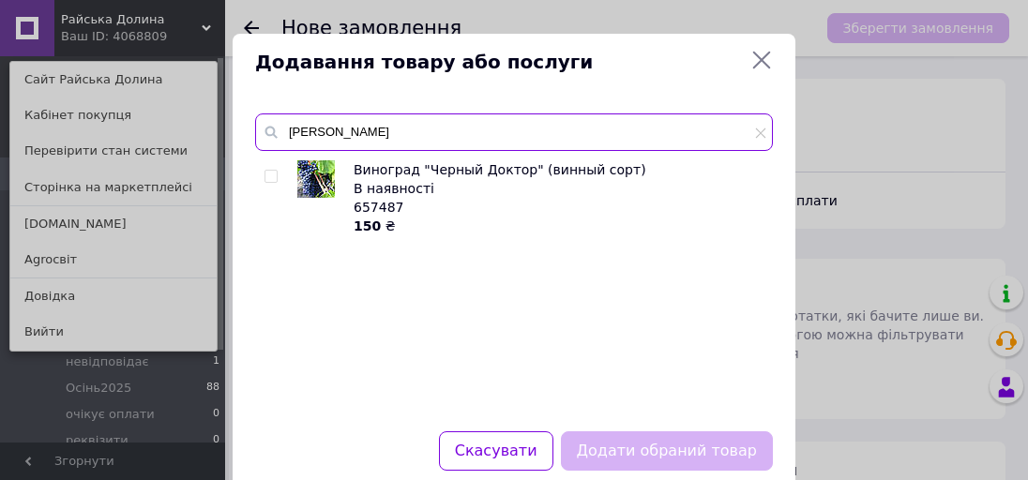
click at [533, 123] on input "чорний ліка" at bounding box center [514, 133] width 518 height 38
type input "ч"
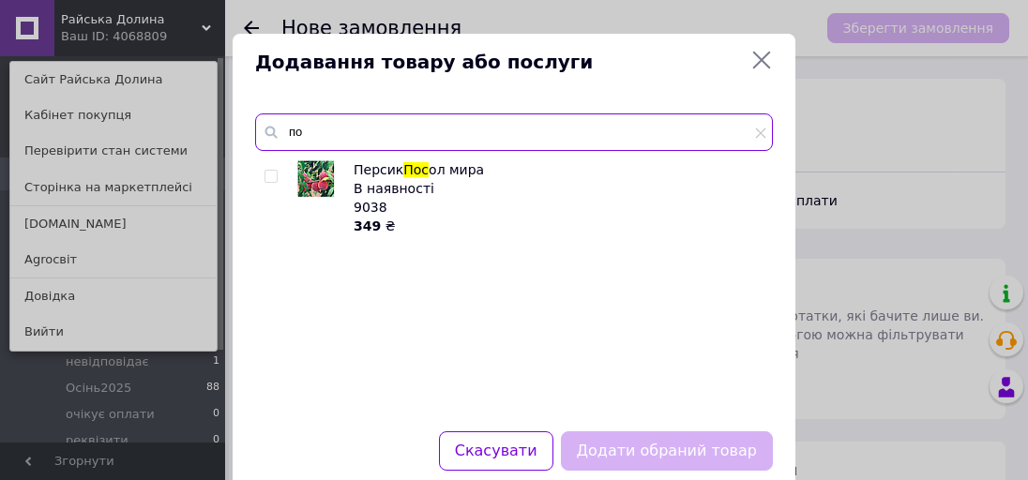
type input "п"
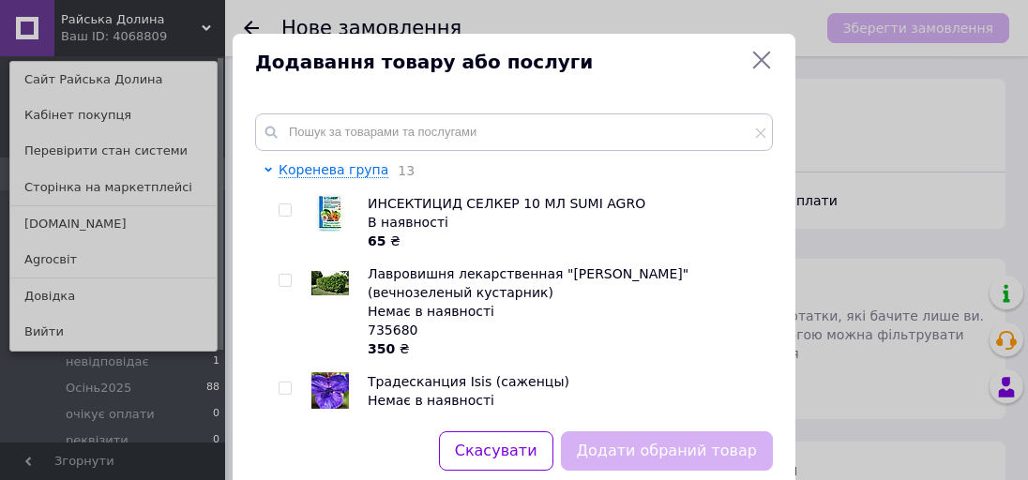
click at [524, 86] on div "Додавання товару або послуги" at bounding box center [514, 62] width 563 height 57
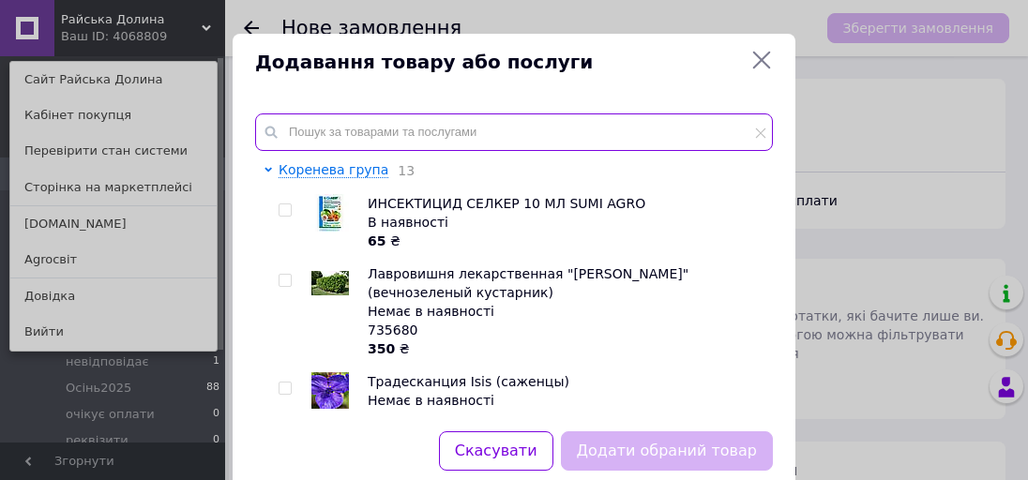
click at [428, 139] on input "text" at bounding box center [514, 133] width 518 height 38
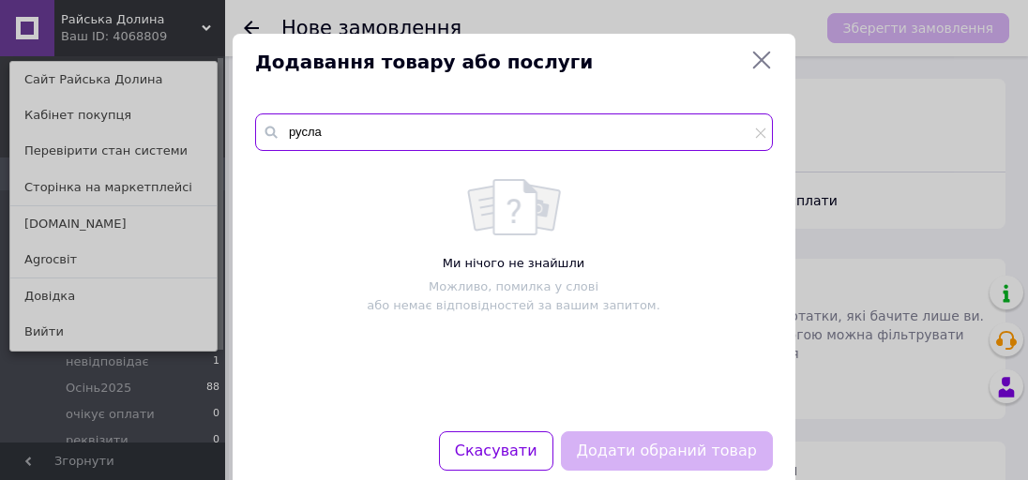
type input "руслан"
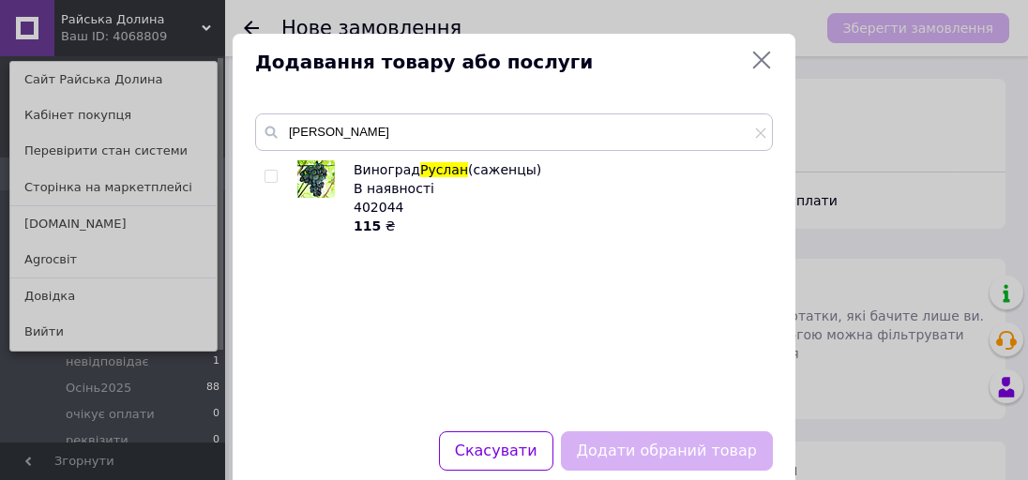
click at [83, 229] on div "Додавання товару або послуги руслан Виноград Руслан (саженцы) В наявності 40204…" at bounding box center [514, 263] width 1028 height 527
click at [83, 228] on link "Сади.UA" at bounding box center [113, 224] width 206 height 36
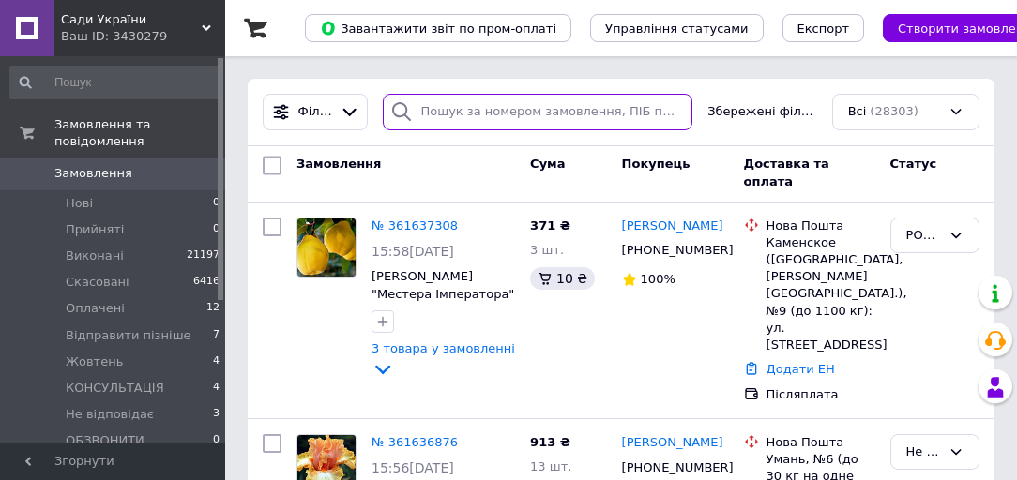
click at [428, 109] on input "search" at bounding box center [538, 112] width 311 height 37
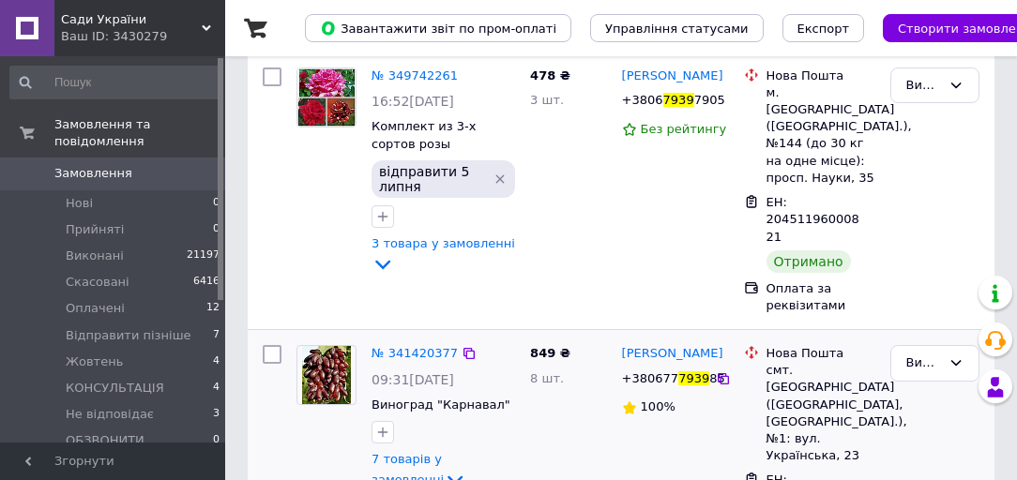
scroll to position [375, 0]
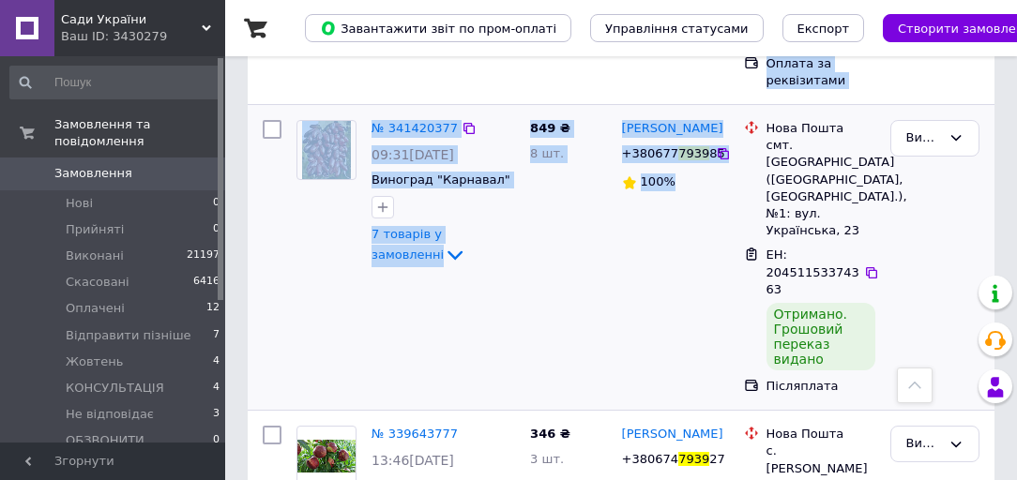
drag, startPoint x: 306, startPoint y: 66, endPoint x: 683, endPoint y: 263, distance: 425.5
click at [539, 190] on div "849 ₴ 8 шт." at bounding box center [569, 258] width 92 height 290
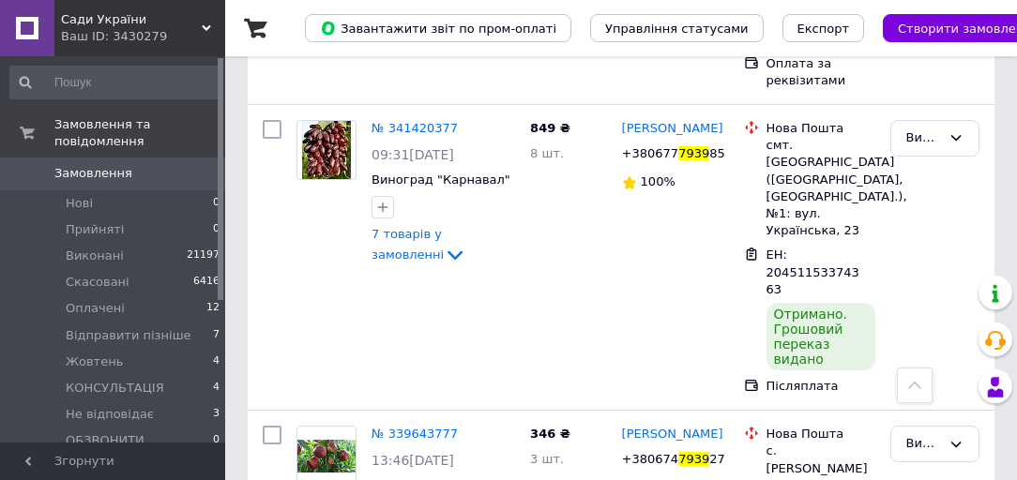
scroll to position [0, 0]
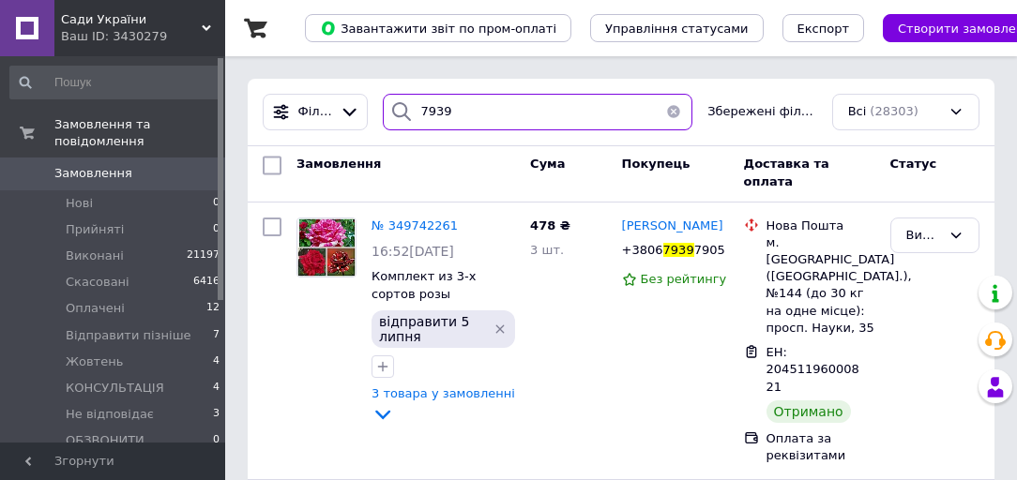
click at [503, 117] on input "7939" at bounding box center [538, 112] width 311 height 37
type input "7"
type input "6482"
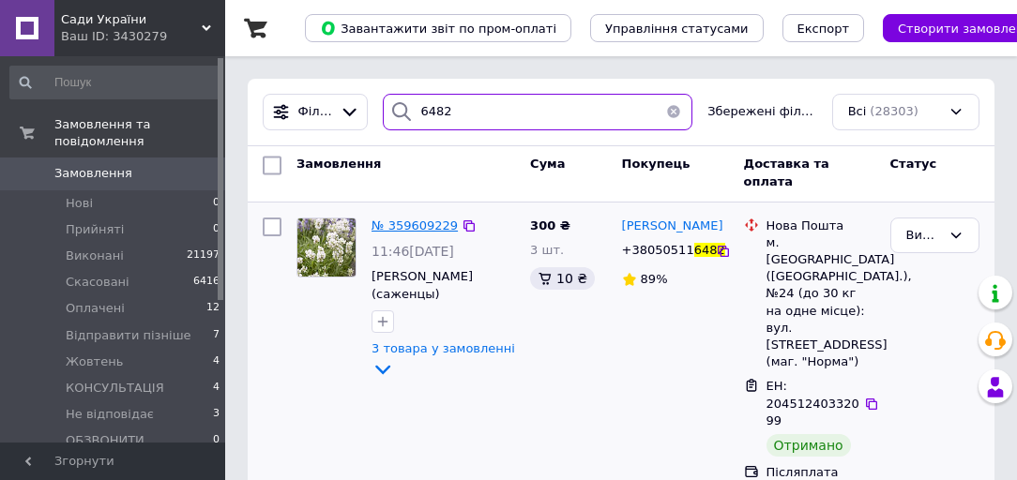
scroll to position [75, 0]
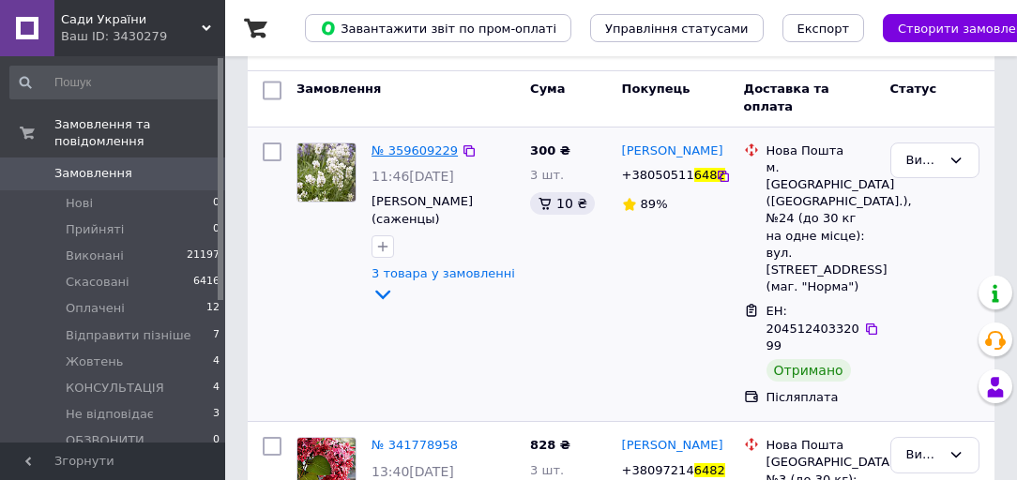
click at [401, 153] on span "№ 359609229" at bounding box center [415, 151] width 86 height 14
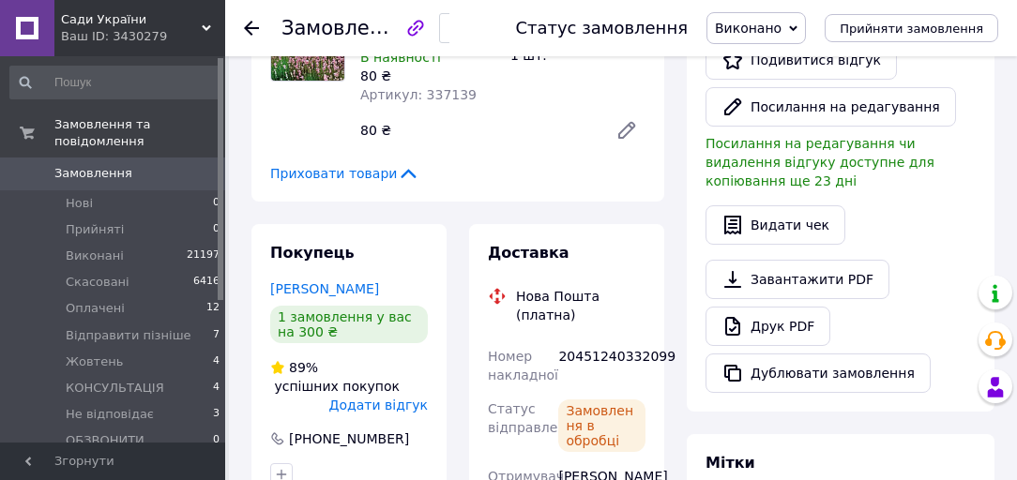
scroll to position [194, 0]
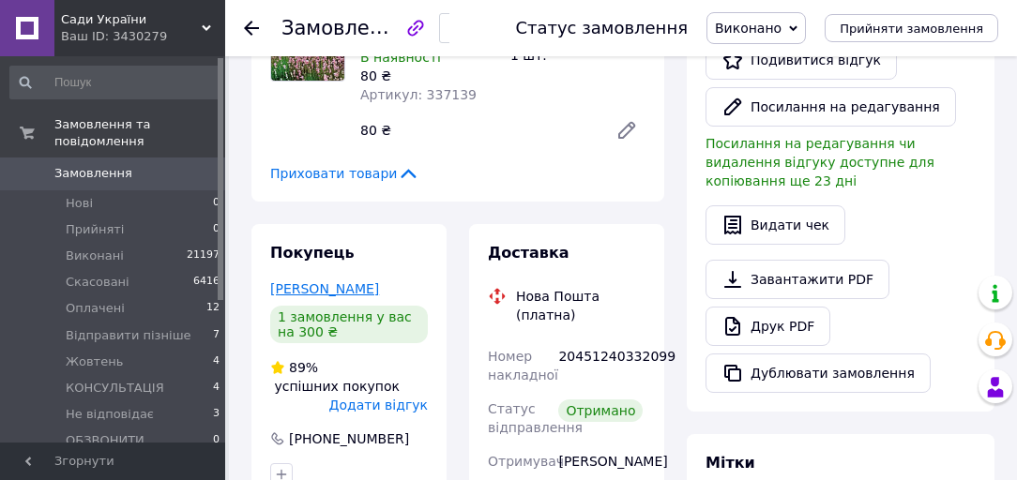
click at [335, 281] on link "Тарнавський Володимир" at bounding box center [324, 288] width 109 height 15
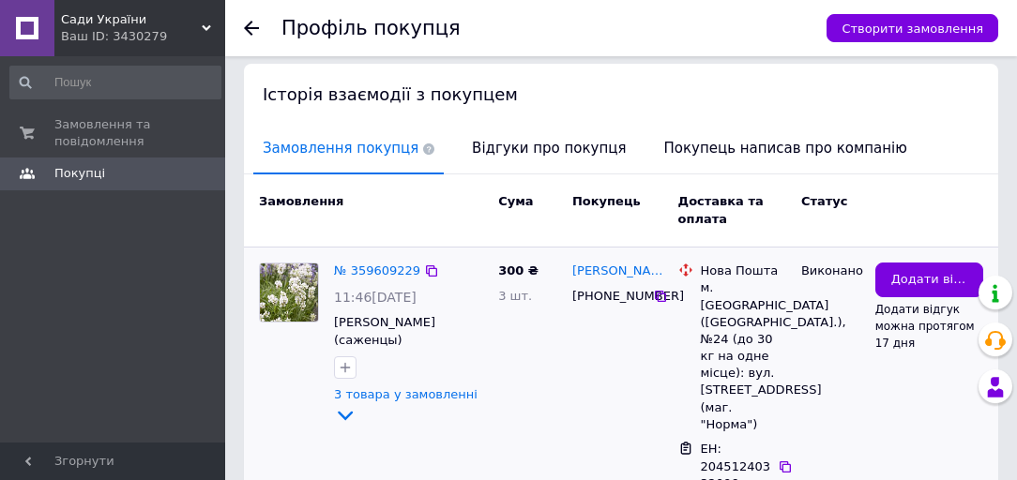
scroll to position [612, 0]
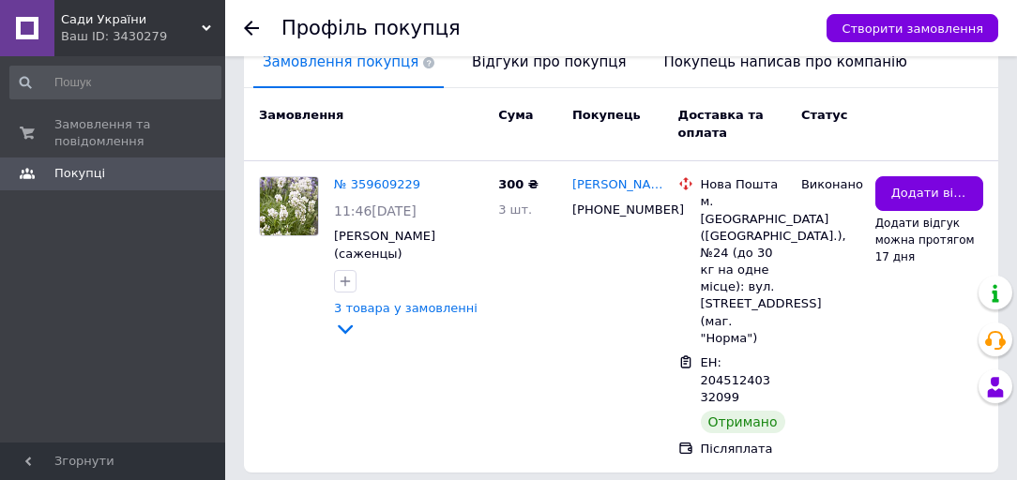
click at [251, 24] on icon at bounding box center [251, 28] width 15 height 15
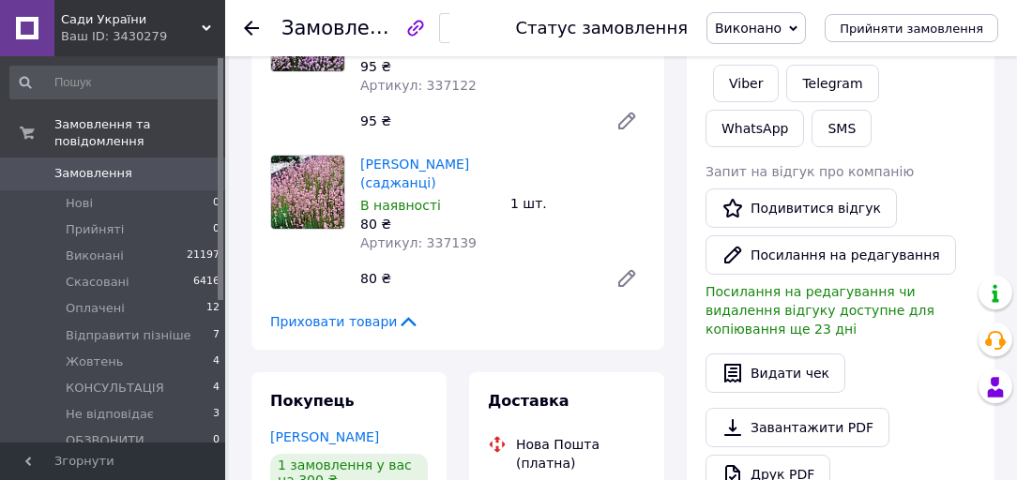
scroll to position [194, 0]
click at [143, 165] on span "Замовлення" at bounding box center [113, 173] width 119 height 17
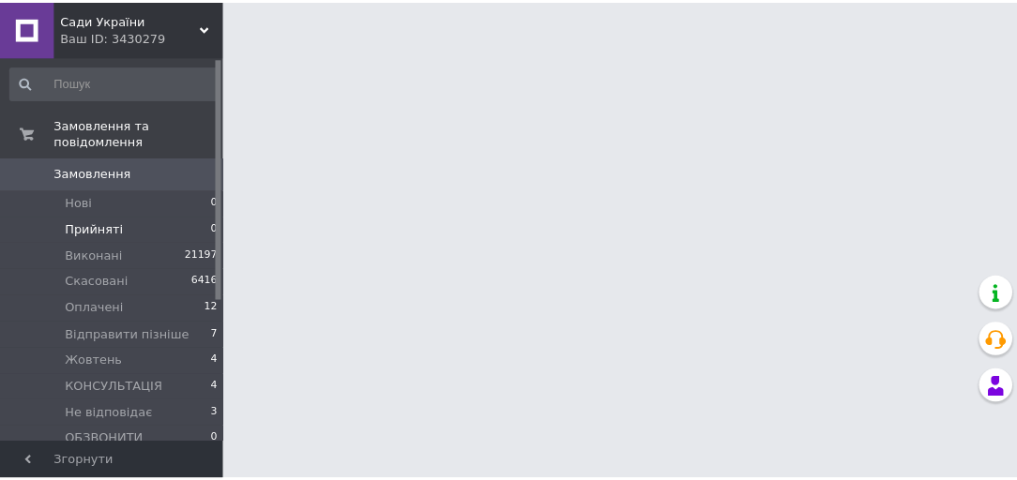
scroll to position [226, 0]
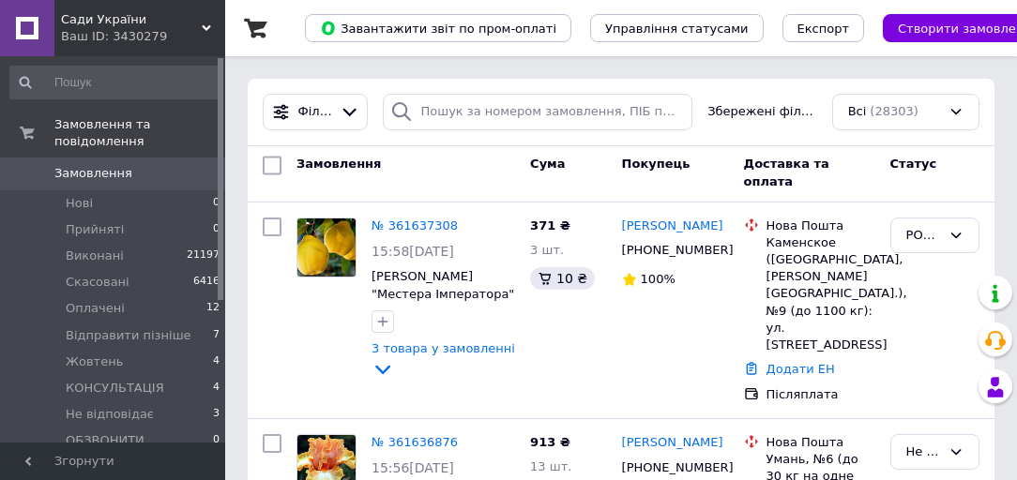
click at [144, 34] on div "Ваш ID: 3430279" at bounding box center [143, 36] width 164 height 17
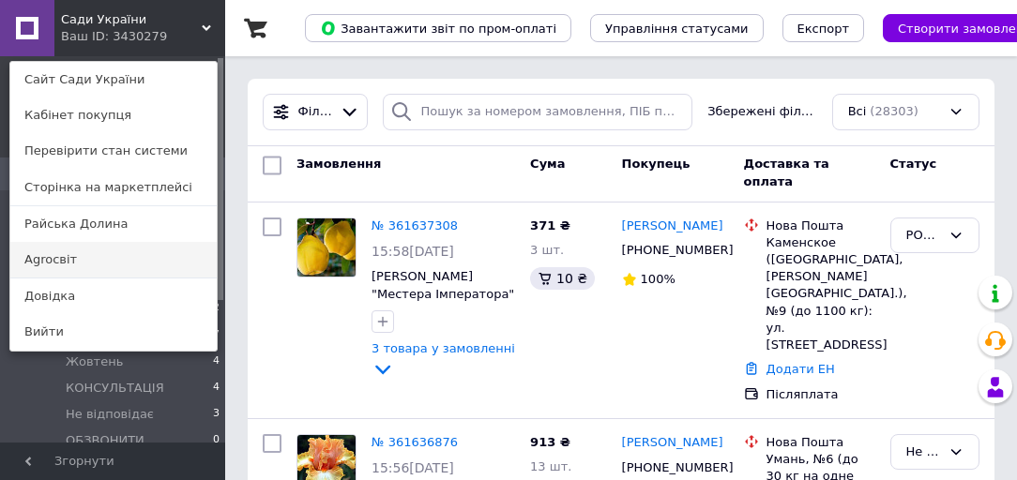
click at [98, 258] on link "Agroсвіт" at bounding box center [113, 260] width 206 height 36
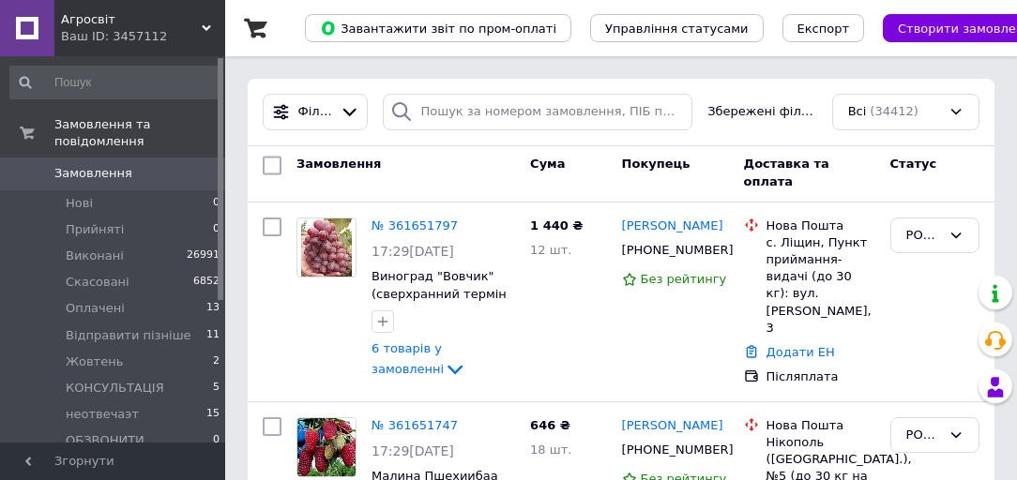
click at [148, 165] on span "Замовлення" at bounding box center [113, 173] width 119 height 17
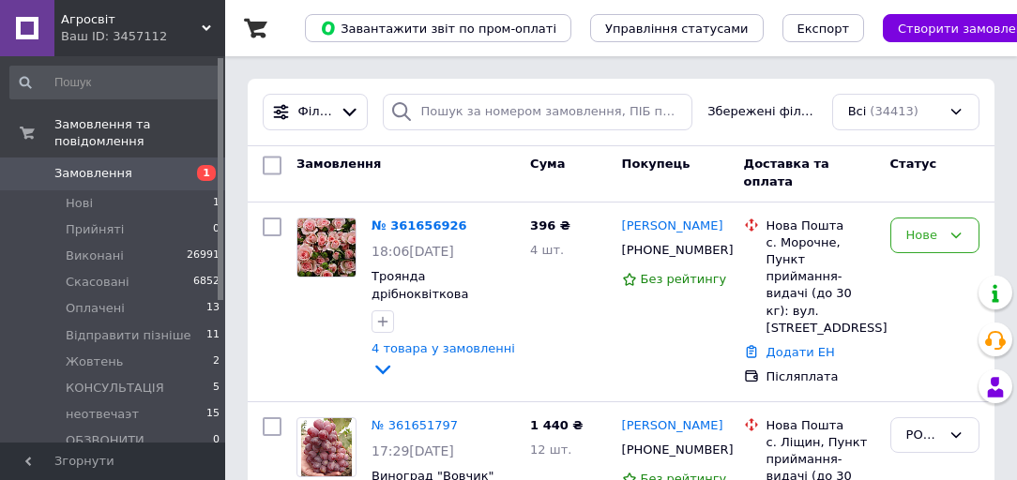
click at [116, 16] on span "Агросвіт" at bounding box center [131, 19] width 141 height 17
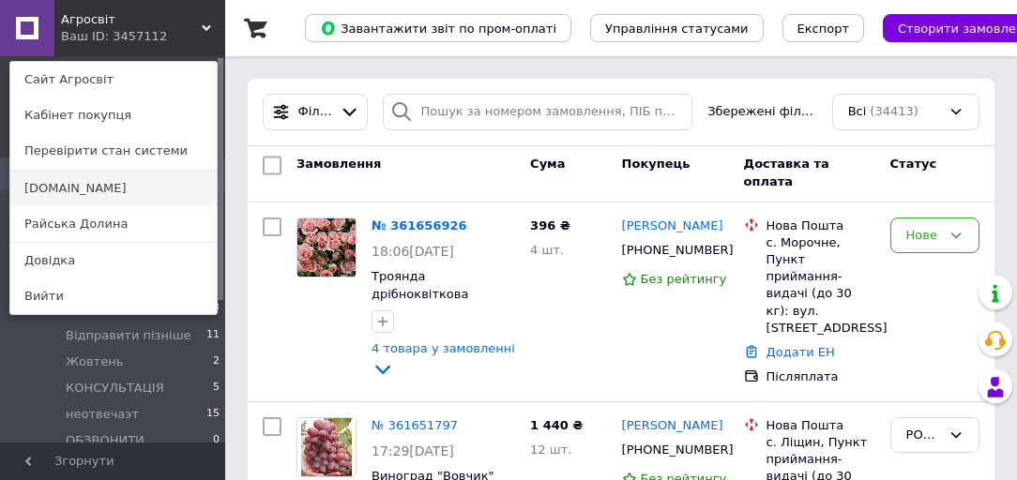
click at [79, 184] on link "[DOMAIN_NAME]" at bounding box center [113, 189] width 206 height 36
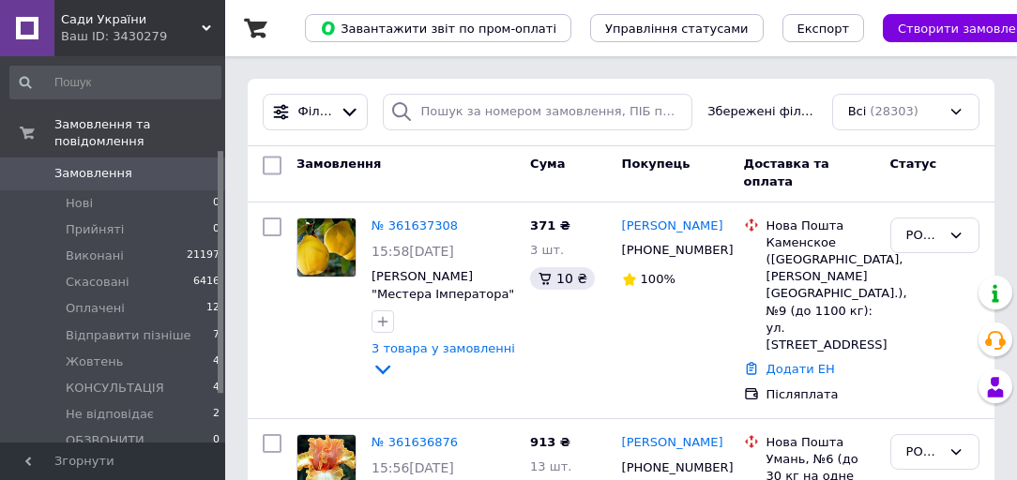
scroll to position [150, 0]
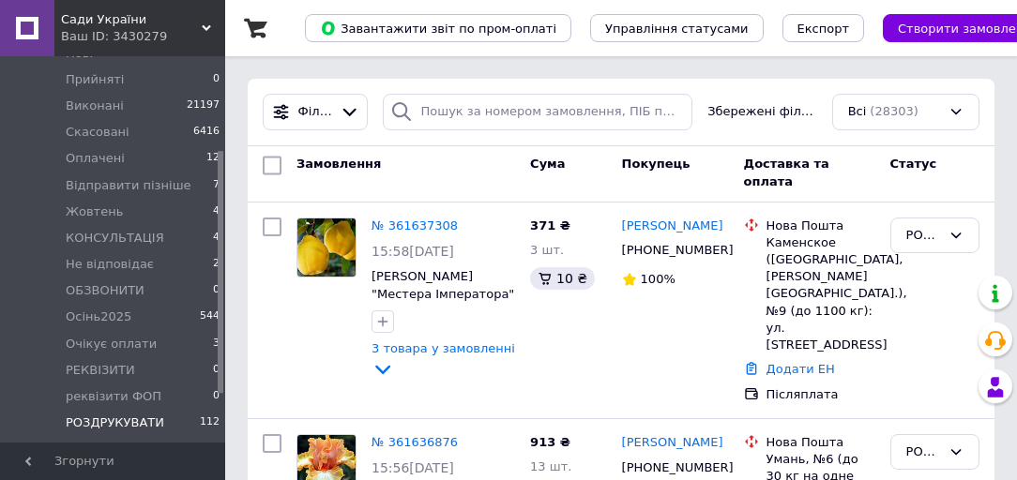
click at [120, 415] on span "РОЗДРУКУВАТИ" at bounding box center [115, 423] width 99 height 17
